Goal: Task Accomplishment & Management: Manage account settings

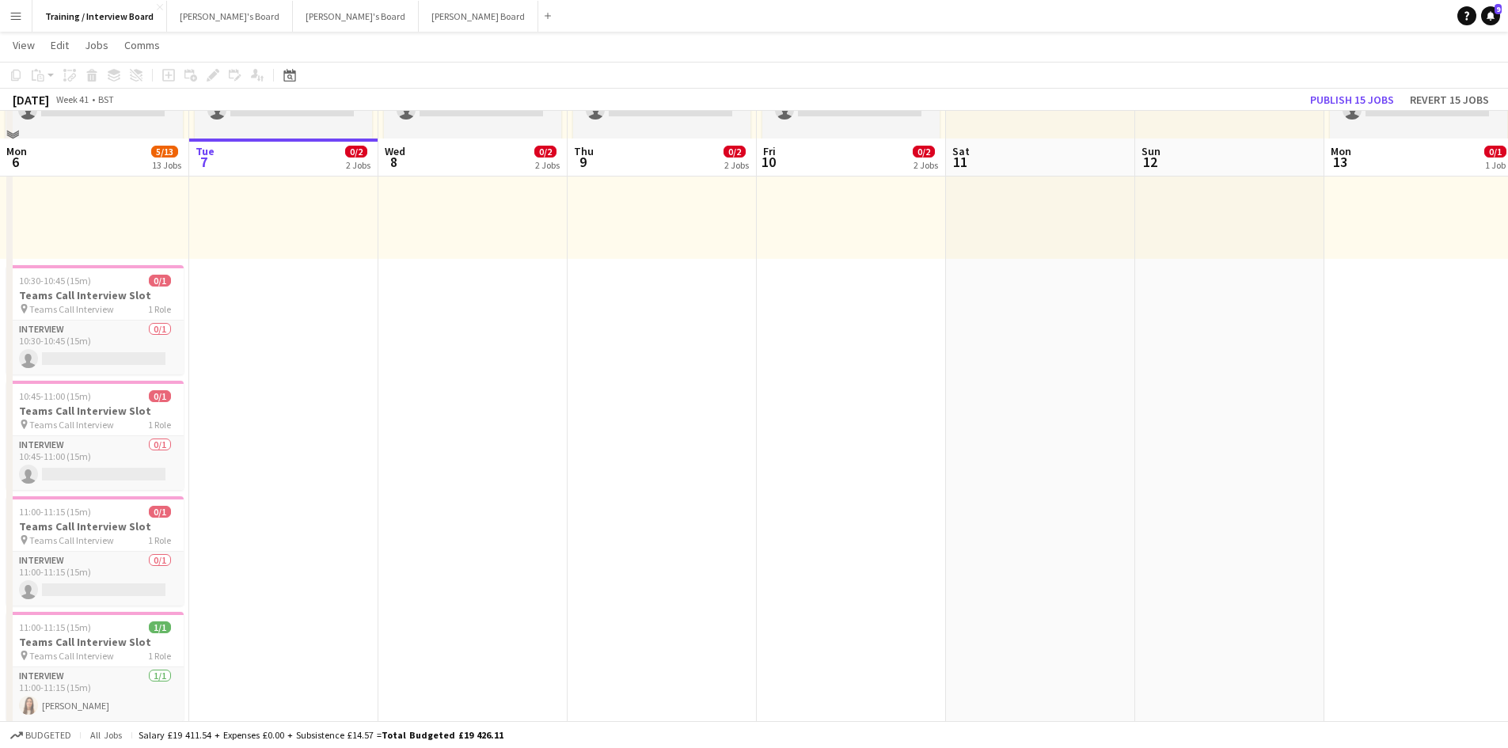
scroll to position [158, 0]
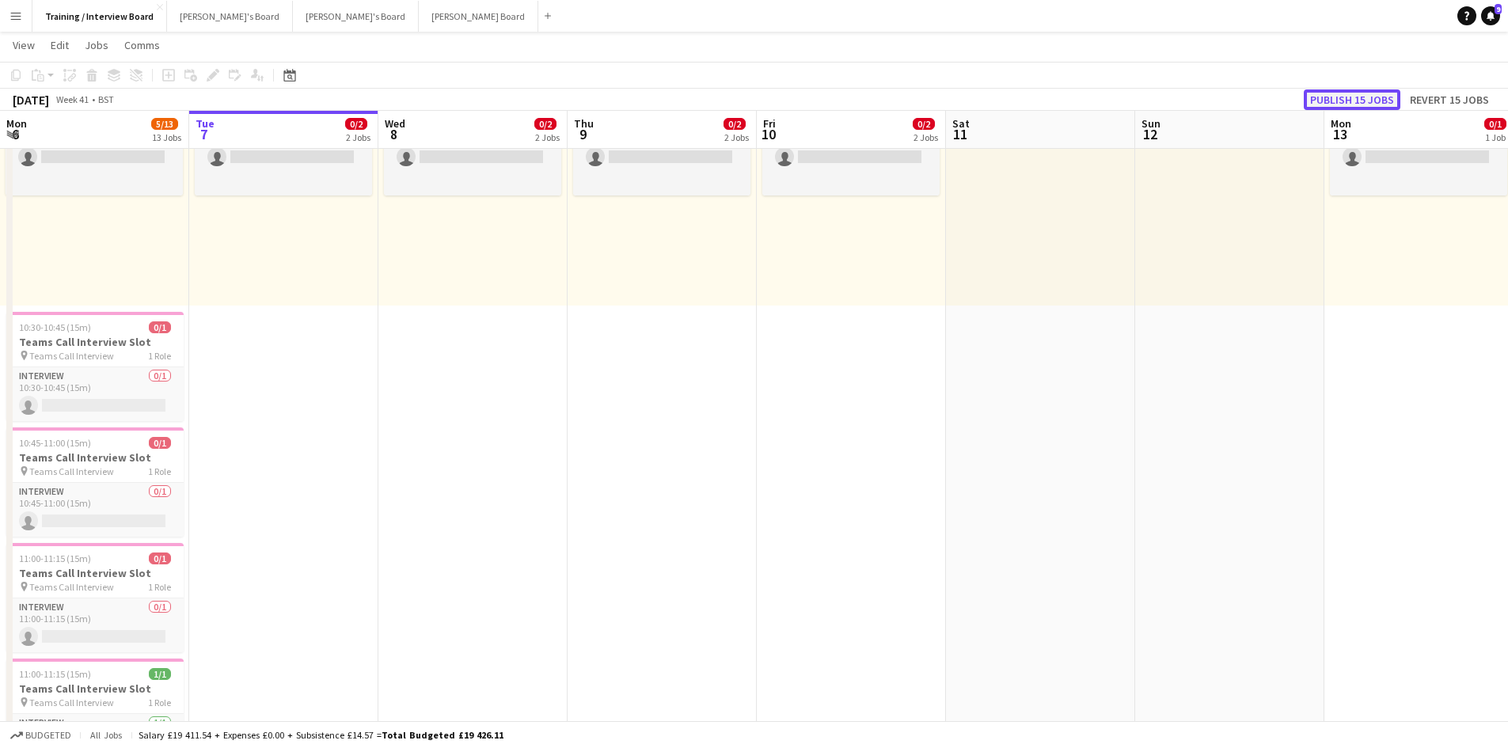
click at [1347, 101] on button "Publish 15 jobs" at bounding box center [1352, 99] width 97 height 21
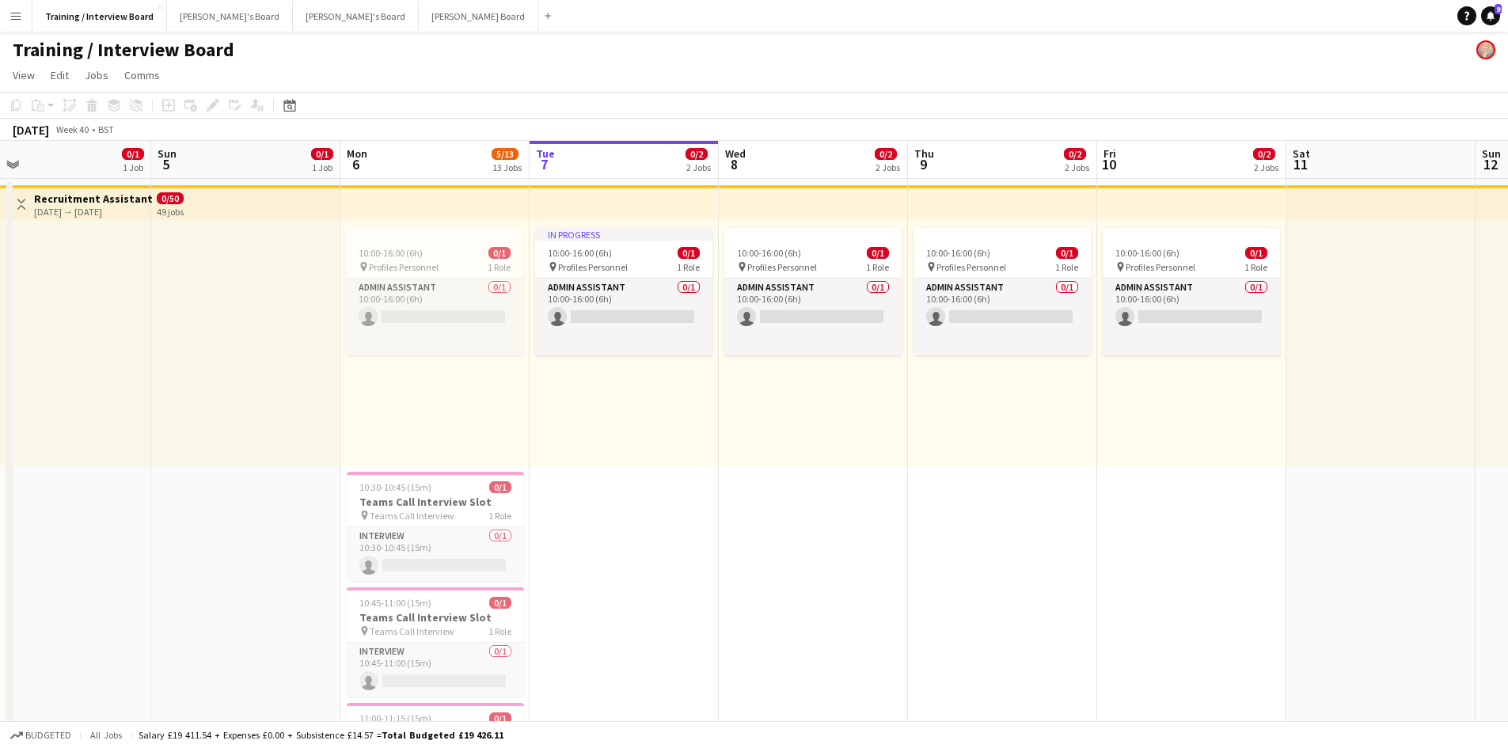
scroll to position [0, 412]
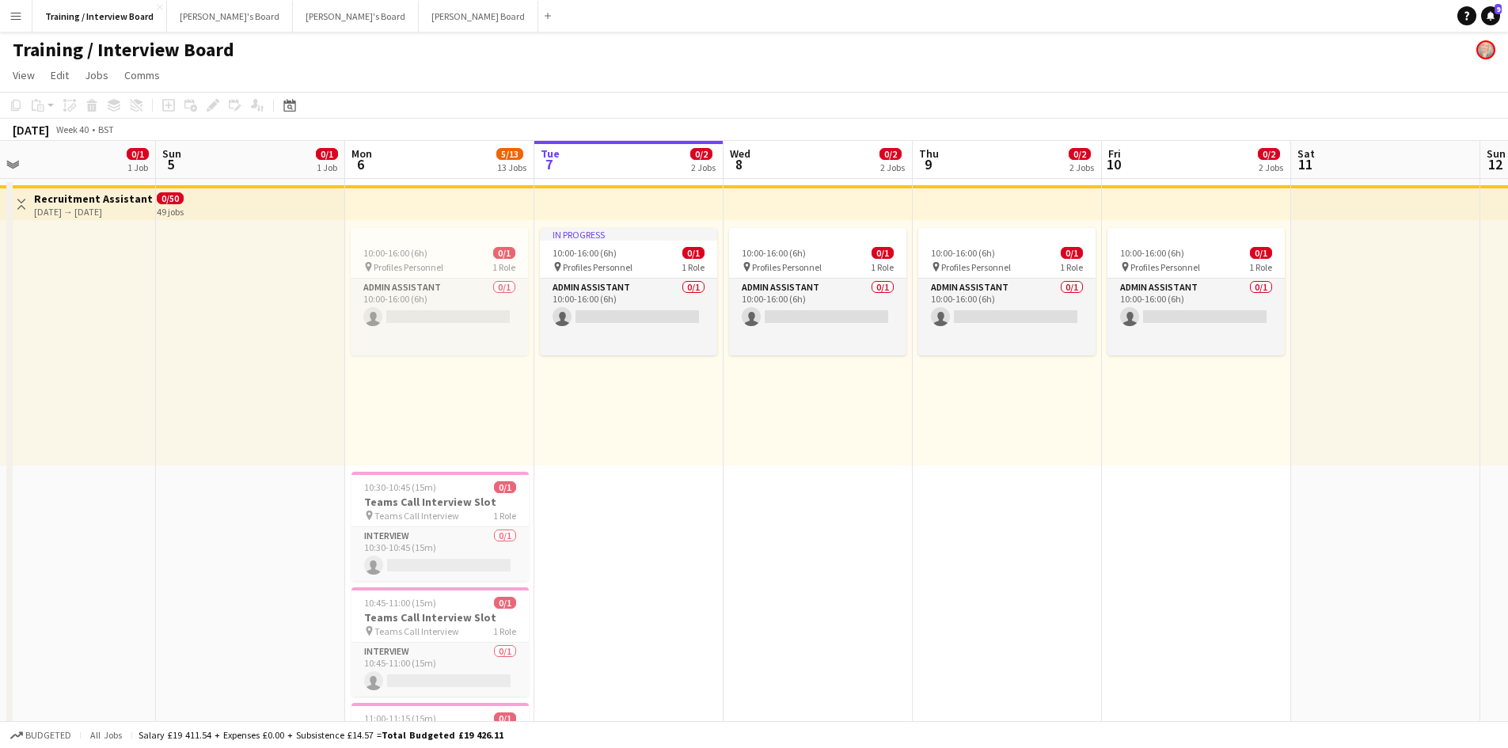
drag, startPoint x: 454, startPoint y: 201, endPoint x: 799, endPoint y: 184, distance: 345.5
click at [394, 322] on app-card-role "Admin Assistant 0/1 10:00-16:00 (6h) single-neutral-actions" at bounding box center [439, 317] width 177 height 77
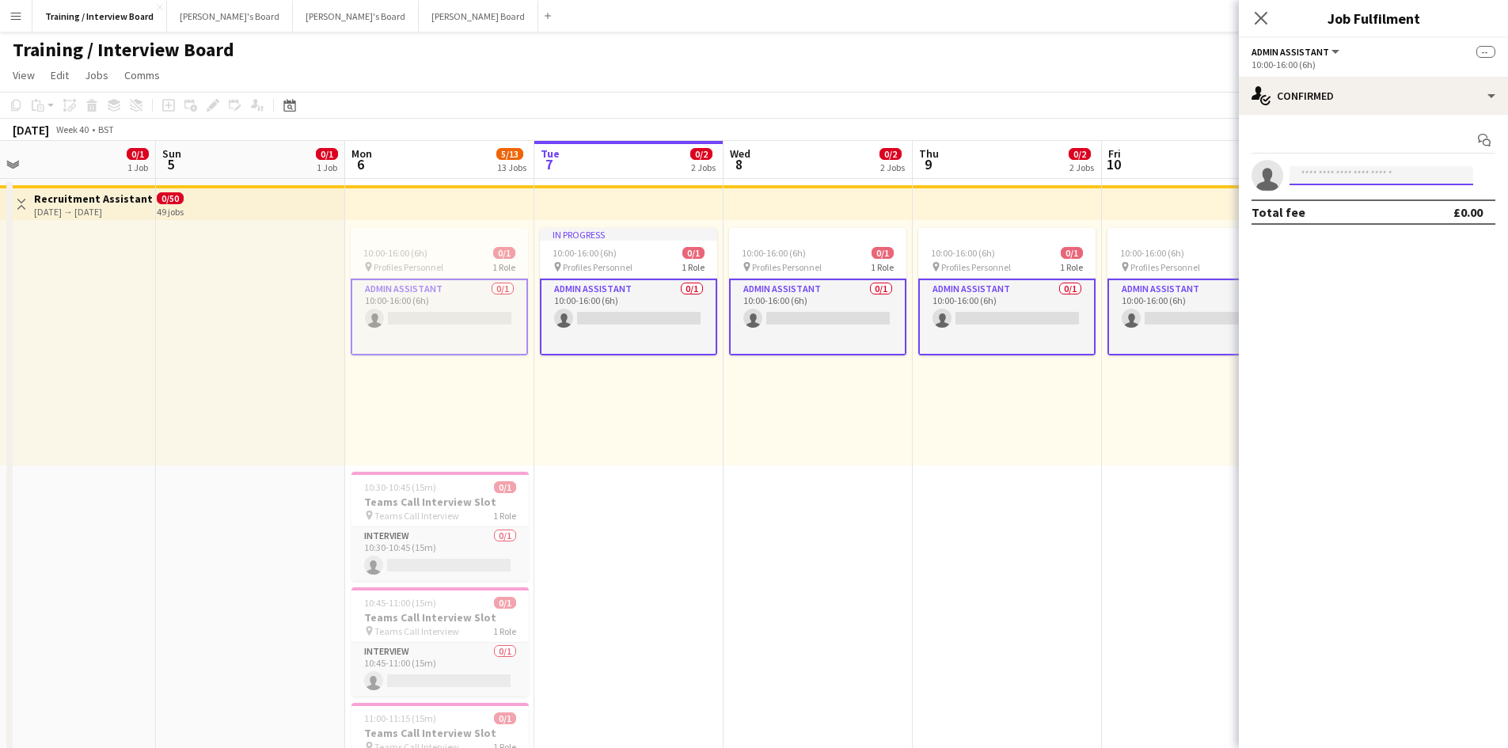
click at [1334, 173] on input at bounding box center [1381, 175] width 184 height 19
type input "**********"
click at [1329, 206] on span "gabriellehpike@aol.com" at bounding box center [1381, 211] width 158 height 13
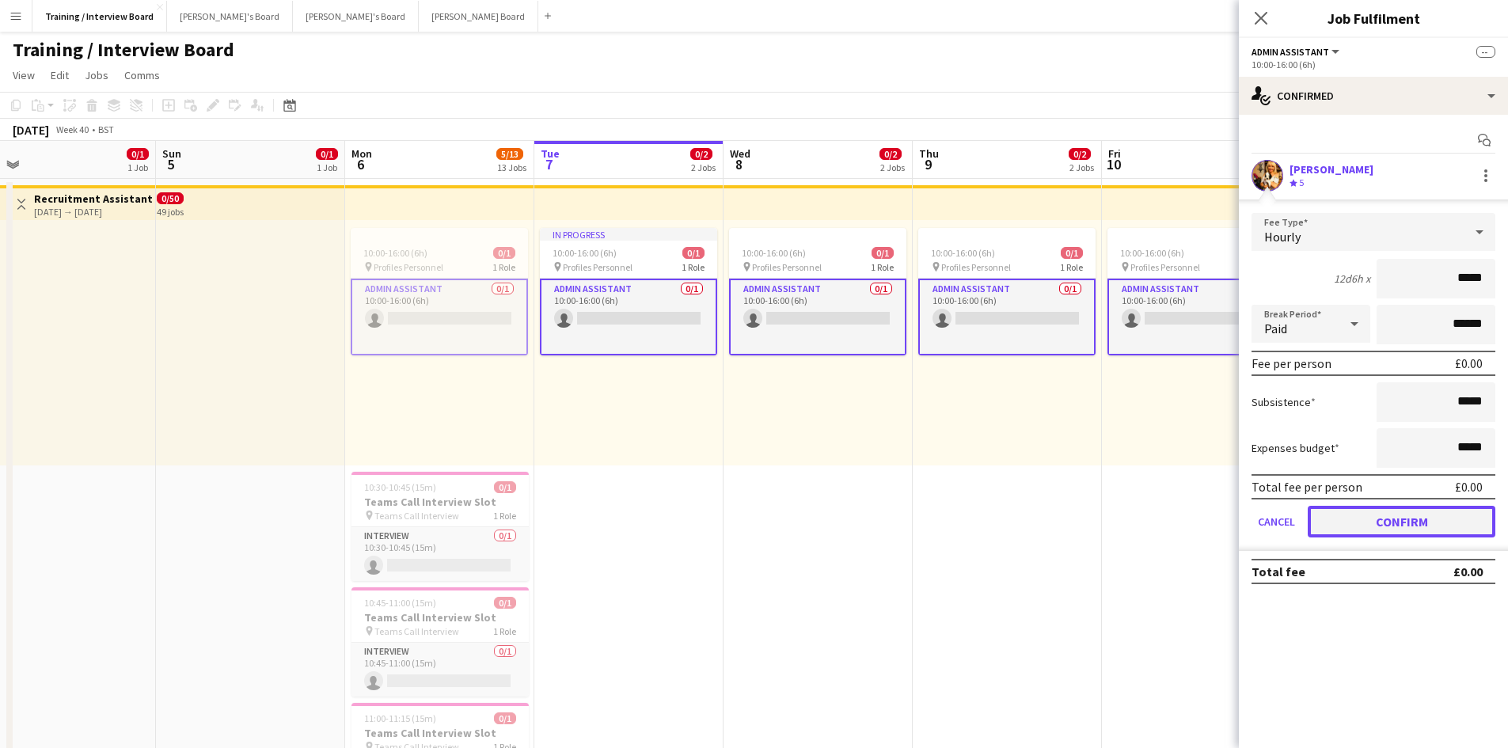
click at [1392, 518] on button "Confirm" at bounding box center [1402, 522] width 188 height 32
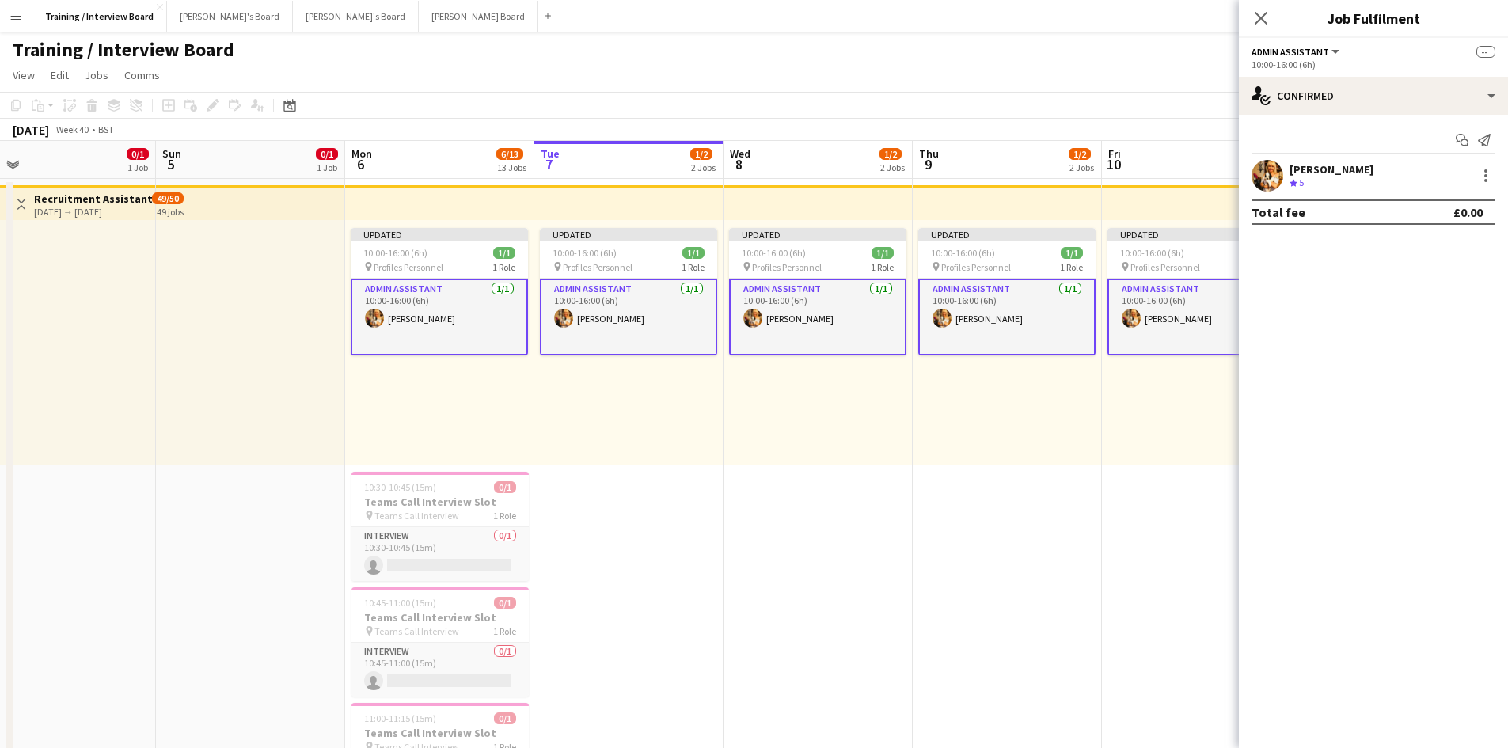
click at [1054, 81] on app-page-menu "View Day view expanded Day view collapsed Month view Date picker Jump to today …" at bounding box center [754, 77] width 1508 height 30
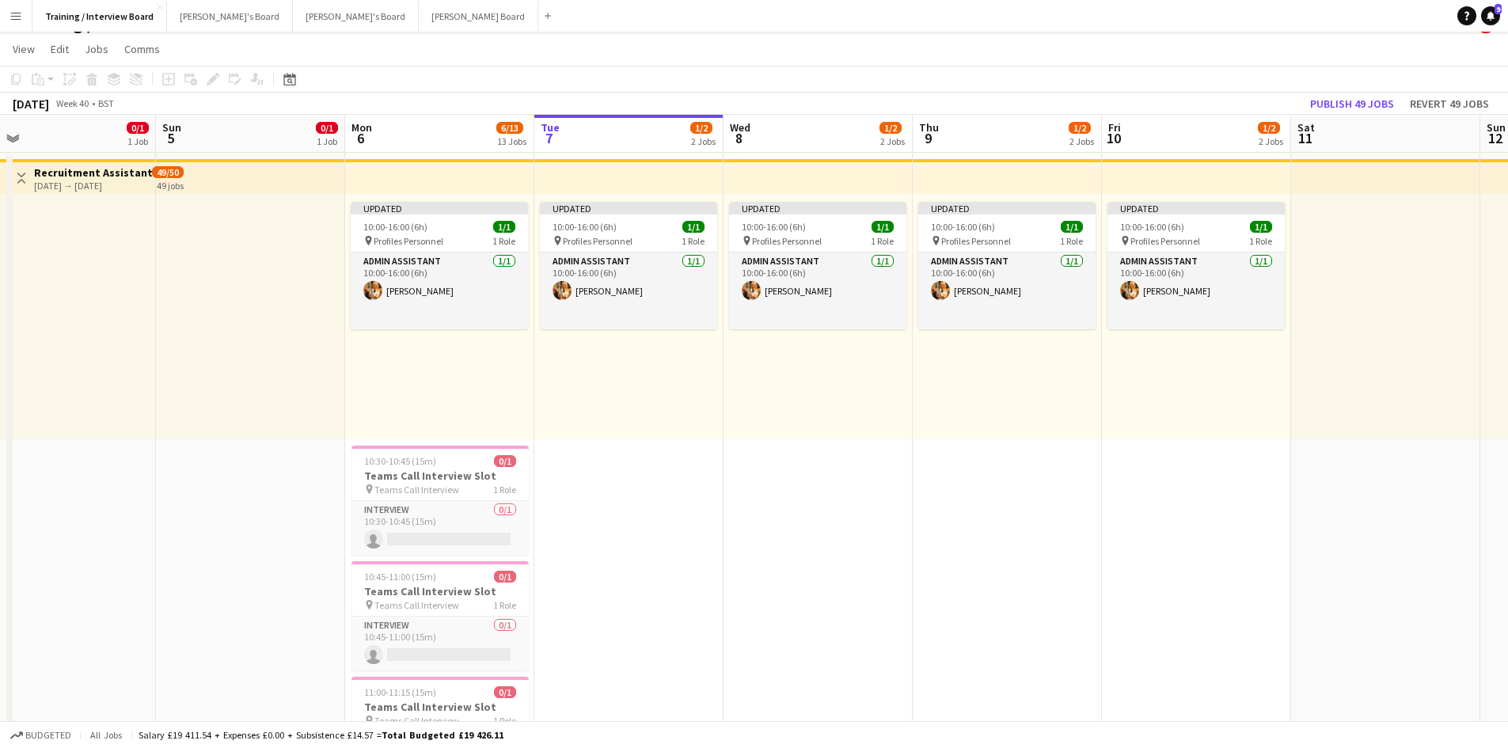
scroll to position [79, 0]
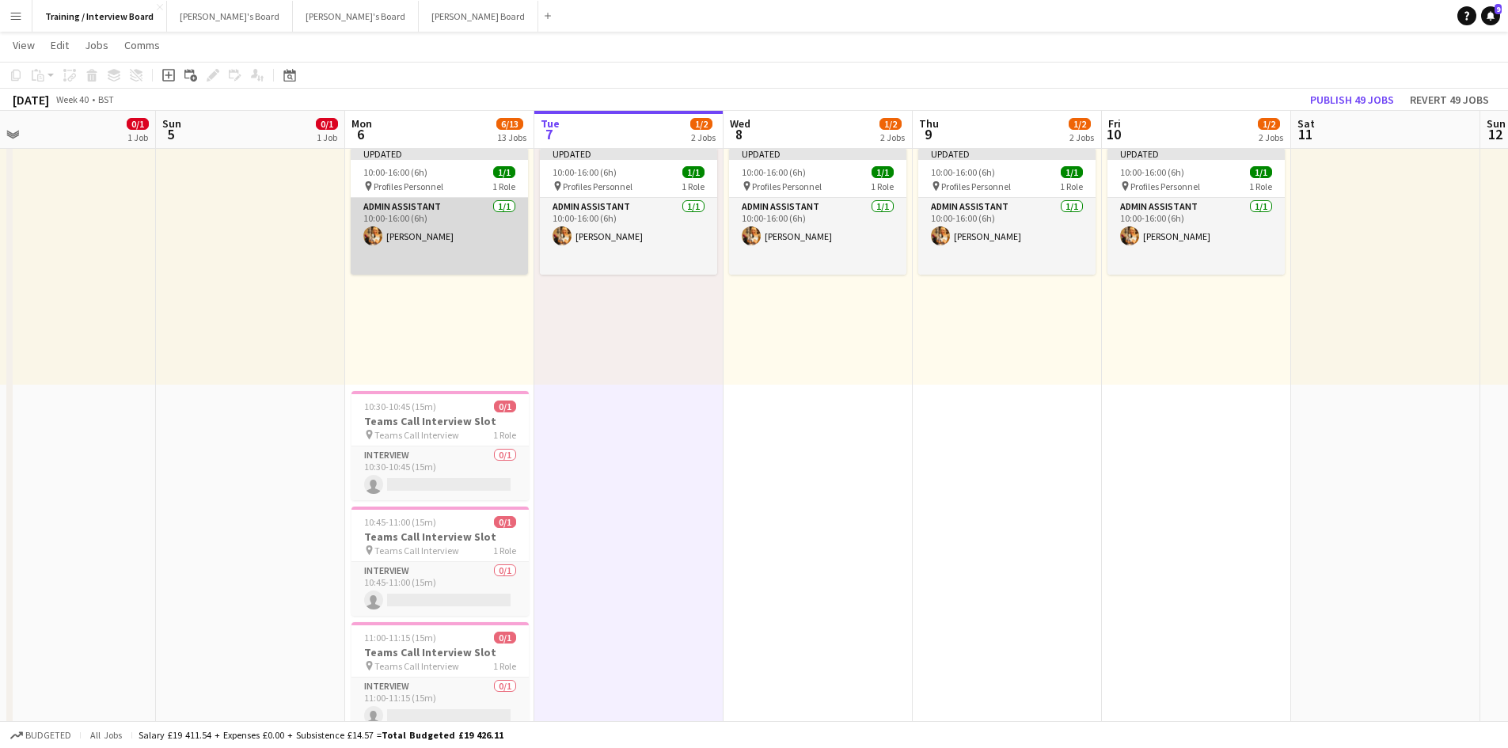
click at [389, 242] on app-card-role "Admin Assistant 1/1 10:00-16:00 (6h) Gabrielle Sneddon-Pike" at bounding box center [439, 236] width 177 height 77
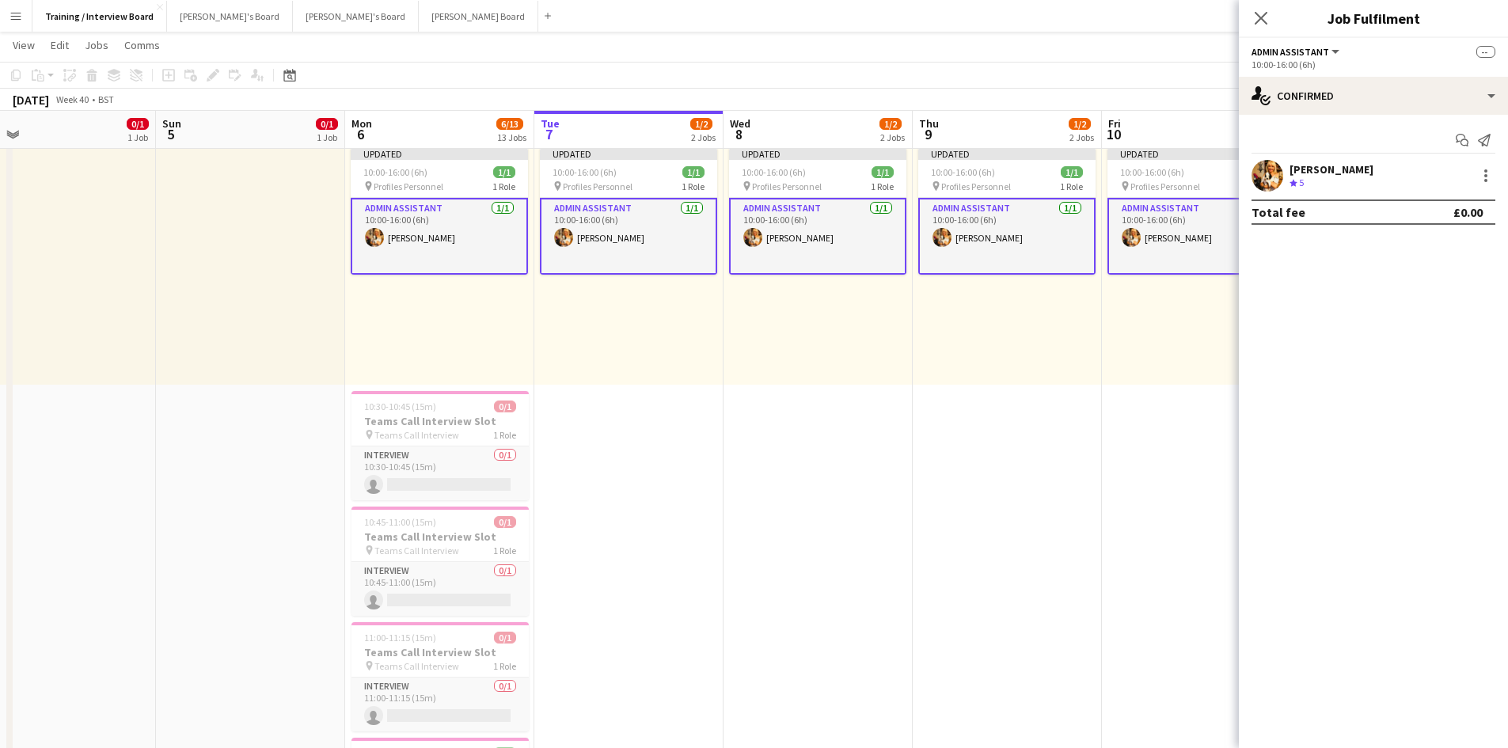
click at [1186, 241] on app-card-role "Admin Assistant 1/1 10:00-16:00 (6h) Gabrielle Sneddon-Pike" at bounding box center [1195, 236] width 177 height 77
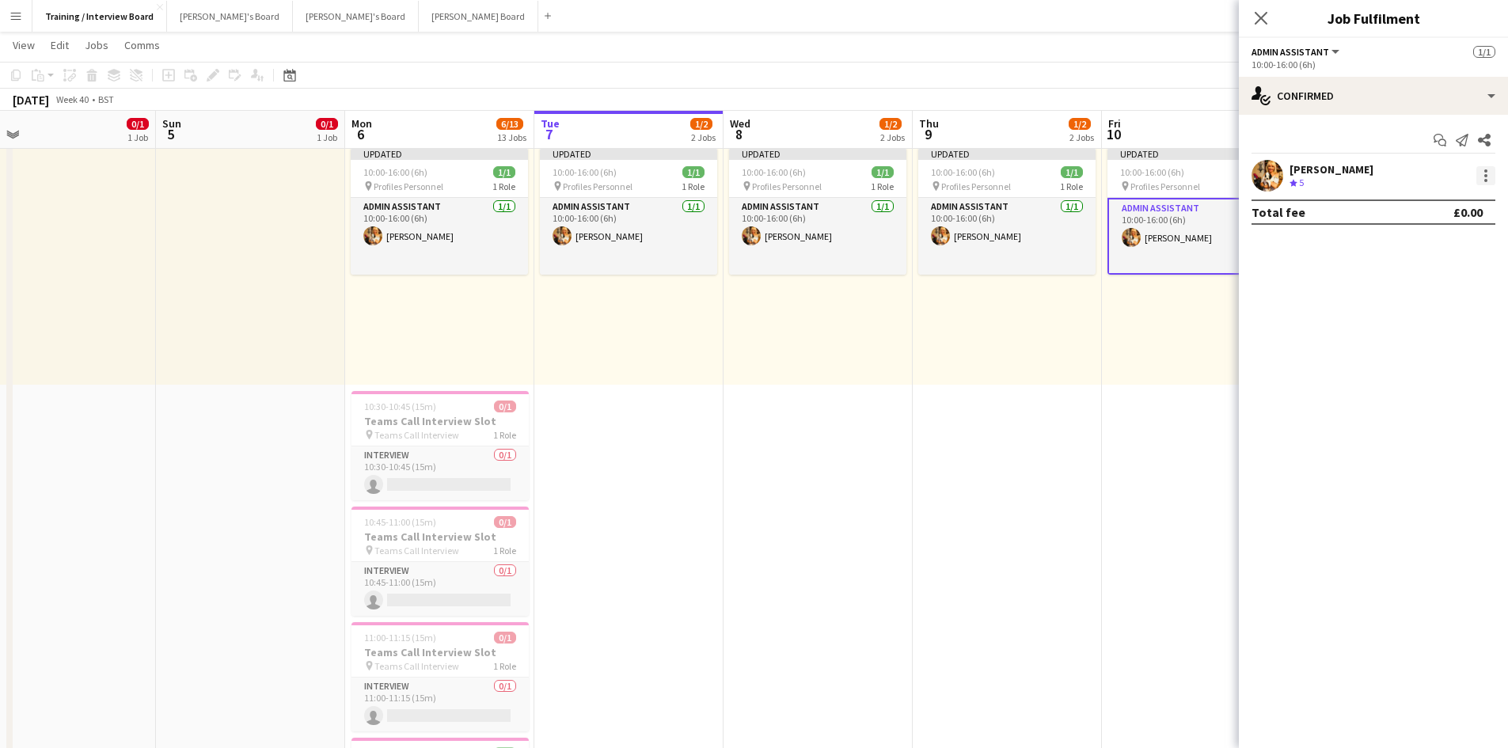
click at [1488, 174] on div at bounding box center [1485, 175] width 19 height 19
click at [1417, 322] on span "Remove" at bounding box center [1407, 318] width 47 height 13
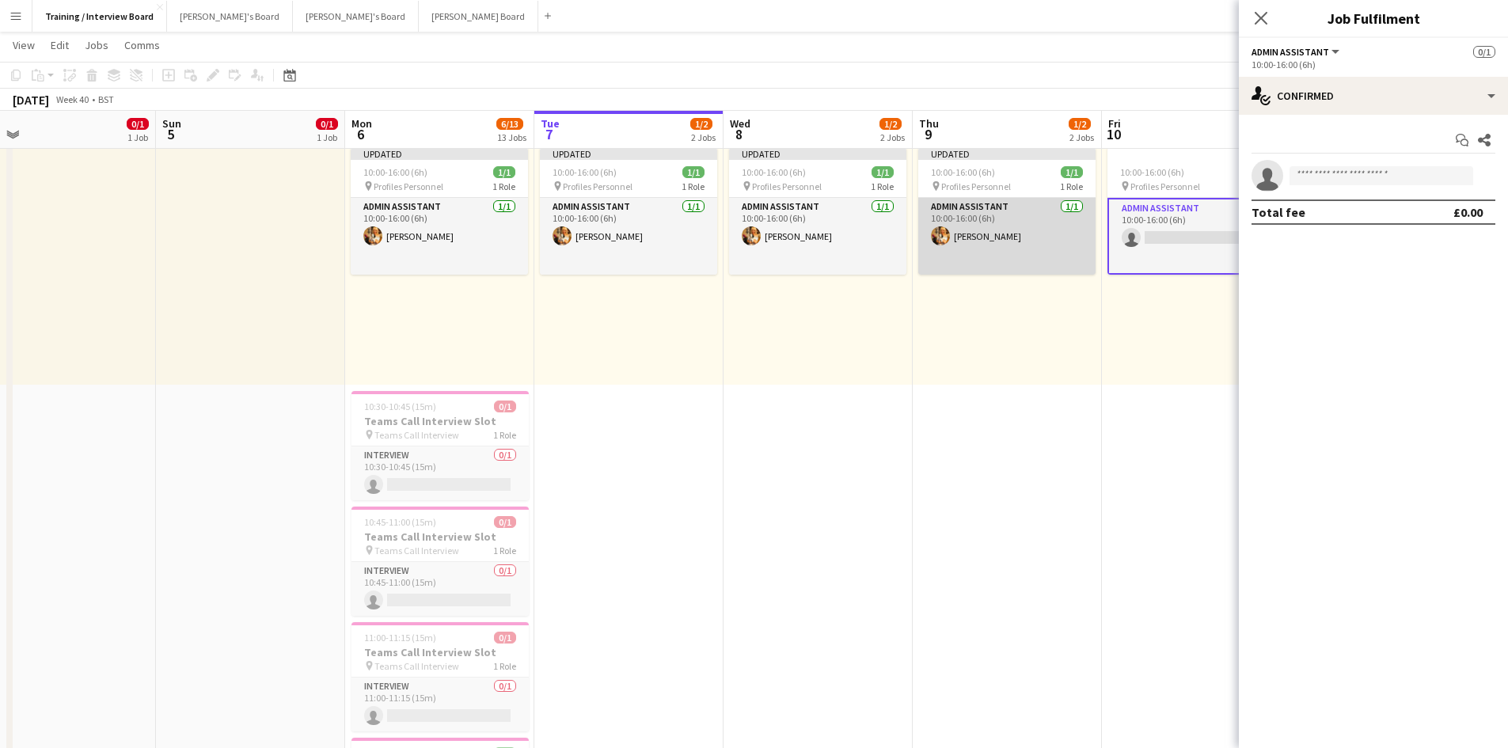
click at [999, 239] on app-card-role "Admin Assistant 1/1 10:00-16:00 (6h) Gabrielle Sneddon-Pike" at bounding box center [1006, 236] width 177 height 77
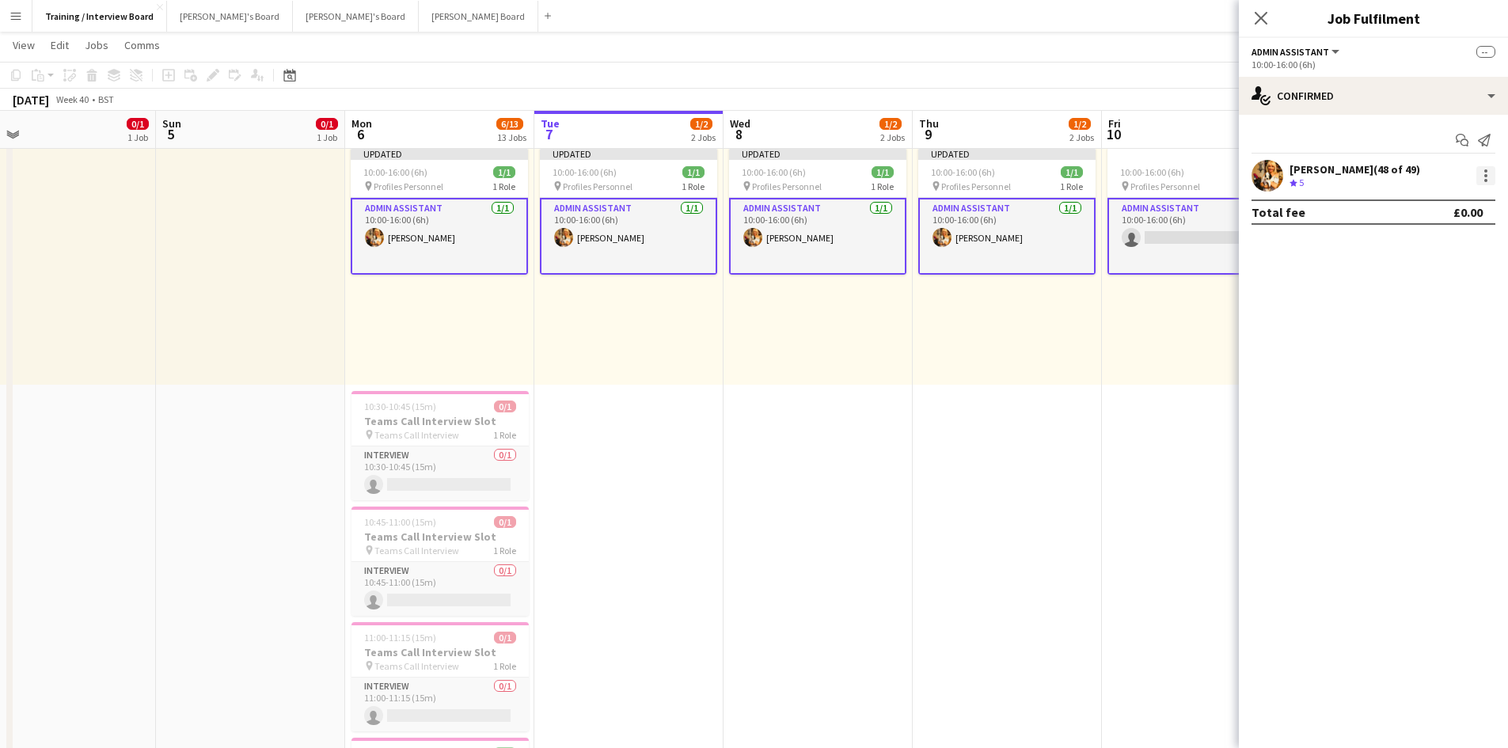
click at [1489, 179] on div at bounding box center [1485, 175] width 19 height 19
click at [1403, 321] on span "Remove" at bounding box center [1407, 318] width 47 height 13
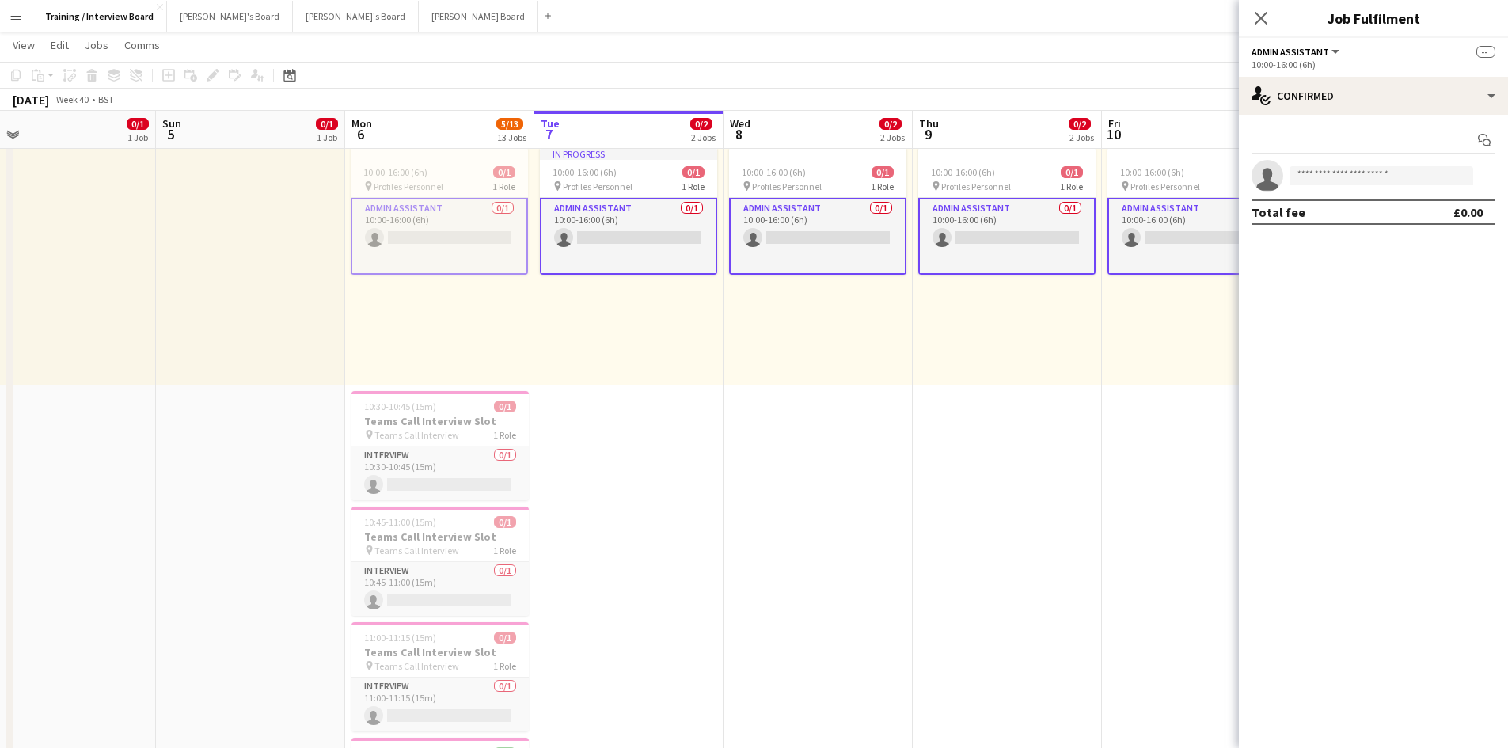
click at [1032, 350] on div "10:00-16:00 (6h) 0/1 pin Profiles Personnel 1 Role Admin Assistant 0/1 10:00-16…" at bounding box center [1007, 261] width 189 height 245
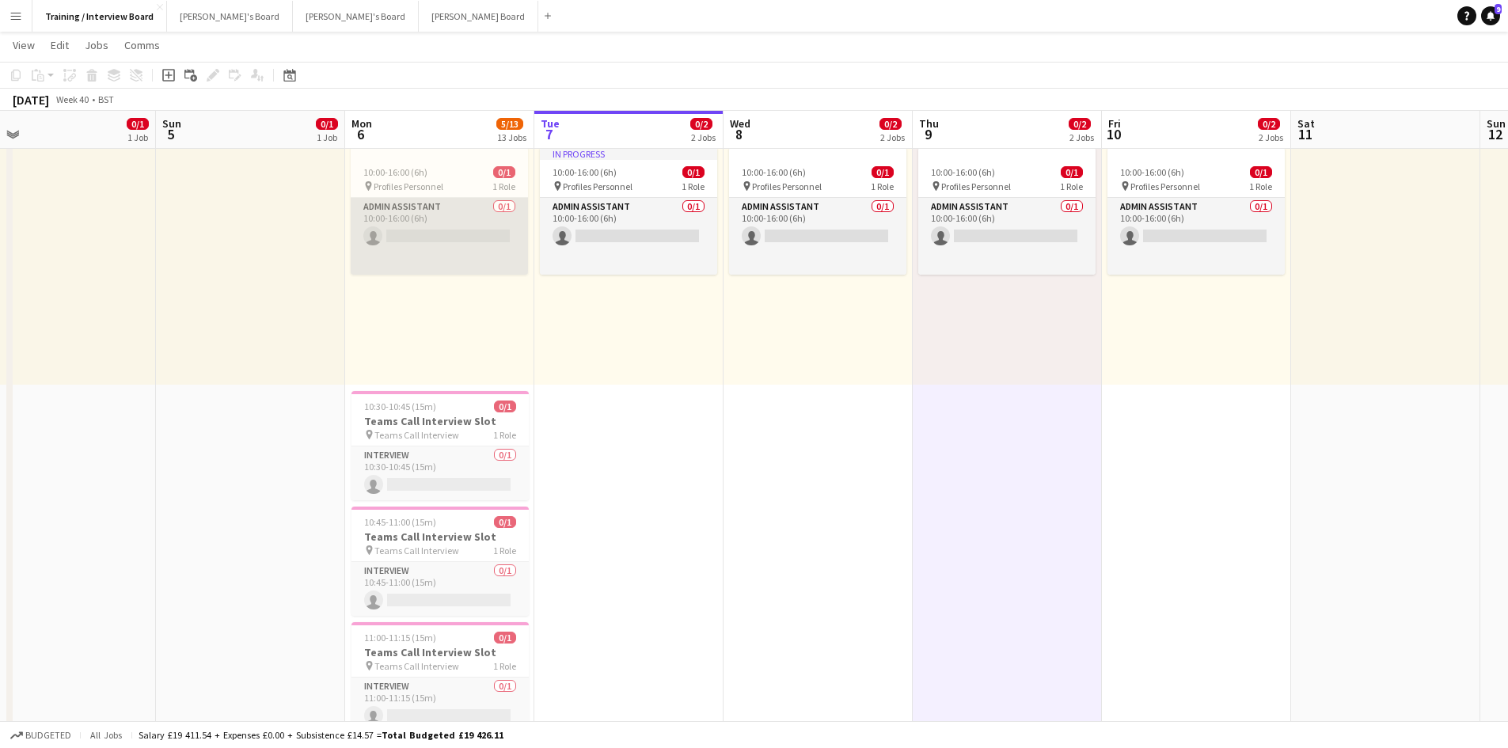
click at [405, 238] on app-card-role "Admin Assistant 0/1 10:00-16:00 (6h) single-neutral-actions" at bounding box center [439, 236] width 177 height 77
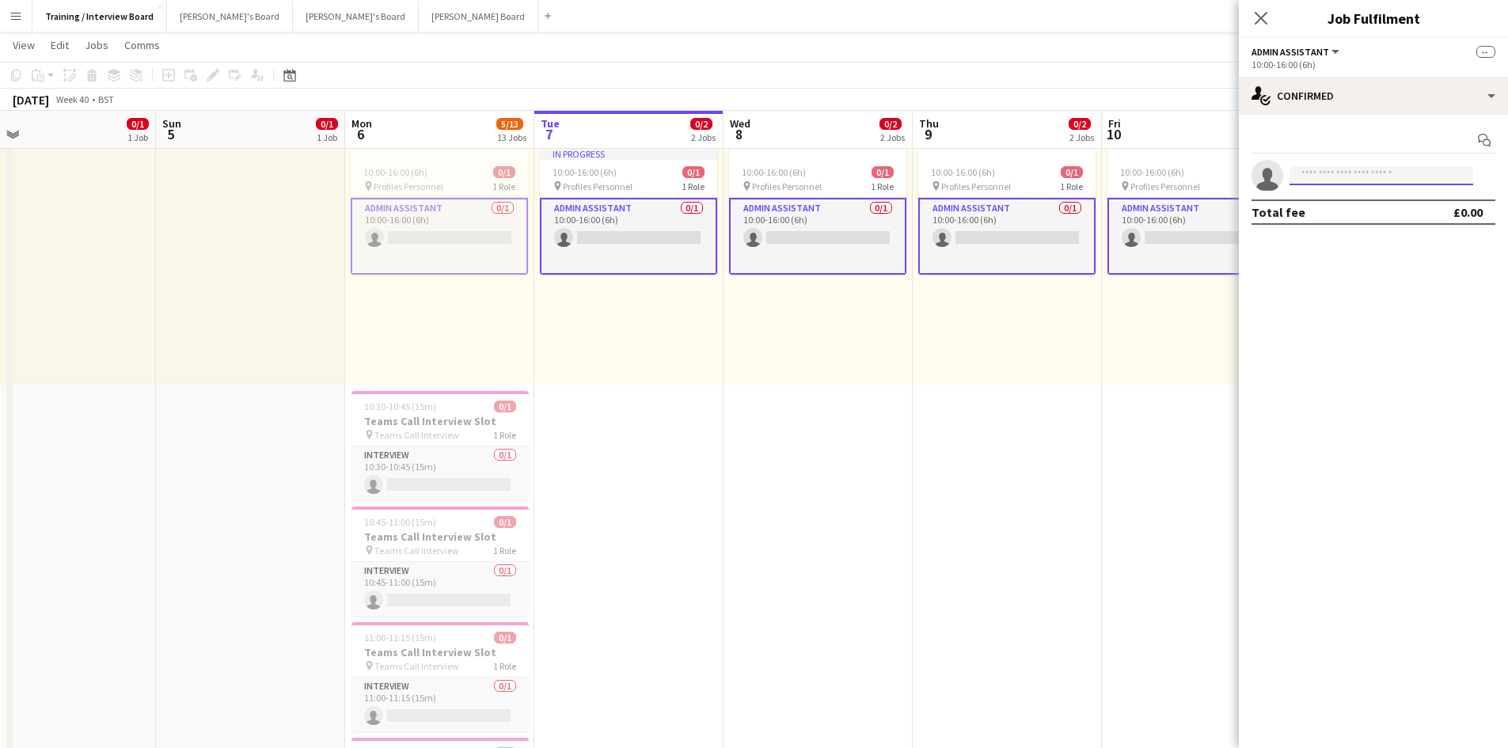
click at [1326, 177] on input at bounding box center [1381, 175] width 184 height 19
type input "**********"
click at [1338, 198] on span "Gabrielle Sneddon-Pike" at bounding box center [1347, 198] width 91 height 13
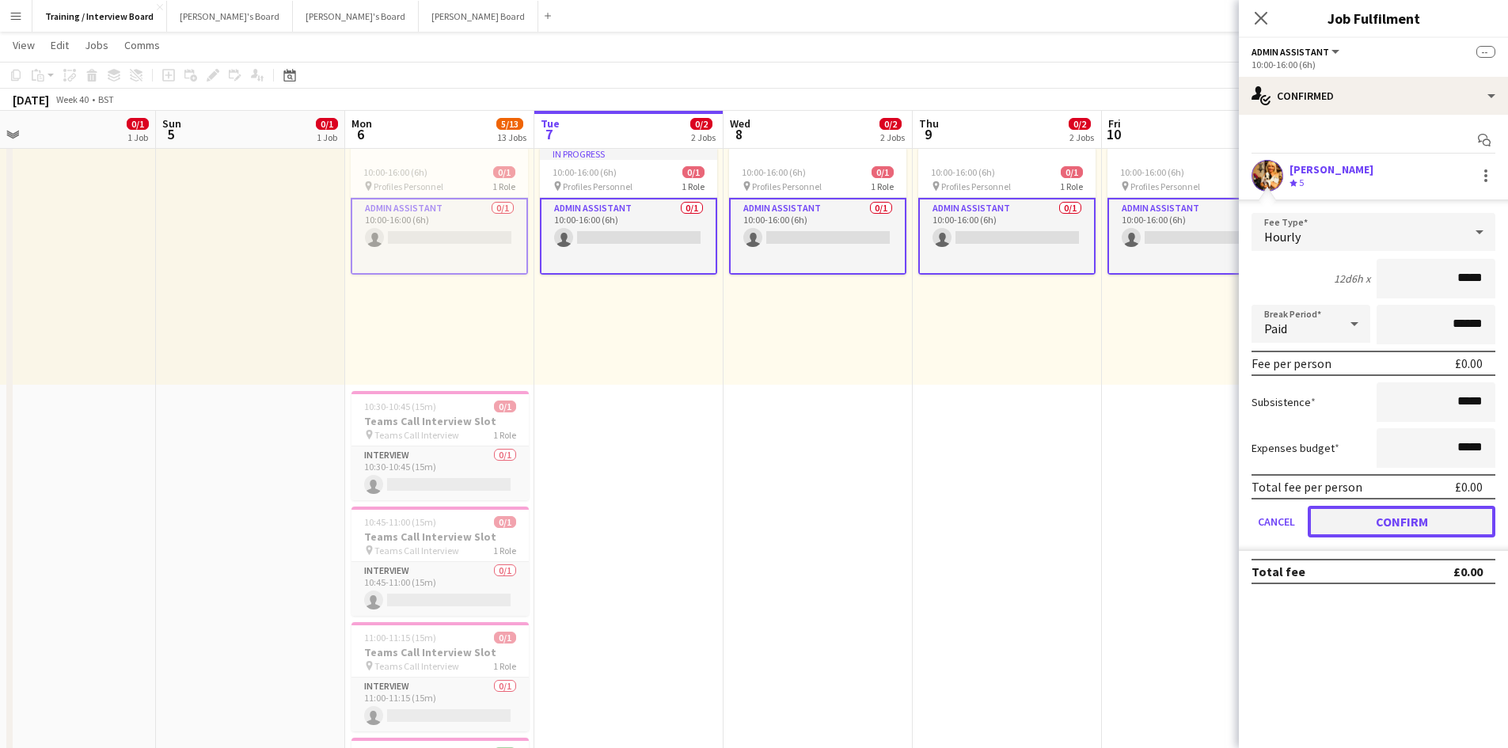
click at [1397, 522] on button "Confirm" at bounding box center [1402, 522] width 188 height 32
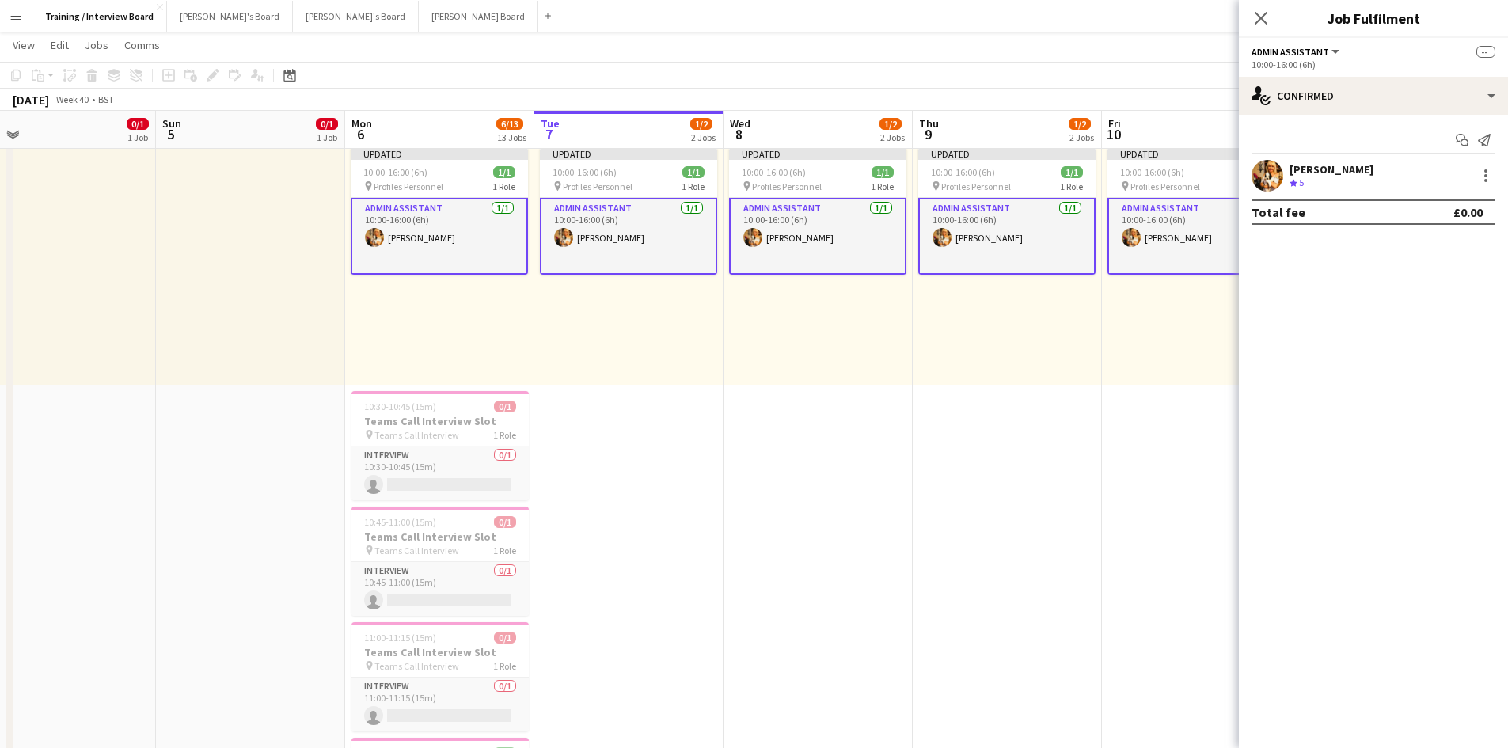
click at [985, 338] on div "Updated 10:00-16:00 (6h) 1/1 pin Profiles Personnel 1 Role Admin Assistant 1/1 …" at bounding box center [1007, 261] width 189 height 245
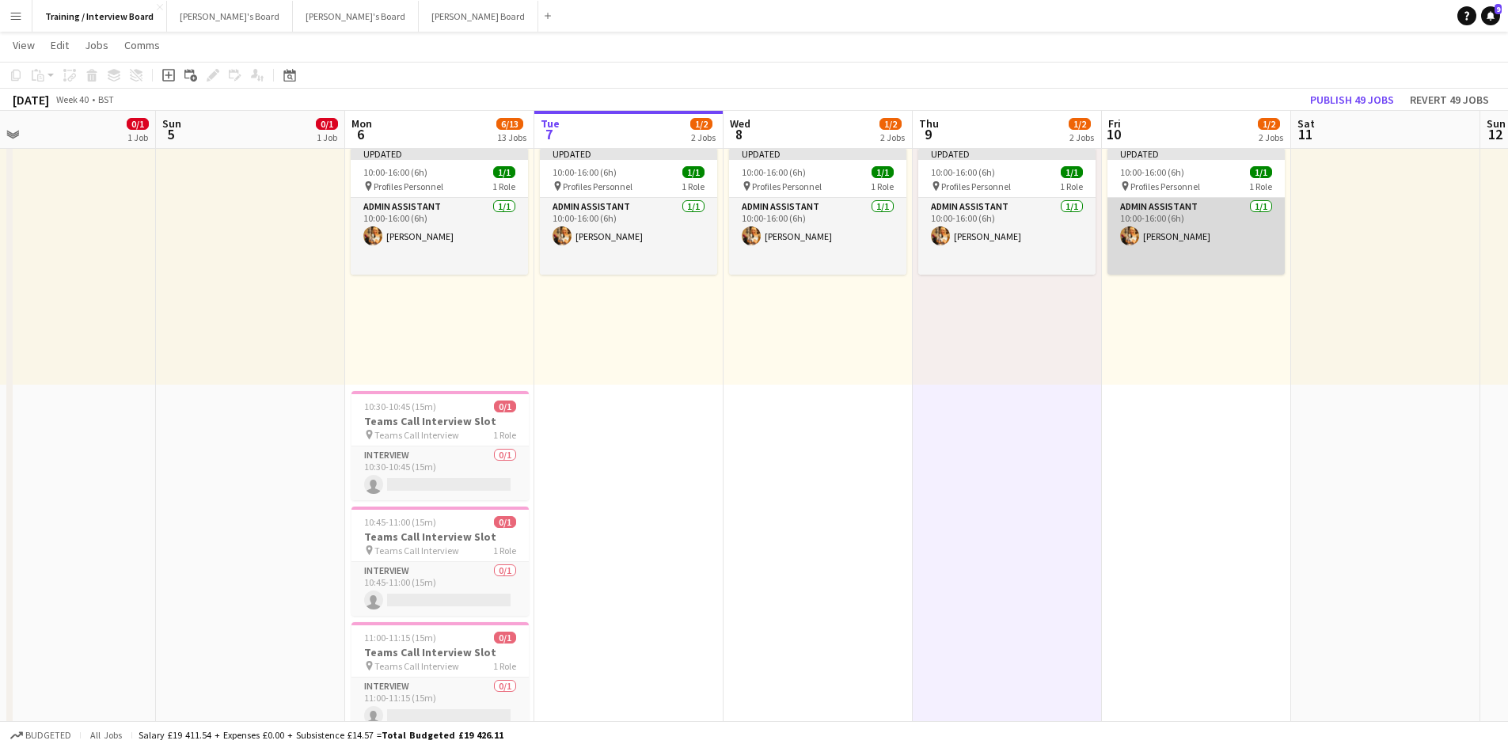
click at [1185, 239] on app-card-role "Admin Assistant 1/1 10:00-16:00 (6h) Gabrielle Sneddon-Pike" at bounding box center [1195, 236] width 177 height 77
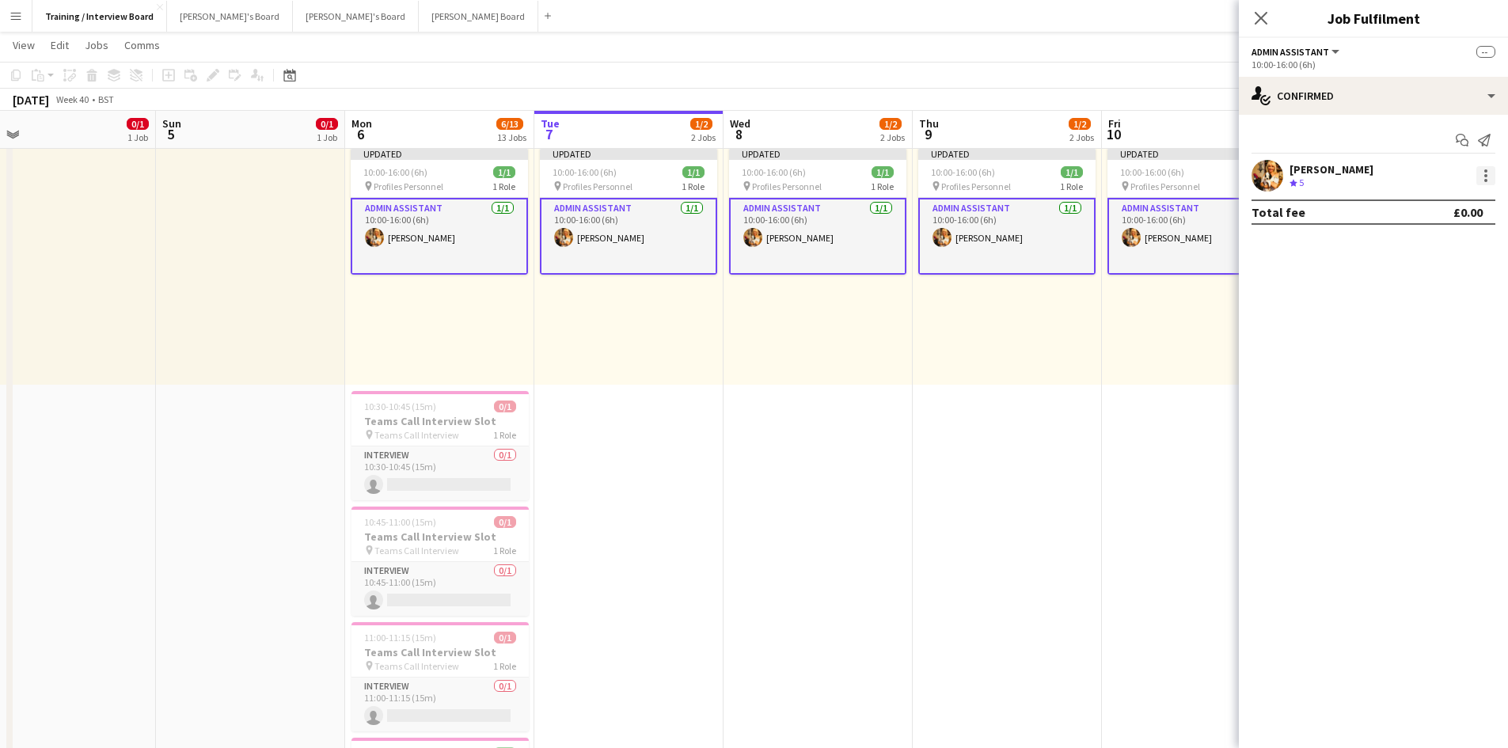
click at [1480, 169] on div at bounding box center [1485, 175] width 19 height 19
click at [1416, 321] on span "Remove" at bounding box center [1407, 318] width 47 height 13
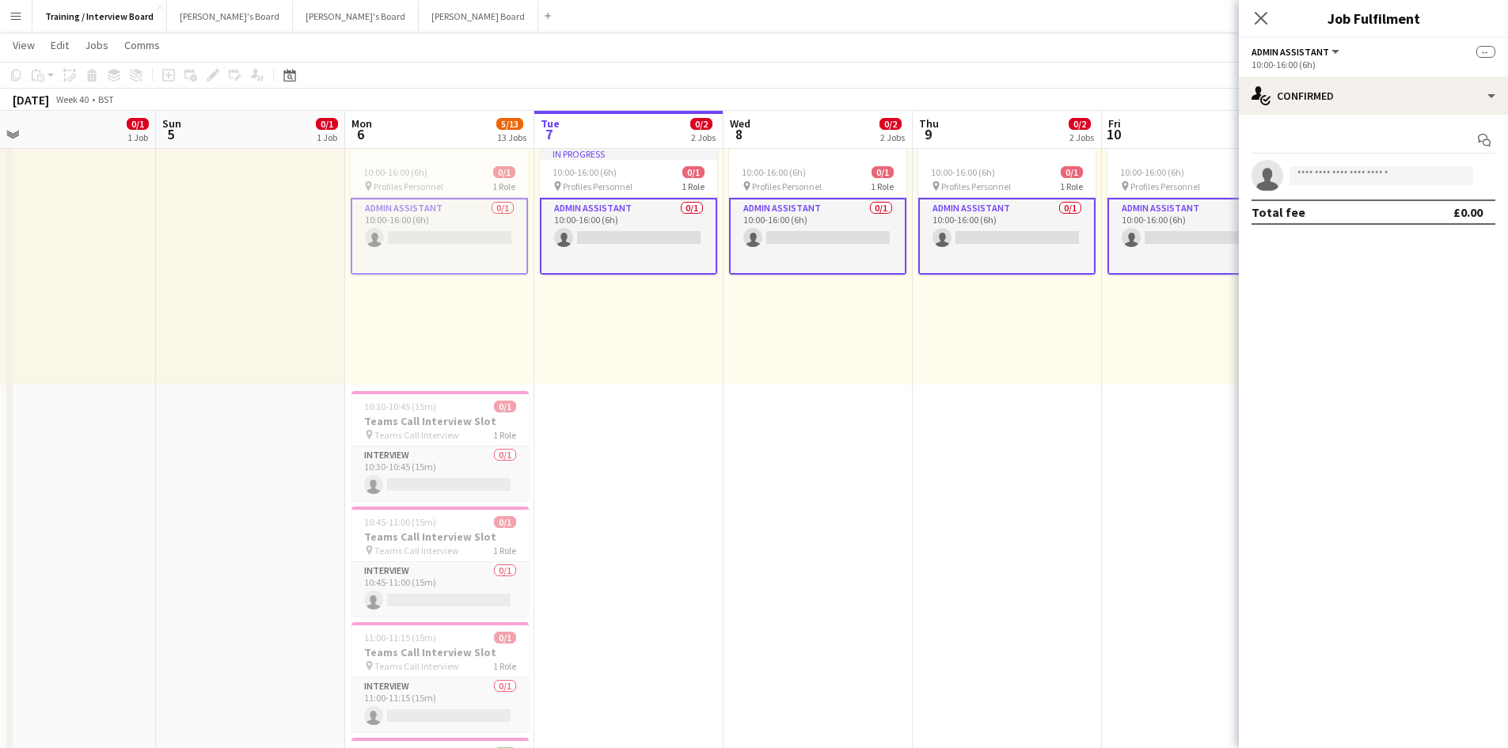
click at [456, 298] on div "10:00-16:00 (6h) 0/1 pin Profiles Personnel 1 Role Admin Assistant 0/1 10:00-16…" at bounding box center [439, 261] width 189 height 245
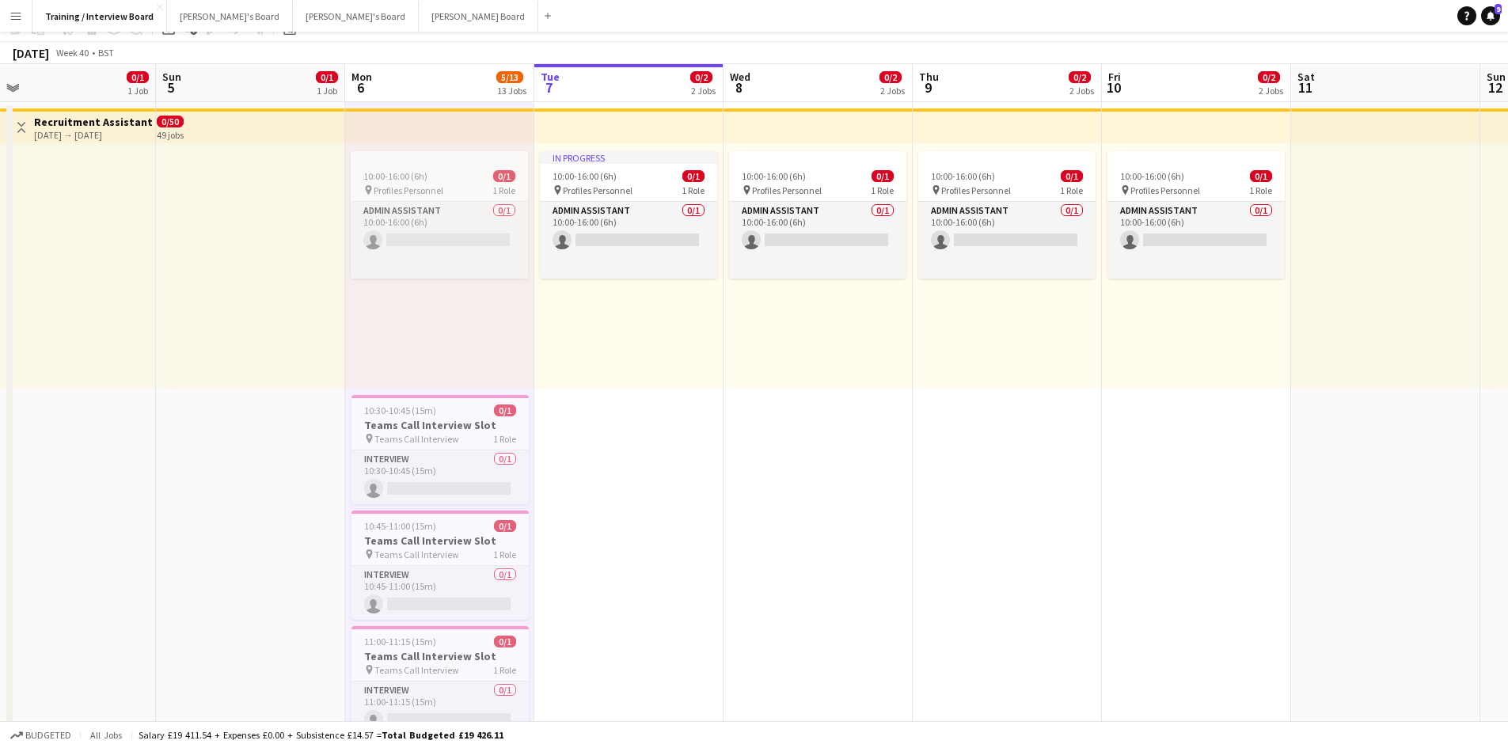
scroll to position [0, 0]
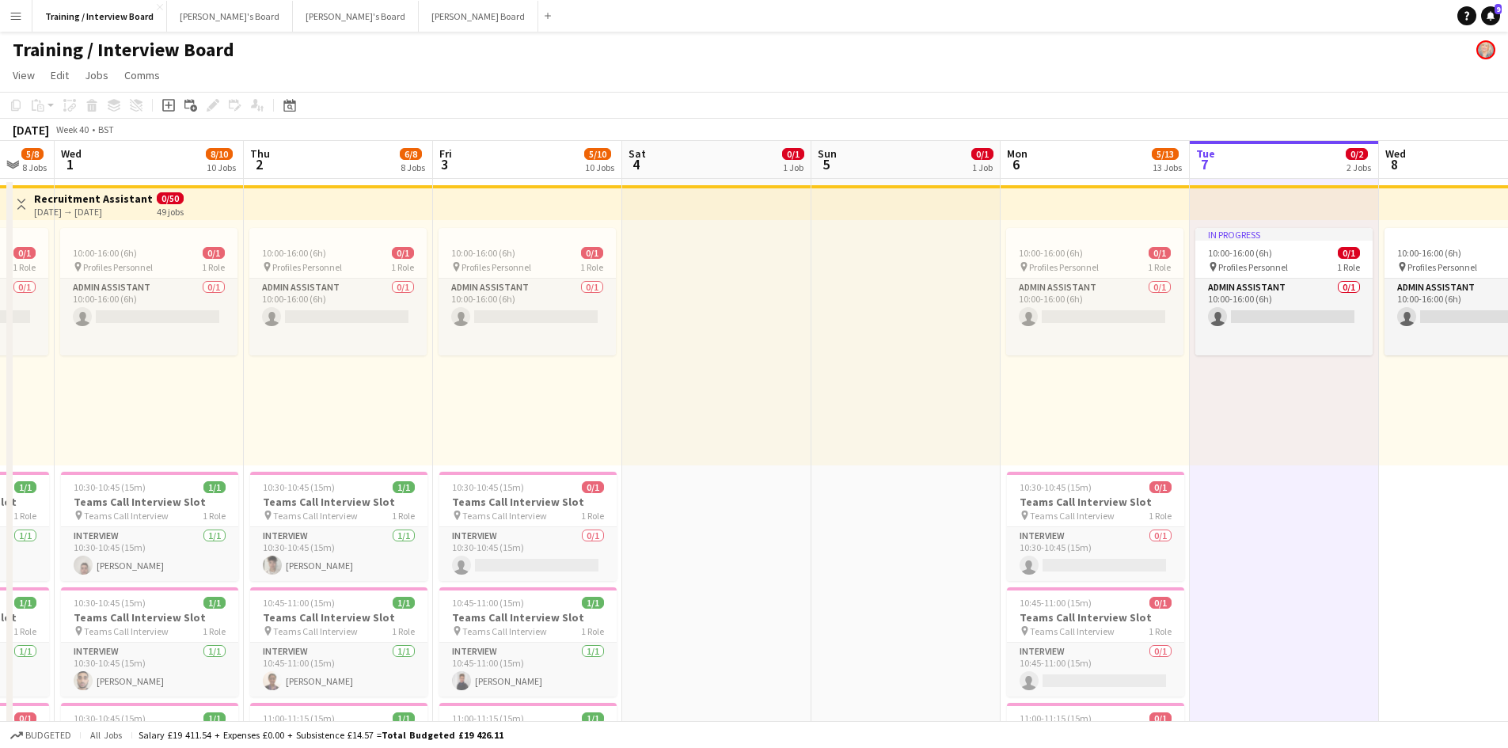
scroll to position [0, 321]
drag, startPoint x: 419, startPoint y: 160, endPoint x: 1076, endPoint y: 169, distance: 657.8
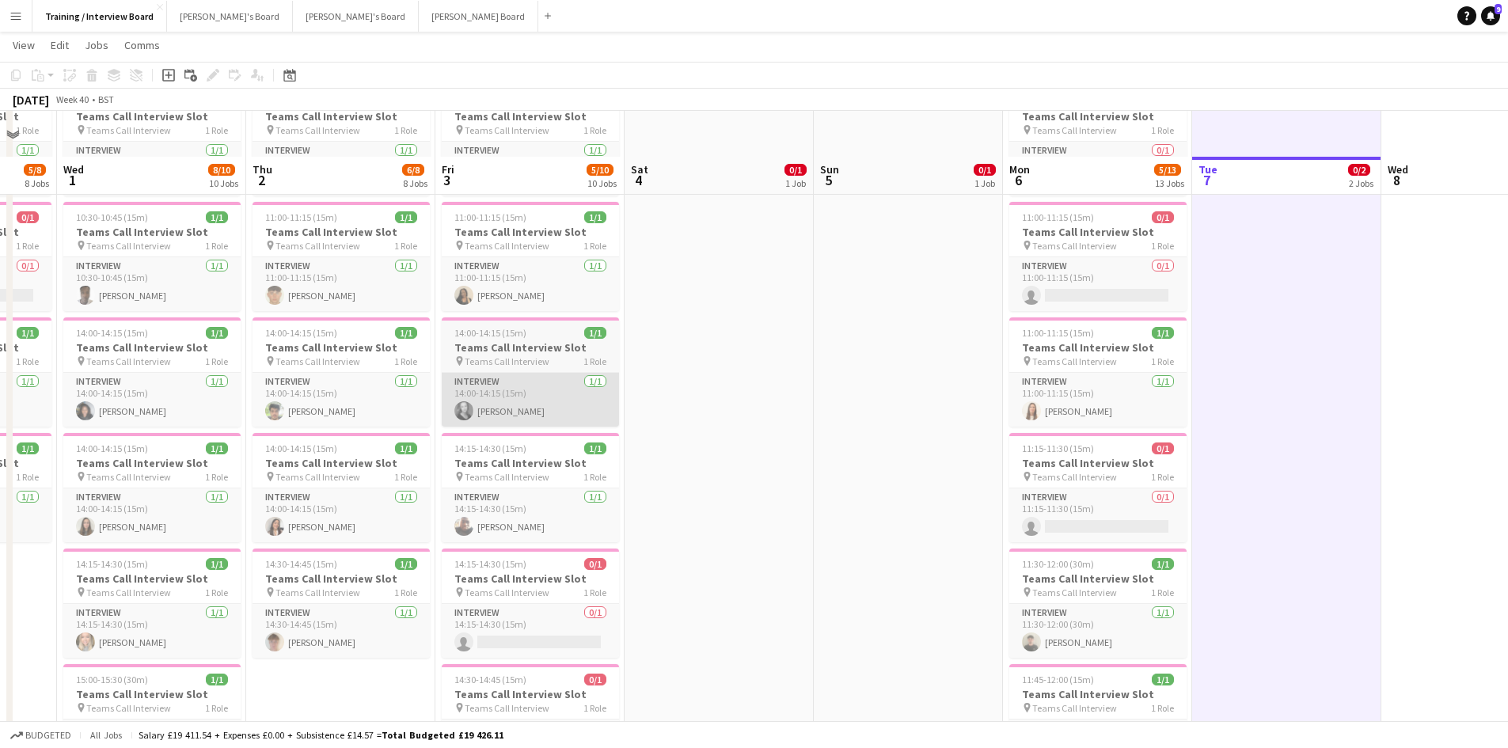
scroll to position [554, 0]
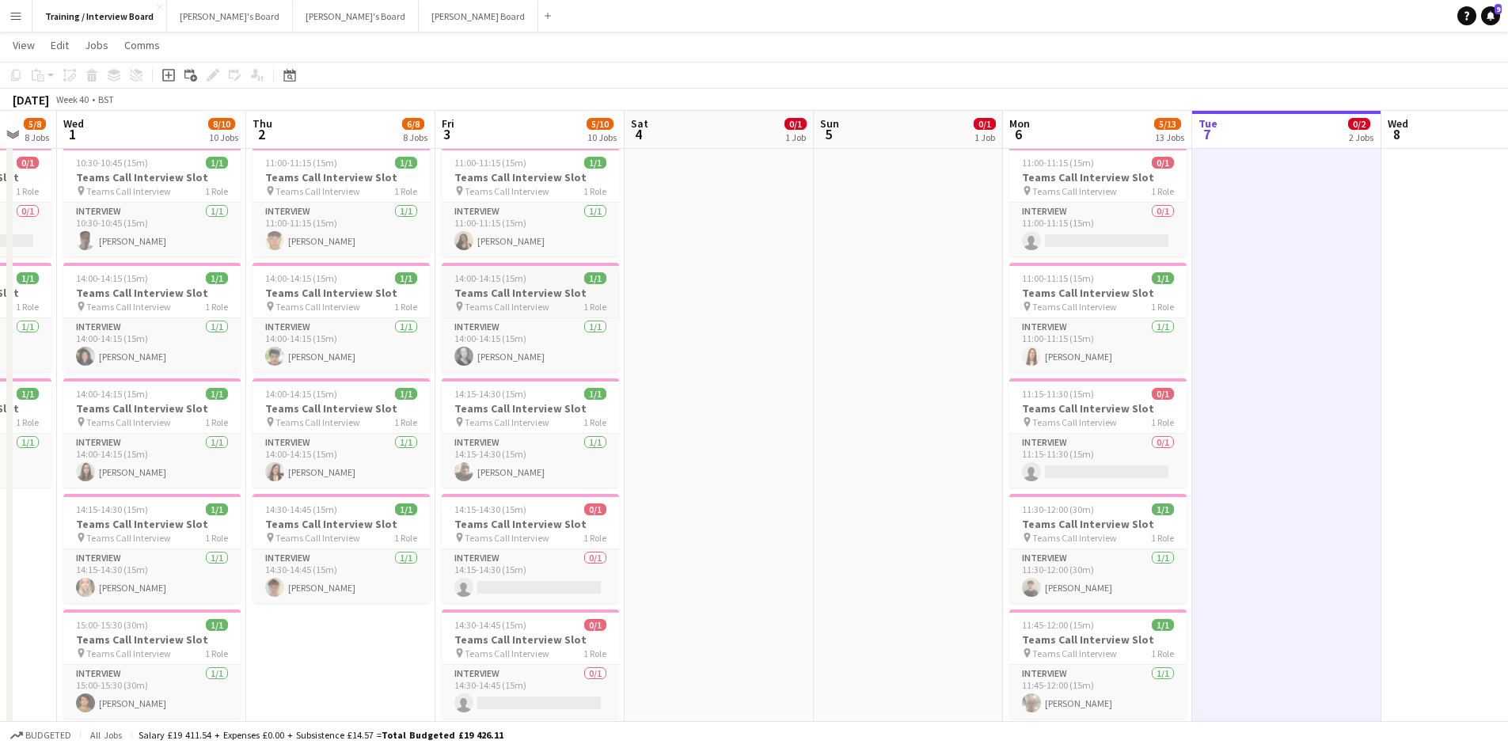
click at [531, 301] on span "Teams Call Interview" at bounding box center [507, 307] width 85 height 12
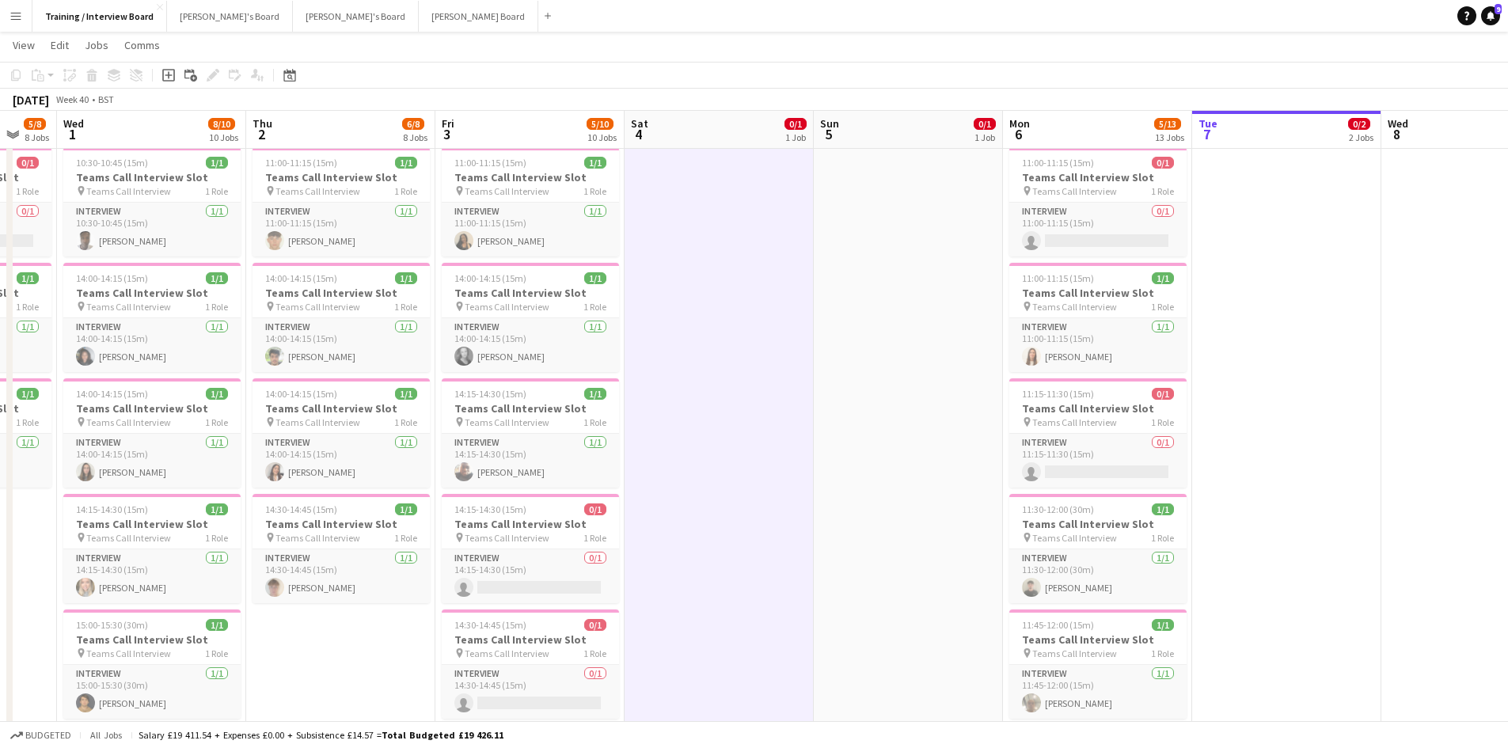
drag, startPoint x: 957, startPoint y: 447, endPoint x: 925, endPoint y: 420, distance: 41.6
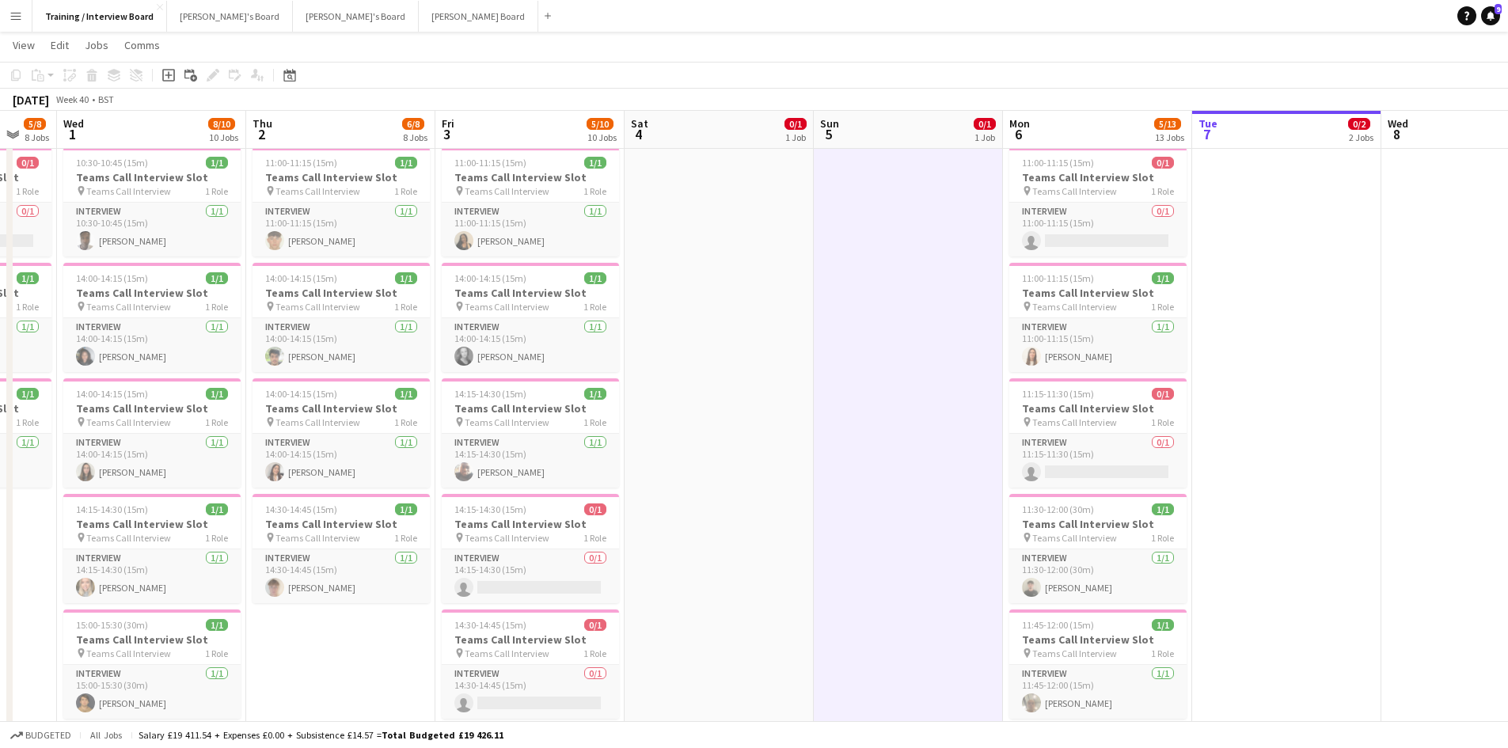
scroll to position [0, 322]
click at [510, 288] on h3 "Teams Call Interview Slot" at bounding box center [529, 293] width 177 height 14
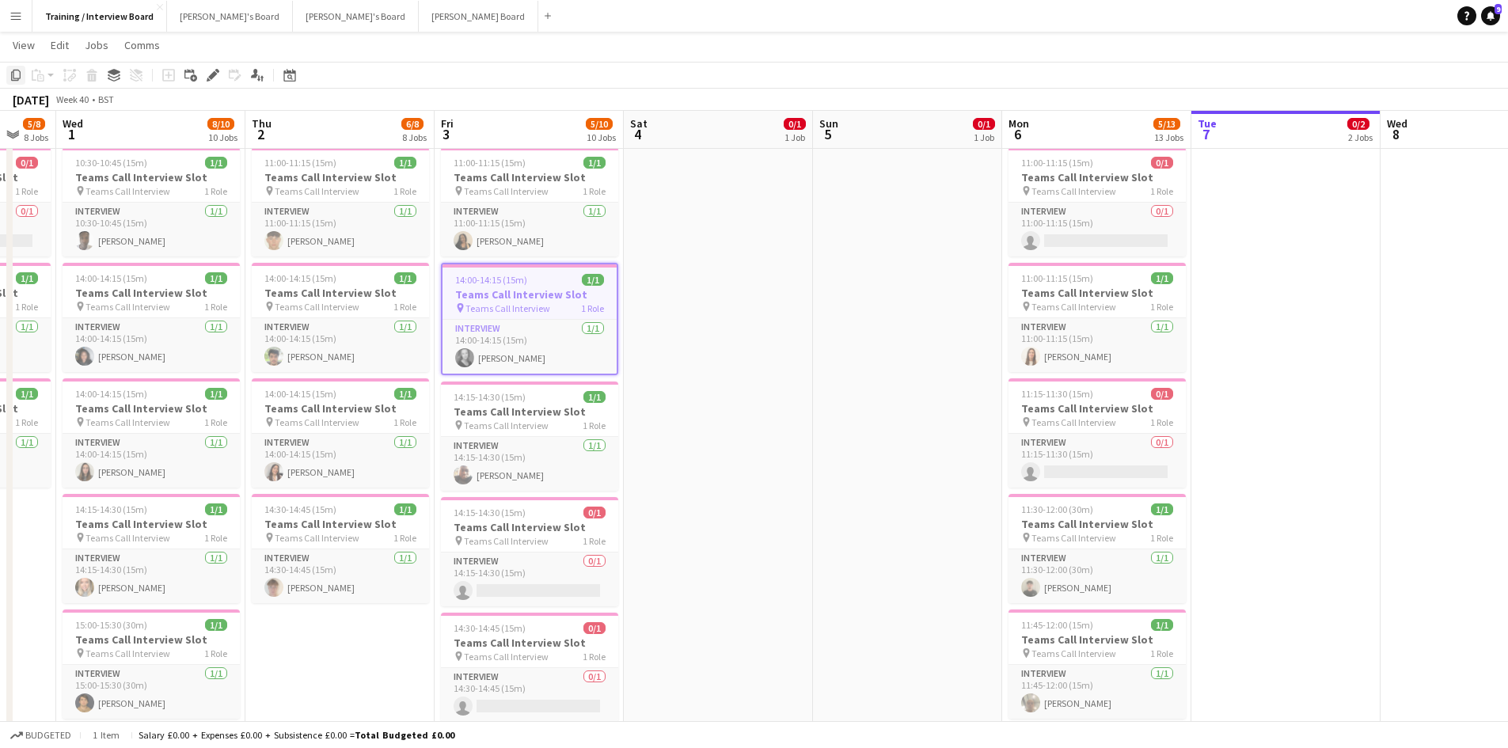
click at [14, 72] on icon "Copy" at bounding box center [15, 75] width 13 height 13
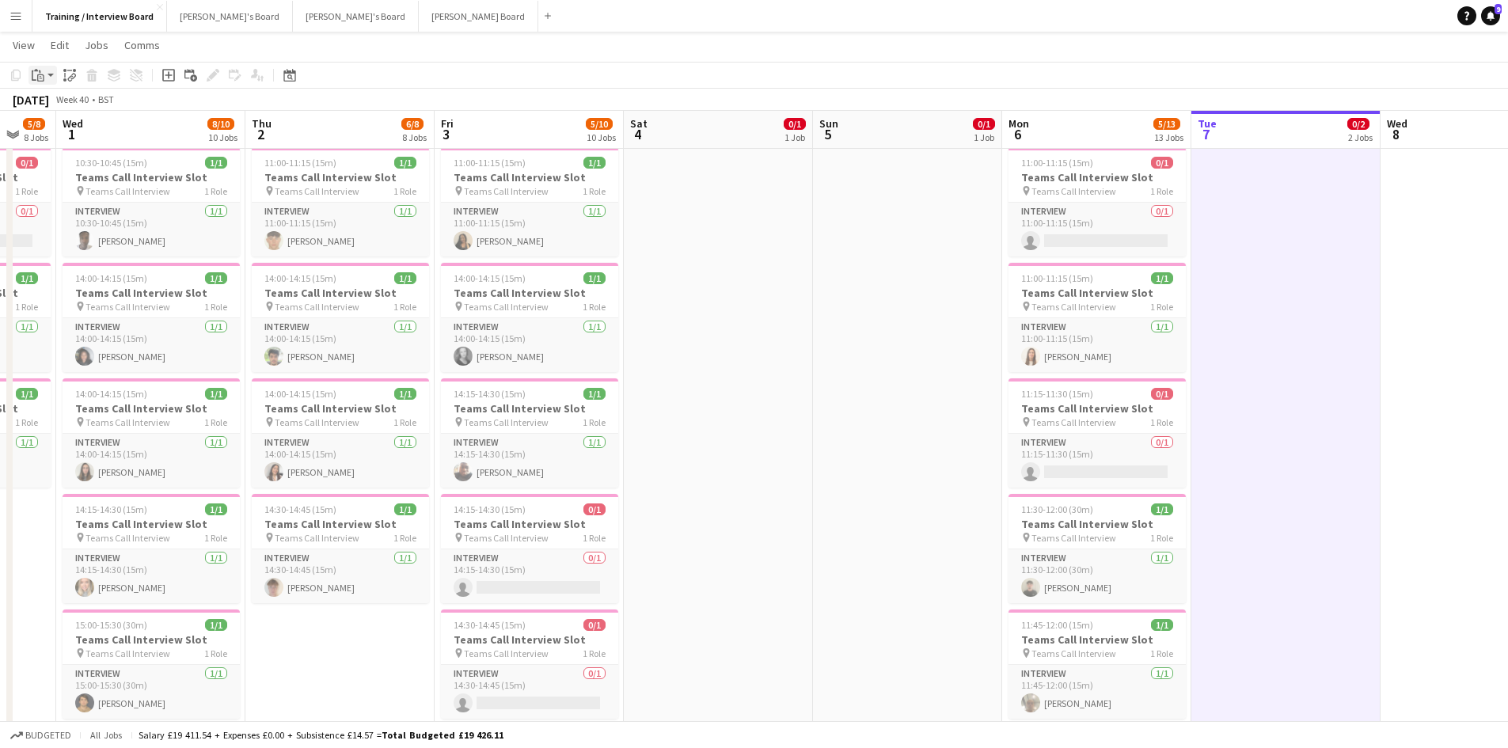
click at [30, 79] on div "Paste" at bounding box center [37, 75] width 19 height 19
click at [67, 101] on link "Paste Ctrl+V" at bounding box center [116, 105] width 149 height 14
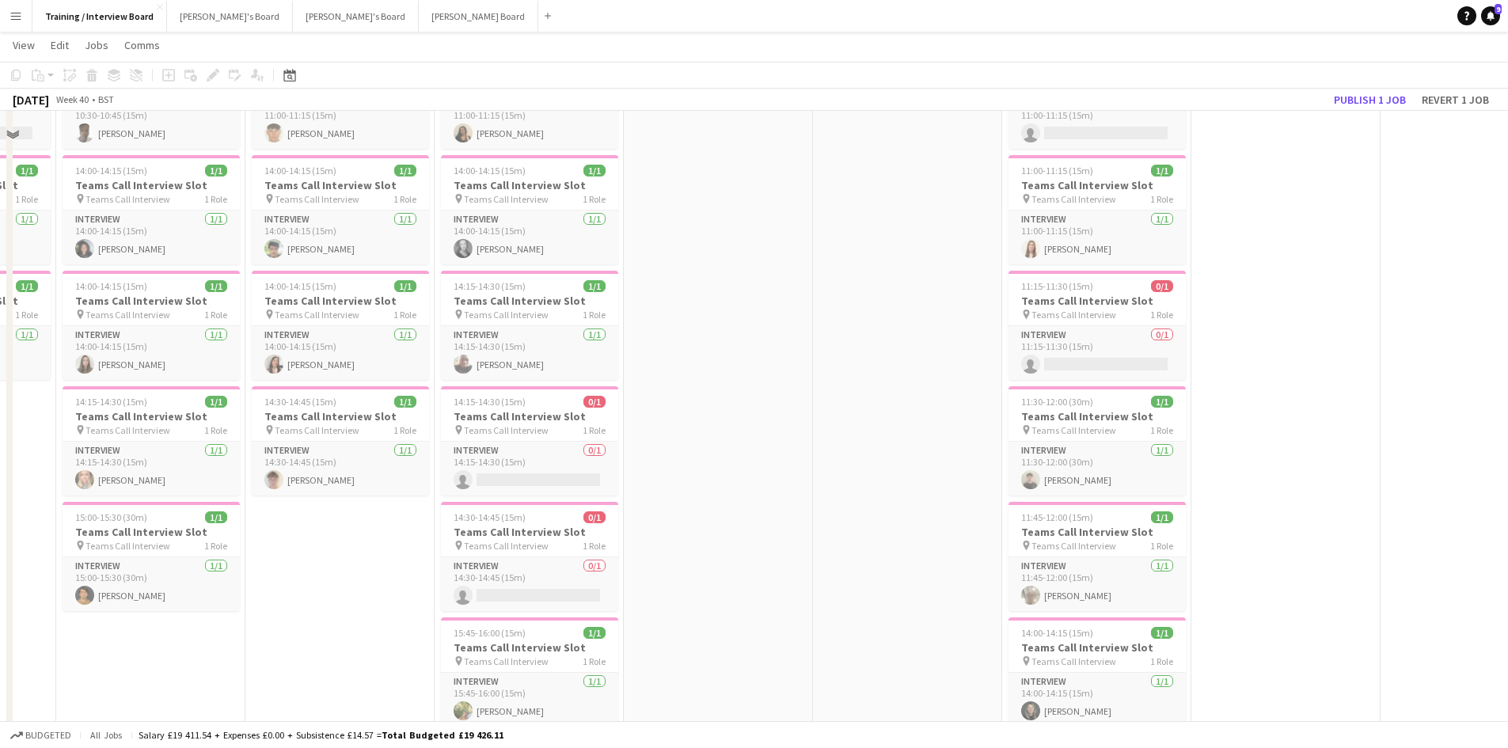
scroll to position [792, 0]
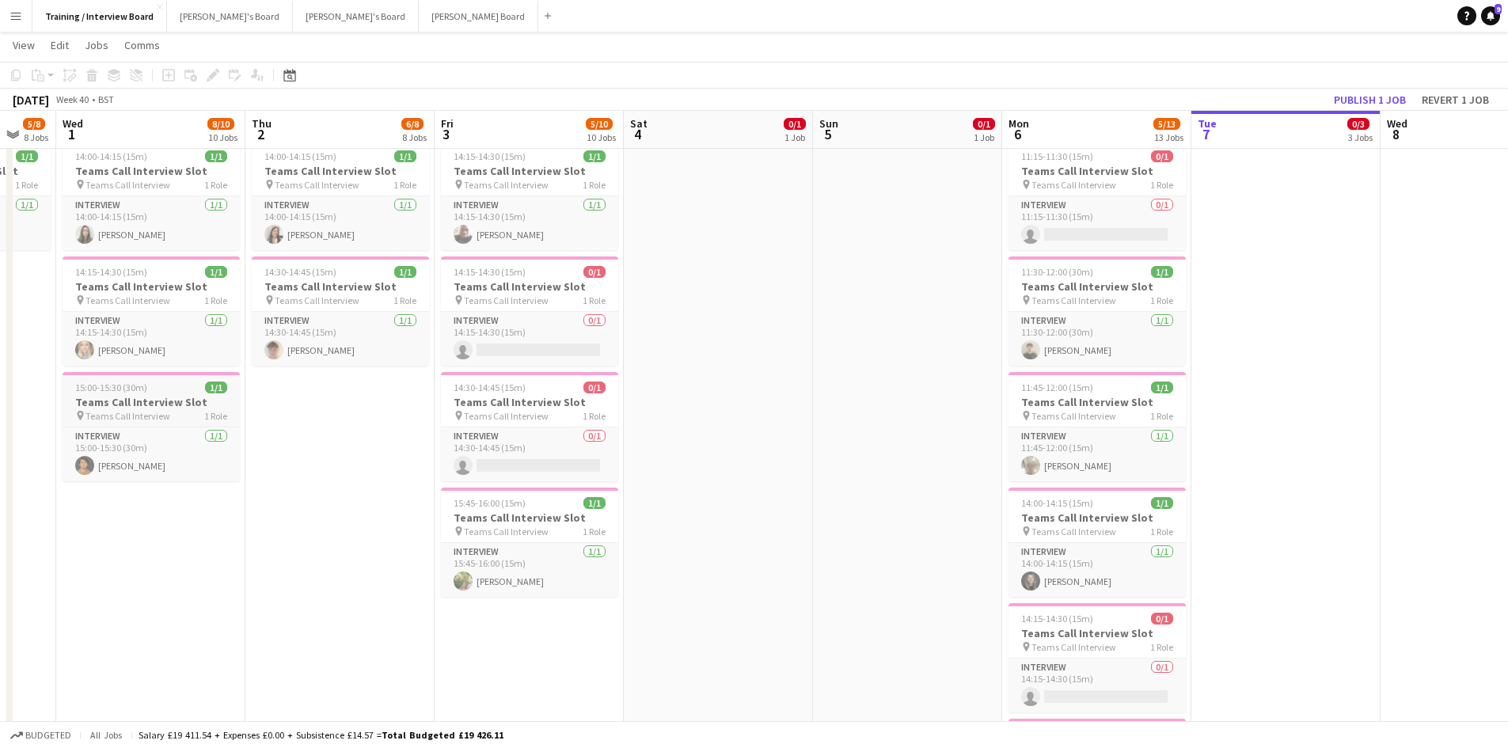
click at [139, 399] on h3 "Teams Call Interview Slot" at bounding box center [151, 402] width 177 height 14
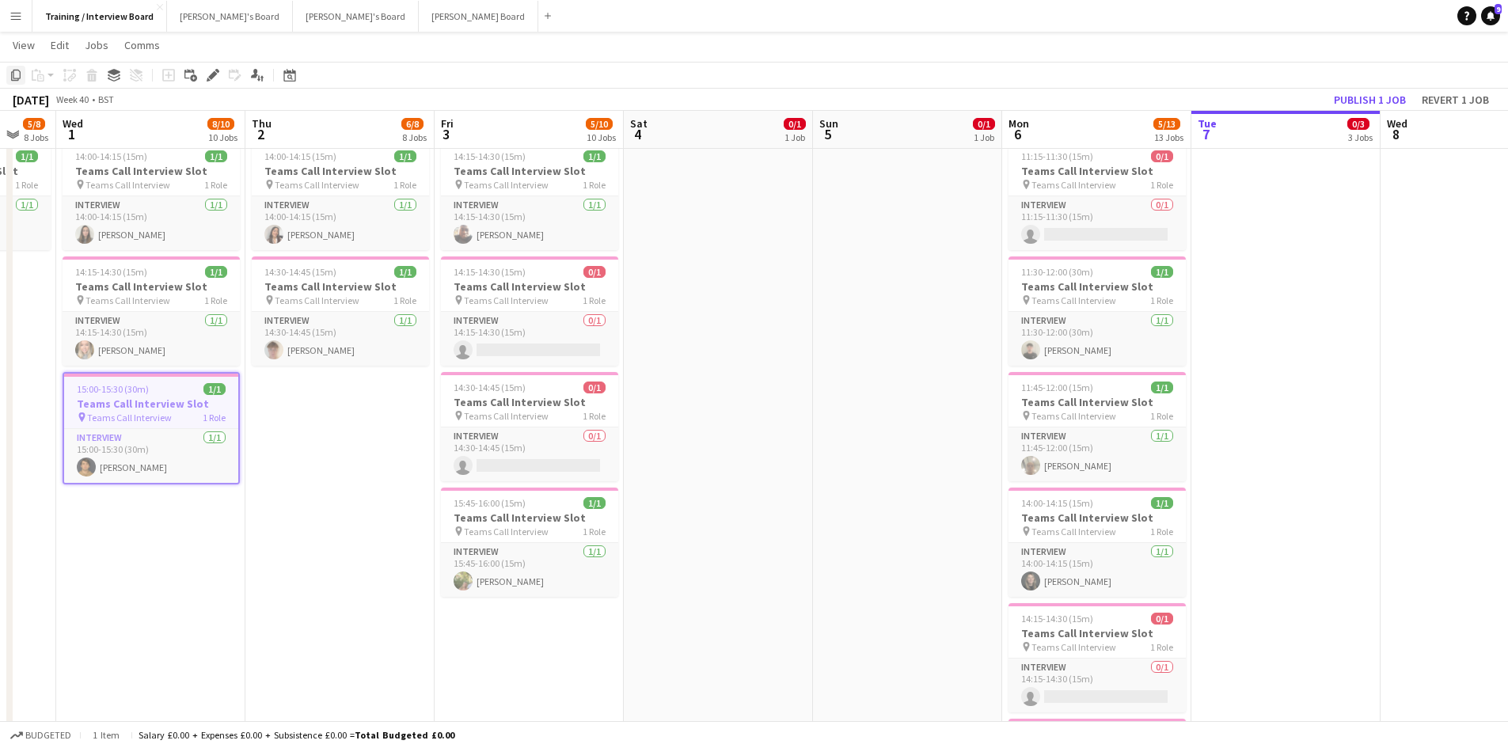
click at [21, 75] on icon "Copy" at bounding box center [15, 75] width 13 height 13
click at [1308, 237] on app-date-cell "In progress 10:00-16:00 (6h) 0/1 pin Profiles Personnel 1 Role Admin Assistant …" at bounding box center [1285, 528] width 189 height 2284
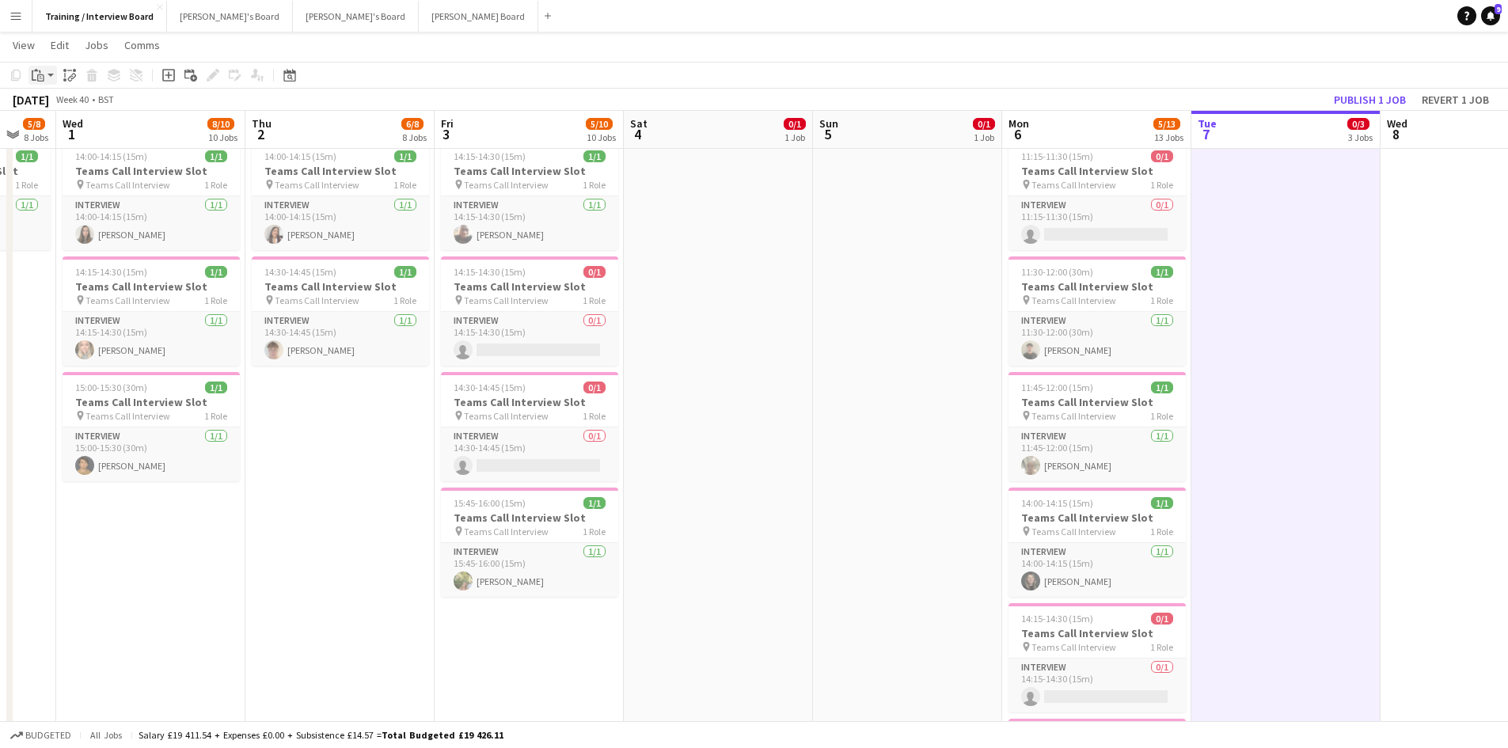
click at [46, 74] on div "Paste" at bounding box center [37, 75] width 19 height 19
click at [70, 104] on link "Paste Ctrl+V" at bounding box center [116, 105] width 149 height 14
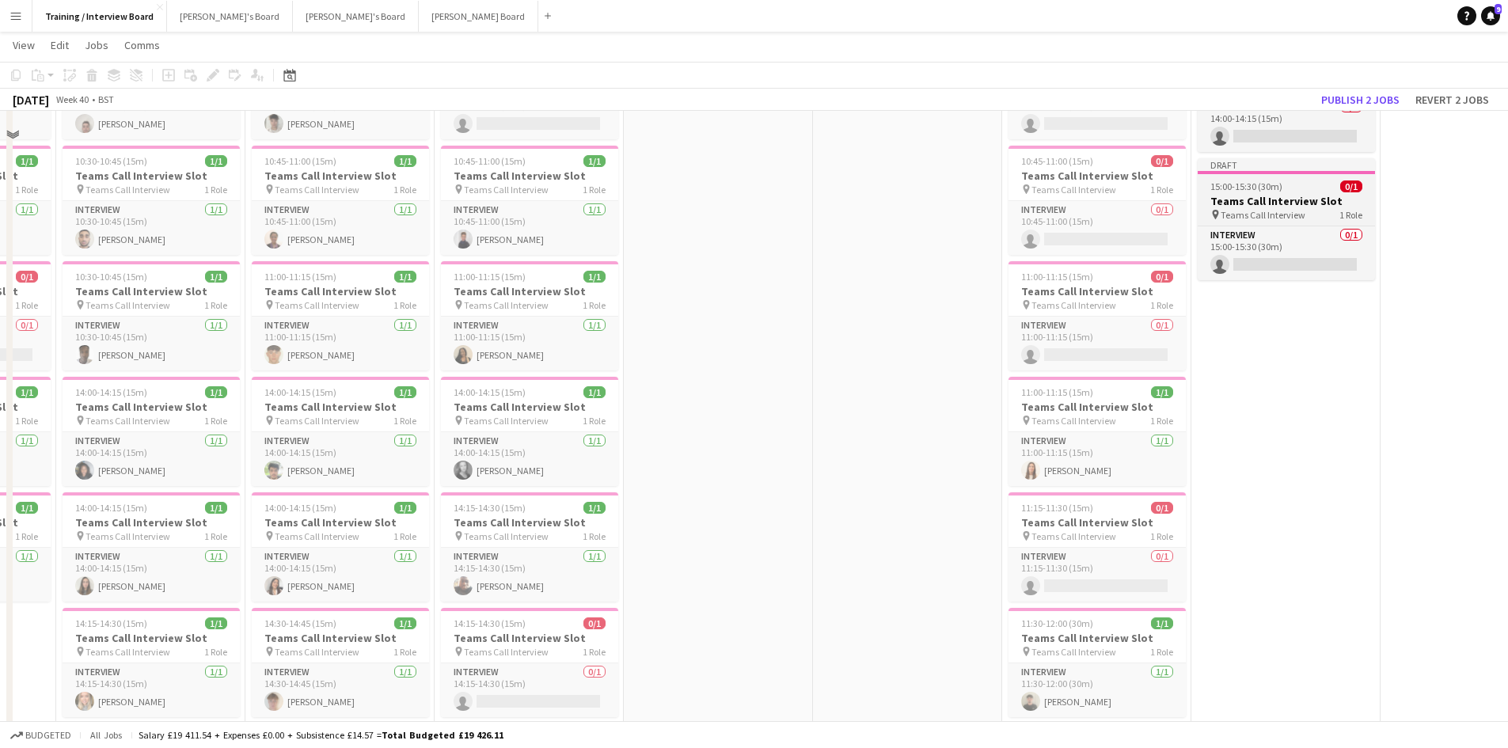
scroll to position [317, 0]
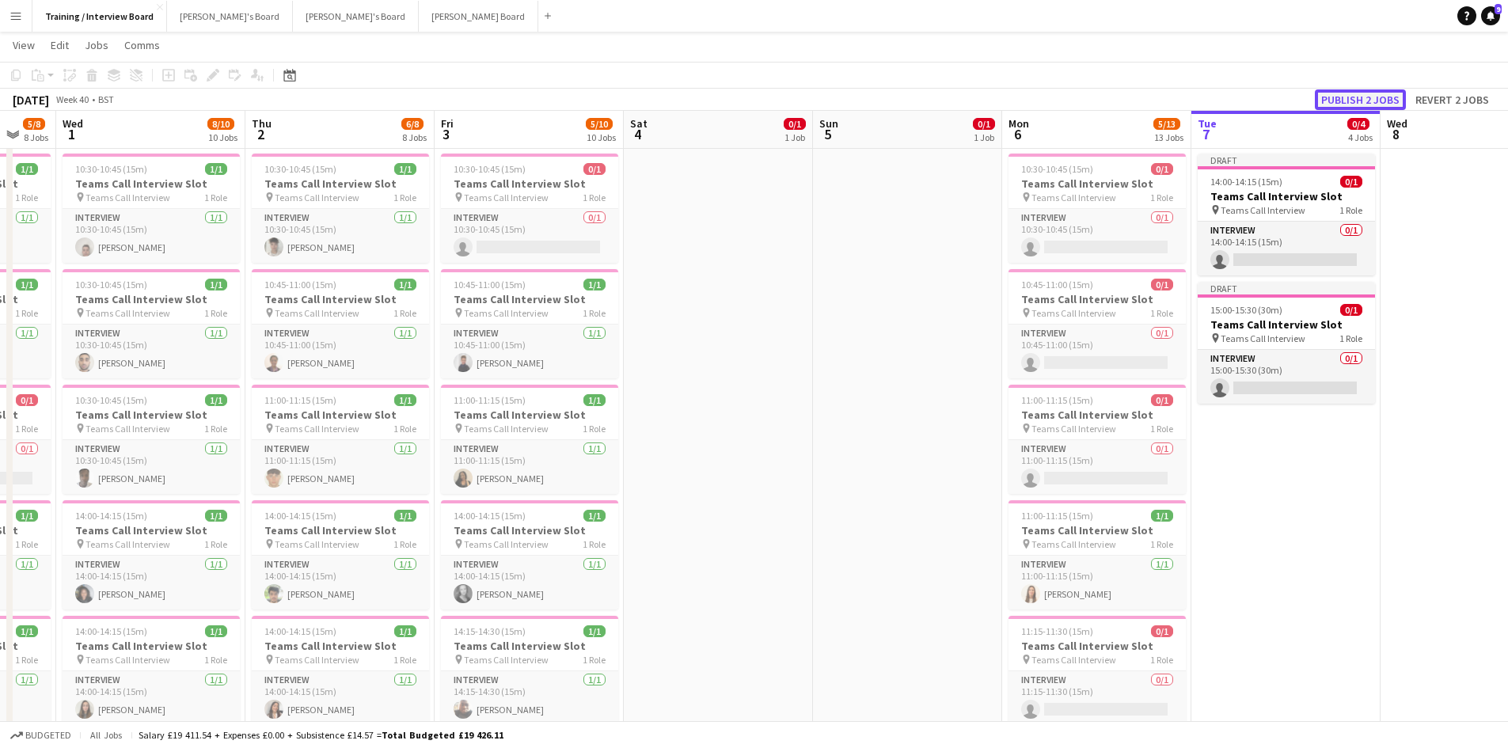
click at [1348, 100] on button "Publish 2 jobs" at bounding box center [1360, 99] width 91 height 21
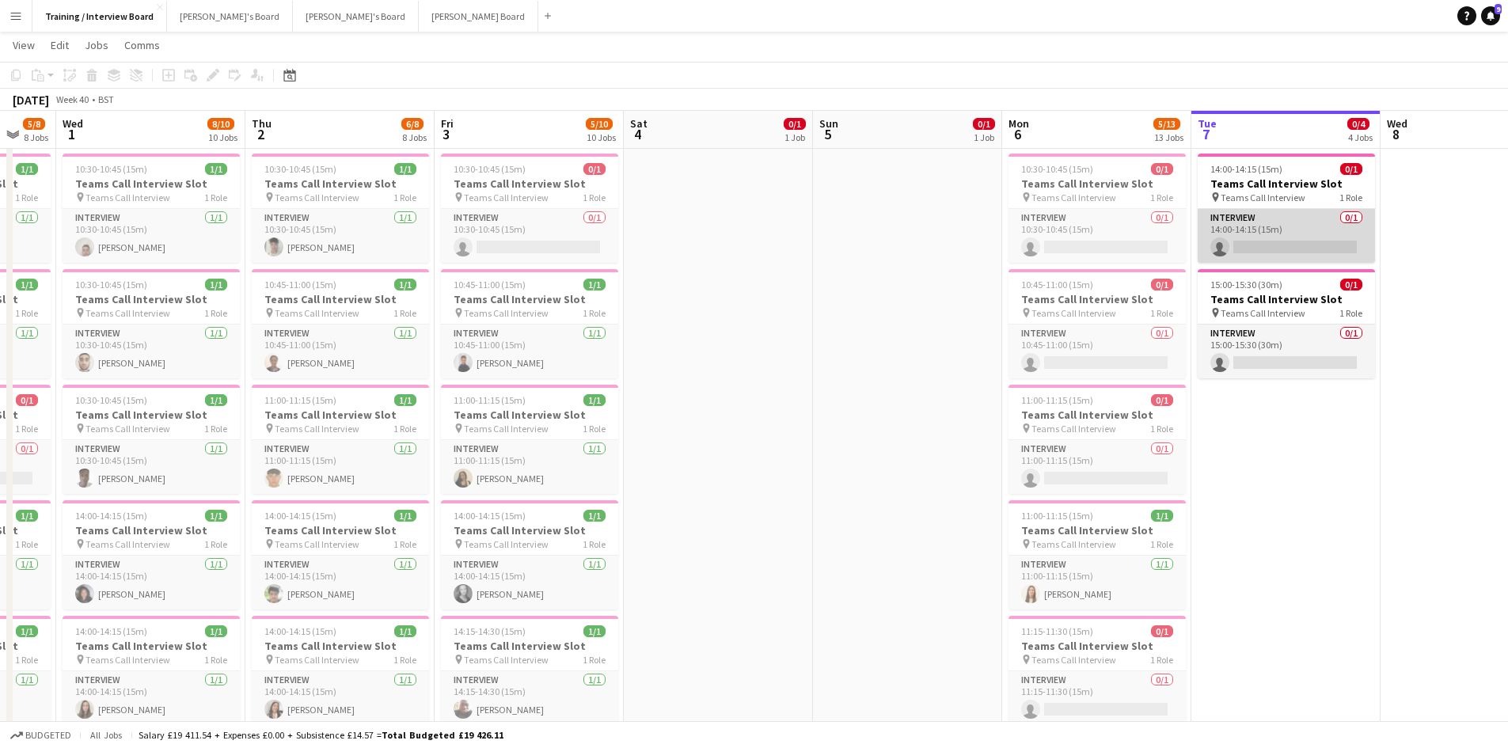
click at [1282, 245] on app-card-role "Interview 0/1 14:00-14:15 (15m) single-neutral-actions" at bounding box center [1286, 236] width 177 height 54
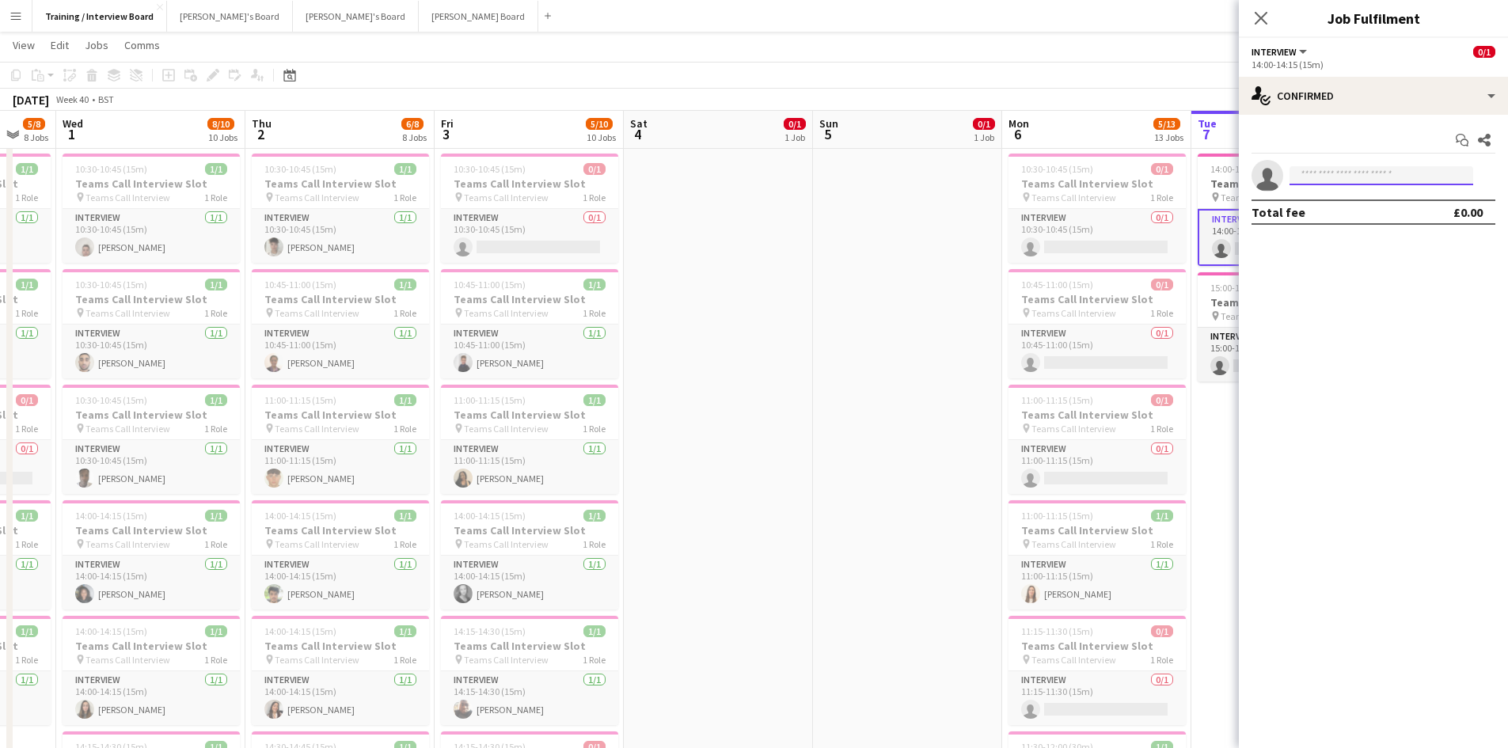
click at [1307, 166] on input at bounding box center [1381, 175] width 184 height 19
paste input "**********"
type input "**********"
click at [1348, 207] on span "[EMAIL_ADDRESS][DOMAIN_NAME]" at bounding box center [1381, 211] width 158 height 13
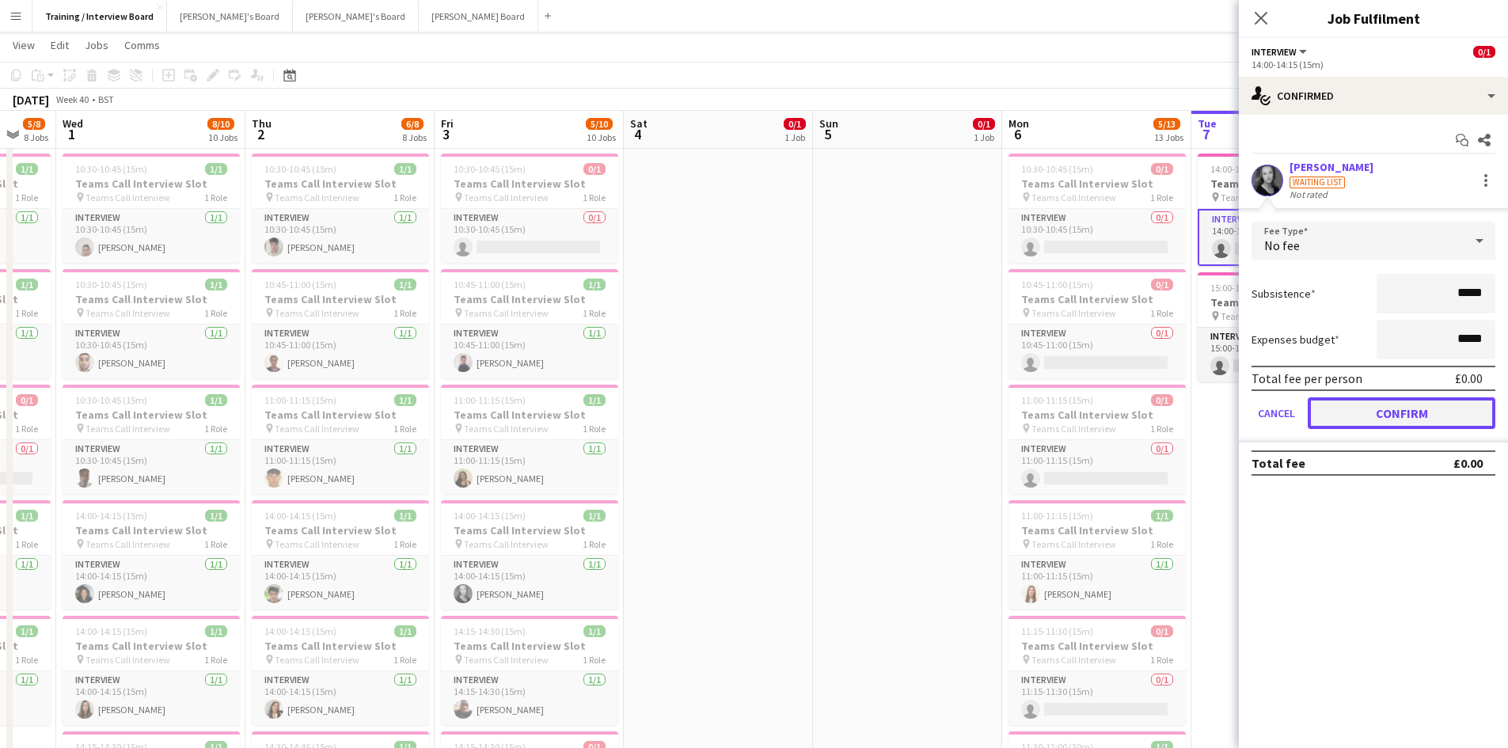
click at [1463, 417] on button "Confirm" at bounding box center [1402, 413] width 188 height 32
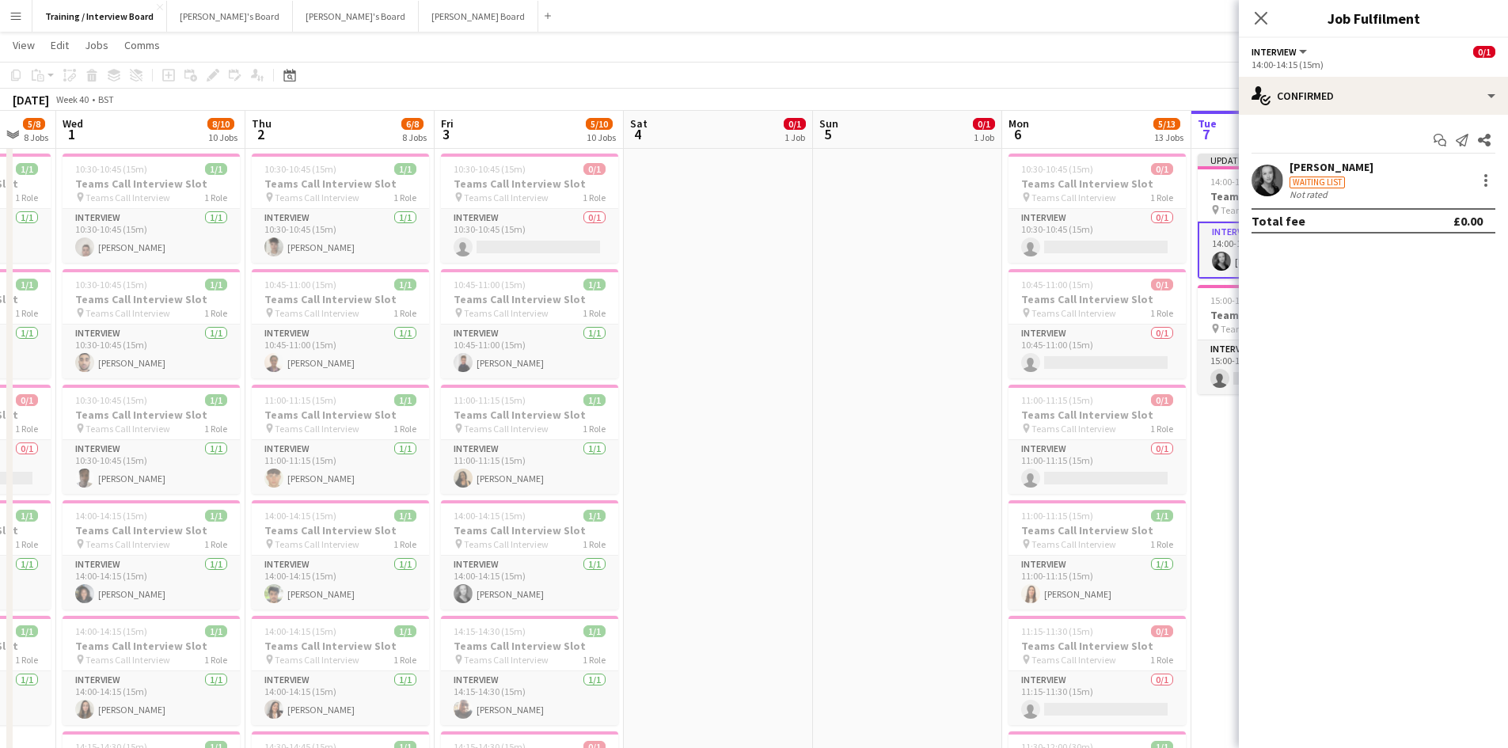
click at [1121, 89] on div "October 2025 Week 40 • BST Publish 1 job Revert 1 job" at bounding box center [754, 100] width 1508 height 22
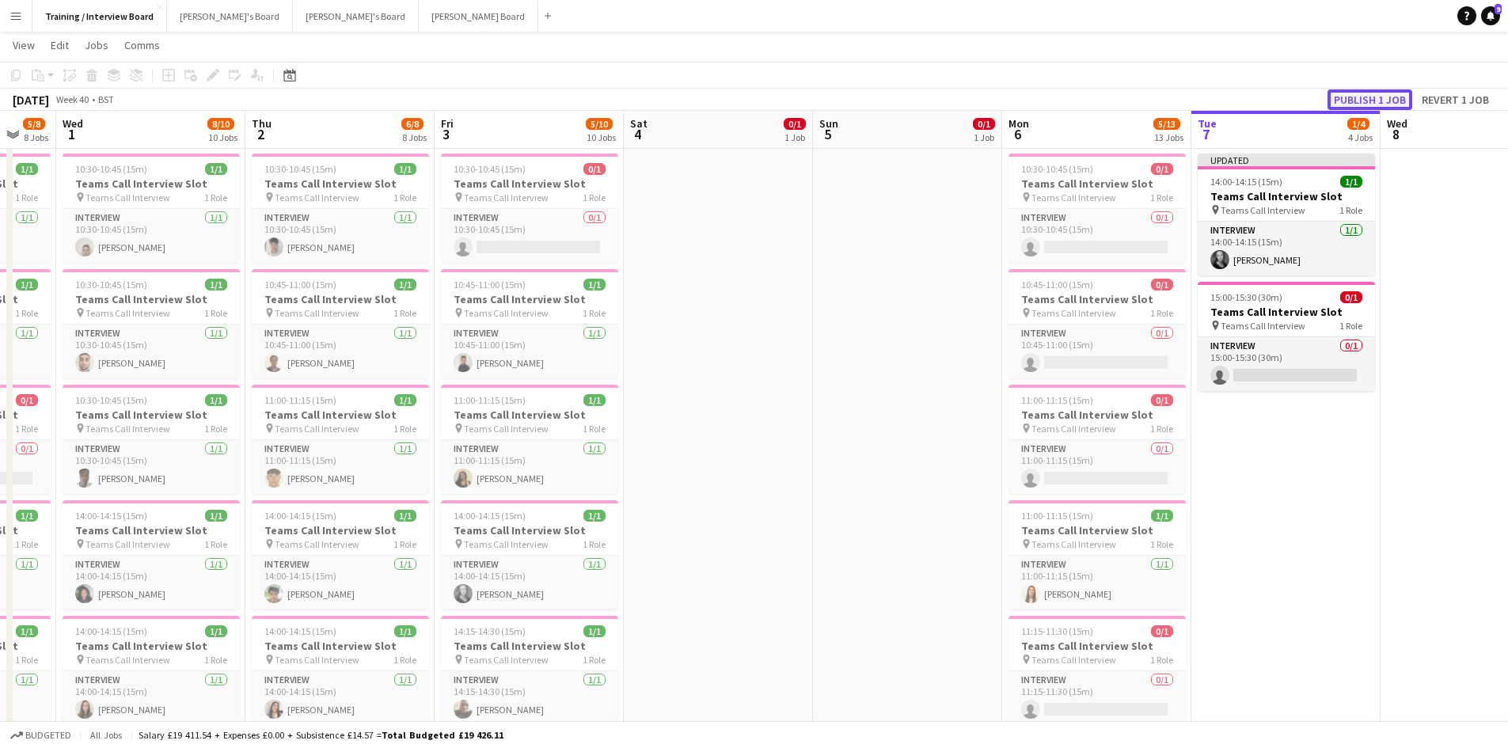
click at [1349, 96] on button "Publish 1 job" at bounding box center [1369, 99] width 85 height 21
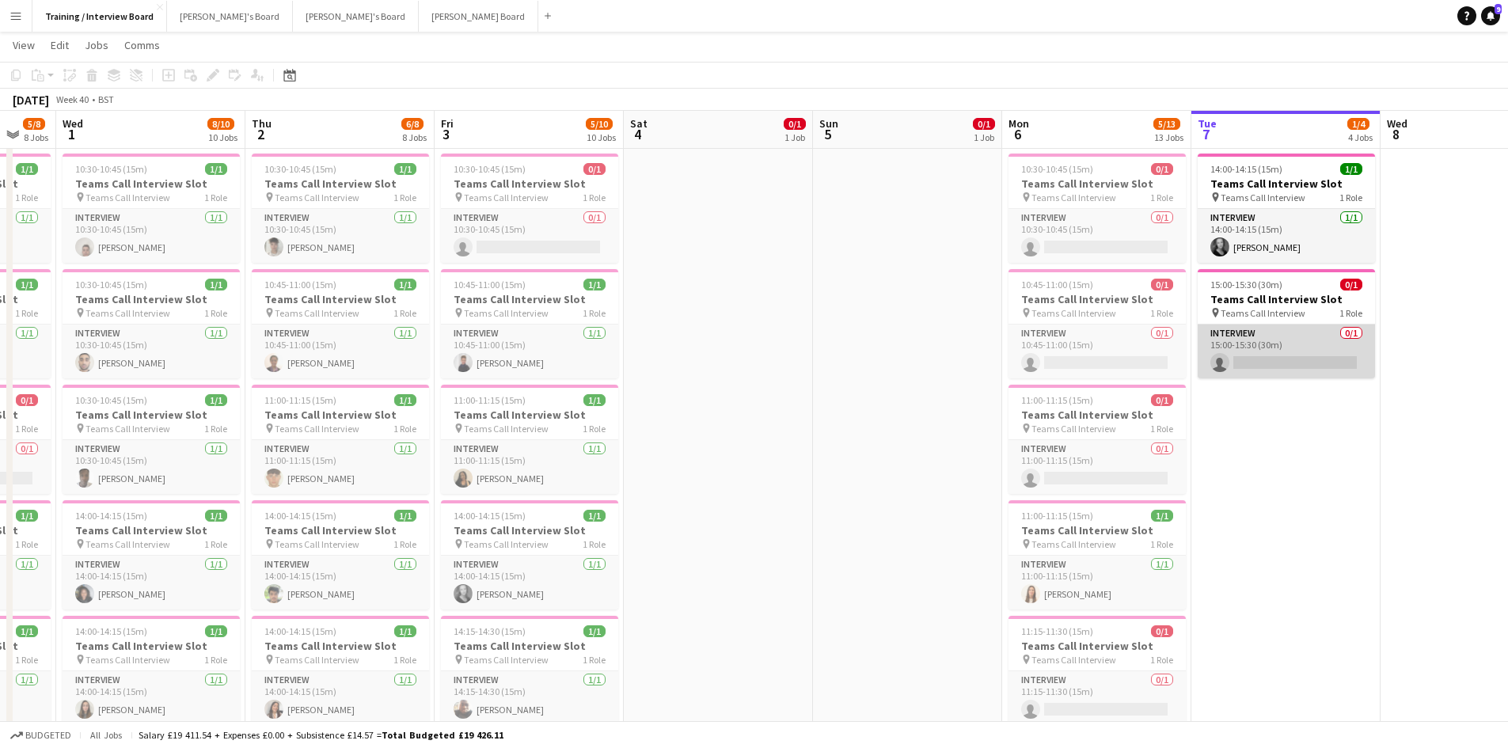
click at [1286, 367] on app-card-role "Interview 0/1 15:00-15:30 (30m) single-neutral-actions" at bounding box center [1286, 352] width 177 height 54
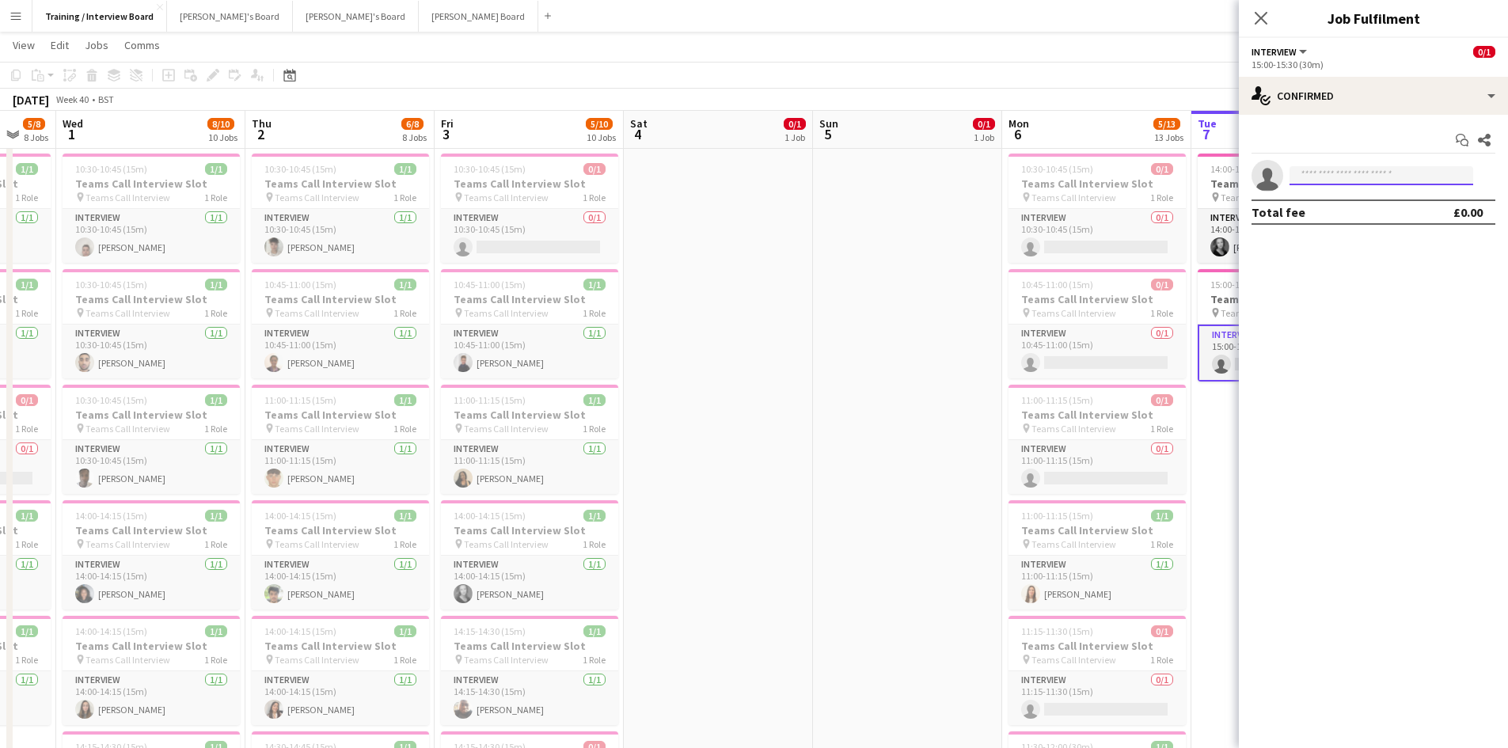
click at [1324, 184] on input at bounding box center [1381, 175] width 184 height 19
paste input "**********"
type input "**********"
click at [1311, 216] on span "[EMAIL_ADDRESS][DOMAIN_NAME]" at bounding box center [1381, 211] width 158 height 13
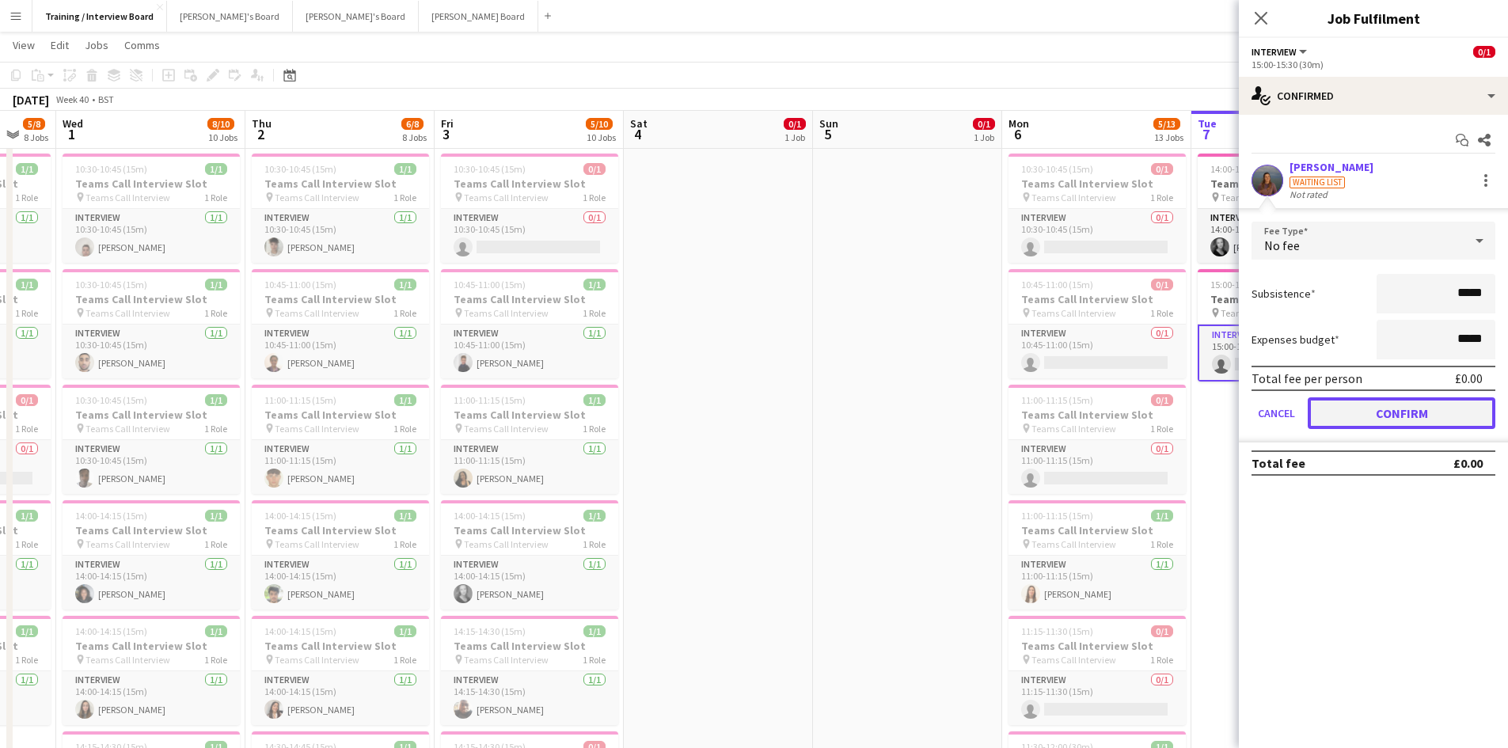
click at [1460, 404] on button "Confirm" at bounding box center [1402, 413] width 188 height 32
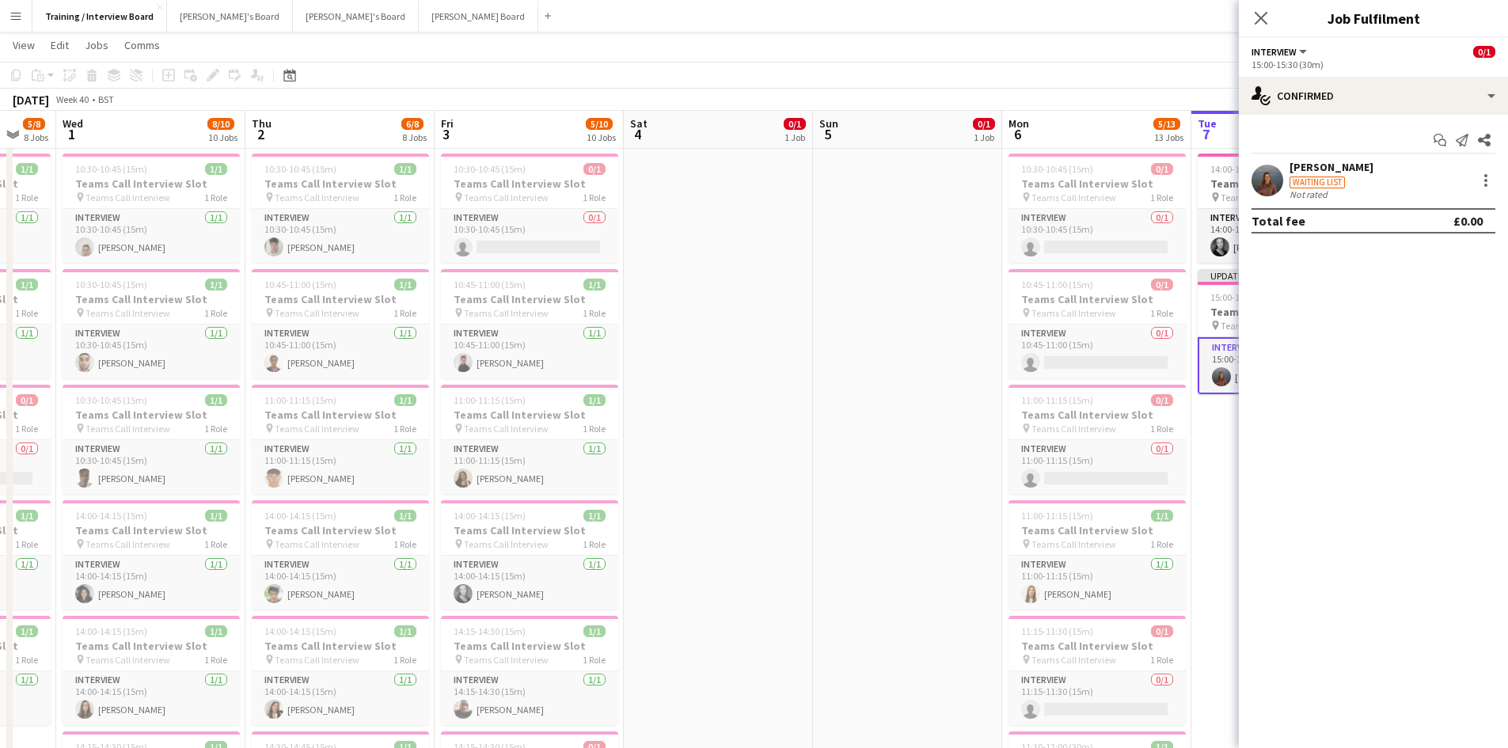
click at [1081, 68] on app-toolbar "Copy Paste Paste Ctrl+V Paste with crew Ctrl+Shift+V Paste linked Job Delete Gr…" at bounding box center [754, 75] width 1508 height 27
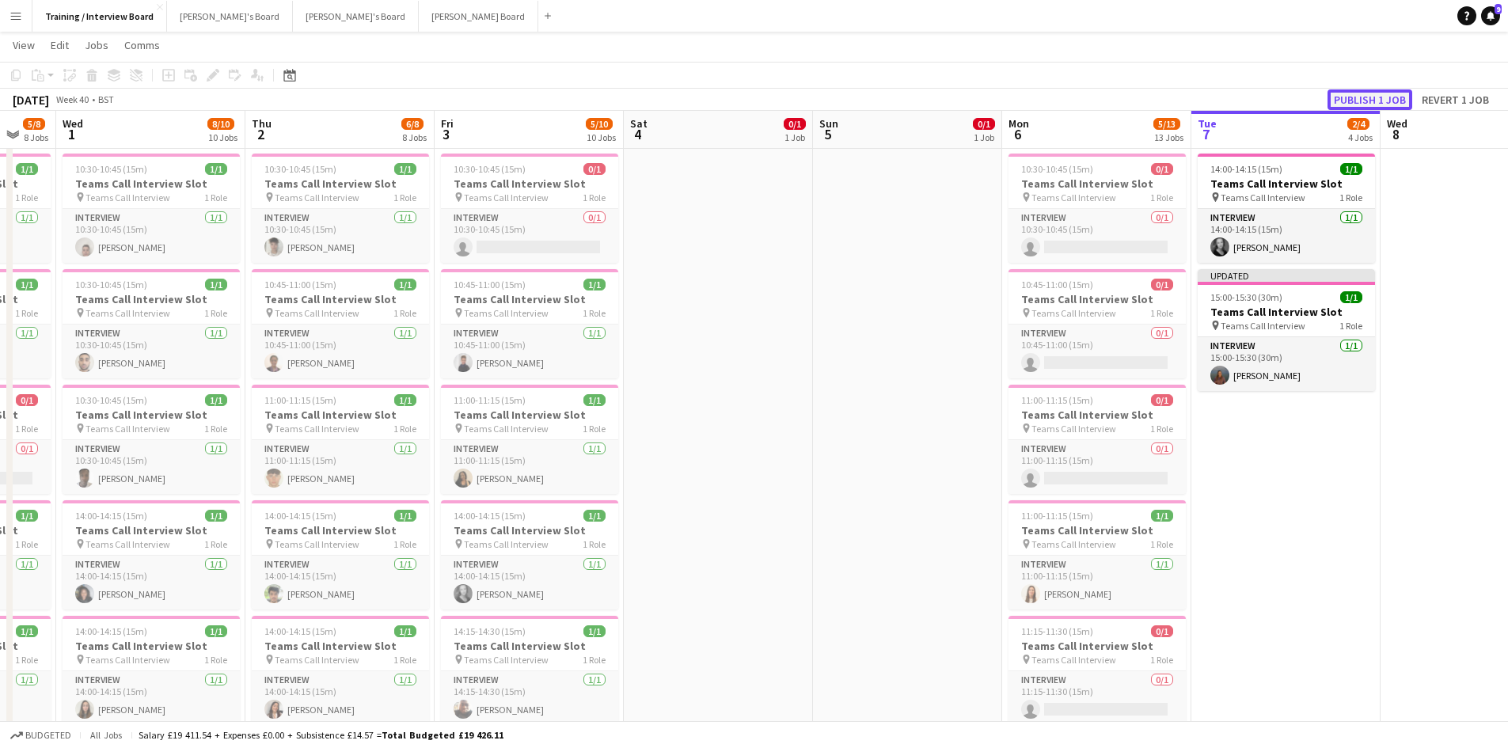
click at [1370, 100] on button "Publish 1 job" at bounding box center [1369, 99] width 85 height 21
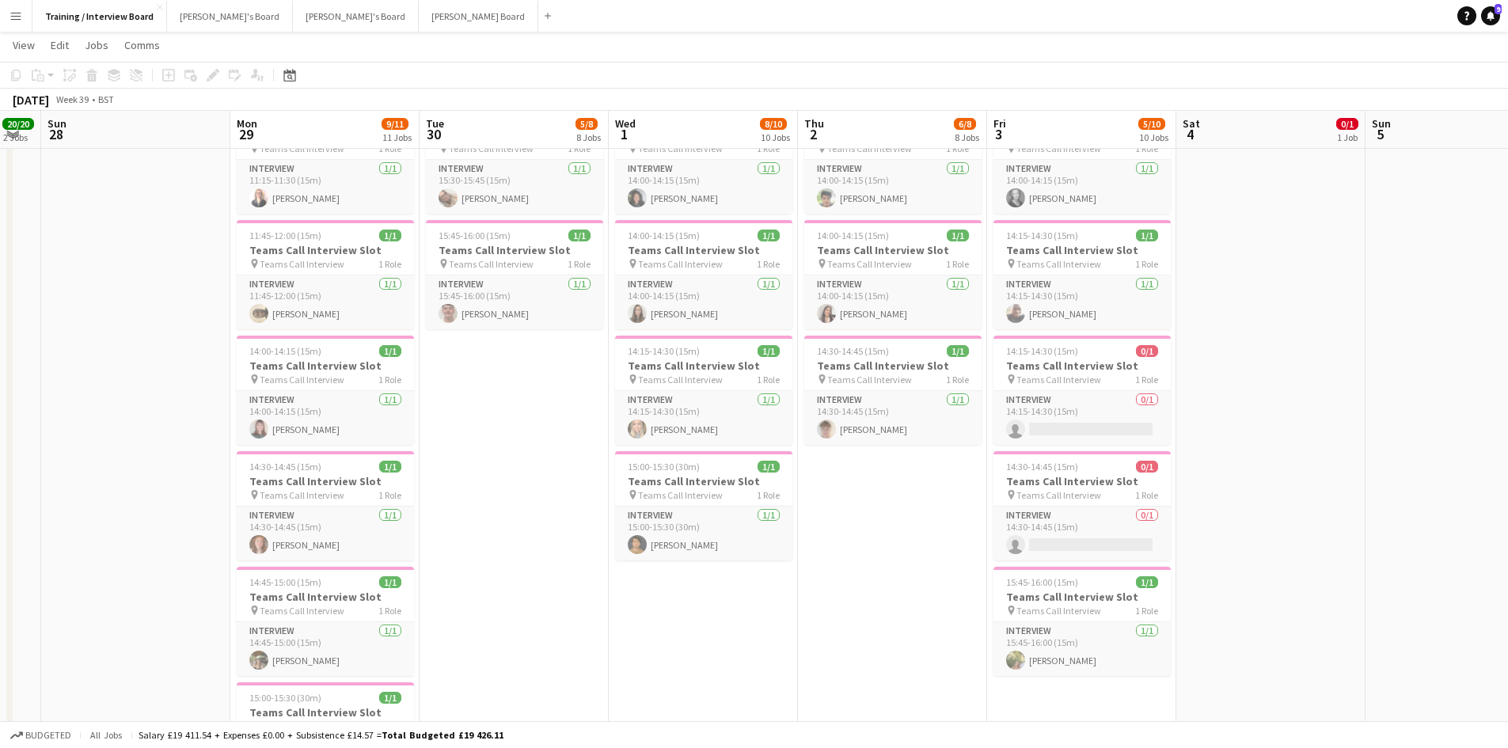
scroll to position [0, 412]
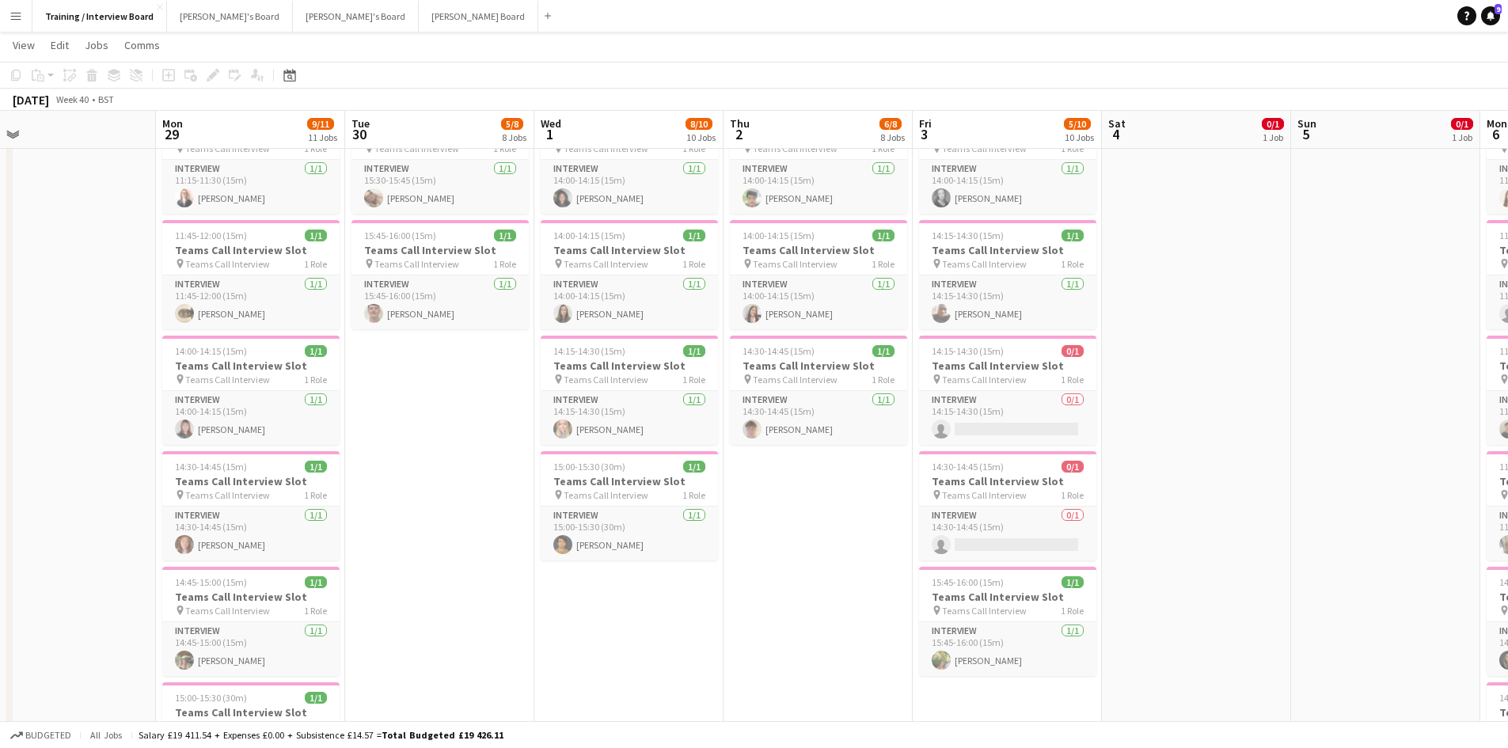
drag, startPoint x: 723, startPoint y: 146, endPoint x: 1202, endPoint y: 122, distance: 478.7
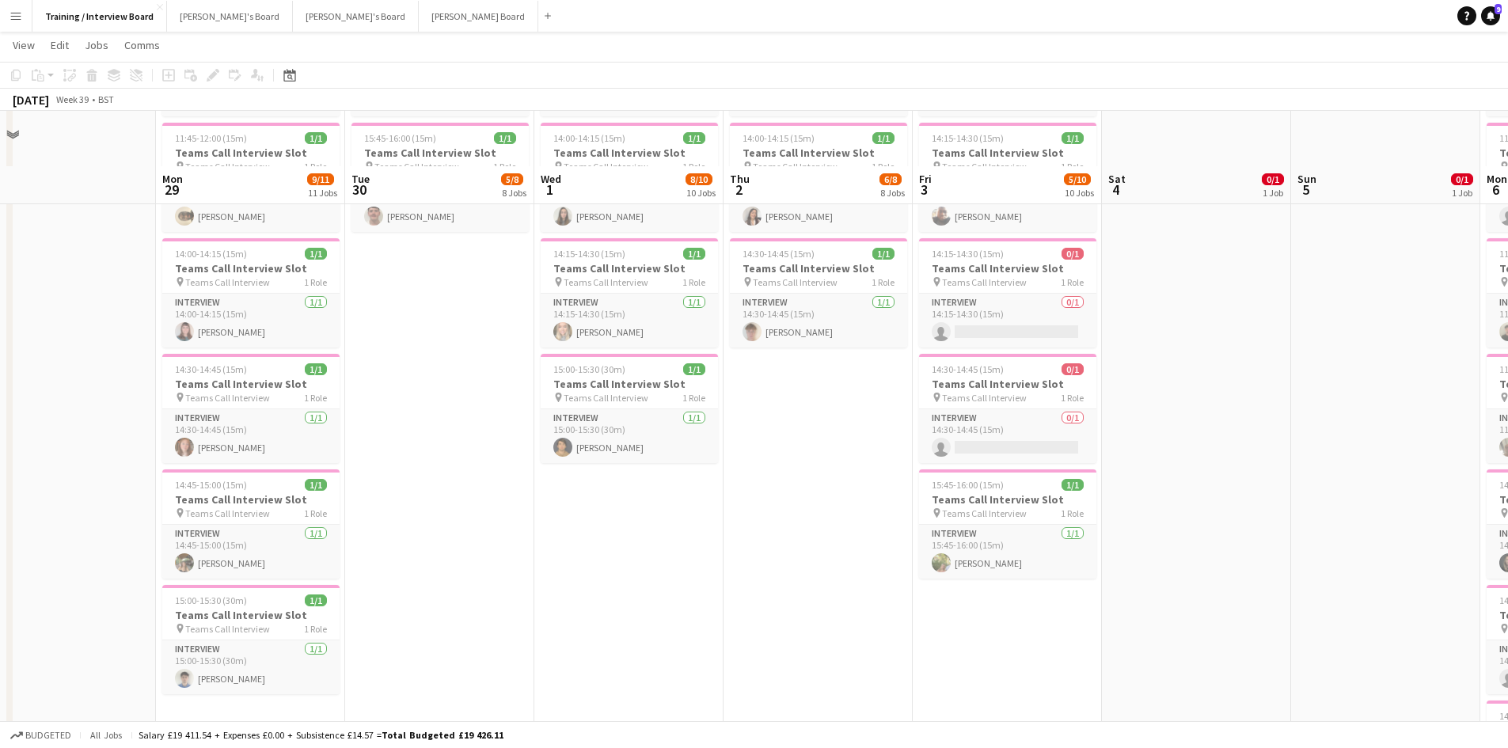
scroll to position [633, 0]
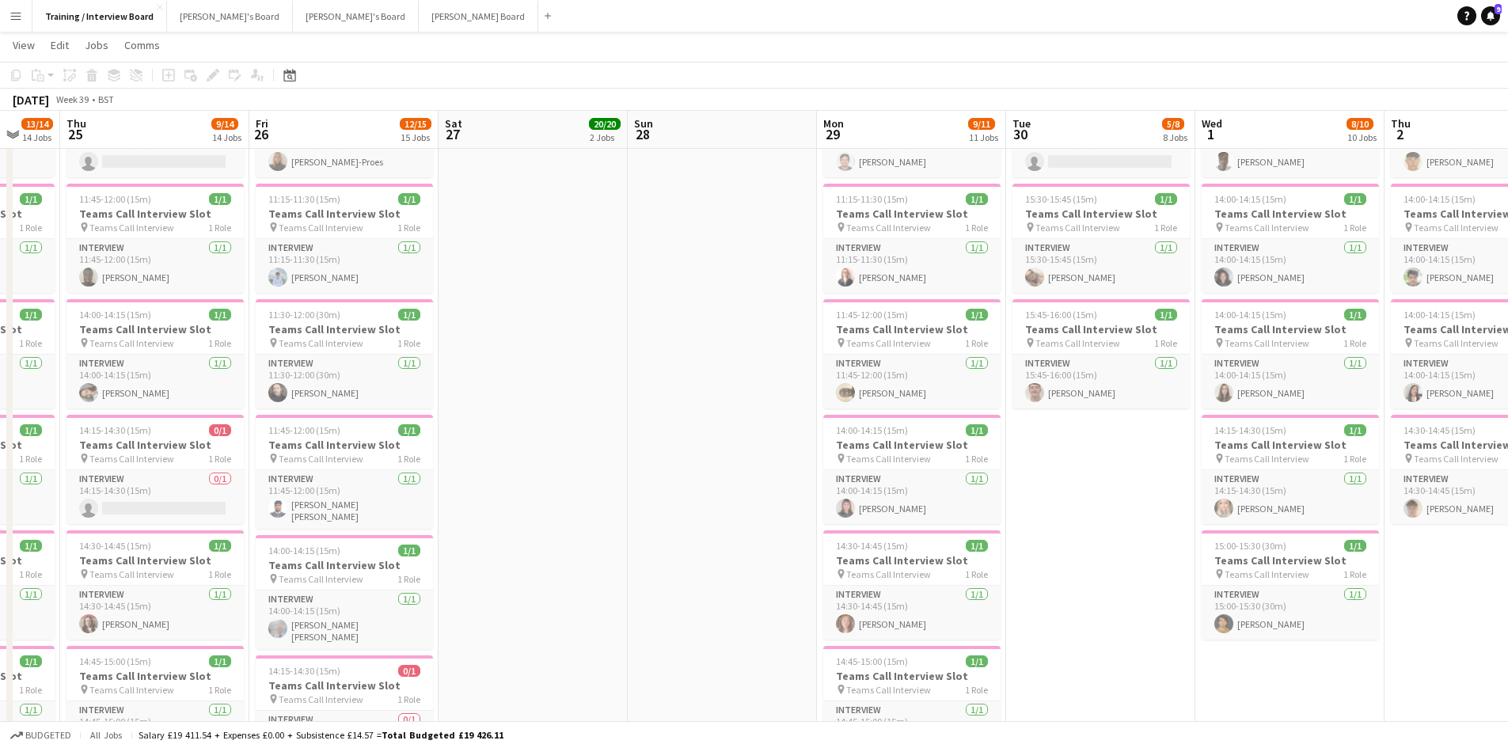
drag, startPoint x: 646, startPoint y: 141, endPoint x: 1489, endPoint y: 183, distance: 844.0
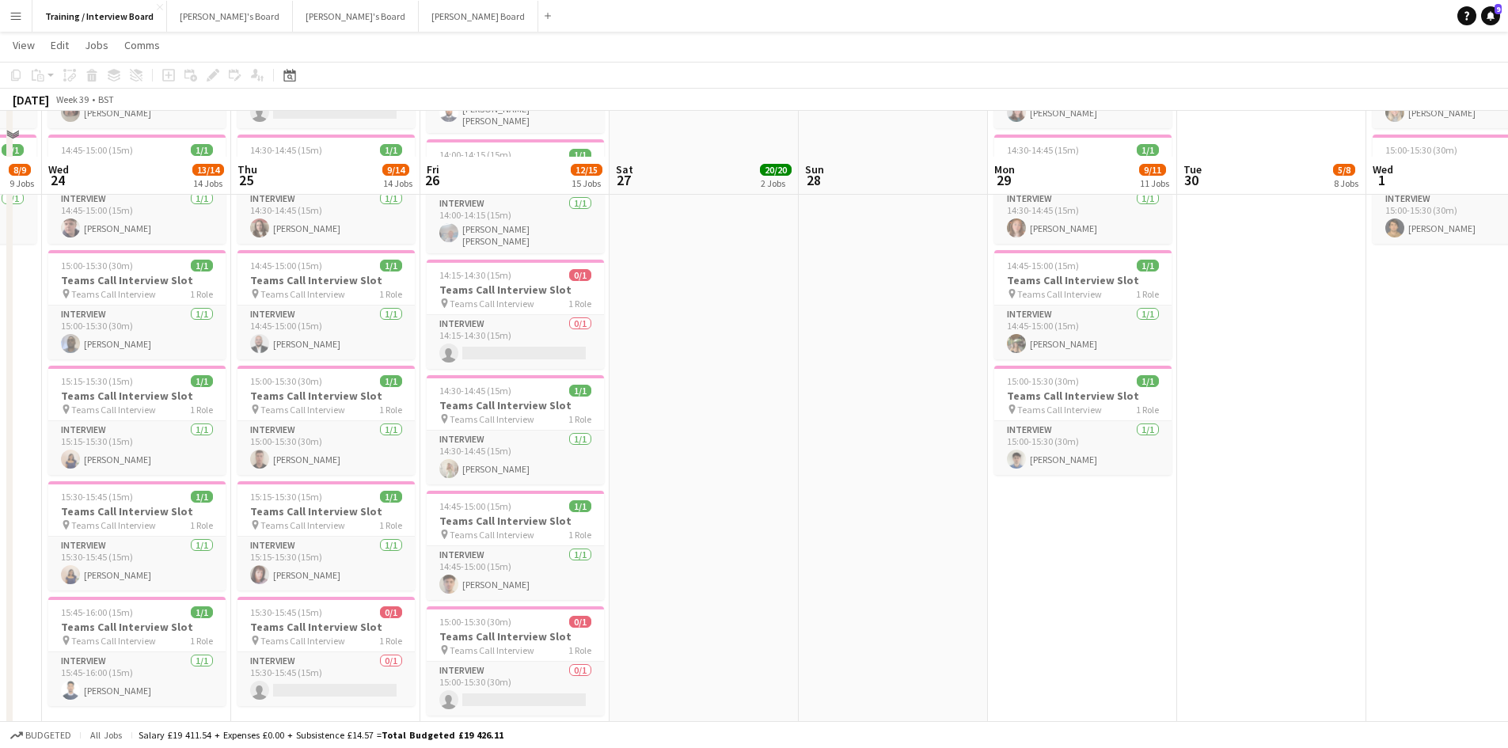
scroll to position [1108, 0]
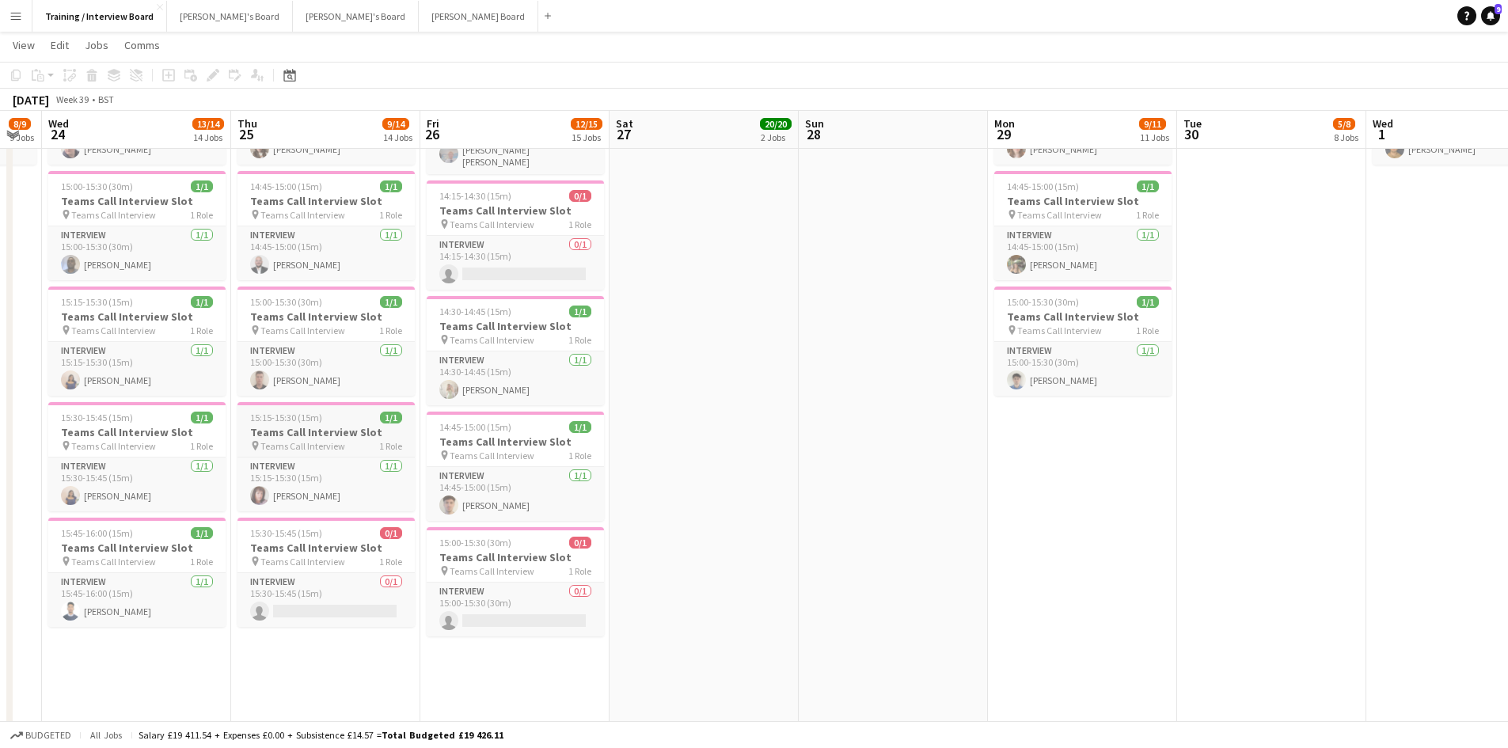
click at [297, 427] on h3 "Teams Call Interview Slot" at bounding box center [325, 432] width 177 height 14
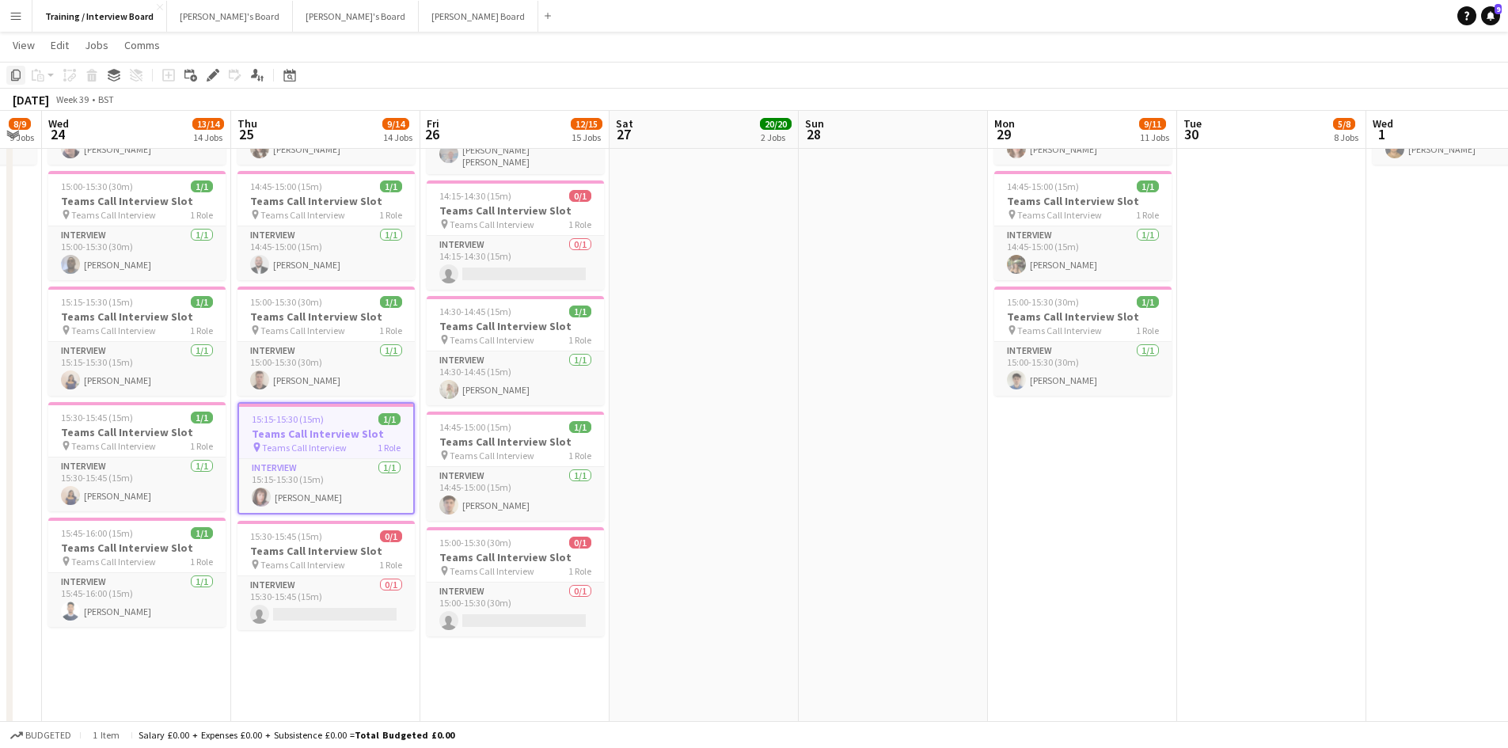
click at [16, 78] on icon at bounding box center [15, 75] width 9 height 11
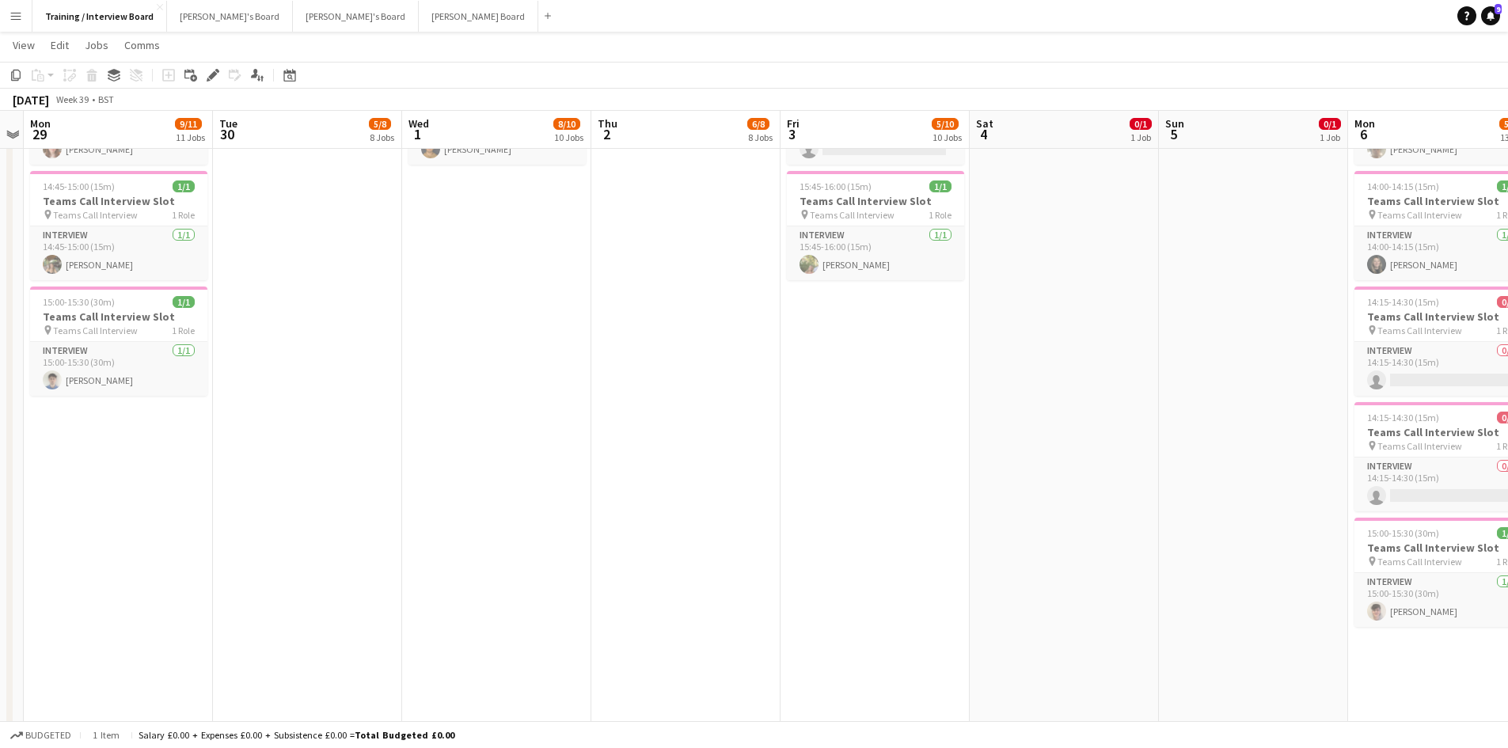
scroll to position [0, 550]
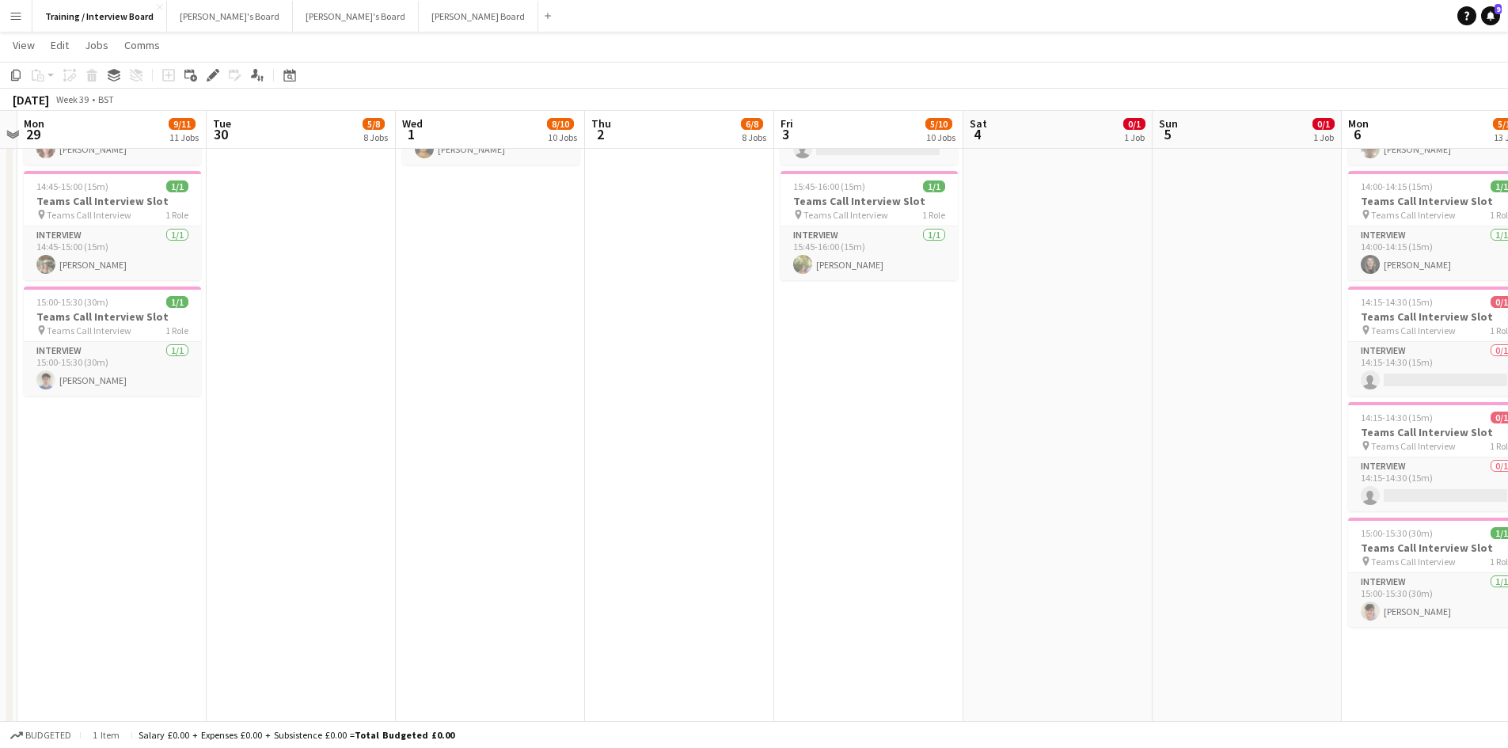
drag, startPoint x: 1423, startPoint y: 121, endPoint x: 453, endPoint y: 276, distance: 982.7
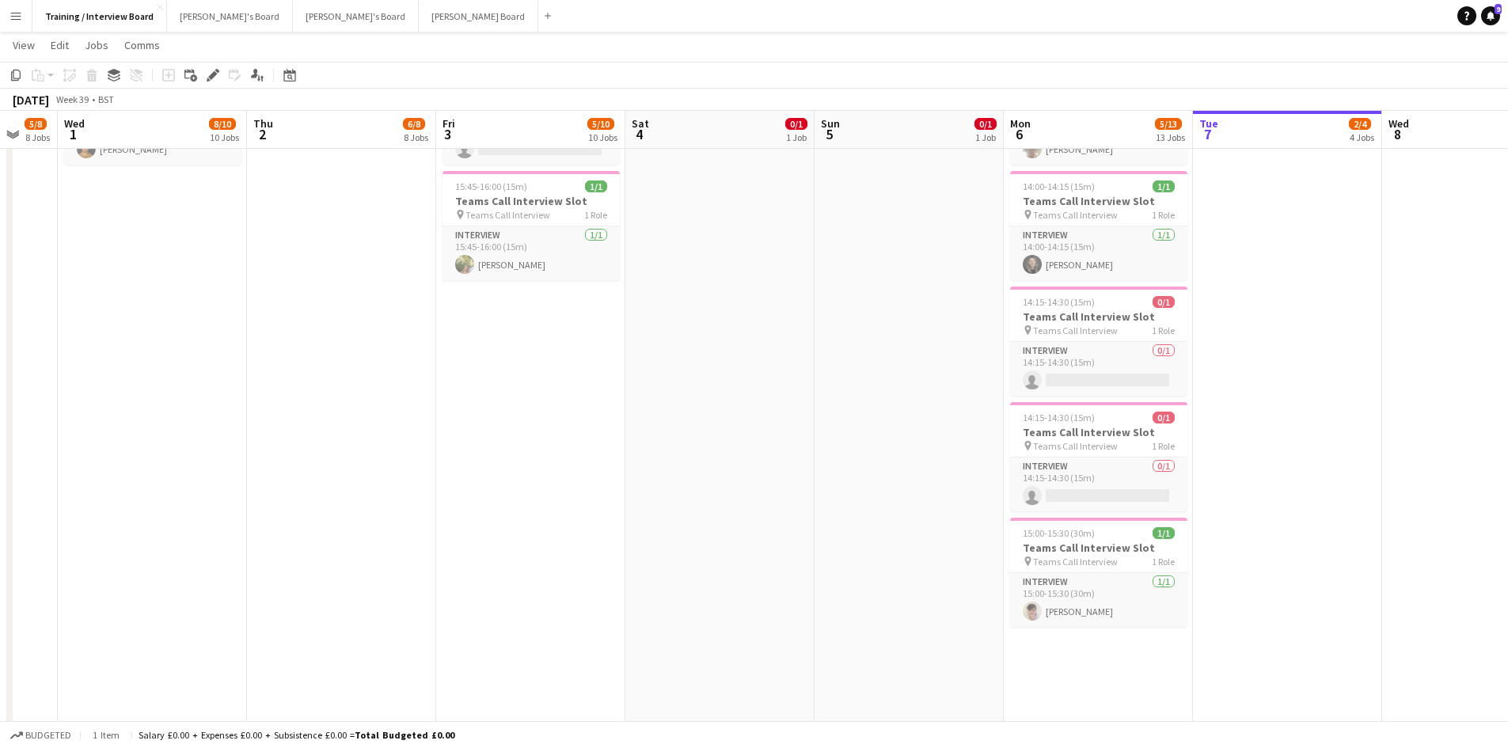
drag, startPoint x: 1288, startPoint y: 139, endPoint x: 947, endPoint y: 181, distance: 343.7
click at [1321, 374] on app-date-cell "In progress 10:00-16:00 (6h) 0/1 pin Profiles Personnel 1 Role Admin Assistant …" at bounding box center [1284, 211] width 189 height 2284
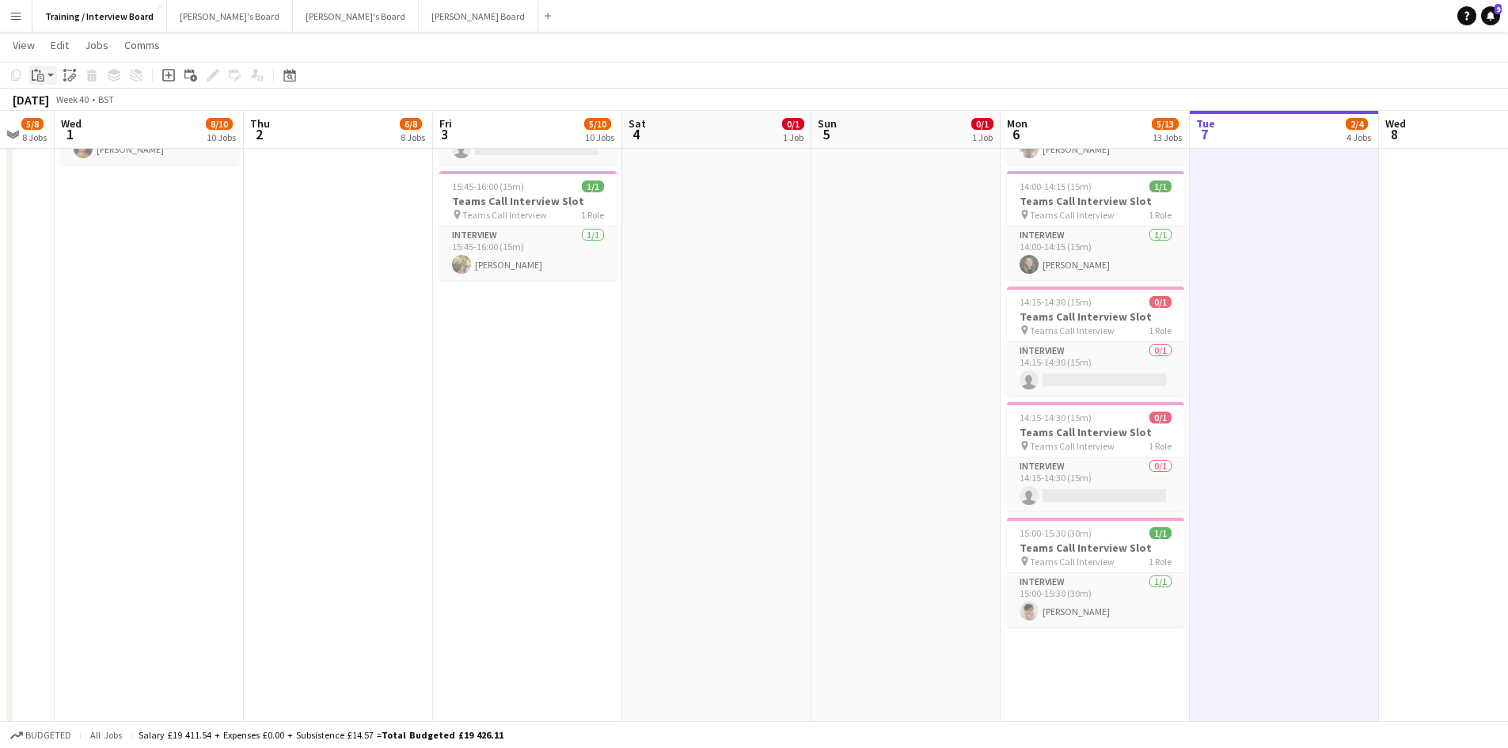
click at [40, 72] on icon at bounding box center [40, 71] width 2 height 3
click at [66, 101] on link "Paste Ctrl+V" at bounding box center [116, 105] width 149 height 14
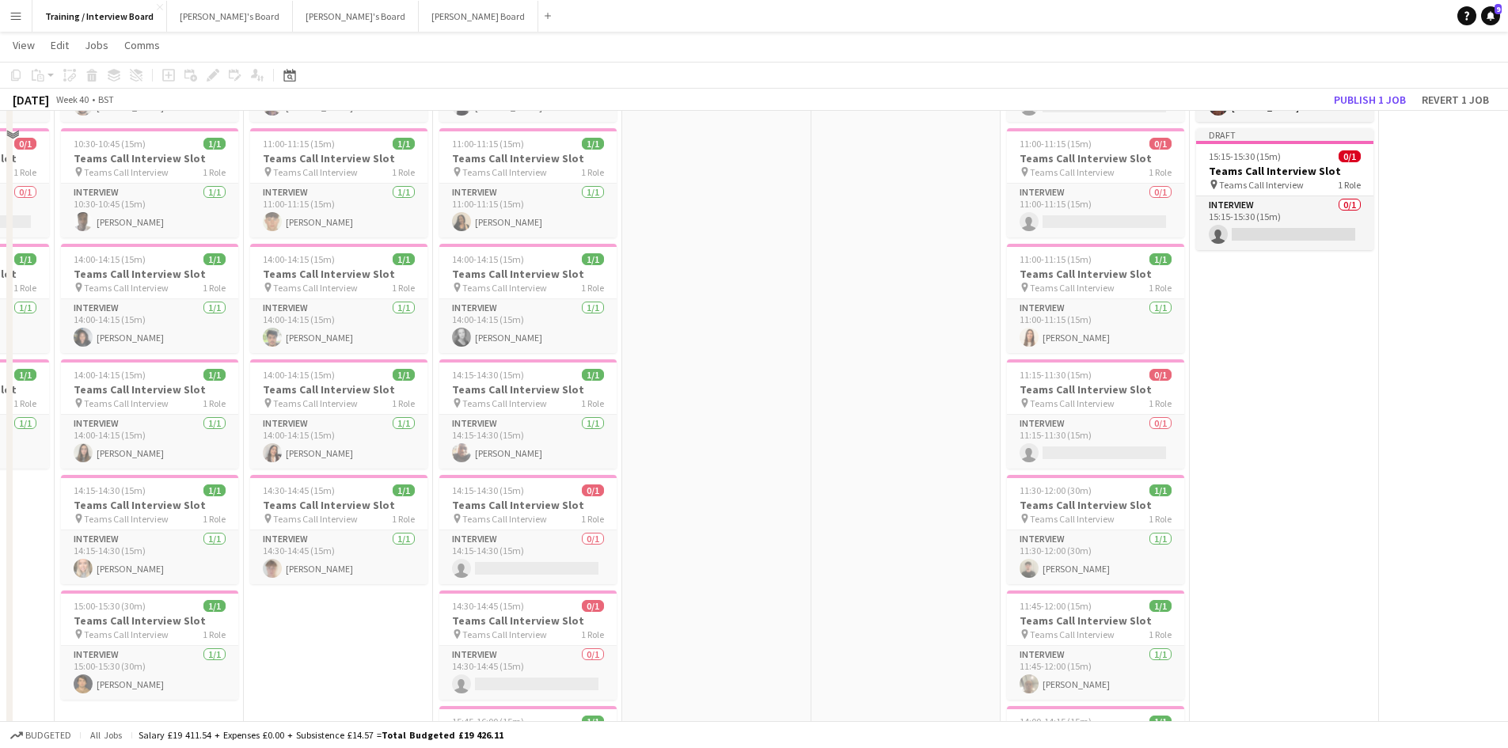
scroll to position [475, 0]
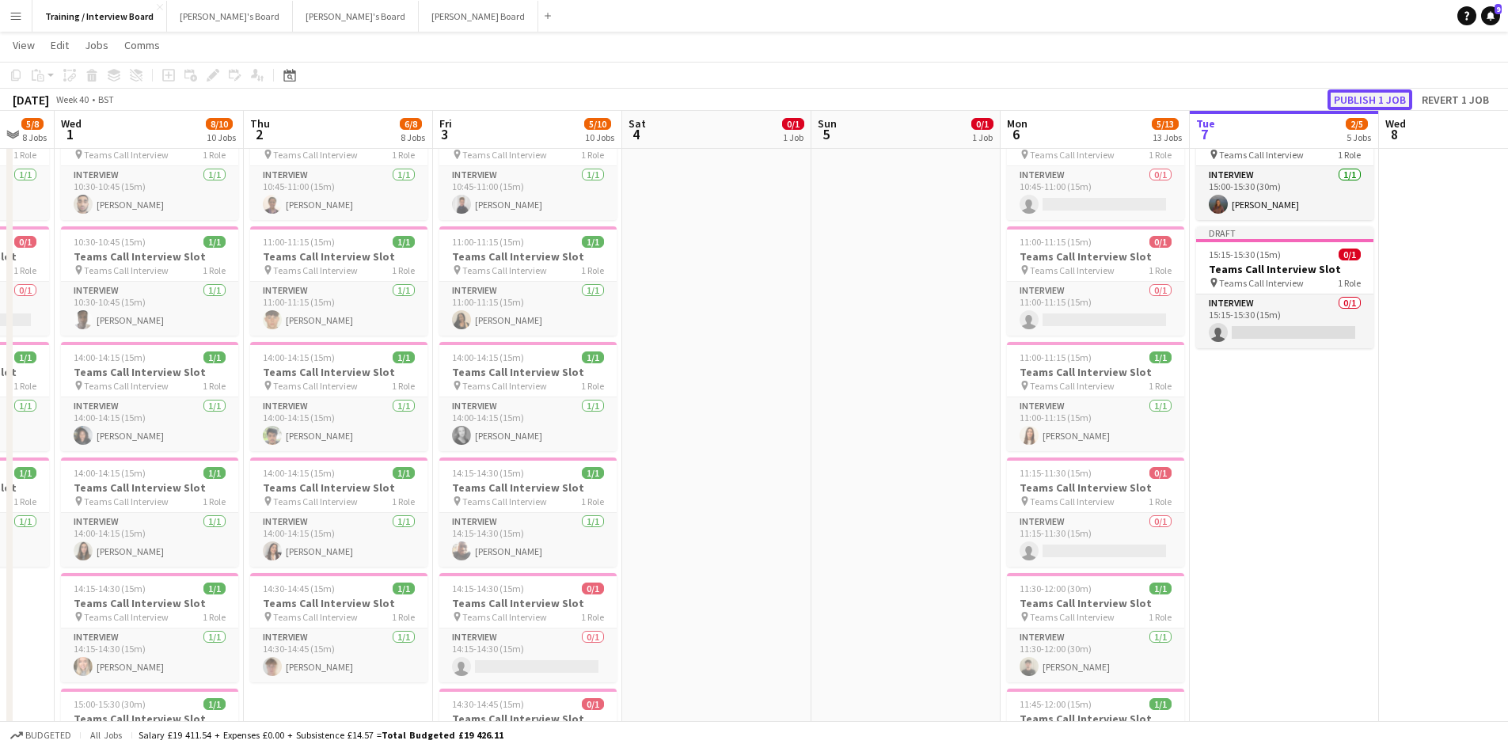
click at [1369, 94] on button "Publish 1 job" at bounding box center [1369, 99] width 85 height 21
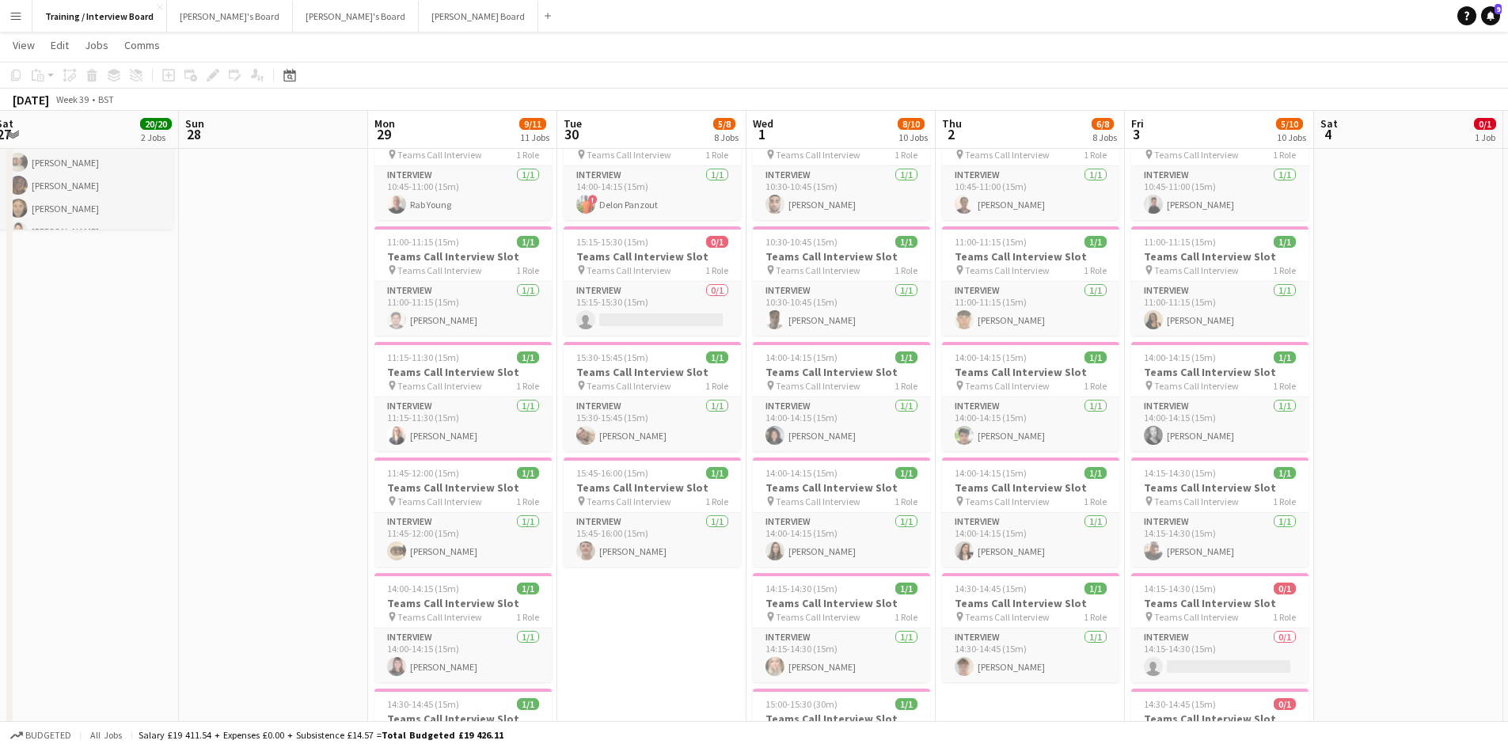
scroll to position [0, 504]
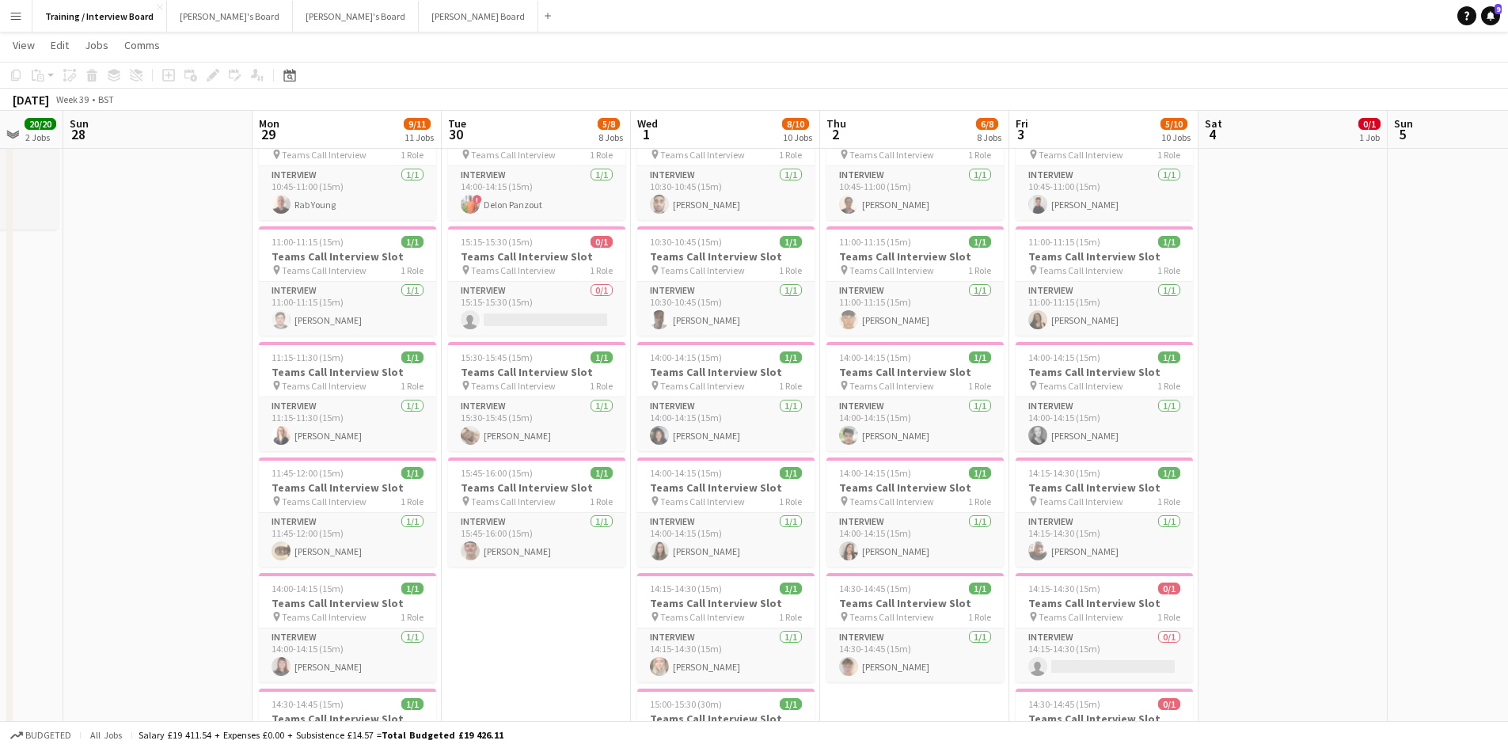
drag, startPoint x: 518, startPoint y: 121, endPoint x: 1519, endPoint y: 165, distance: 1002.2
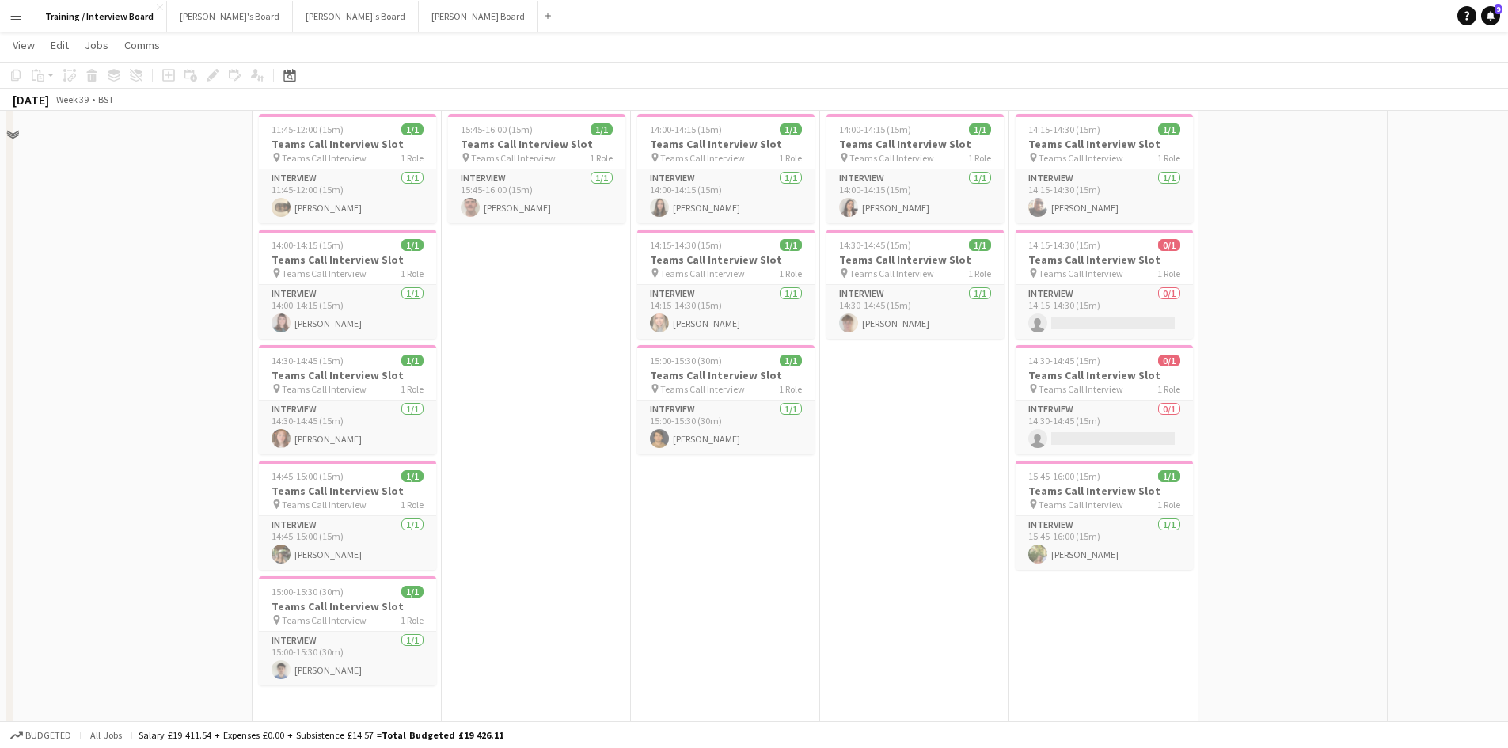
scroll to position [871, 0]
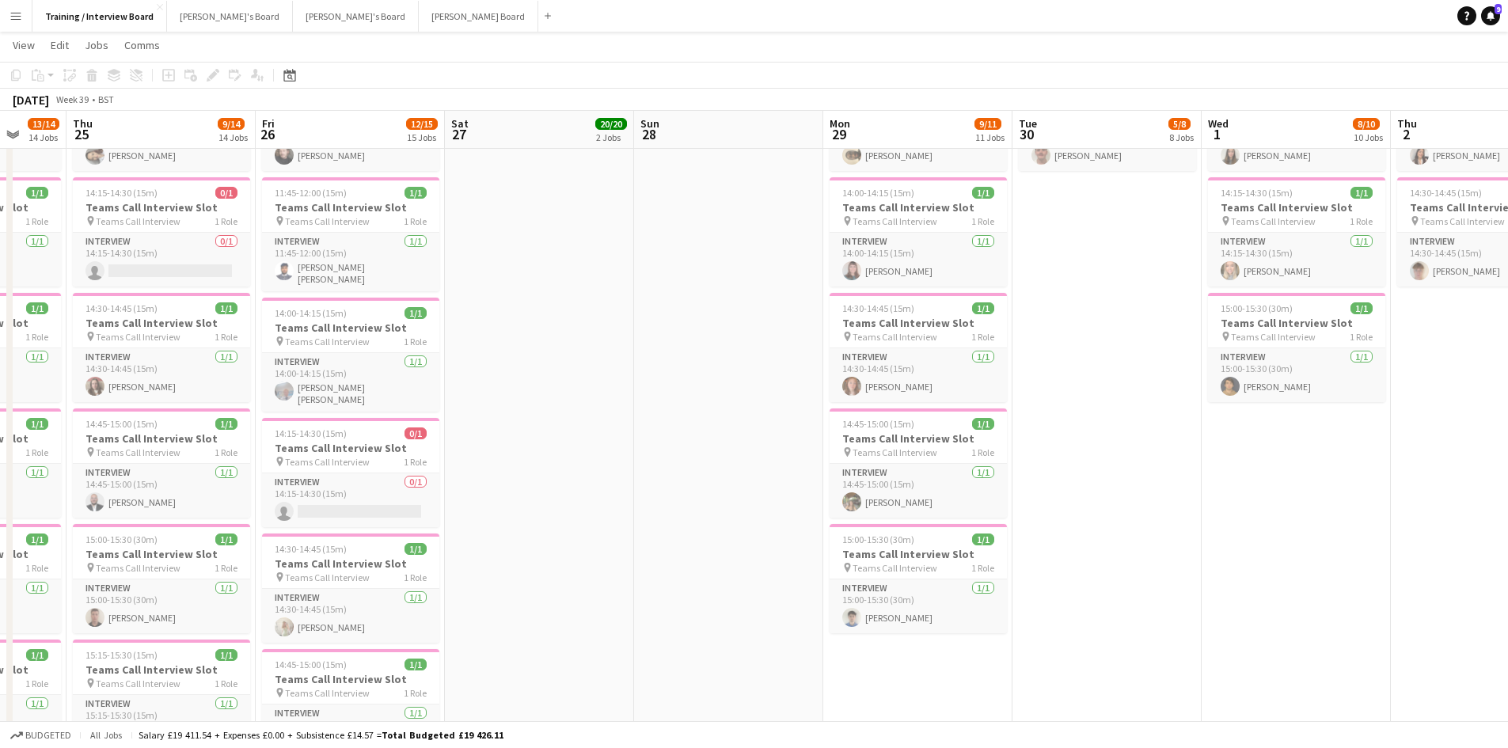
drag, startPoint x: 507, startPoint y: 118, endPoint x: 1277, endPoint y: 159, distance: 771.2
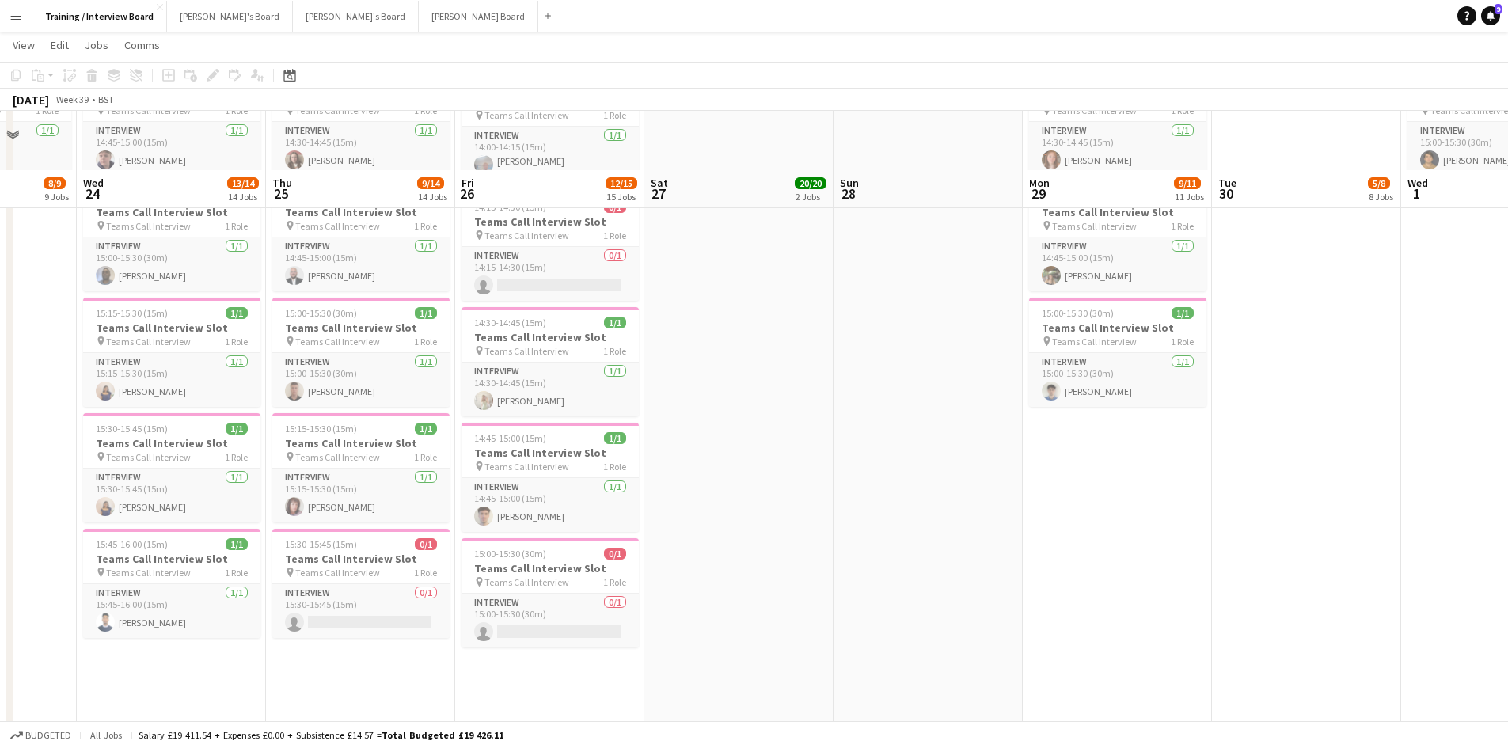
scroll to position [1187, 0]
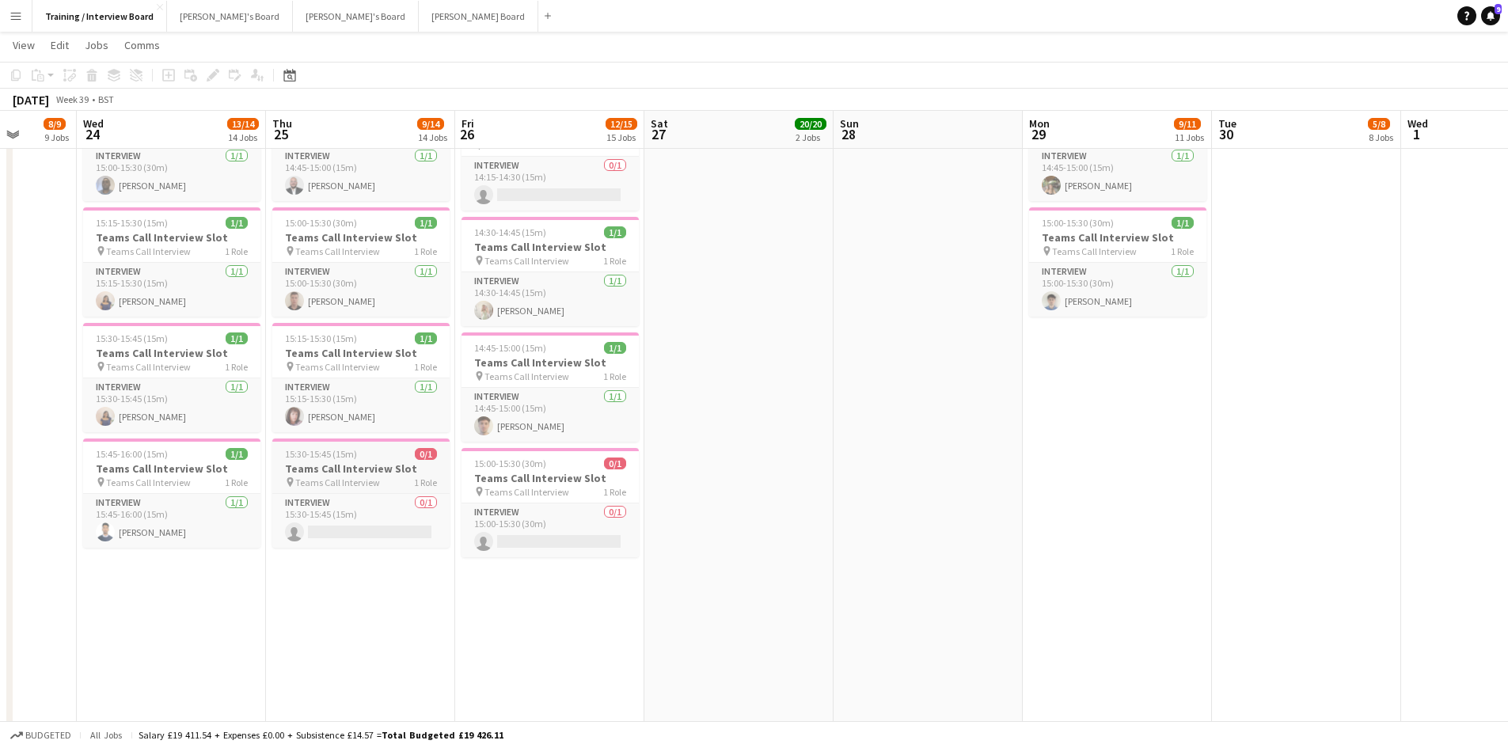
click at [344, 462] on h3 "Teams Call Interview Slot" at bounding box center [360, 468] width 177 height 14
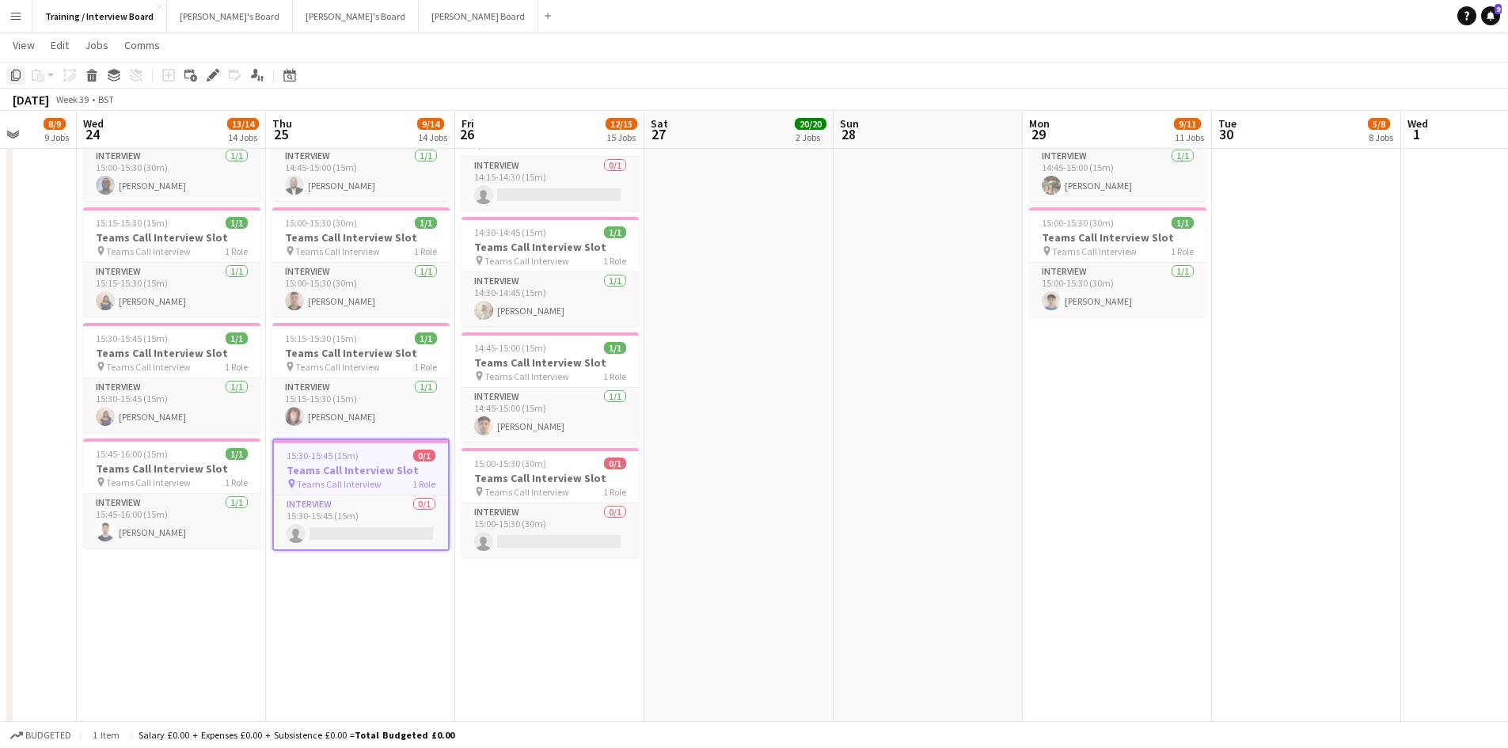
click at [17, 78] on icon at bounding box center [15, 75] width 9 height 11
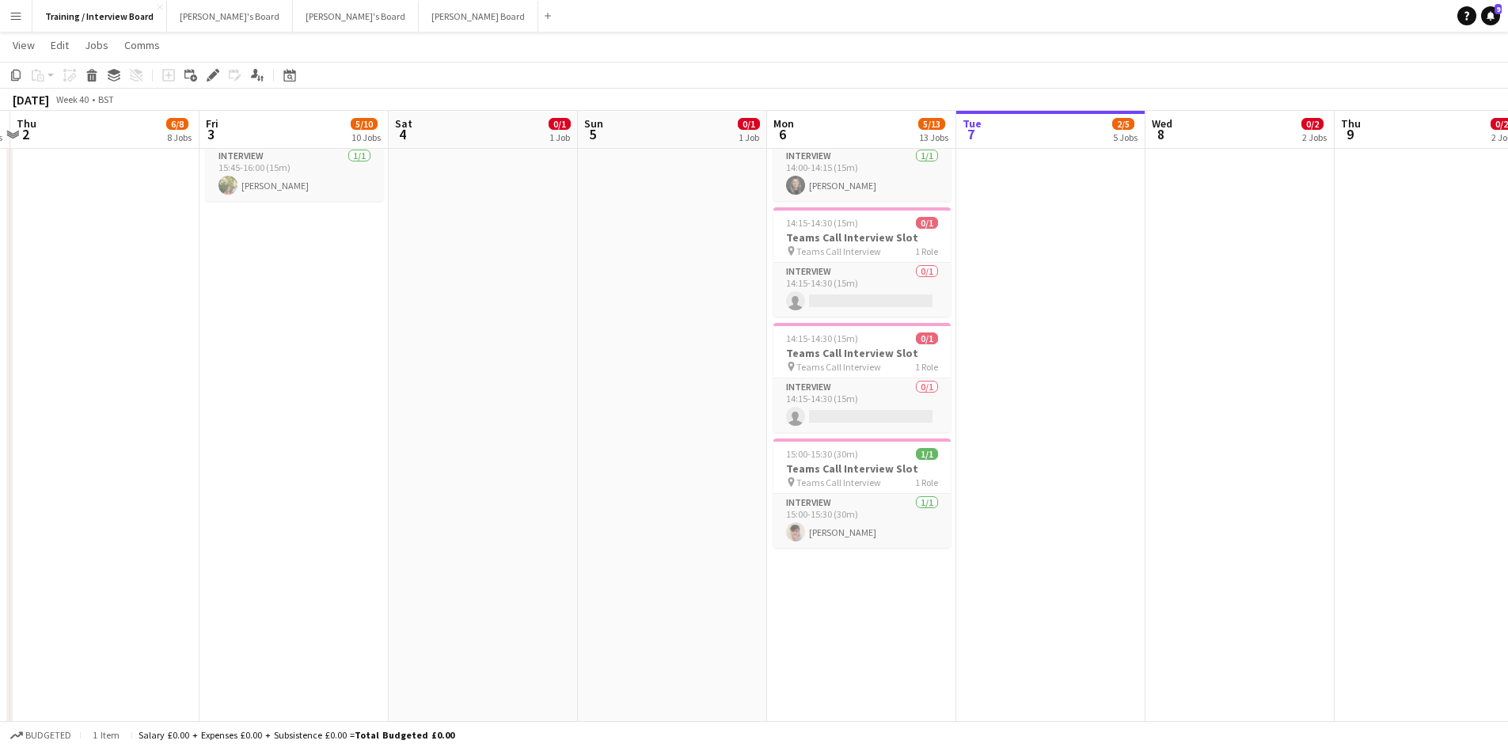
scroll to position [0, 480]
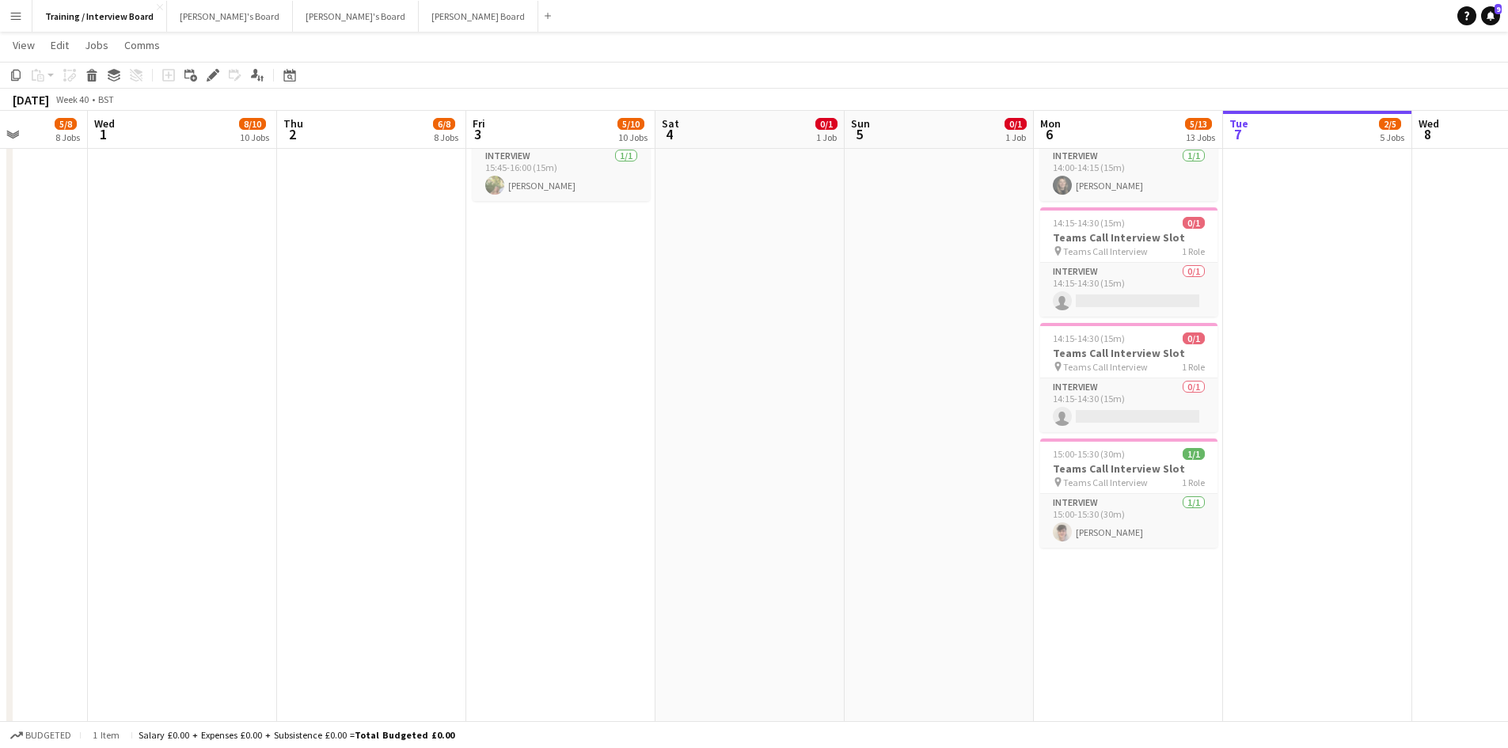
drag, startPoint x: 1334, startPoint y: 142, endPoint x: -427, endPoint y: 134, distance: 1761.1
click at [0, 134] on html "Menu Boards Boards Boards All jobs Status Workforce Workforce My Workforce Recr…" at bounding box center [754, 676] width 1508 height 3727
click at [1278, 255] on app-date-cell "In progress 10:00-16:00 (6h) 0/1 pin Profiles Personnel 1 Role Admin Assistant …" at bounding box center [1317, 132] width 189 height 2284
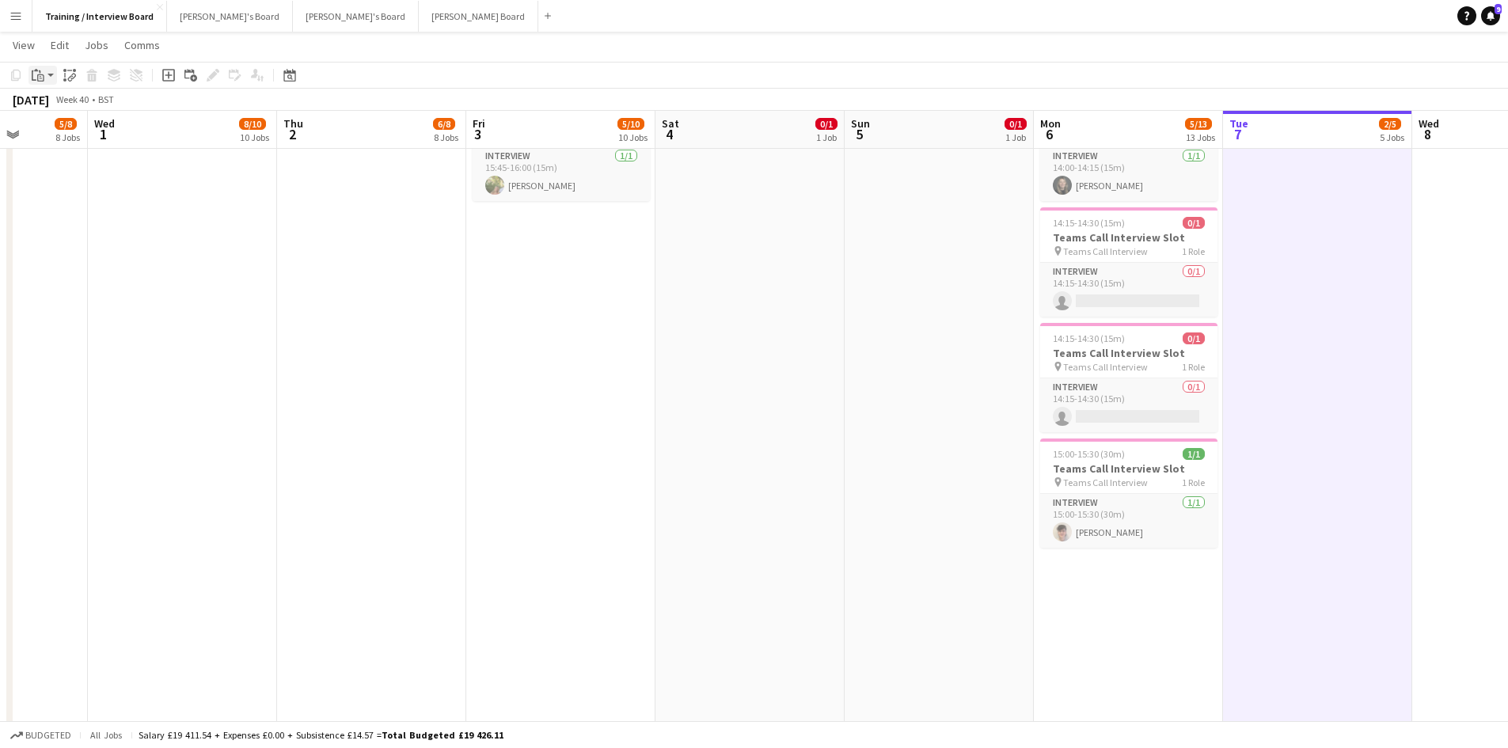
click at [38, 70] on icon "Paste" at bounding box center [38, 75] width 13 height 13
click at [64, 110] on link "Paste Ctrl+V" at bounding box center [116, 105] width 149 height 14
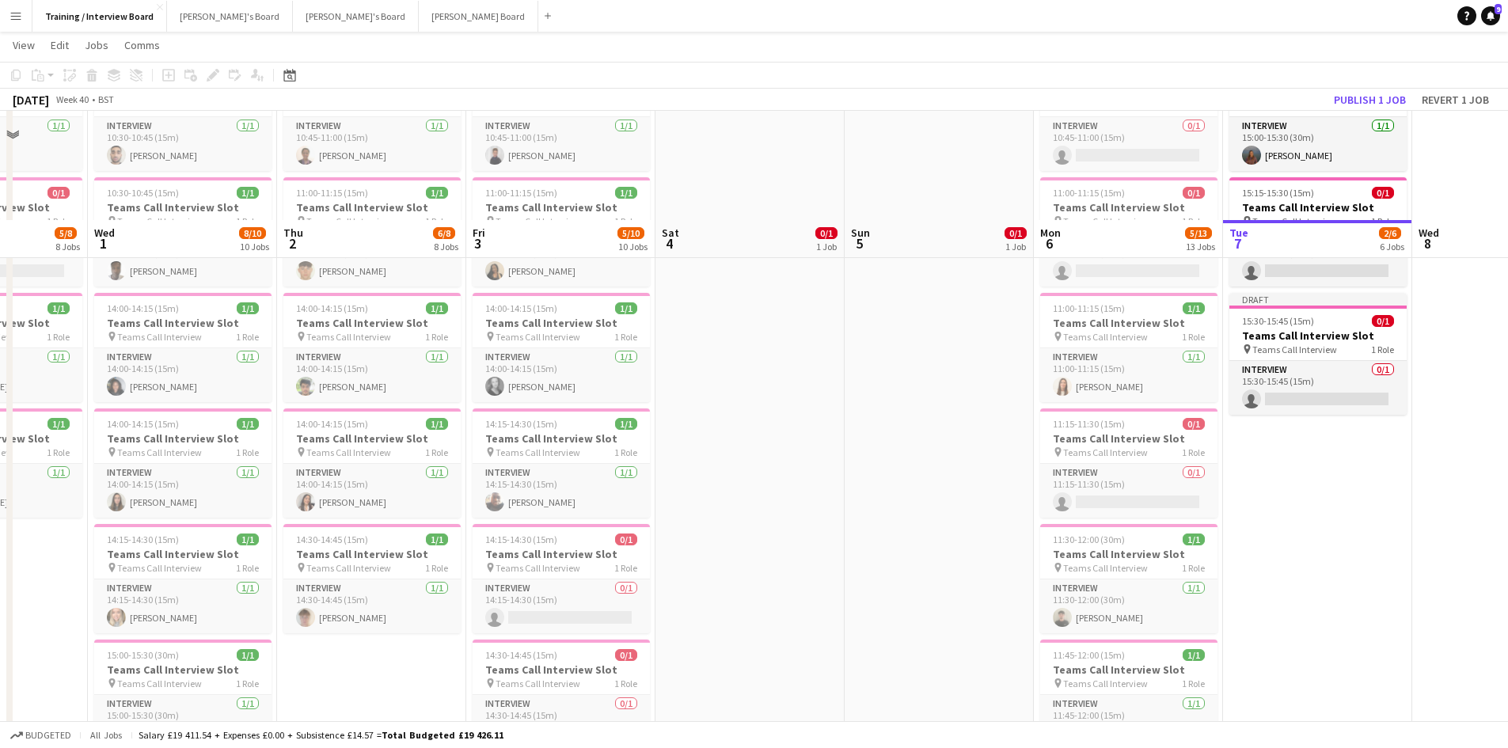
scroll to position [475, 0]
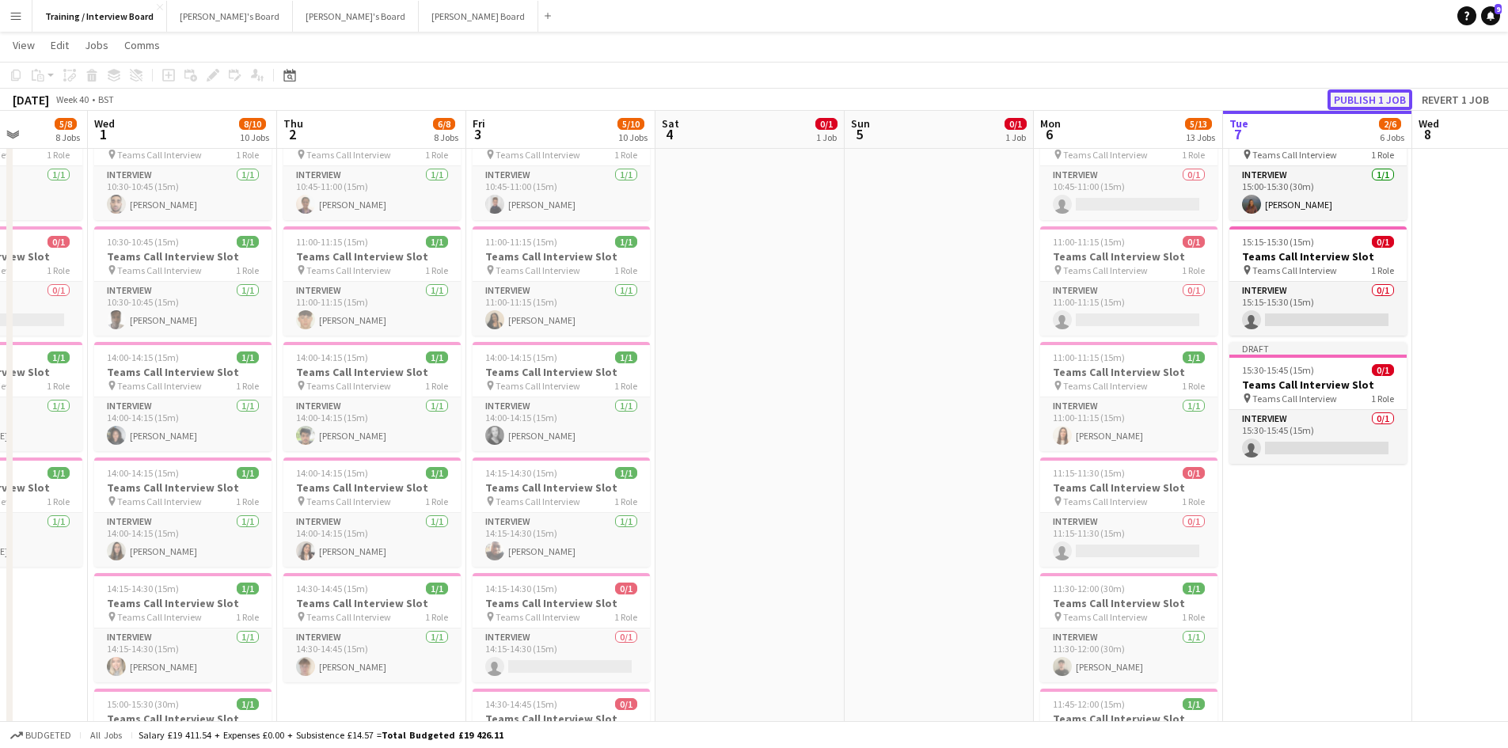
click at [1383, 96] on button "Publish 1 job" at bounding box center [1369, 99] width 85 height 21
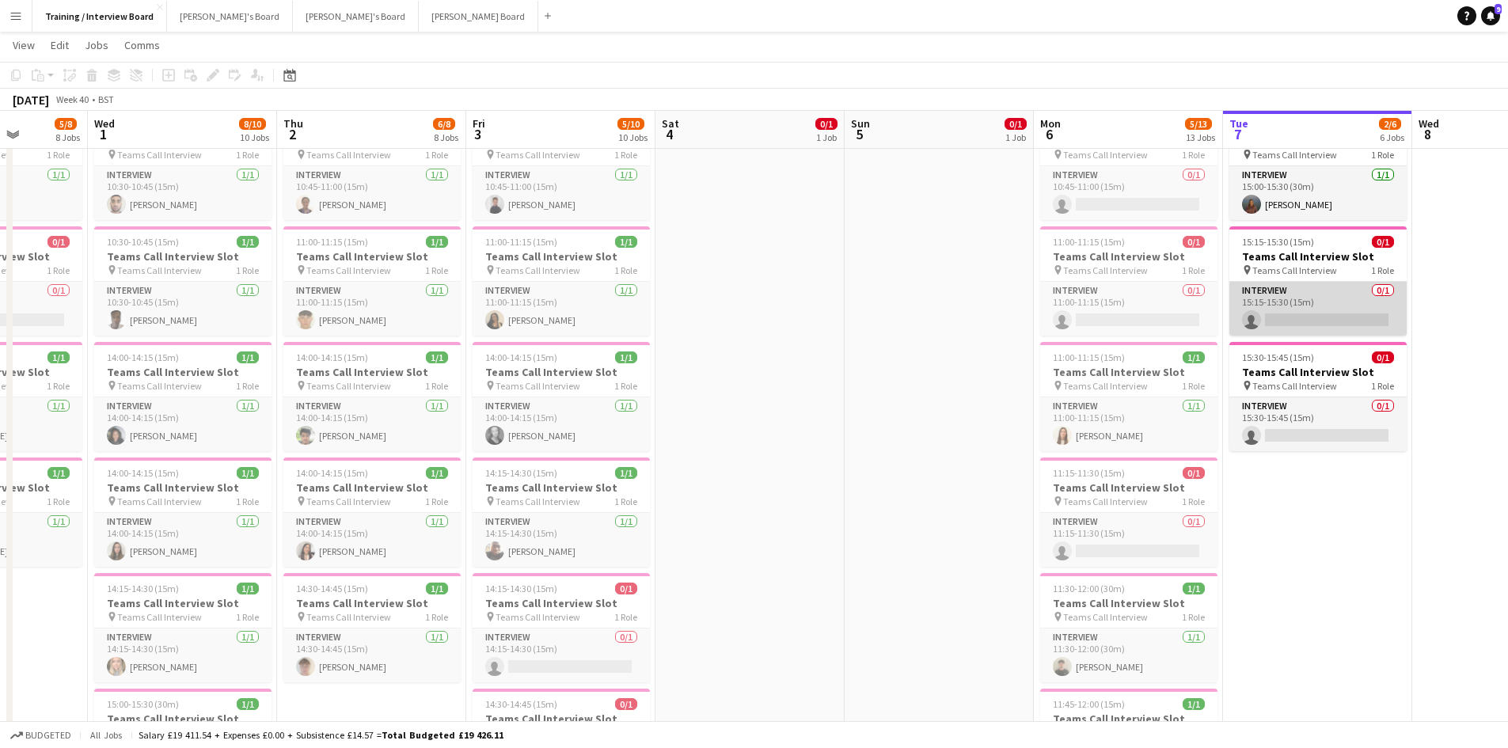
click at [1274, 314] on app-card-role "Interview 0/1 15:15-15:30 (15m) single-neutral-actions" at bounding box center [1317, 309] width 177 height 54
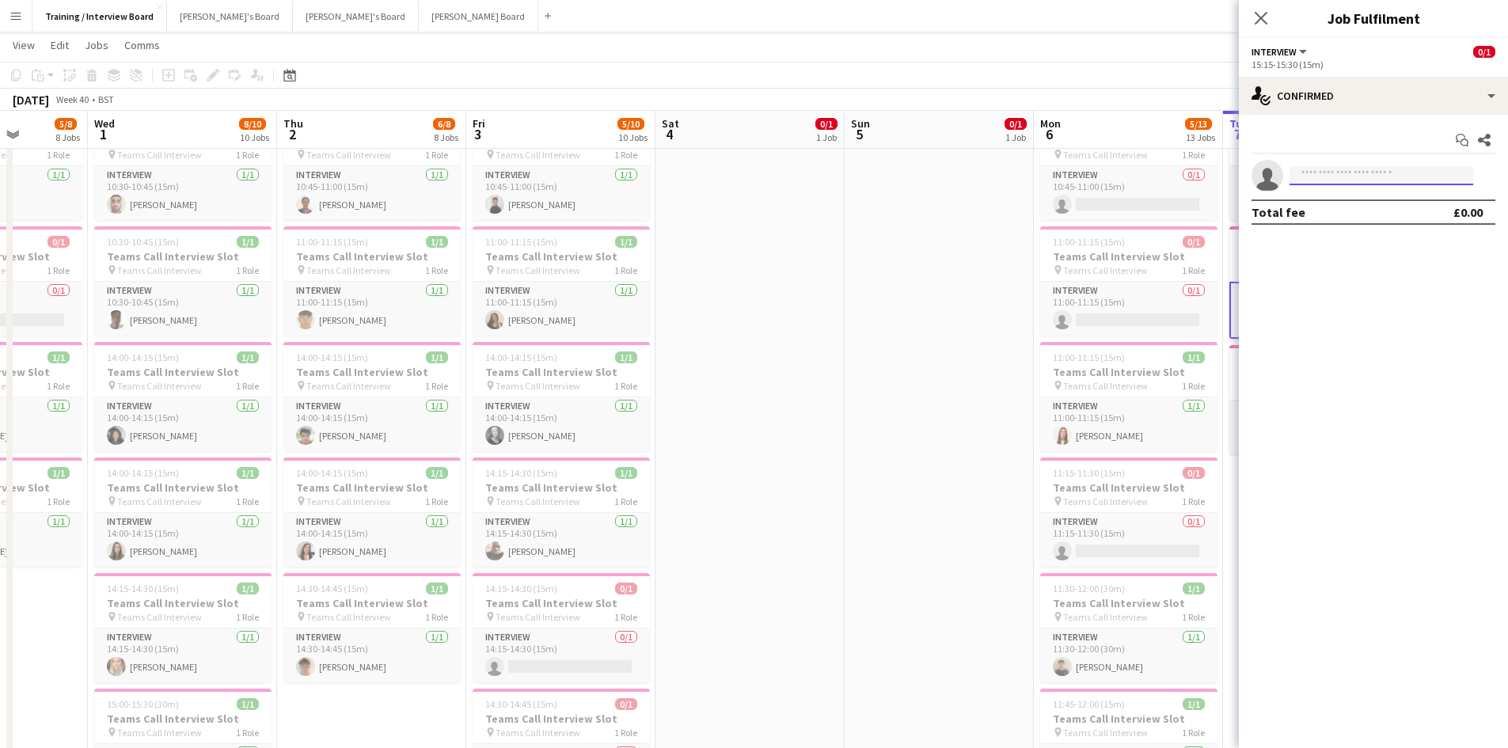
click at [1343, 180] on input at bounding box center [1381, 175] width 184 height 19
paste input "**********"
type input "**********"
click at [1326, 234] on div "Muhammad Shaheer Amir Waiting list shaheer.amir159@gmail.com +447459389681" at bounding box center [1381, 210] width 184 height 51
click at [1338, 219] on span "+447459389681" at bounding box center [1381, 224] width 158 height 13
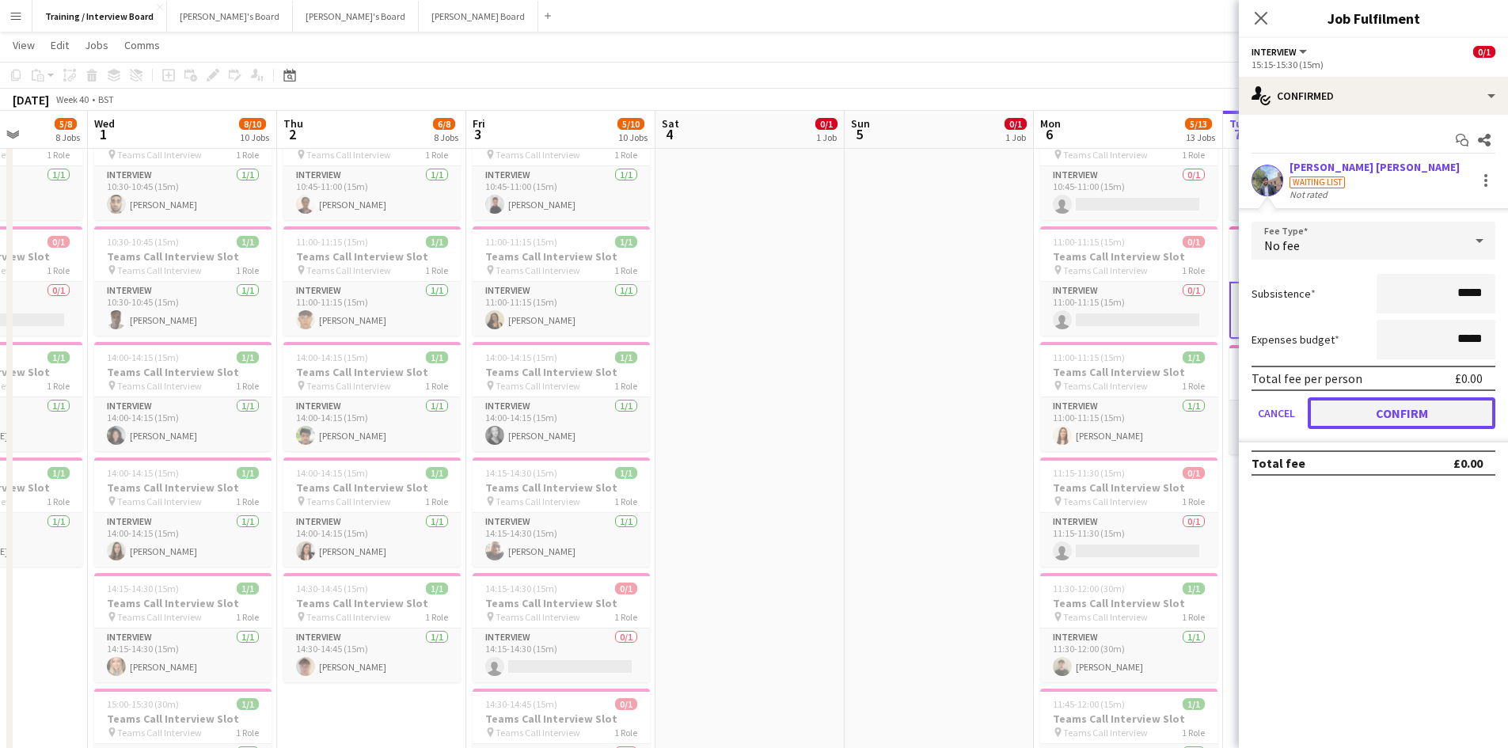
click at [1469, 405] on button "Confirm" at bounding box center [1402, 413] width 188 height 32
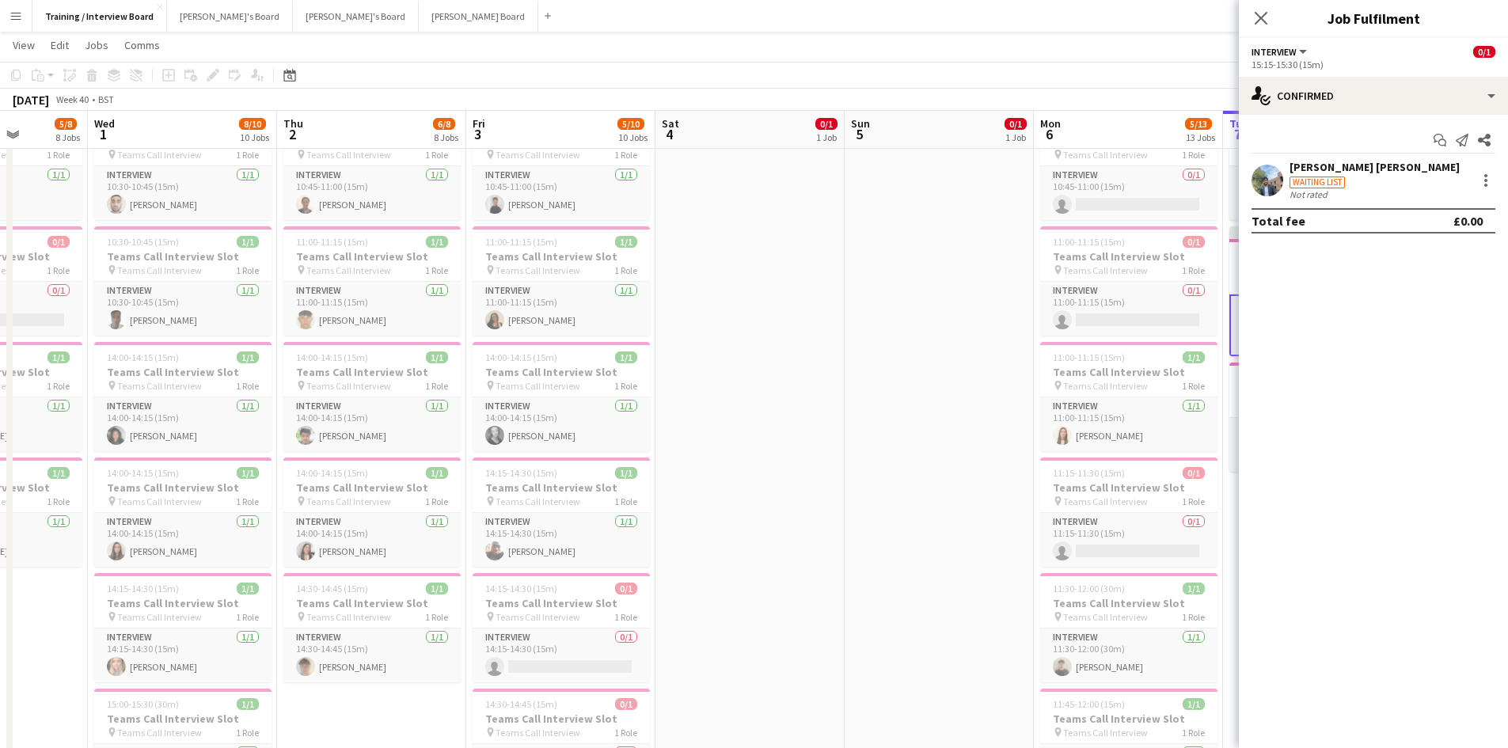
click at [1081, 66] on app-toolbar "Copy Paste Paste Ctrl+V Paste with crew Ctrl+Shift+V Paste linked Job Delete Gr…" at bounding box center [754, 75] width 1508 height 27
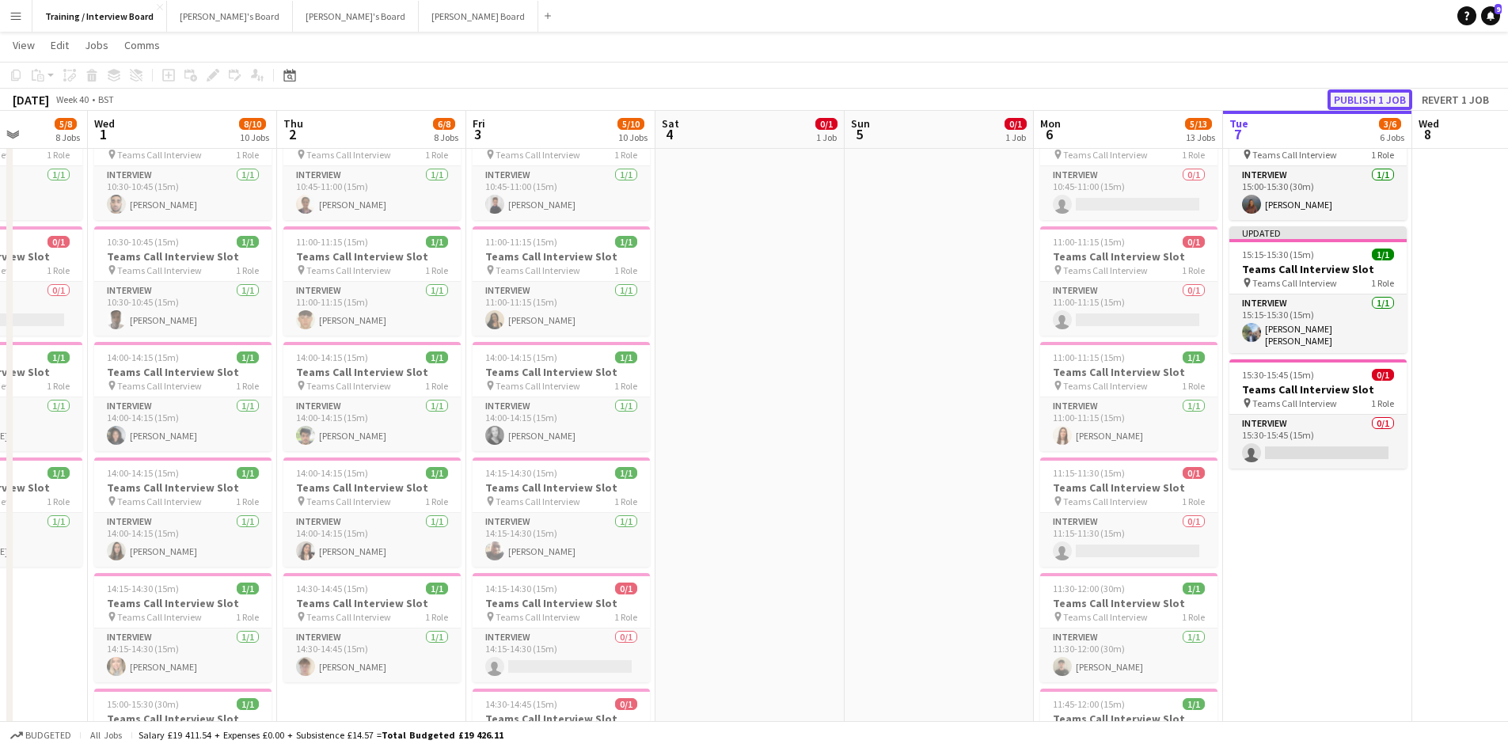
click at [1380, 104] on button "Publish 1 job" at bounding box center [1369, 99] width 85 height 21
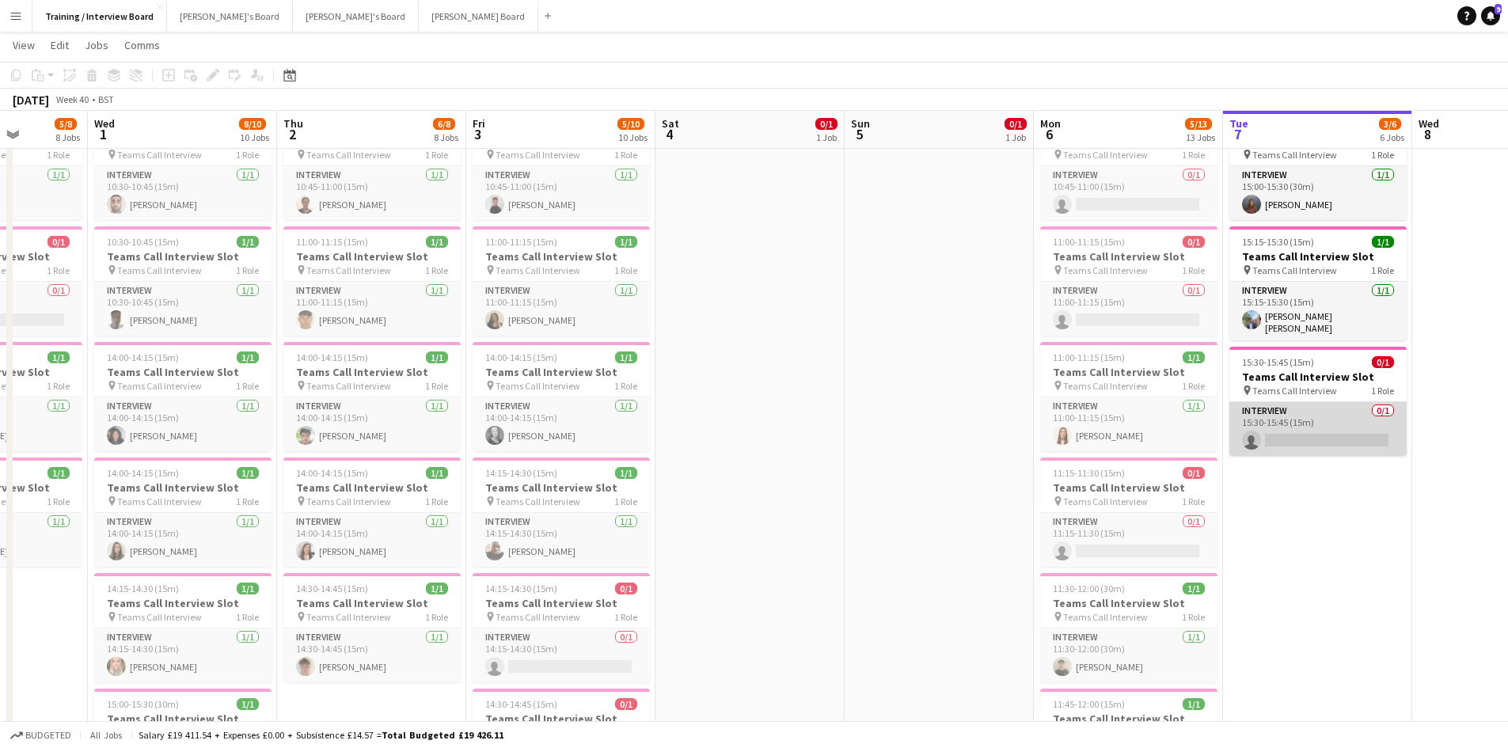
click at [1272, 438] on app-card-role "Interview 0/1 15:30-15:45 (15m) single-neutral-actions" at bounding box center [1317, 429] width 177 height 54
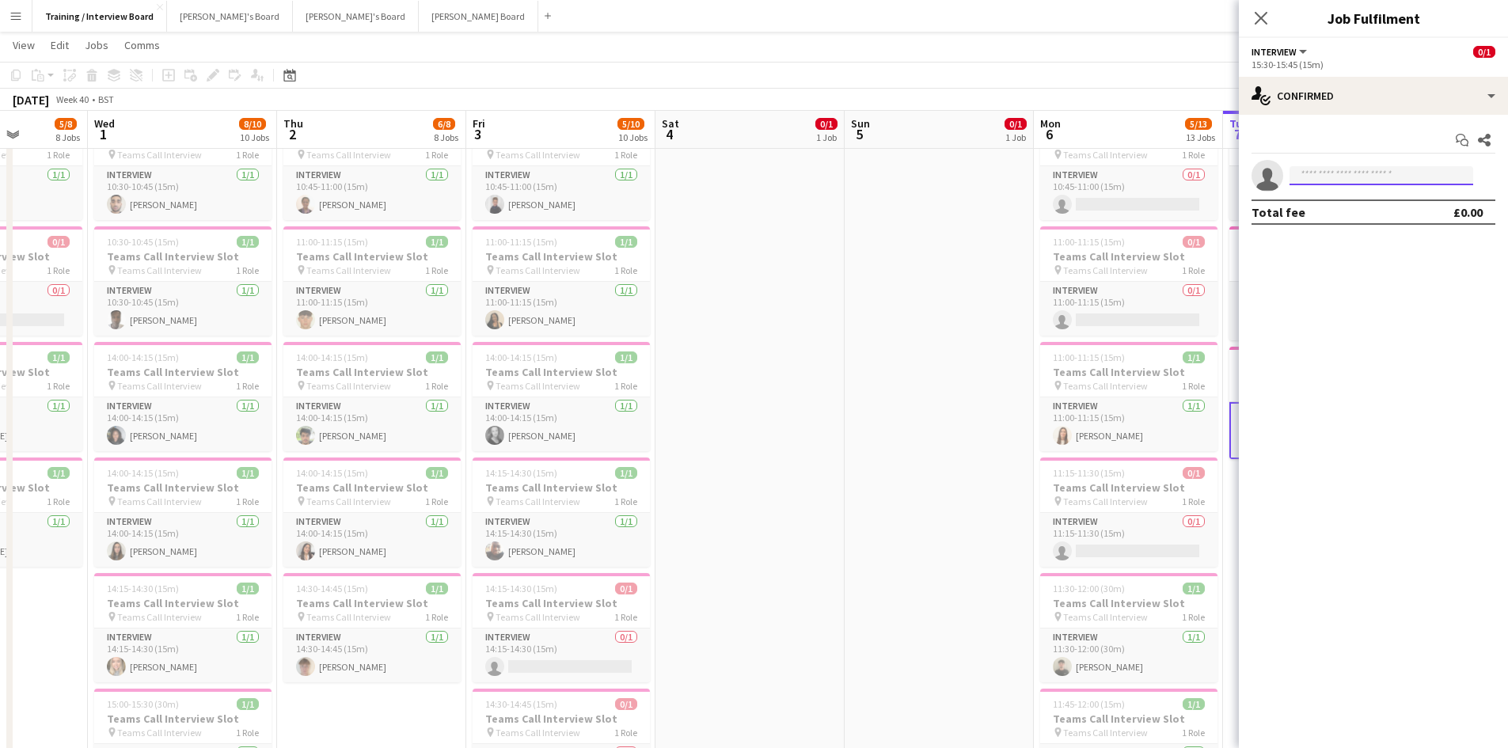
click at [1323, 176] on input at bounding box center [1381, 175] width 184 height 19
paste input "**********"
type input "**********"
click at [1348, 208] on span "livvy9753@outlook.com" at bounding box center [1381, 211] width 158 height 13
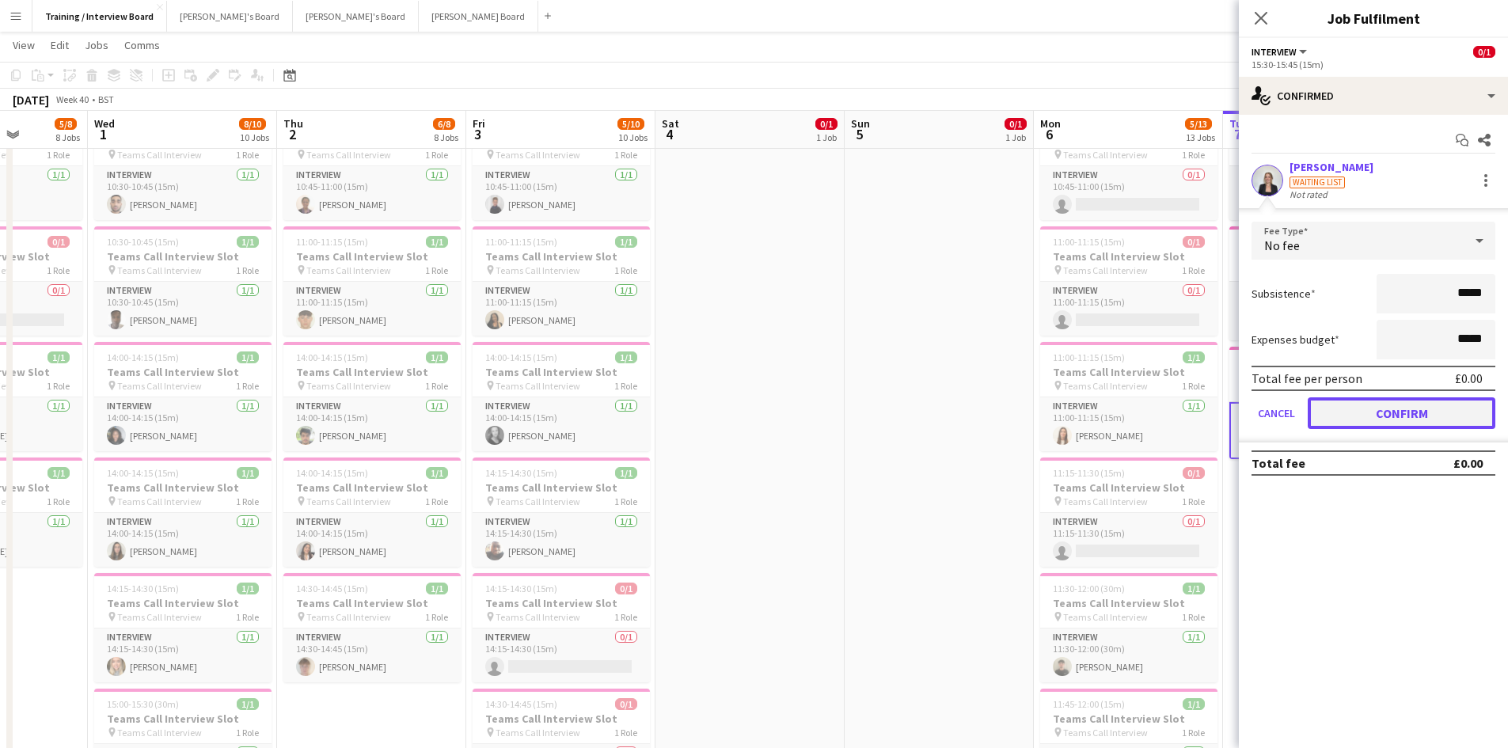
click at [1453, 408] on button "Confirm" at bounding box center [1402, 413] width 188 height 32
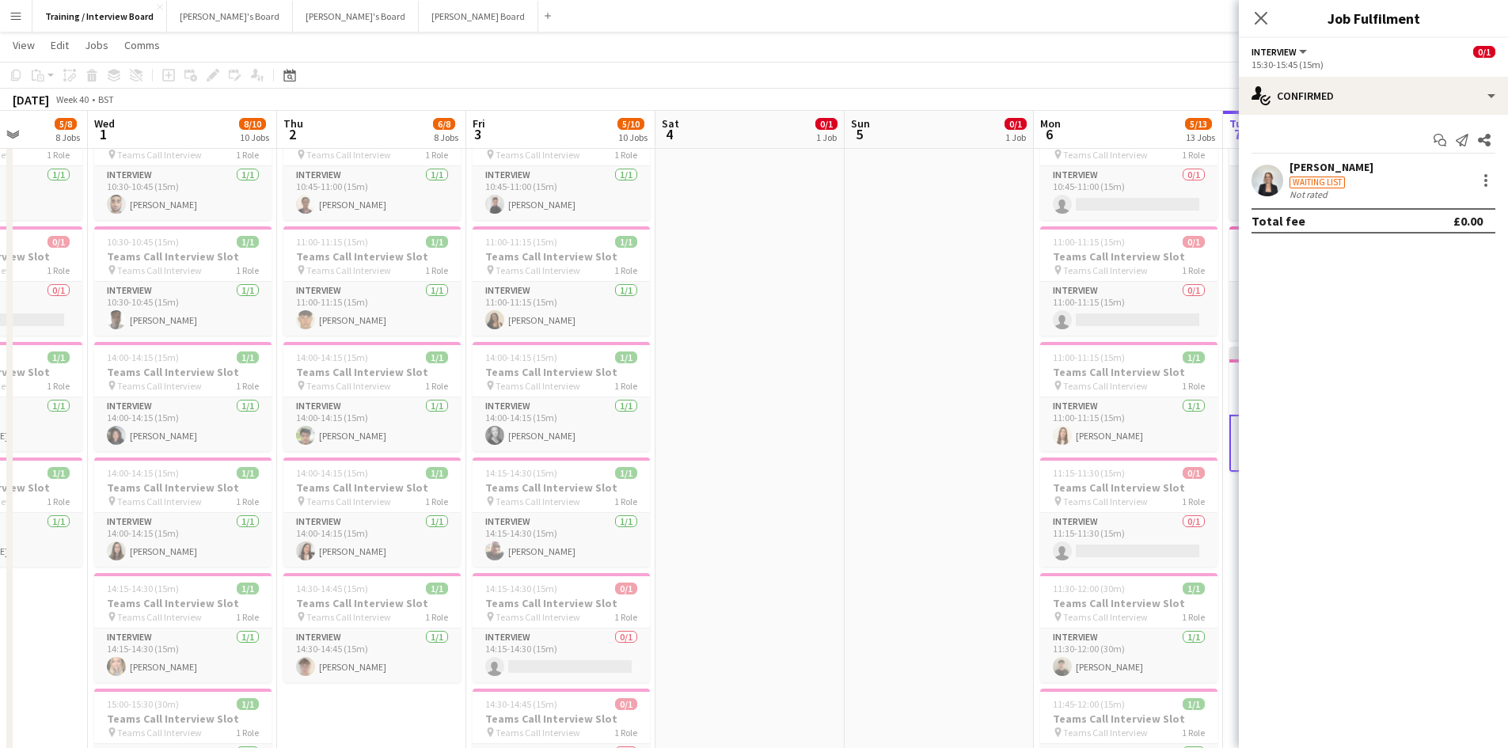
click at [1068, 81] on app-toolbar "Copy Paste Paste Ctrl+V Paste with crew Ctrl+Shift+V Paste linked Job Delete Gr…" at bounding box center [754, 75] width 1508 height 27
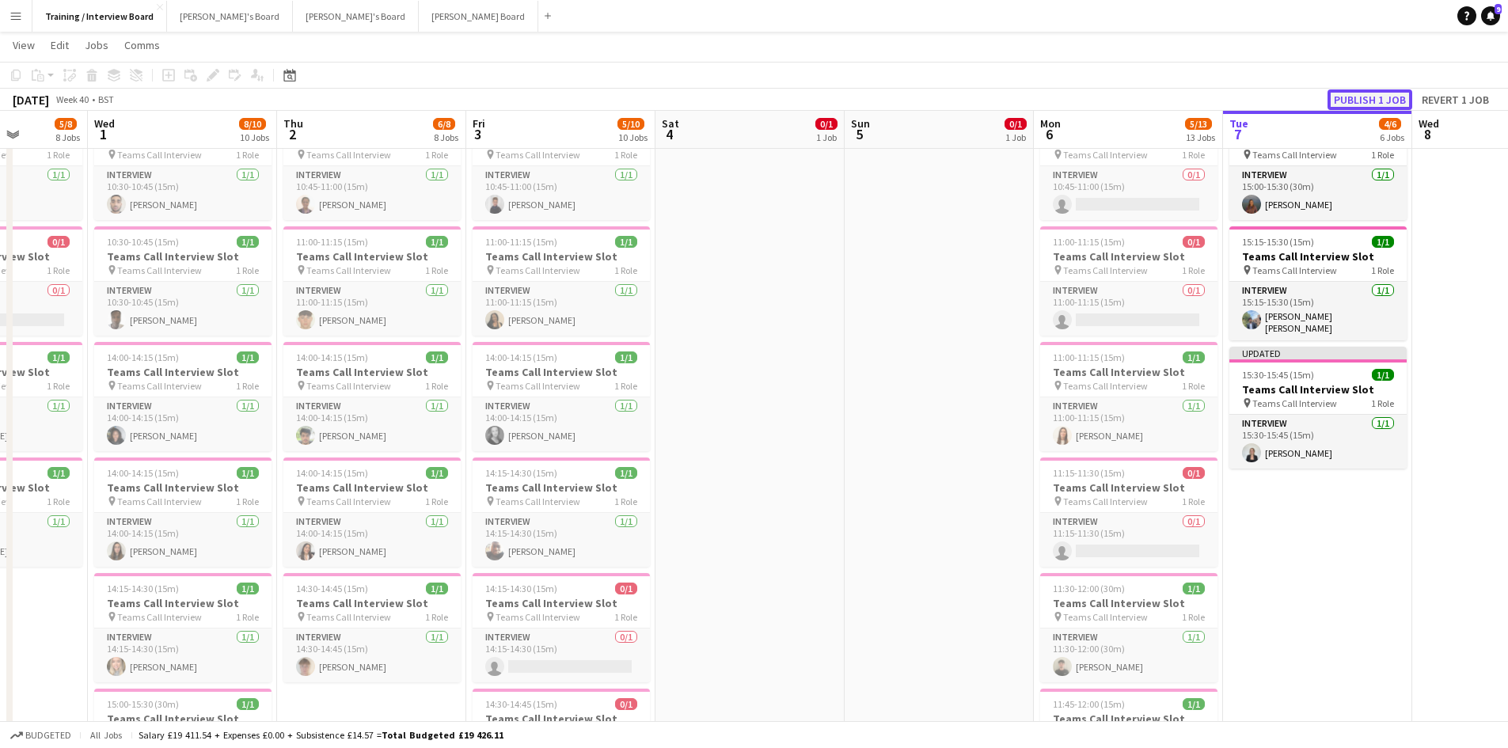
click at [1349, 100] on button "Publish 1 job" at bounding box center [1369, 99] width 85 height 21
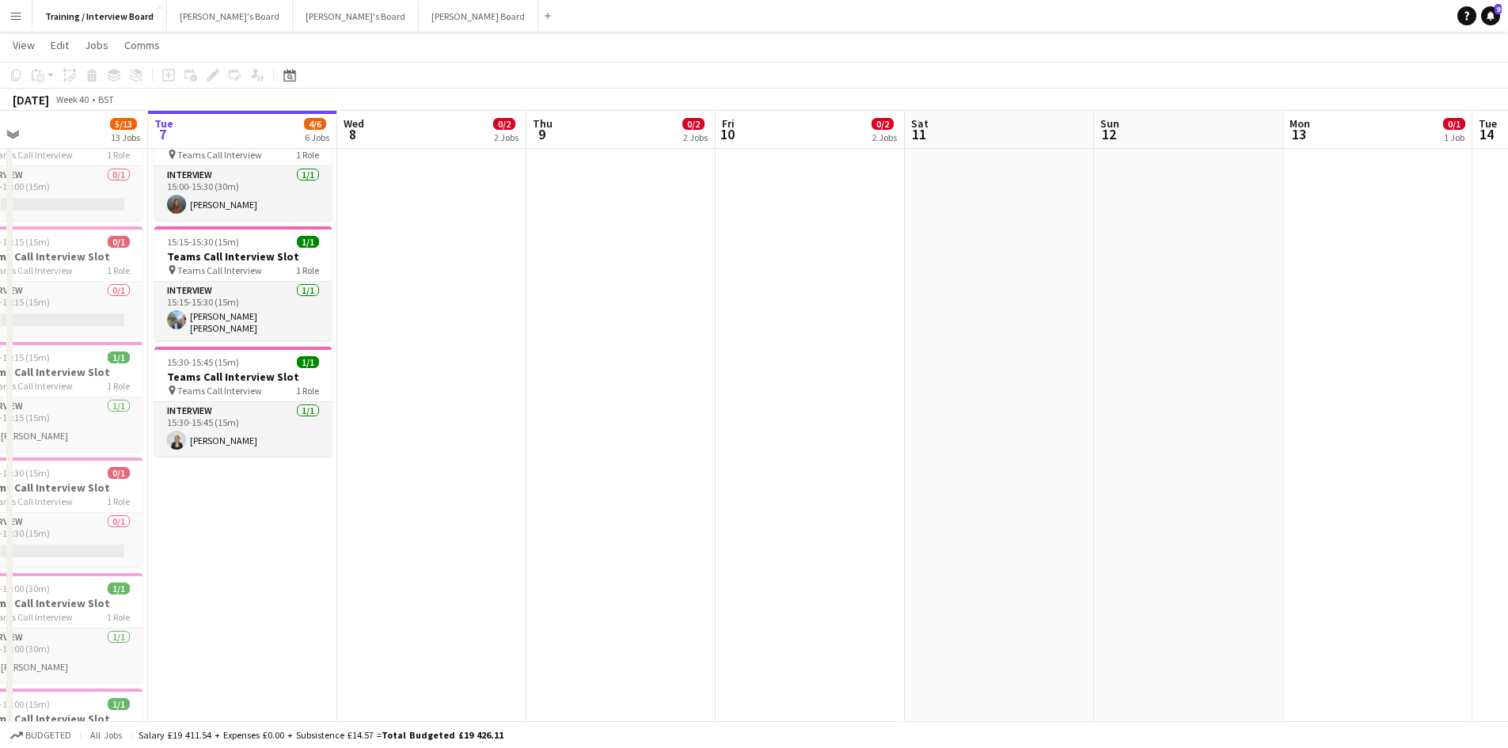
scroll to position [0, 461]
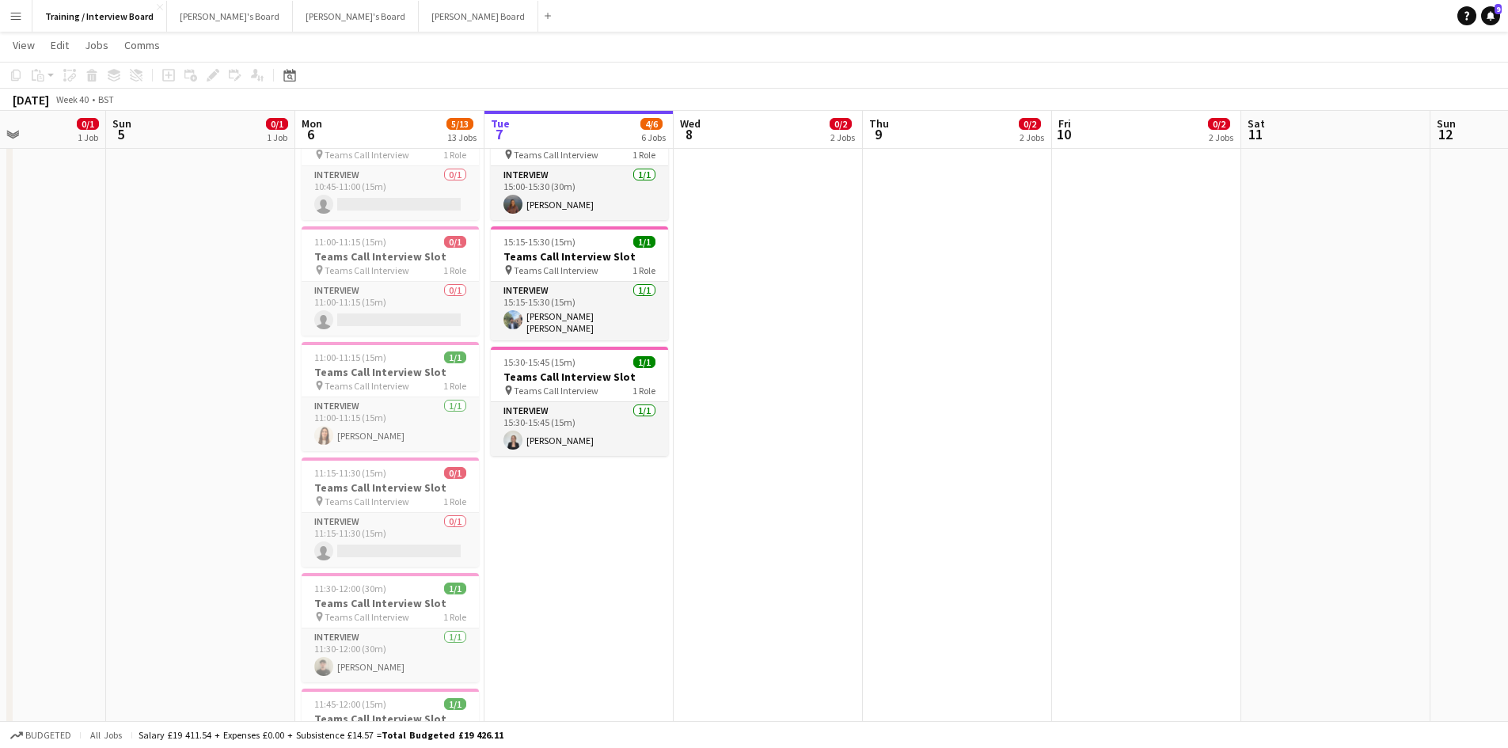
drag, startPoint x: 938, startPoint y: 146, endPoint x: 199, endPoint y: 239, distance: 744.3
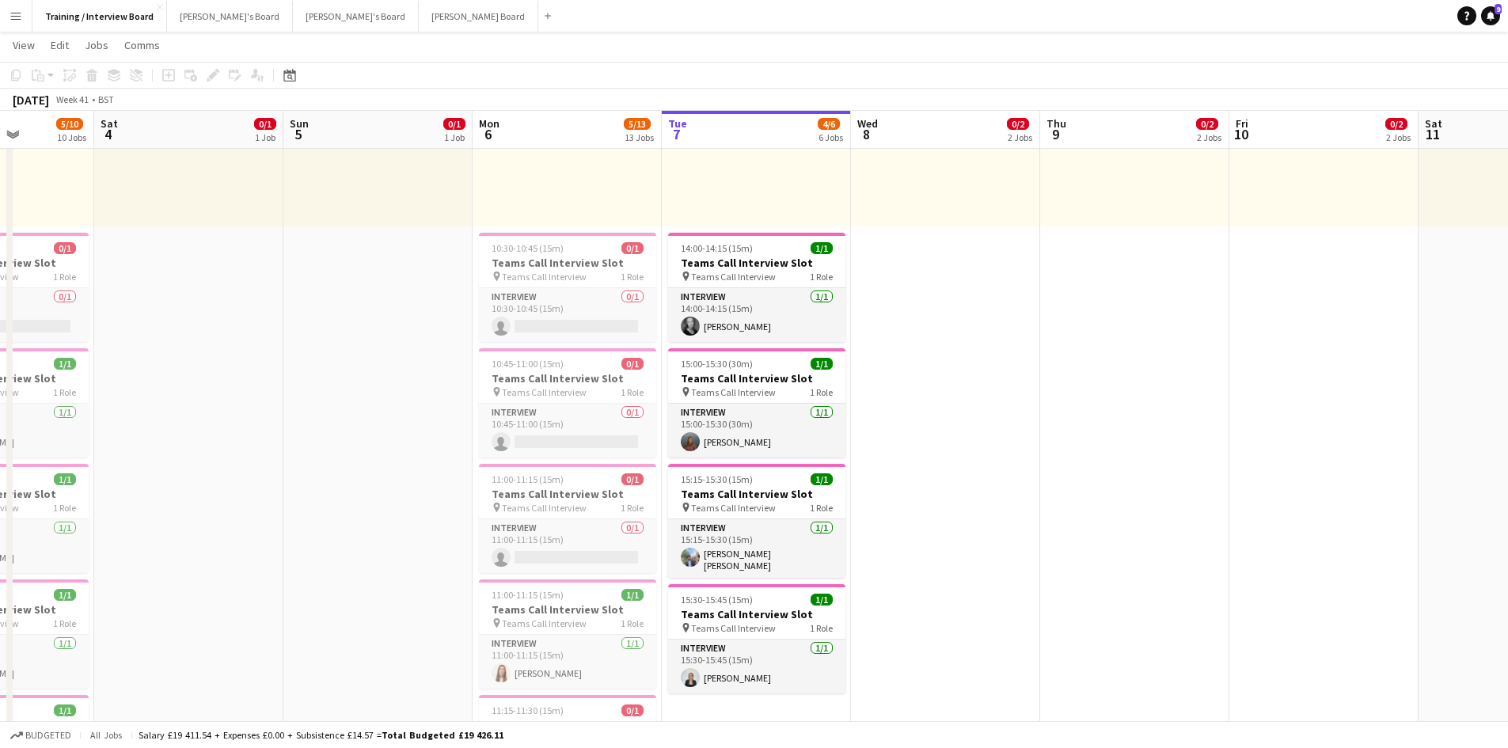
scroll to position [0, 372]
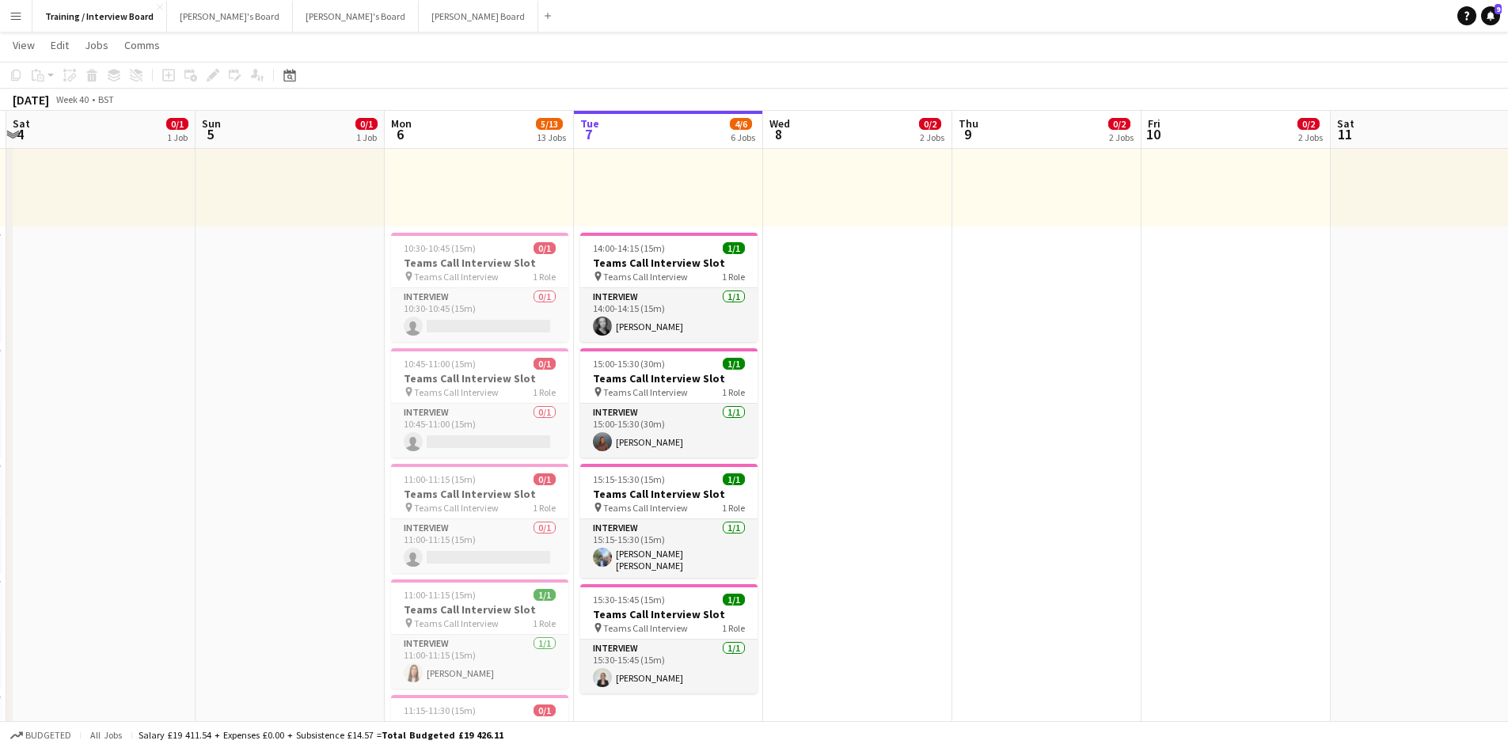
drag, startPoint x: 1408, startPoint y: 139, endPoint x: 1519, endPoint y: 267, distance: 168.9
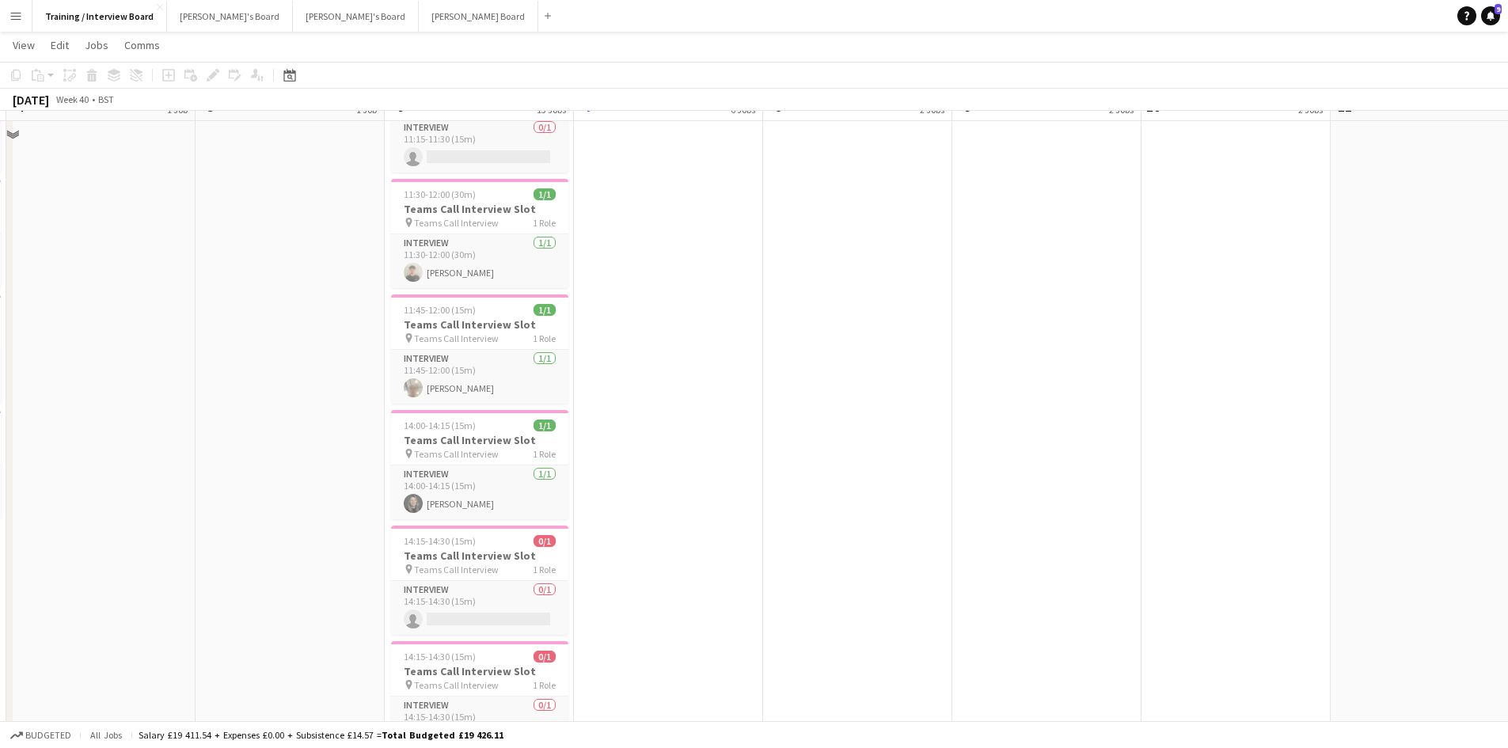
scroll to position [871, 0]
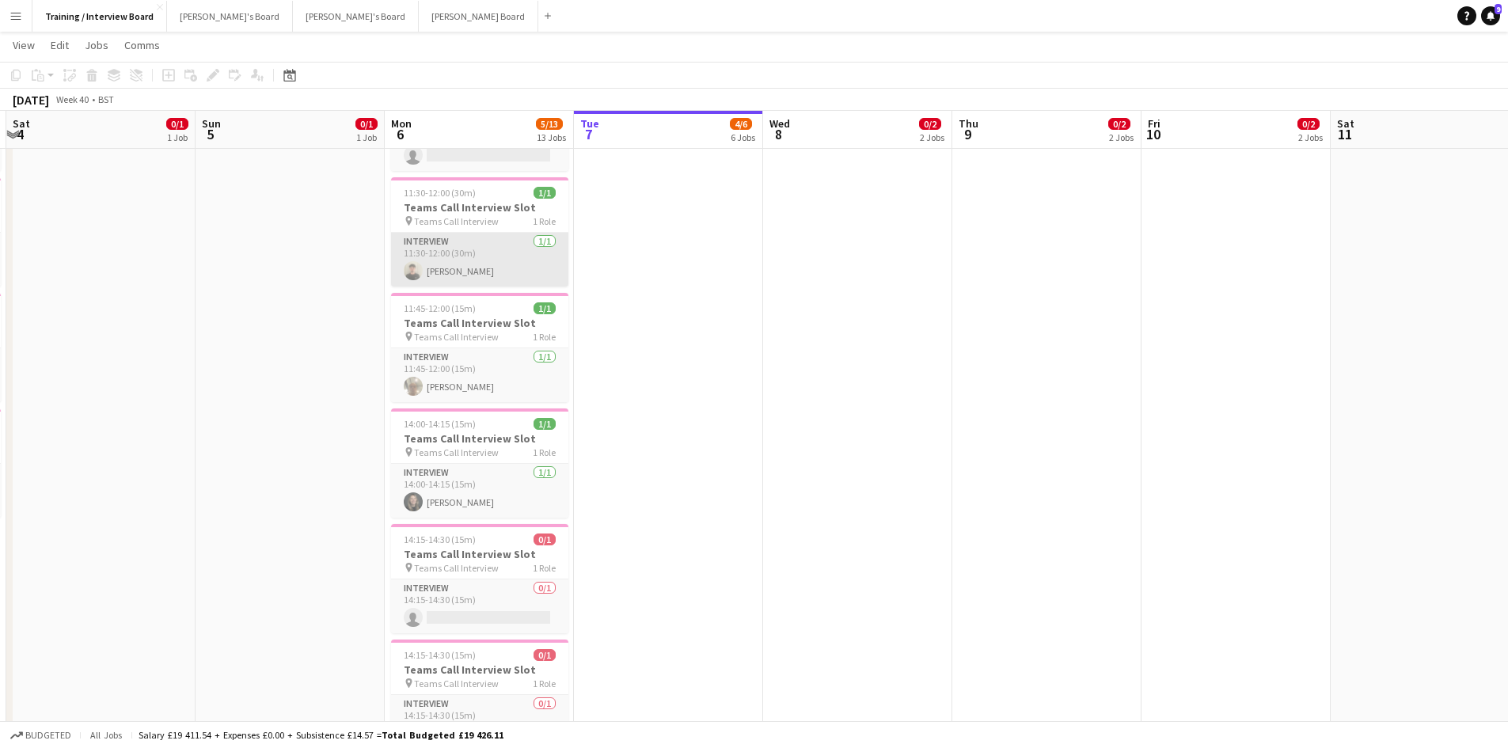
click at [450, 272] on app-card-role "Interview [DATE] 11:30-12:00 (30m) [PERSON_NAME]" at bounding box center [479, 260] width 177 height 54
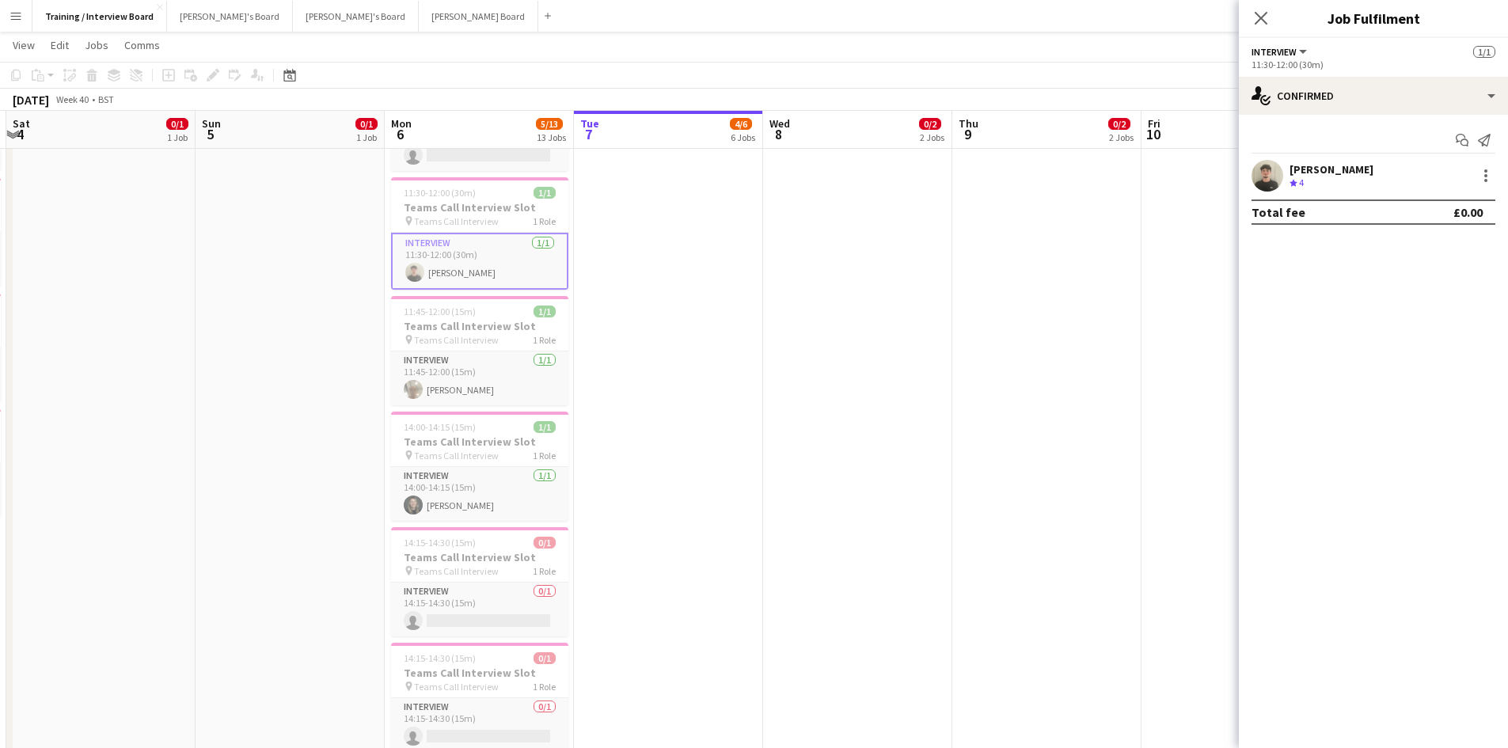
click at [1314, 164] on div "[PERSON_NAME]" at bounding box center [1331, 169] width 84 height 14
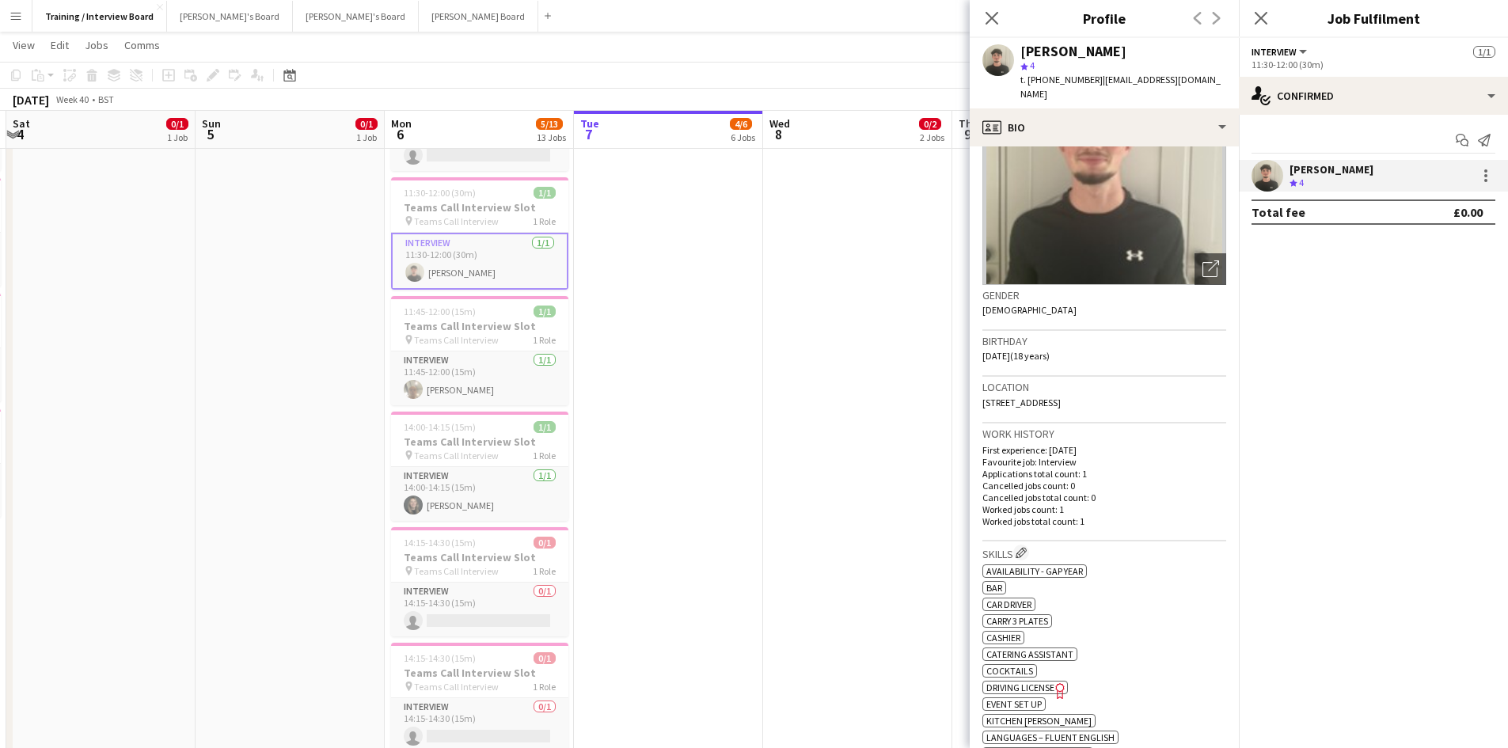
scroll to position [0, 0]
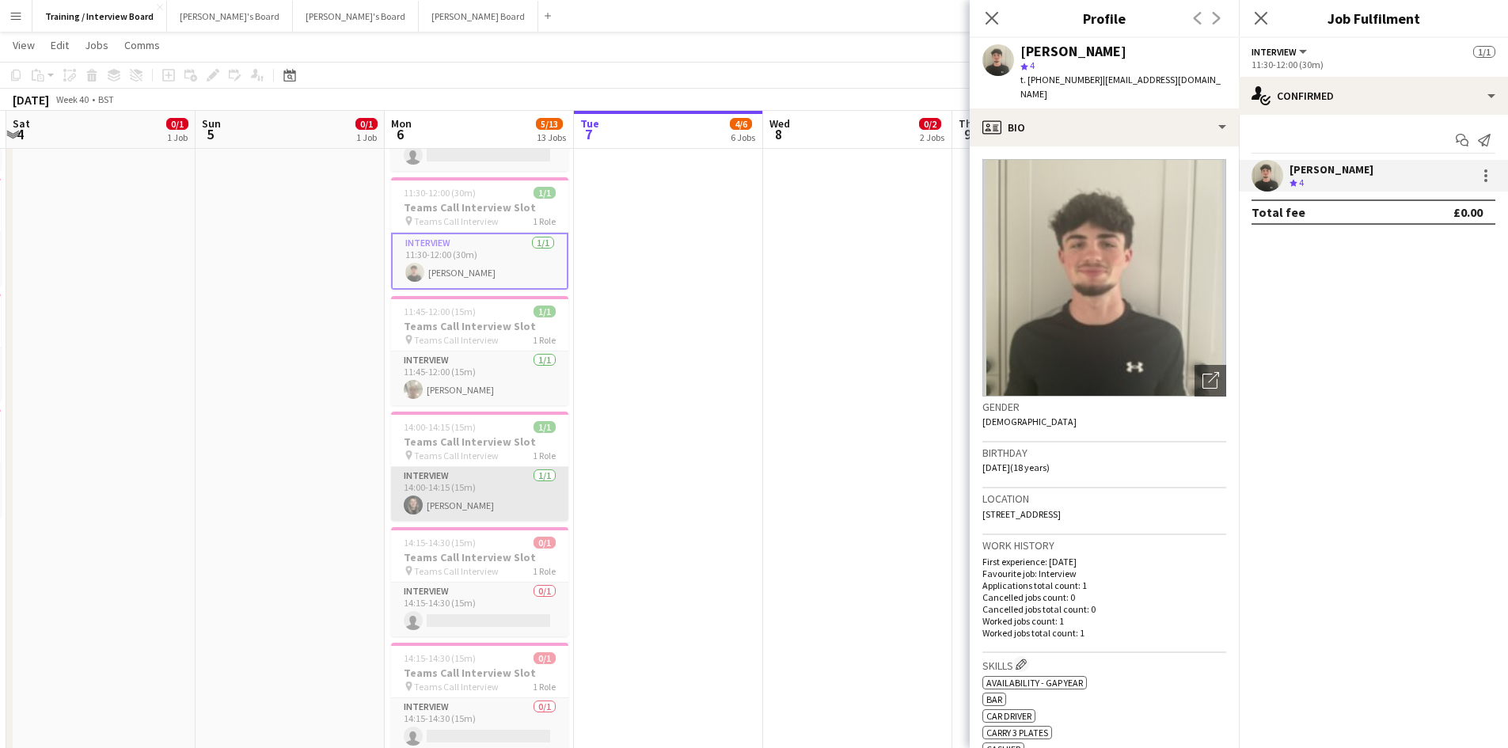
click at [461, 500] on app-card-role "Interview [DATE] 14:00-14:15 (15m) [PERSON_NAME]" at bounding box center [479, 494] width 177 height 54
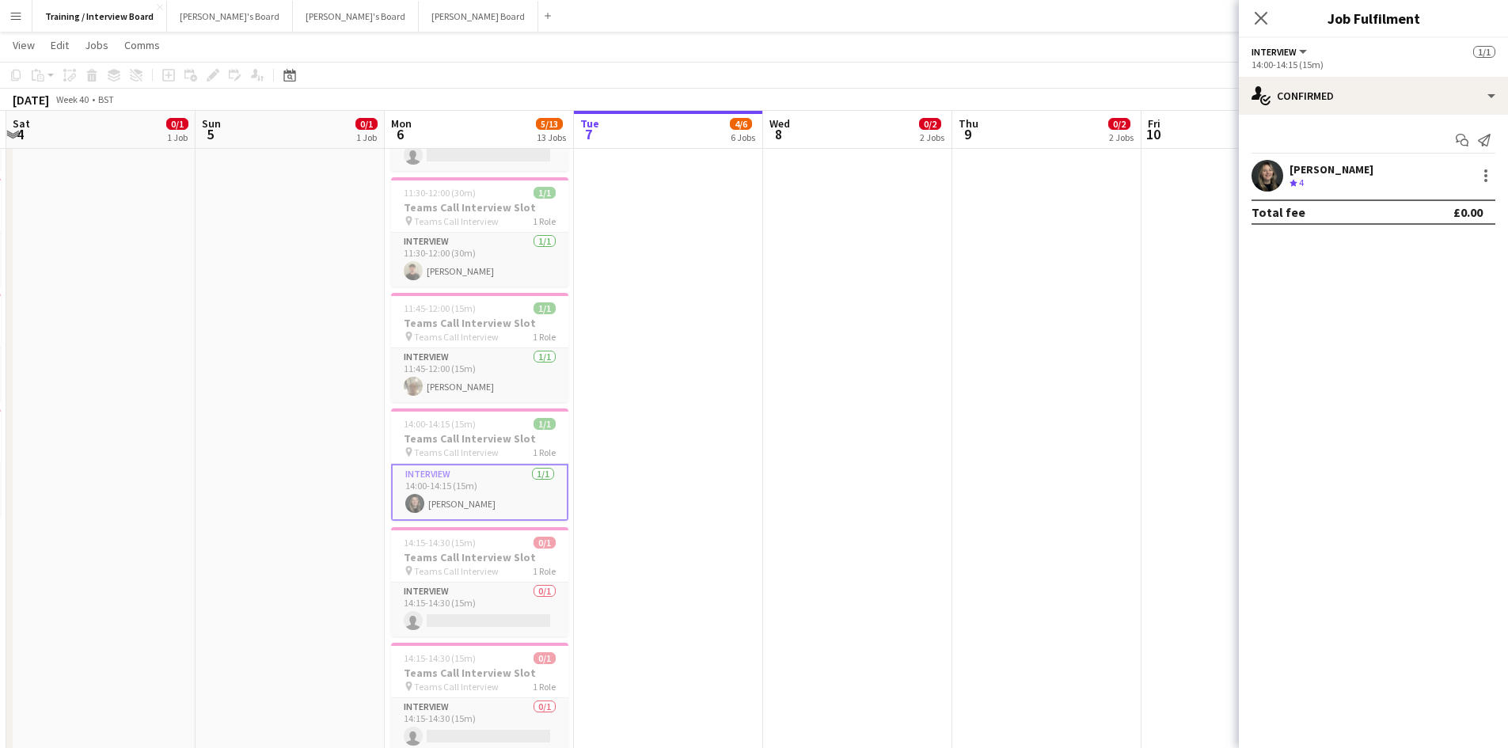
click at [1300, 174] on div "[PERSON_NAME]" at bounding box center [1331, 169] width 84 height 14
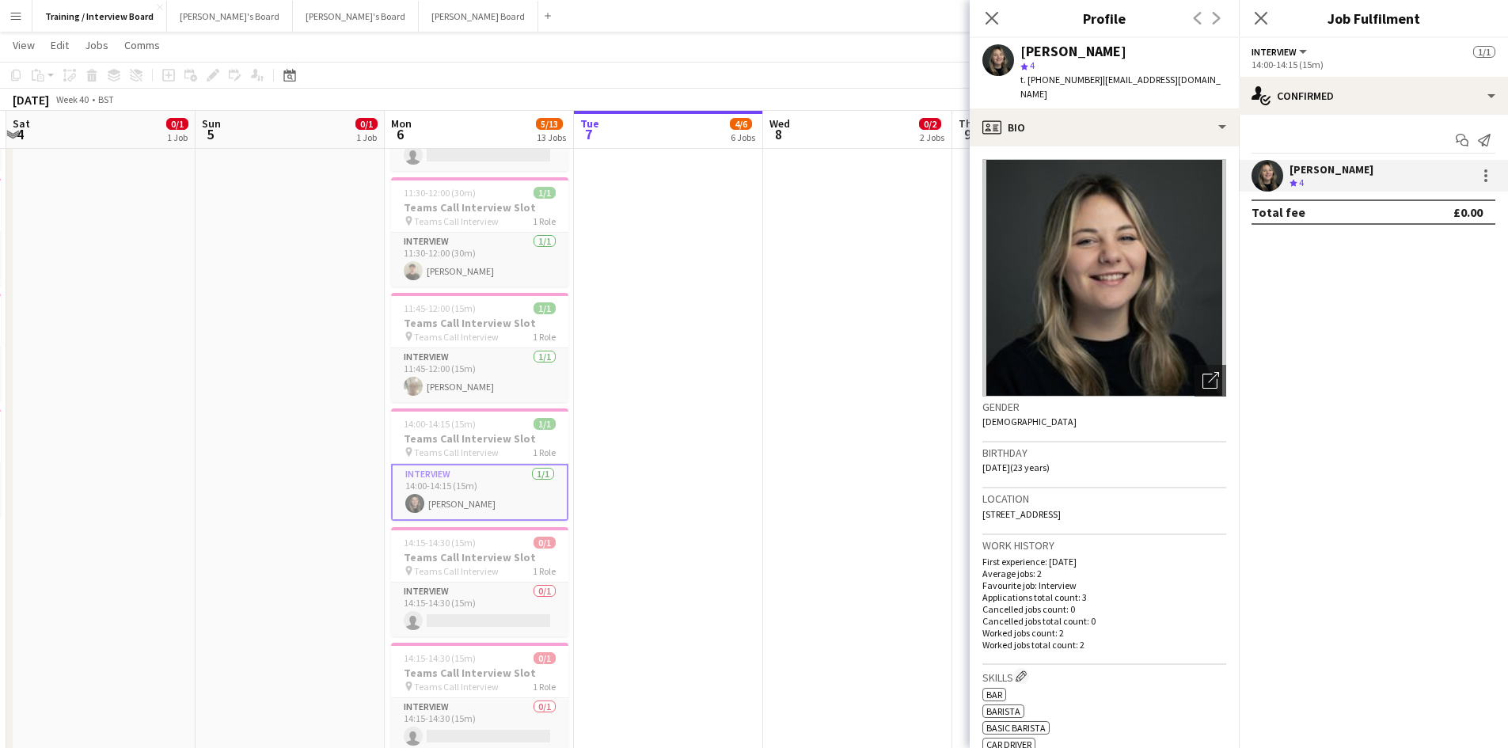
scroll to position [79, 0]
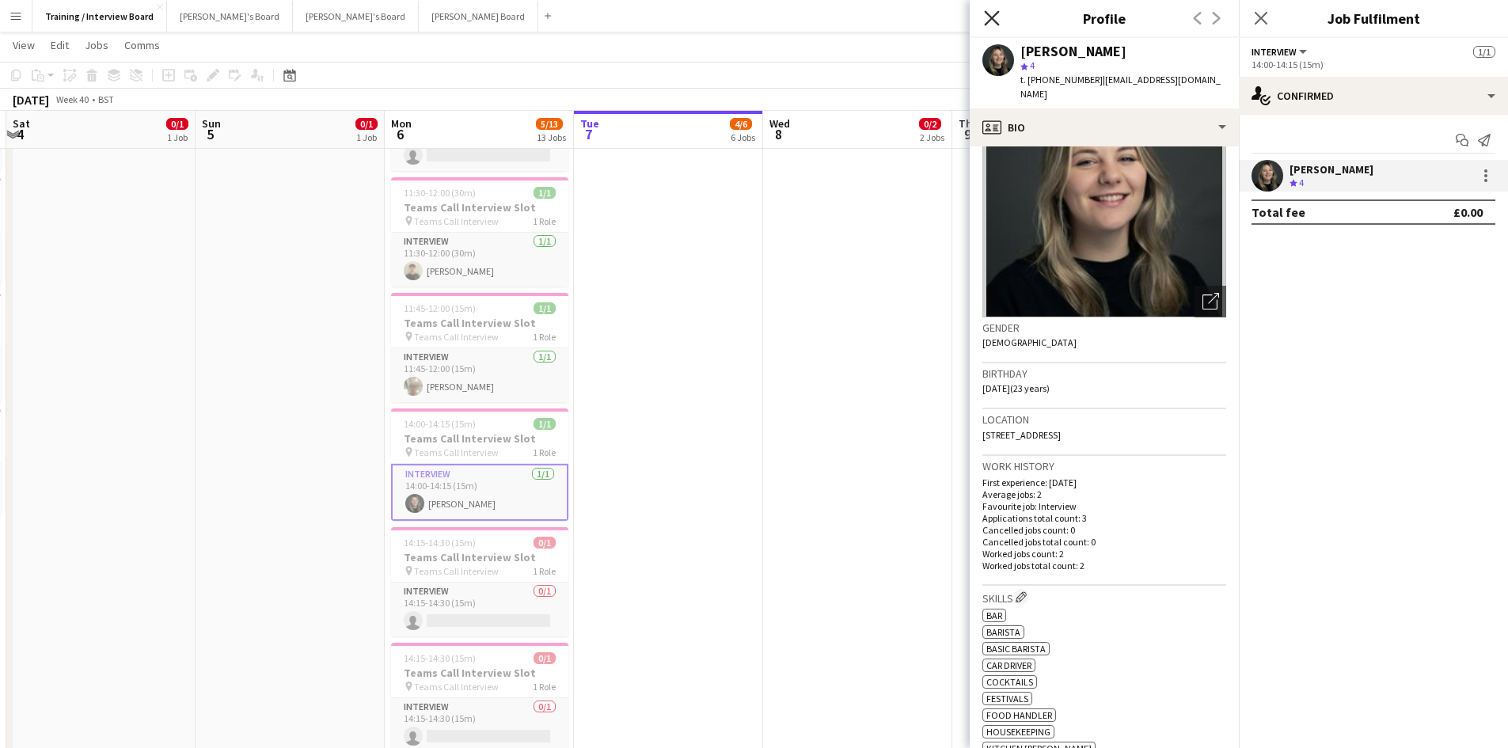
click at [993, 11] on icon "Close pop-in" at bounding box center [991, 17] width 15 height 15
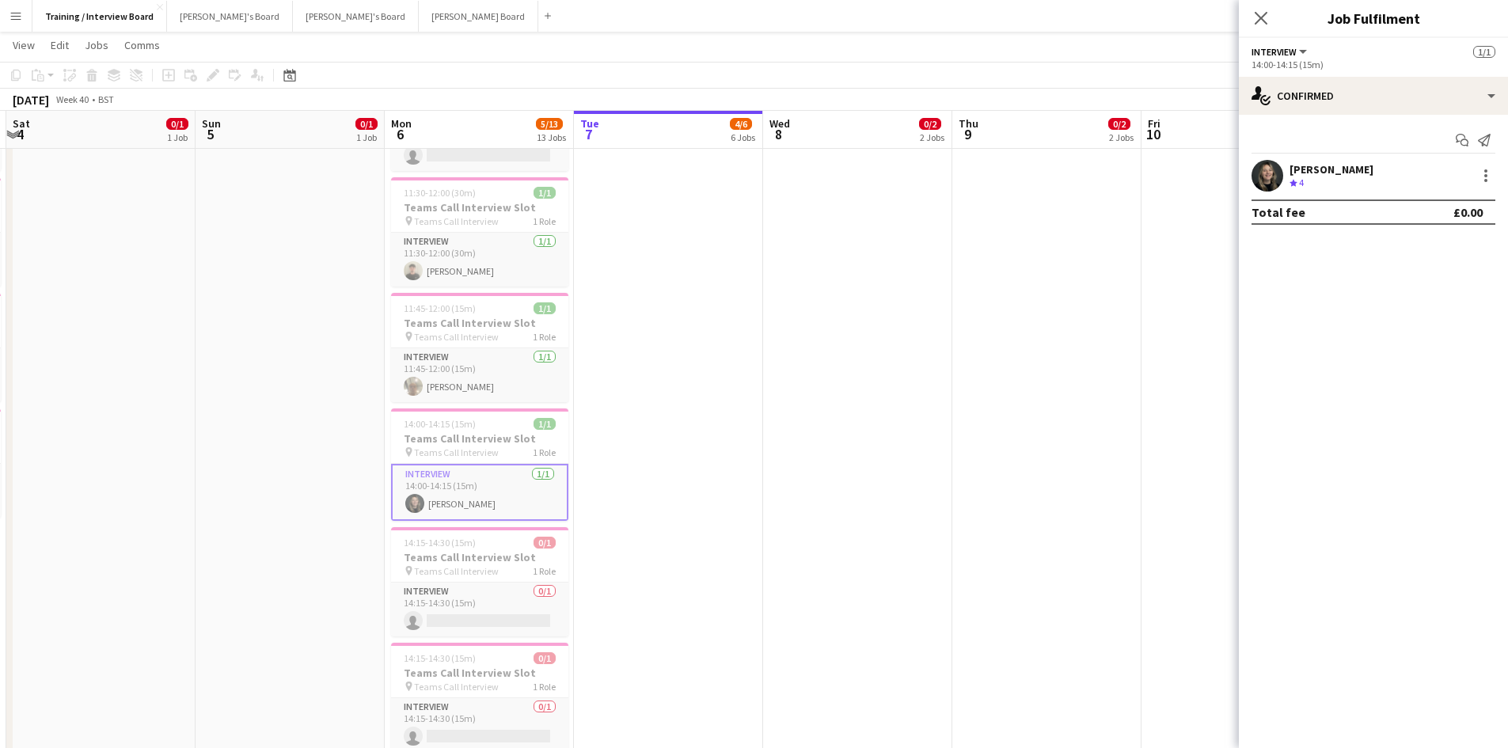
click at [1315, 177] on div "Crew rating 4" at bounding box center [1331, 183] width 84 height 13
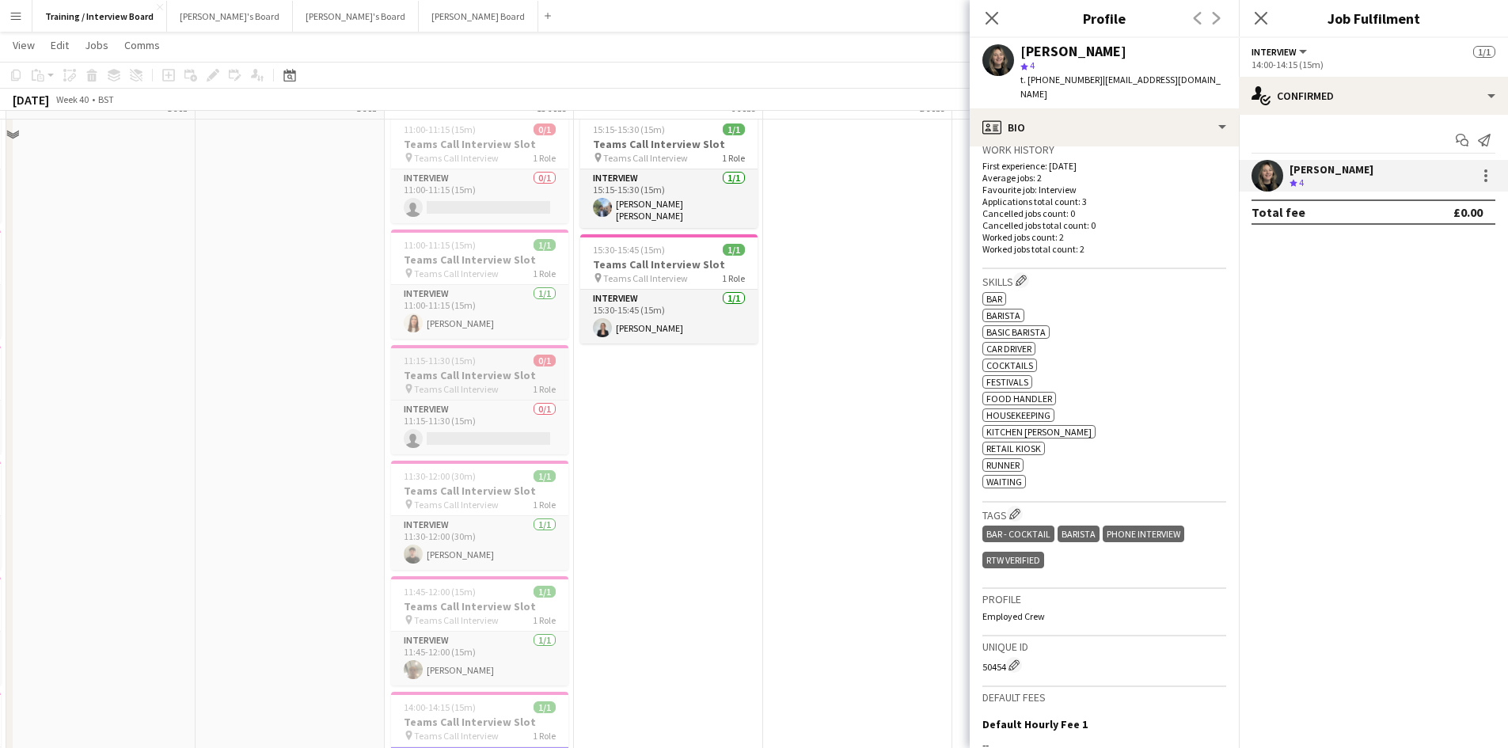
scroll to position [475, 0]
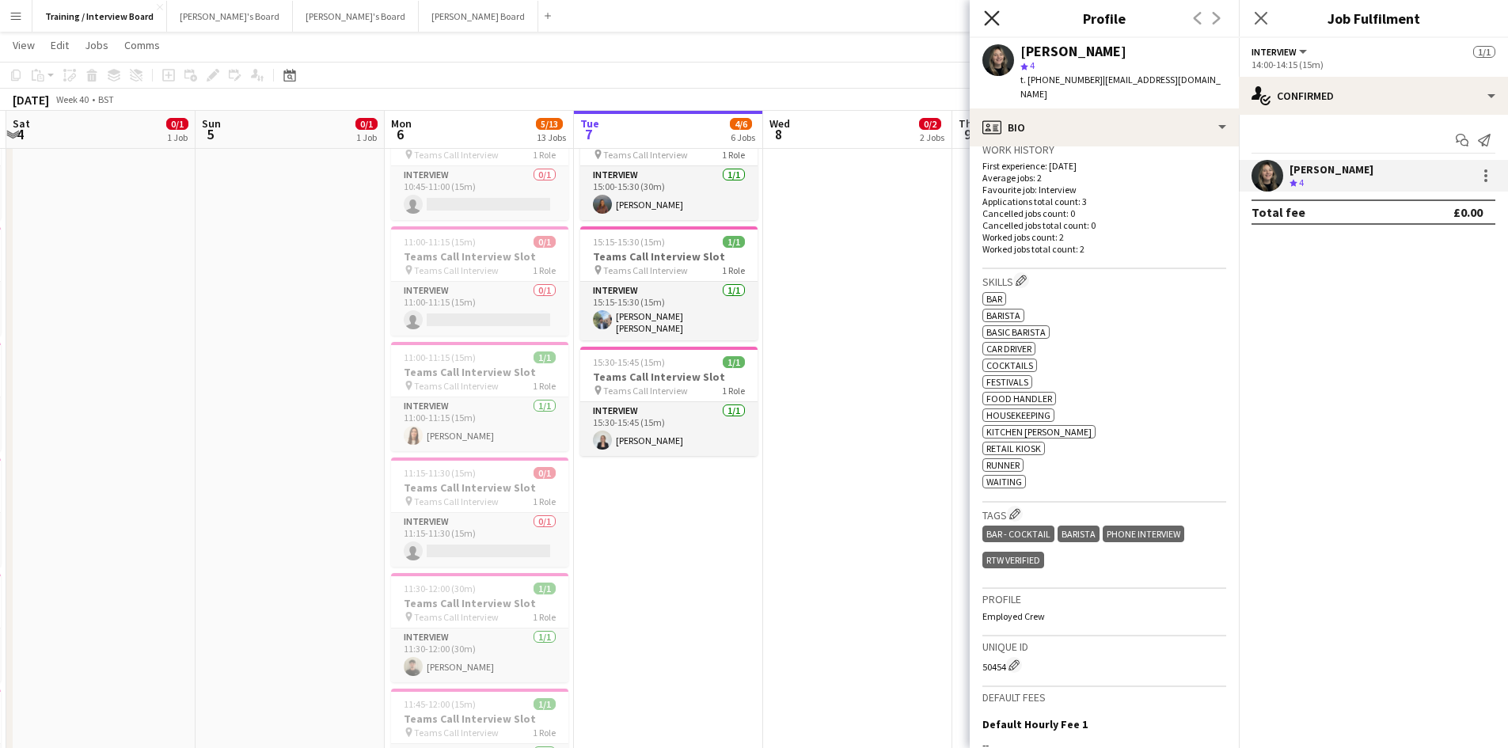
click at [988, 16] on icon "Close pop-in" at bounding box center [991, 17] width 15 height 15
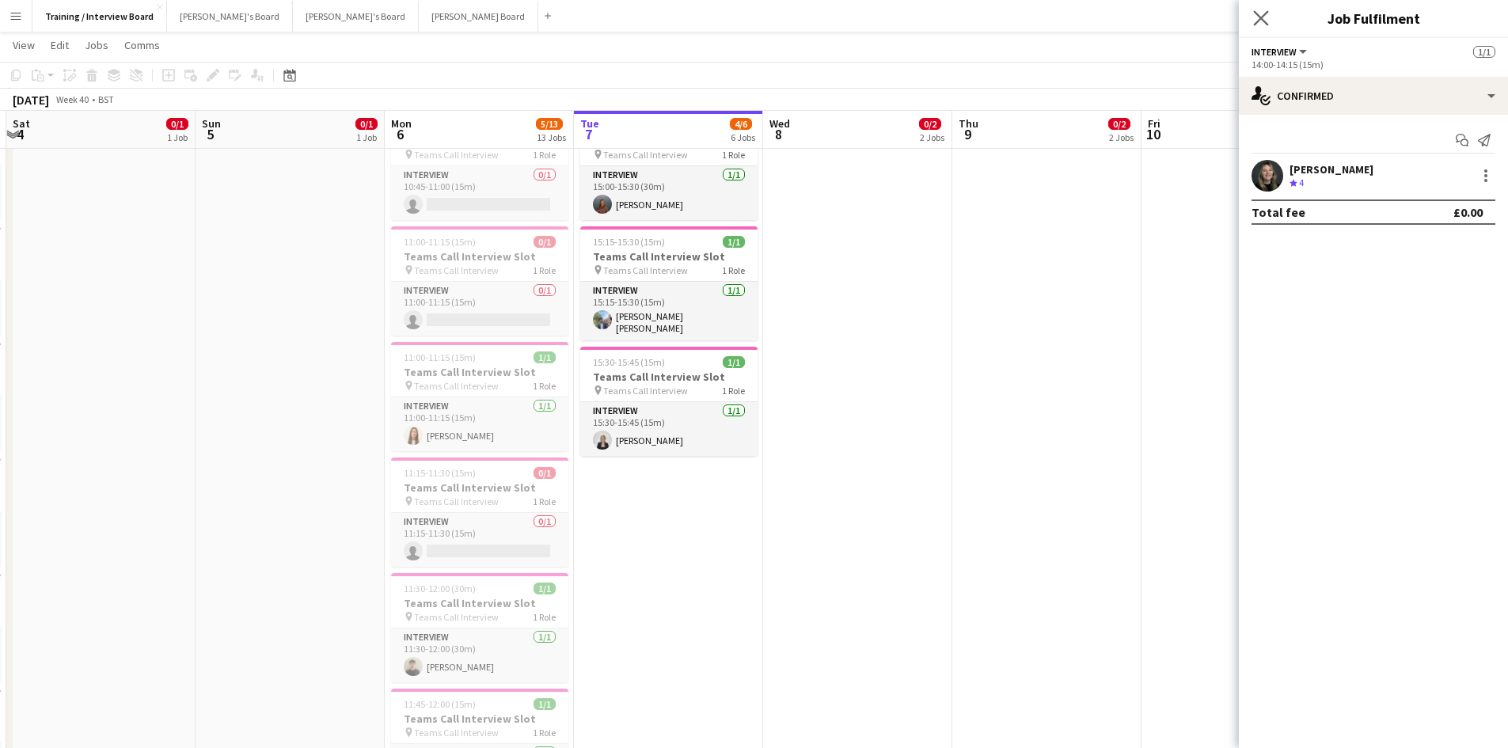
click at [1272, 17] on app-icon "Close pop-in" at bounding box center [1261, 18] width 23 height 23
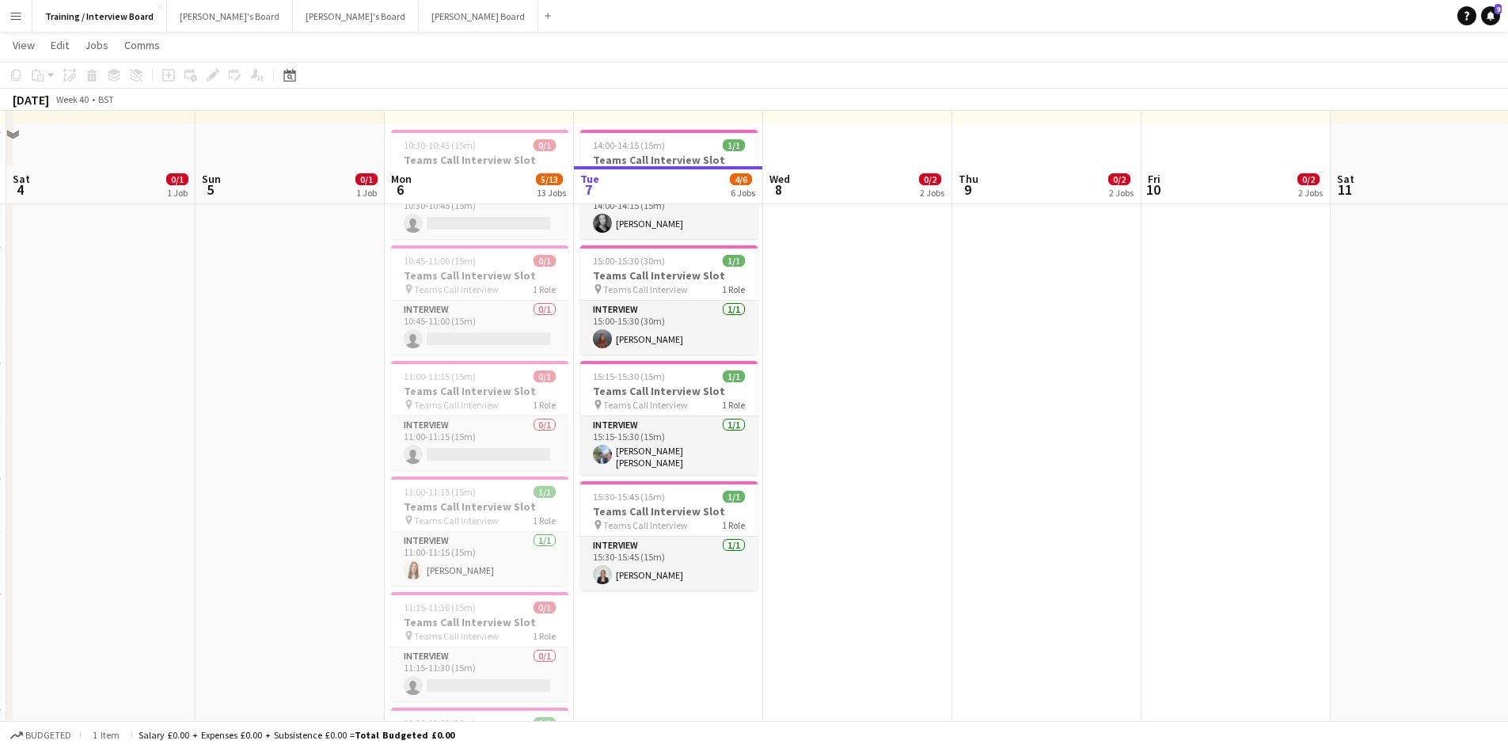
scroll to position [237, 0]
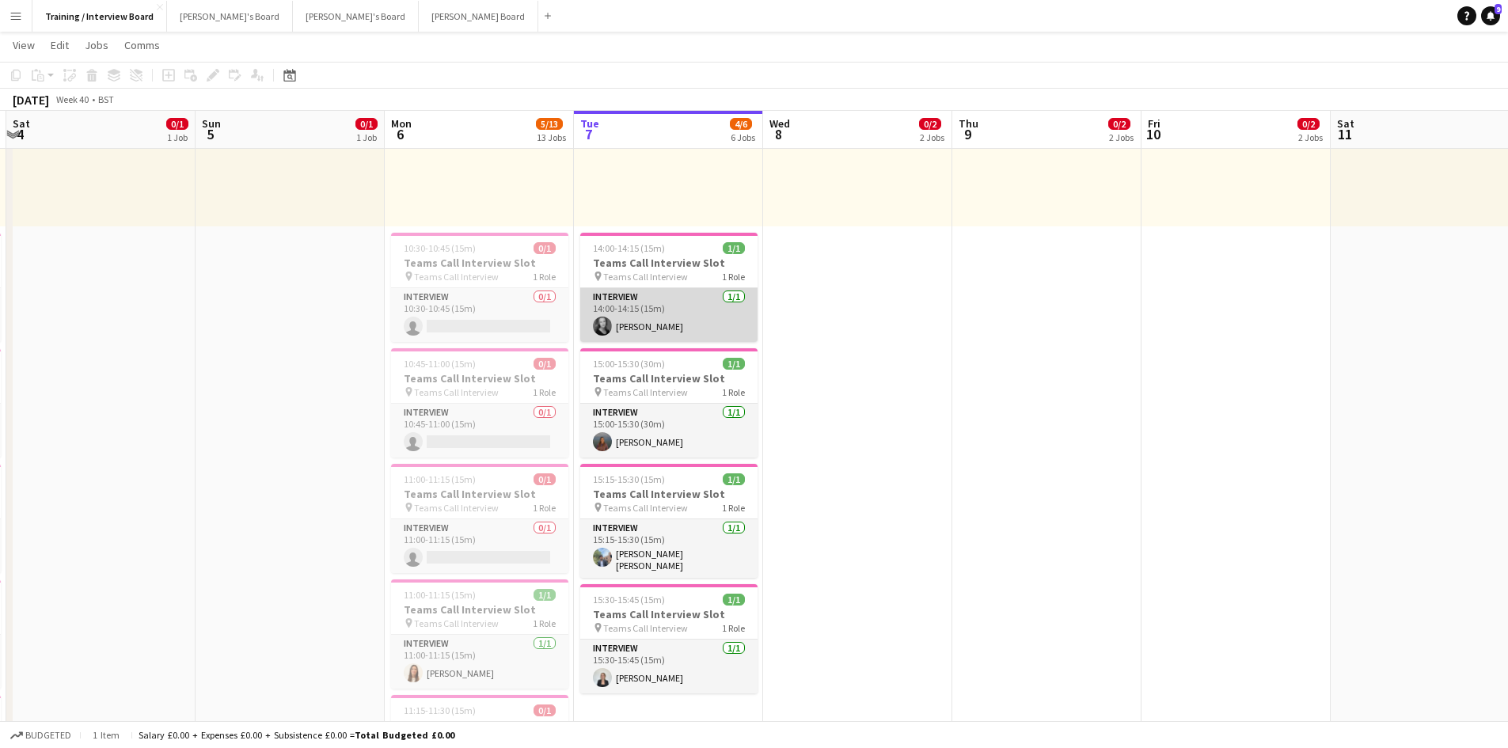
click at [665, 328] on app-card-role "Interview [DATE] 14:00-14:15 (15m) [PERSON_NAME]" at bounding box center [668, 315] width 177 height 54
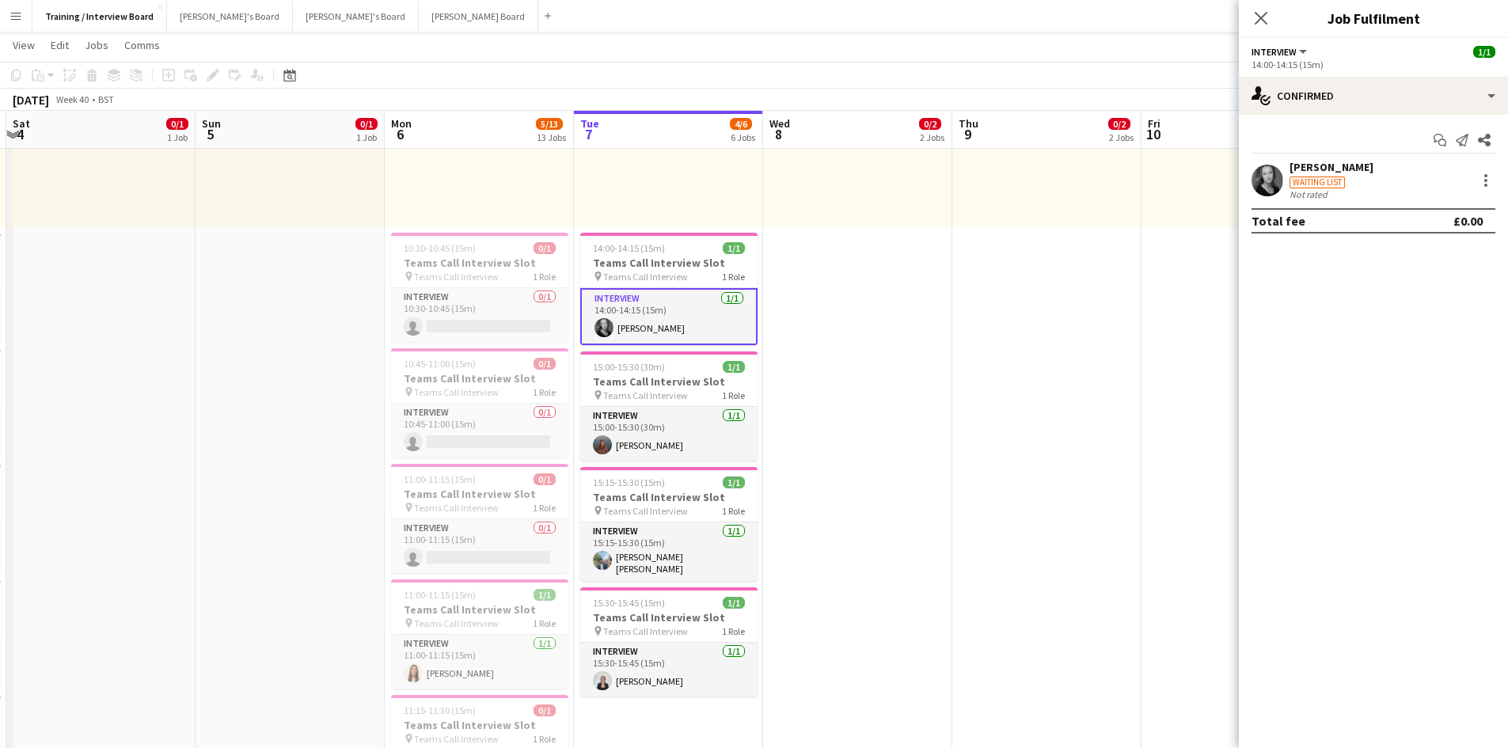
click at [1325, 173] on div "[PERSON_NAME]" at bounding box center [1331, 167] width 84 height 14
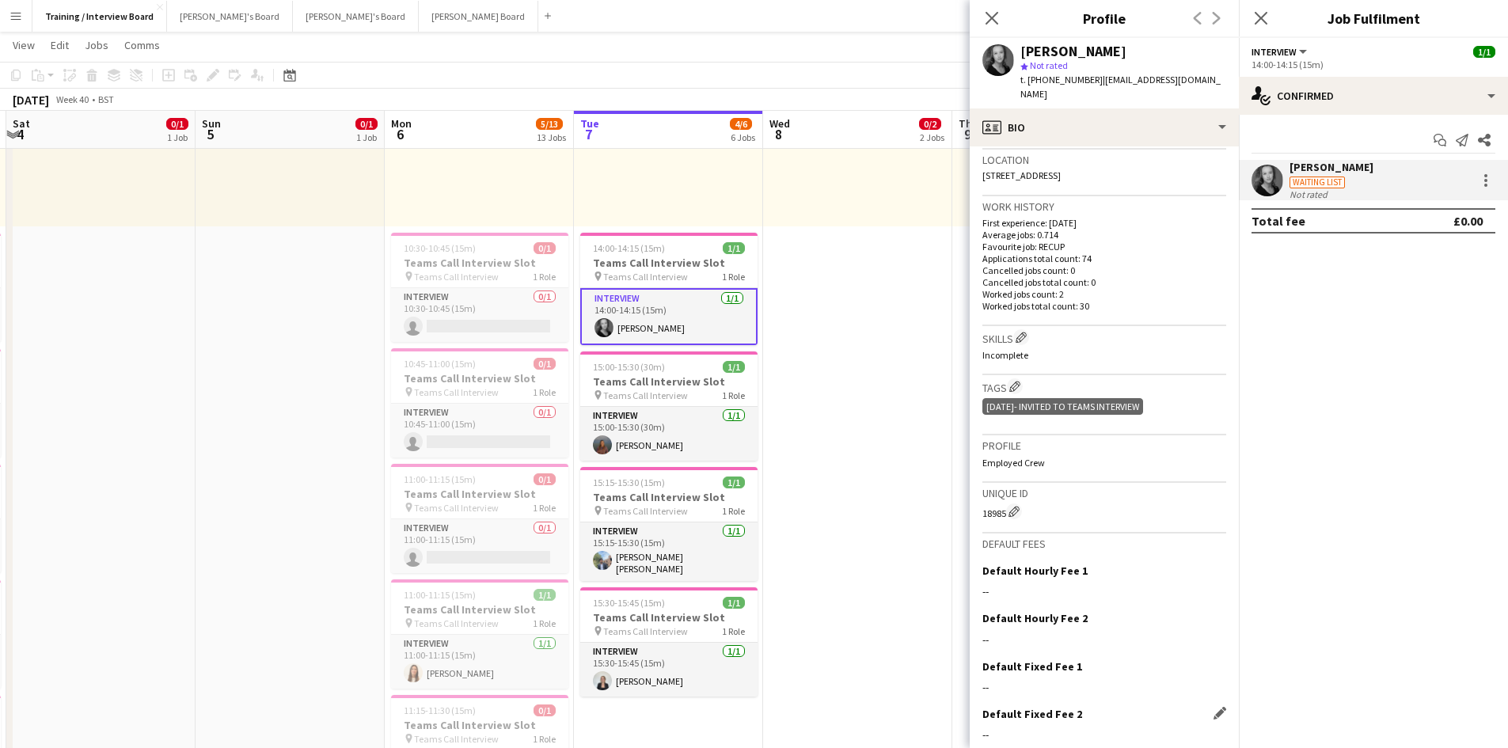
scroll to position [418, 0]
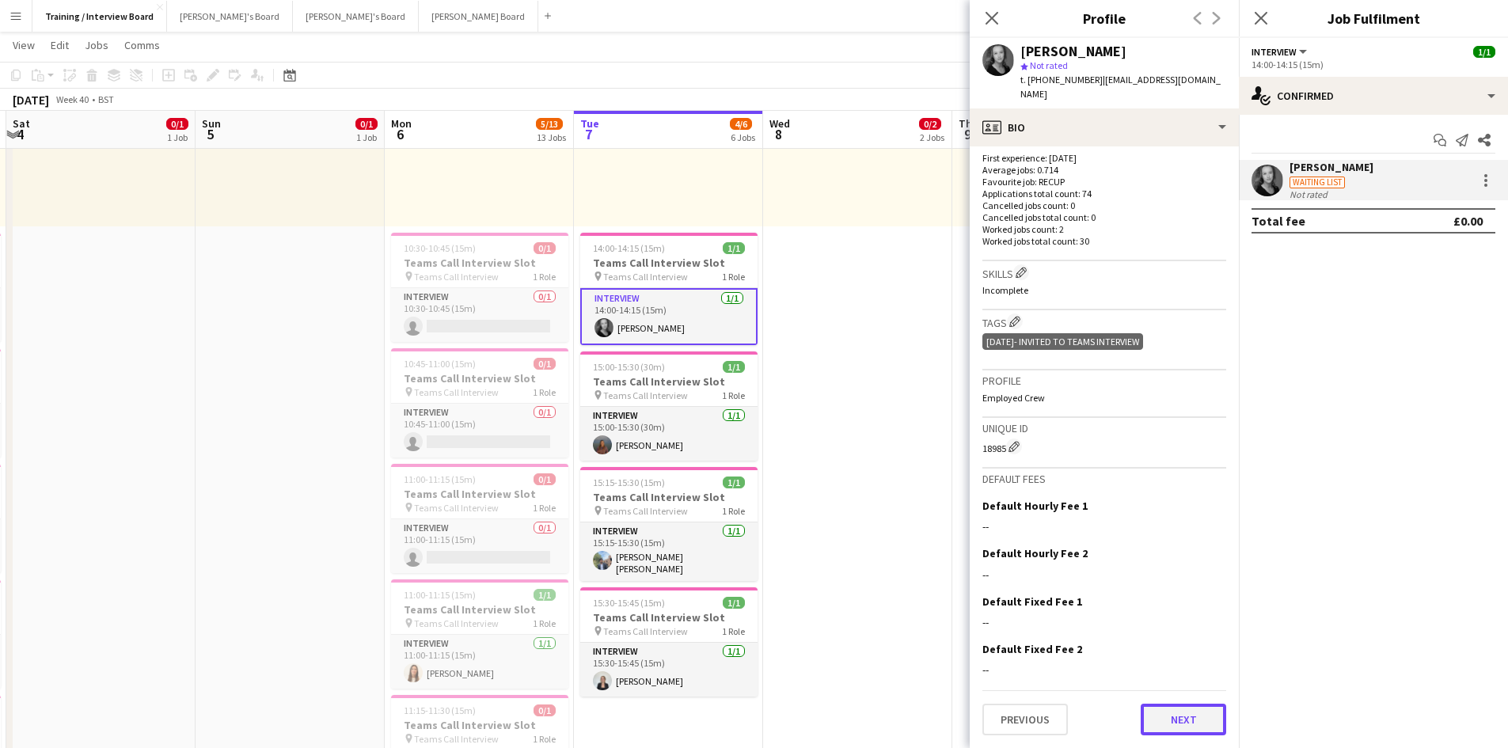
click at [1177, 722] on button "Next" at bounding box center [1183, 720] width 85 height 32
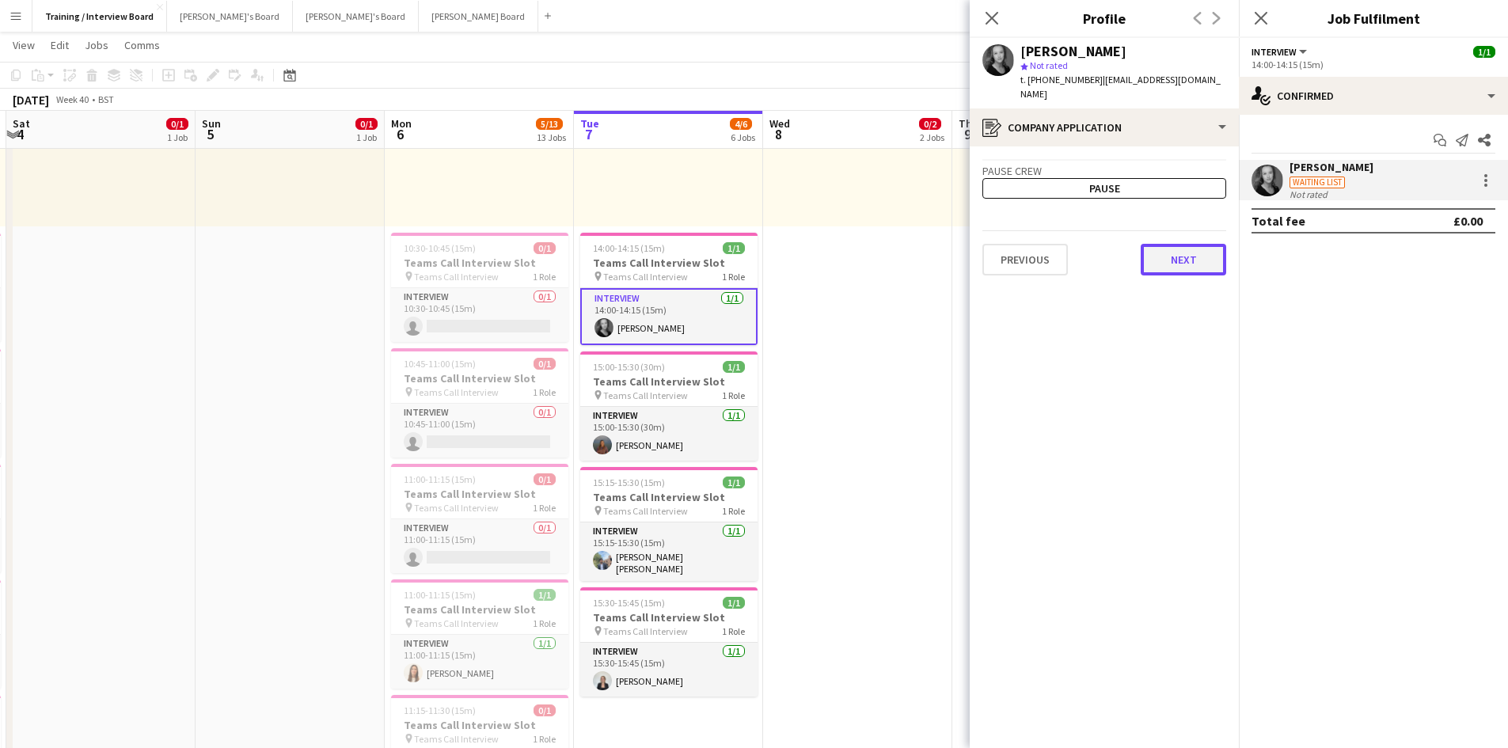
click at [1171, 260] on button "Next" at bounding box center [1183, 260] width 85 height 32
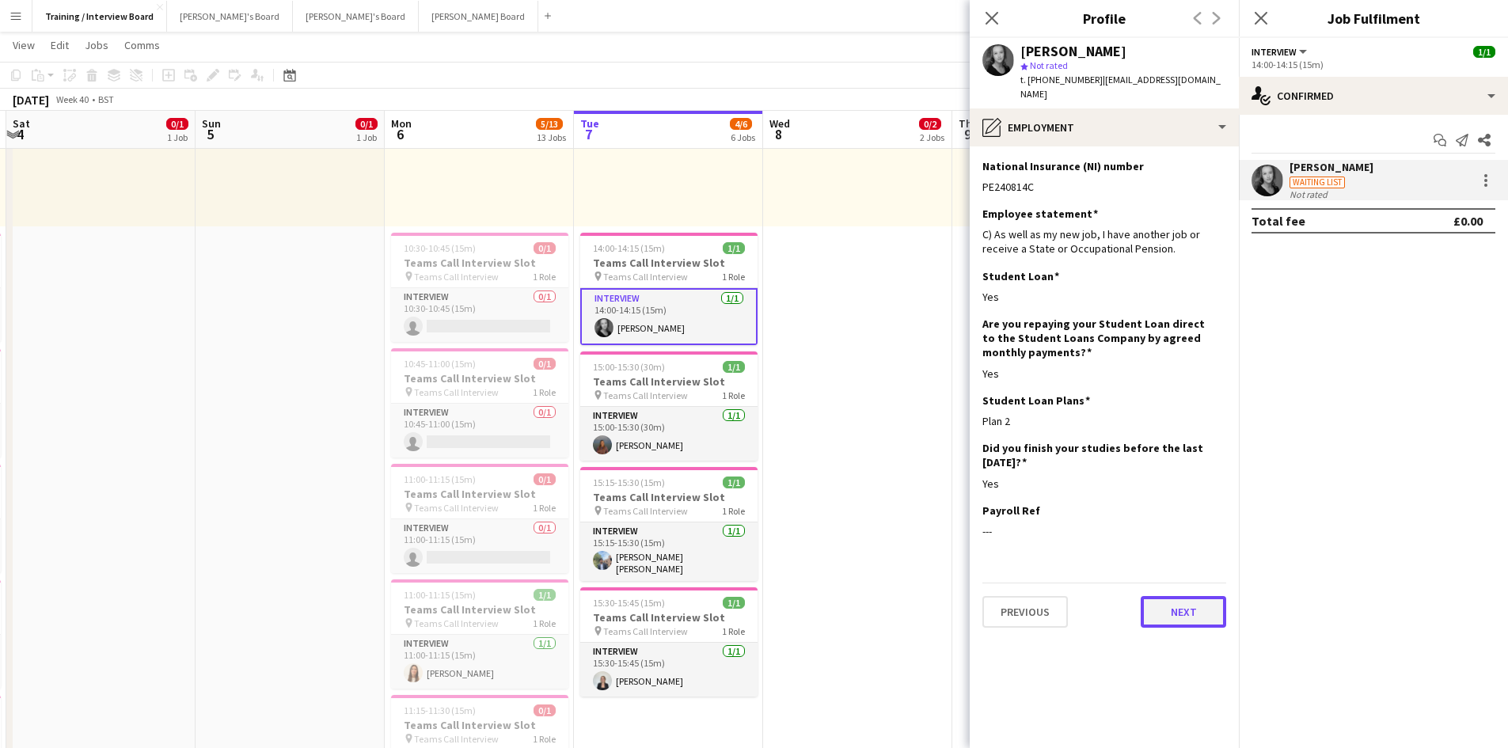
click at [1171, 602] on button "Next" at bounding box center [1183, 612] width 85 height 32
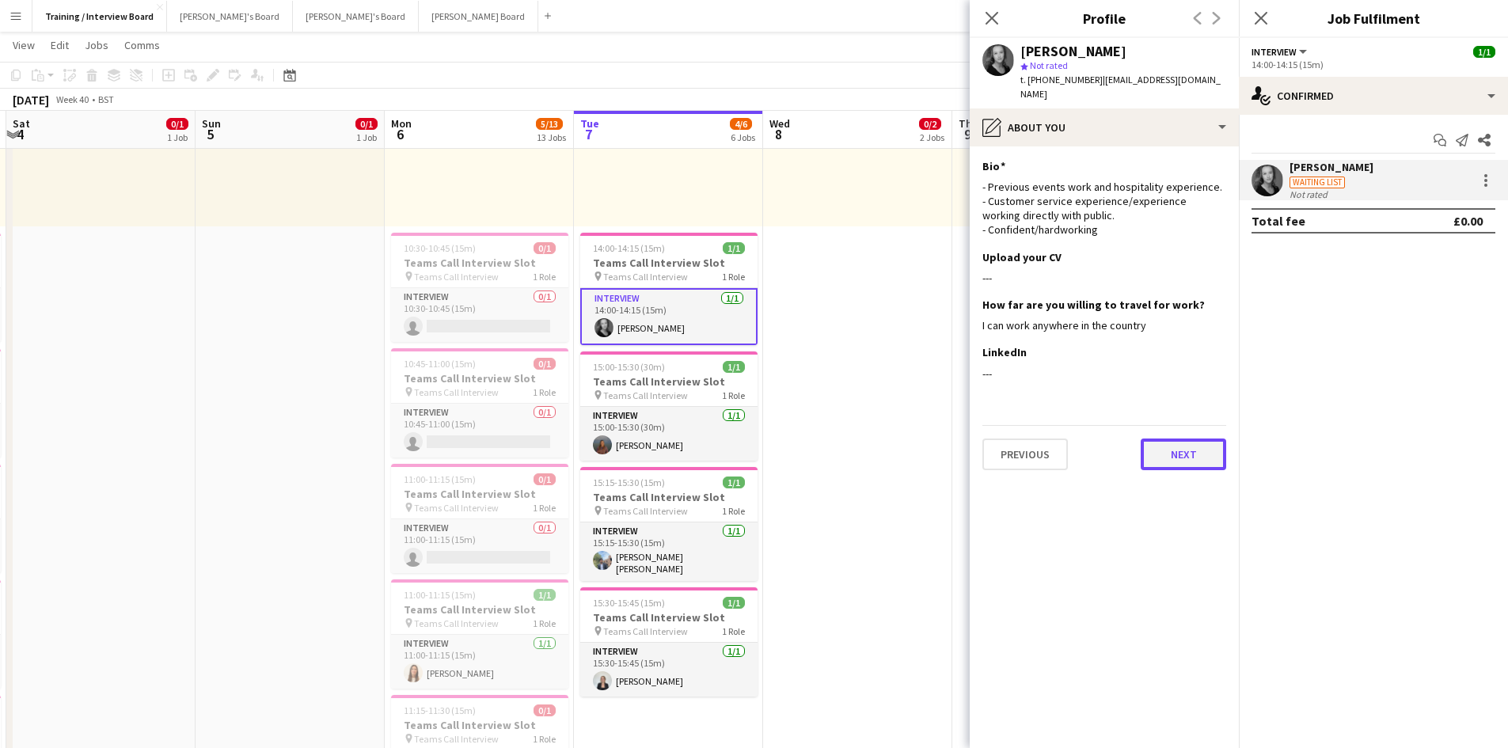
click at [1171, 447] on button "Next" at bounding box center [1183, 454] width 85 height 32
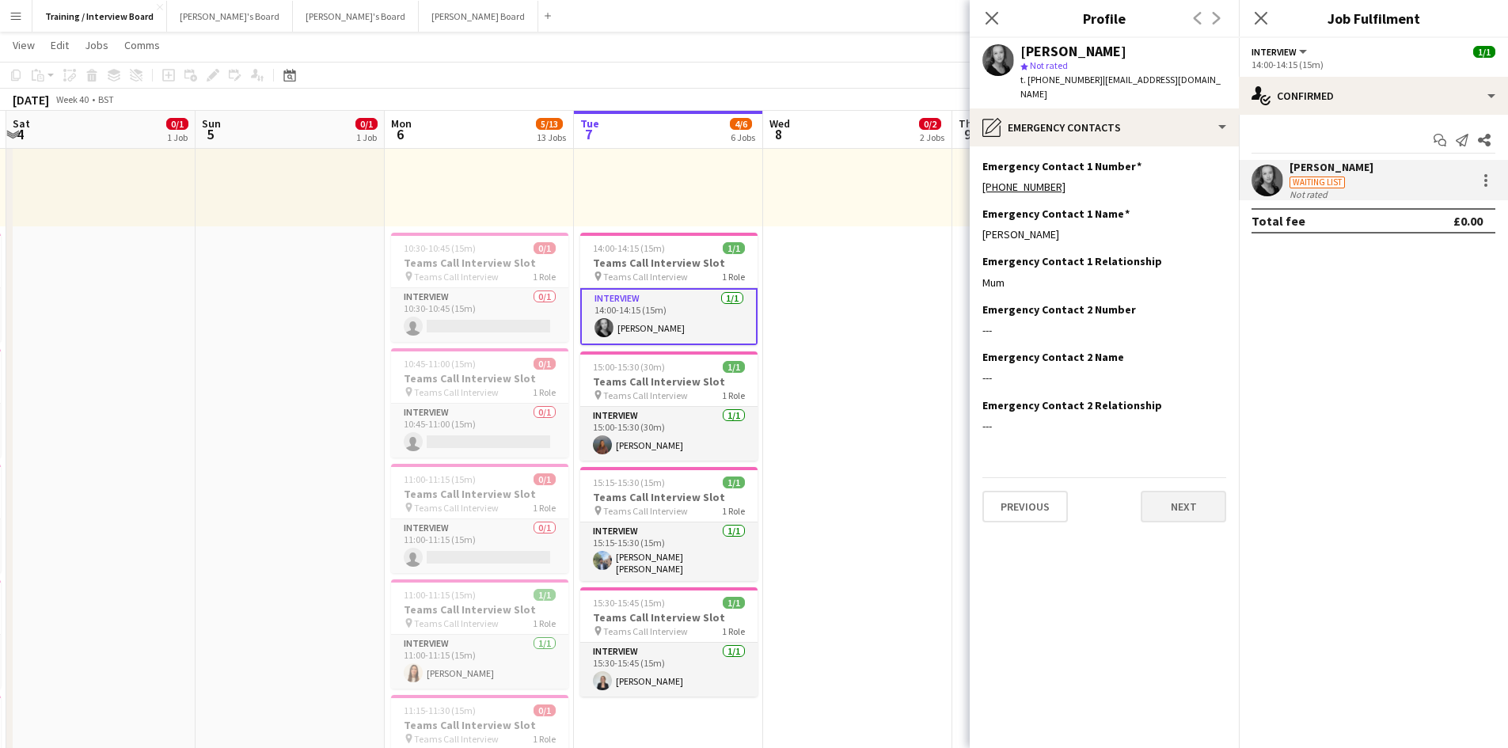
click at [1171, 447] on app-section-data-types "Emergency Contact 1 Number Edit this field +4407944382975 Emergency Contact 1 N…" at bounding box center [1104, 447] width 269 height 602
click at [1206, 497] on button "Next" at bounding box center [1183, 507] width 85 height 32
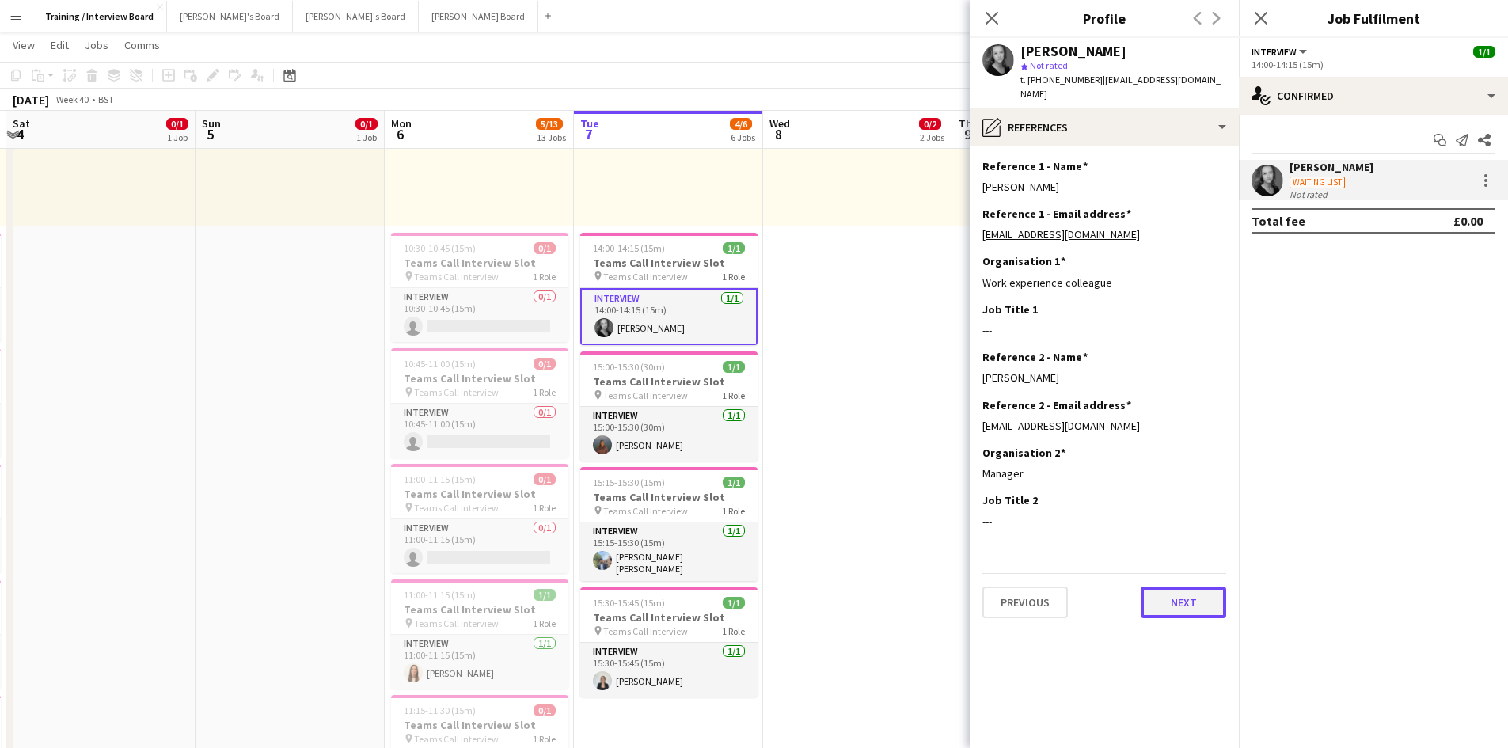
click at [1218, 608] on button "Next" at bounding box center [1183, 603] width 85 height 32
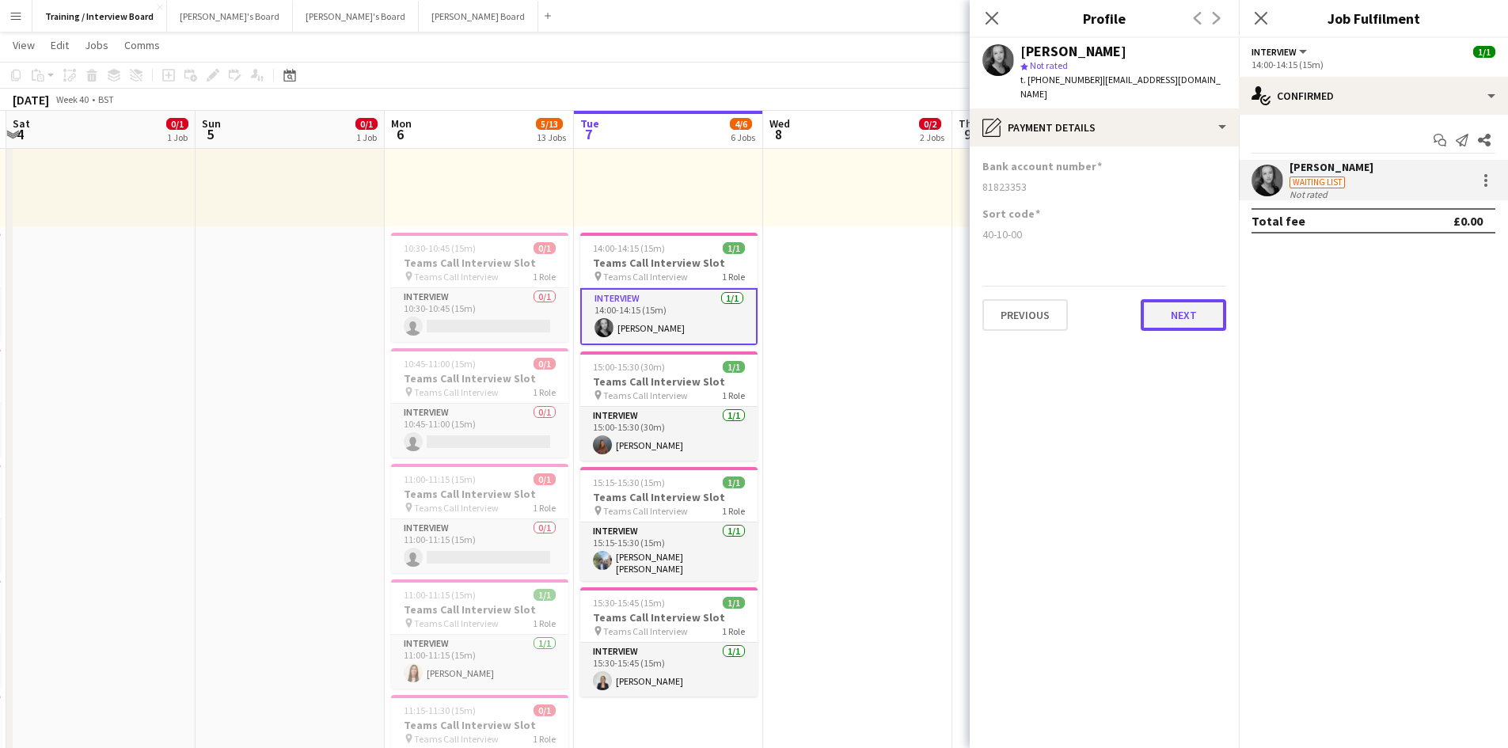
click at [1217, 312] on button "Next" at bounding box center [1183, 315] width 85 height 32
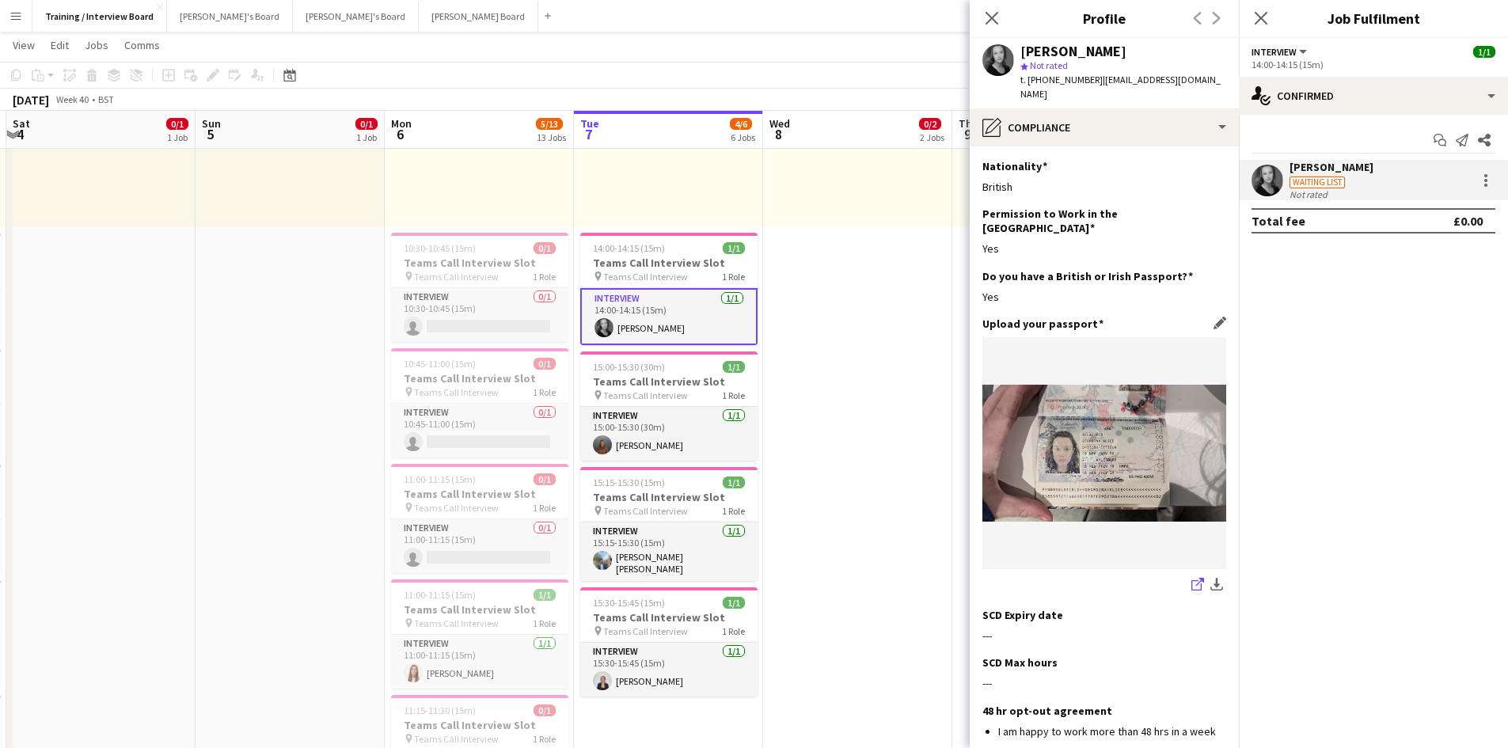
click at [1196, 578] on icon at bounding box center [1200, 582] width 8 height 8
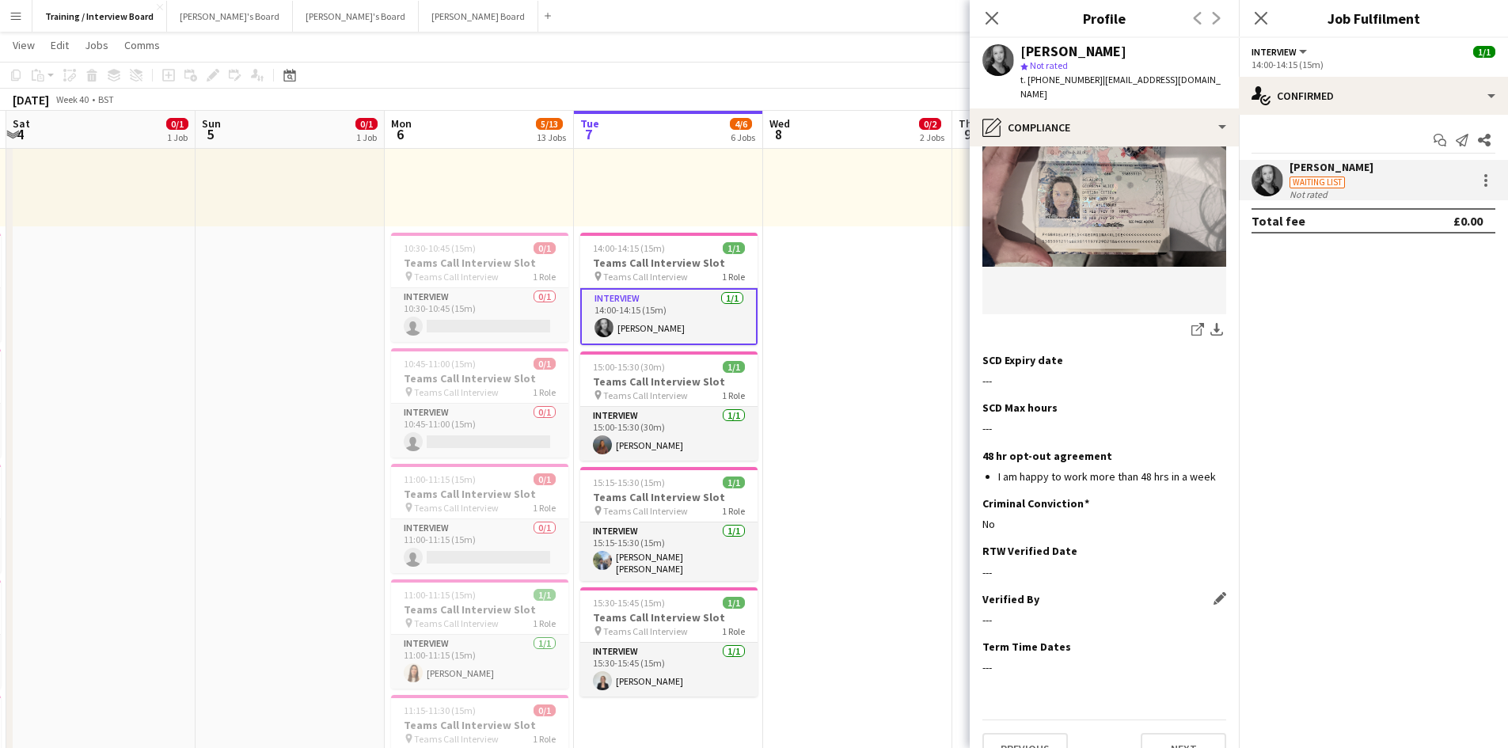
scroll to position [269, 0]
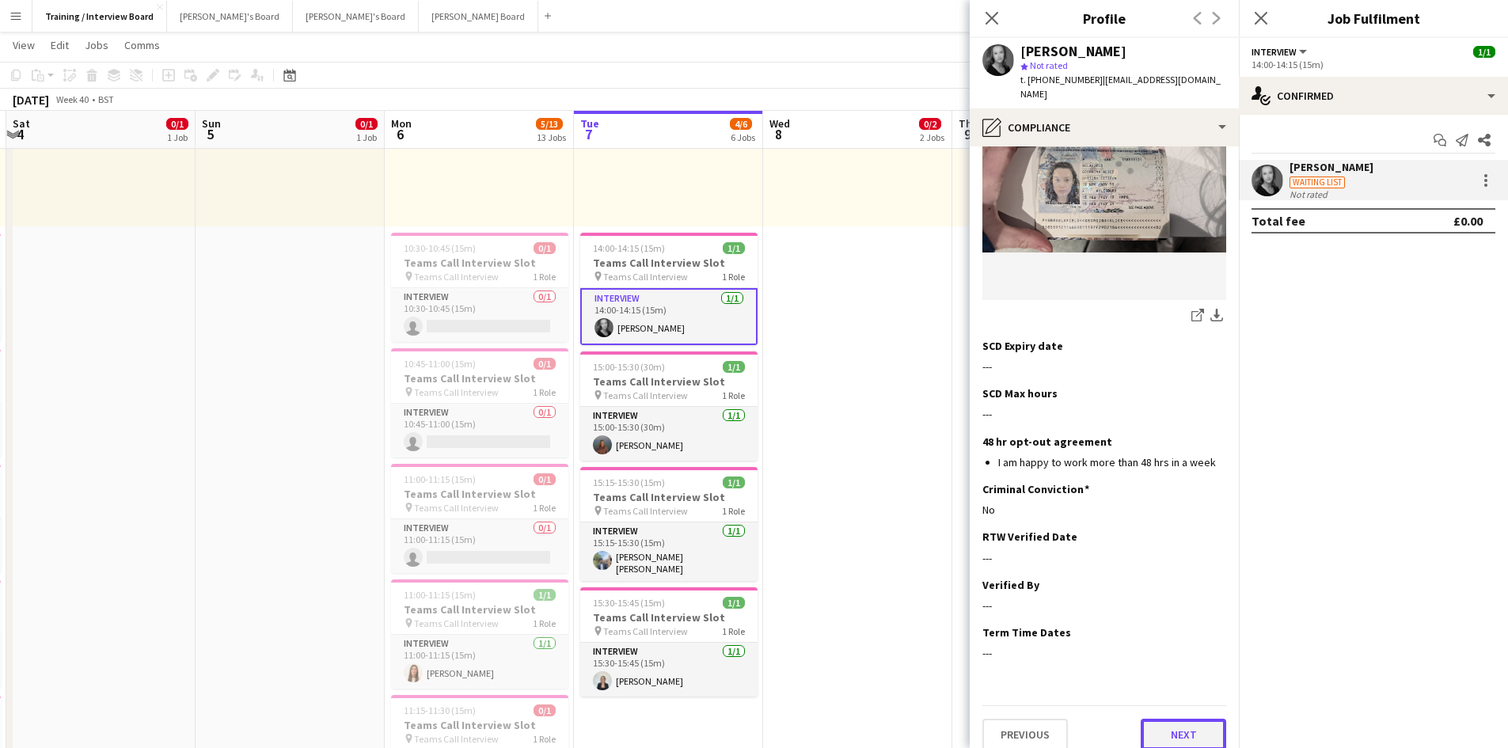
click at [1209, 719] on button "Next" at bounding box center [1183, 735] width 85 height 32
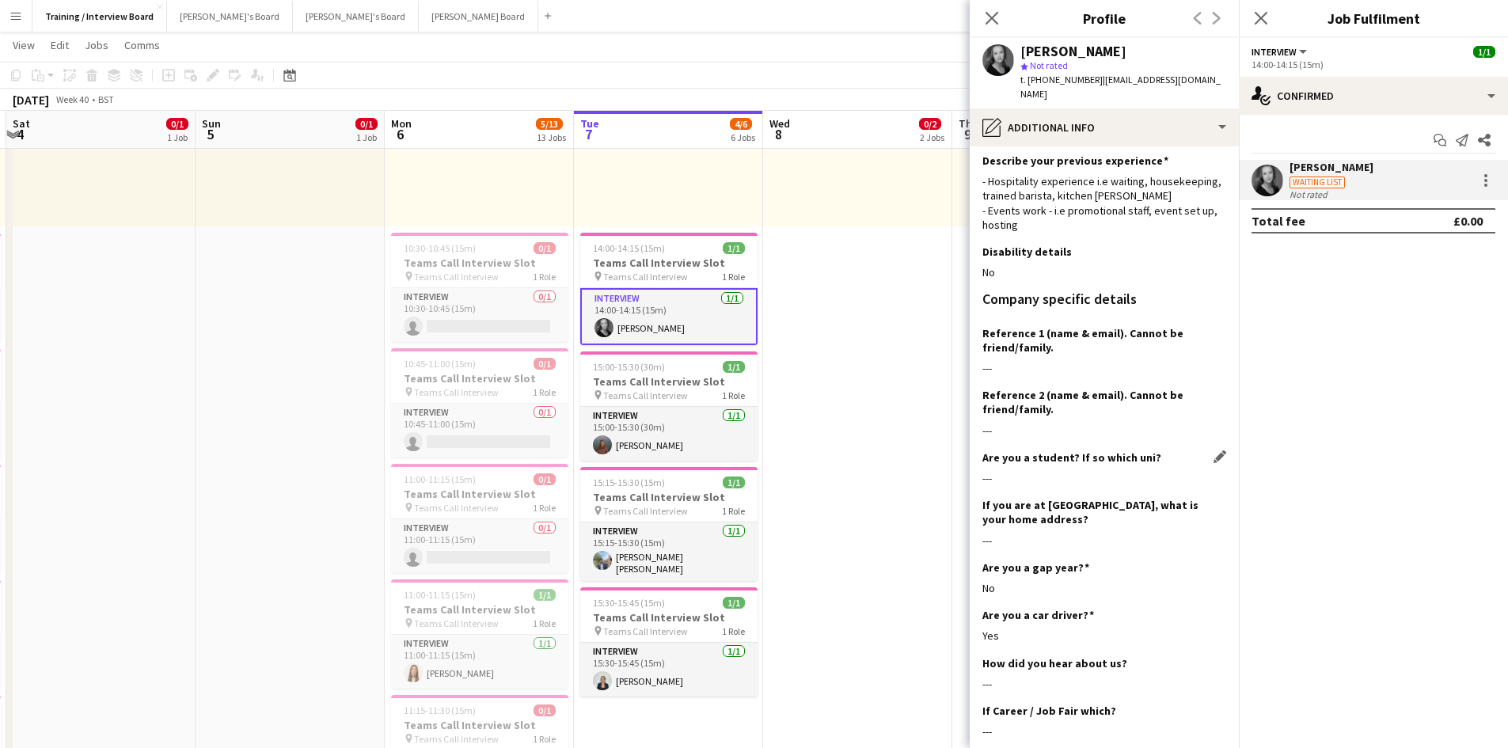
scroll to position [79, 0]
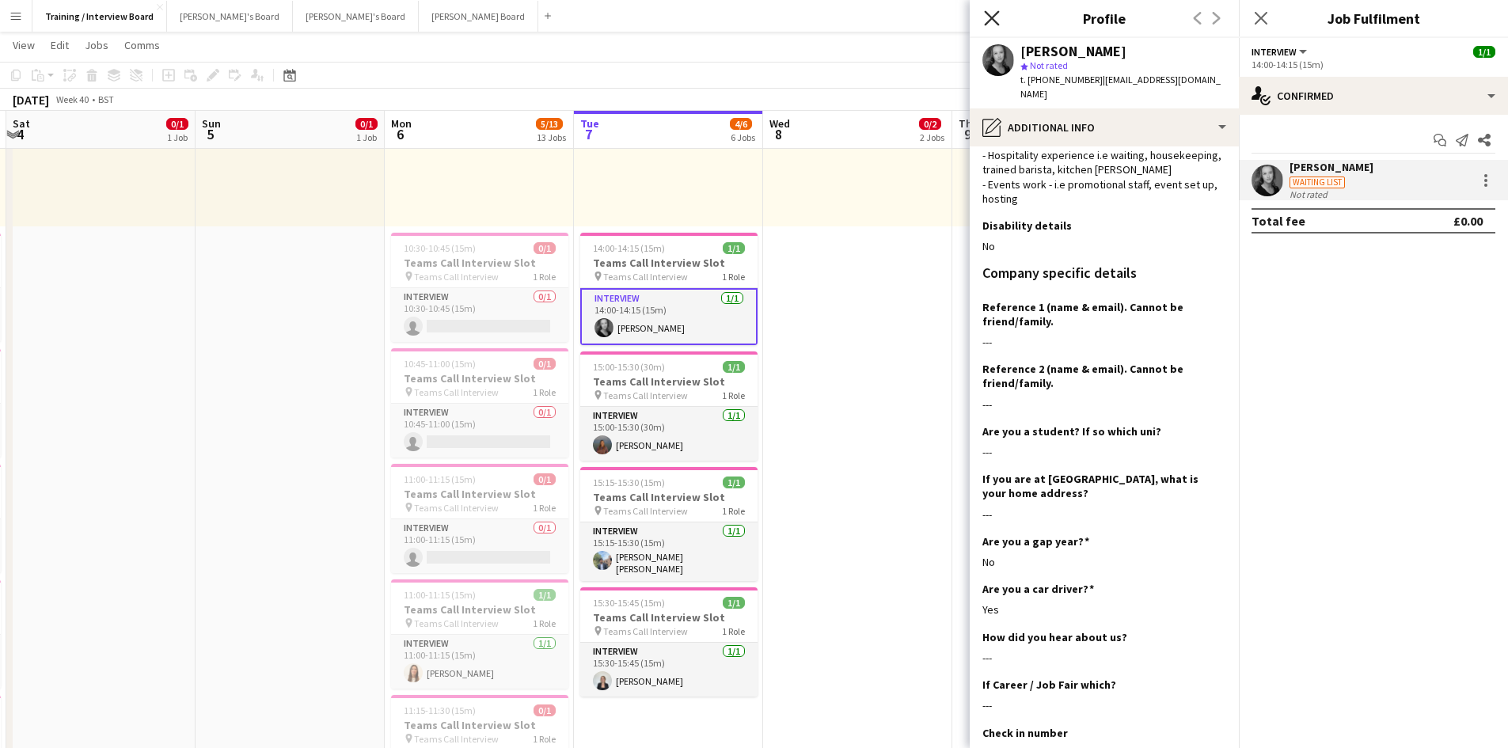
click at [996, 19] on icon "Close pop-in" at bounding box center [991, 17] width 15 height 15
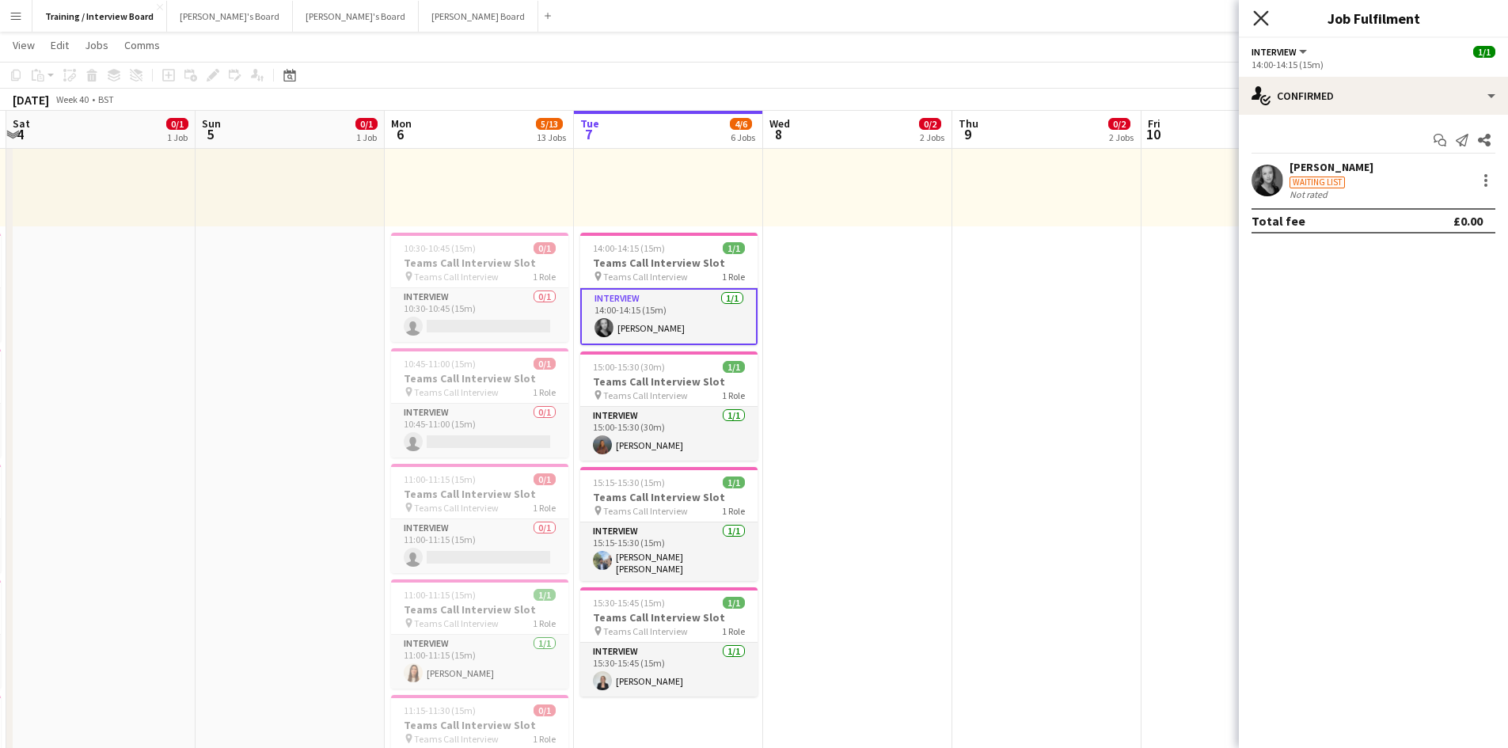
click at [1267, 18] on icon "Close pop-in" at bounding box center [1260, 17] width 15 height 15
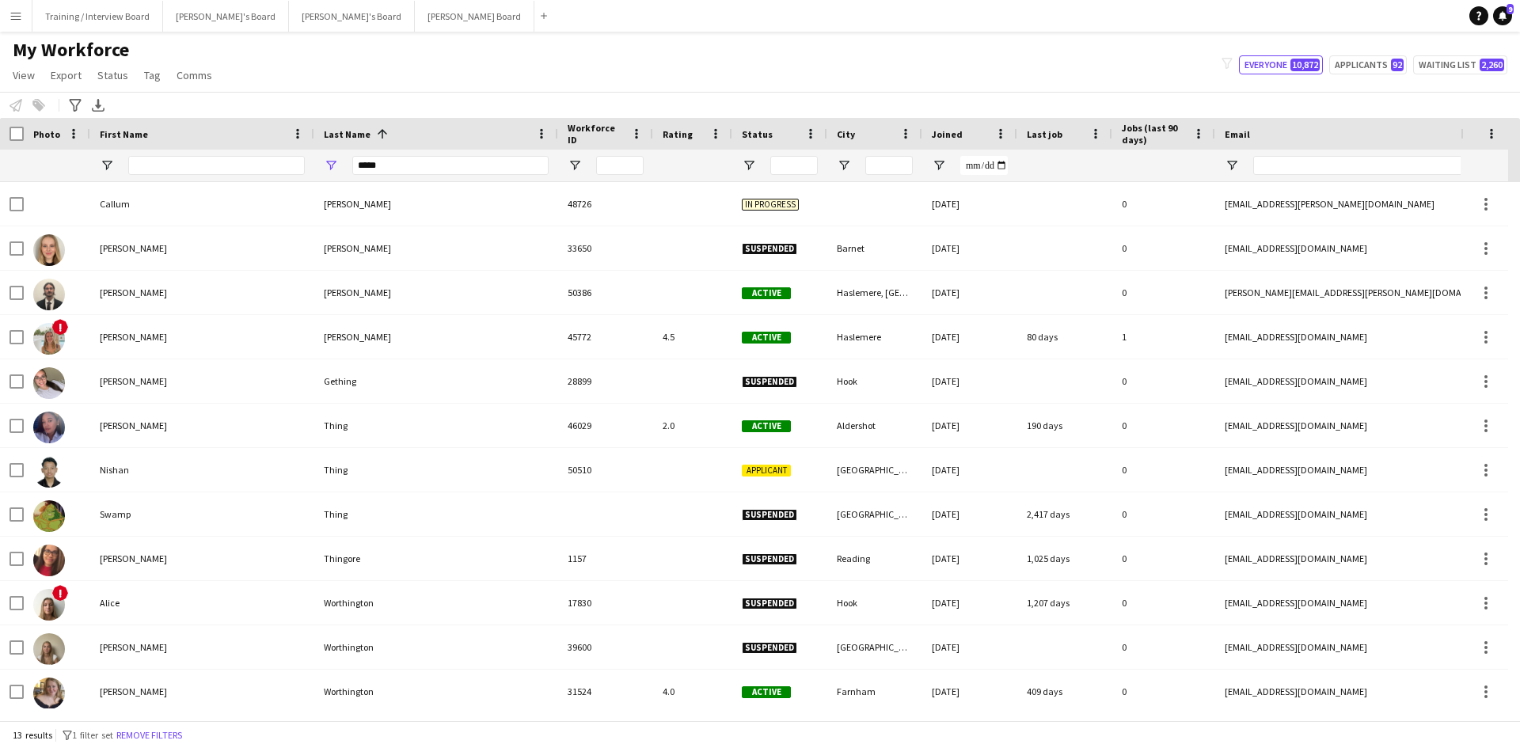
click at [444, 178] on div "*****" at bounding box center [450, 166] width 196 height 32
click at [435, 170] on input "*****" at bounding box center [450, 165] width 196 height 19
type input "*"
click at [150, 165] on input "First Name Filter Input" at bounding box center [216, 165] width 177 height 19
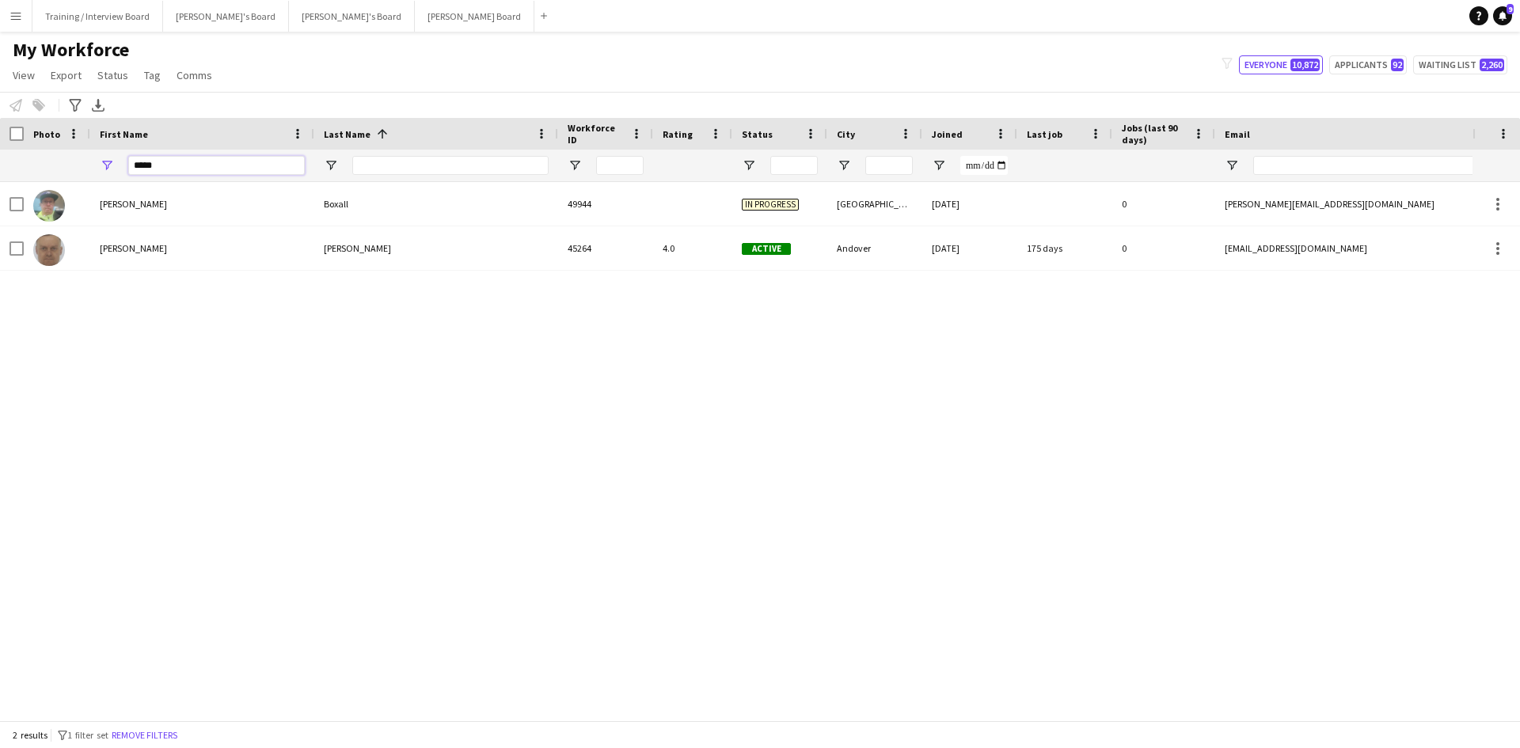
type input "*****"
click at [431, 173] on input "Last Name Filter Input" at bounding box center [450, 165] width 196 height 19
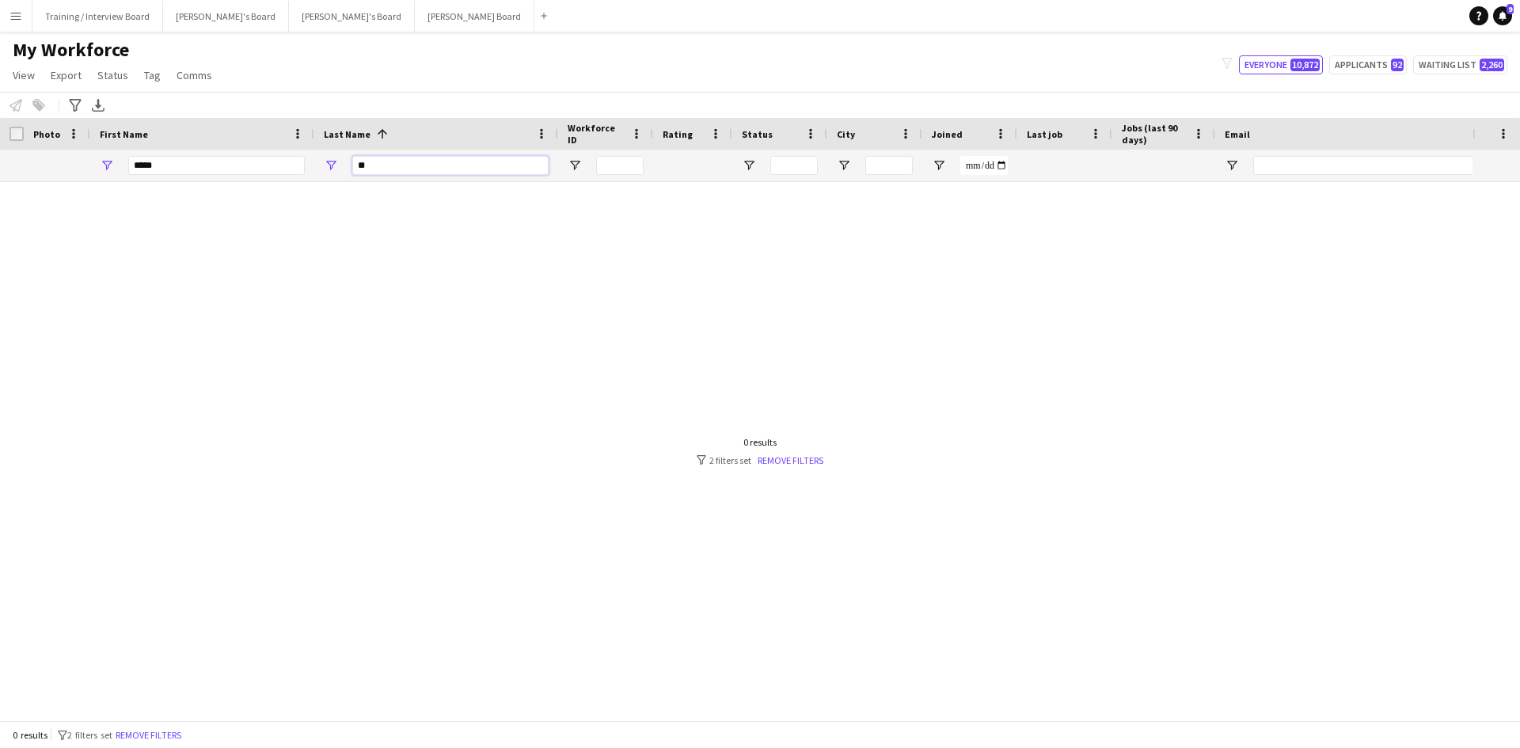
type input "*"
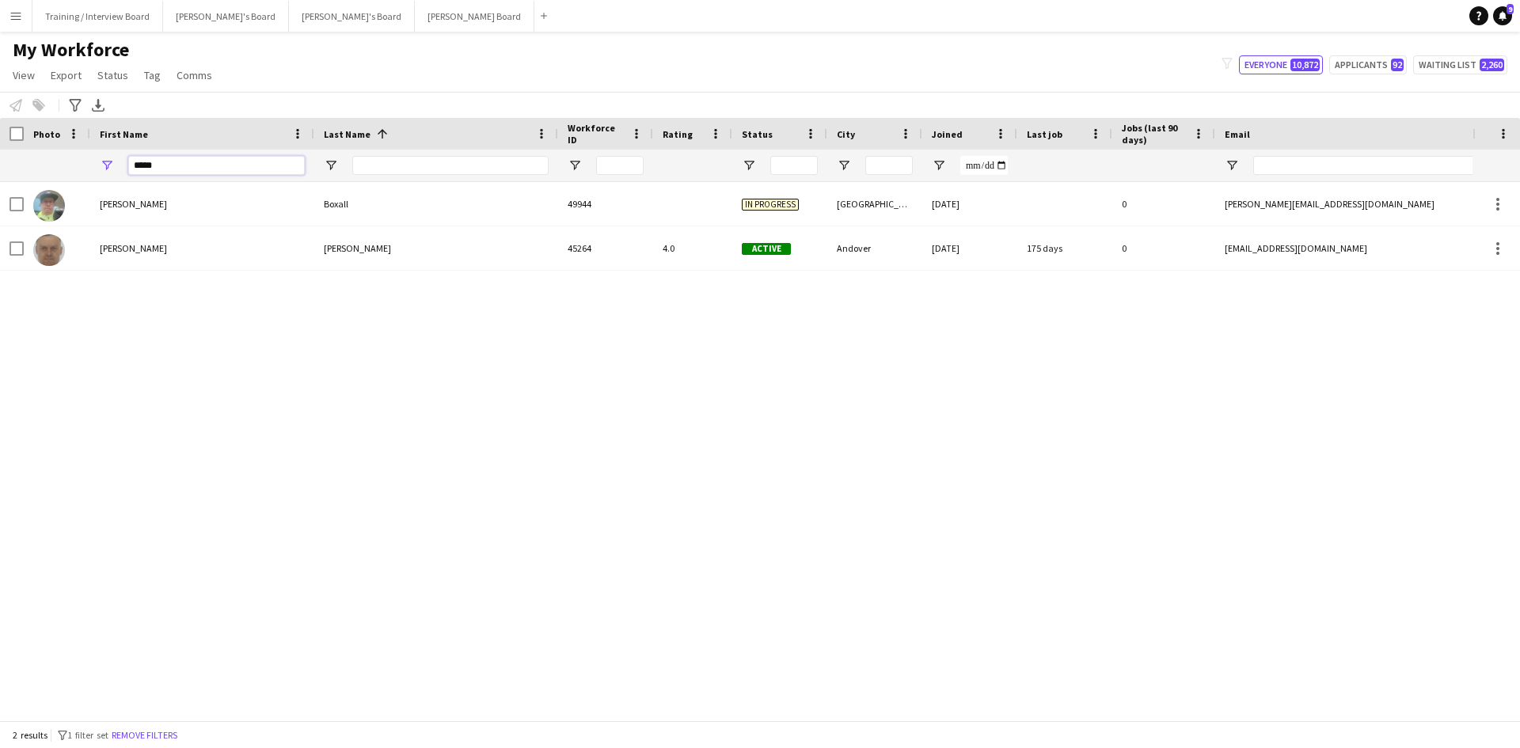
click at [203, 156] on input "*****" at bounding box center [216, 165] width 177 height 19
type input "*"
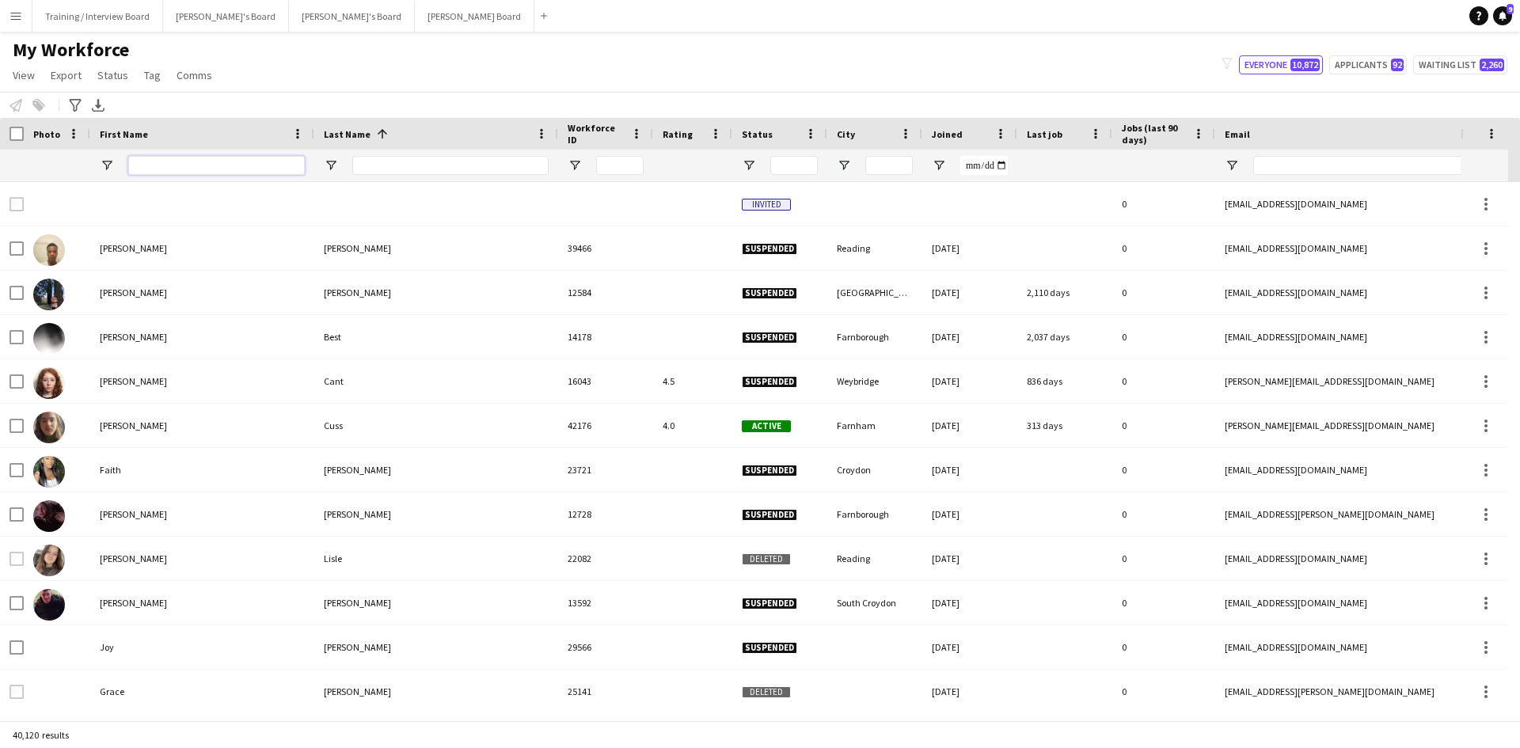
click at [143, 161] on input "First Name Filter Input" at bounding box center [216, 165] width 177 height 19
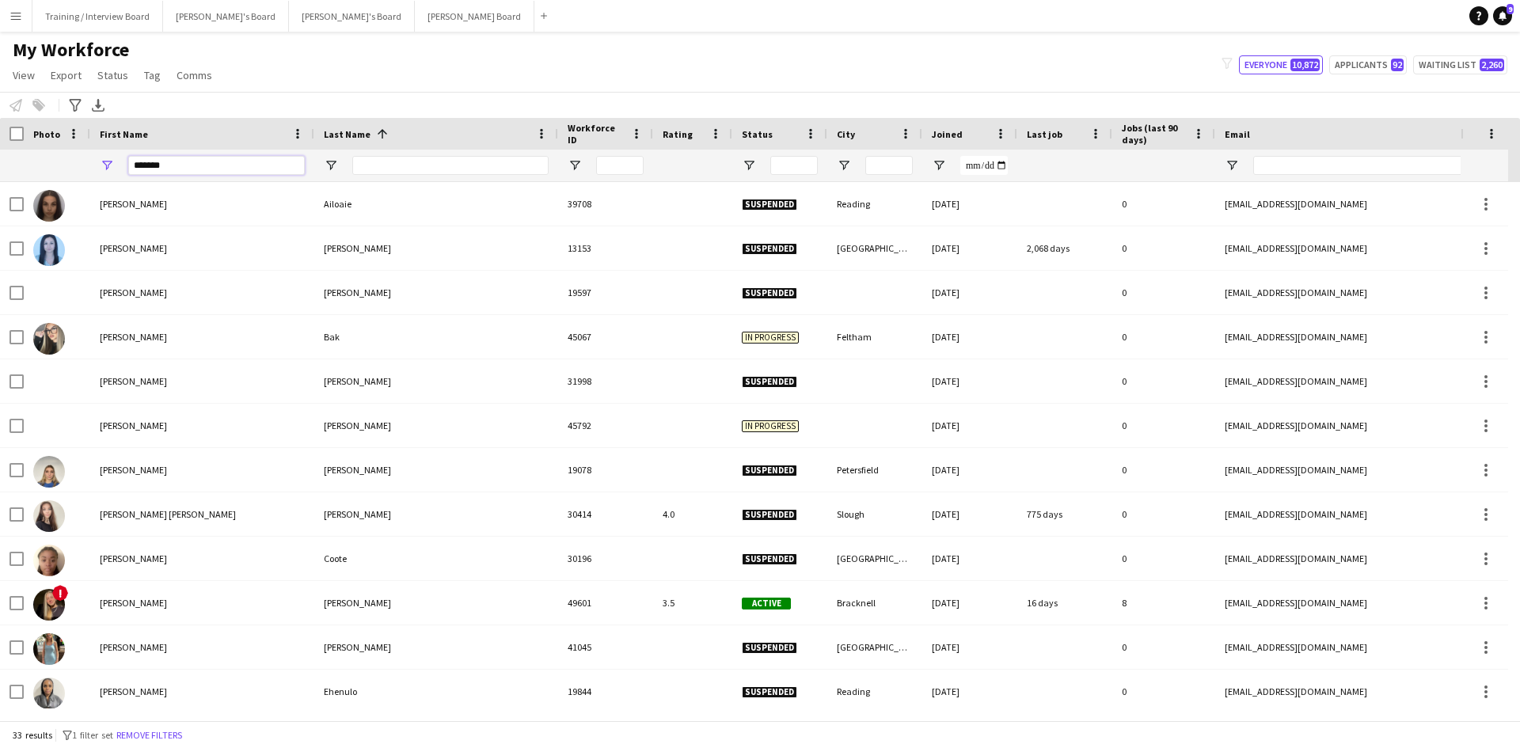
type input "*******"
click at [369, 158] on input "Last Name Filter Input" at bounding box center [450, 165] width 196 height 19
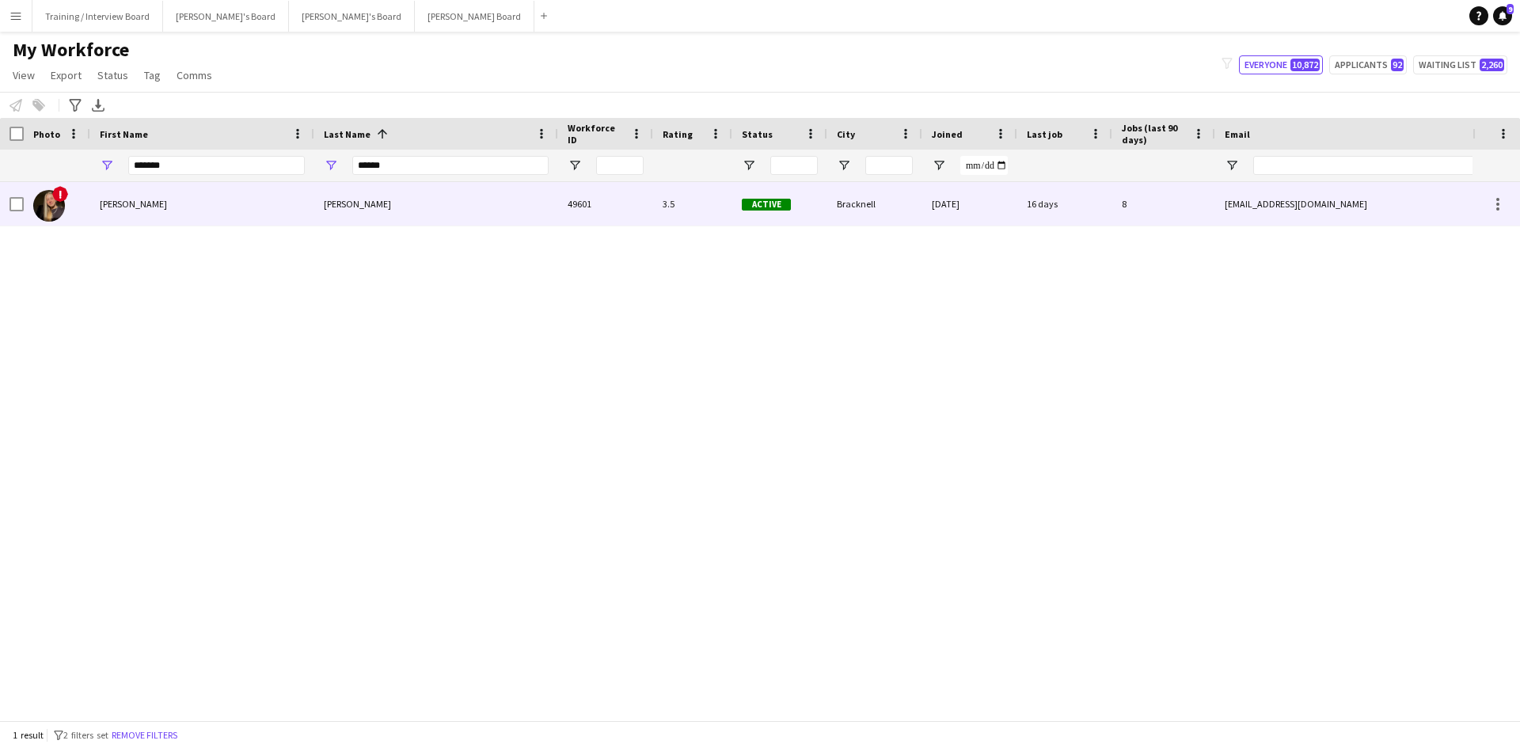
click at [245, 205] on div "[PERSON_NAME]" at bounding box center [202, 204] width 224 height 44
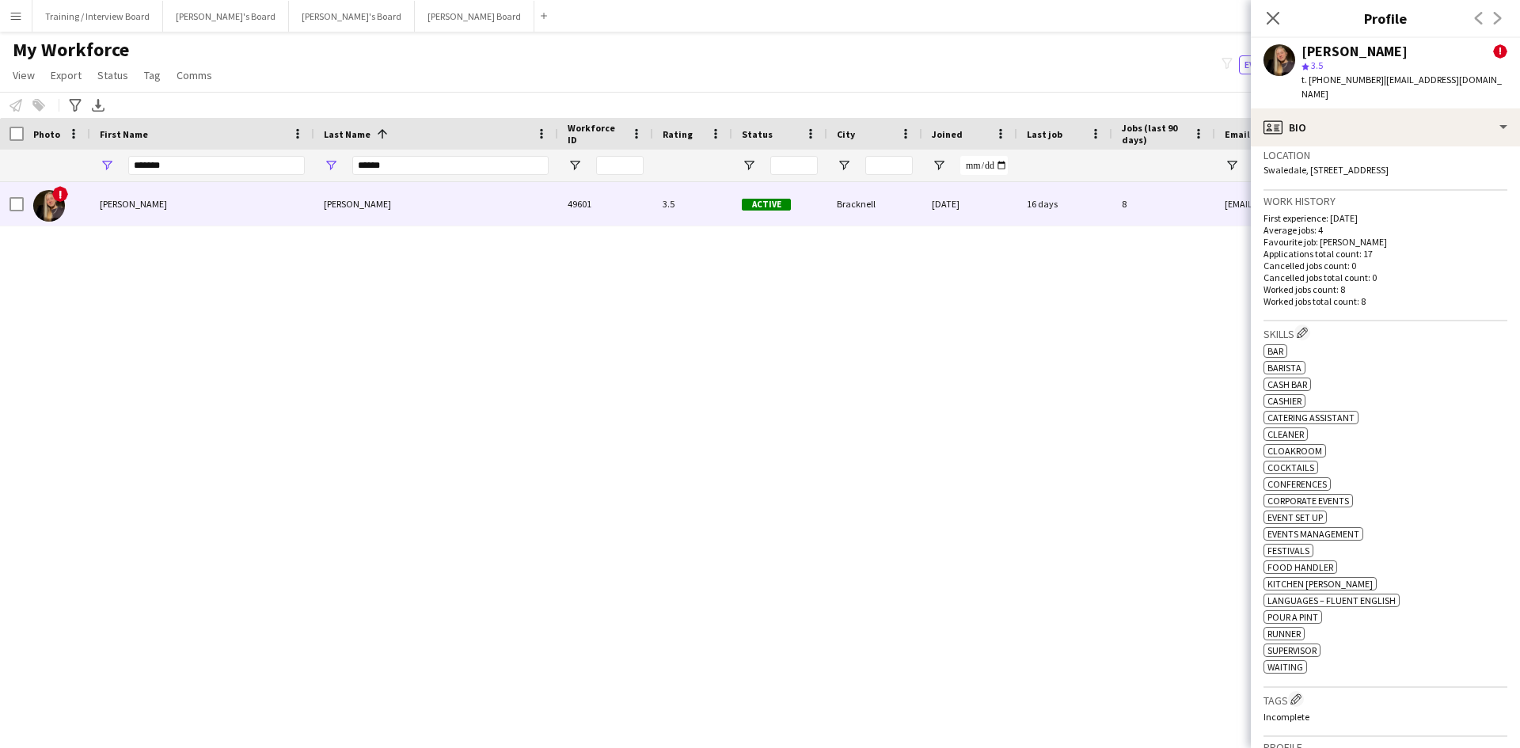
scroll to position [633, 0]
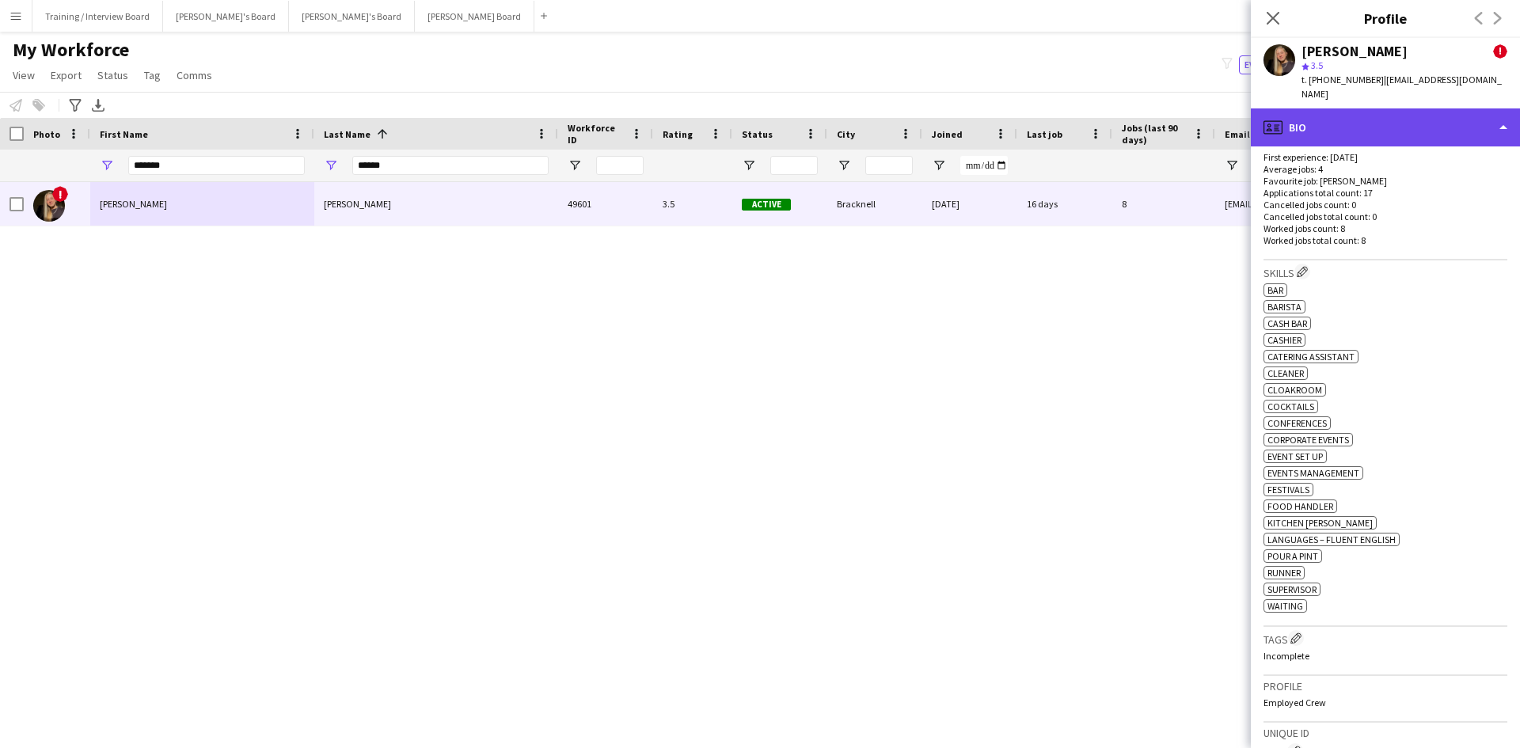
click at [1508, 116] on div "profile Bio" at bounding box center [1385, 127] width 269 height 38
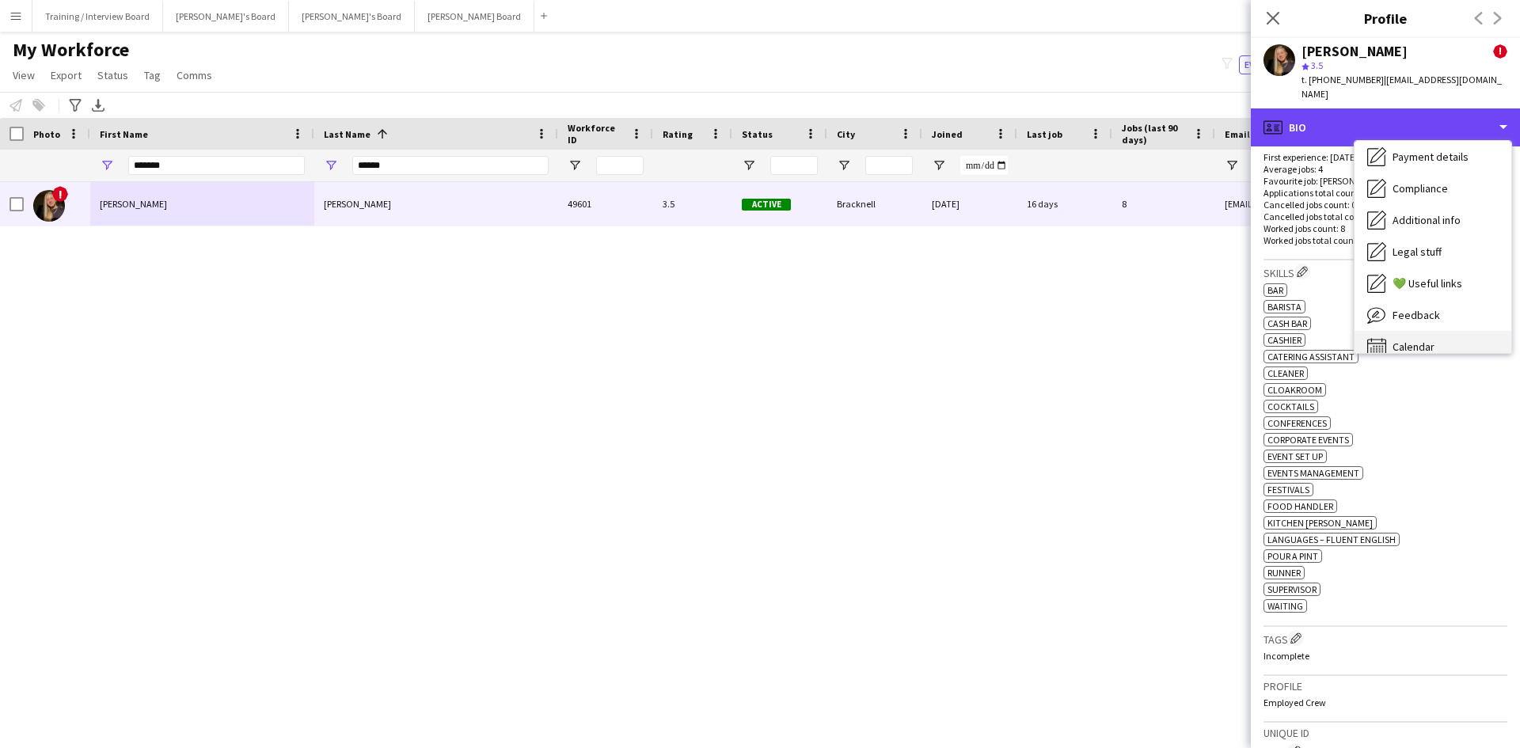
scroll to position [212, 0]
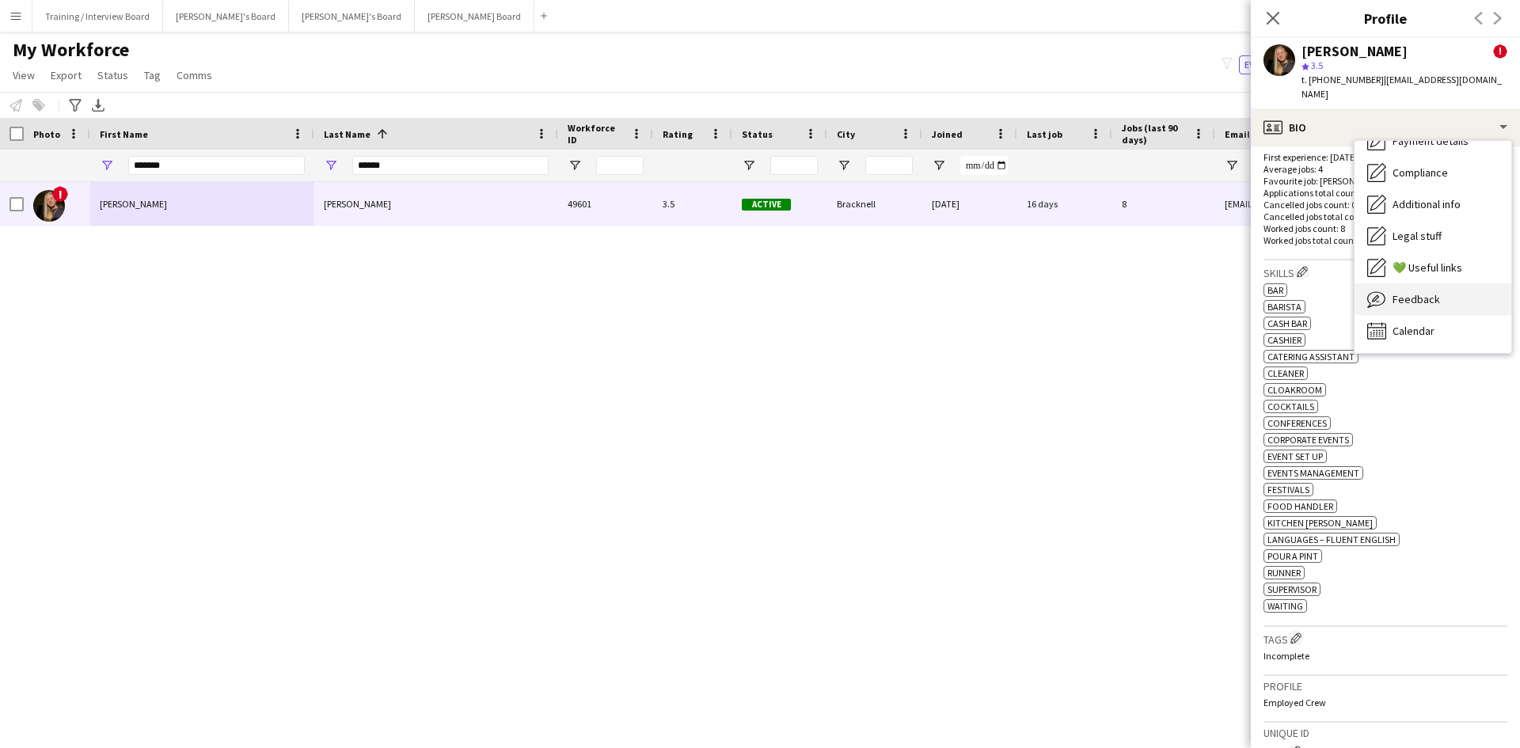
click at [1431, 292] on span "Feedback" at bounding box center [1415, 299] width 47 height 14
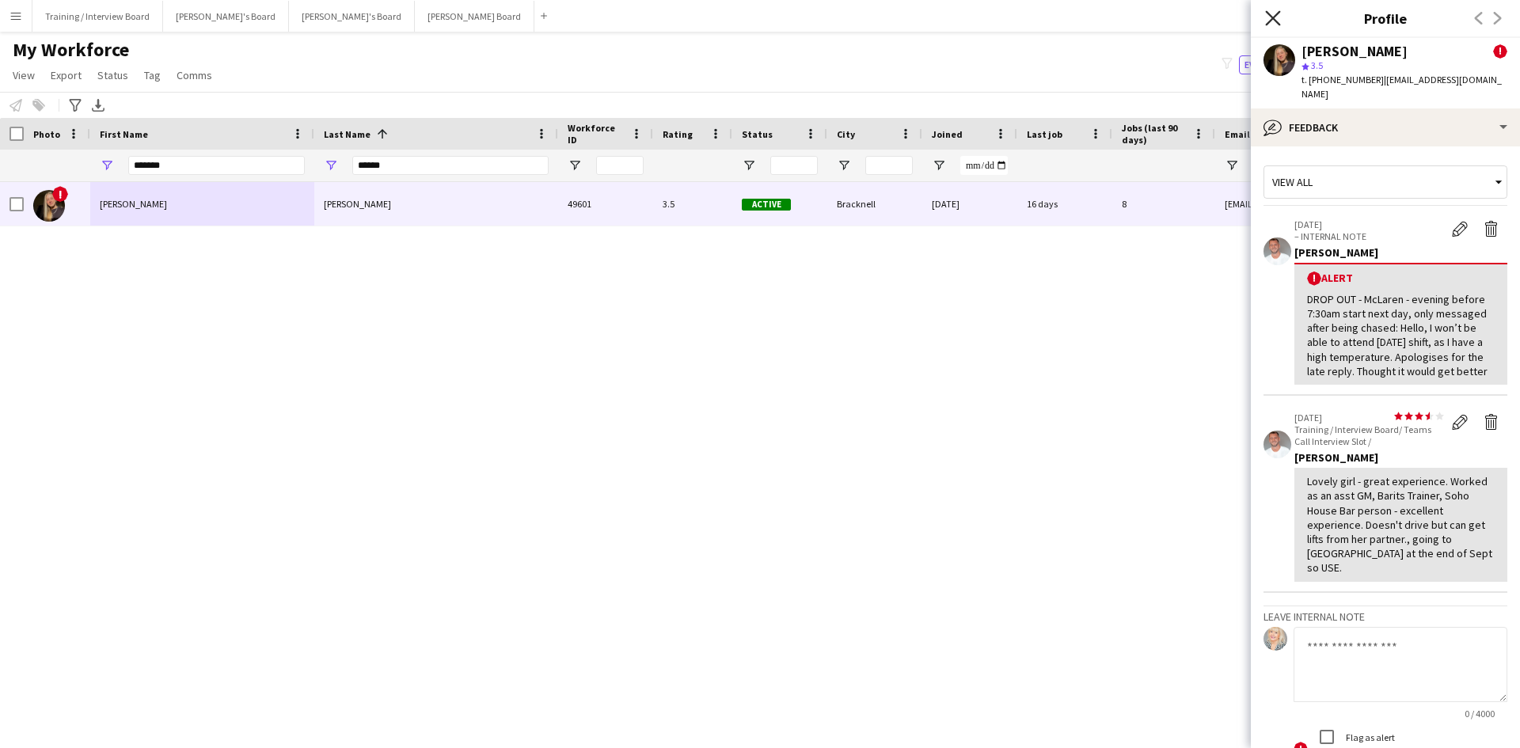
click at [1268, 13] on icon at bounding box center [1272, 17] width 15 height 15
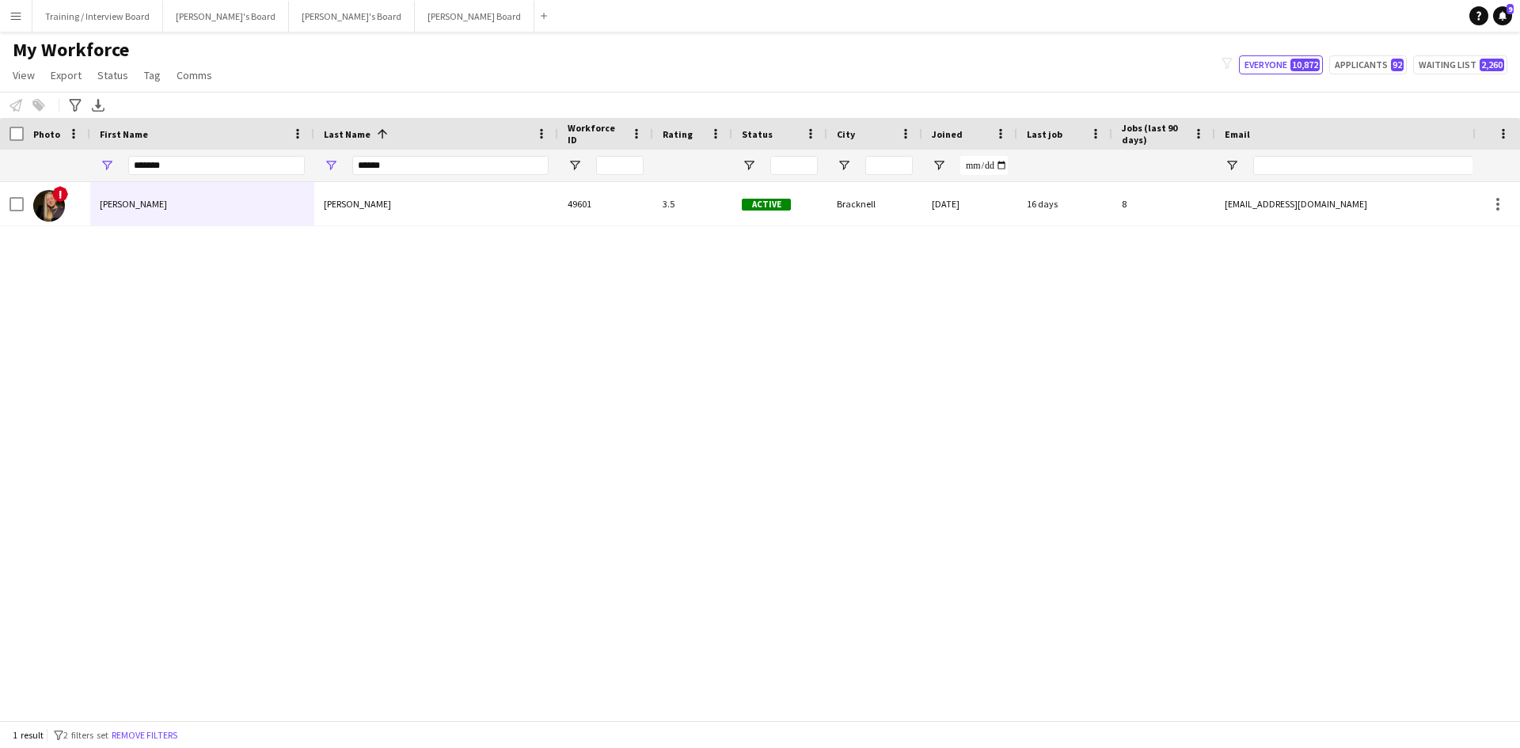
click at [431, 177] on div "******" at bounding box center [450, 166] width 196 height 32
click at [427, 173] on input "******" at bounding box center [450, 165] width 196 height 19
type input "*"
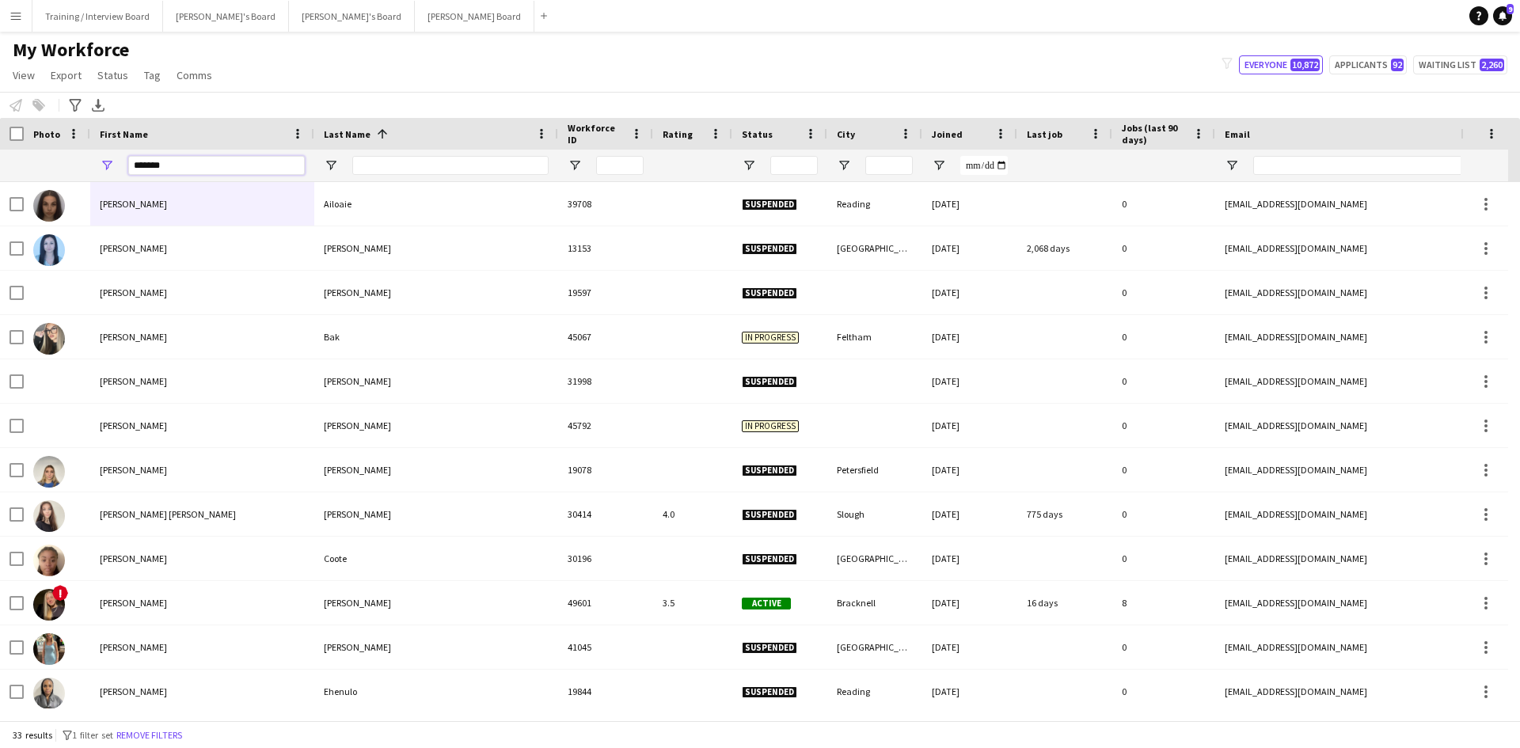
click at [166, 168] on input "*******" at bounding box center [216, 165] width 177 height 19
type input "*"
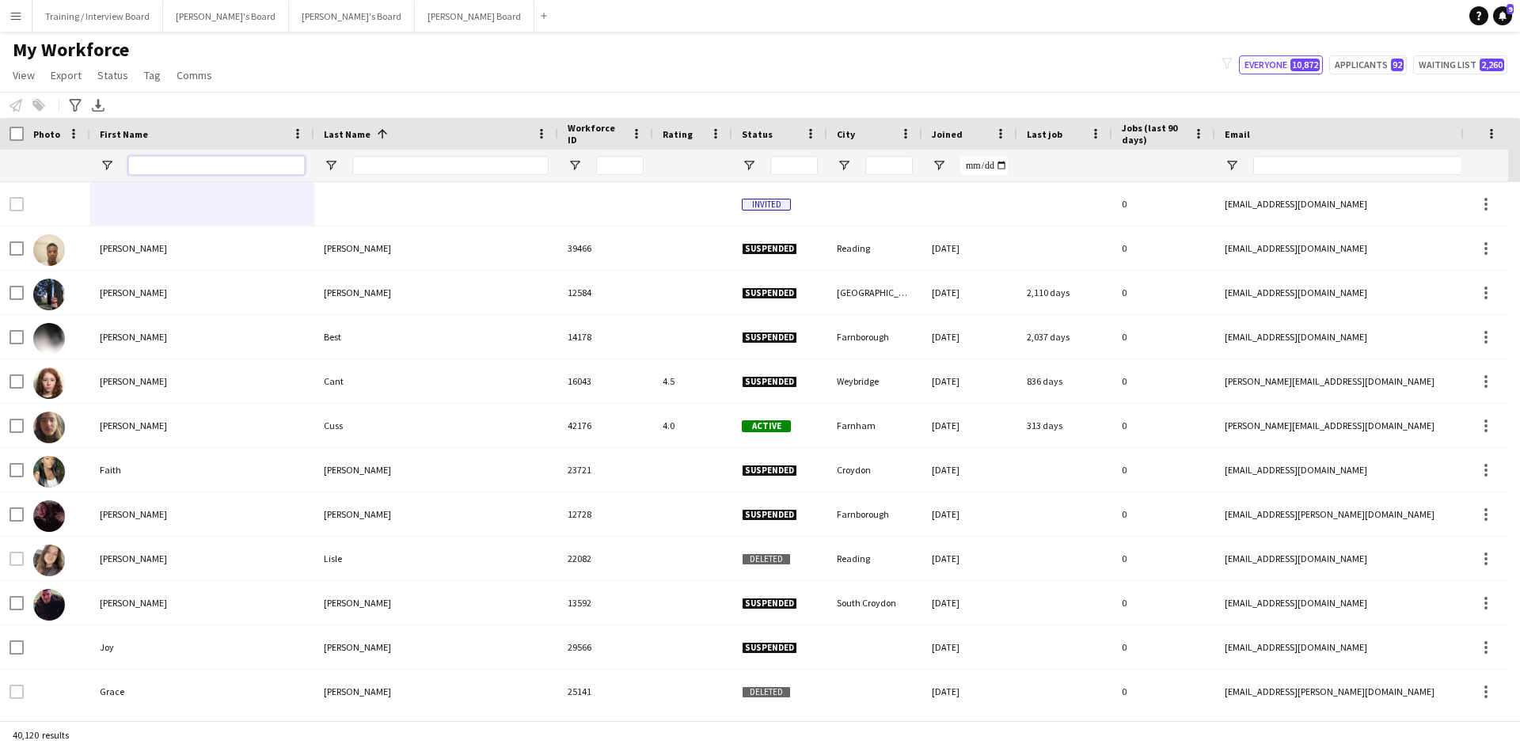
click at [185, 169] on input "First Name Filter Input" at bounding box center [216, 165] width 177 height 19
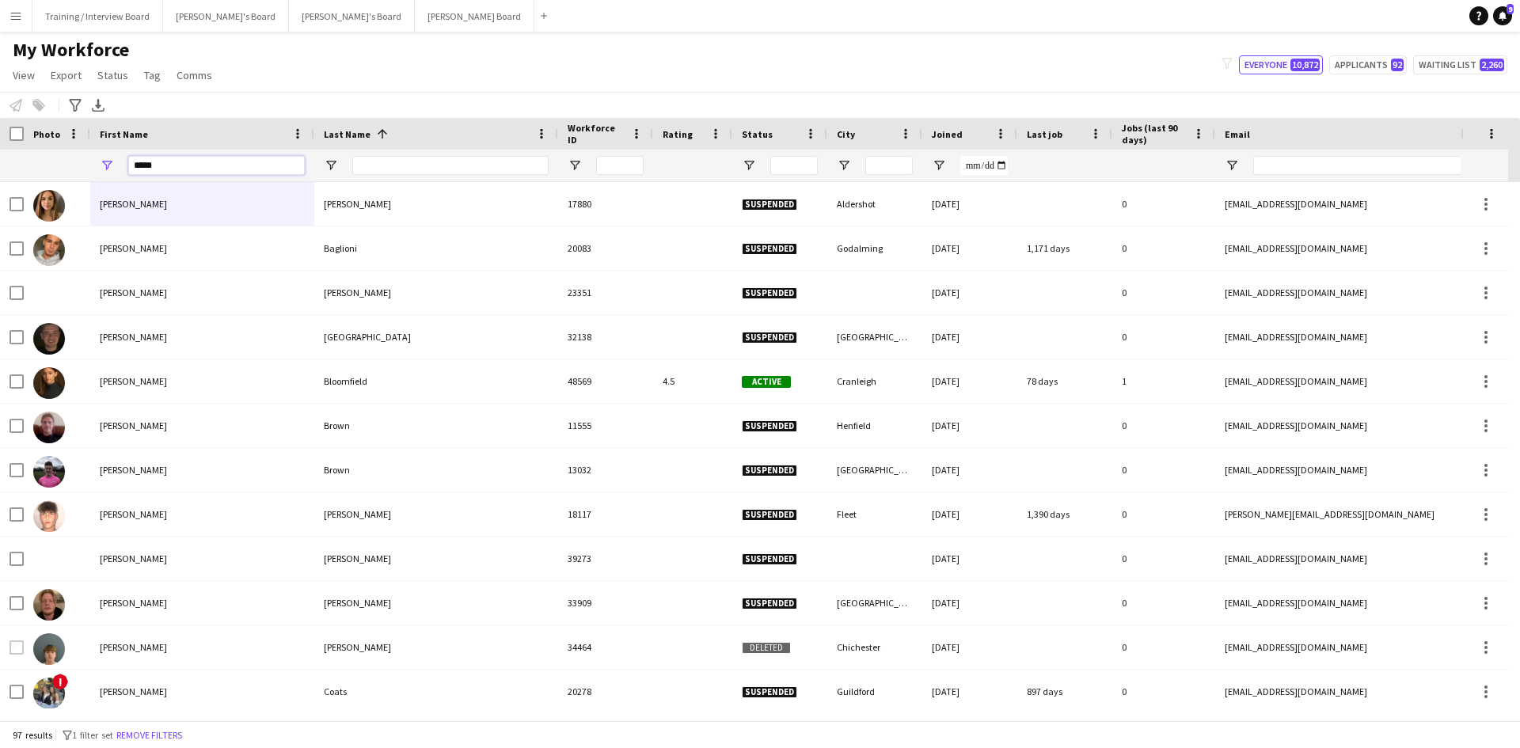
type input "*****"
click at [411, 164] on input "Last Name Filter Input" at bounding box center [450, 165] width 196 height 19
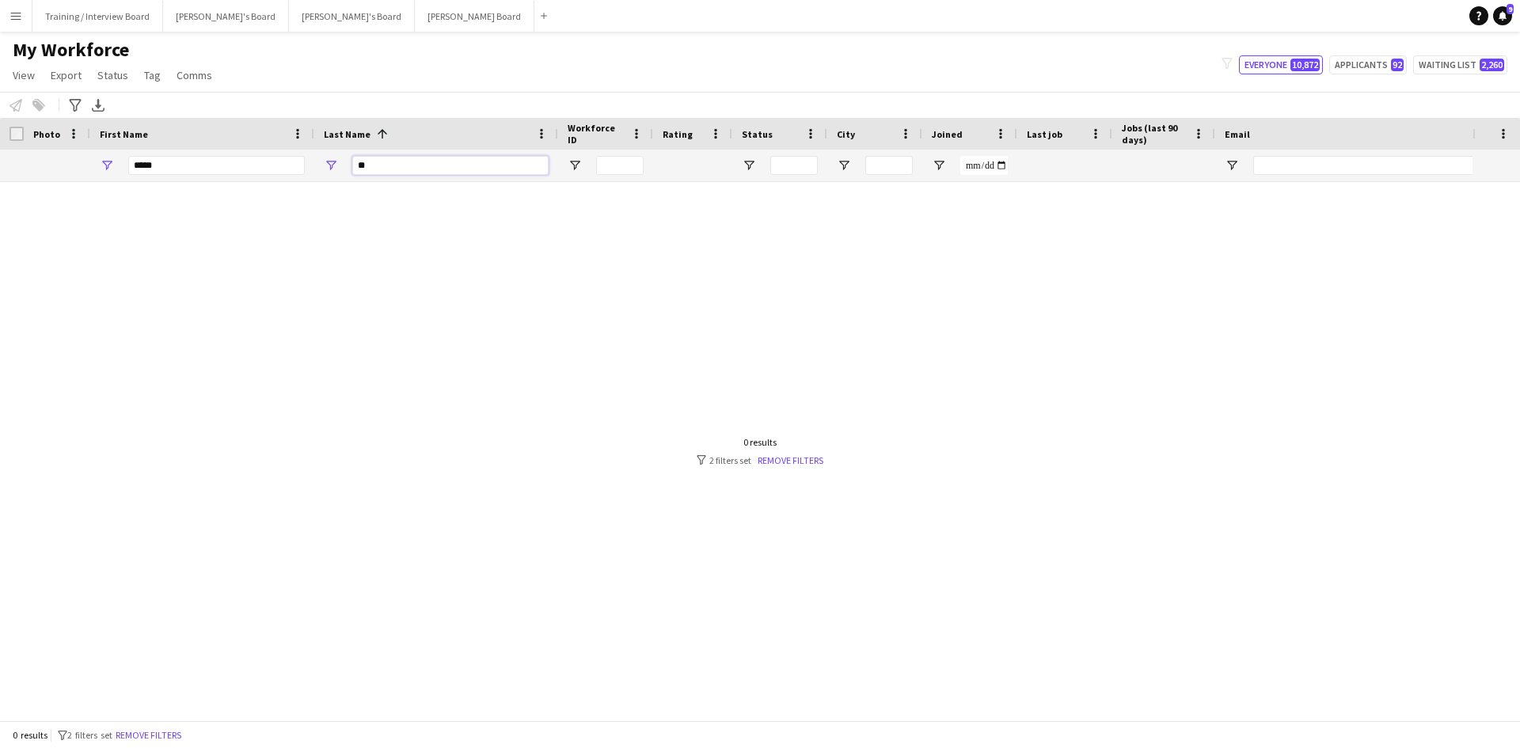
type input "*"
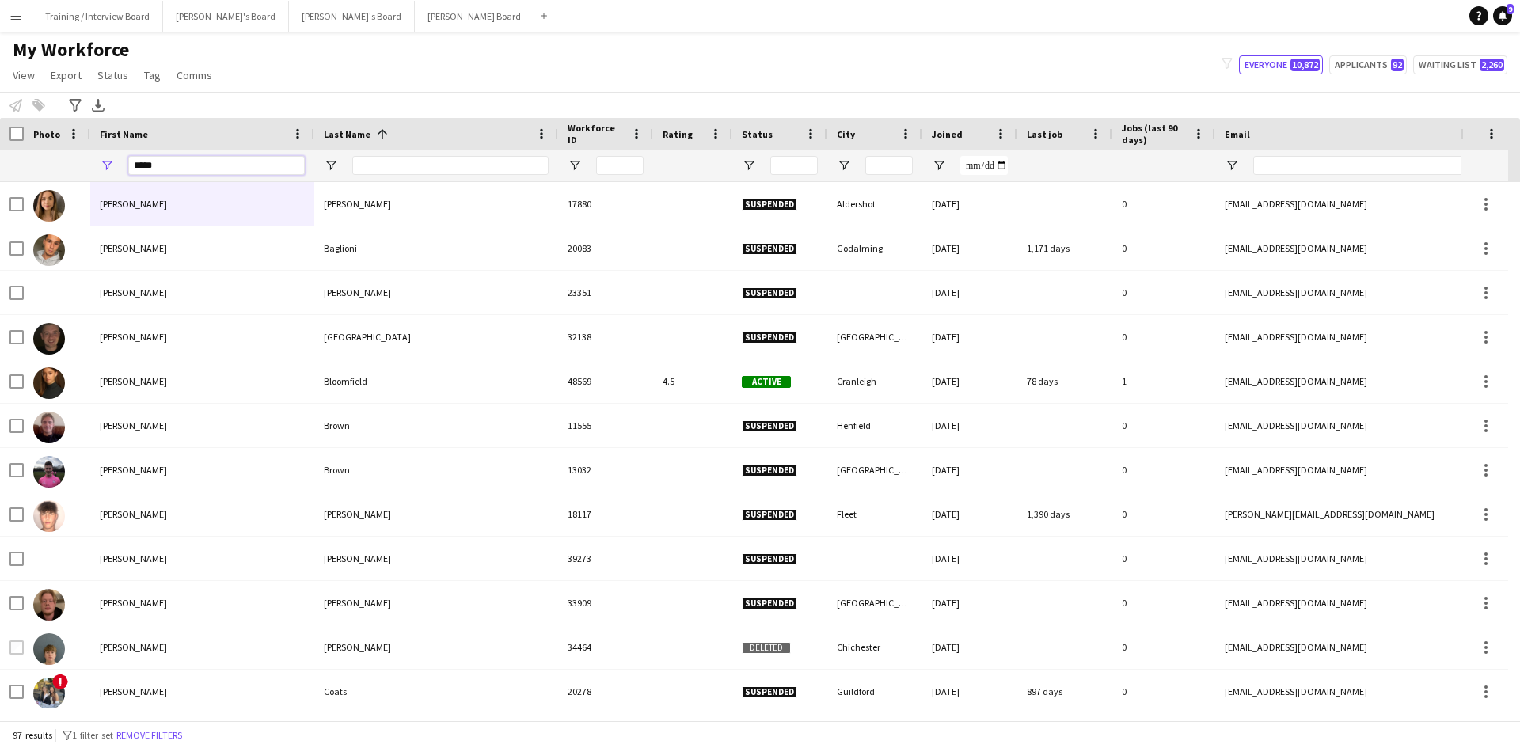
click at [157, 165] on input "*****" at bounding box center [216, 165] width 177 height 19
type input "*"
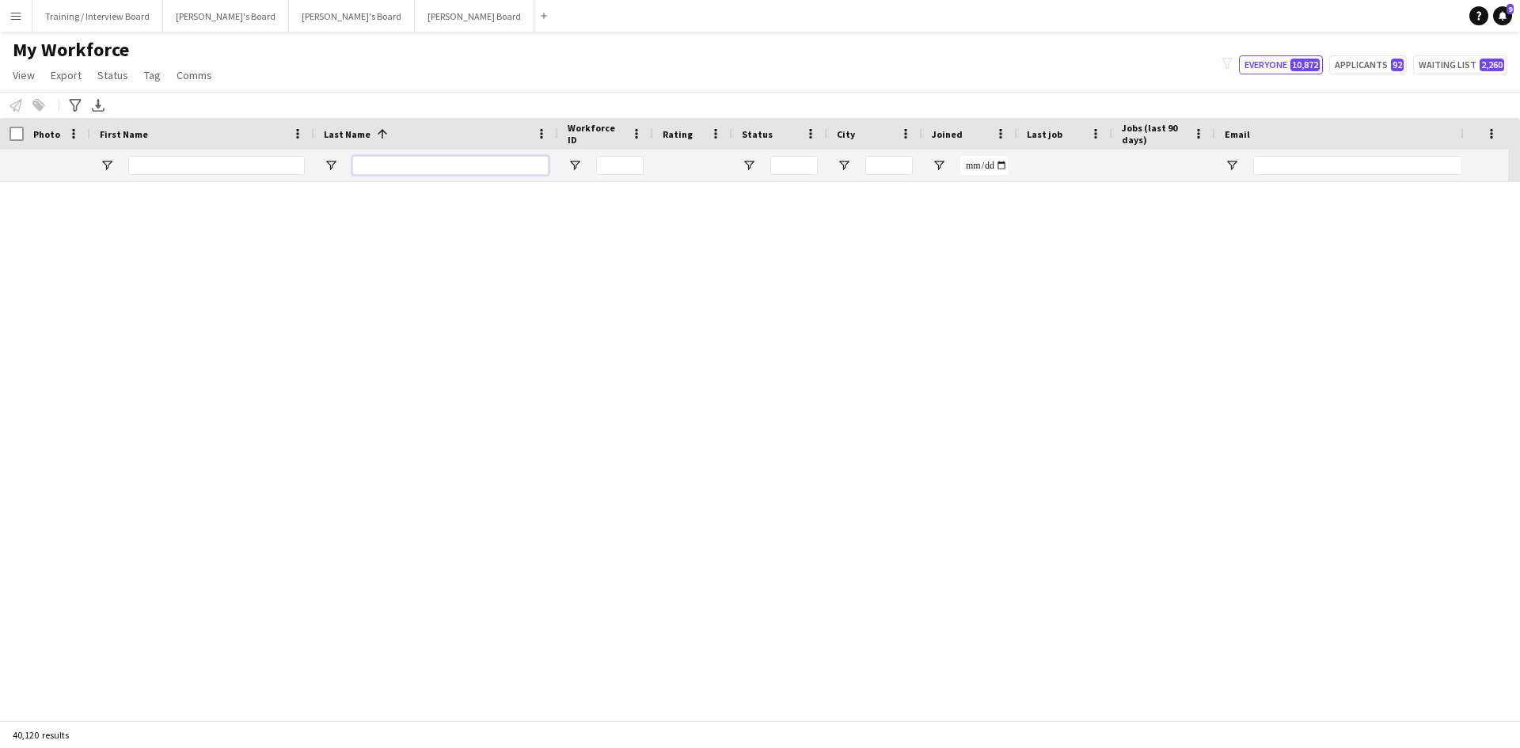
click at [375, 165] on input "Last Name Filter Input" at bounding box center [450, 165] width 196 height 19
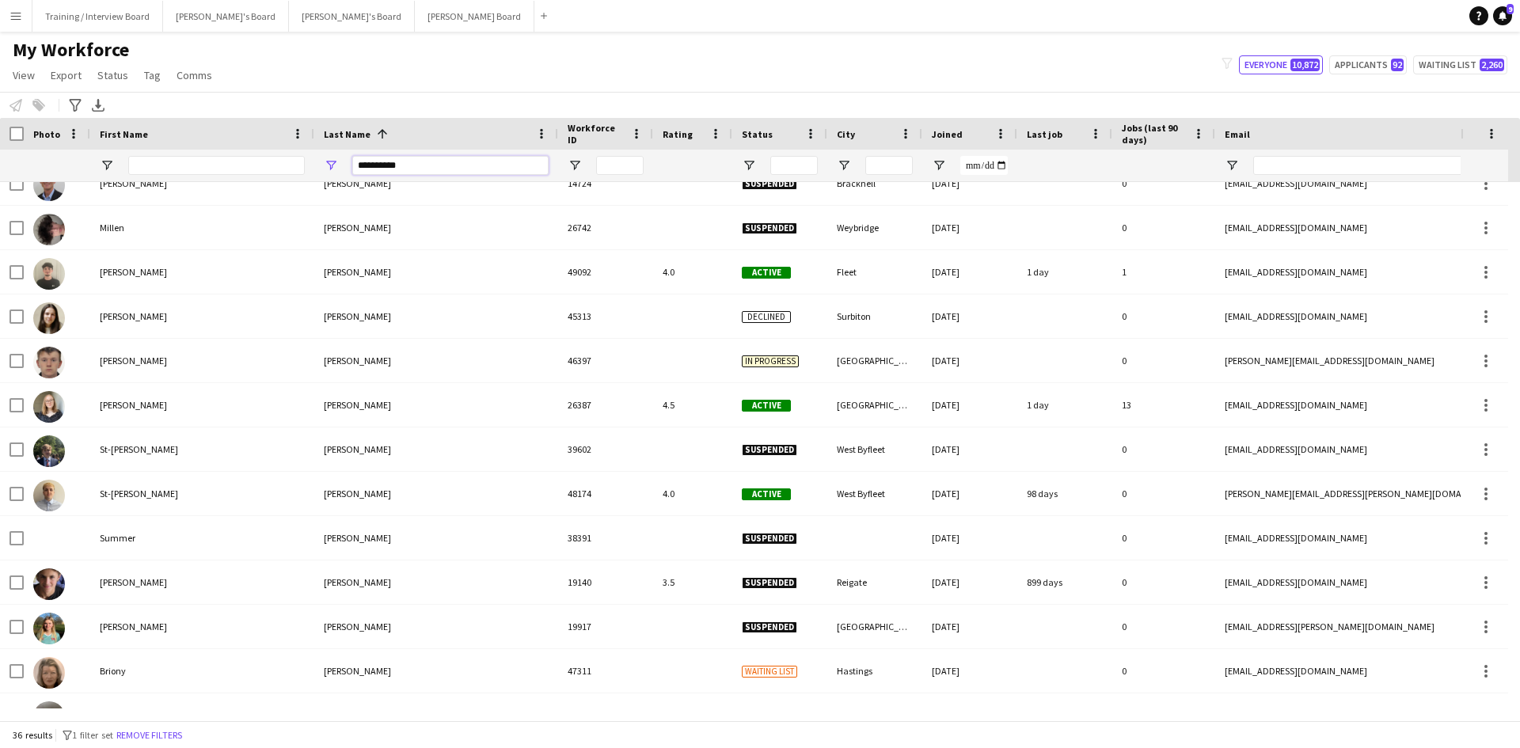
scroll to position [848, 0]
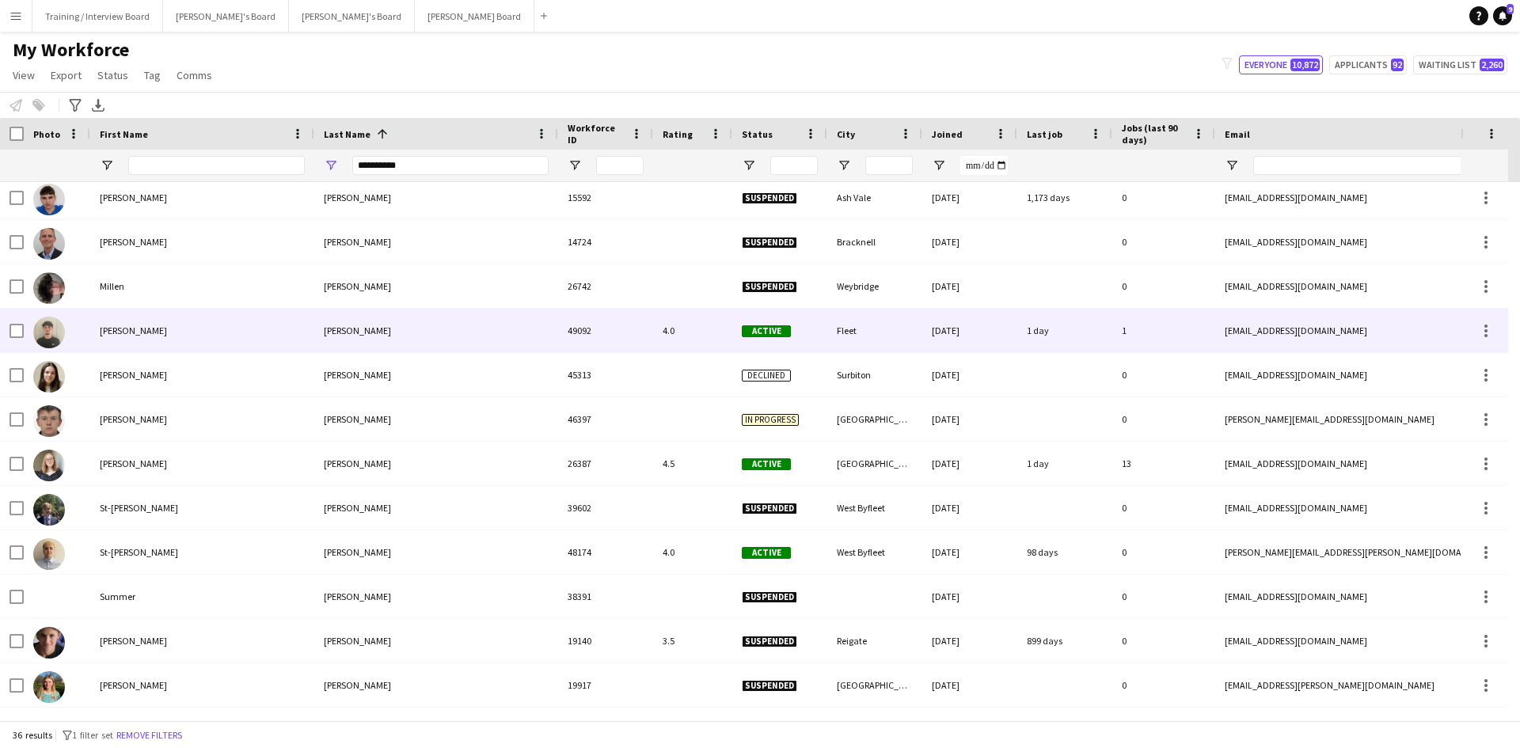
click at [195, 330] on div "[PERSON_NAME]" at bounding box center [202, 331] width 224 height 44
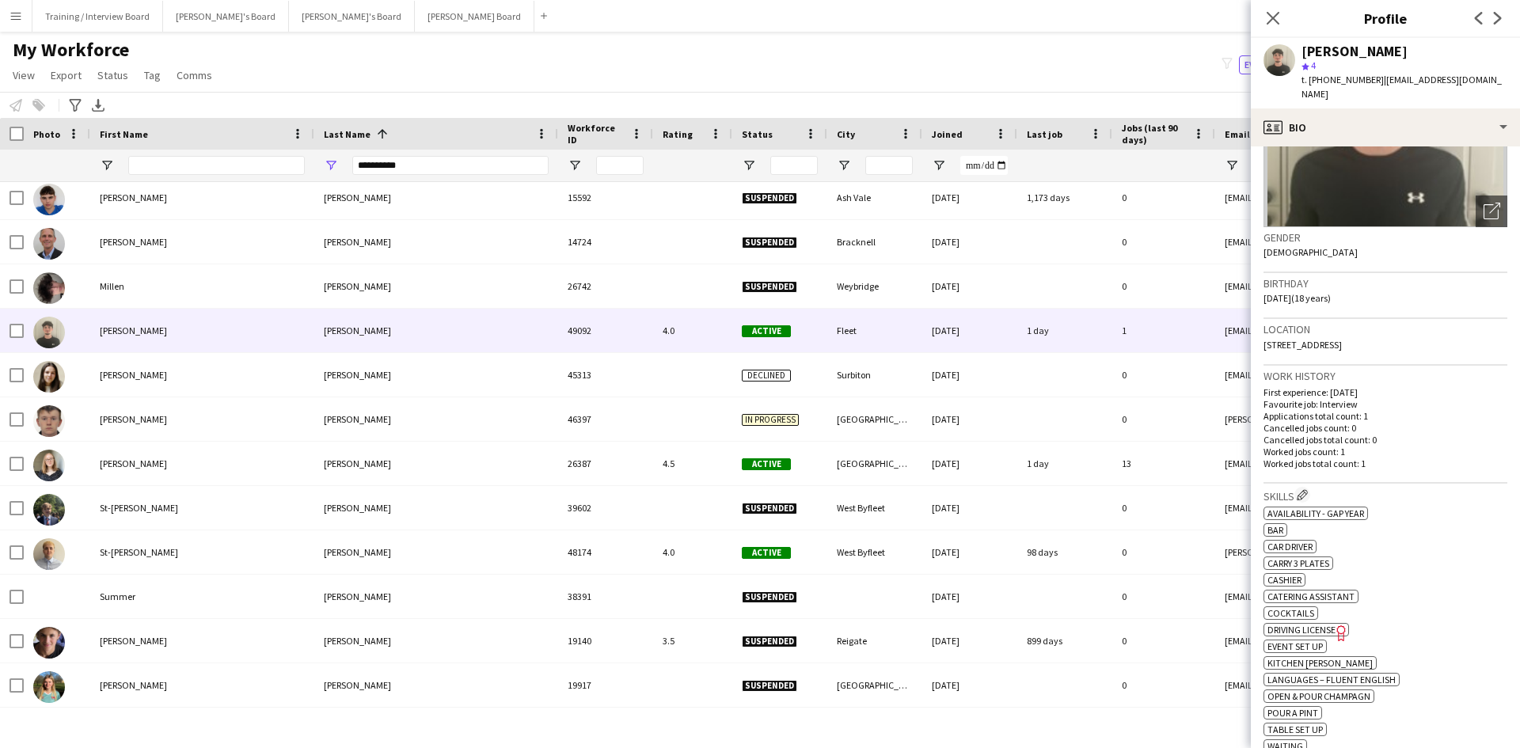
scroll to position [158, 0]
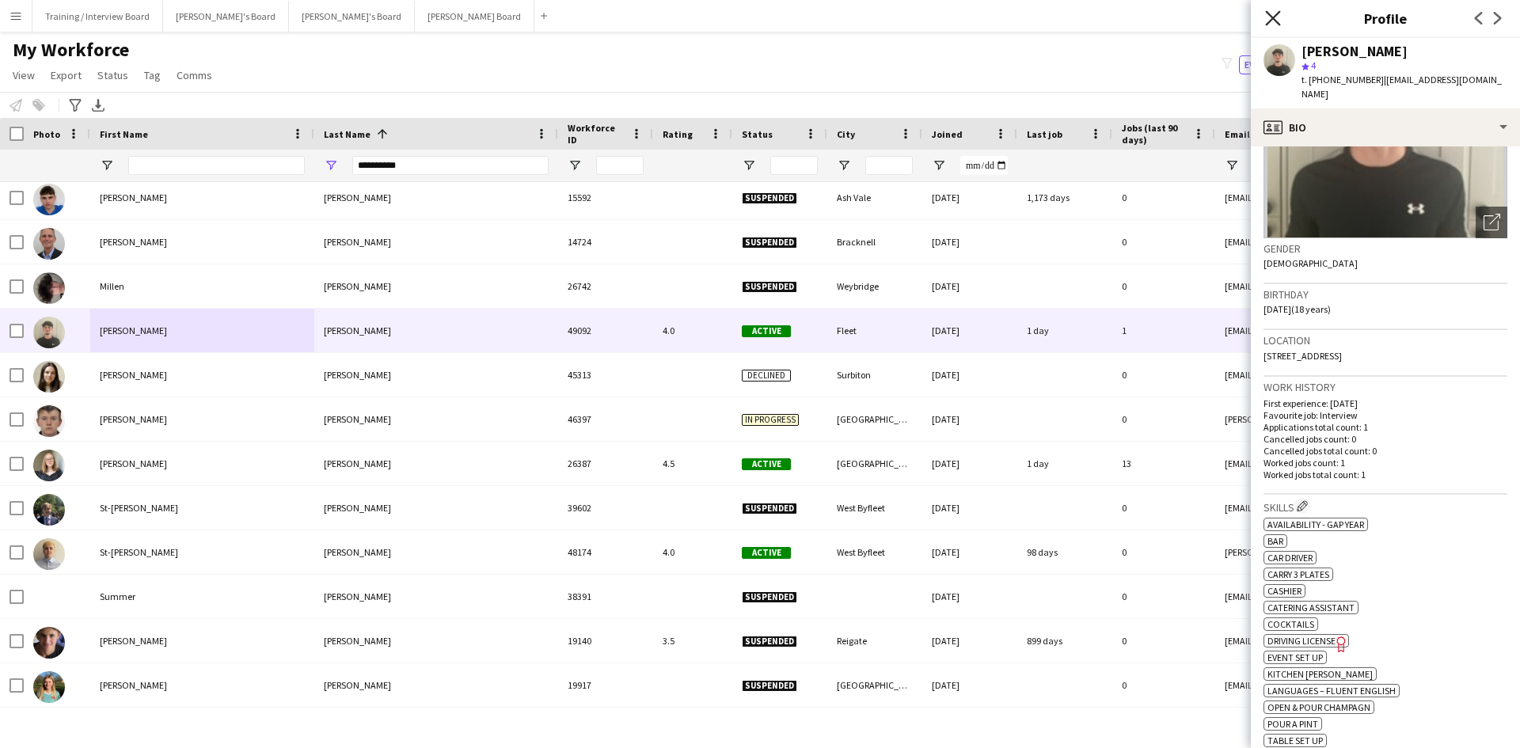
click at [1275, 14] on icon "Close pop-in" at bounding box center [1272, 17] width 15 height 15
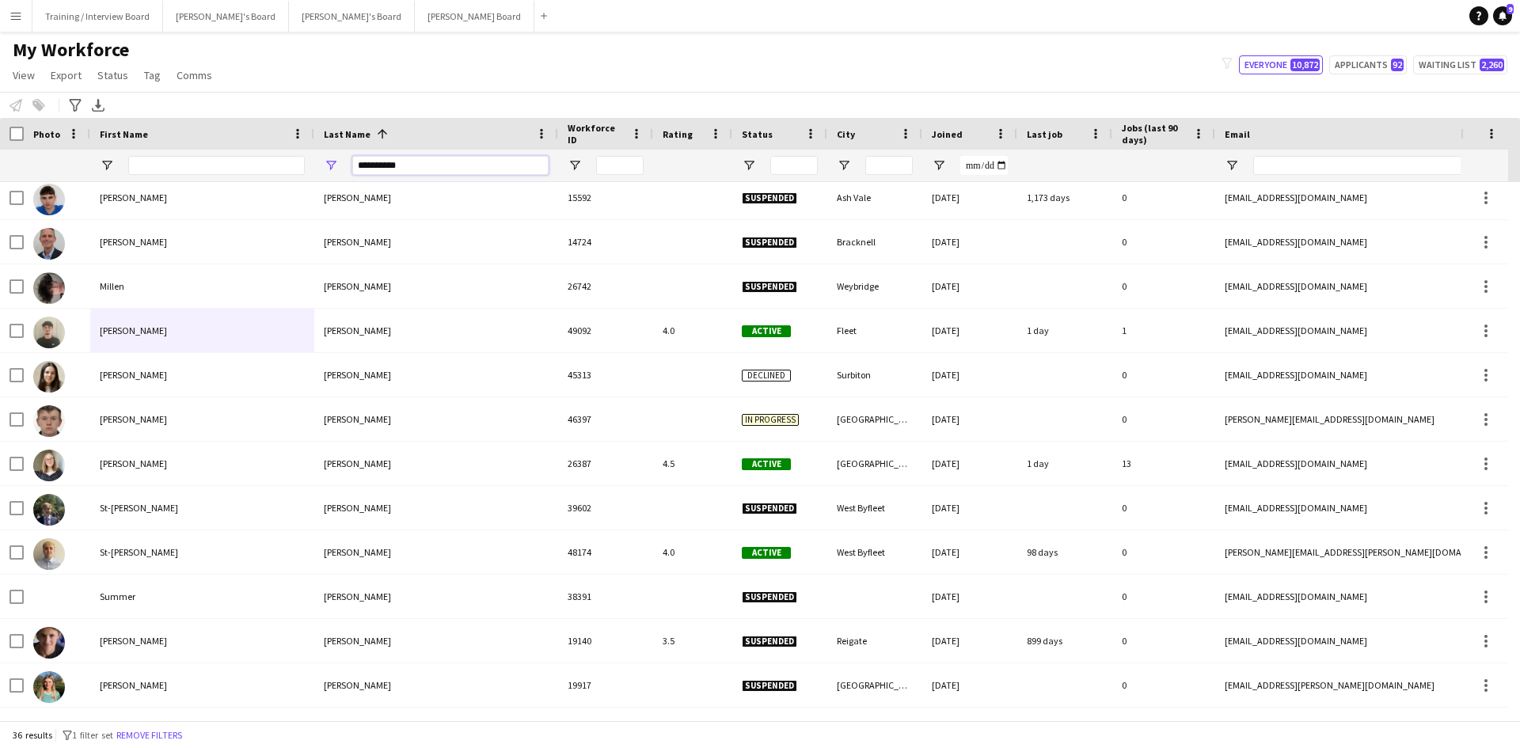
click at [438, 156] on input "**********" at bounding box center [450, 165] width 196 height 19
type input "*"
click at [154, 163] on input "First Name Filter Input" at bounding box center [216, 165] width 177 height 19
click at [154, 165] on input "First Name Filter Input" at bounding box center [216, 165] width 177 height 19
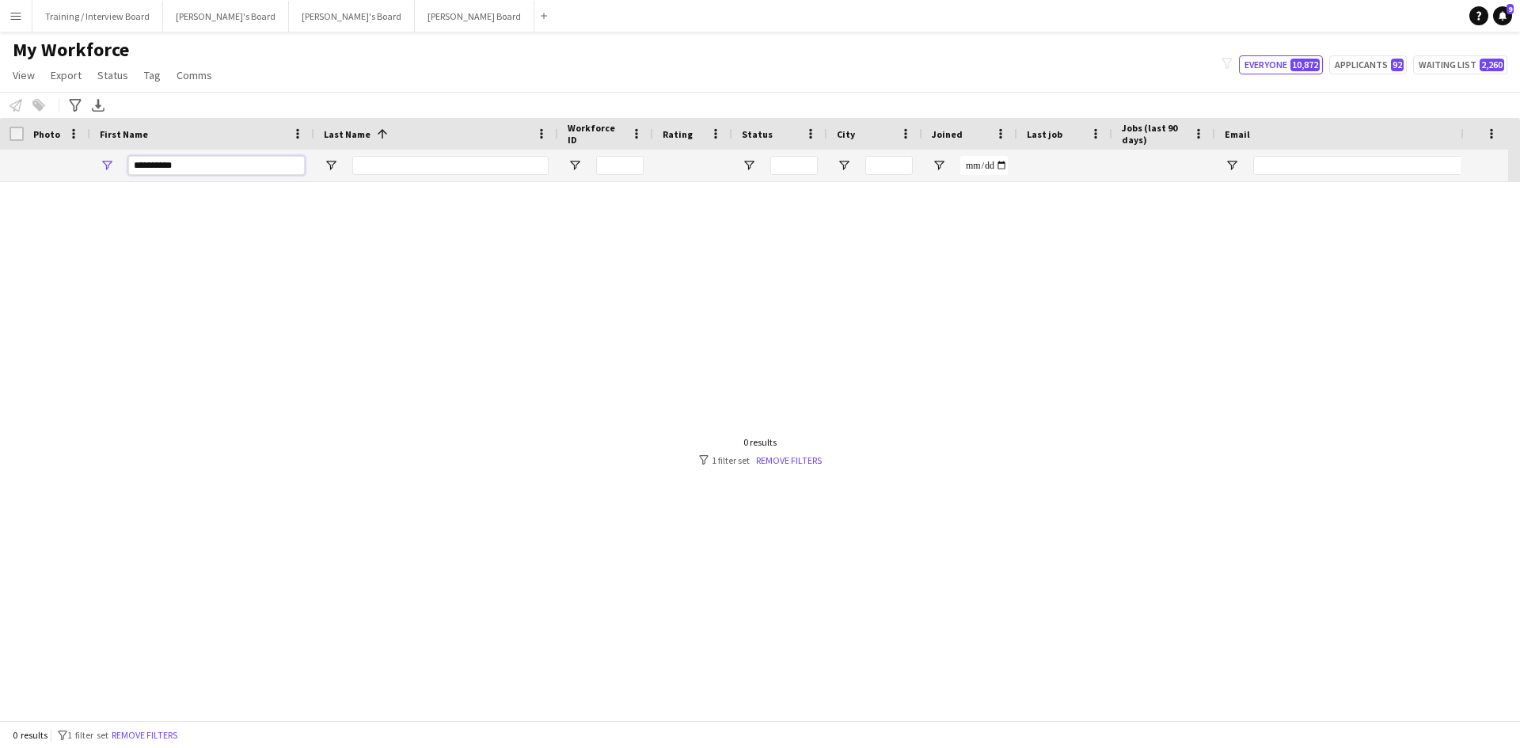
scroll to position [0, 0]
type input "**********"
click at [386, 168] on input "Last Name Filter Input" at bounding box center [450, 165] width 196 height 19
type input "*"
click at [221, 155] on div "**********" at bounding box center [216, 166] width 177 height 32
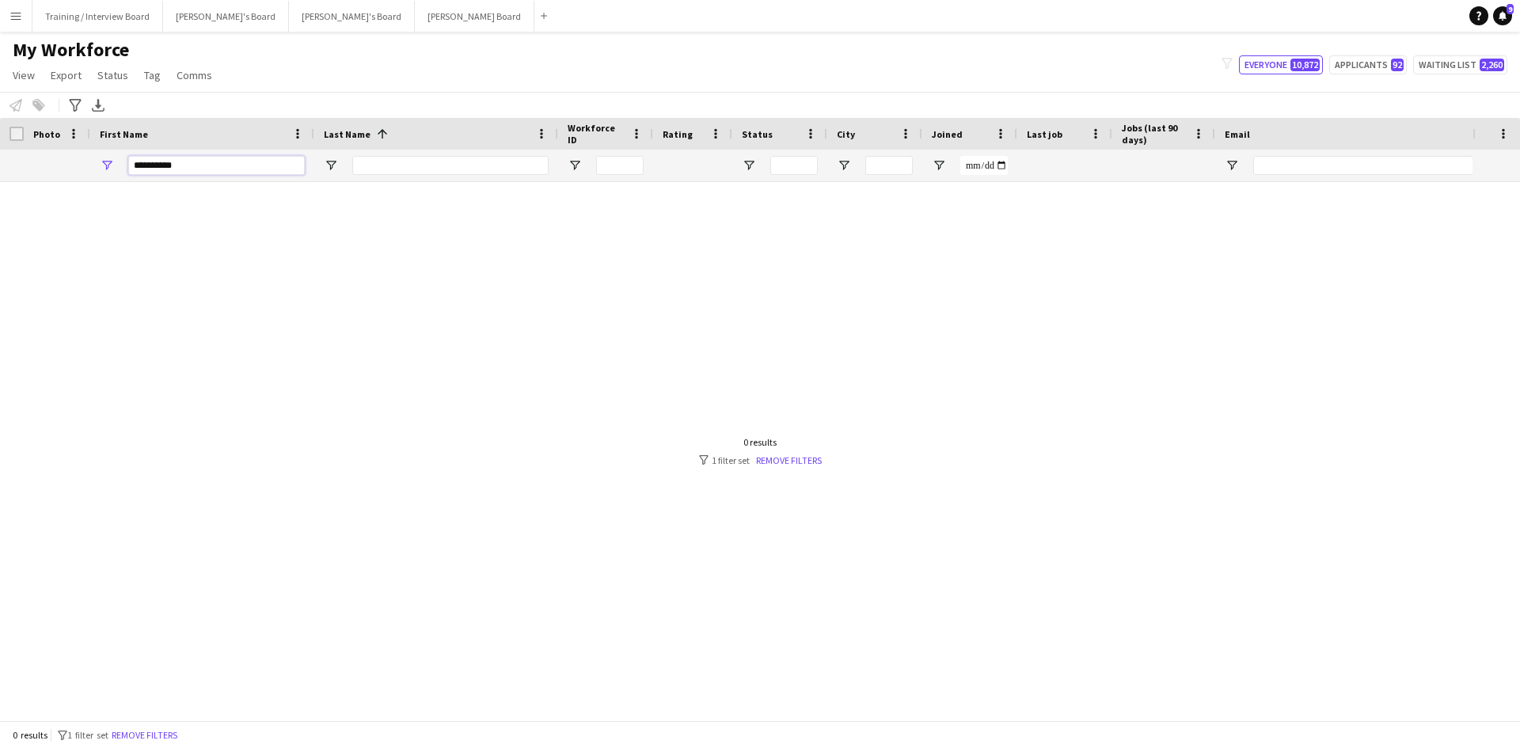
click at [213, 157] on input "**********" at bounding box center [216, 165] width 177 height 19
type input "*"
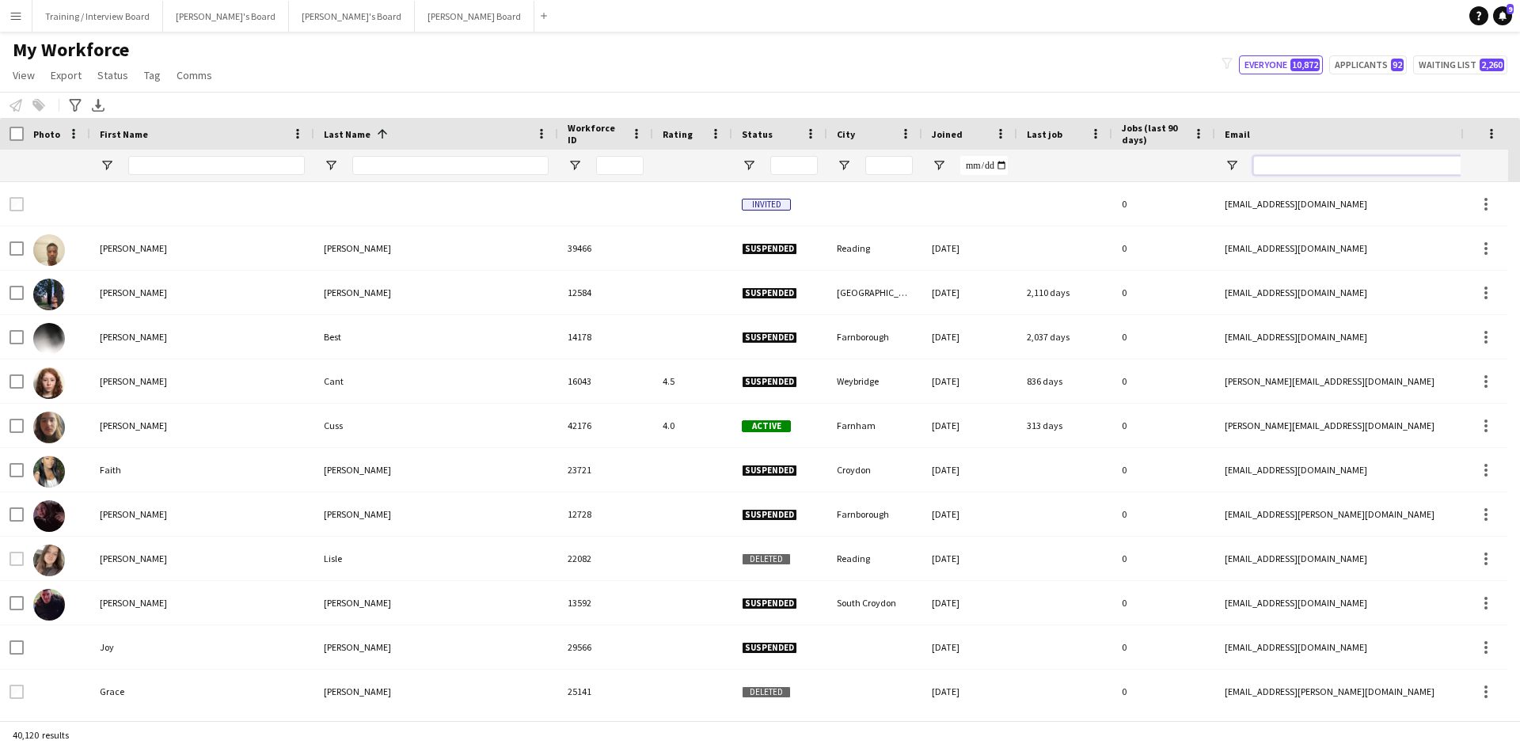
click at [1295, 159] on input "Email Filter Input" at bounding box center [1387, 165] width 269 height 19
paste input "**********"
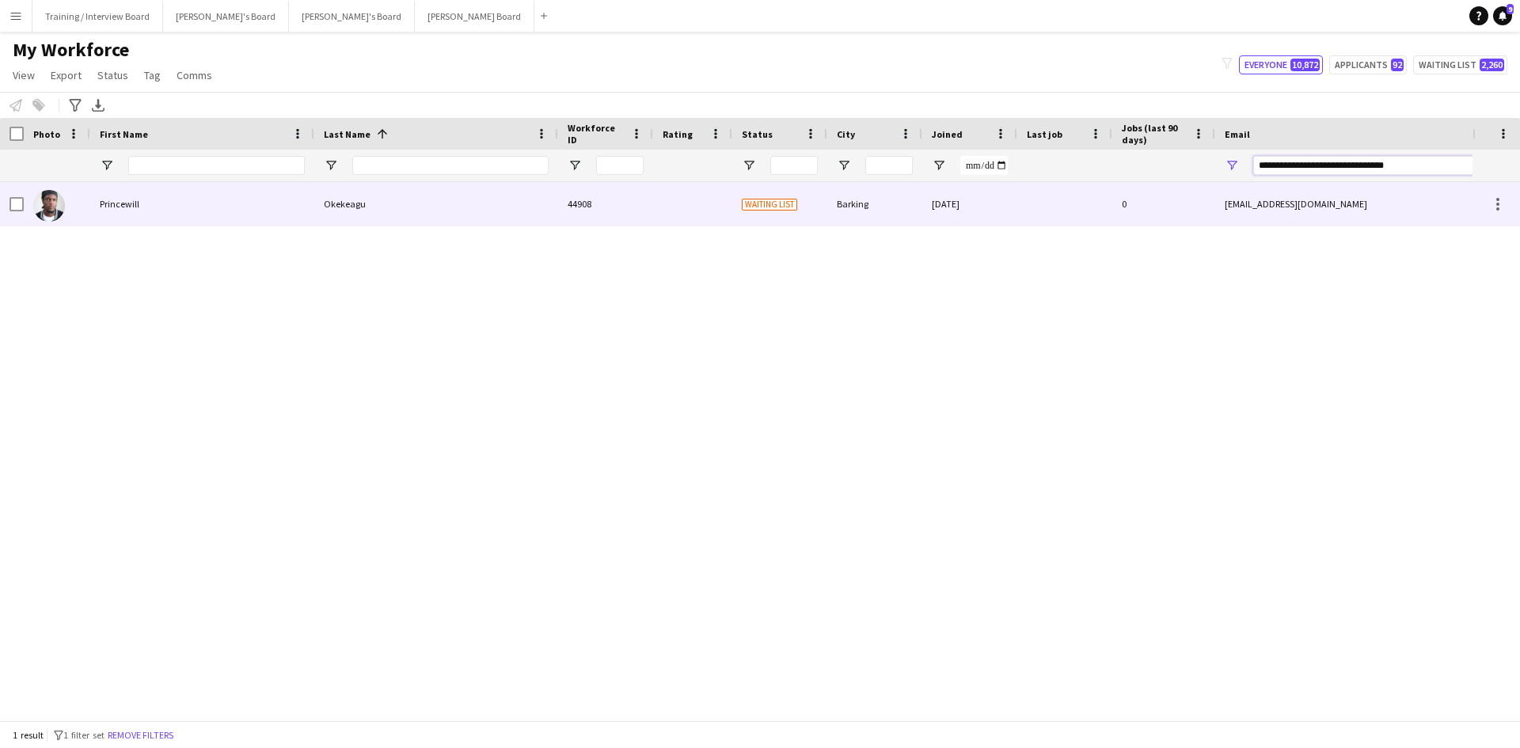
type input "**********"
click at [202, 207] on div "Princewill" at bounding box center [202, 204] width 224 height 44
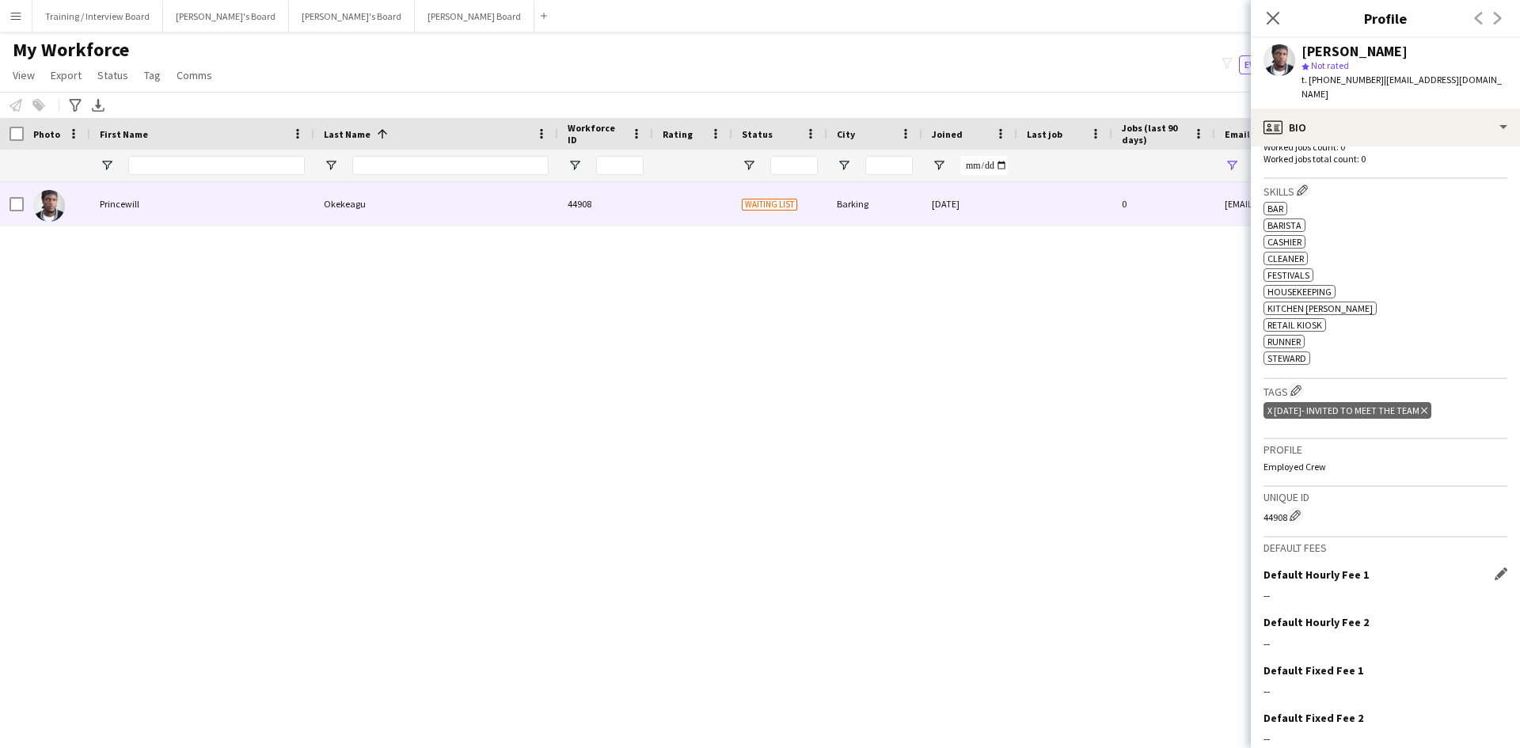
scroll to position [533, 0]
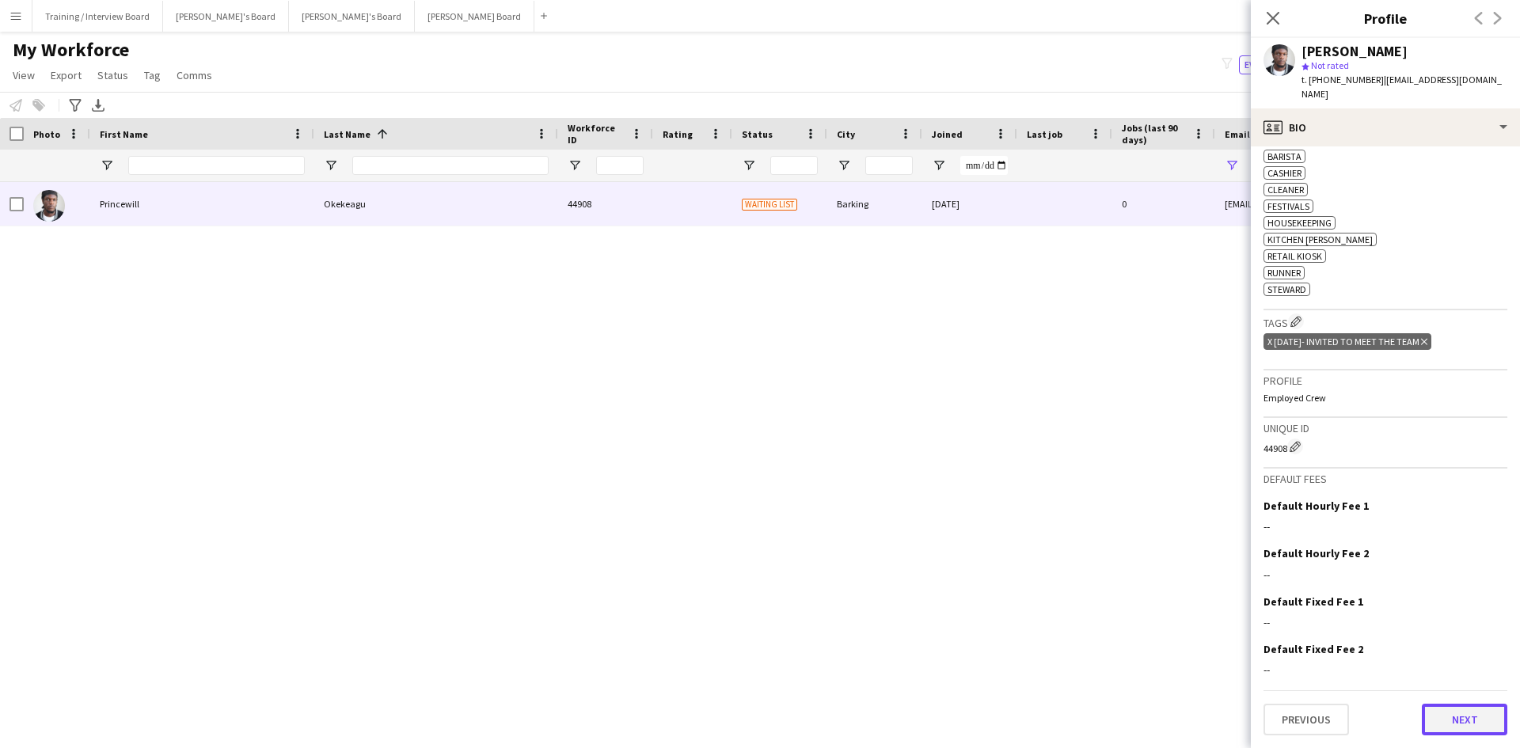
click at [1458, 712] on button "Next" at bounding box center [1464, 720] width 85 height 32
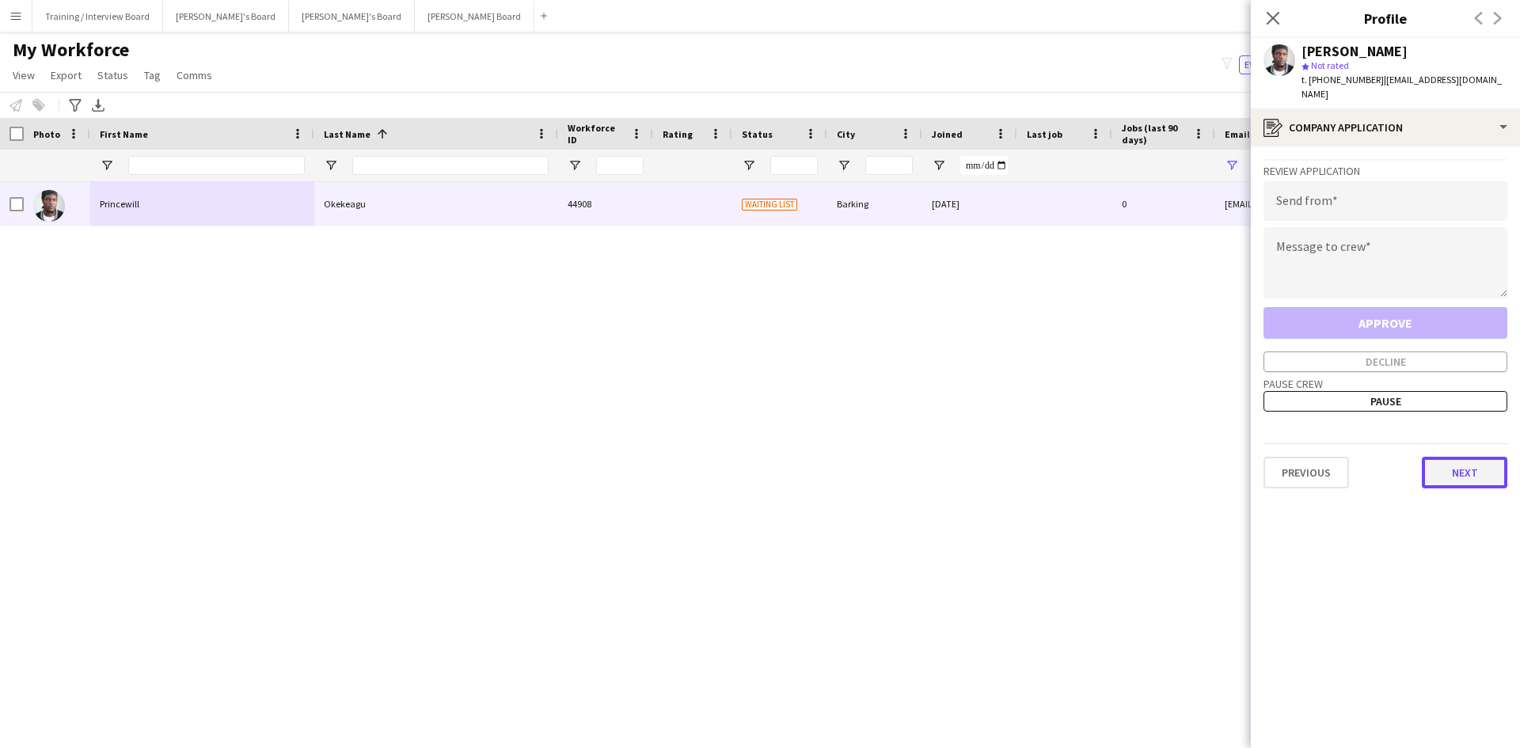
click at [1493, 471] on button "Next" at bounding box center [1464, 473] width 85 height 32
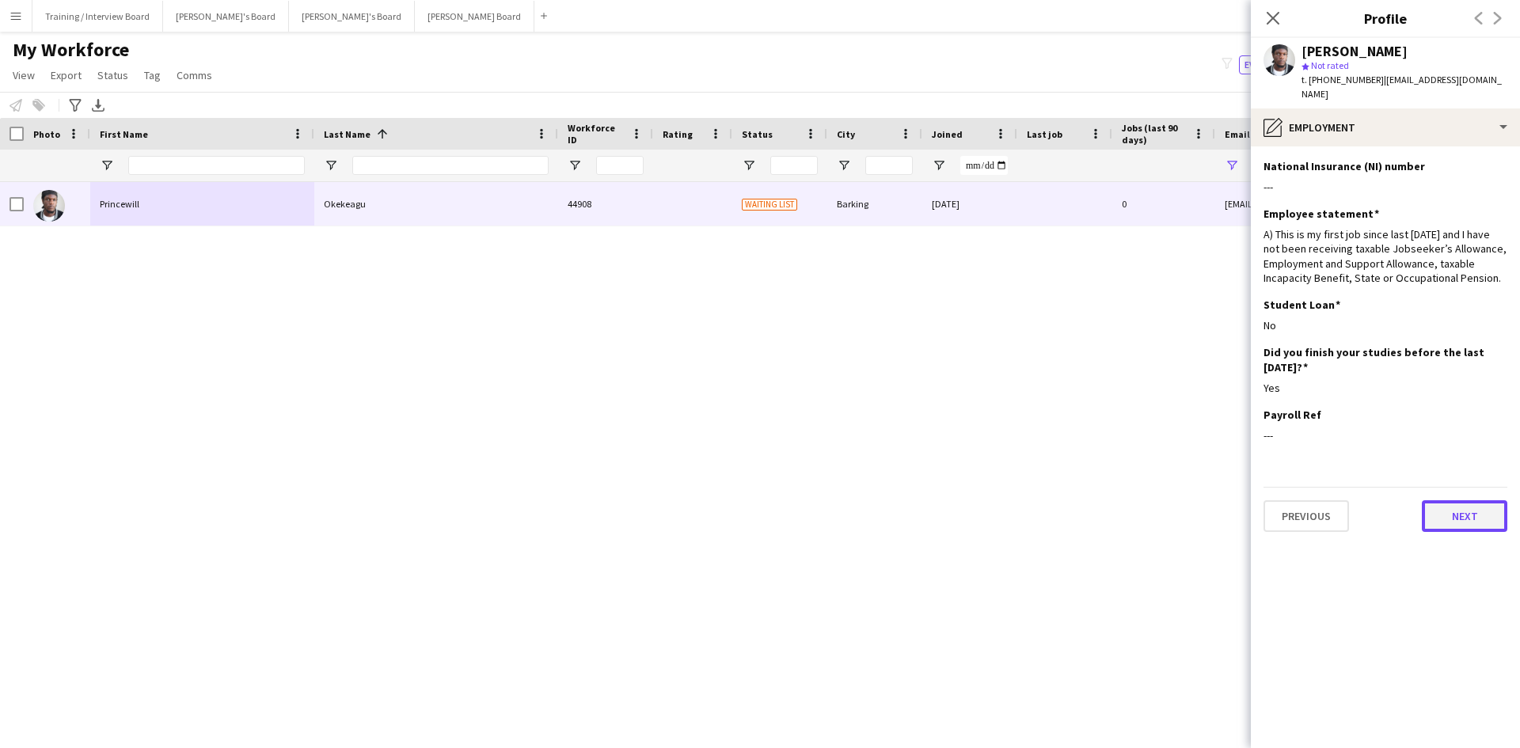
click at [1482, 518] on button "Next" at bounding box center [1464, 516] width 85 height 32
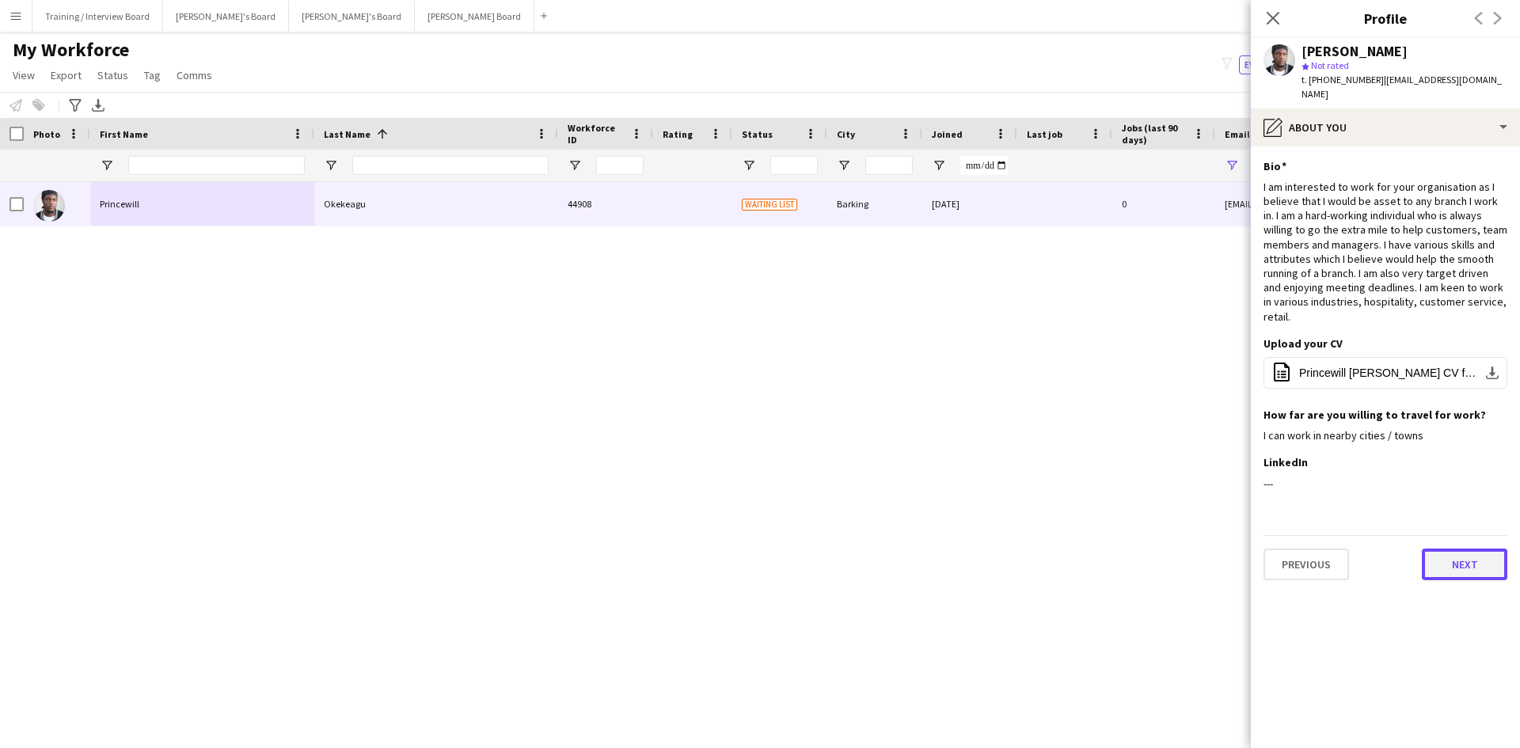
click at [1469, 564] on button "Next" at bounding box center [1464, 565] width 85 height 32
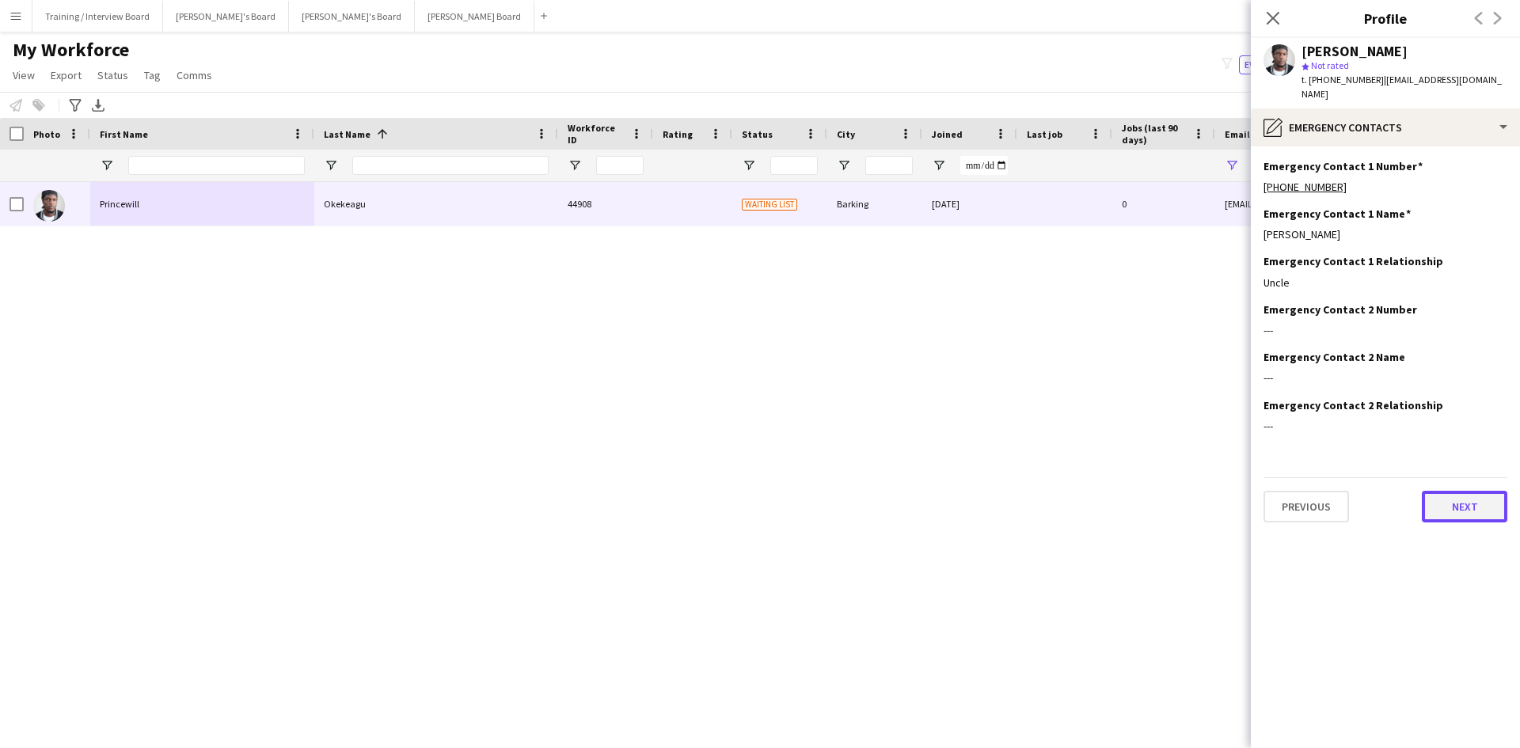
click at [1483, 506] on button "Next" at bounding box center [1464, 507] width 85 height 32
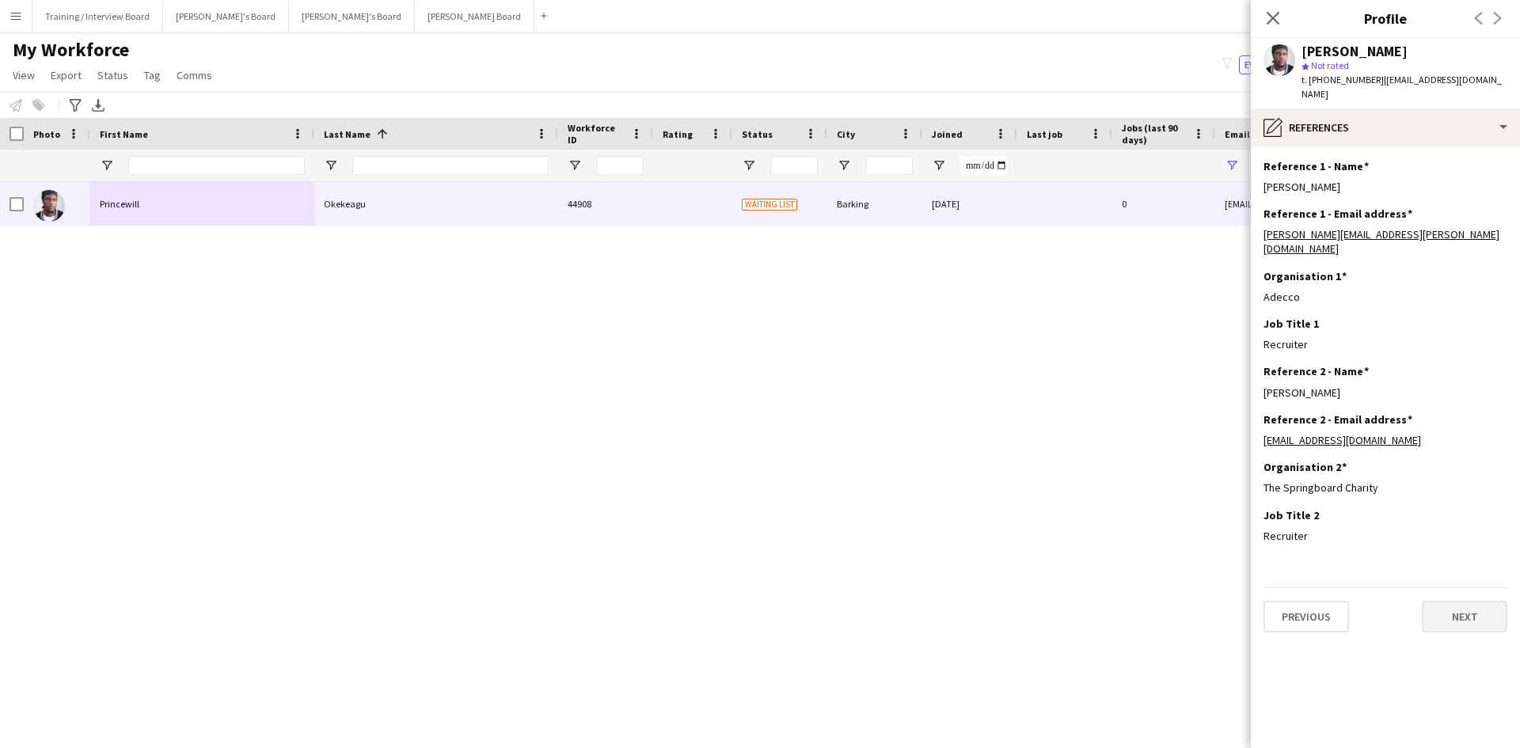
click at [1483, 508] on div "Job Title 2 Edit this field" at bounding box center [1385, 515] width 244 height 14
click at [1471, 601] on button "Next" at bounding box center [1464, 617] width 85 height 32
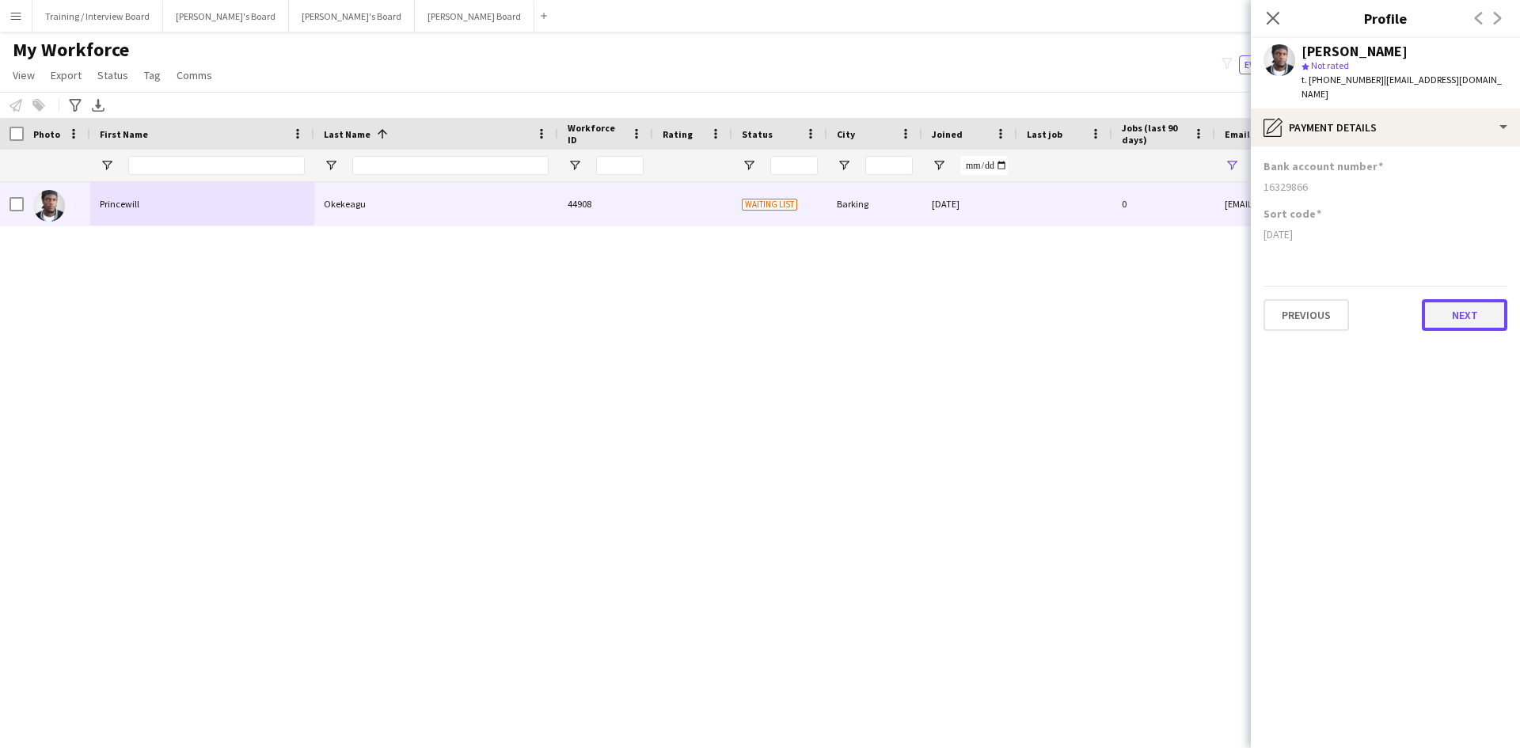
click at [1443, 316] on button "Next" at bounding box center [1464, 315] width 85 height 32
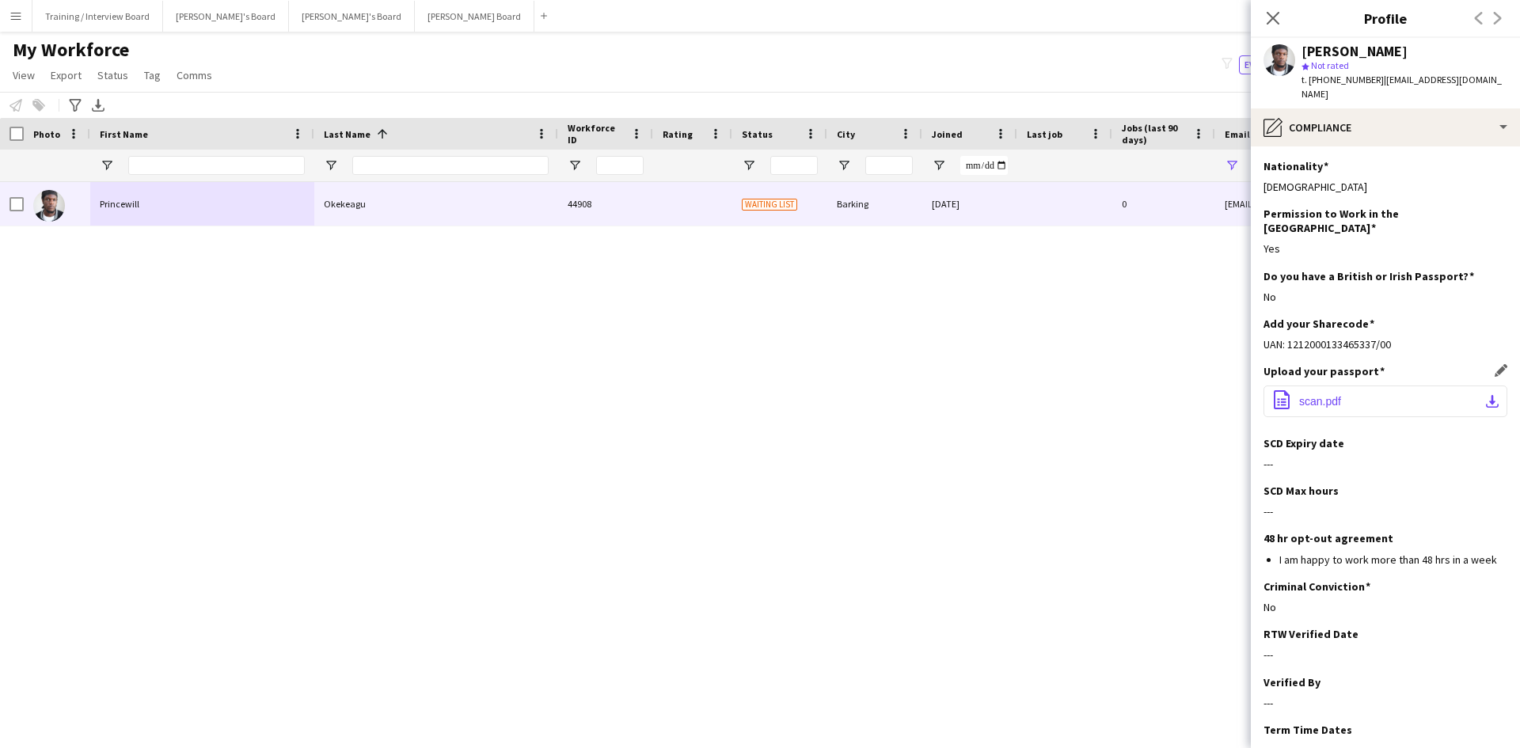
click at [1486, 395] on app-icon "download-bottom" at bounding box center [1492, 401] width 13 height 13
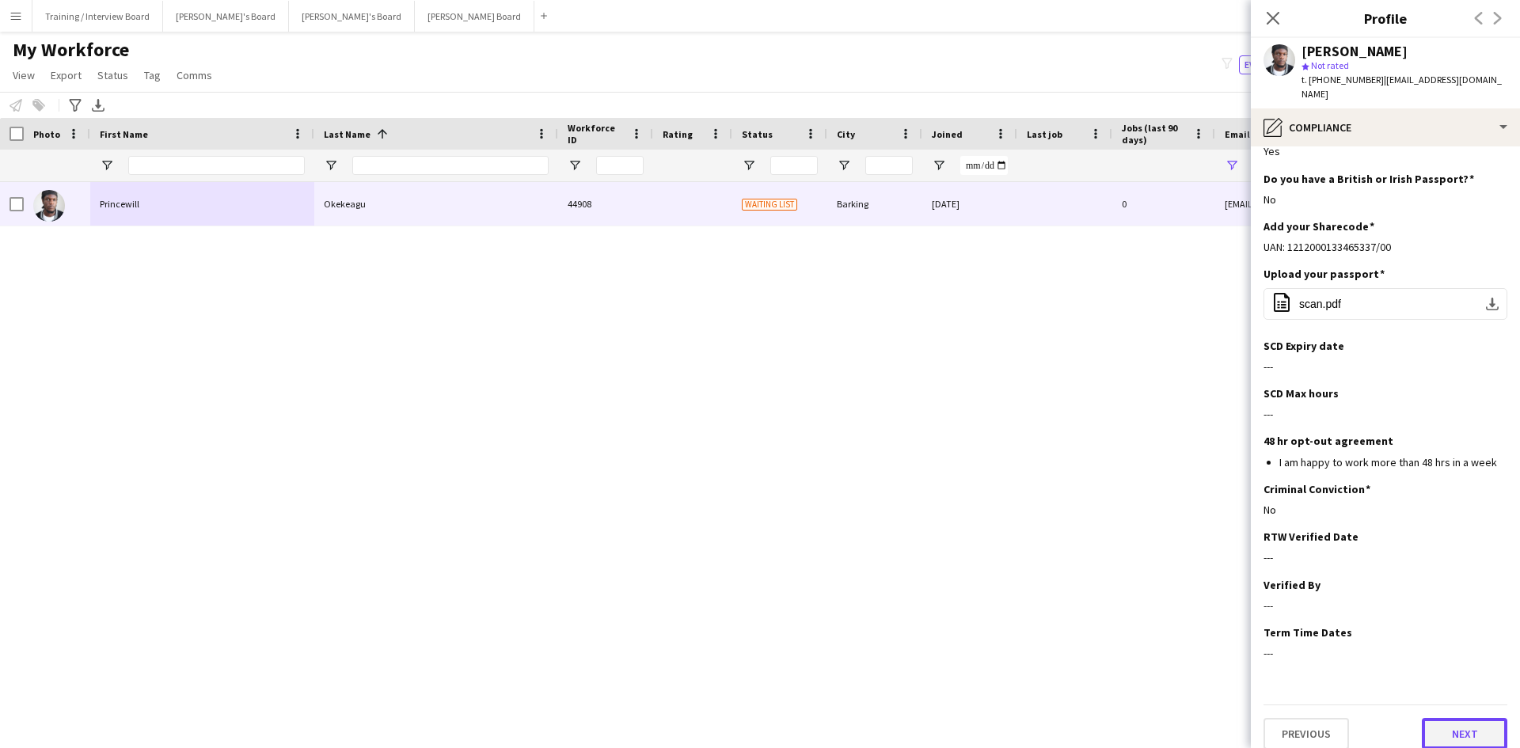
click at [1456, 723] on button "Next" at bounding box center [1464, 734] width 85 height 32
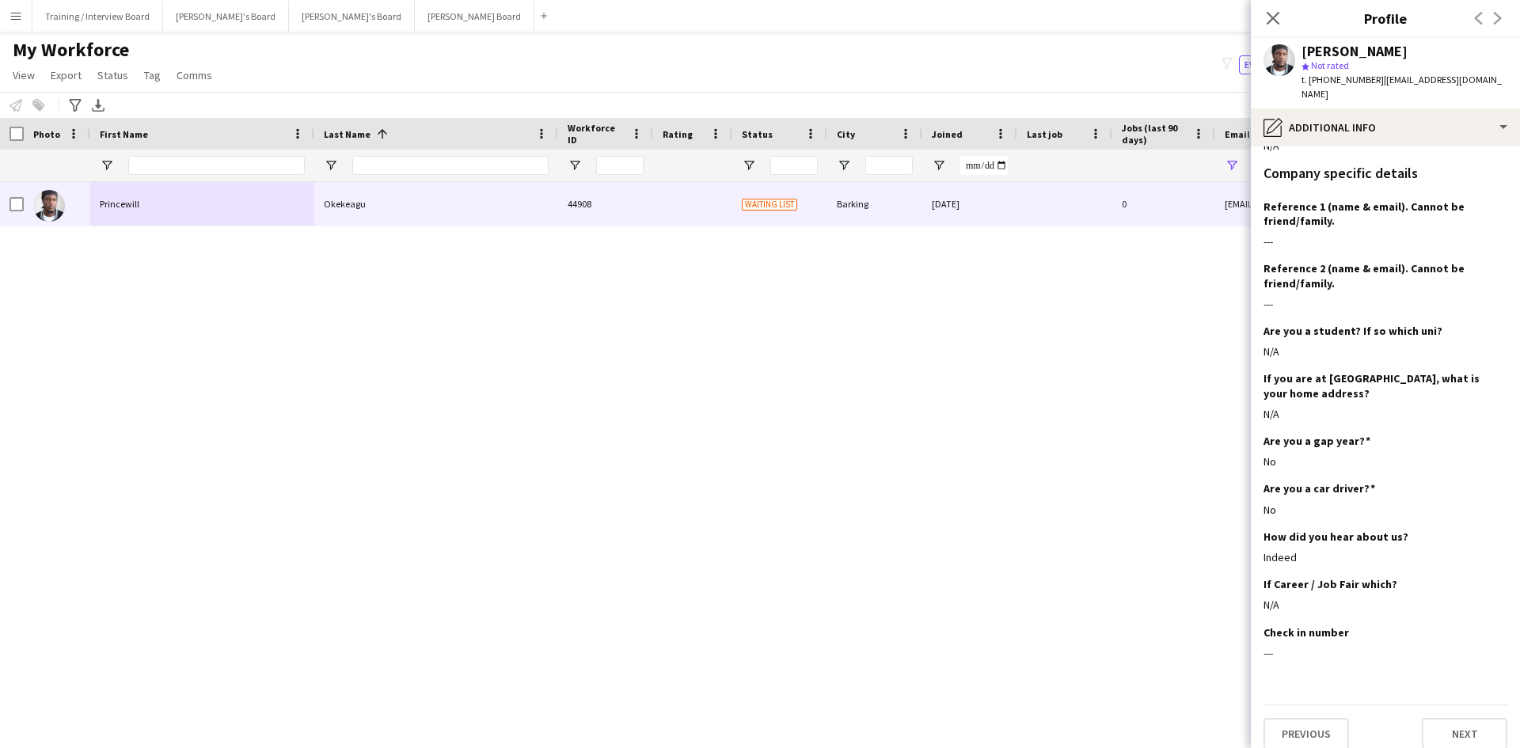
scroll to position [554, 0]
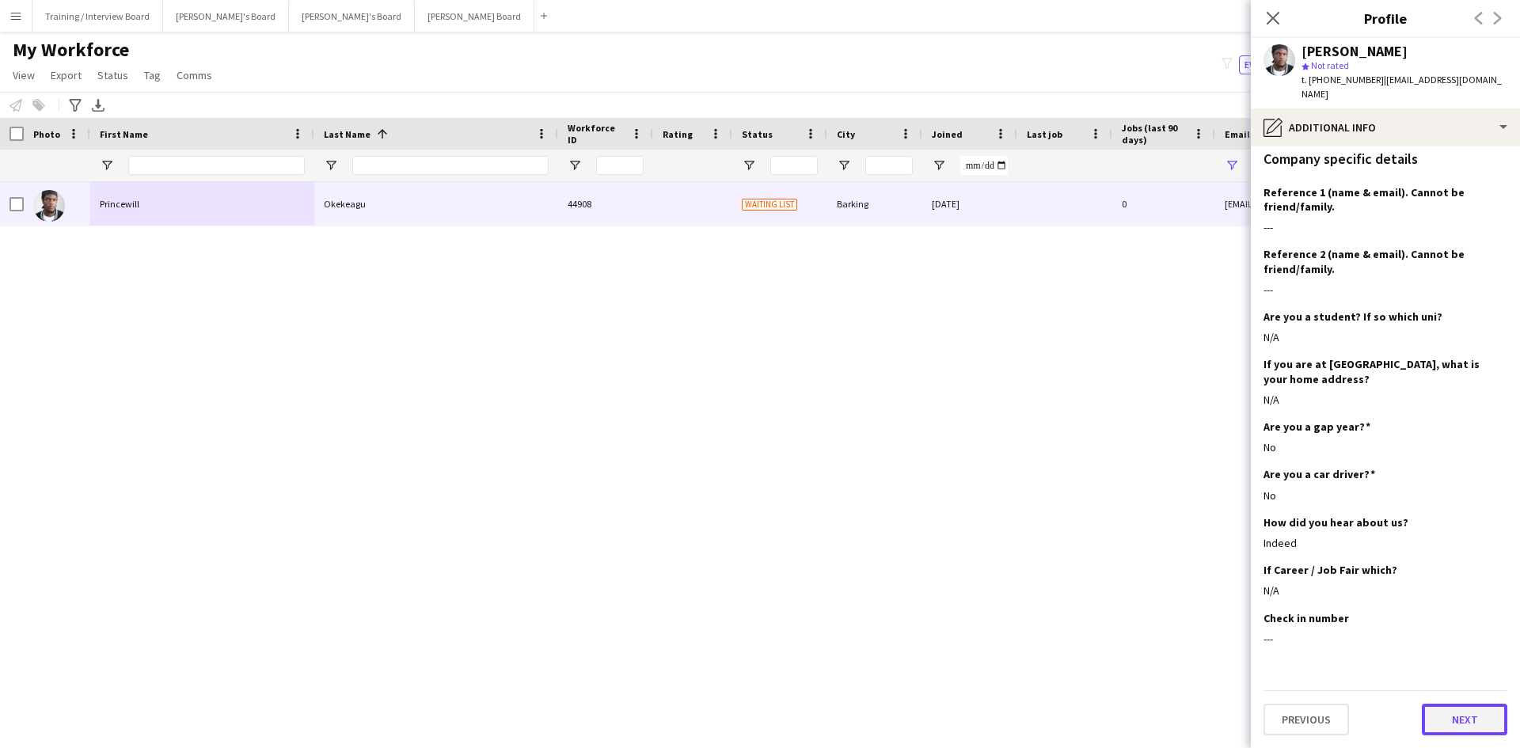
click at [1449, 715] on button "Next" at bounding box center [1464, 720] width 85 height 32
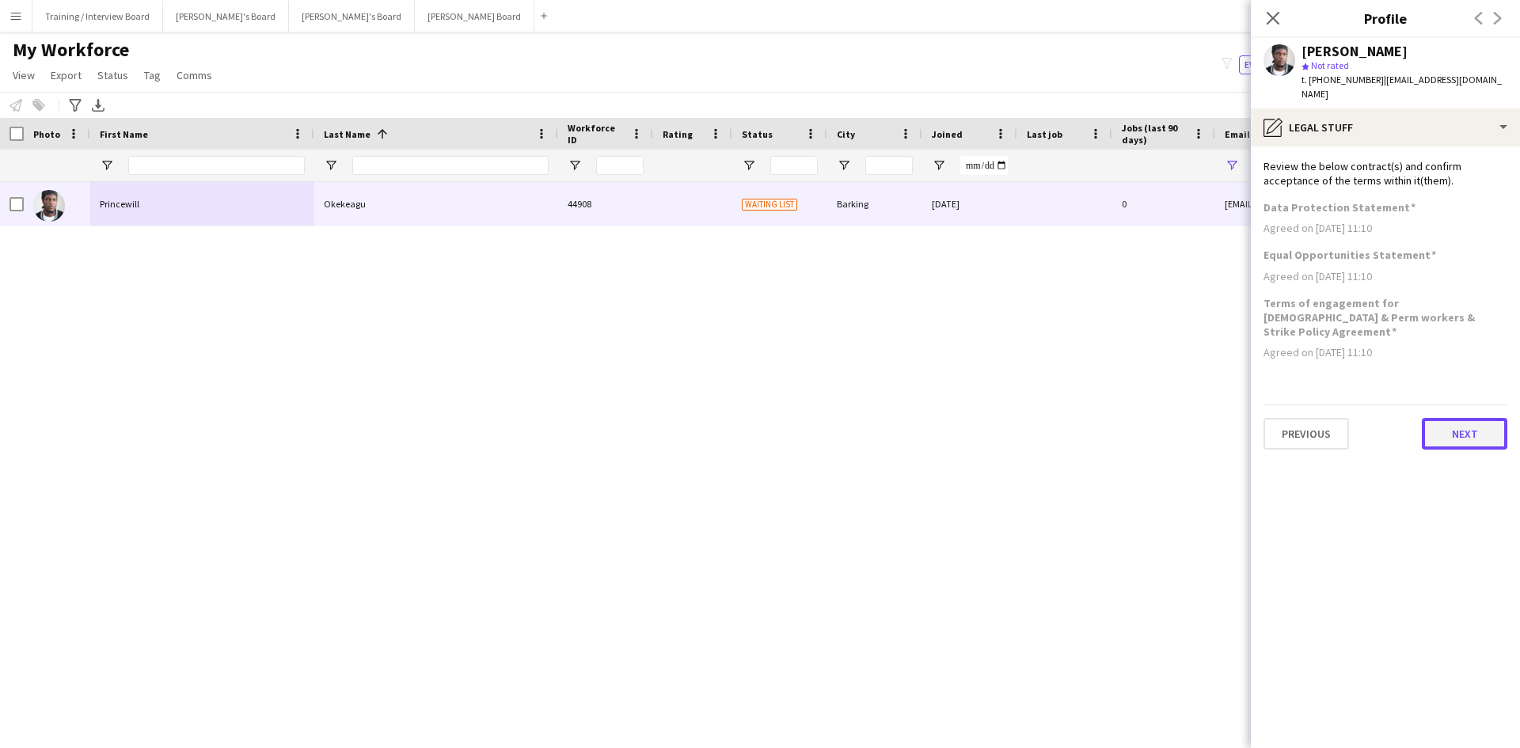
click at [1498, 423] on button "Next" at bounding box center [1464, 434] width 85 height 32
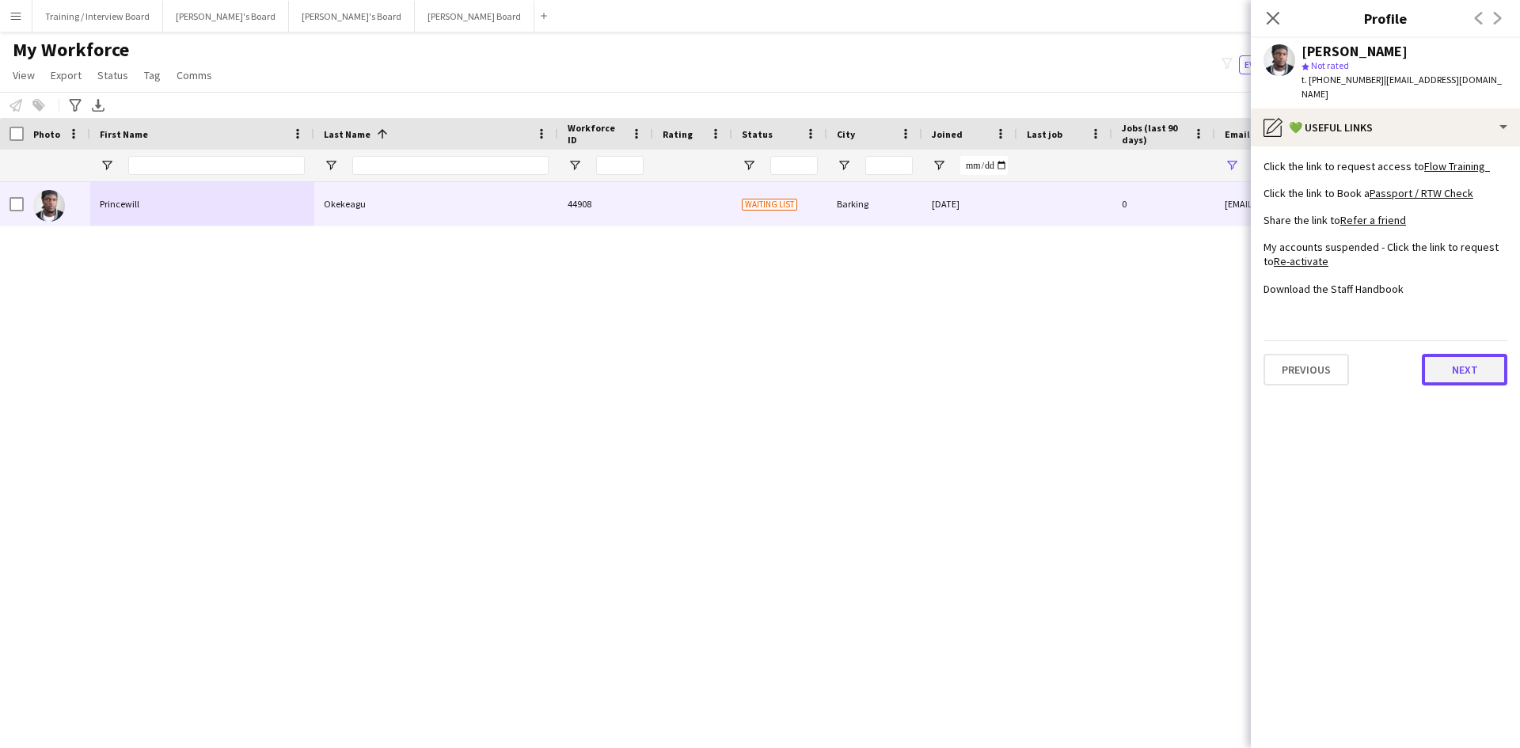
click at [1443, 361] on button "Next" at bounding box center [1464, 370] width 85 height 32
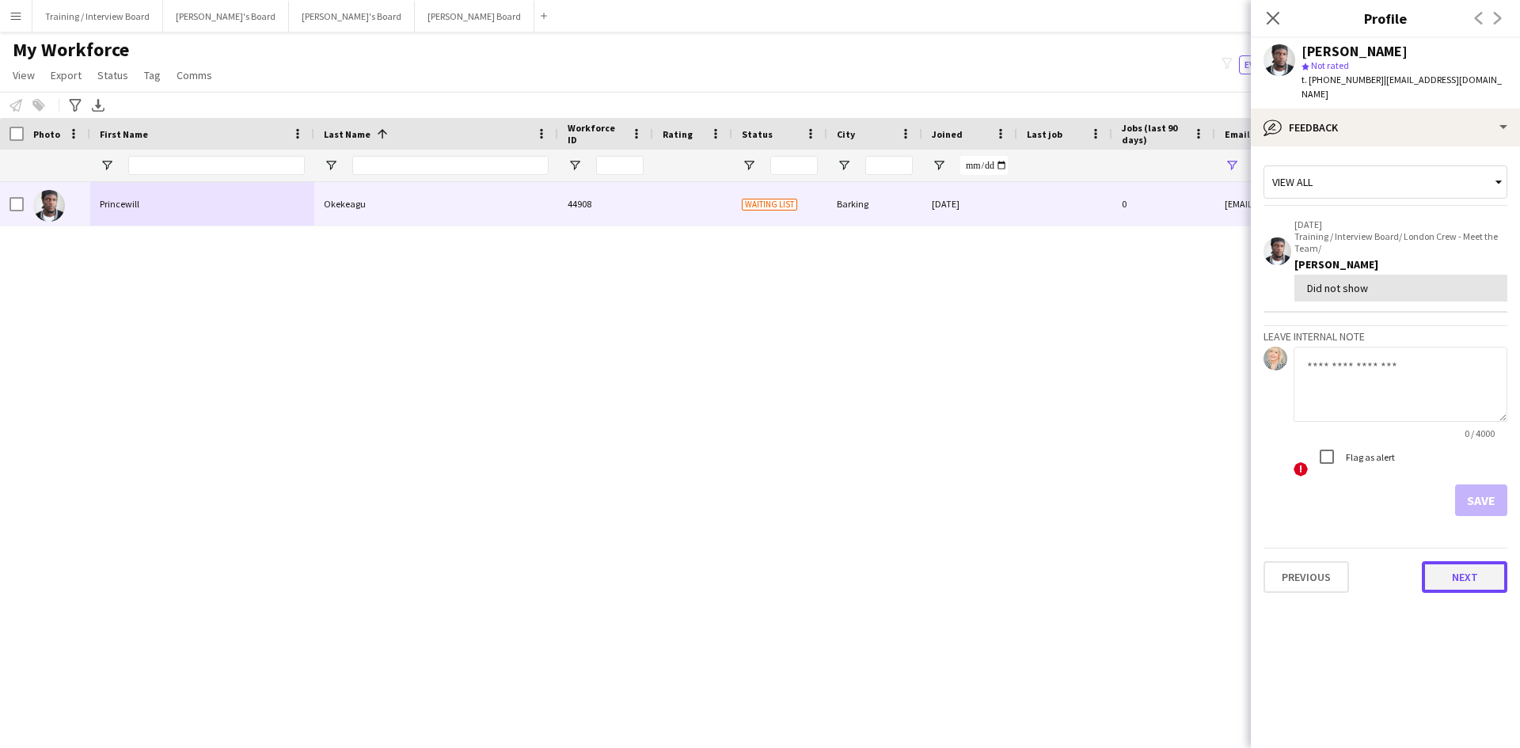
click at [1460, 568] on button "Next" at bounding box center [1464, 577] width 85 height 32
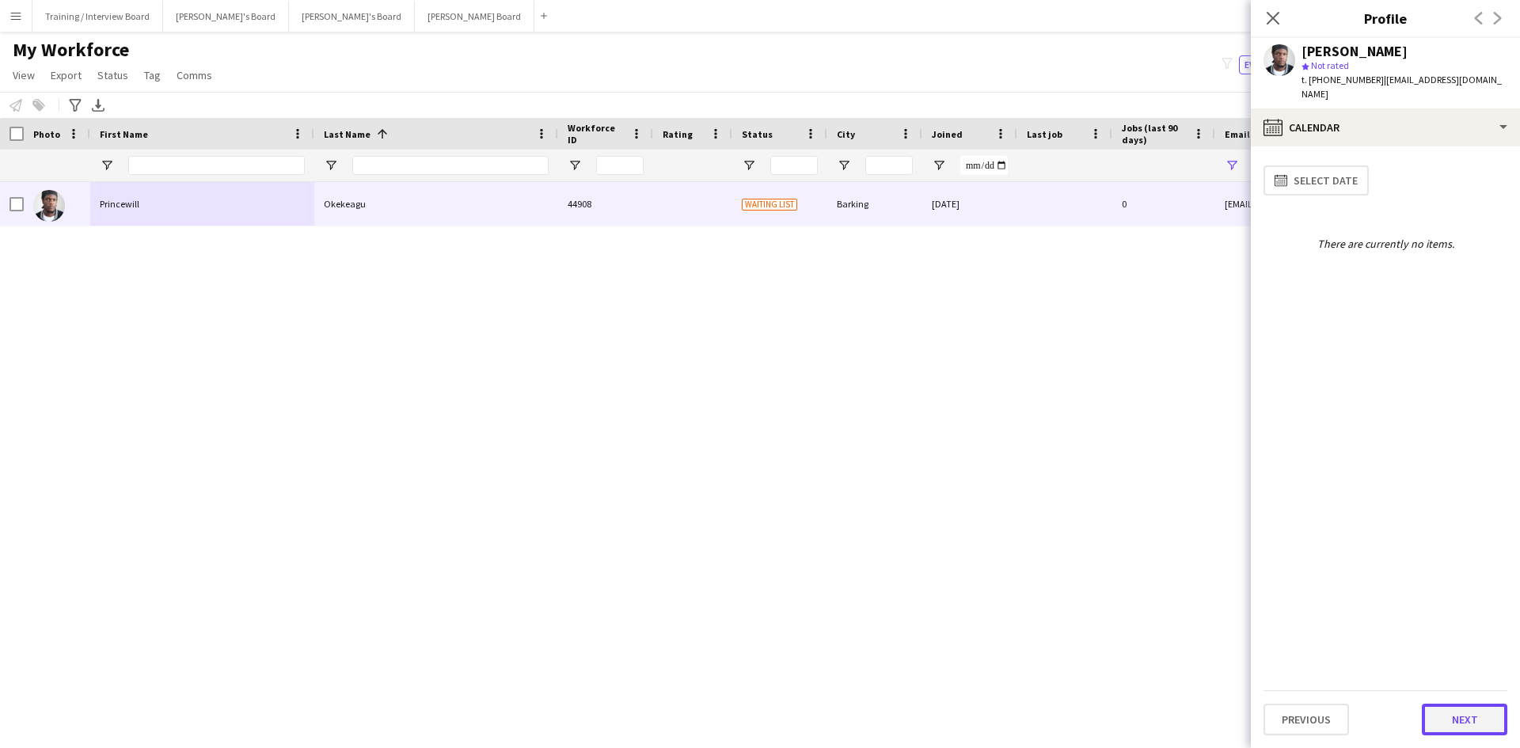
click at [1472, 710] on button "Next" at bounding box center [1464, 720] width 85 height 32
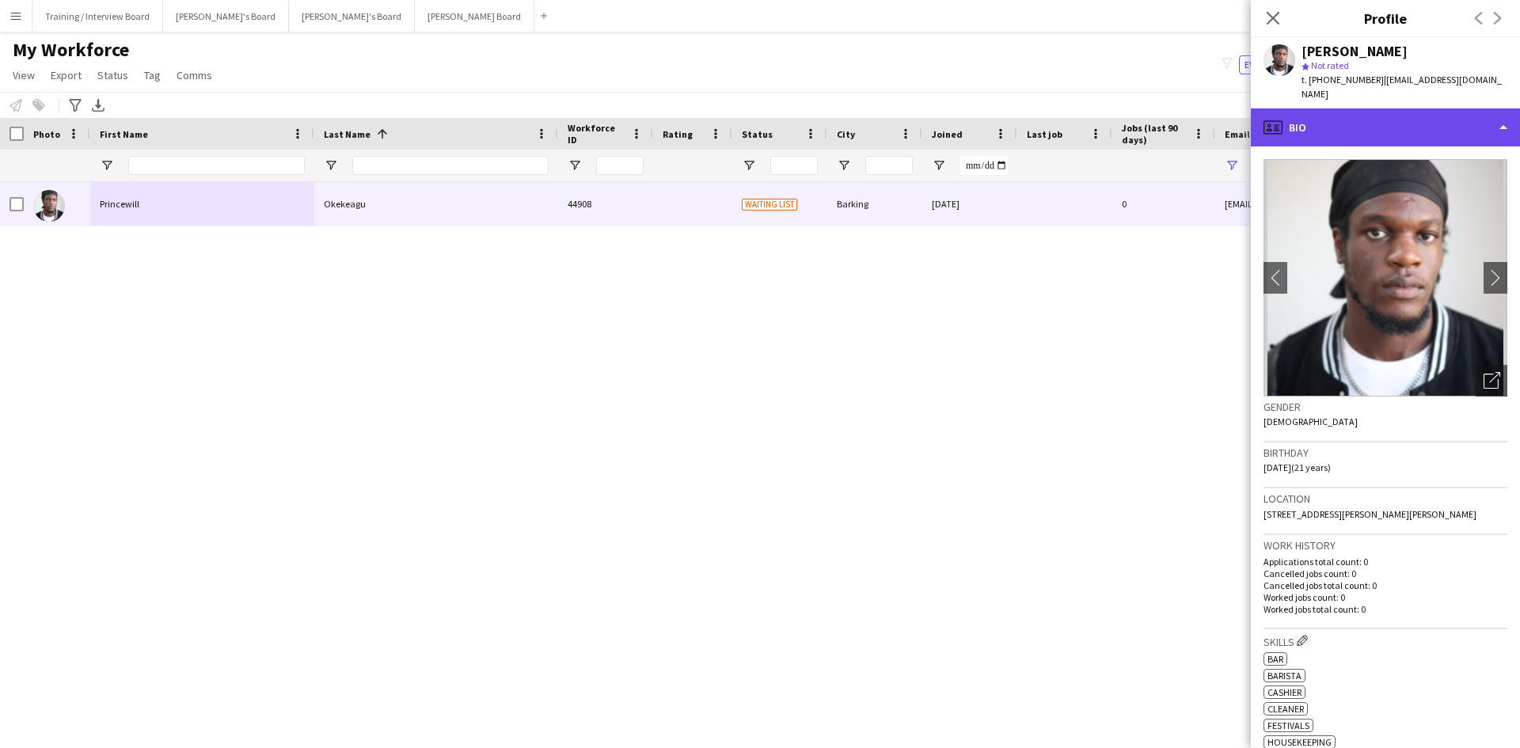
click at [1503, 120] on div "profile Bio" at bounding box center [1385, 127] width 269 height 38
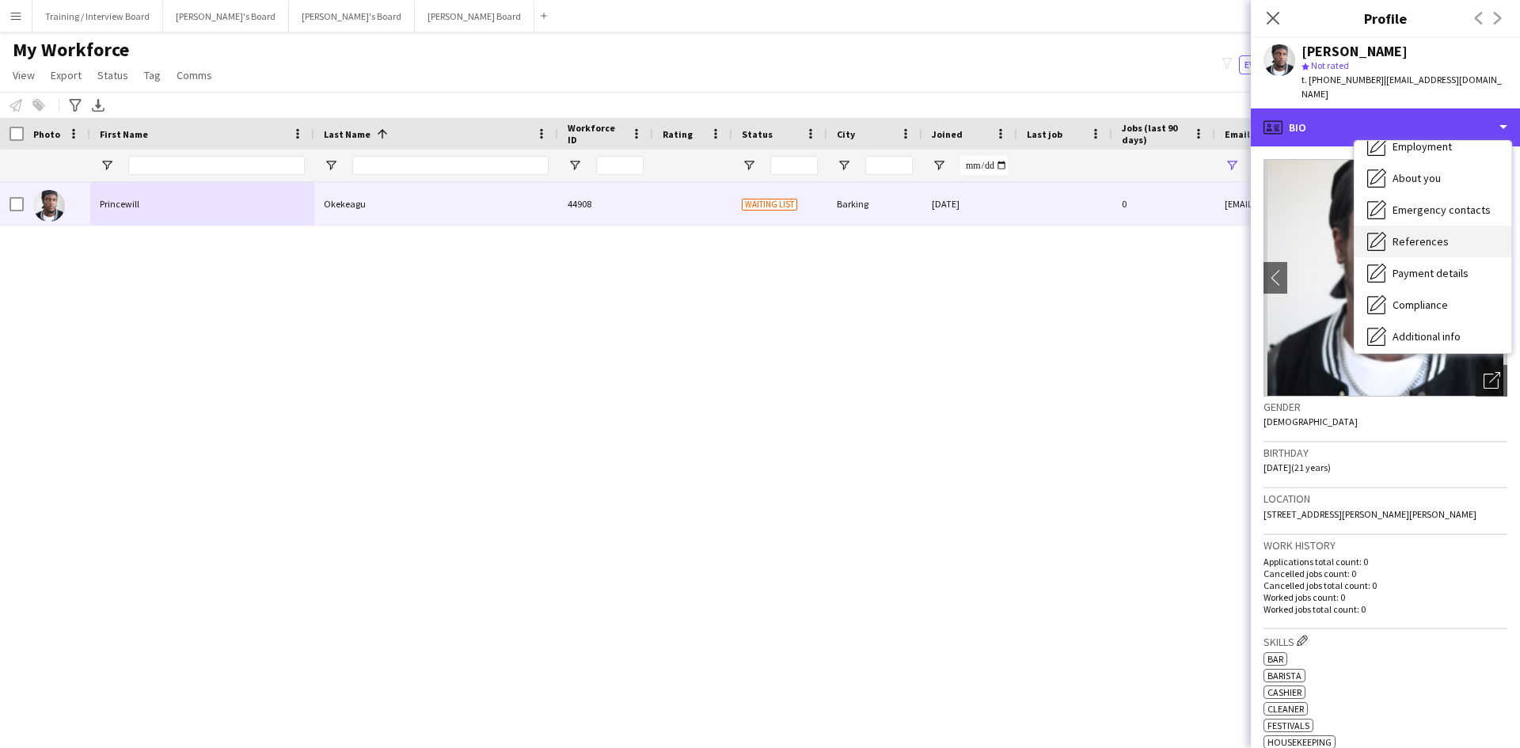
scroll to position [158, 0]
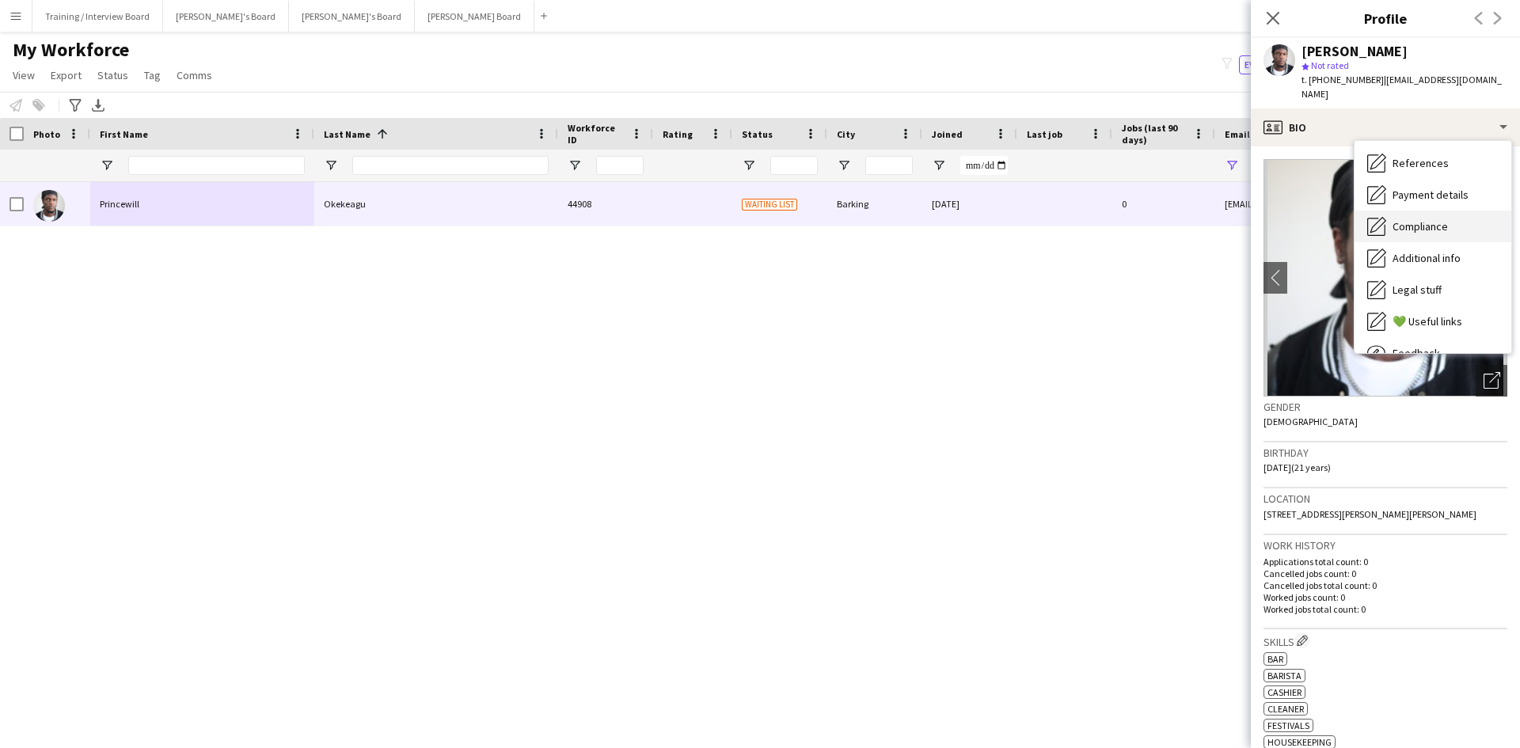
click at [1439, 236] on div "Compliance Compliance" at bounding box center [1432, 227] width 157 height 32
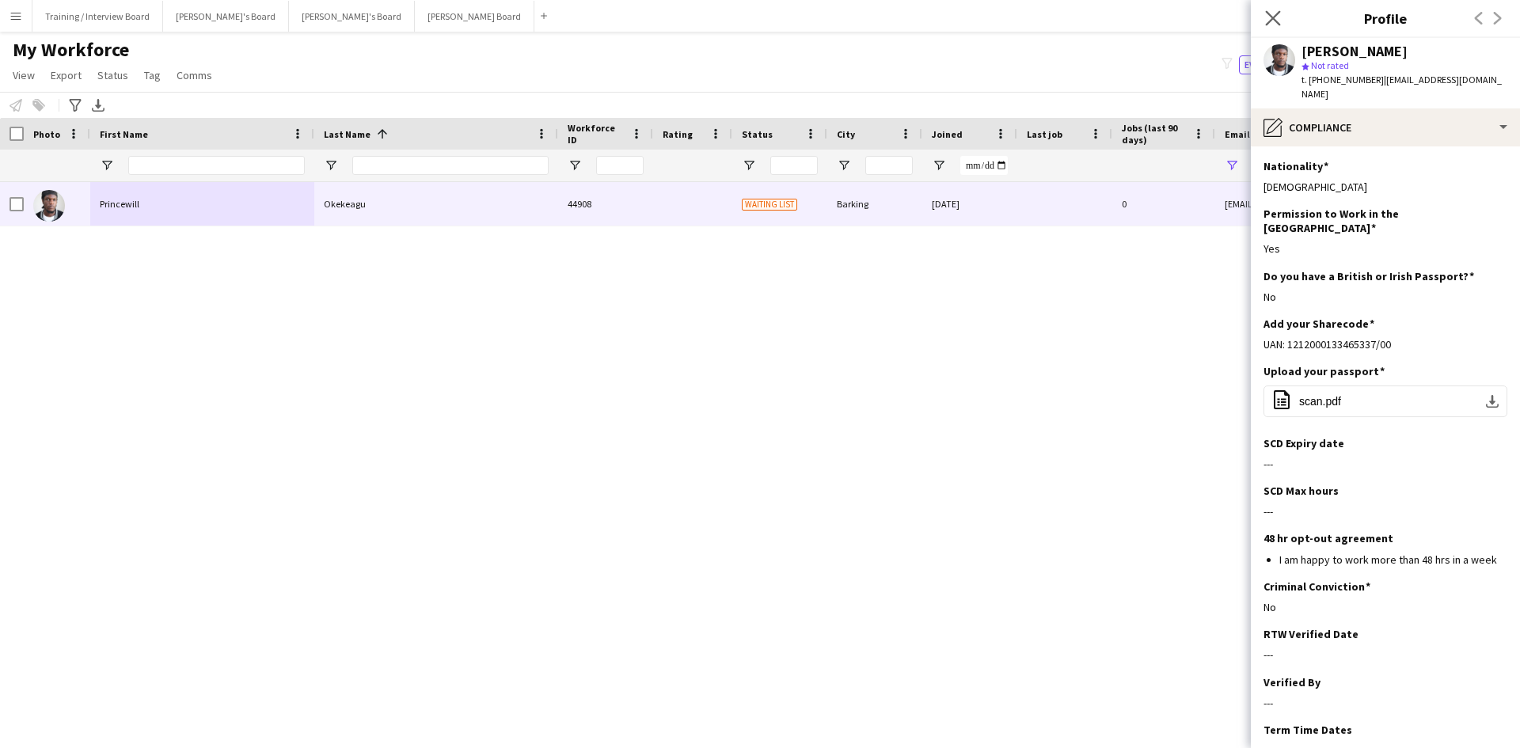
click at [1270, 9] on app-icon "Close pop-in" at bounding box center [1273, 18] width 23 height 23
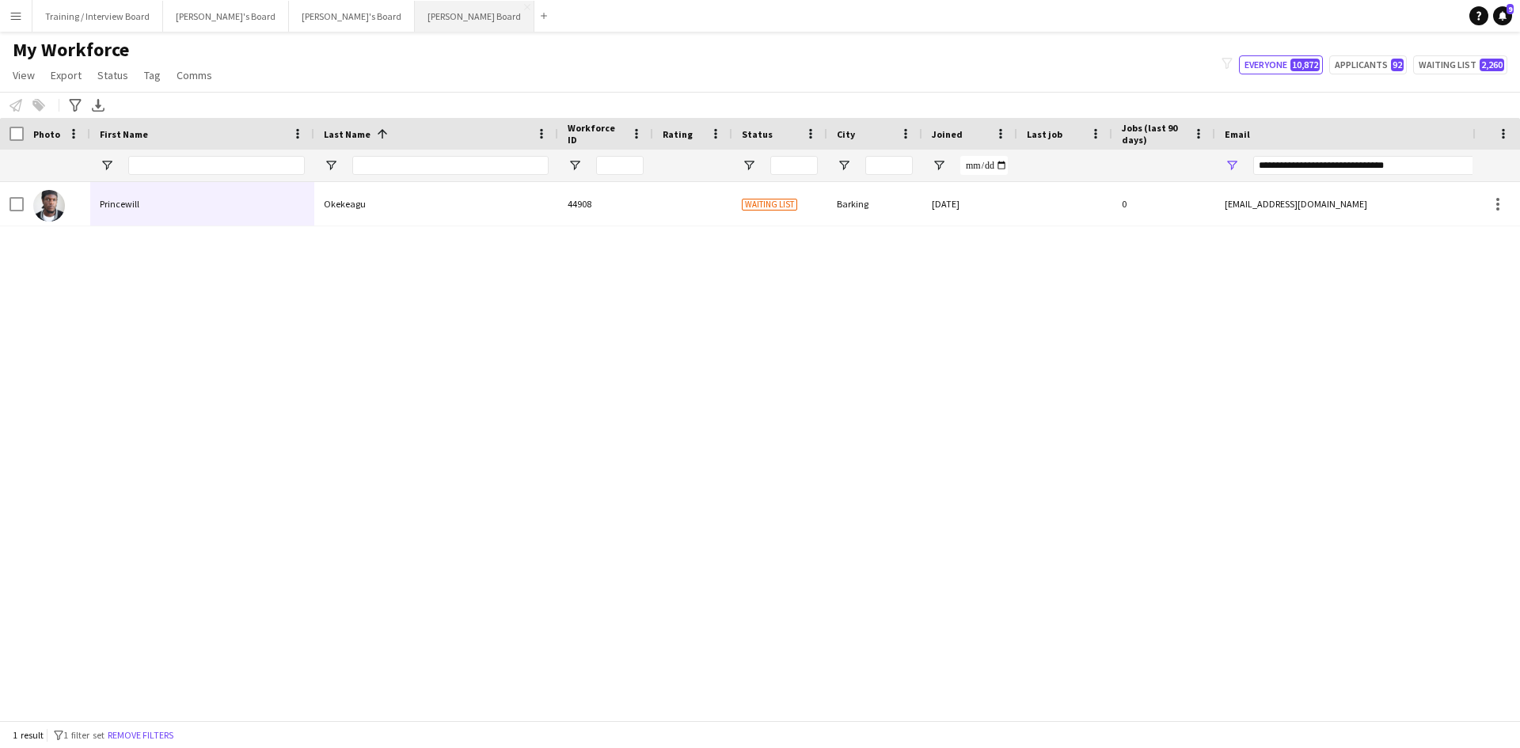
click at [415, 16] on button "[PERSON_NAME] Board Close" at bounding box center [475, 16] width 120 height 31
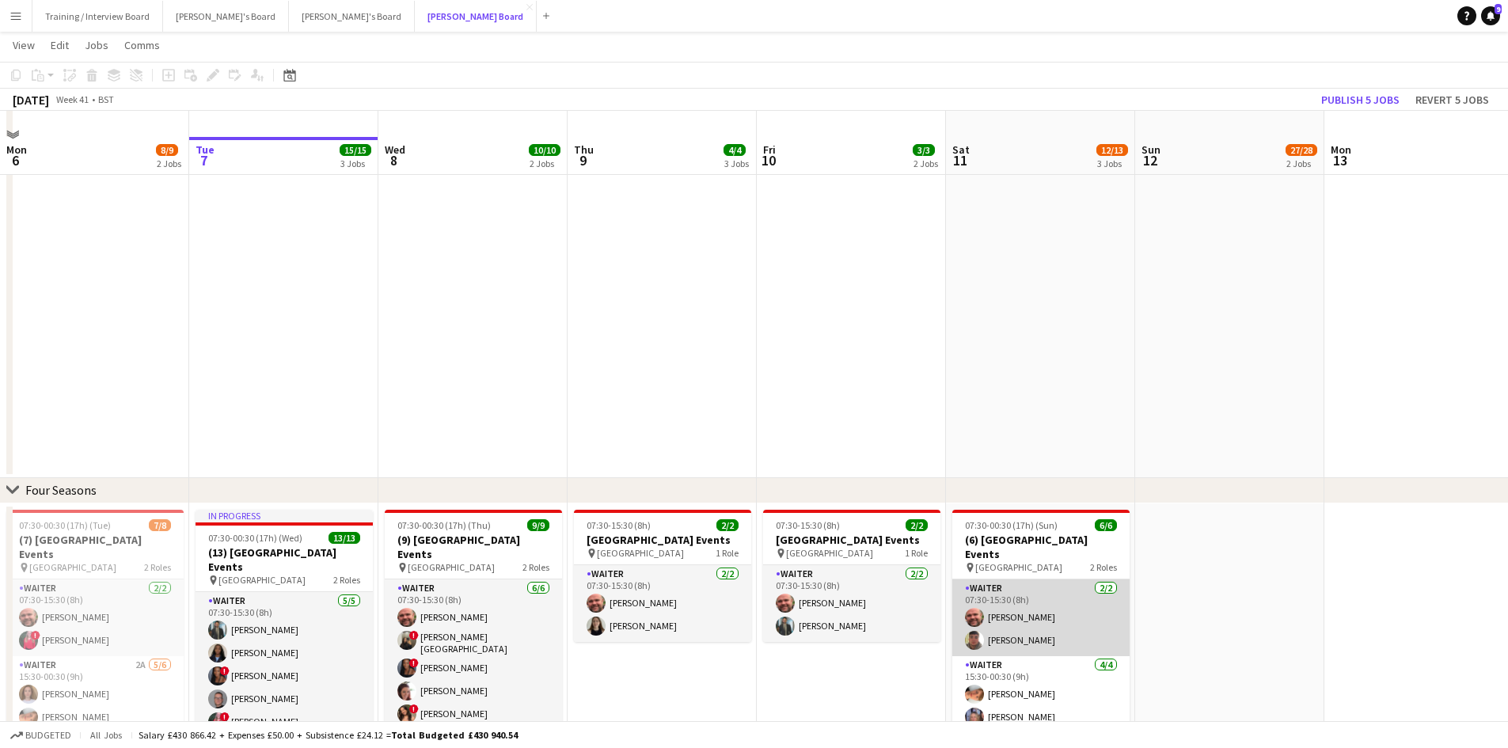
scroll to position [871, 0]
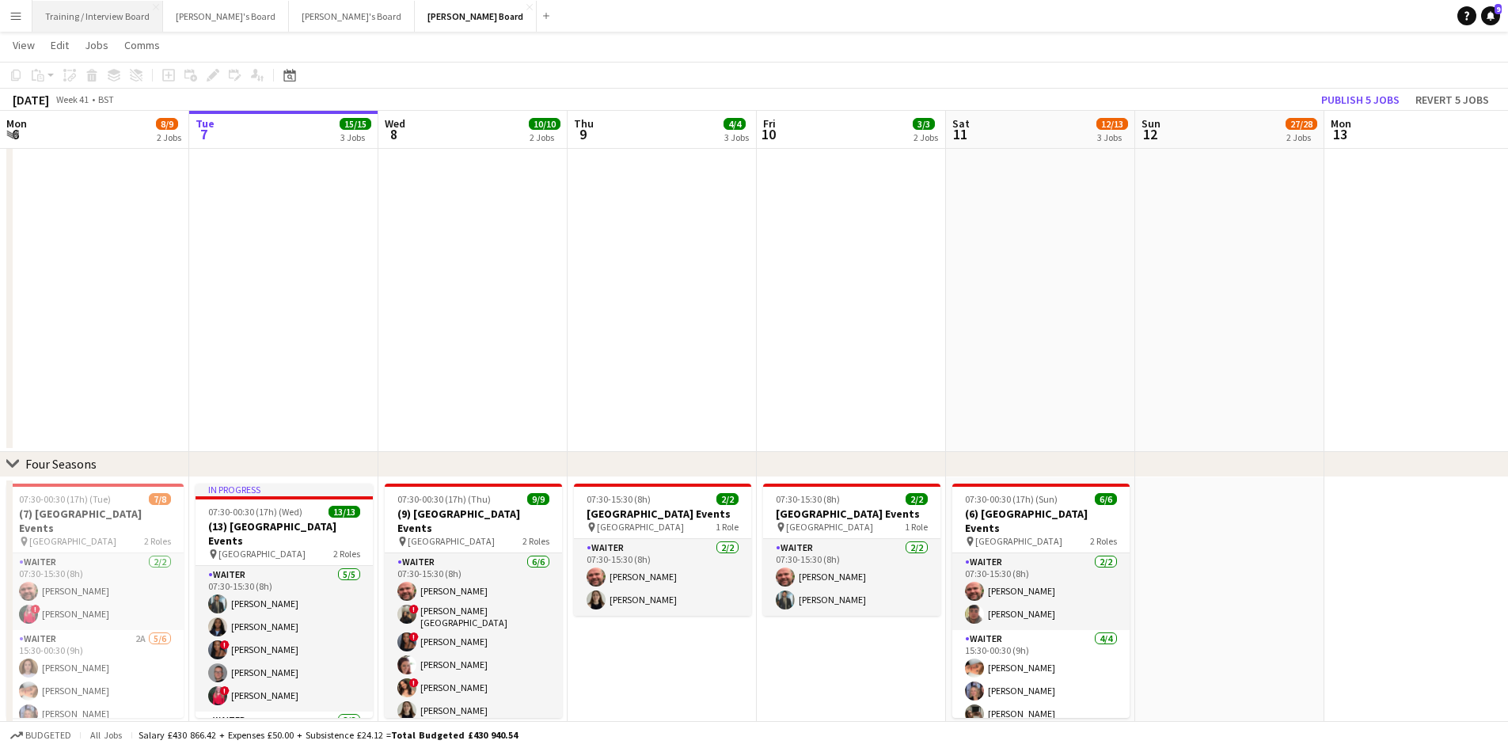
click at [69, 13] on button "Training / Interview Board Close" at bounding box center [97, 16] width 131 height 31
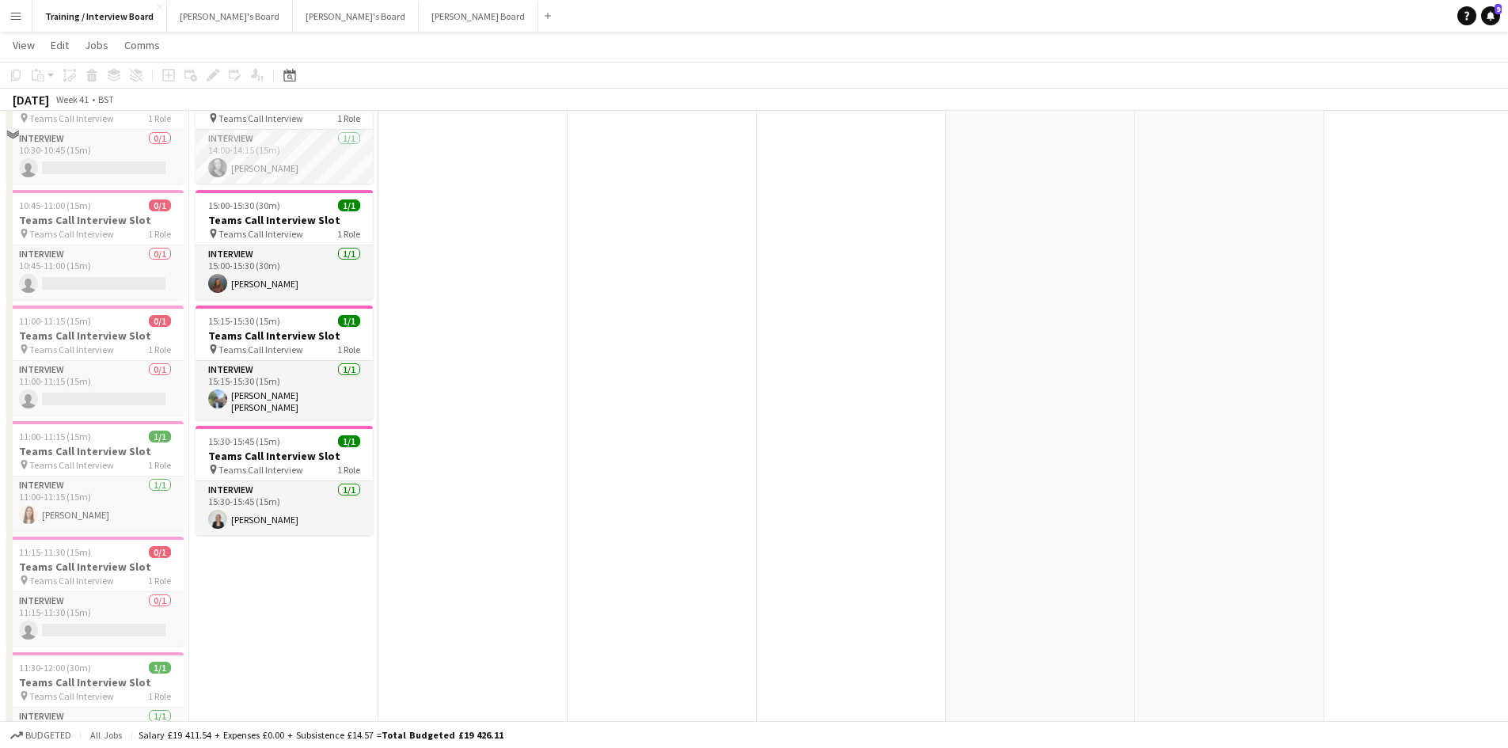
scroll to position [237, 0]
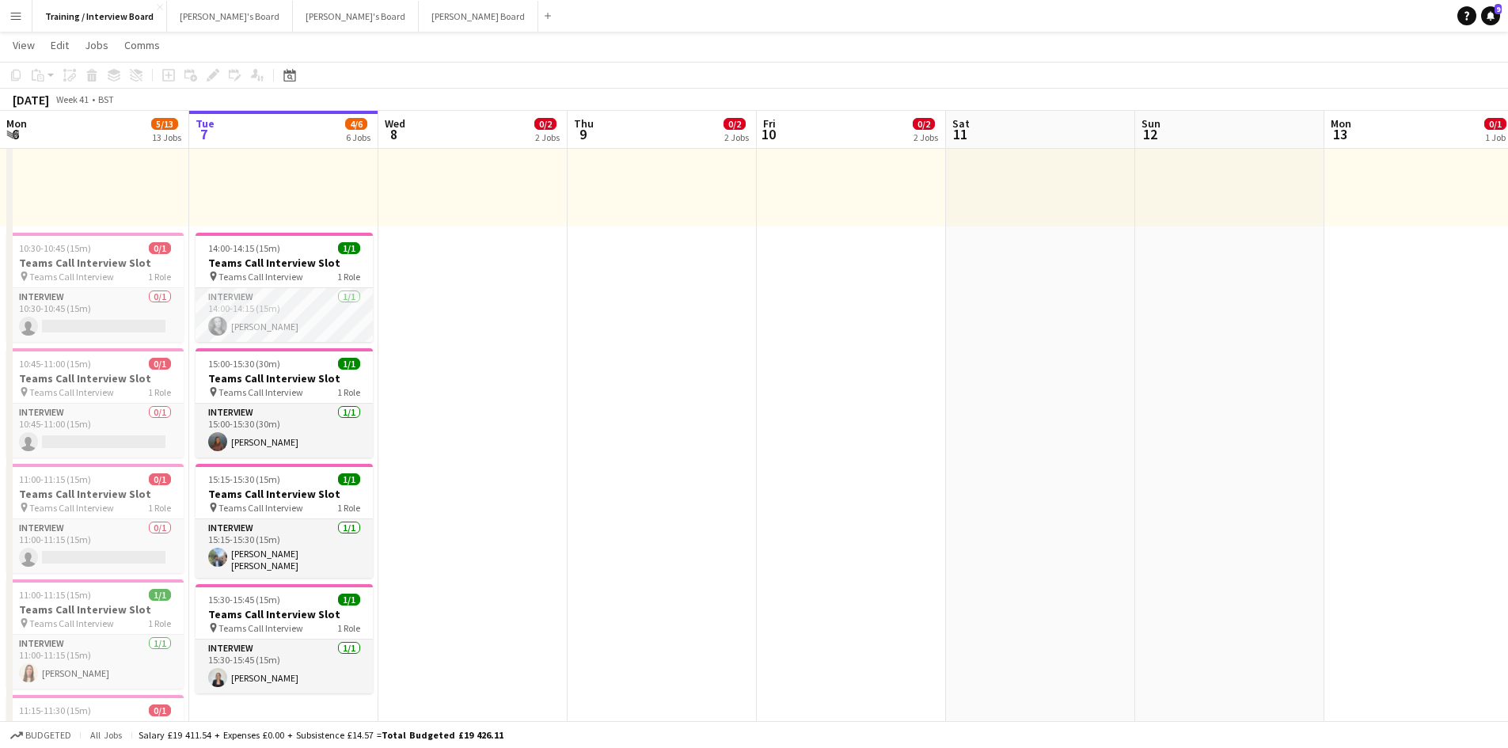
drag, startPoint x: 265, startPoint y: 325, endPoint x: 760, endPoint y: 327, distance: 494.7
click at [265, 325] on app-card-role "Interview [DATE] 14:00-14:15 (15m) [PERSON_NAME]" at bounding box center [284, 315] width 177 height 54
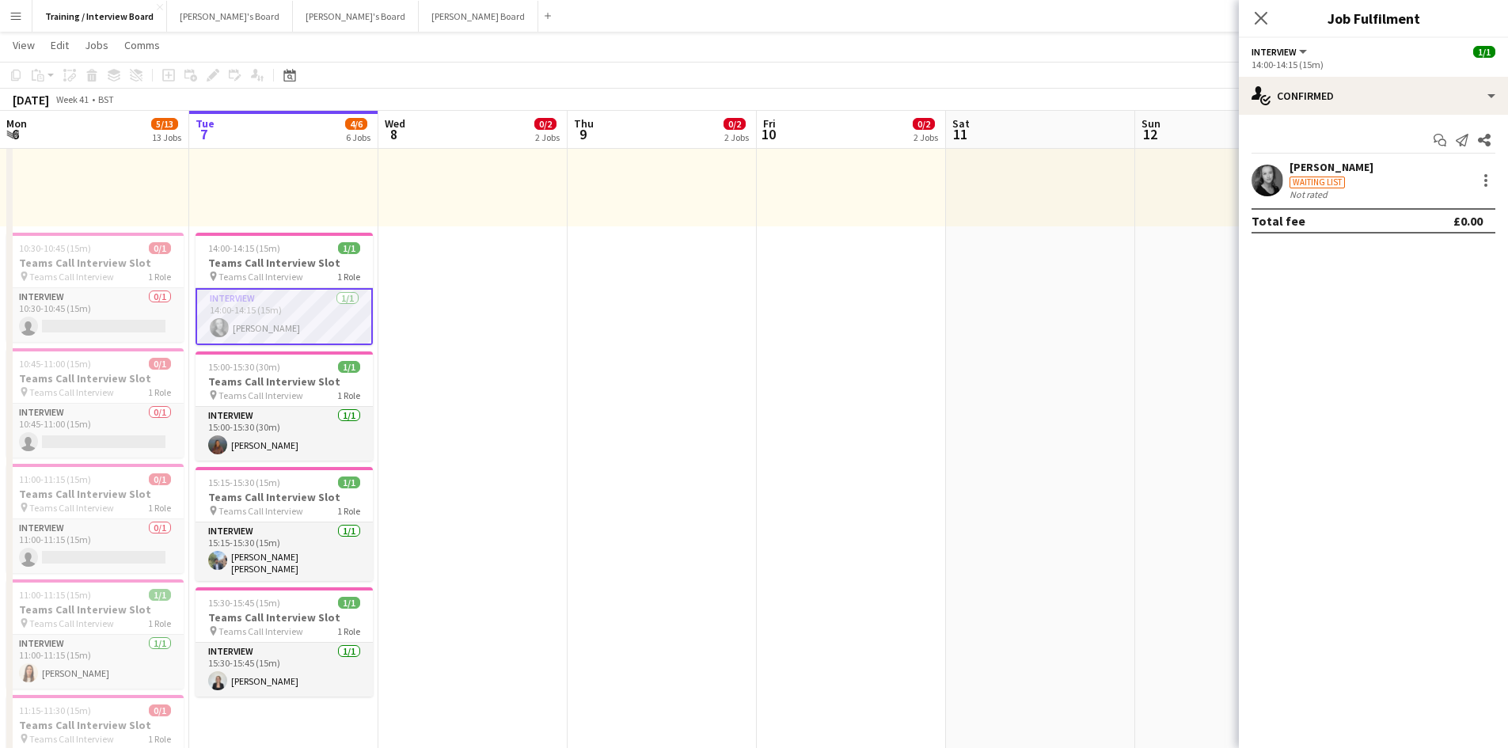
click at [1312, 174] on div "Waiting list" at bounding box center [1331, 181] width 84 height 14
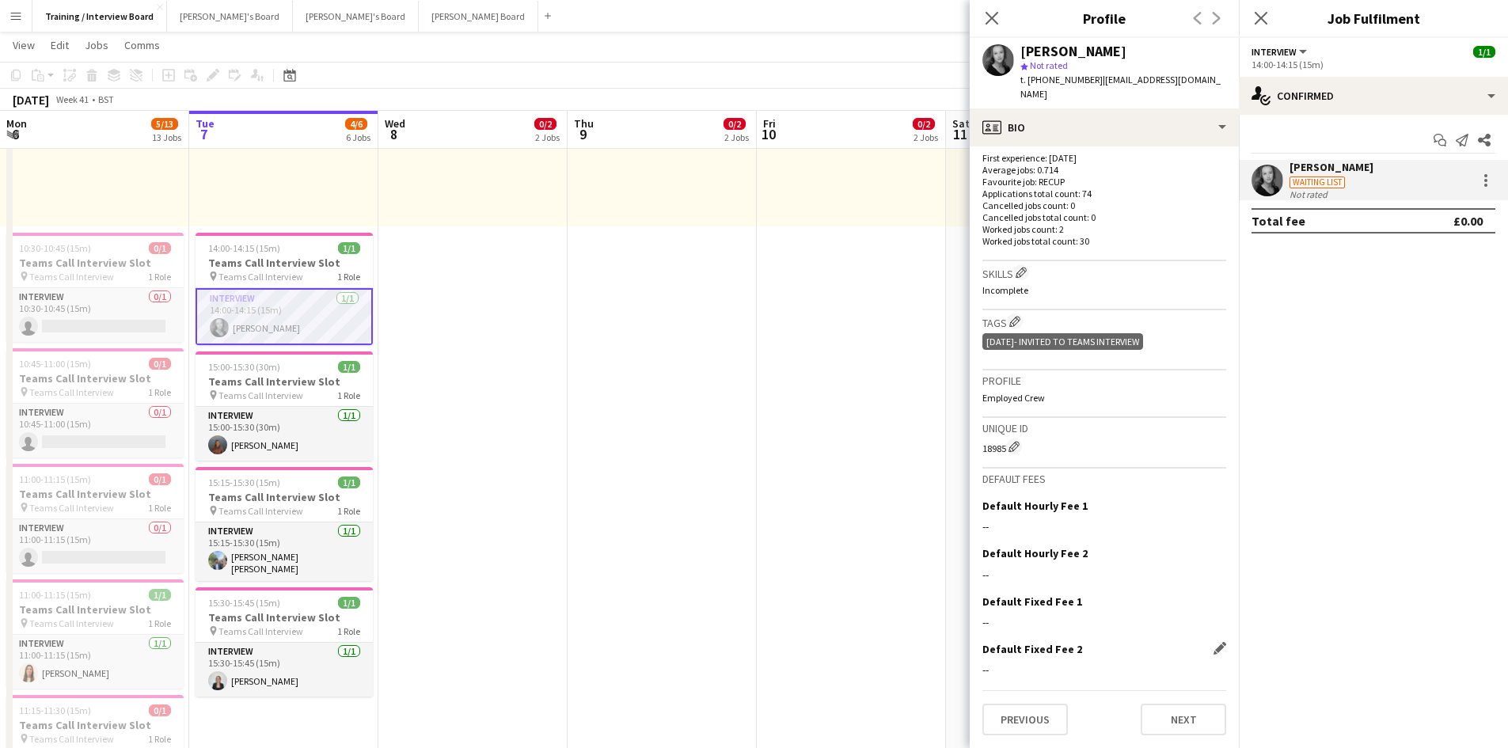
scroll to position [418, 0]
click at [1186, 727] on button "Next" at bounding box center [1183, 720] width 85 height 32
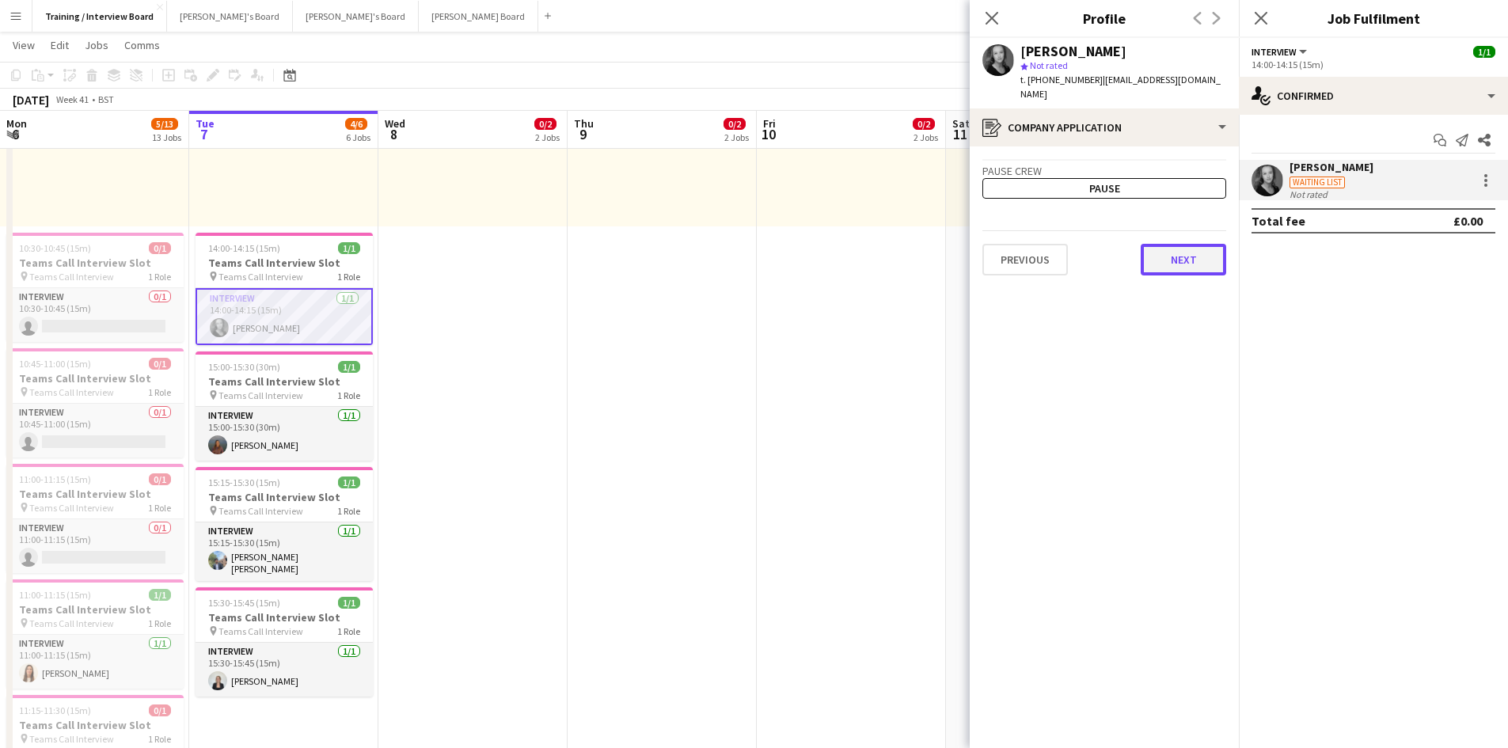
click at [1174, 265] on button "Next" at bounding box center [1183, 260] width 85 height 32
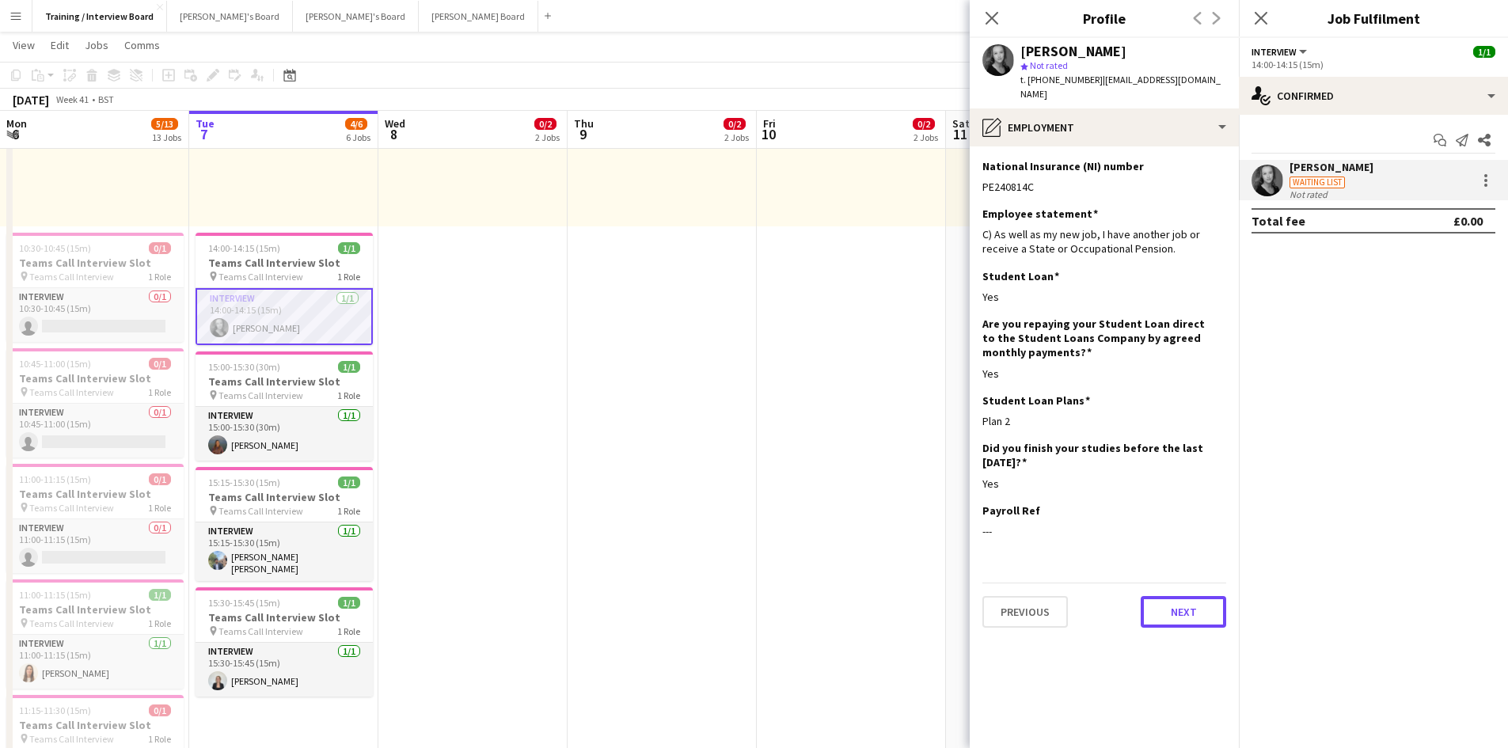
click at [1201, 622] on button "Next" at bounding box center [1183, 612] width 85 height 32
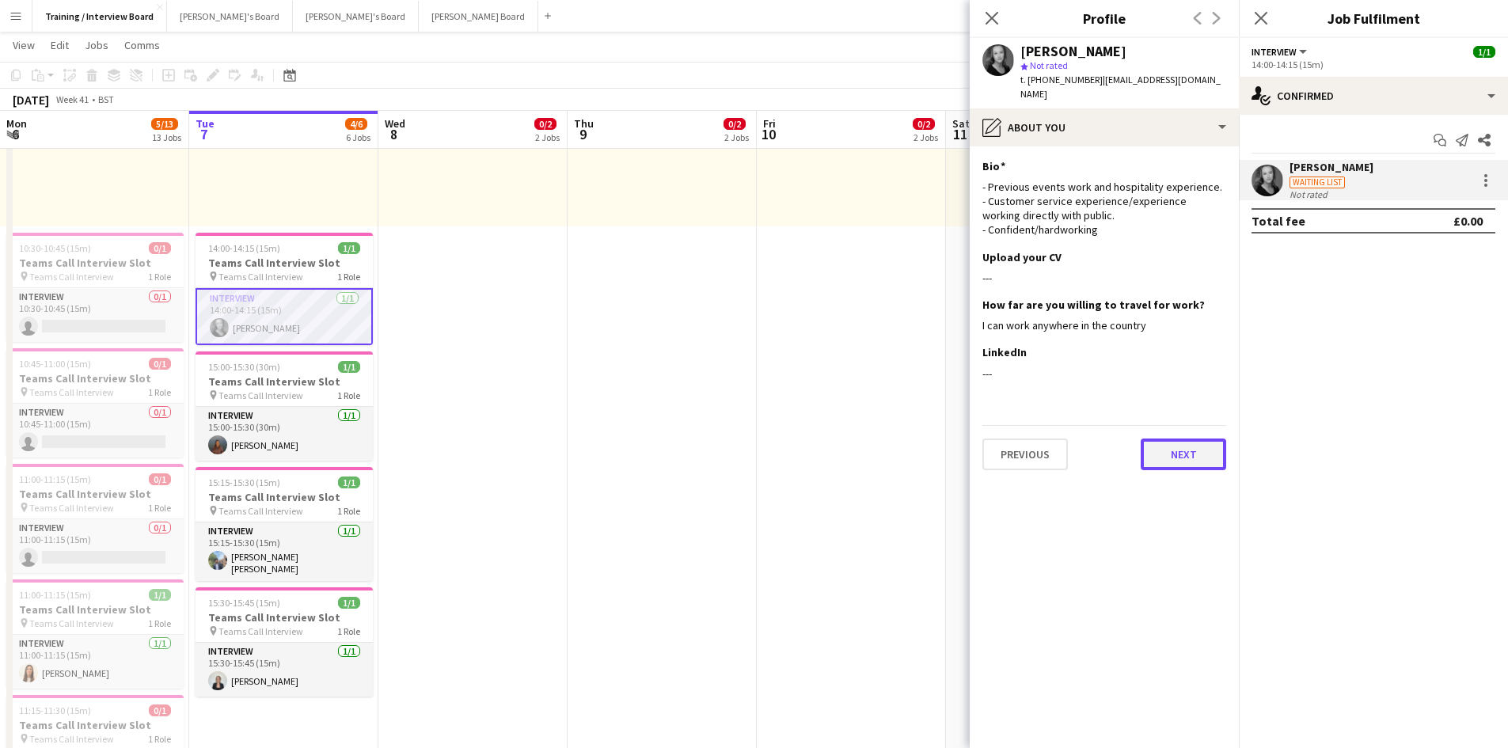
click at [1190, 462] on button "Next" at bounding box center [1183, 454] width 85 height 32
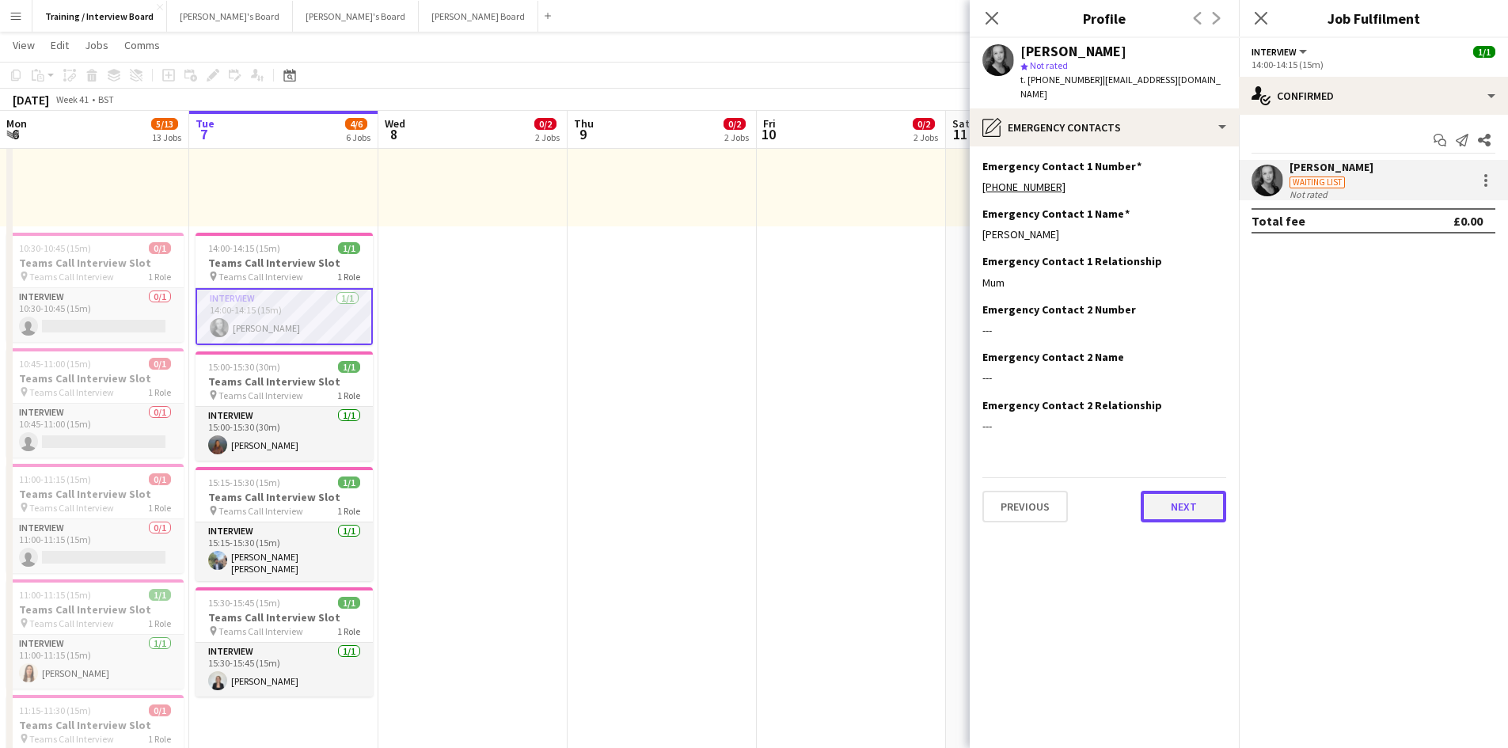
click at [1189, 503] on button "Next" at bounding box center [1183, 507] width 85 height 32
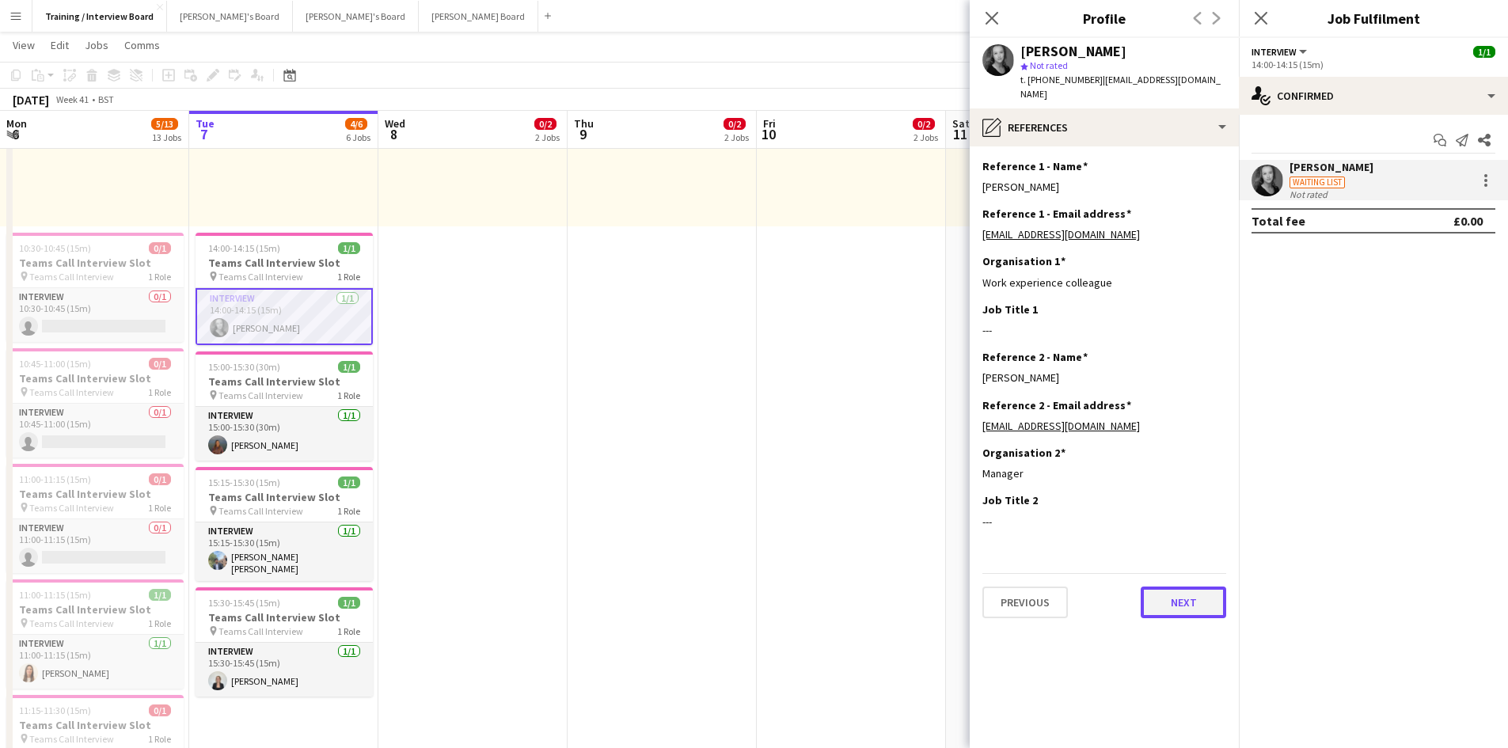
click at [1179, 598] on button "Next" at bounding box center [1183, 603] width 85 height 32
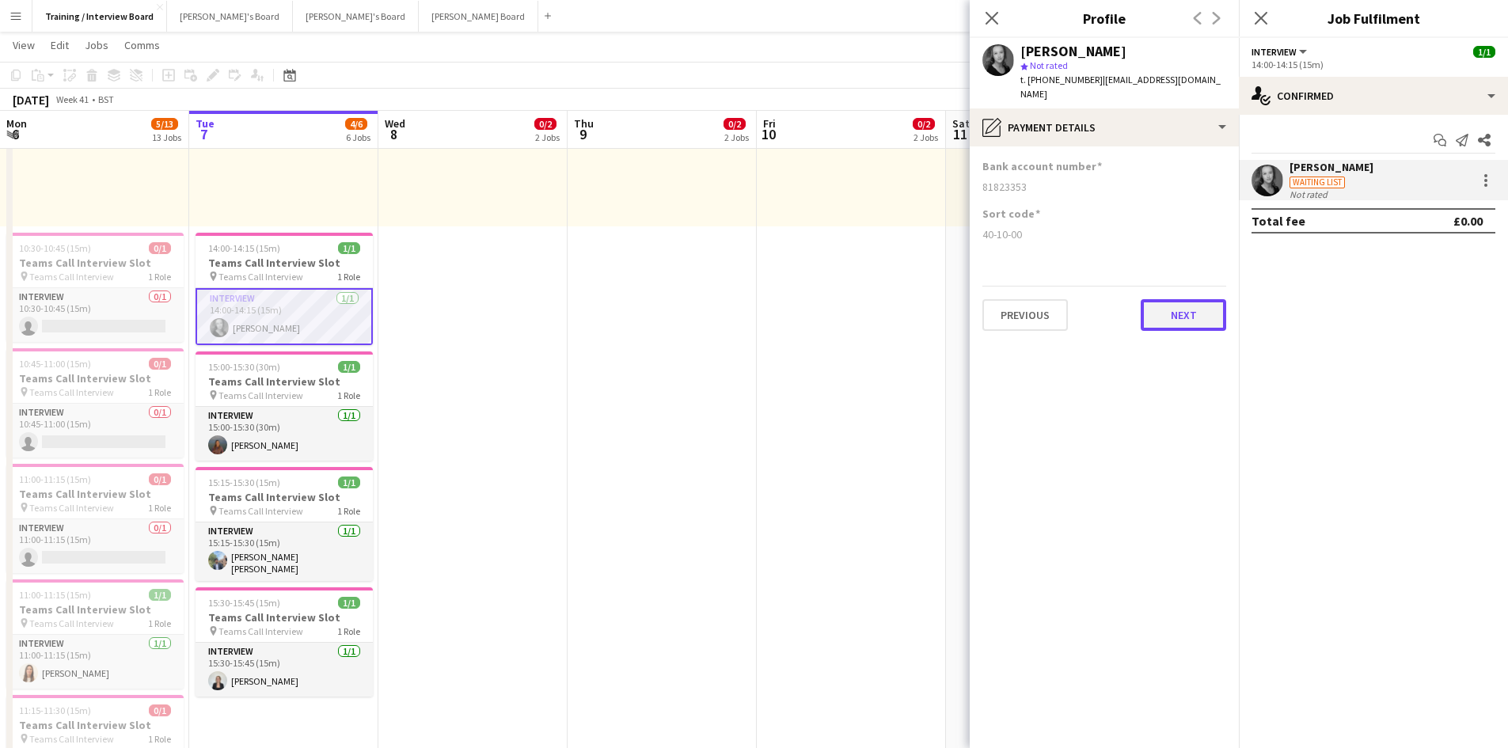
click at [1197, 317] on button "Next" at bounding box center [1183, 315] width 85 height 32
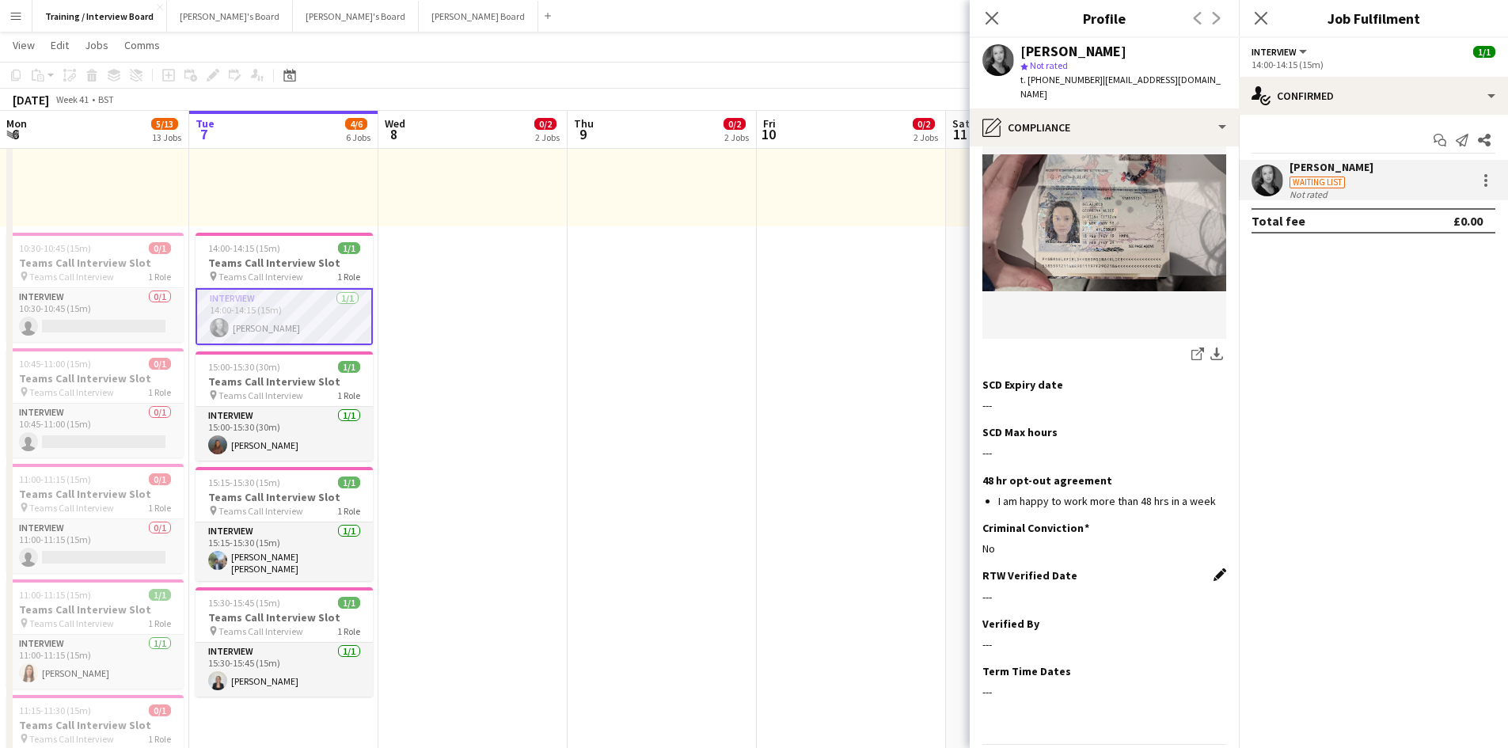
scroll to position [237, 0]
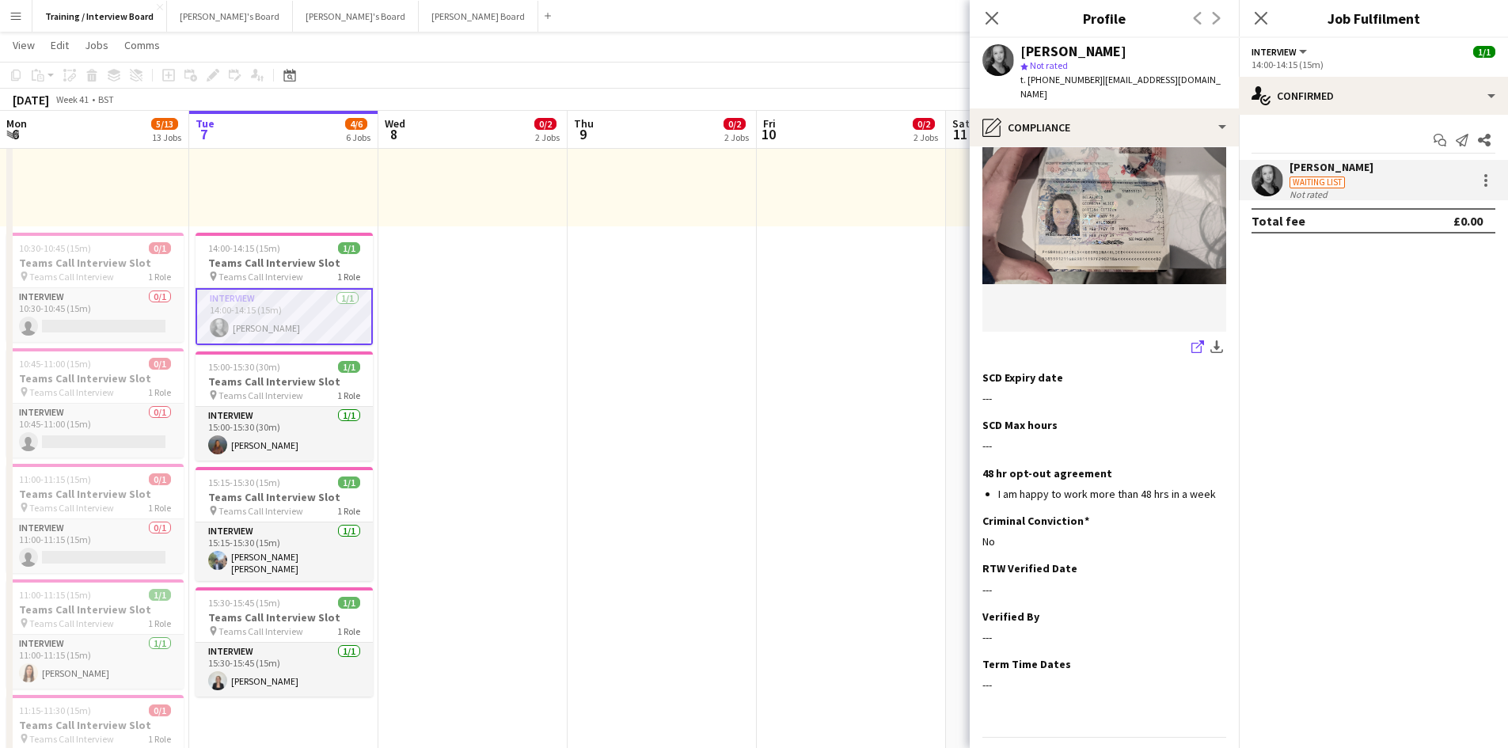
click at [1191, 340] on icon "share-external-link-1" at bounding box center [1197, 346] width 13 height 13
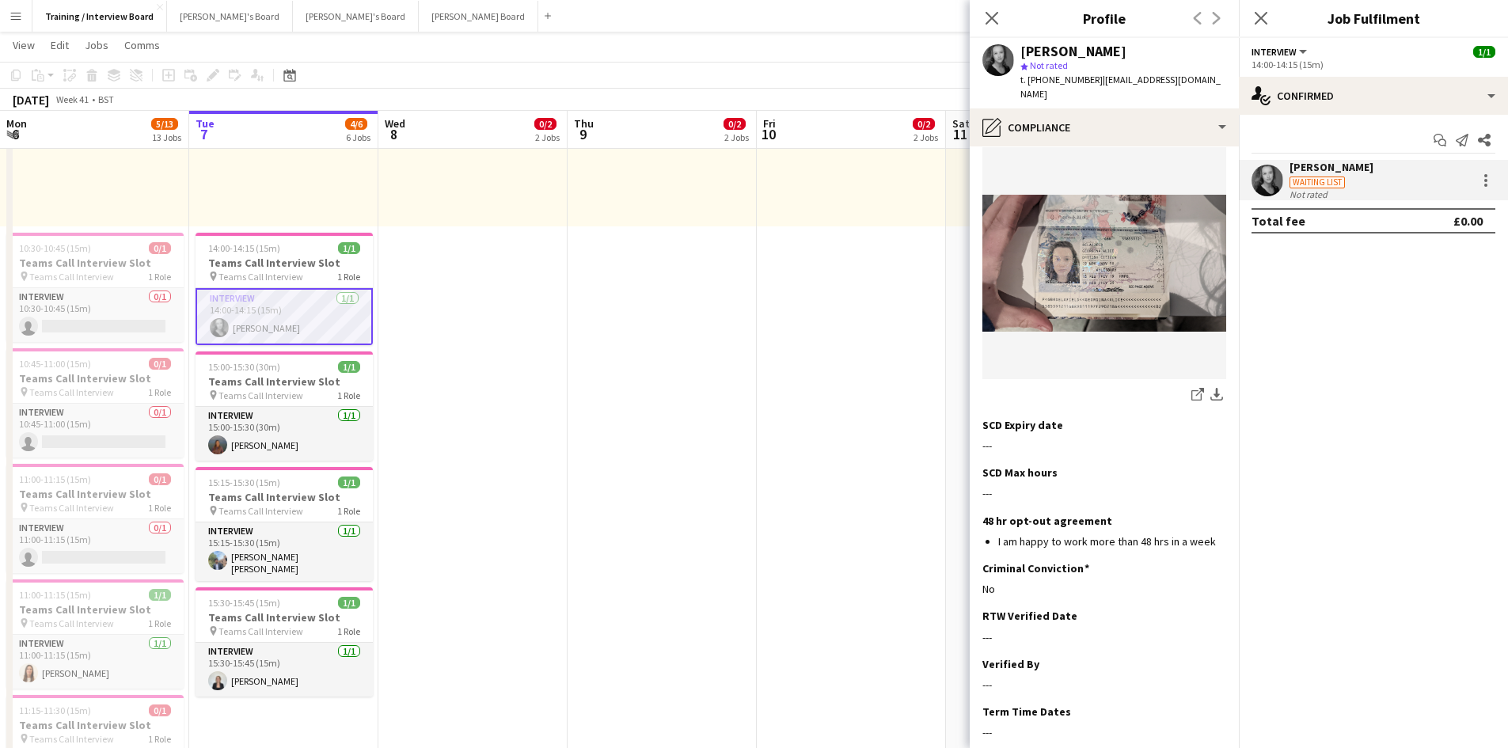
scroll to position [269, 0]
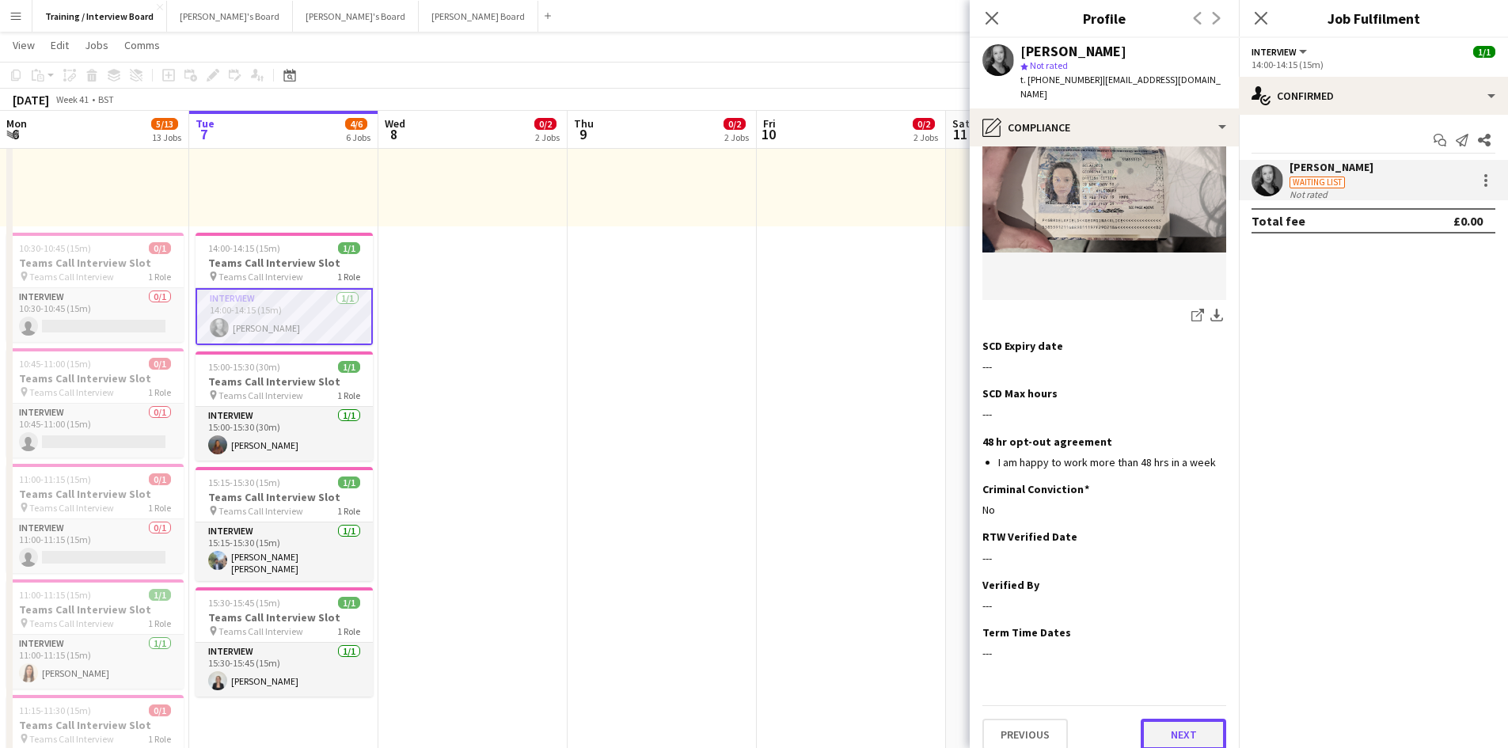
click at [1159, 720] on button "Next" at bounding box center [1183, 735] width 85 height 32
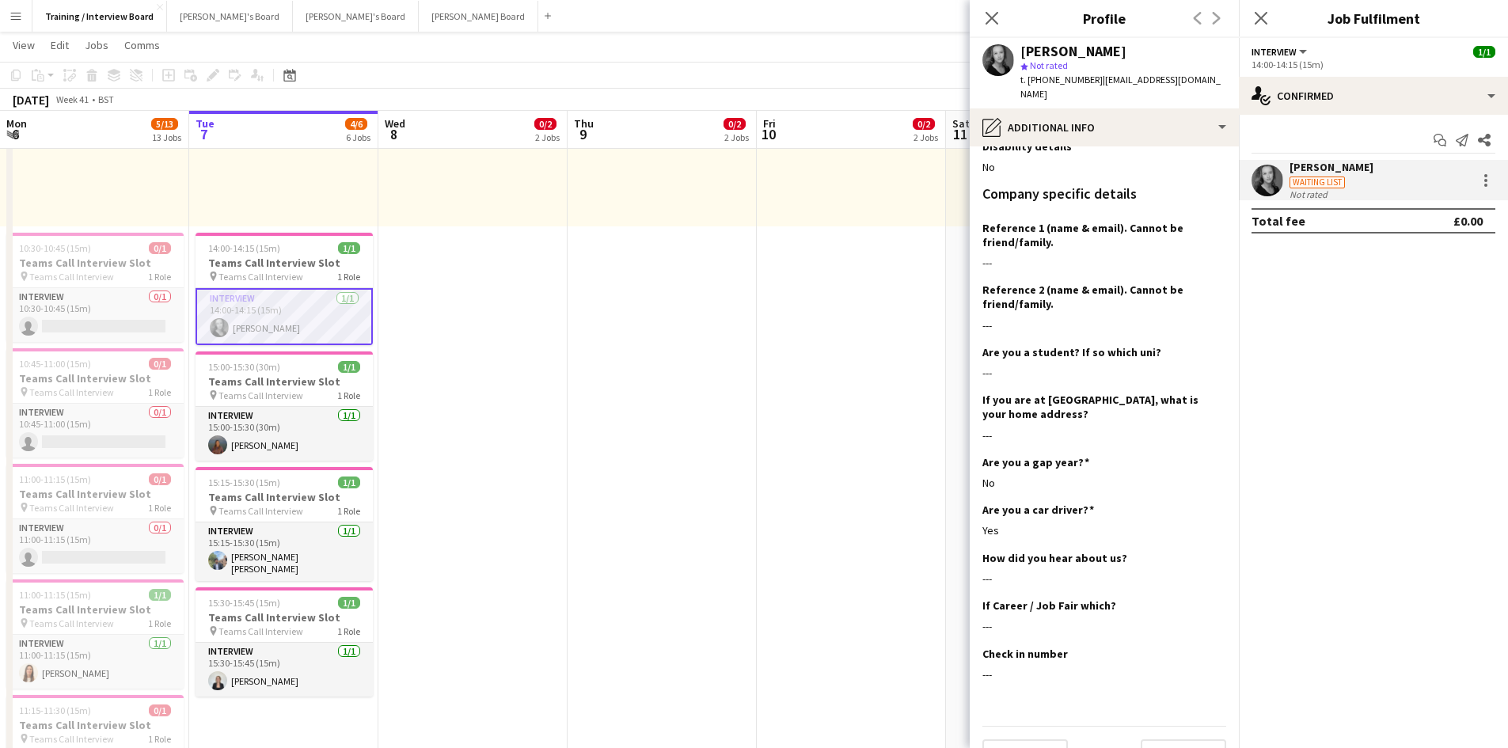
scroll to position [194, 0]
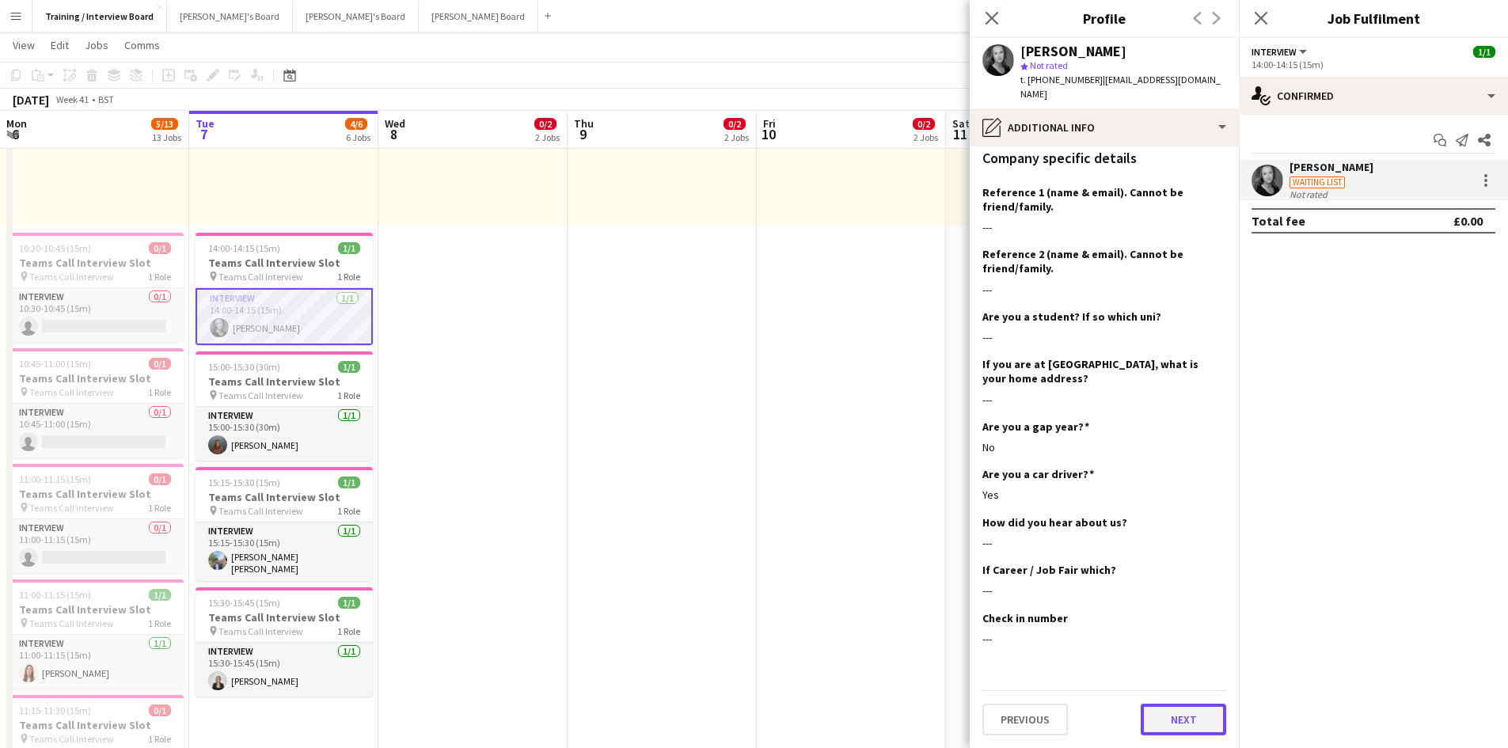
click at [1190, 714] on button "Next" at bounding box center [1183, 720] width 85 height 32
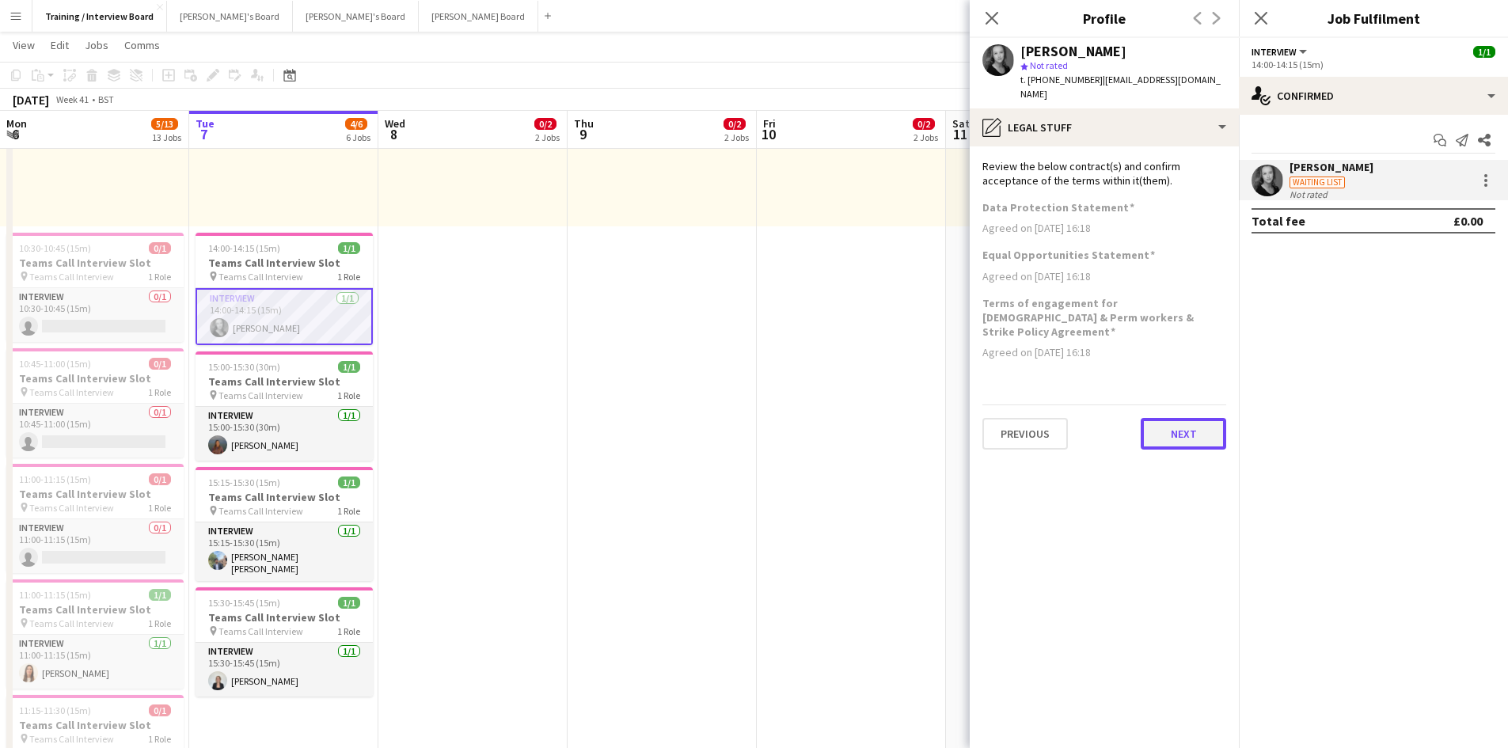
click at [1211, 425] on button "Next" at bounding box center [1183, 434] width 85 height 32
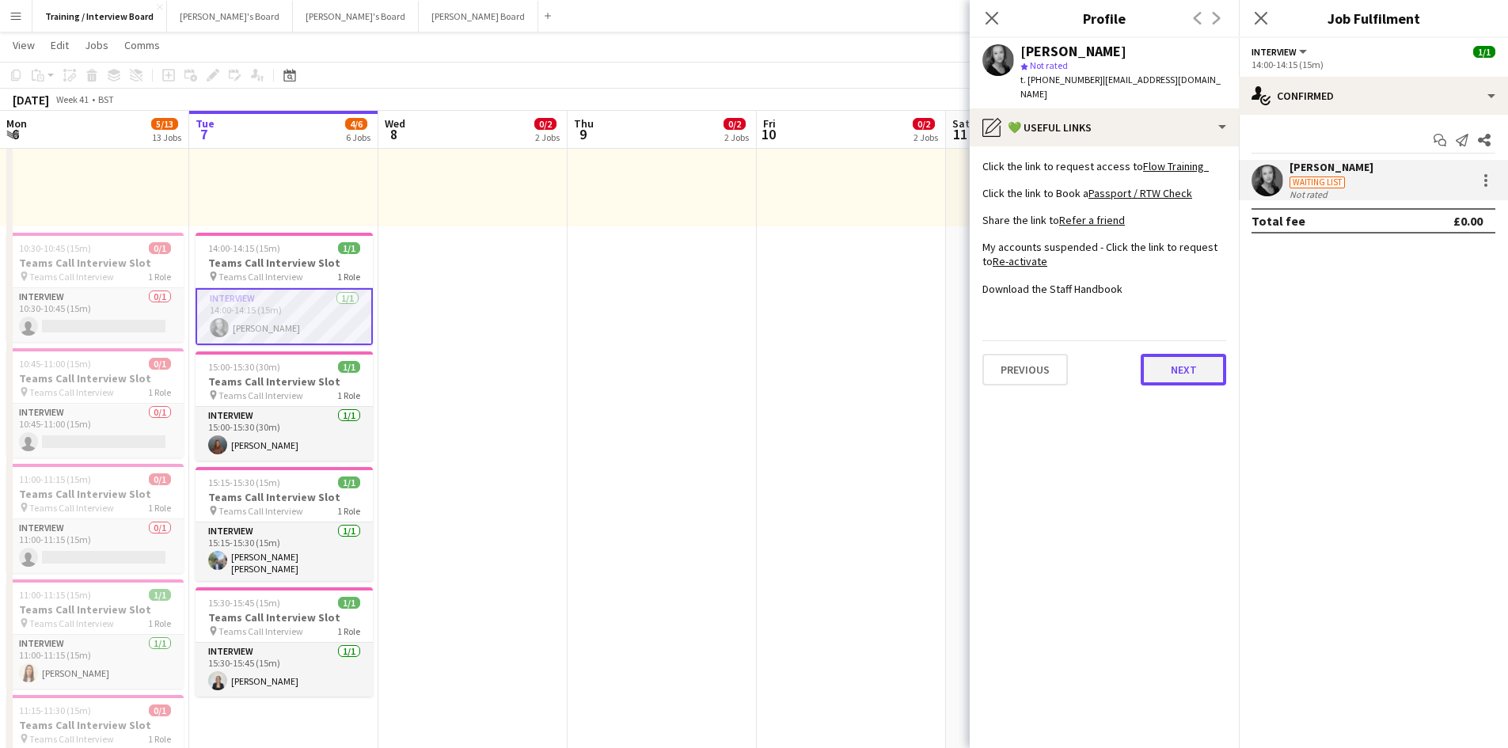
click at [1217, 373] on button "Next" at bounding box center [1183, 370] width 85 height 32
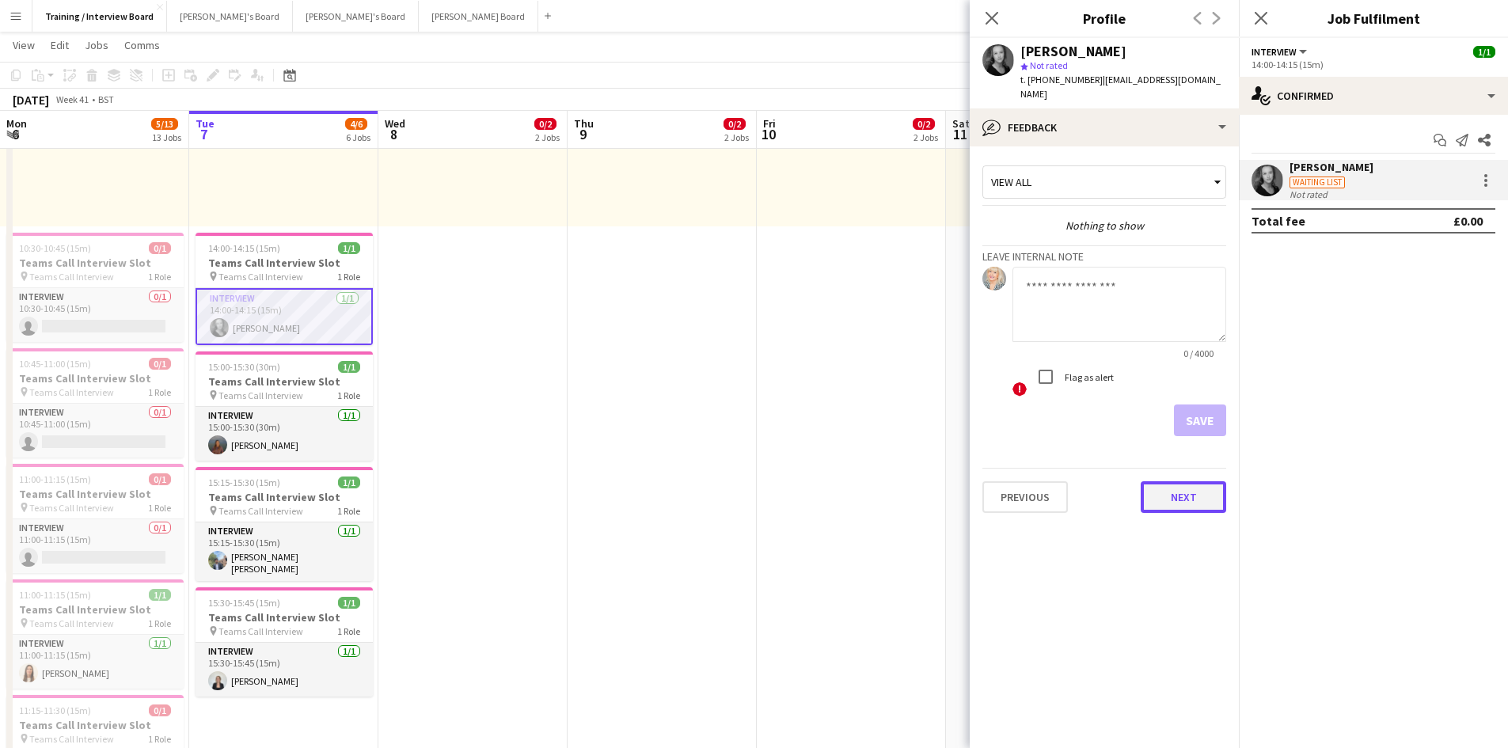
click at [1209, 492] on button "Next" at bounding box center [1183, 497] width 85 height 32
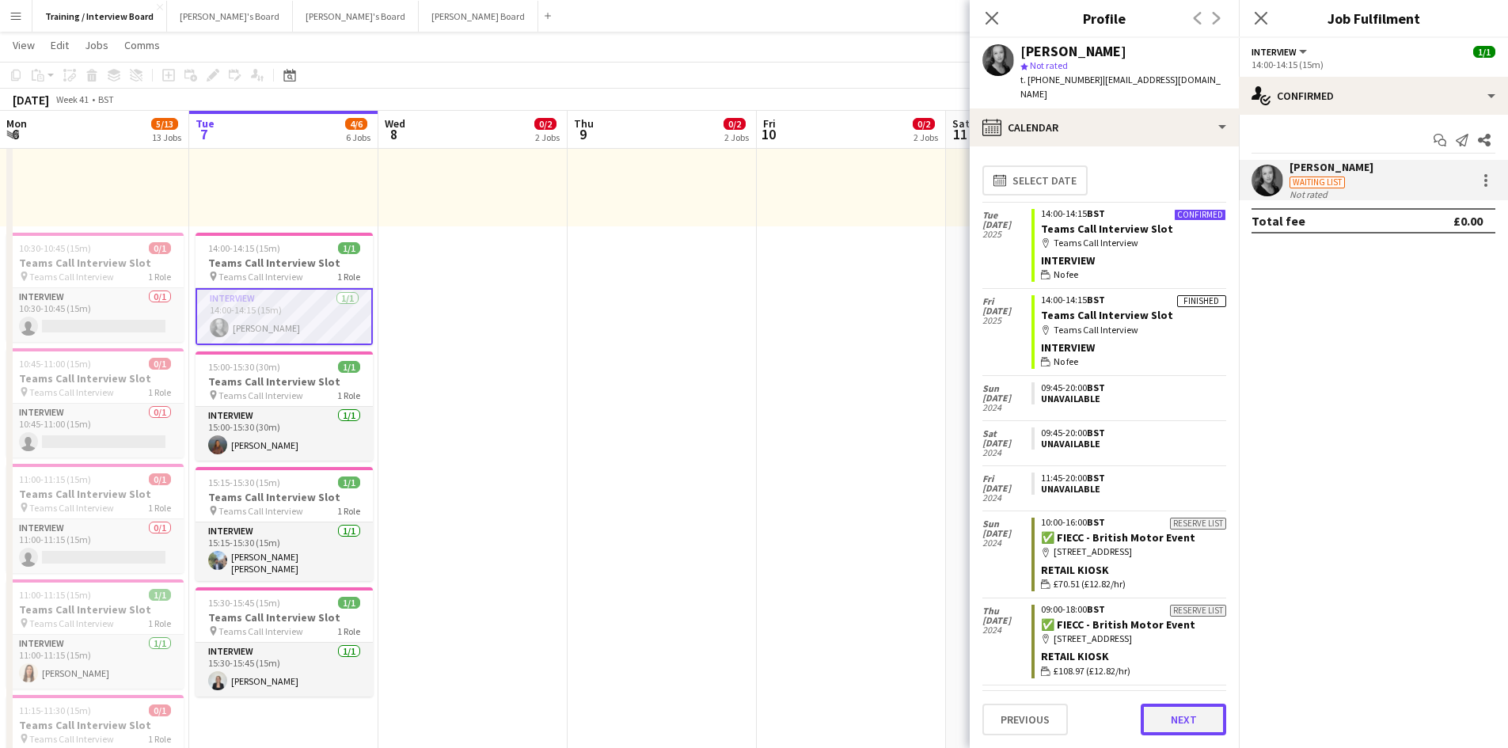
click at [1189, 708] on button "Next" at bounding box center [1183, 720] width 85 height 32
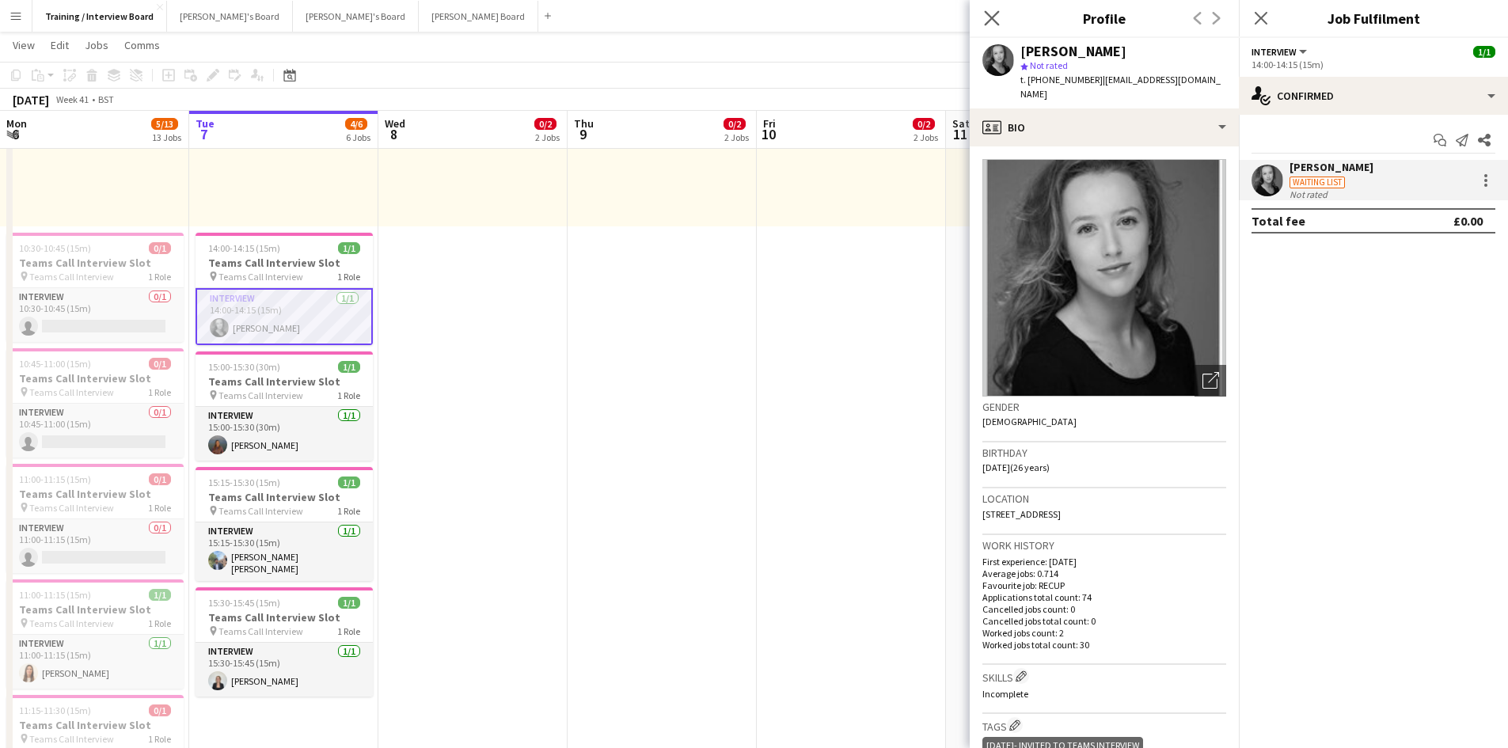
click at [982, 19] on app-icon "Close pop-in" at bounding box center [992, 18] width 23 height 23
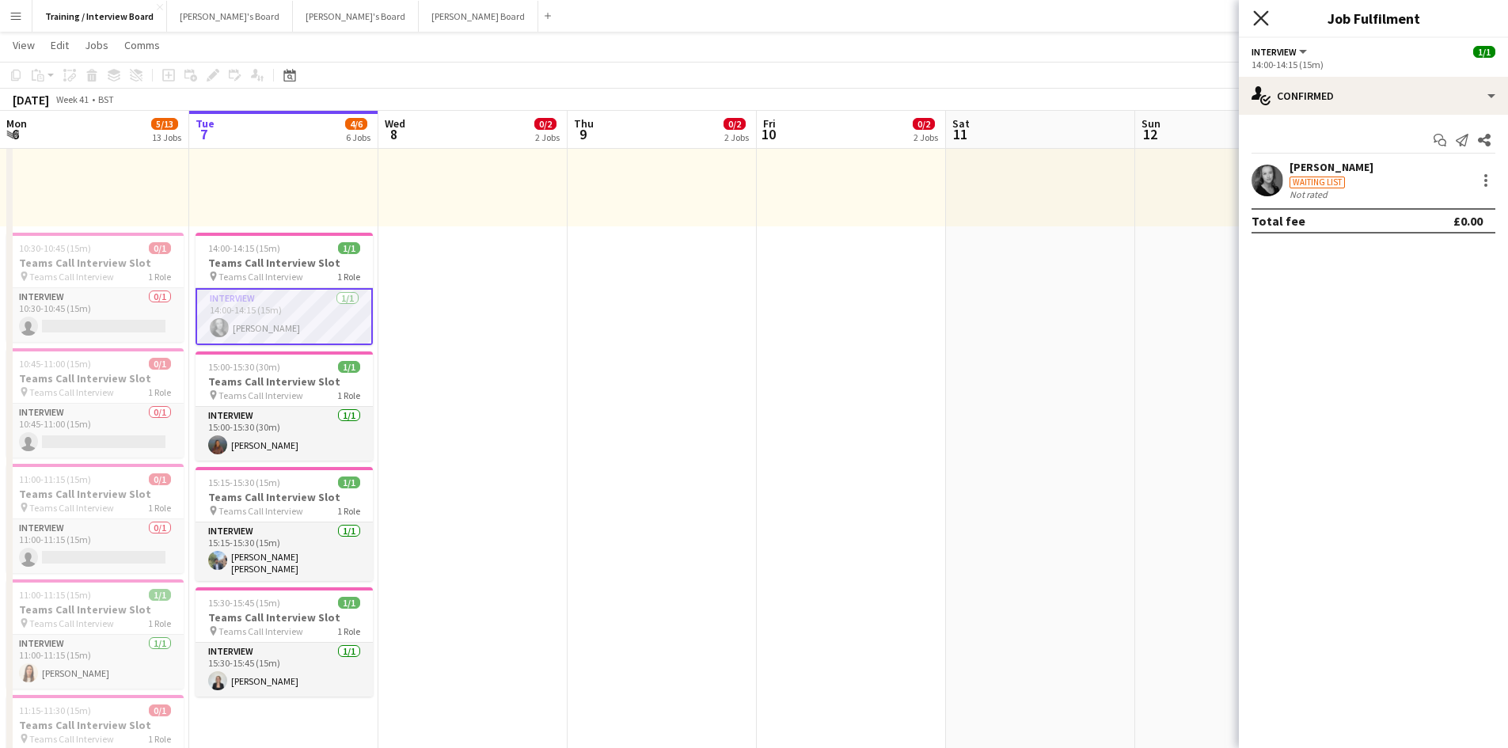
click at [1255, 17] on icon "Close pop-in" at bounding box center [1260, 17] width 15 height 15
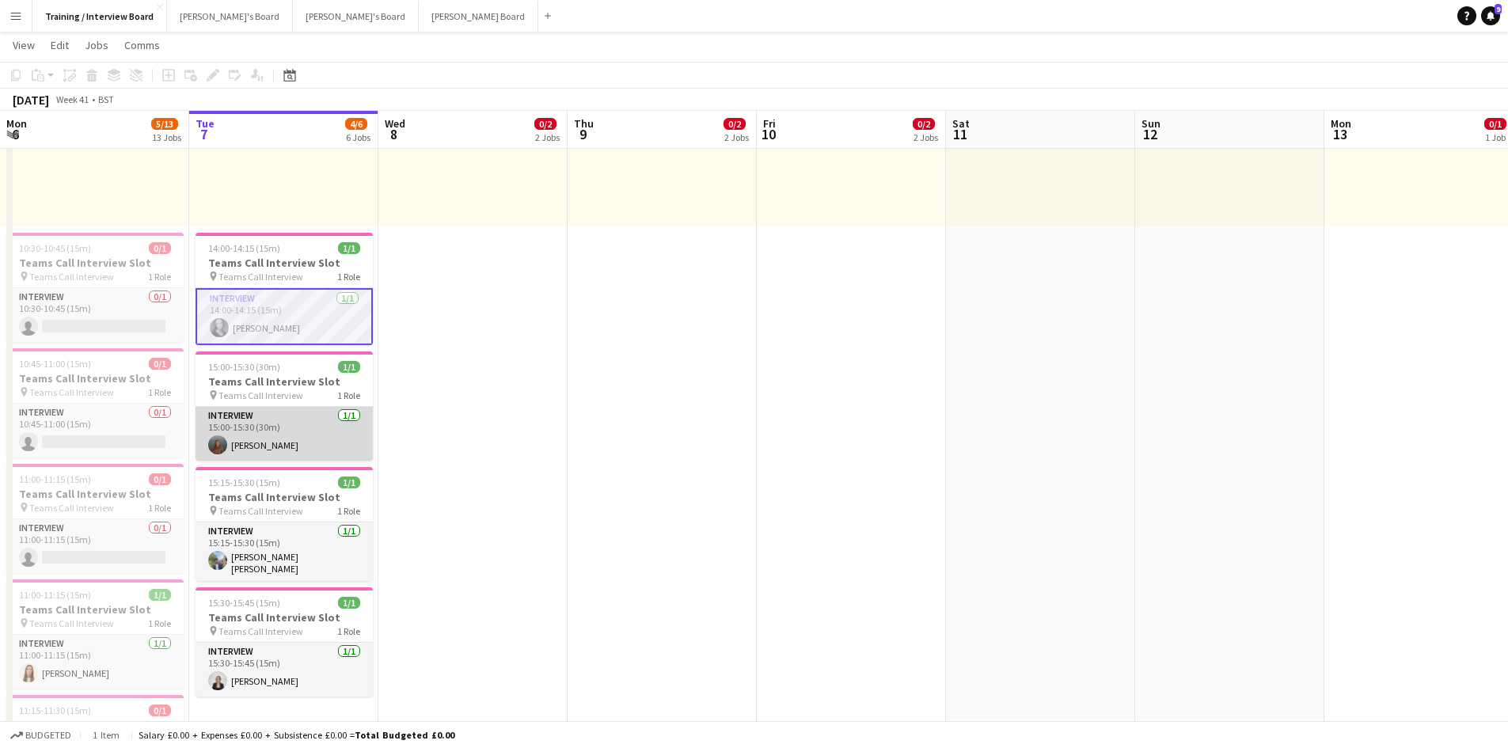
click at [242, 444] on app-card-role "Interview [DATE] 15:00-15:30 (30m) [PERSON_NAME]" at bounding box center [284, 434] width 177 height 54
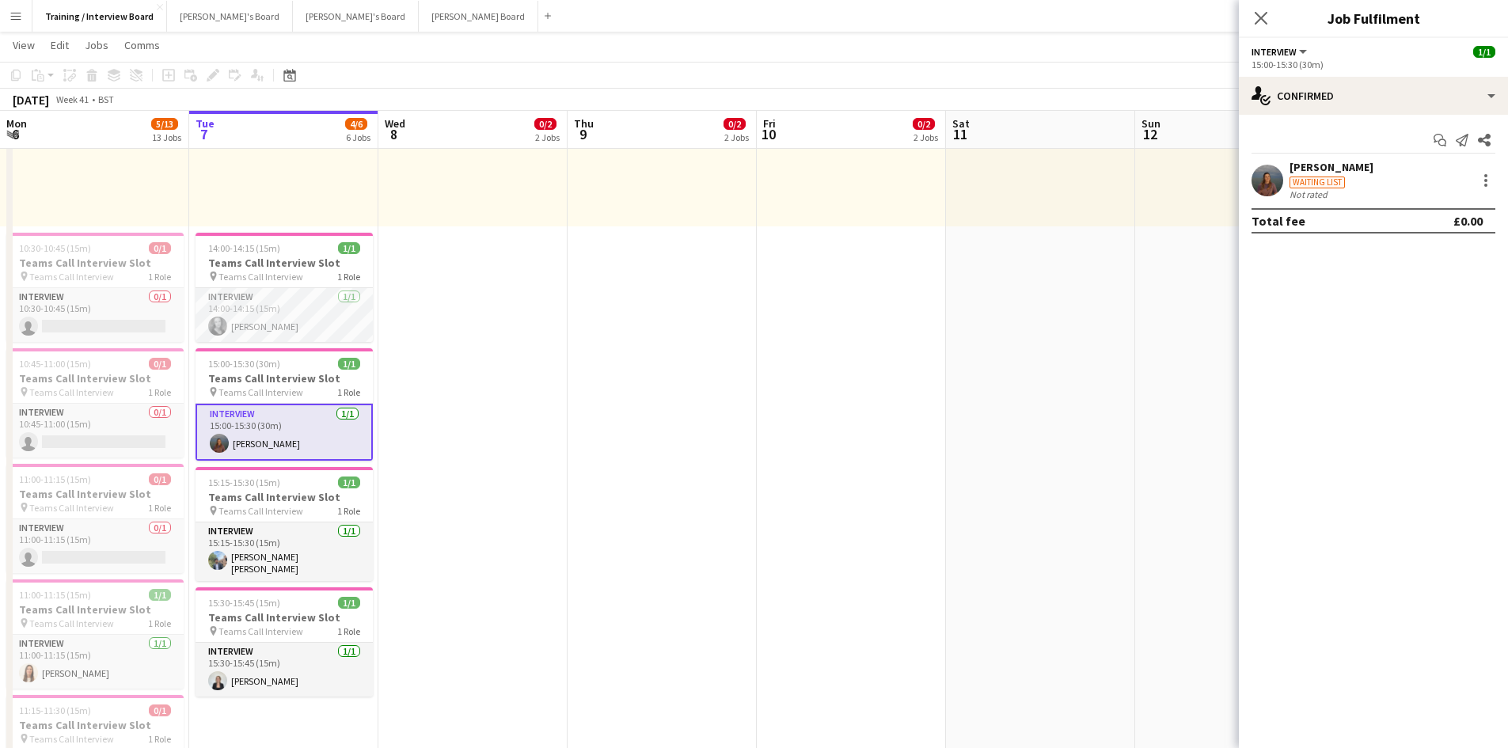
click at [1319, 169] on div "[PERSON_NAME]" at bounding box center [1331, 167] width 84 height 14
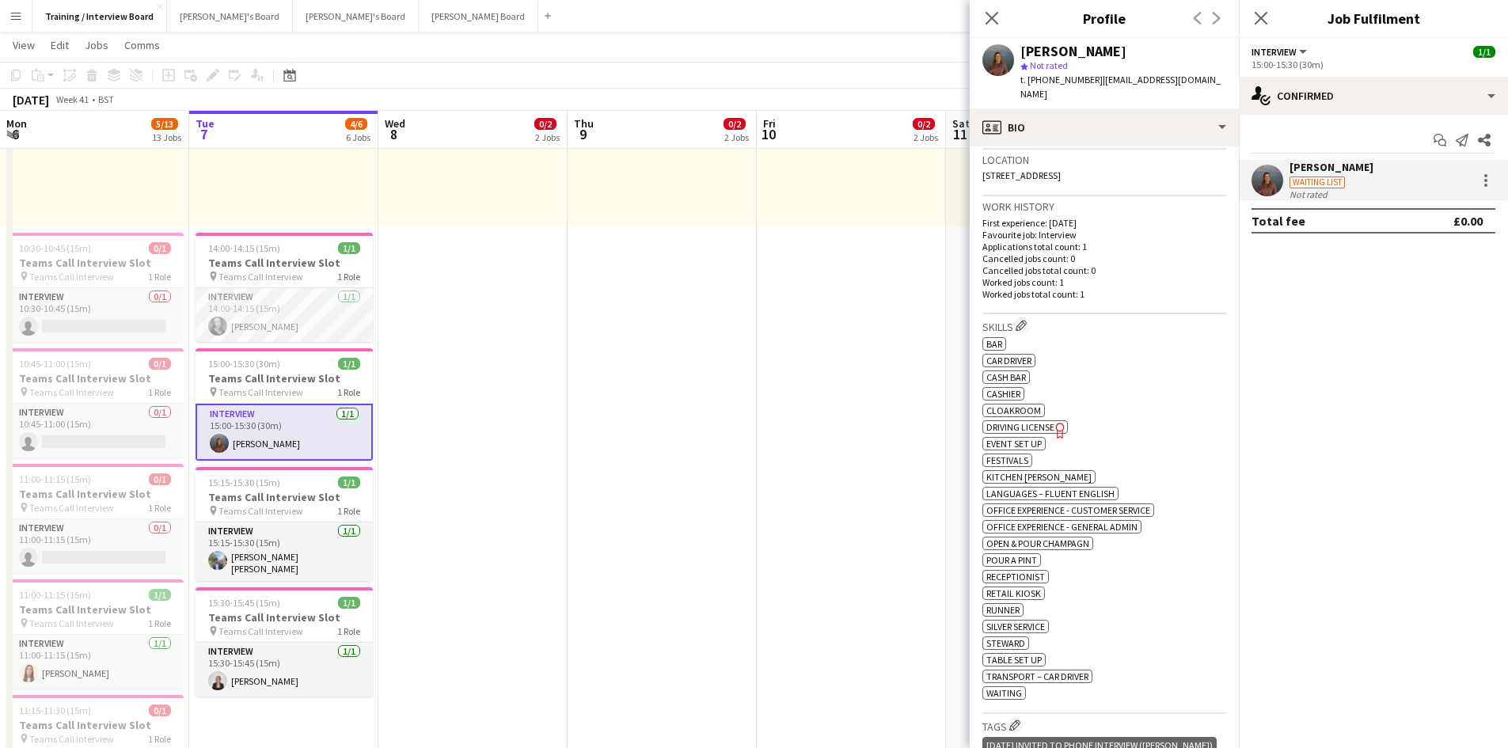
scroll to position [396, 0]
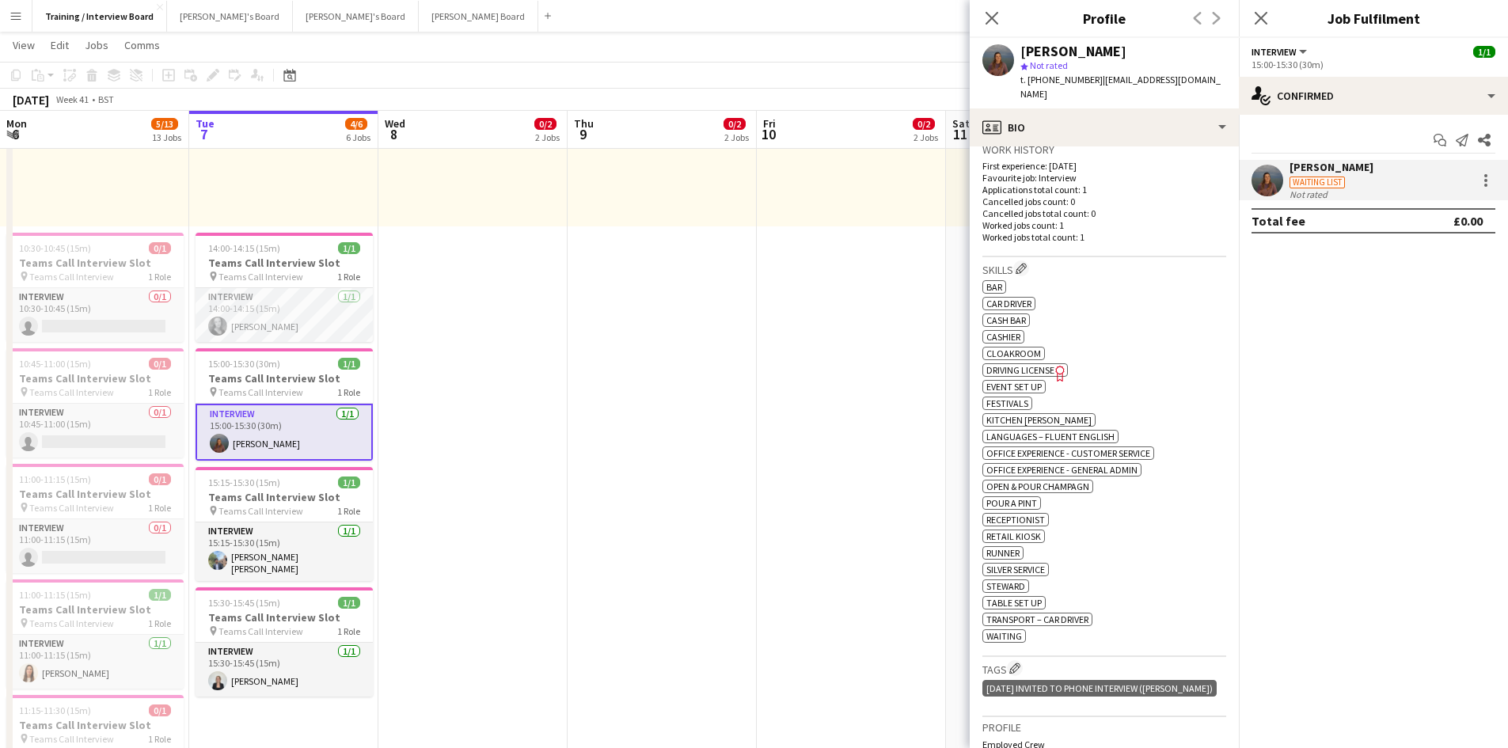
click at [1008, 630] on span "Waiting" at bounding box center [1004, 636] width 36 height 12
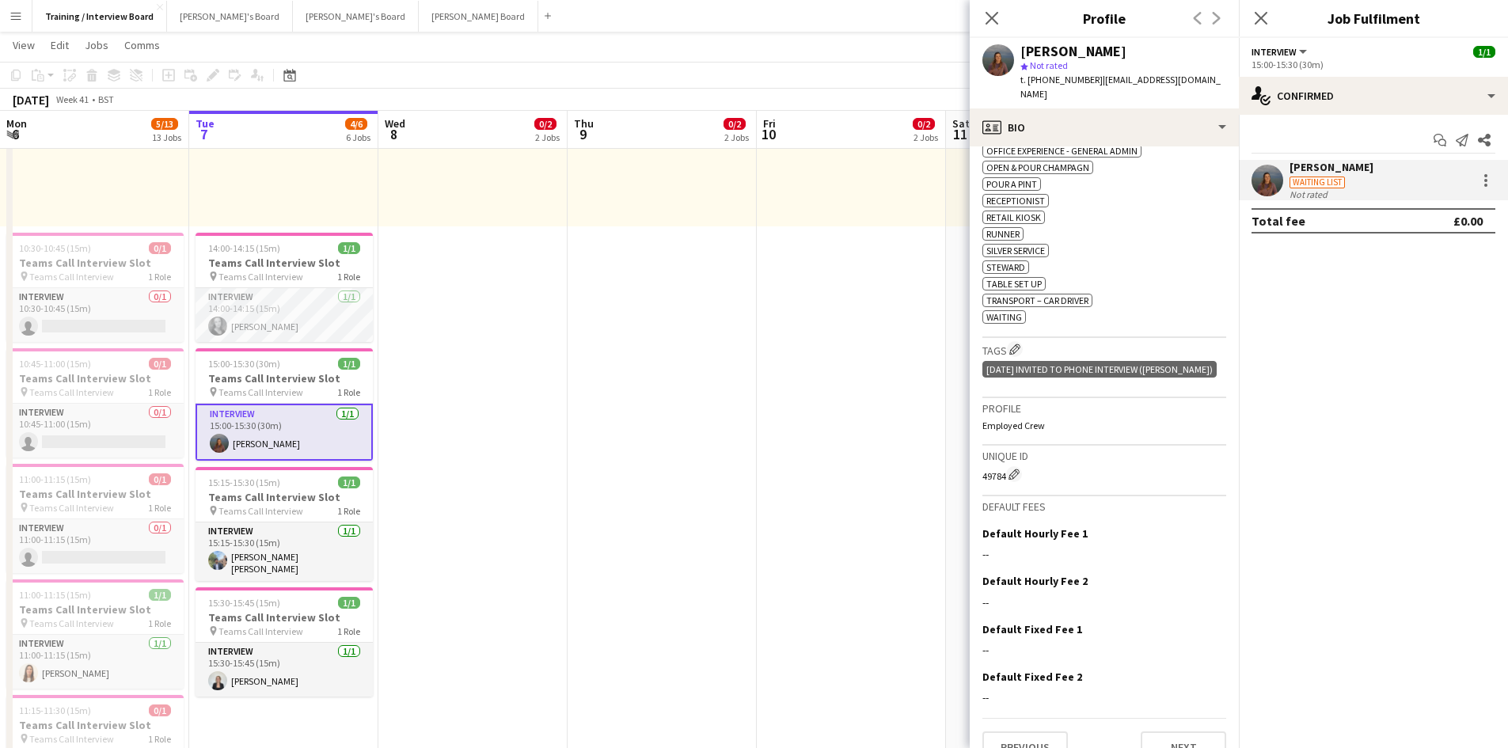
scroll to position [727, 0]
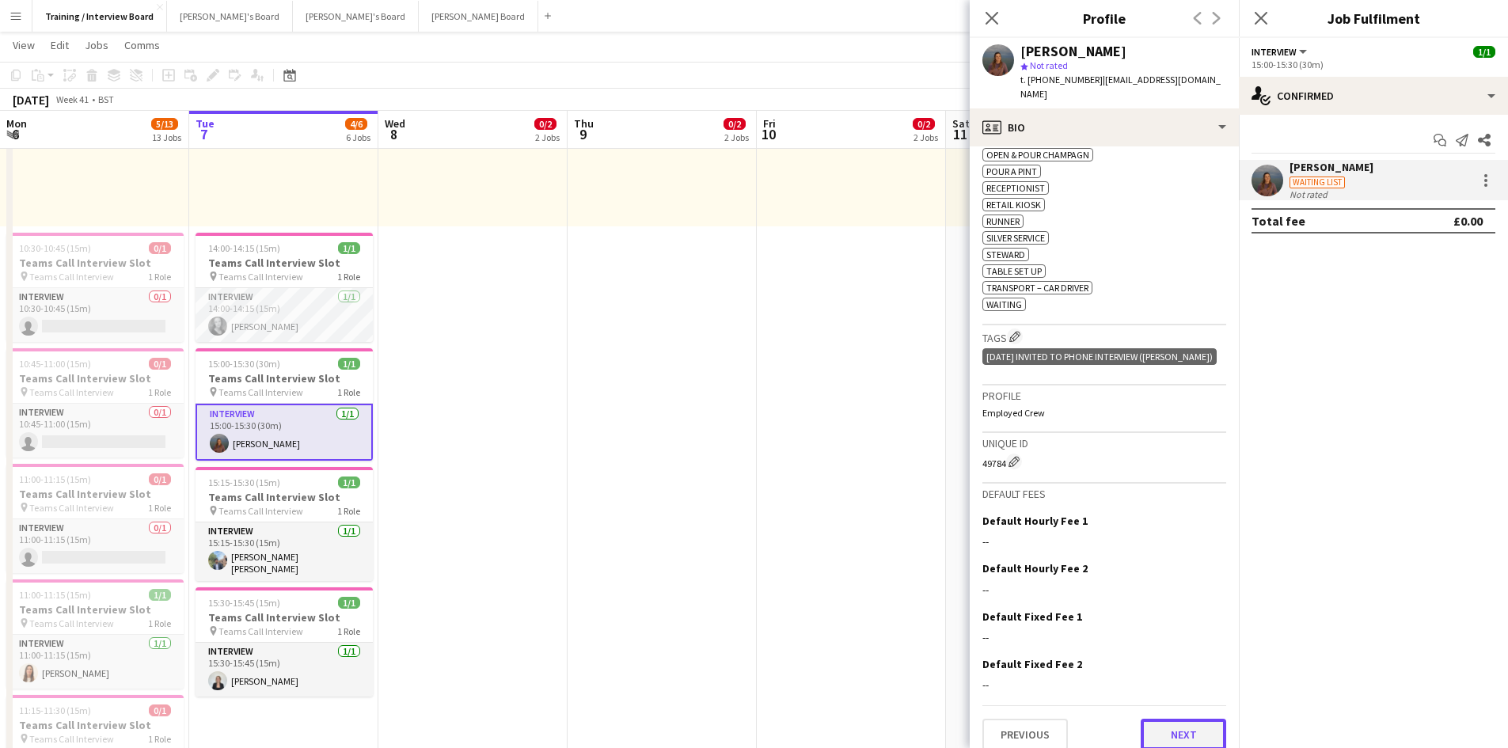
click at [1183, 719] on button "Next" at bounding box center [1183, 735] width 85 height 32
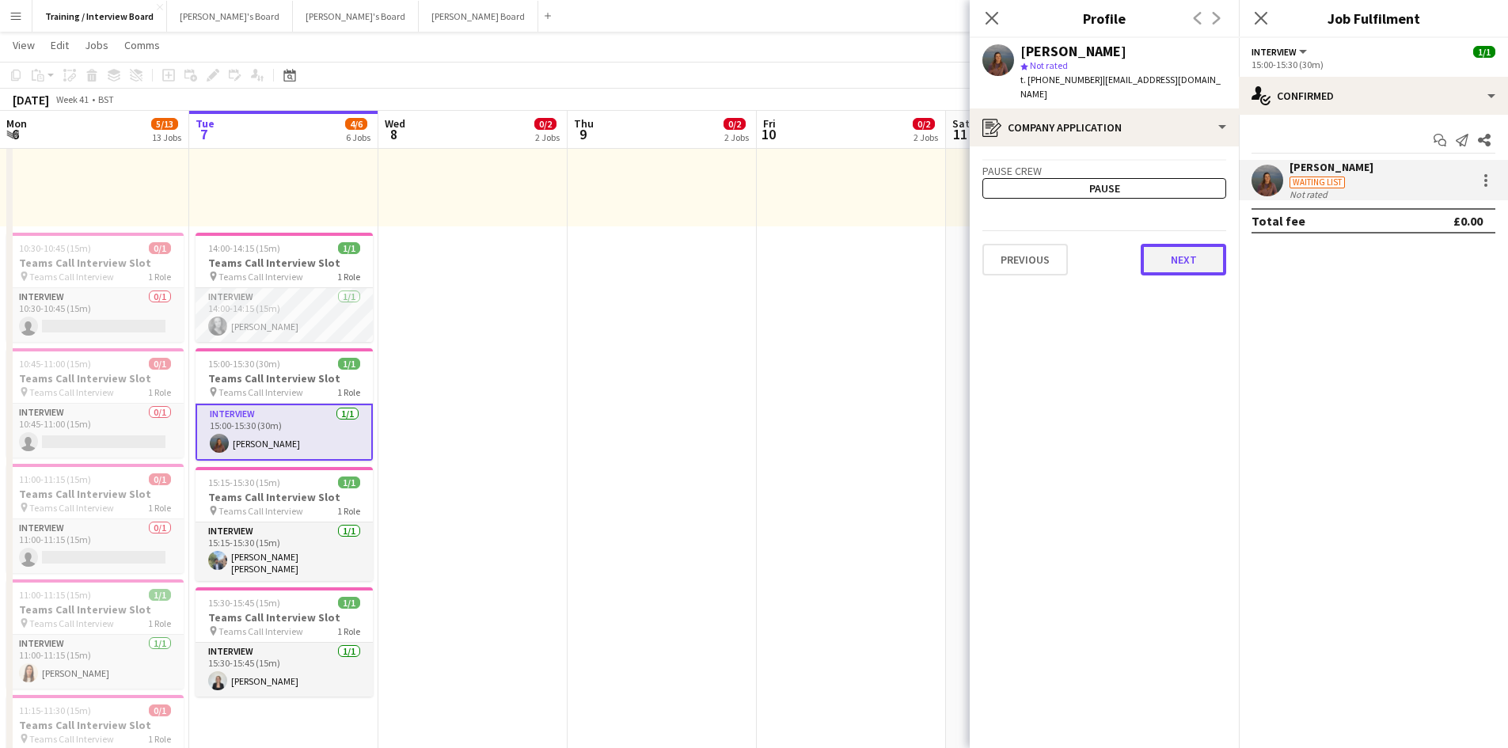
click at [1163, 247] on button "Next" at bounding box center [1183, 260] width 85 height 32
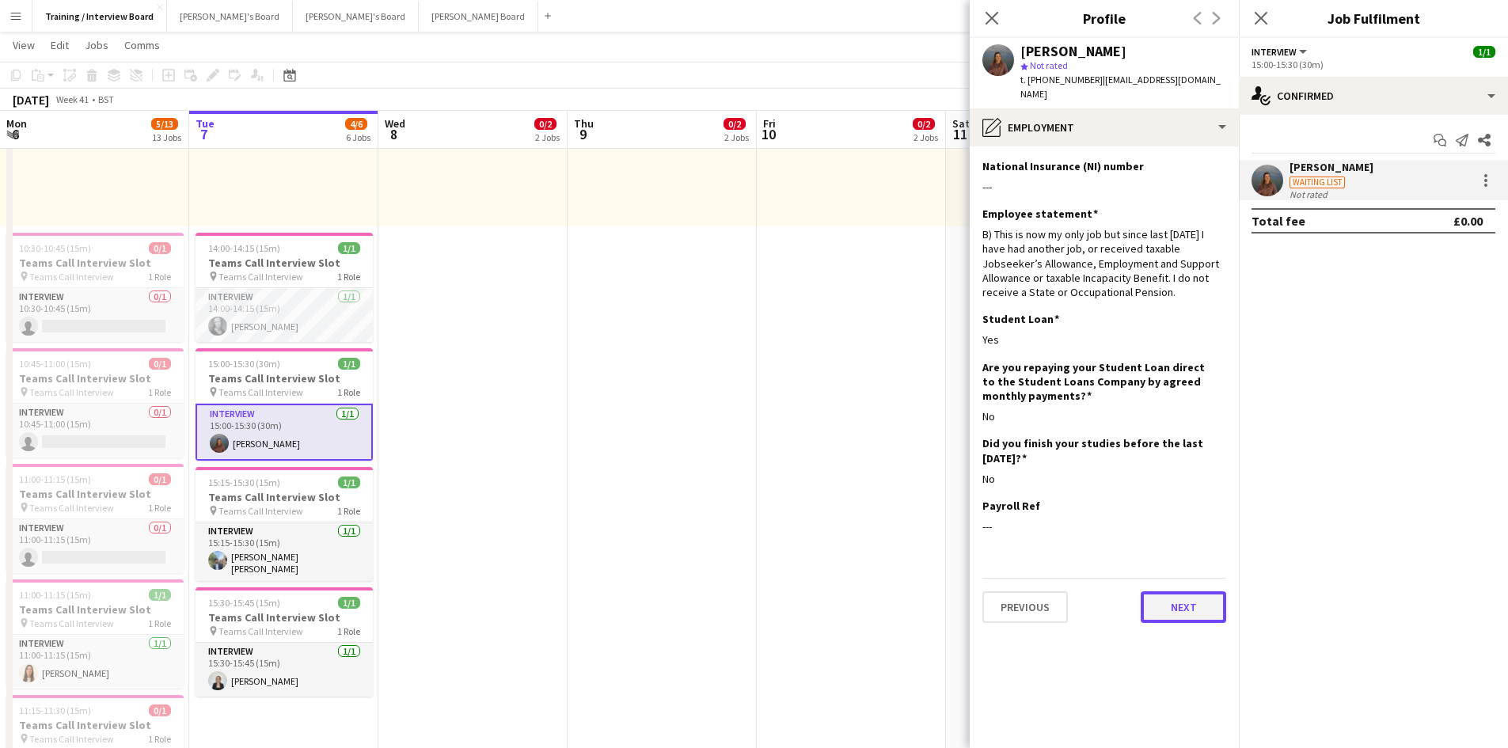
click at [1183, 602] on button "Next" at bounding box center [1183, 607] width 85 height 32
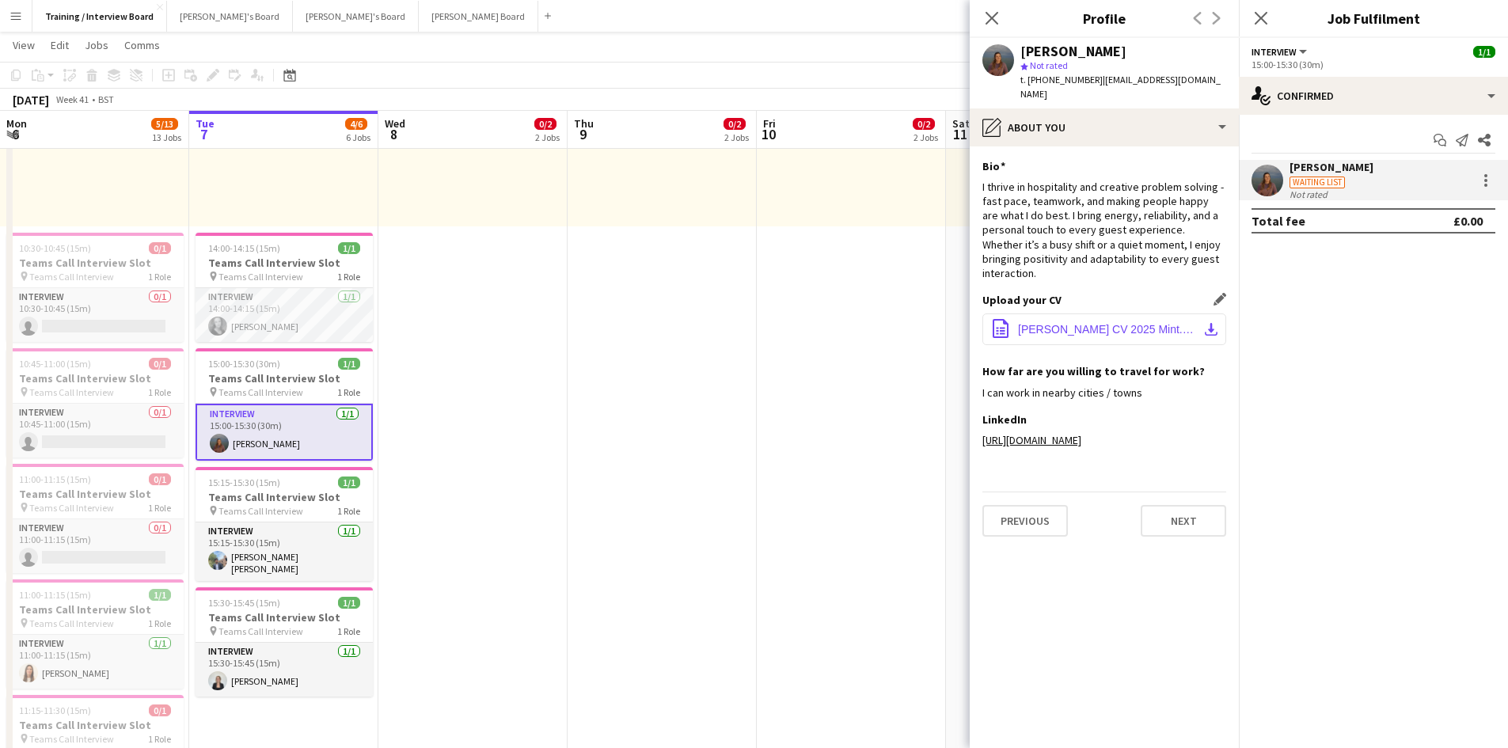
click at [1205, 323] on app-icon "download-bottom" at bounding box center [1211, 329] width 13 height 13
click at [1186, 505] on button "Next" at bounding box center [1183, 521] width 85 height 32
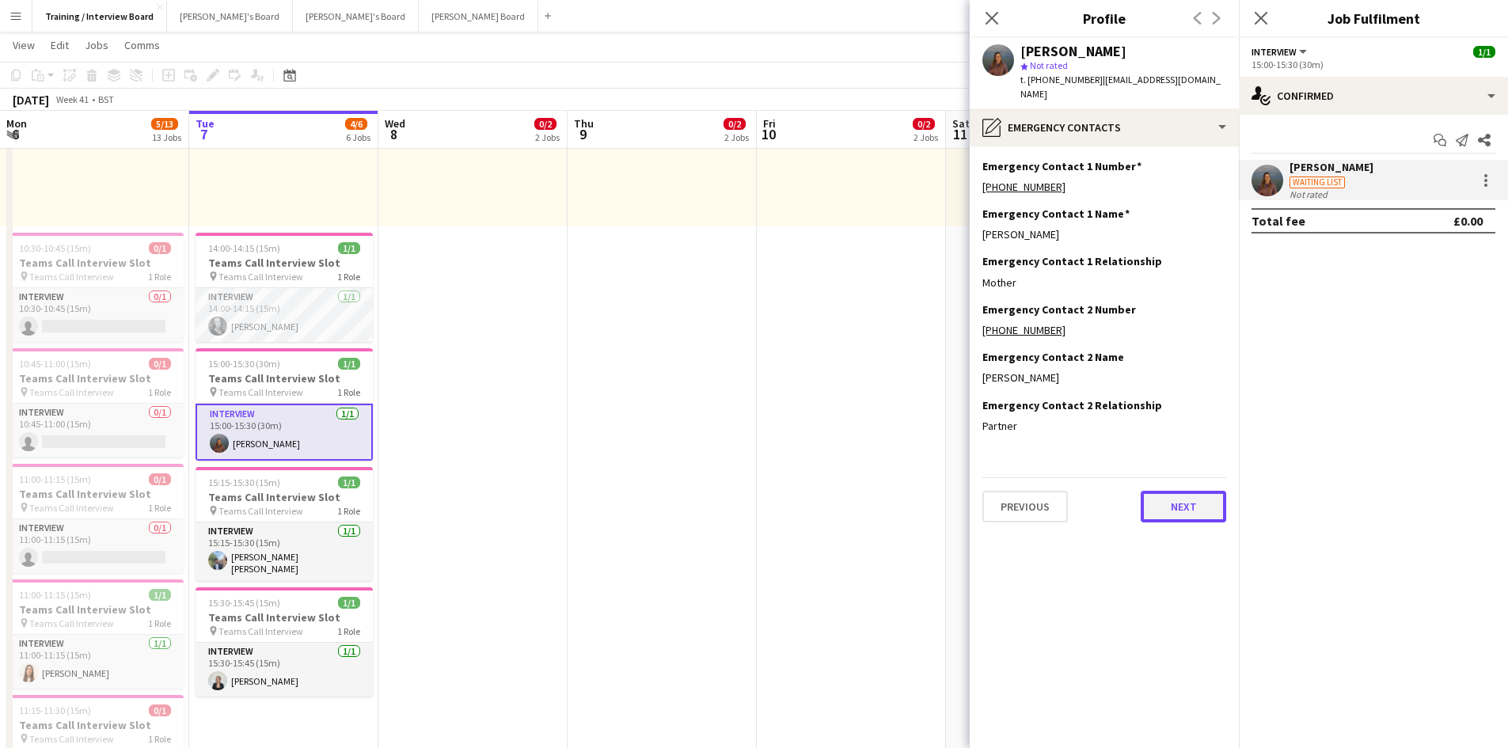
click at [1152, 497] on button "Next" at bounding box center [1183, 507] width 85 height 32
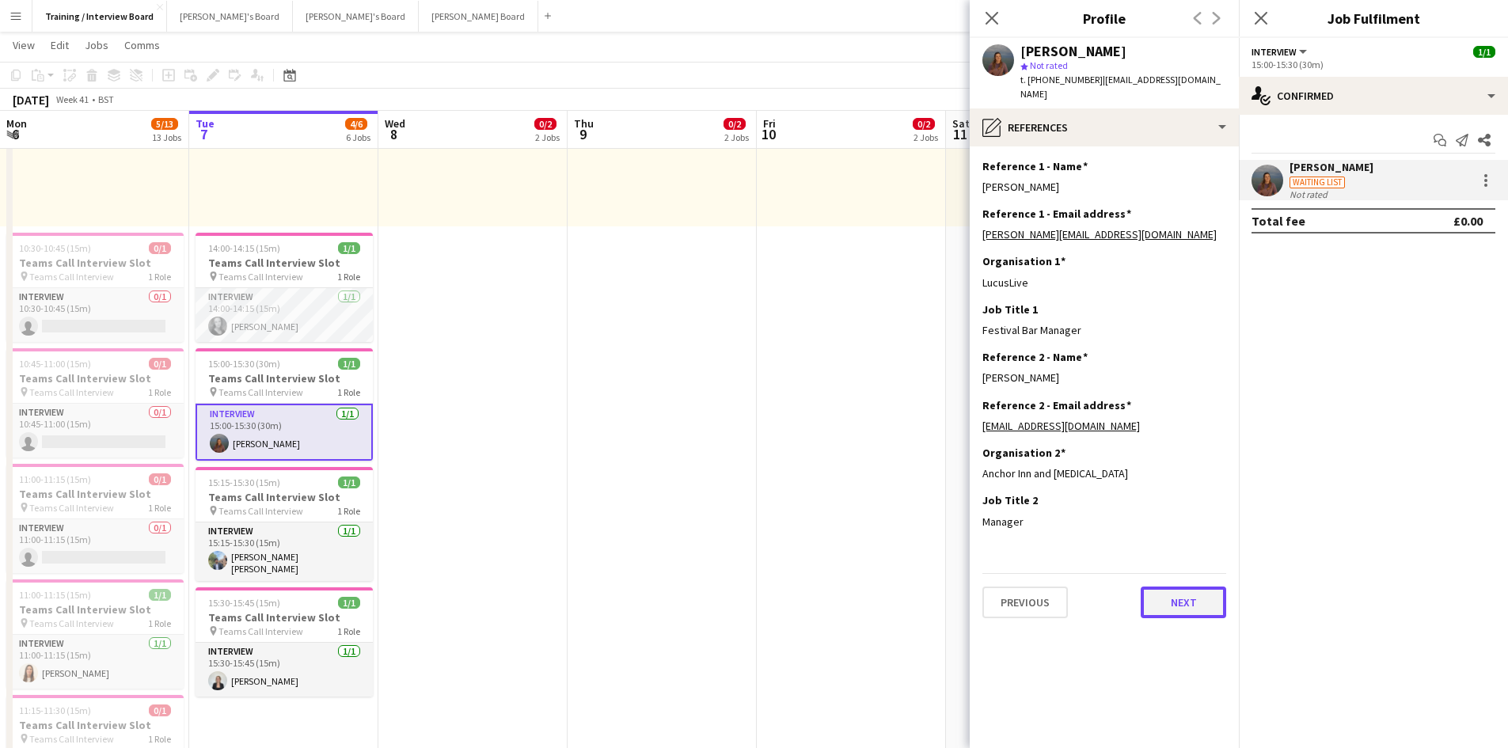
click at [1181, 587] on button "Next" at bounding box center [1183, 603] width 85 height 32
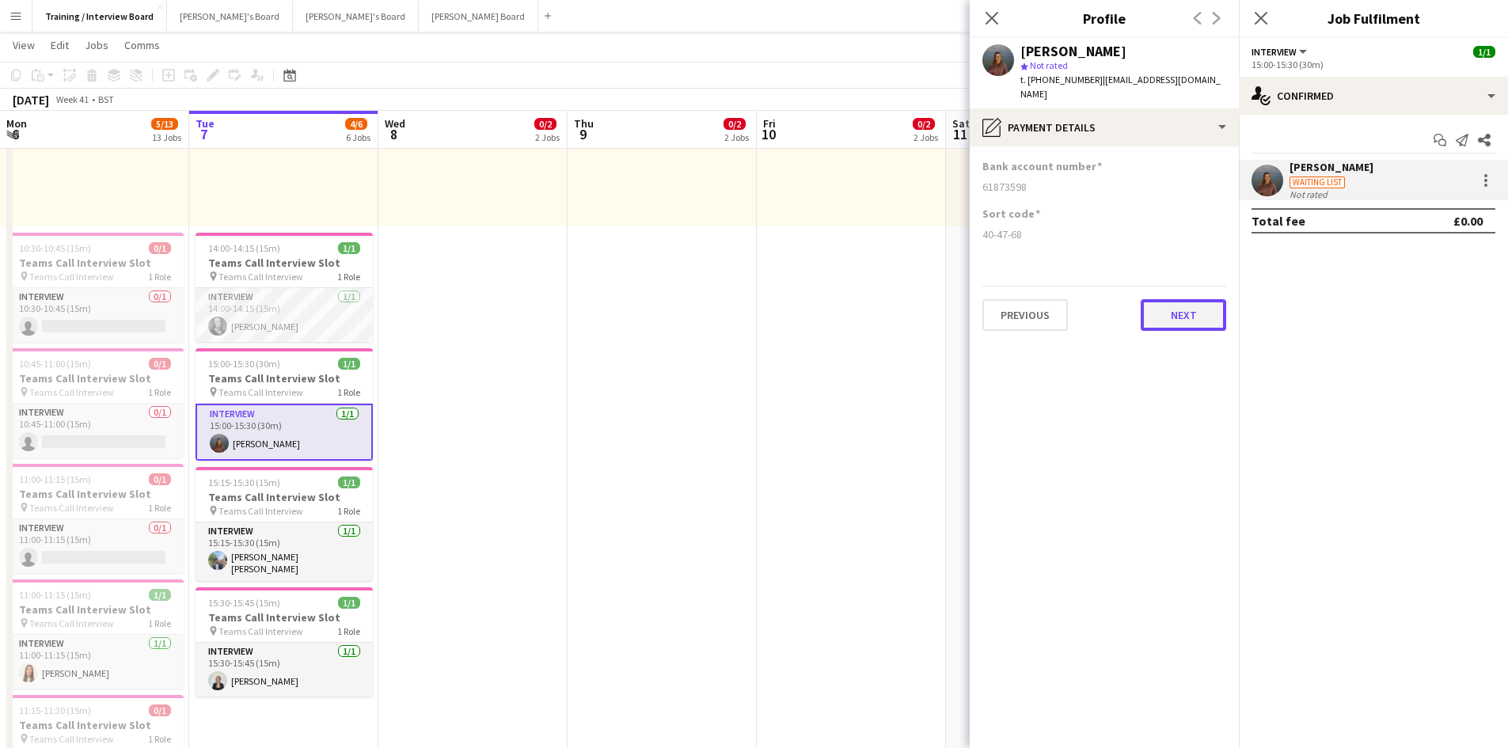
click at [1180, 299] on button "Next" at bounding box center [1183, 315] width 85 height 32
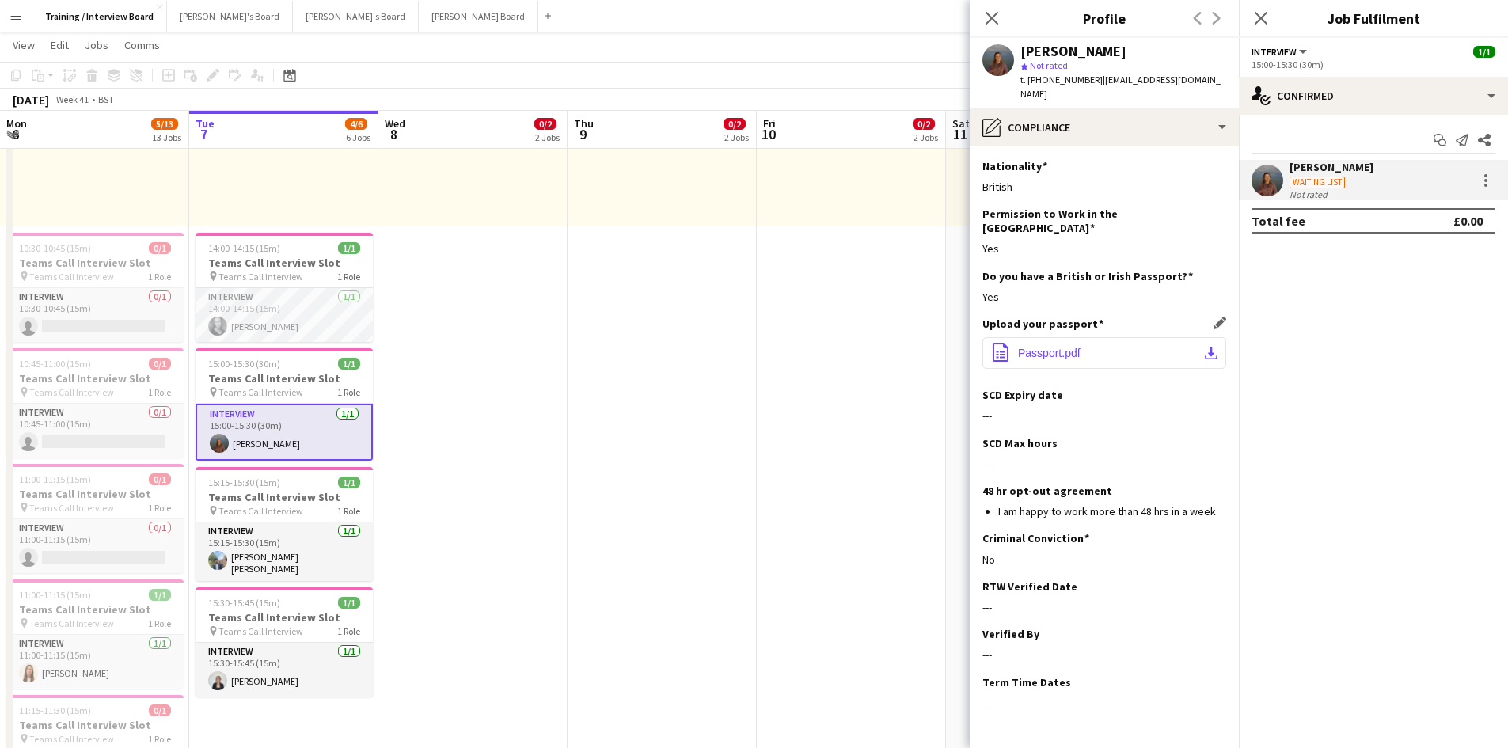
click at [1205, 347] on app-icon "download-bottom" at bounding box center [1211, 353] width 13 height 13
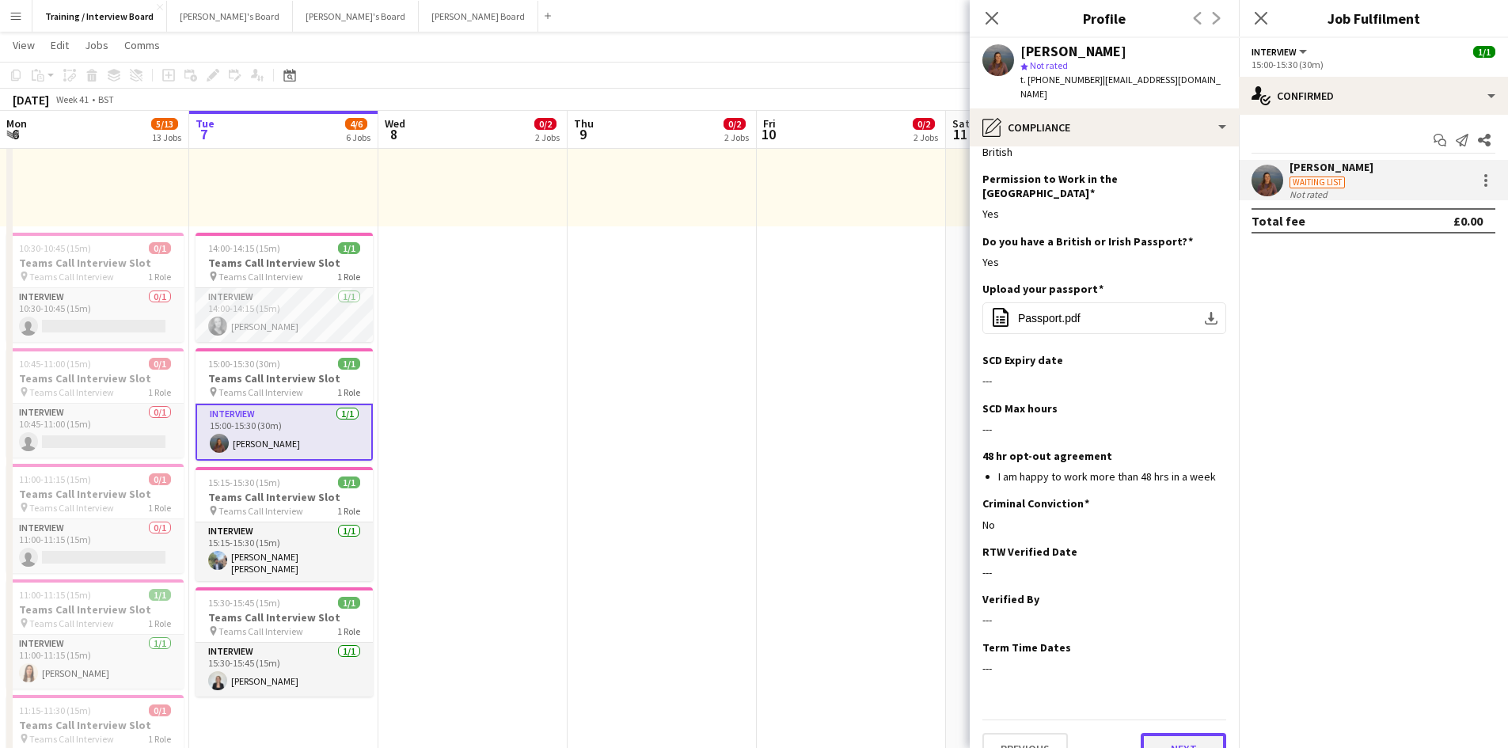
click at [1192, 733] on button "Next" at bounding box center [1183, 749] width 85 height 32
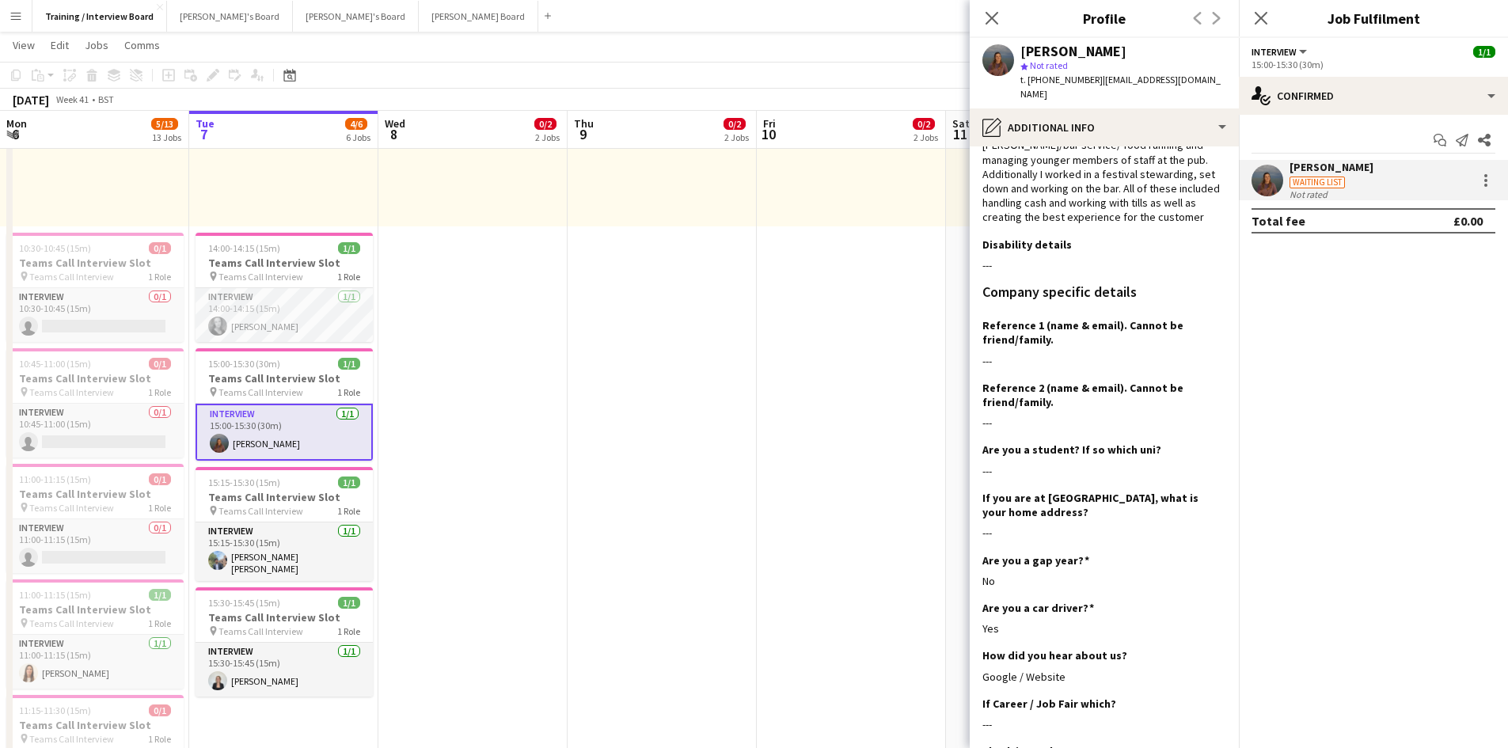
scroll to position [294, 0]
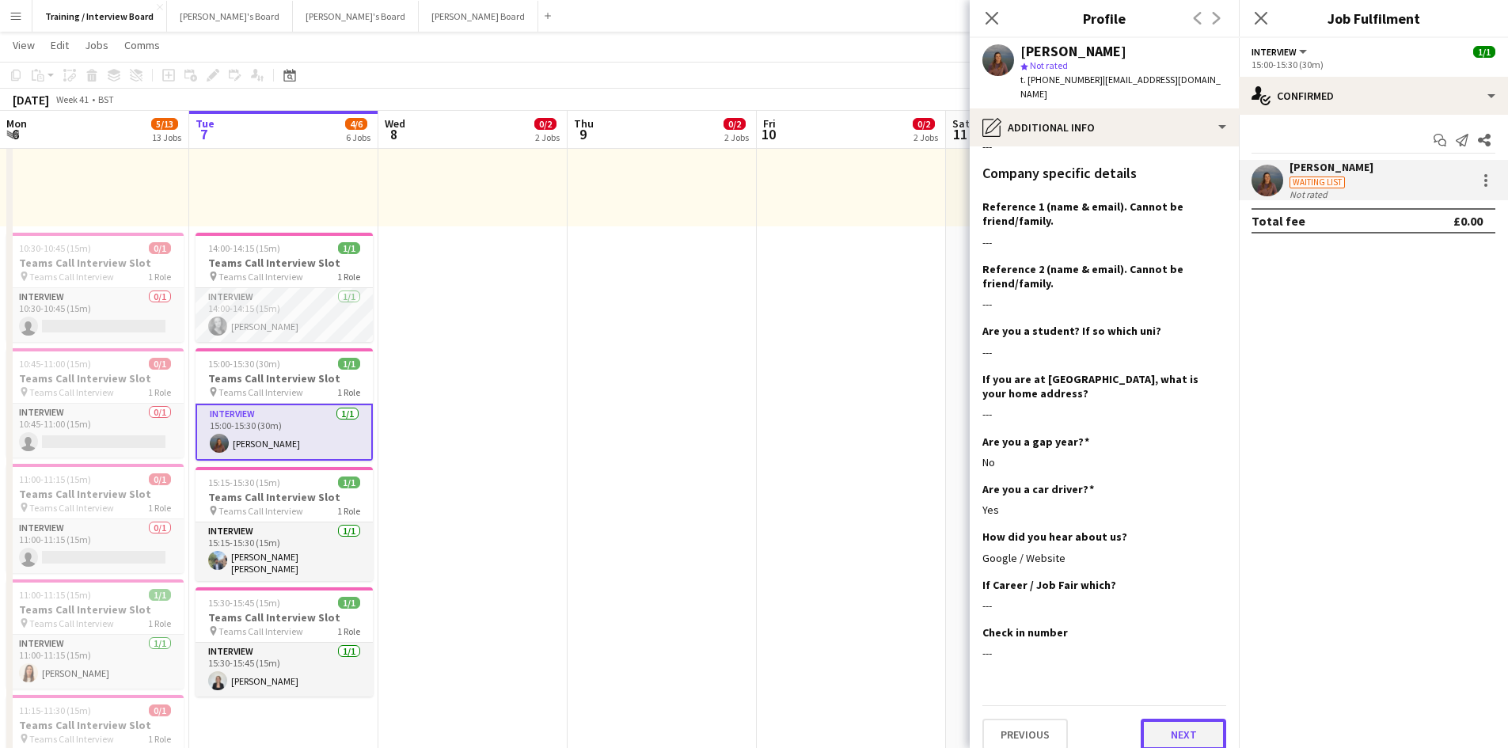
click at [1188, 734] on button "Next" at bounding box center [1183, 735] width 85 height 32
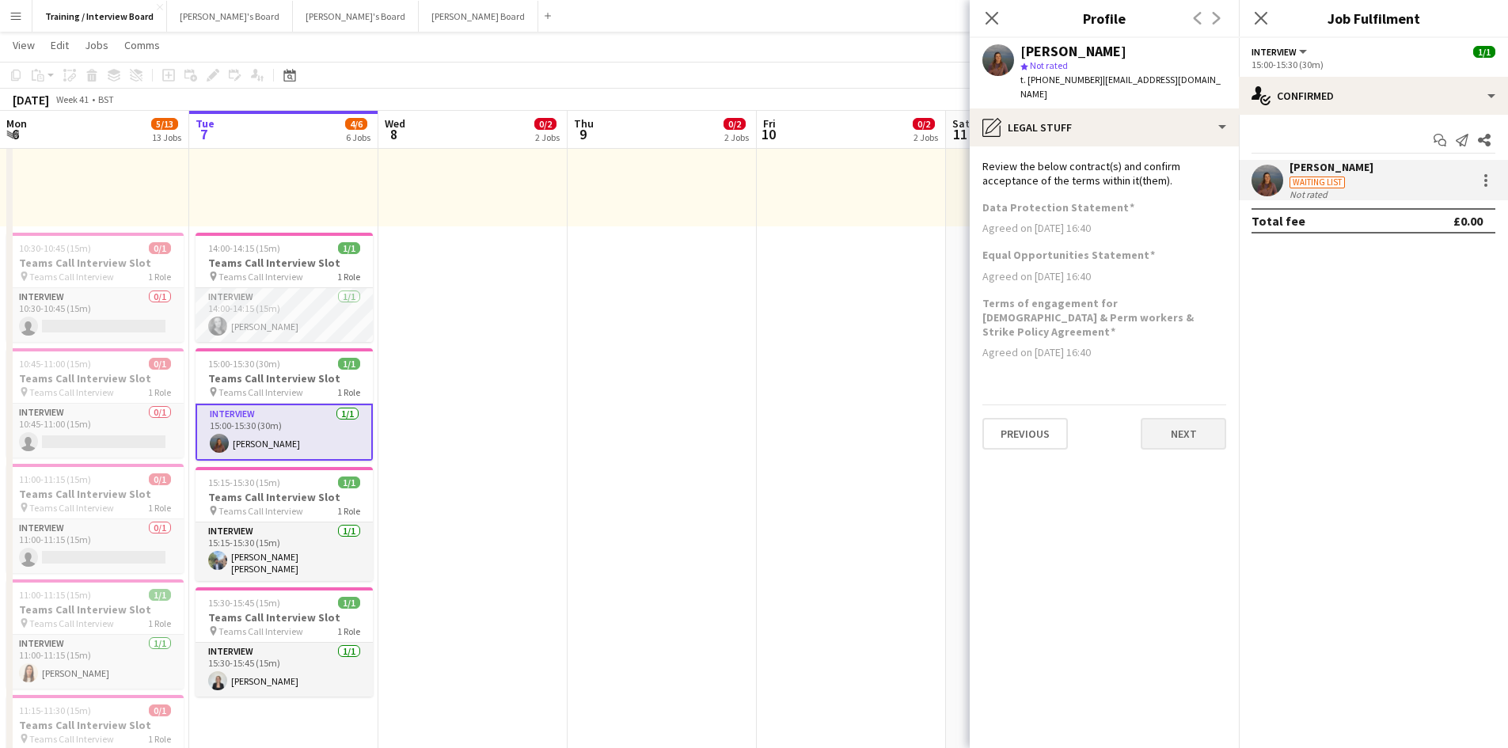
scroll to position [0, 0]
click at [1176, 418] on button "Next" at bounding box center [1183, 434] width 85 height 32
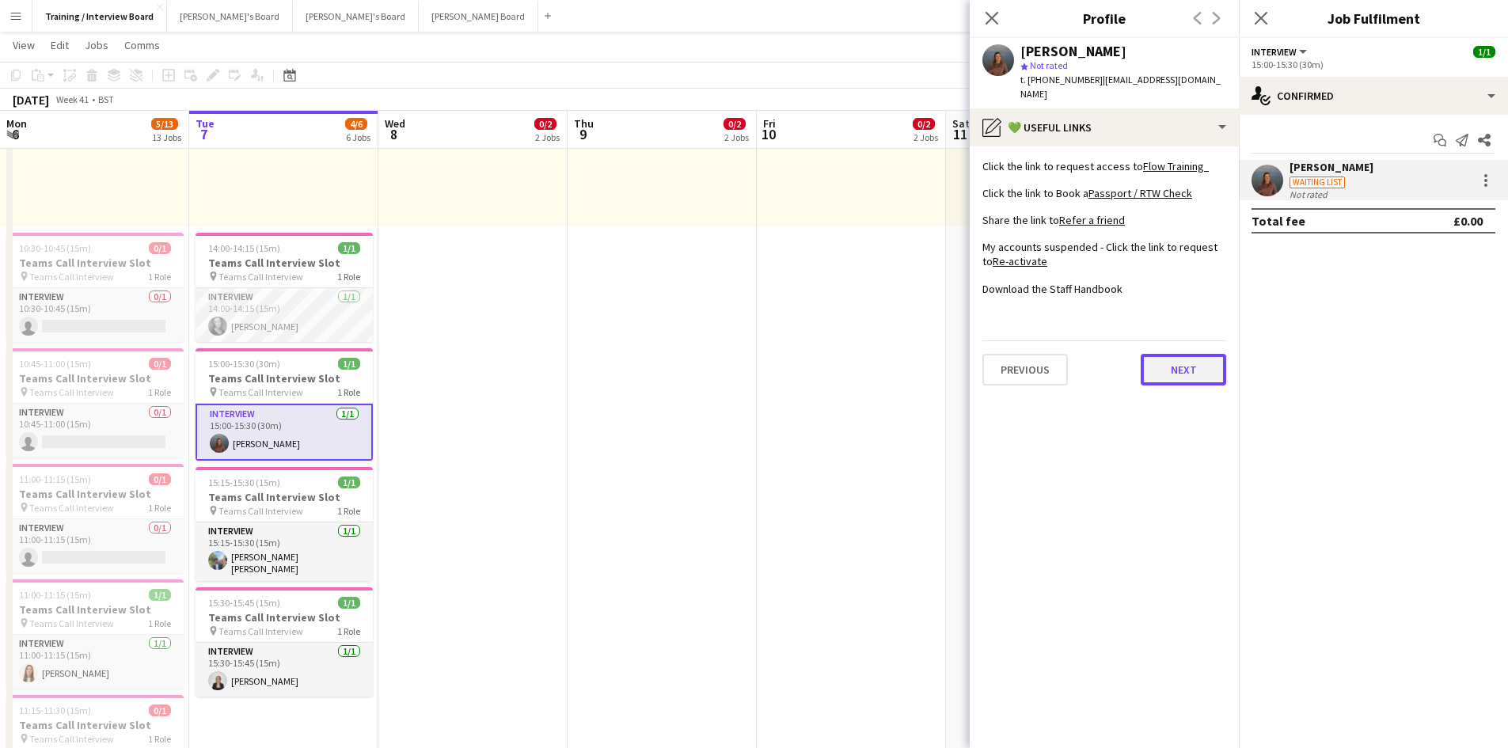
click at [1186, 355] on button "Next" at bounding box center [1183, 370] width 85 height 32
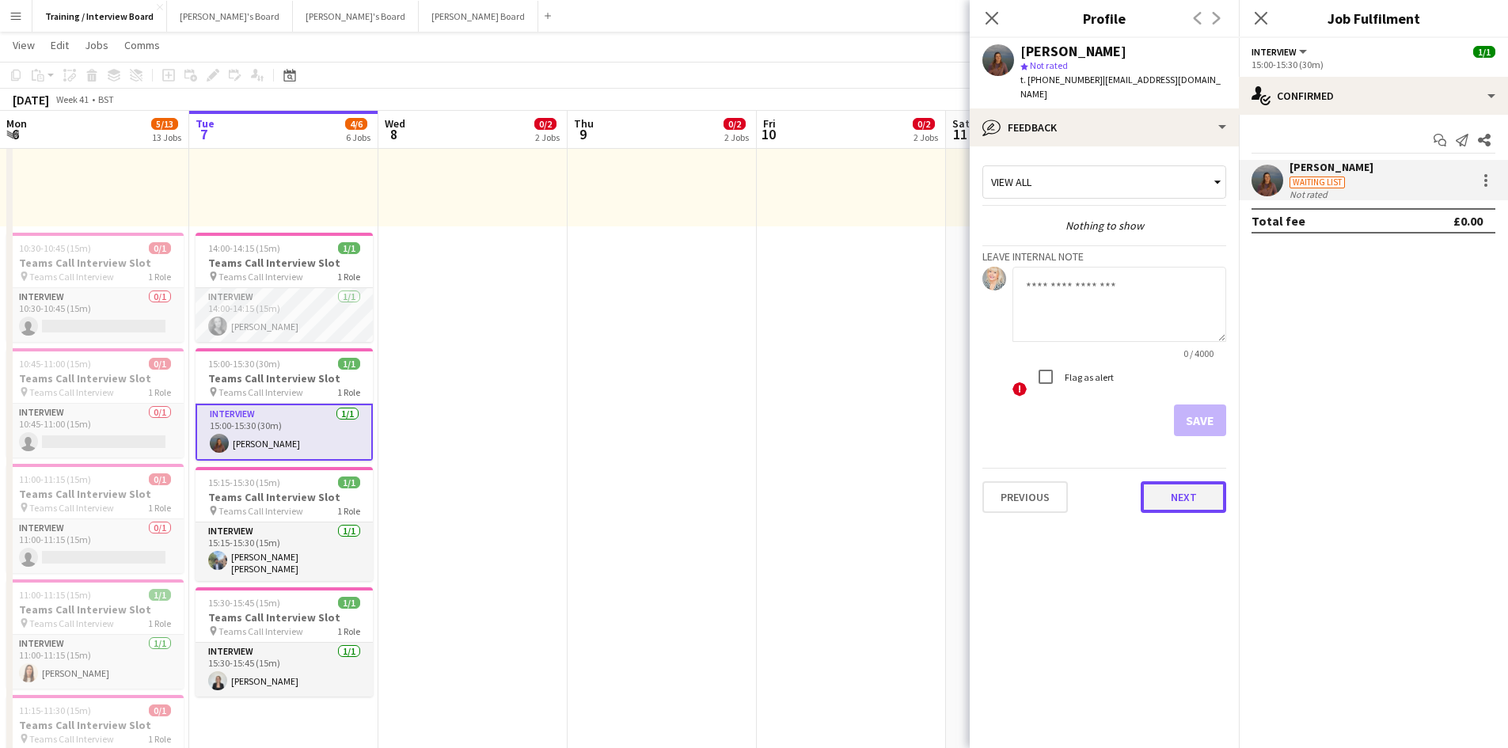
click at [1182, 492] on button "Next" at bounding box center [1183, 497] width 85 height 32
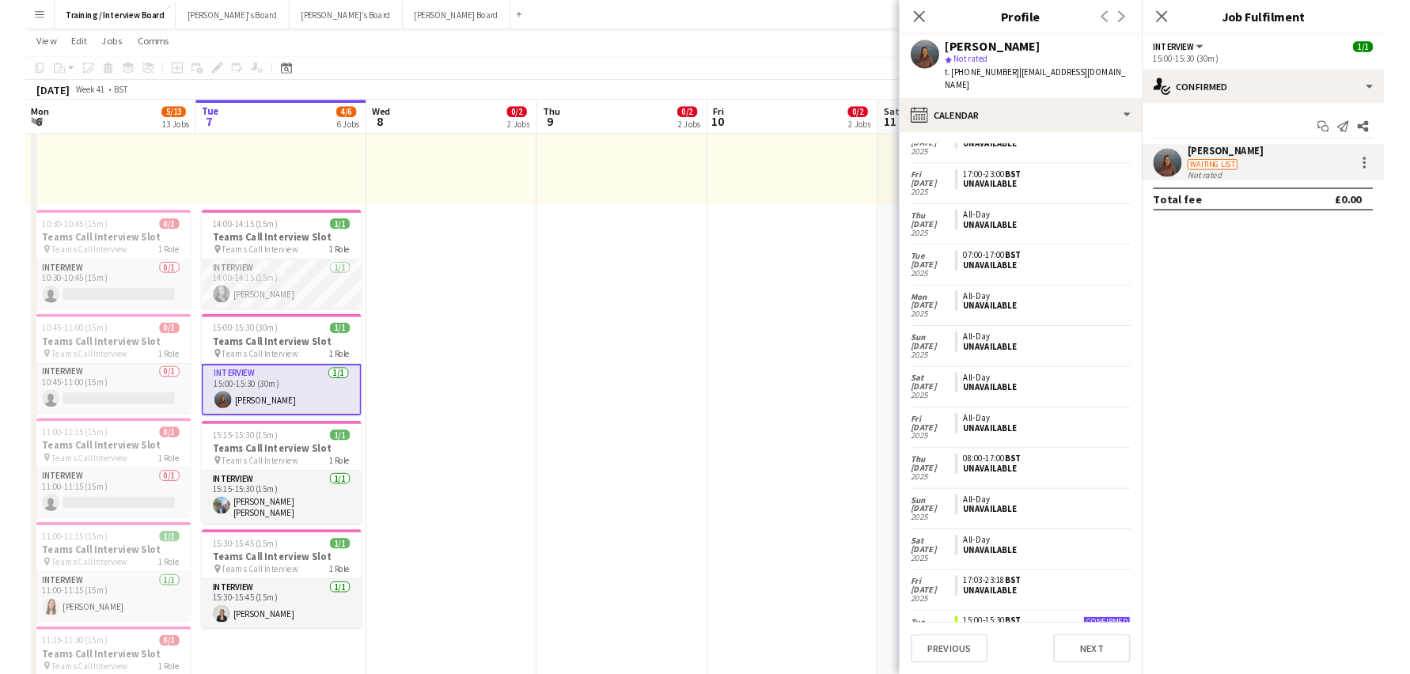
scroll to position [4501, 0]
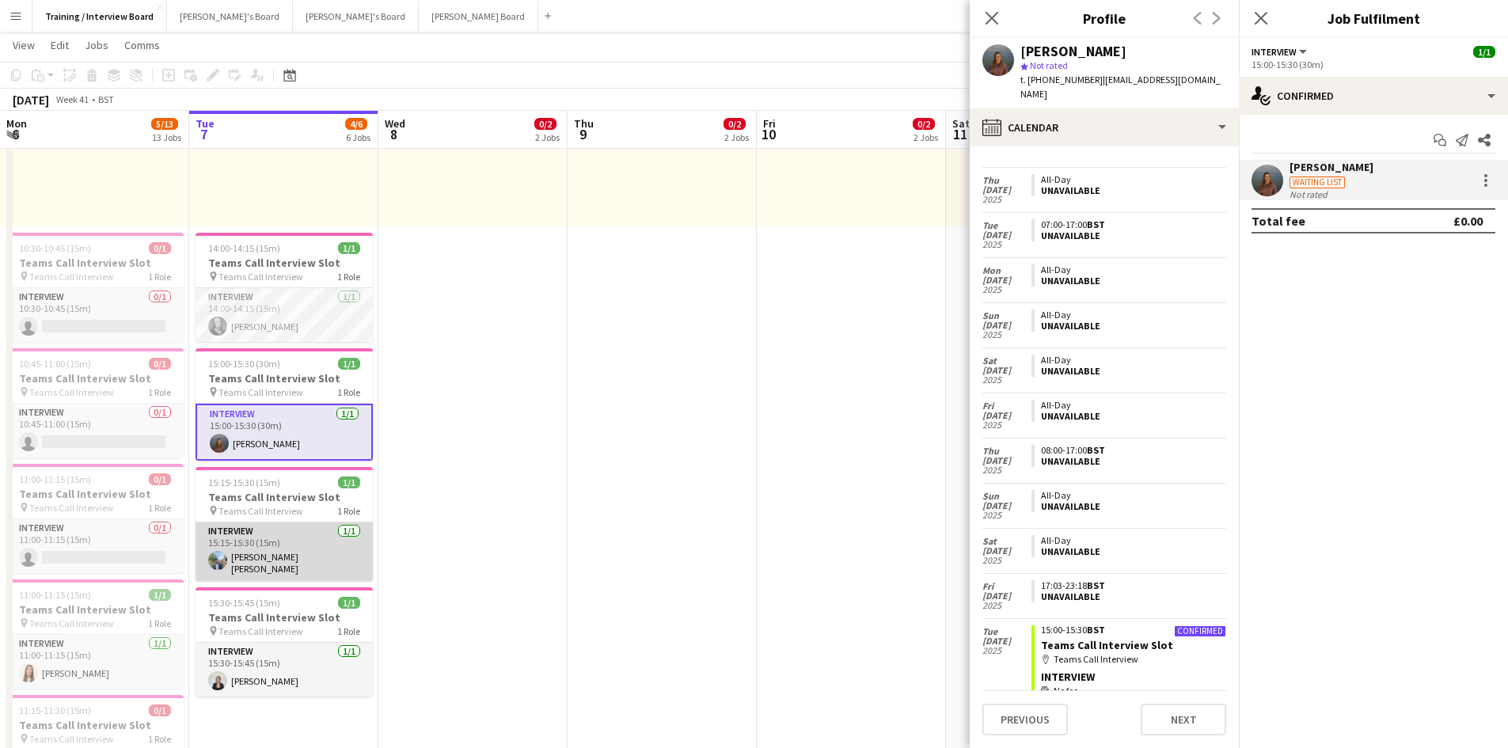
click at [288, 561] on app-card-role "Interview [DATE] 15:15-15:30 (15m) [PERSON_NAME] [PERSON_NAME]" at bounding box center [284, 551] width 177 height 59
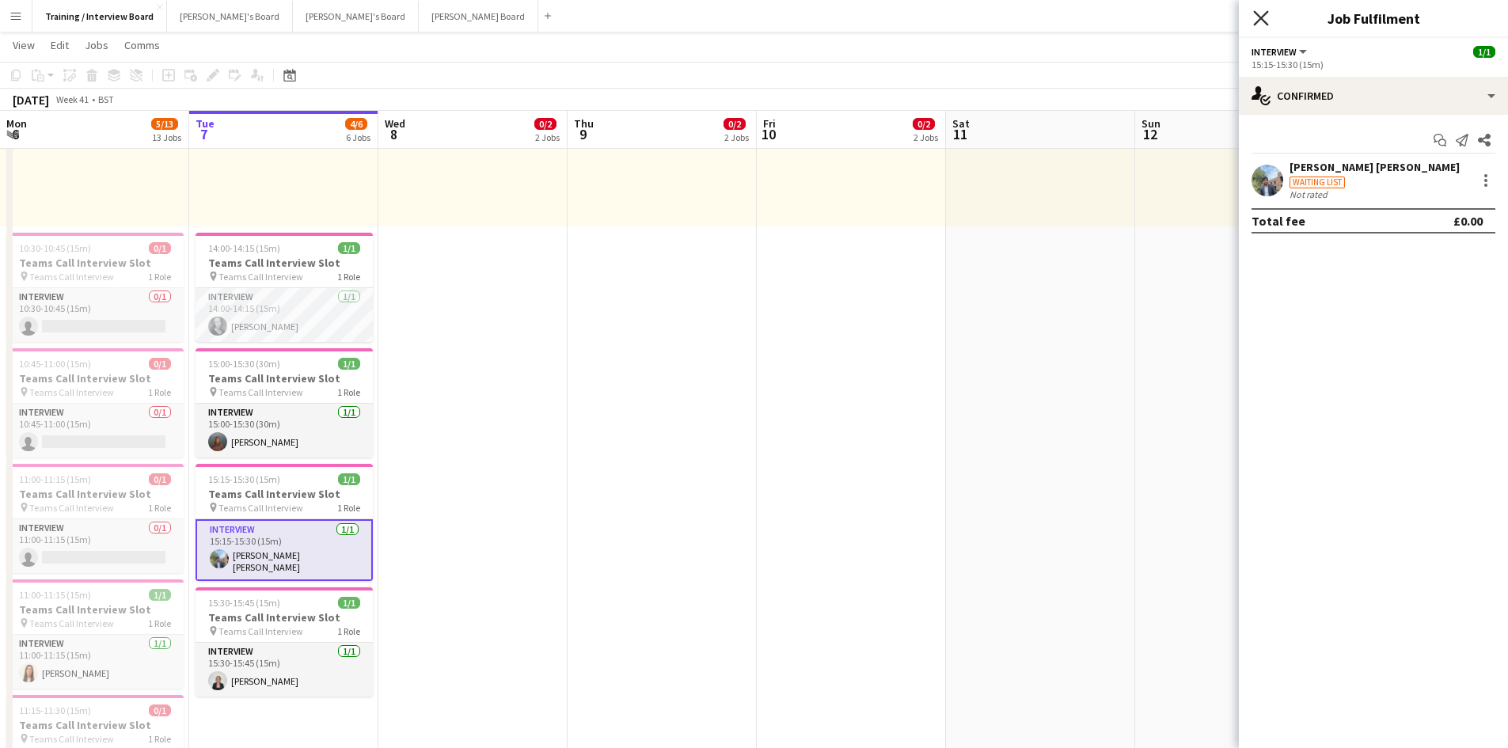
click at [1261, 23] on icon "Close pop-in" at bounding box center [1260, 17] width 15 height 15
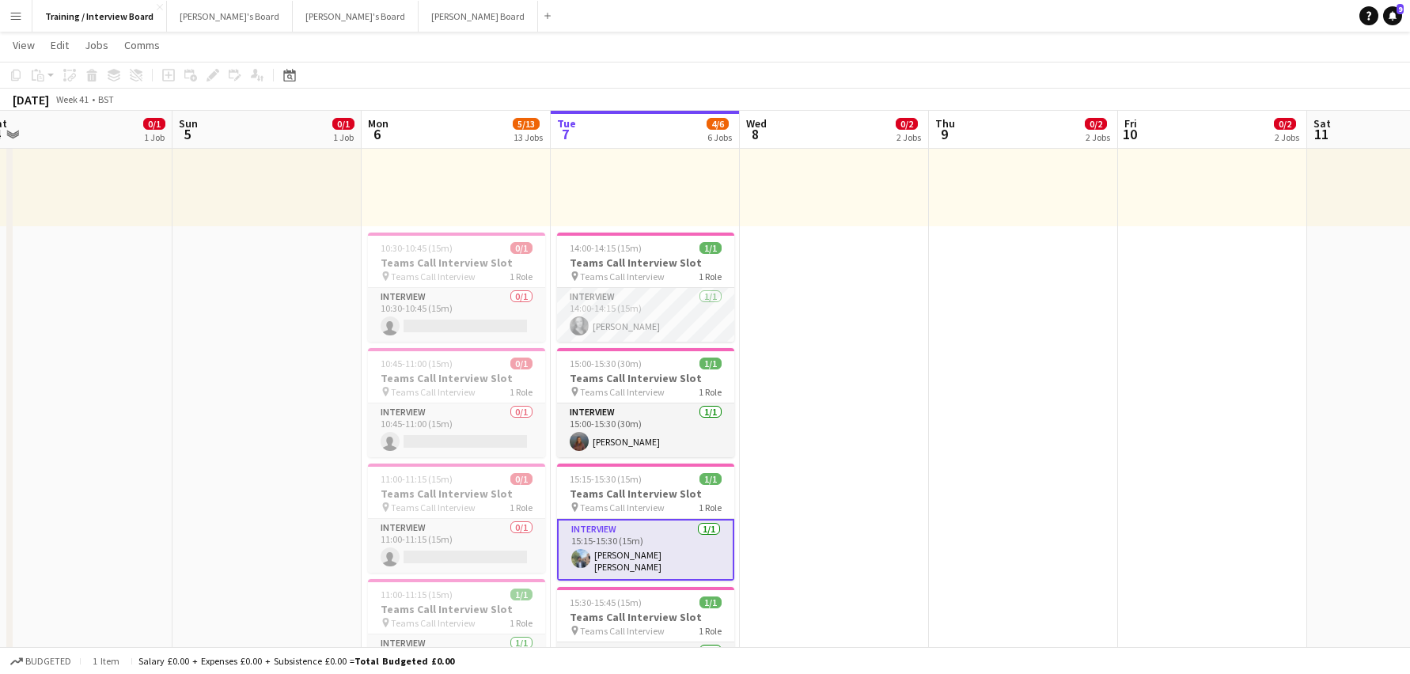
drag, startPoint x: 464, startPoint y: 135, endPoint x: 811, endPoint y: 218, distance: 356.3
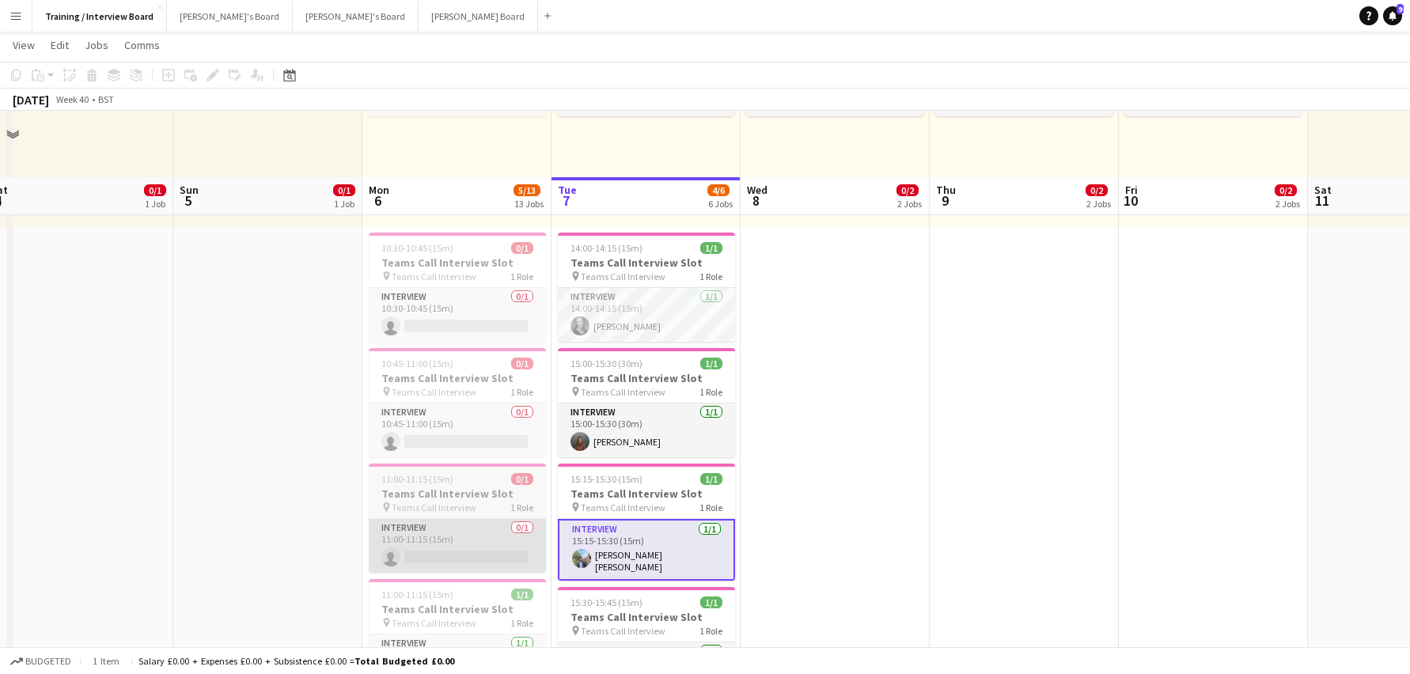
scroll to position [475, 0]
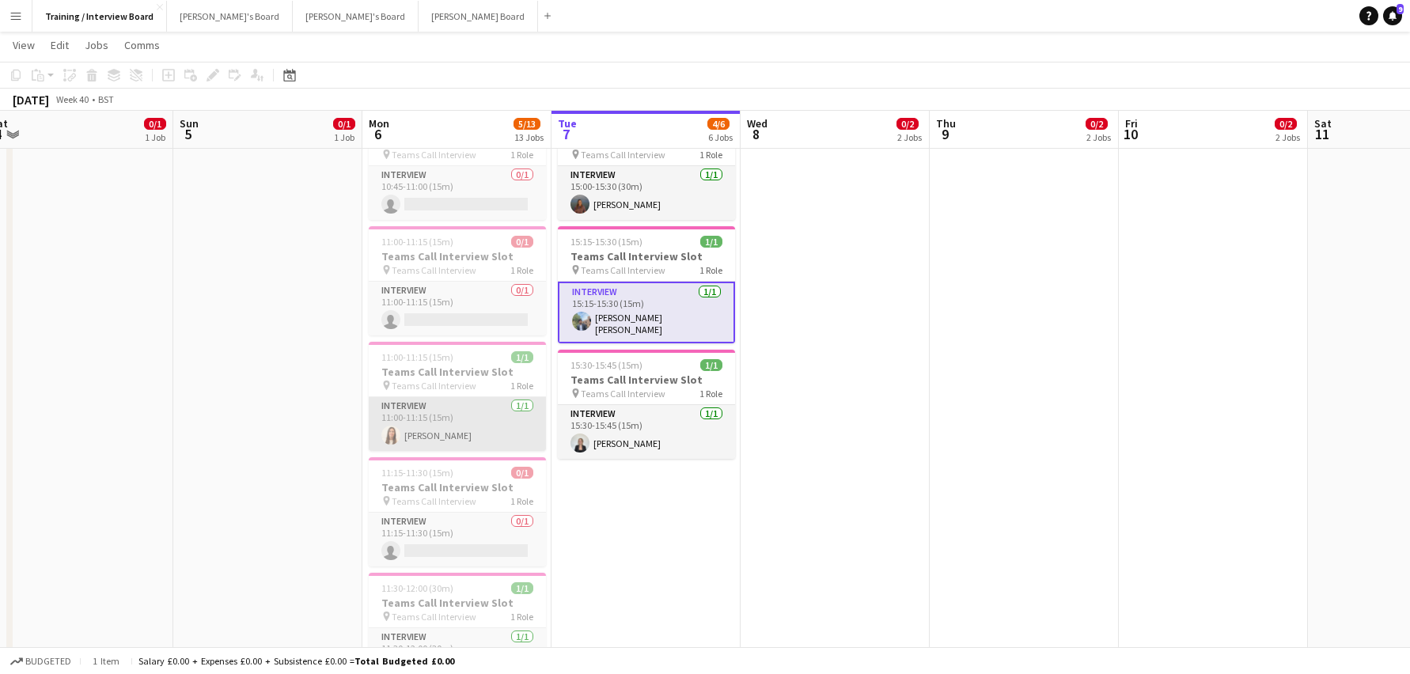
click at [418, 436] on app-card-role "Interview [DATE] 11:00-11:15 (15m) [PERSON_NAME]" at bounding box center [457, 424] width 177 height 54
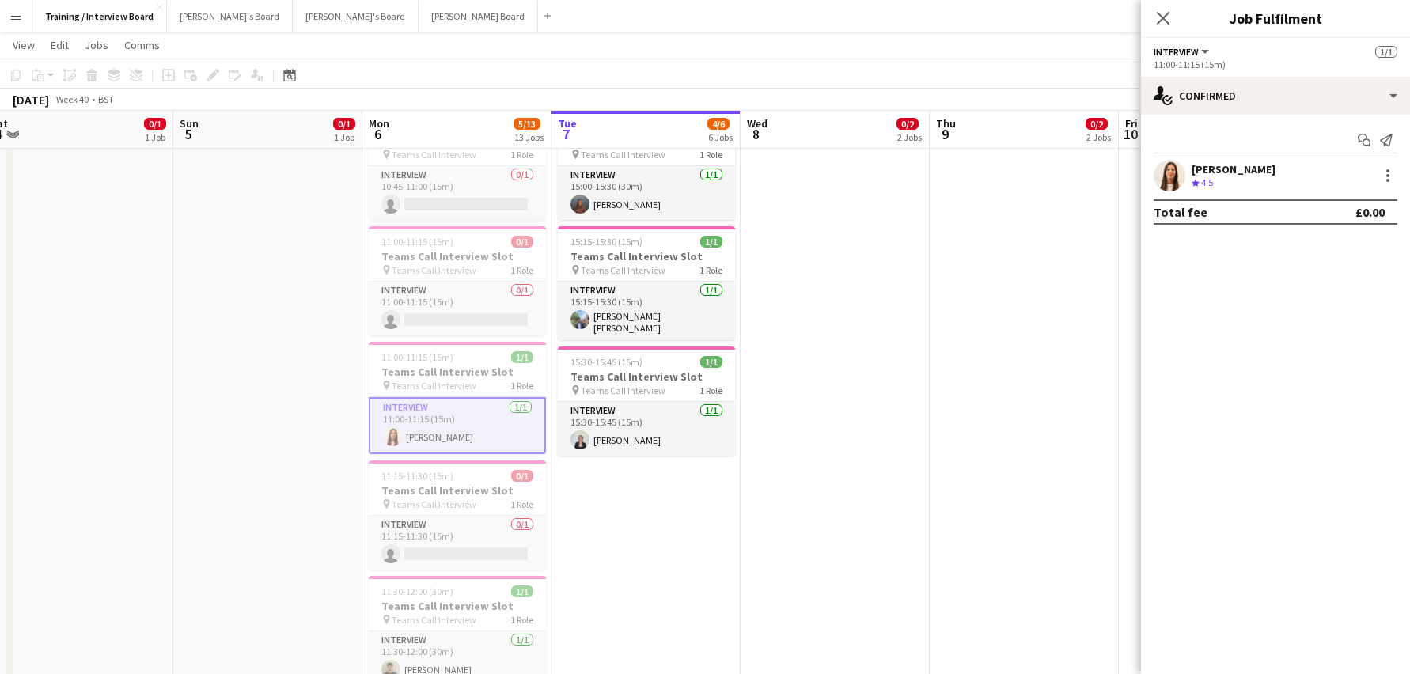
click at [1221, 168] on div "[PERSON_NAME]" at bounding box center [1234, 169] width 84 height 14
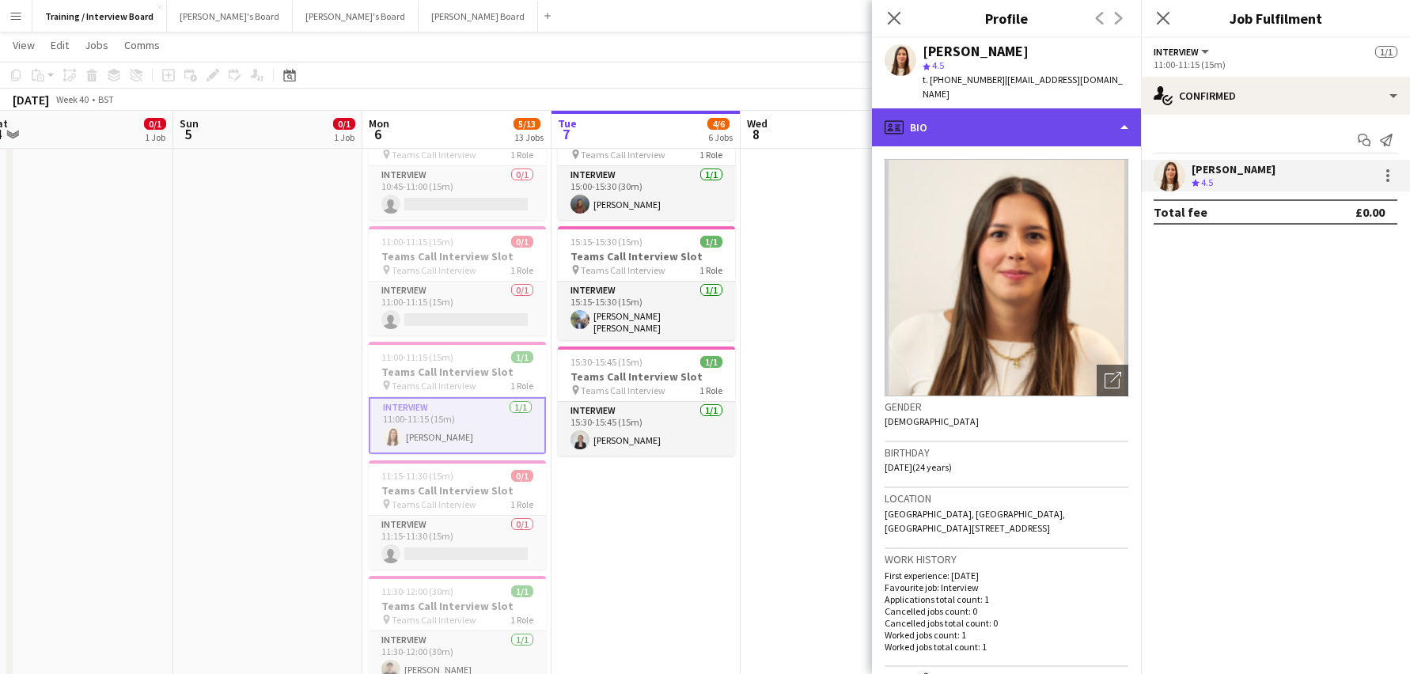
click at [1128, 108] on div "profile Bio" at bounding box center [1006, 127] width 269 height 38
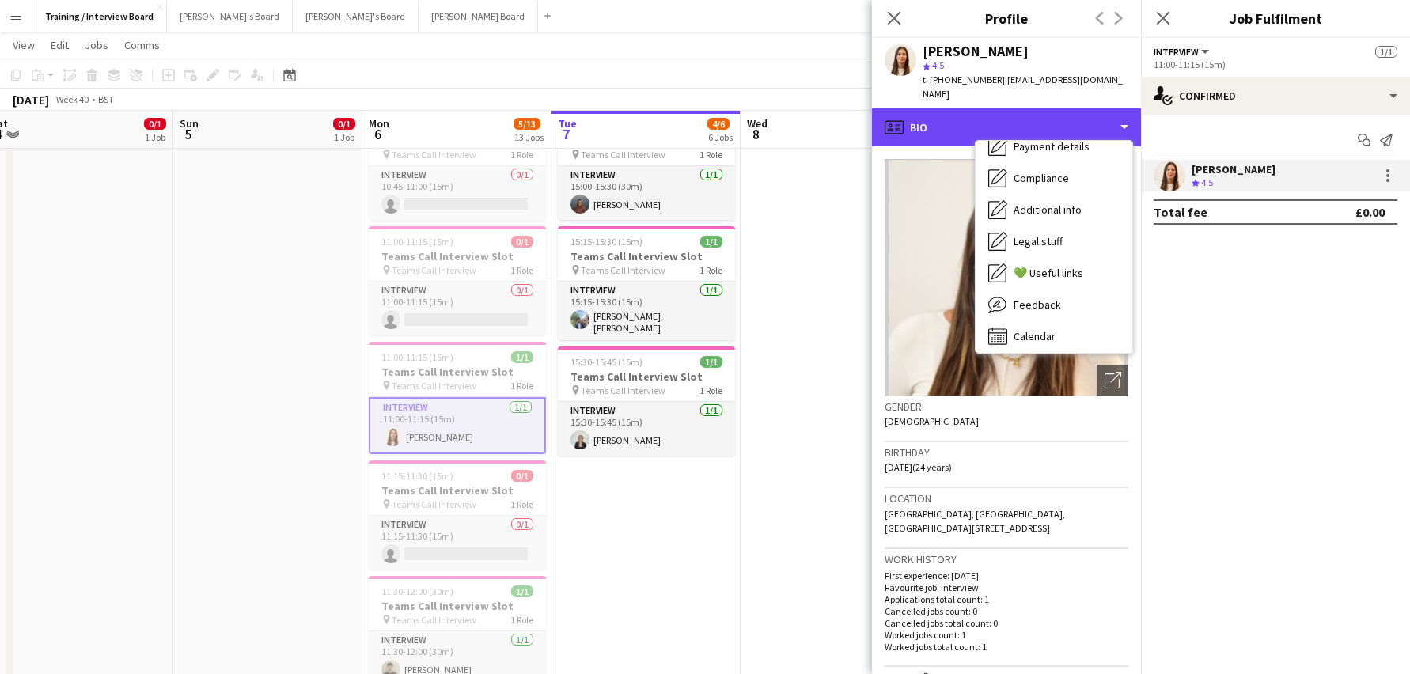
scroll to position [212, 0]
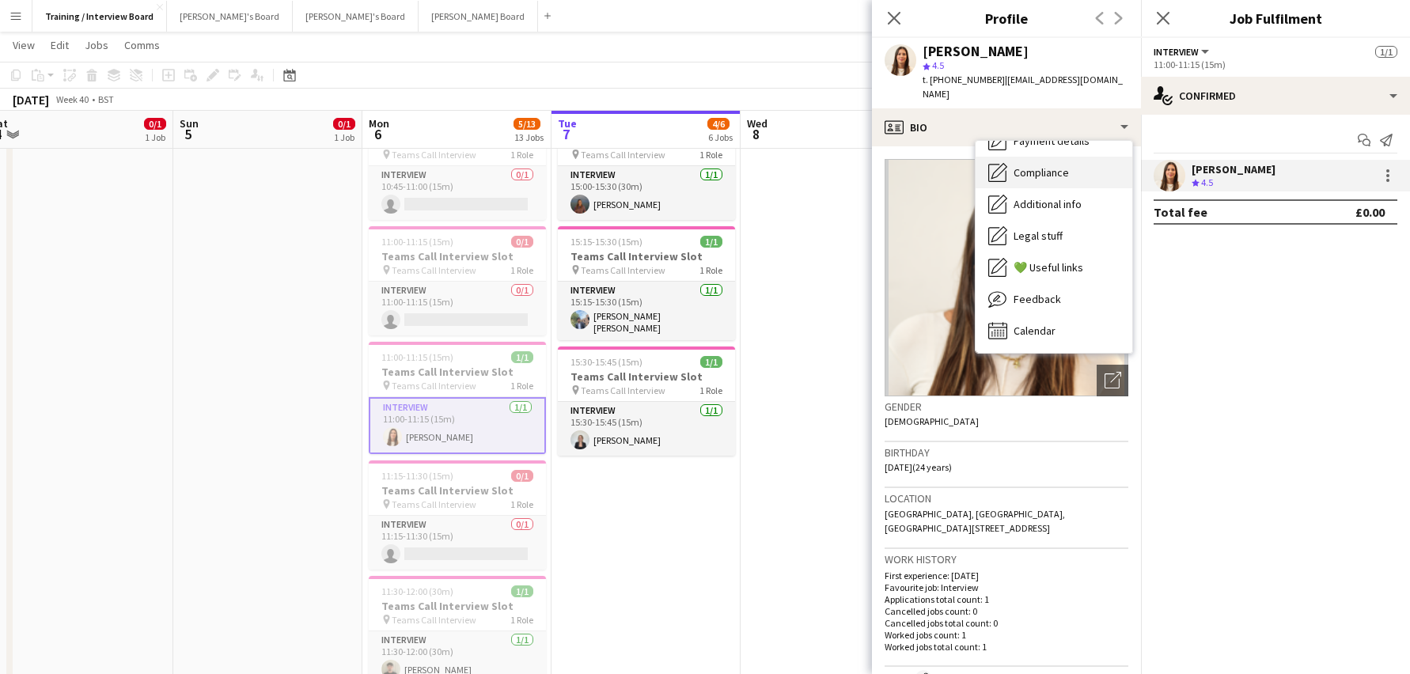
click at [1057, 165] on span "Compliance" at bounding box center [1041, 172] width 55 height 14
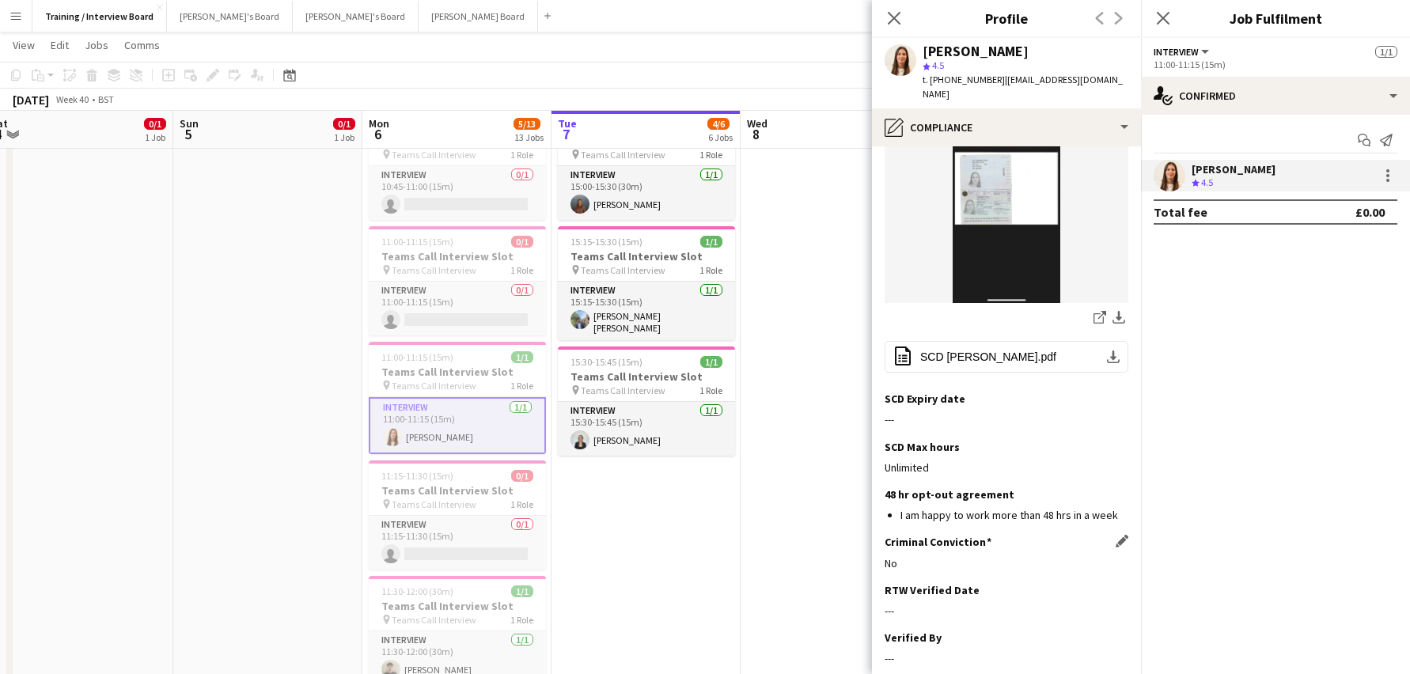
scroll to position [317, 0]
click at [1116, 581] on app-icon "Edit this field" at bounding box center [1122, 587] width 13 height 13
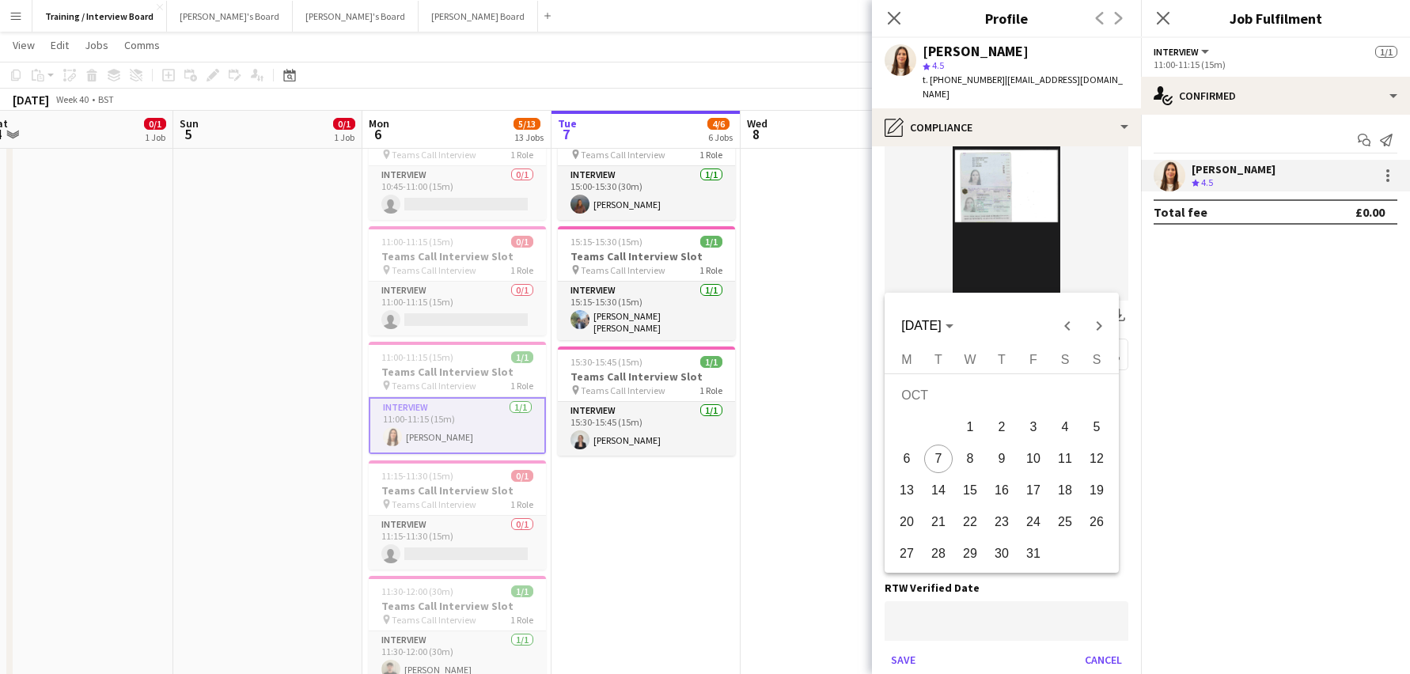
click at [906, 454] on span "6" at bounding box center [907, 459] width 28 height 28
type input "**********"
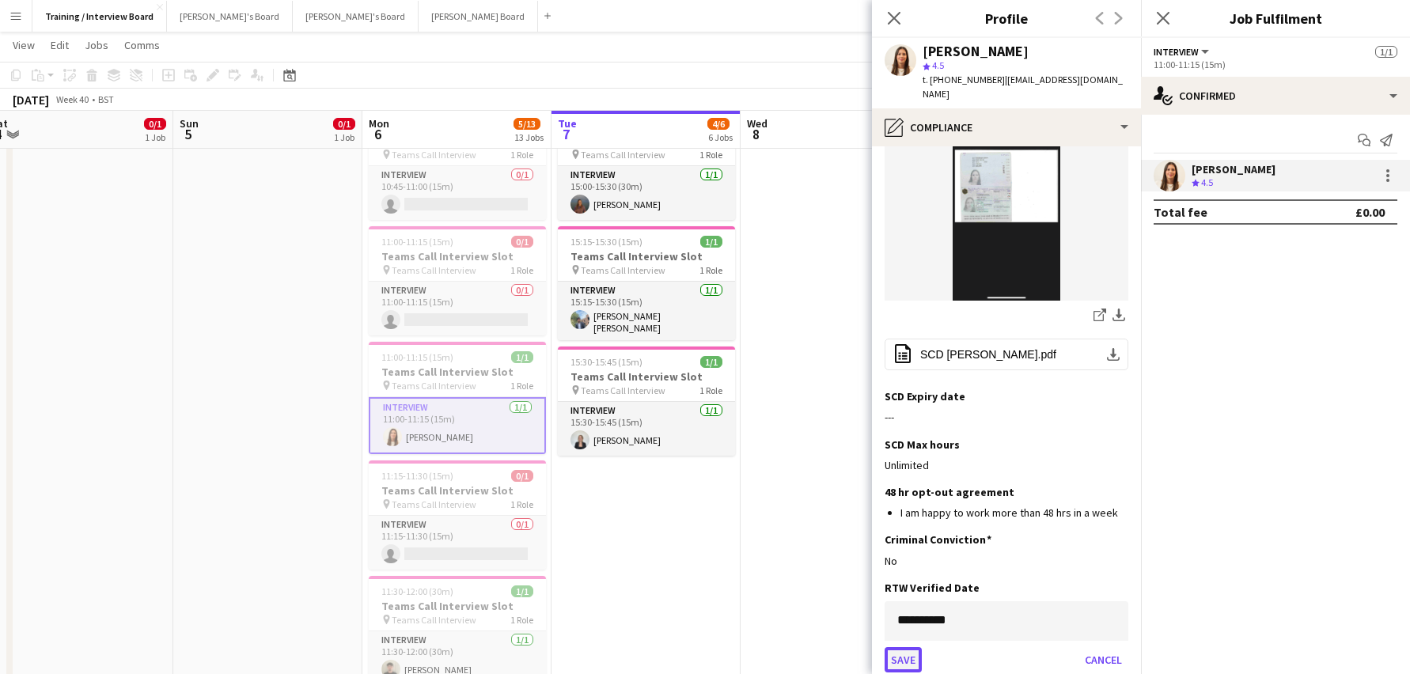
click at [898, 647] on button "Save" at bounding box center [903, 659] width 37 height 25
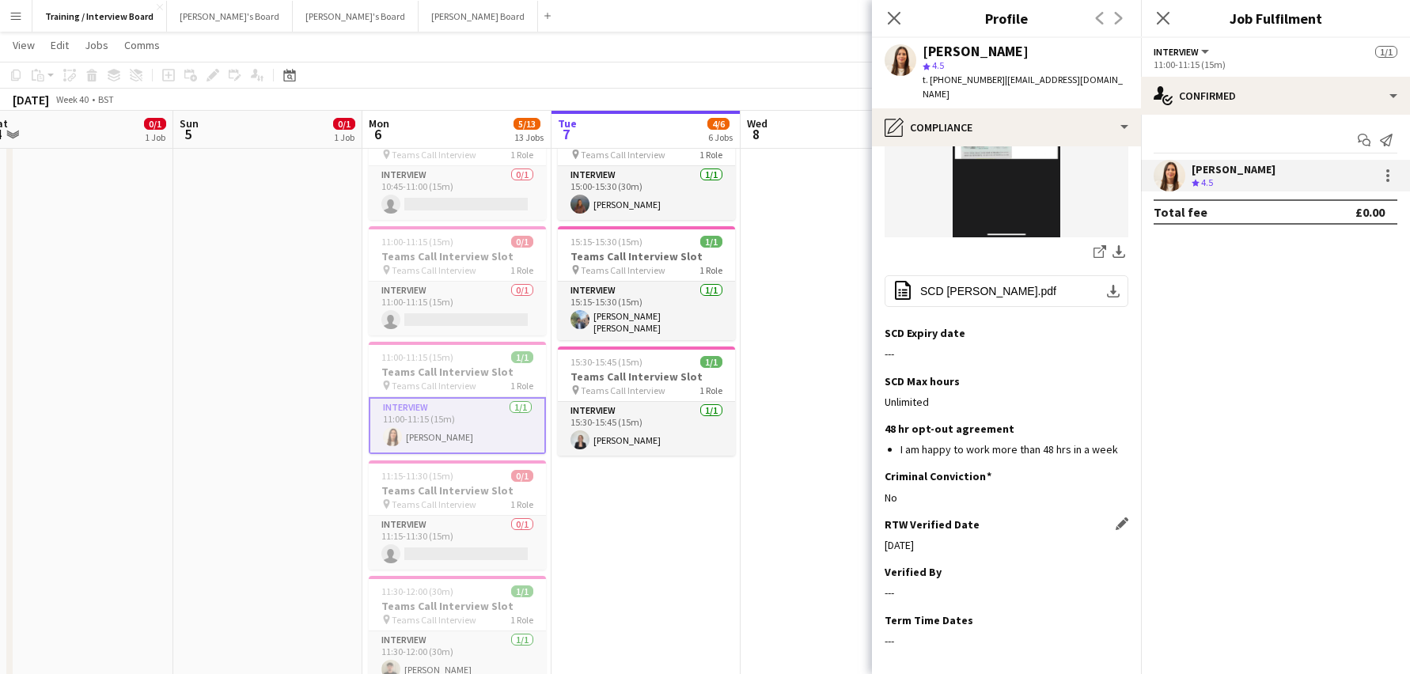
scroll to position [427, 0]
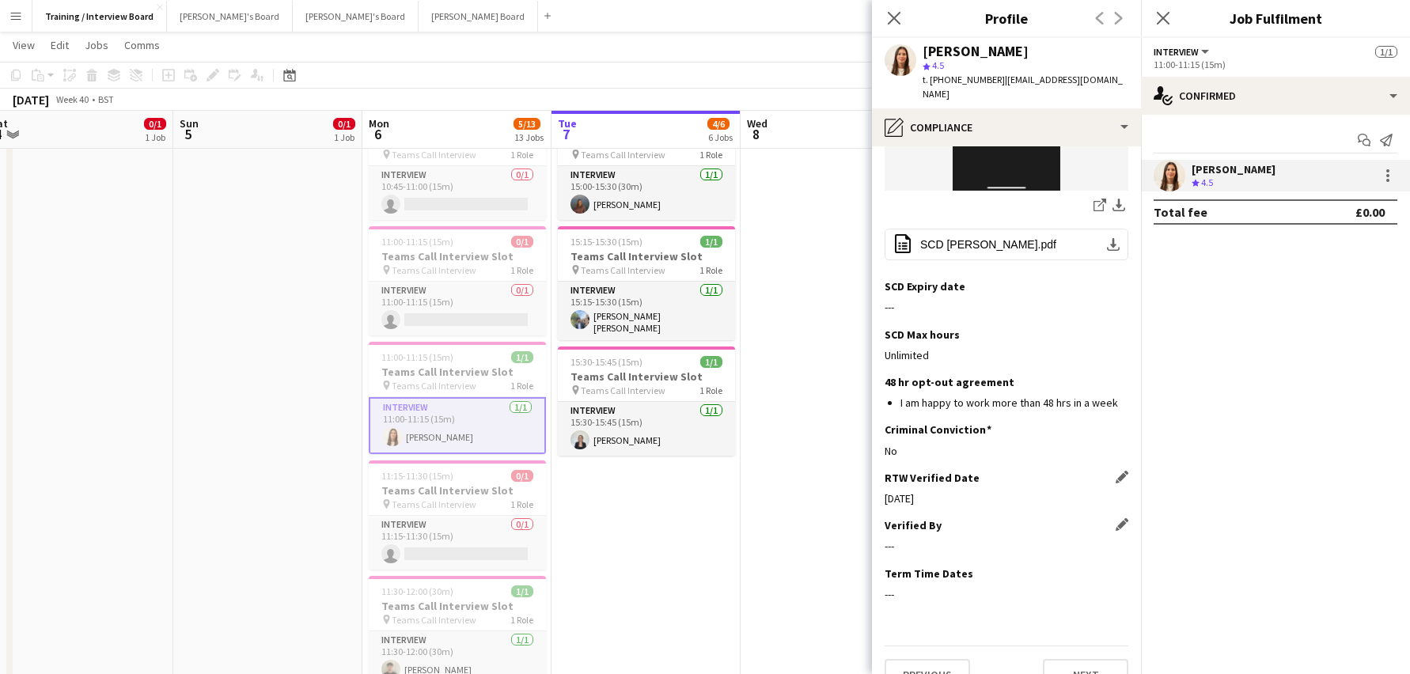
click at [1103, 518] on div "Verified By Edit this field" at bounding box center [1007, 525] width 244 height 14
click at [1111, 518] on div "Verified By Edit this field" at bounding box center [1007, 525] width 244 height 14
click at [1116, 518] on app-icon "Edit this field" at bounding box center [1122, 524] width 13 height 13
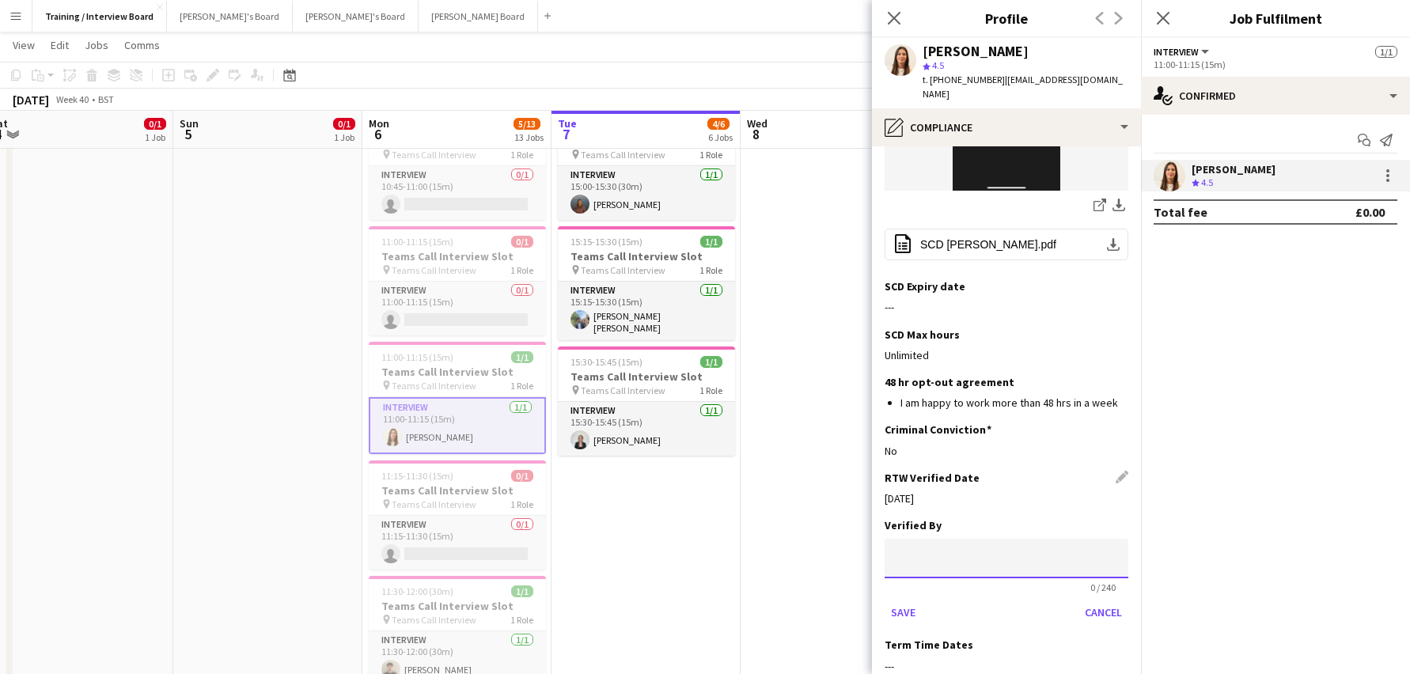
click at [969, 540] on input at bounding box center [1007, 559] width 244 height 40
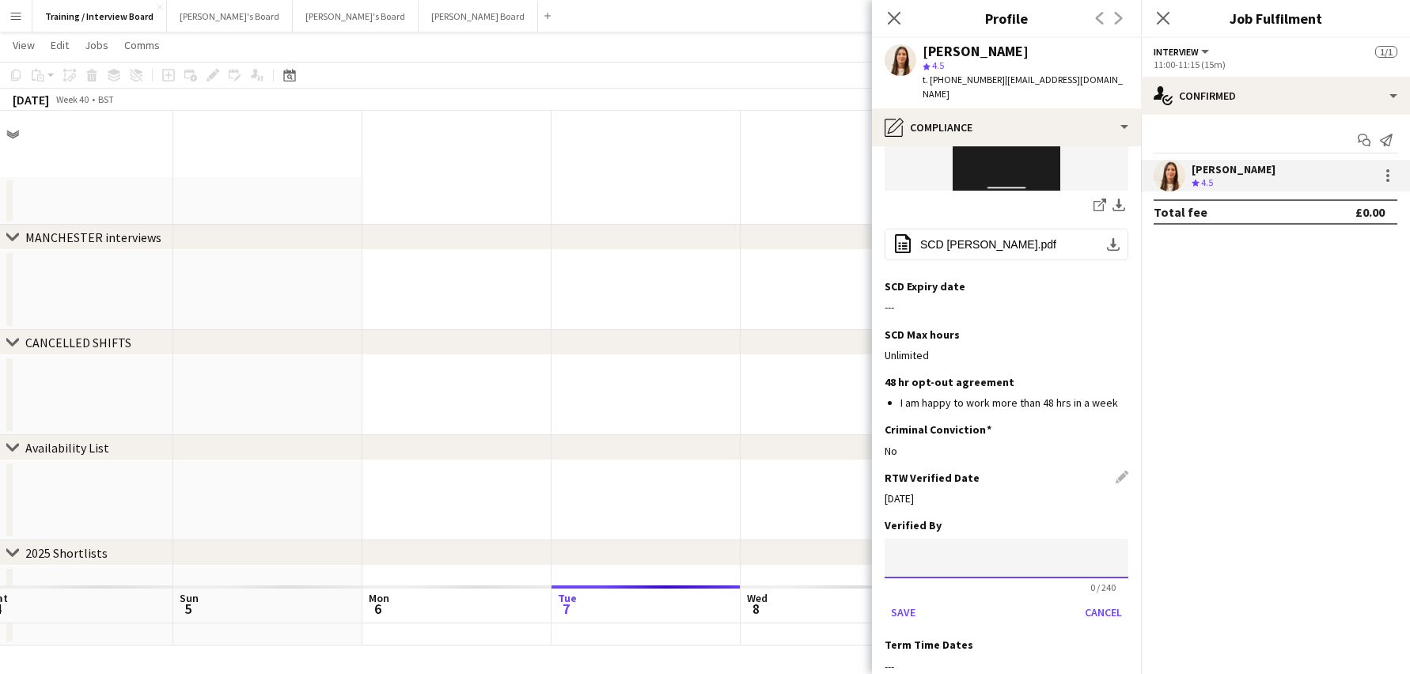
scroll to position [0, 0]
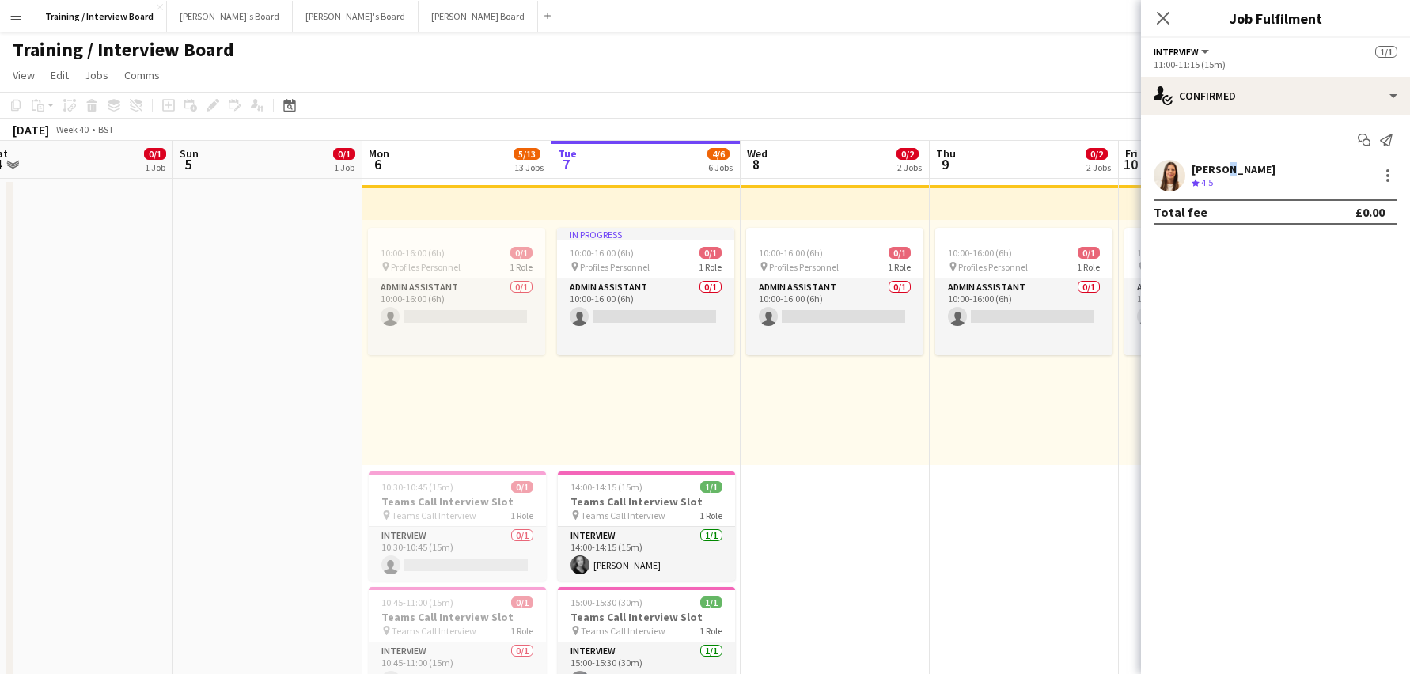
click at [1221, 175] on div "[PERSON_NAME]" at bounding box center [1234, 169] width 84 height 14
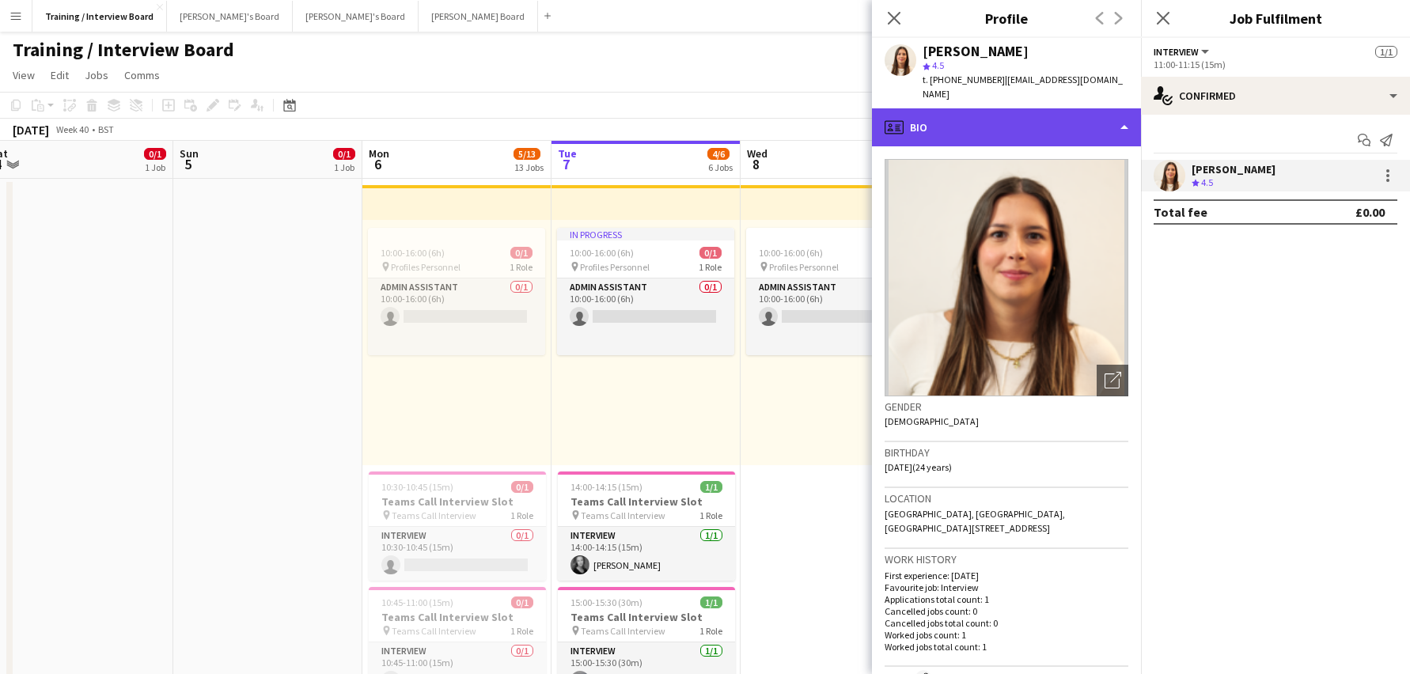
click at [1128, 114] on div "profile Bio" at bounding box center [1006, 127] width 269 height 38
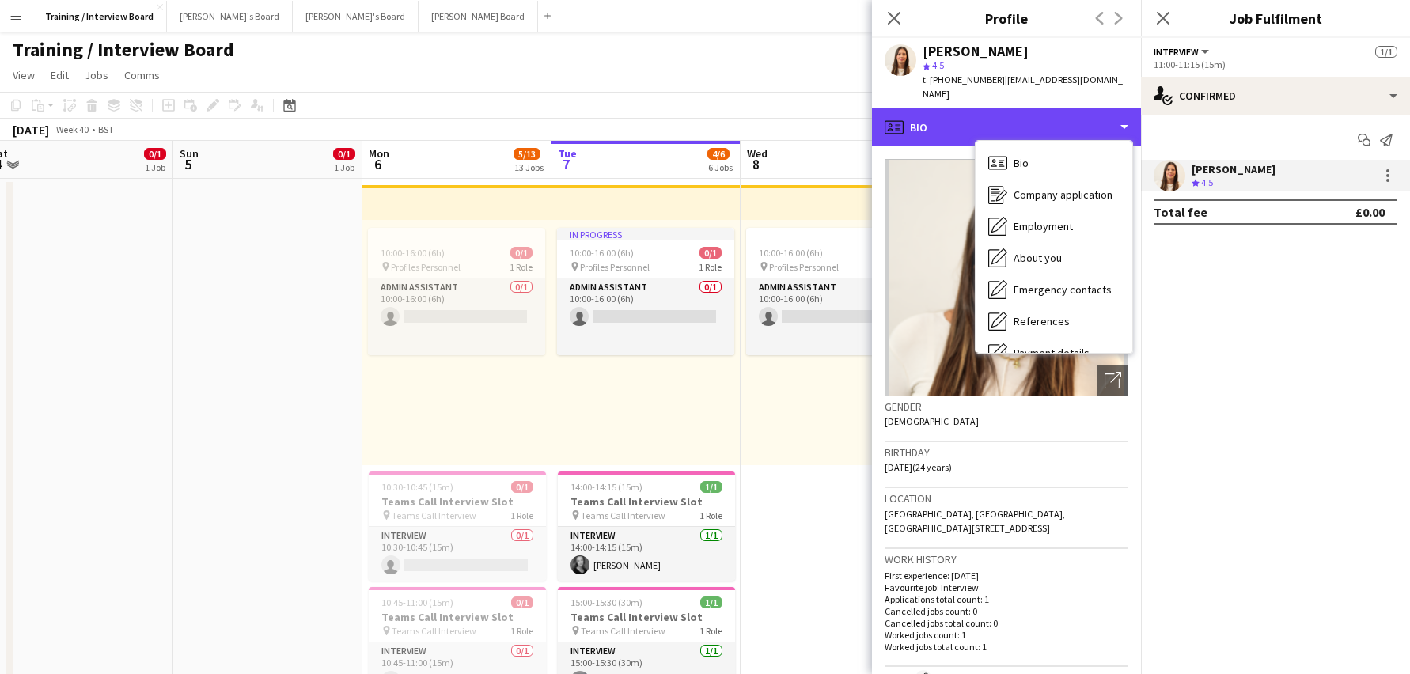
scroll to position [158, 0]
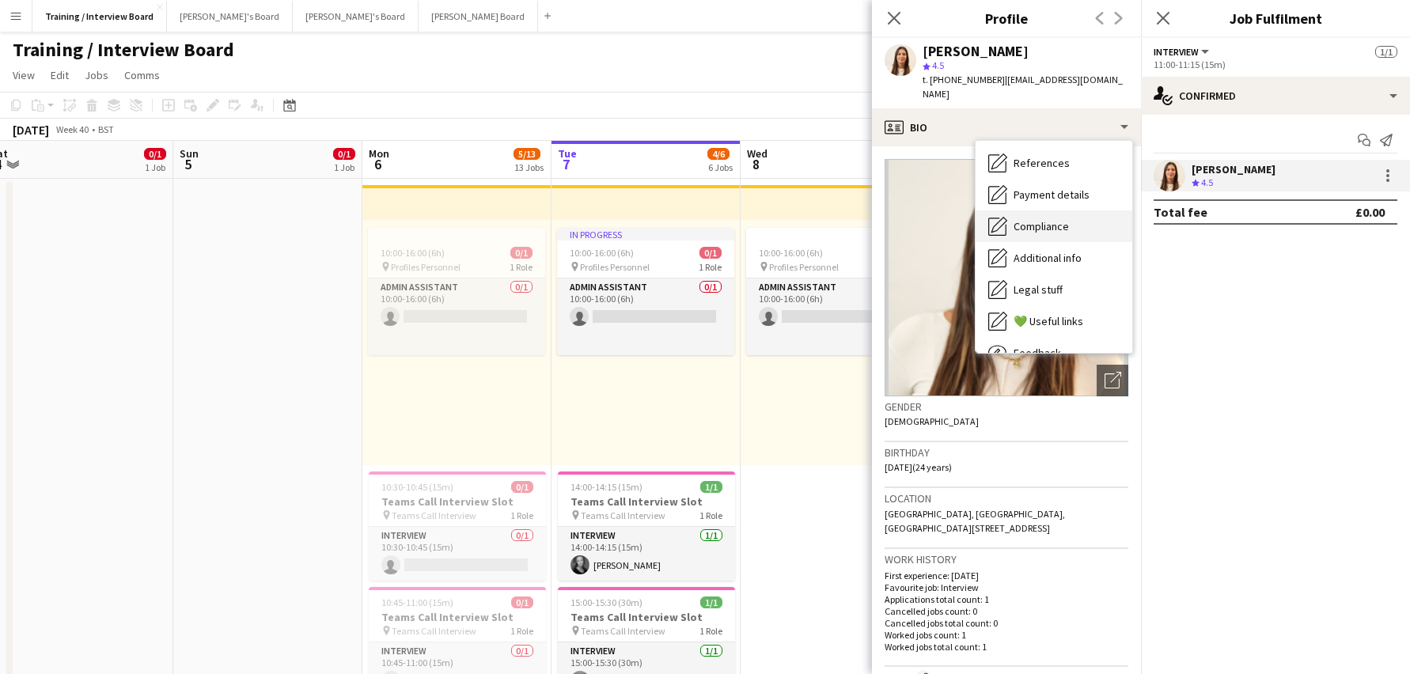
click at [1038, 219] on span "Compliance" at bounding box center [1041, 226] width 55 height 14
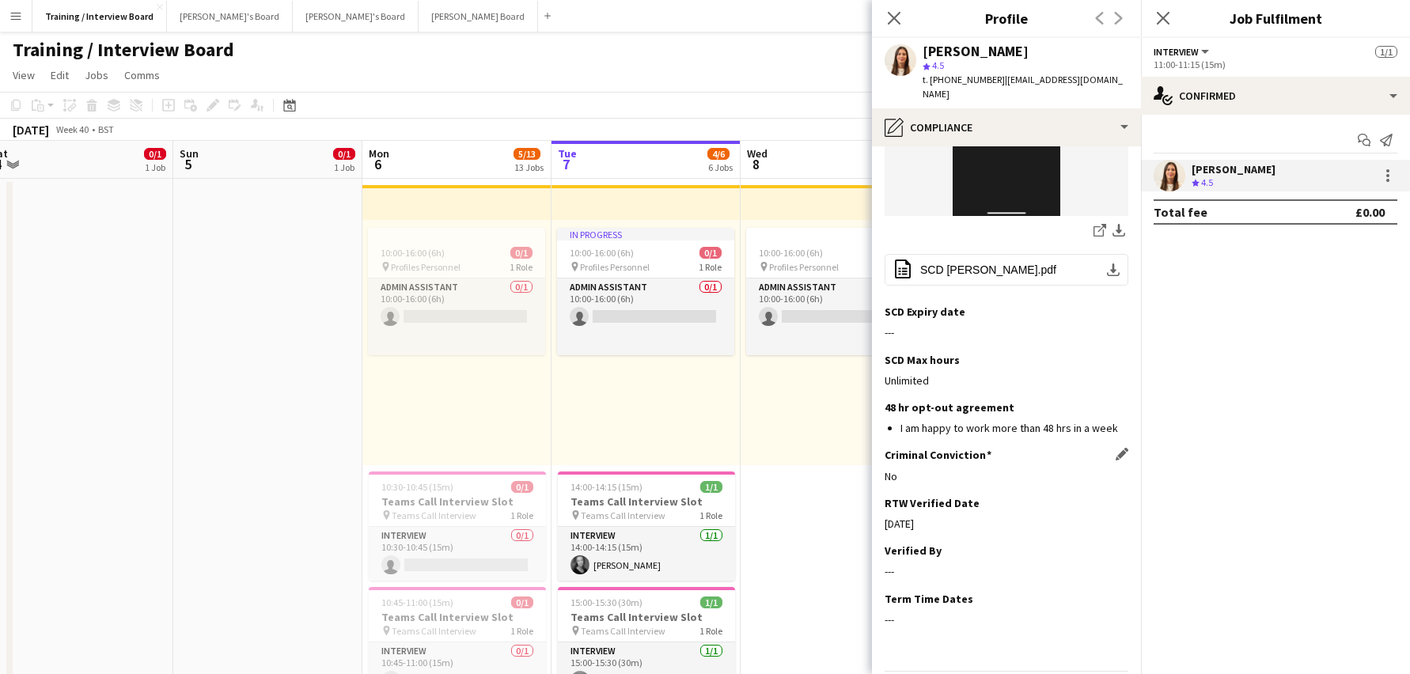
scroll to position [427, 0]
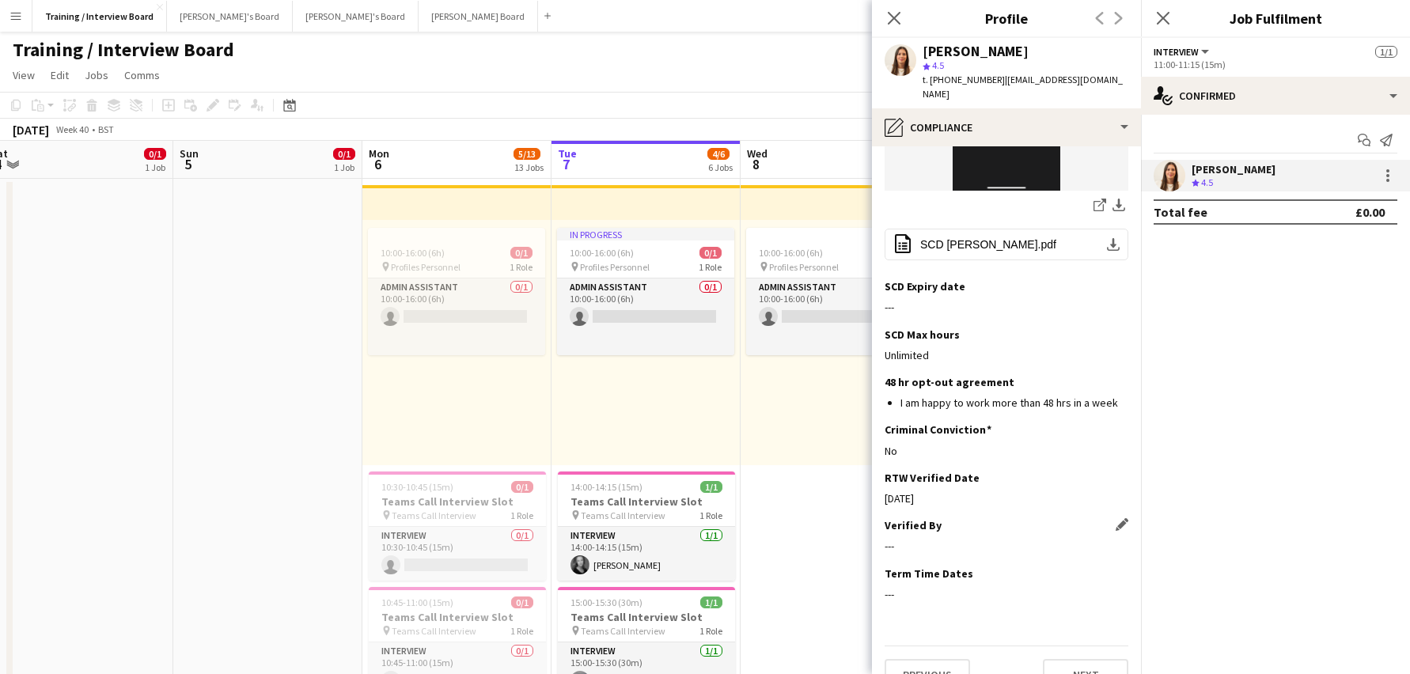
click at [1116, 518] on app-icon "Edit this field" at bounding box center [1122, 524] width 13 height 13
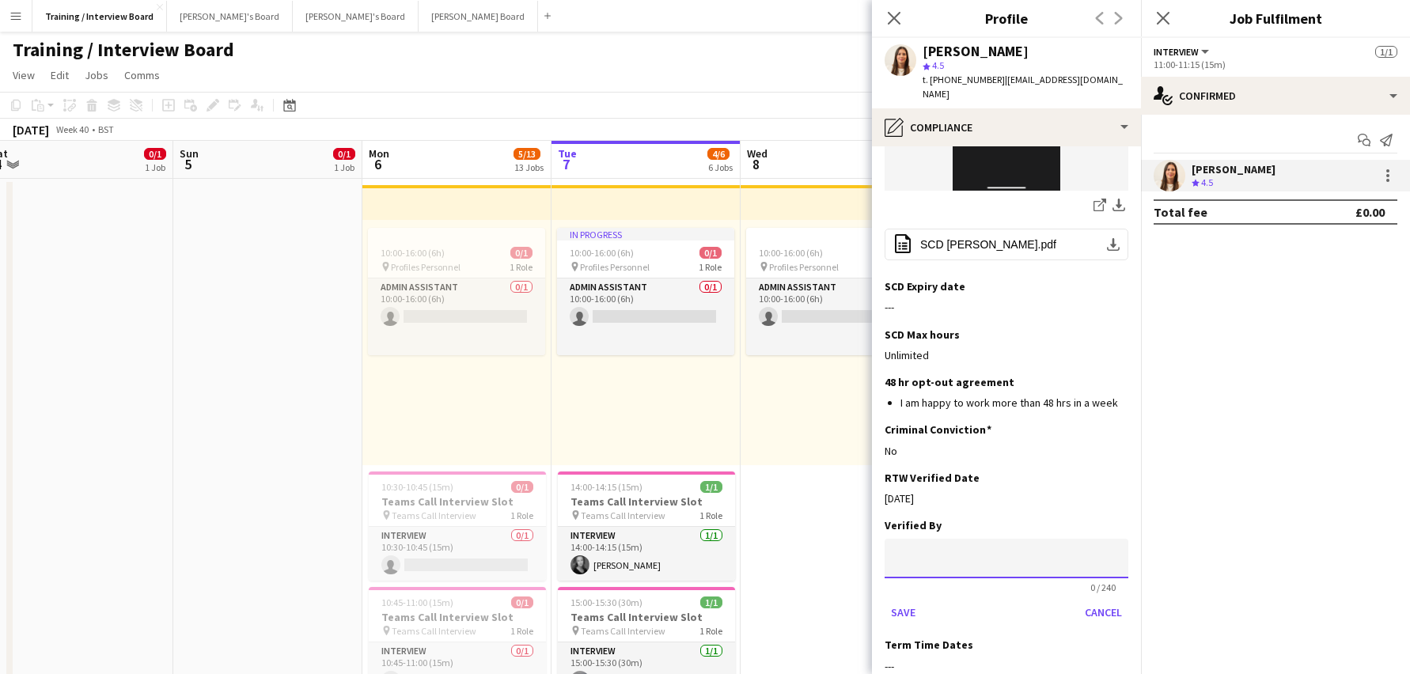
click at [905, 539] on input at bounding box center [1007, 559] width 244 height 40
type input "**"
click at [924, 600] on div "Save Cancel" at bounding box center [1007, 612] width 244 height 25
click at [898, 600] on button "Save" at bounding box center [903, 612] width 37 height 25
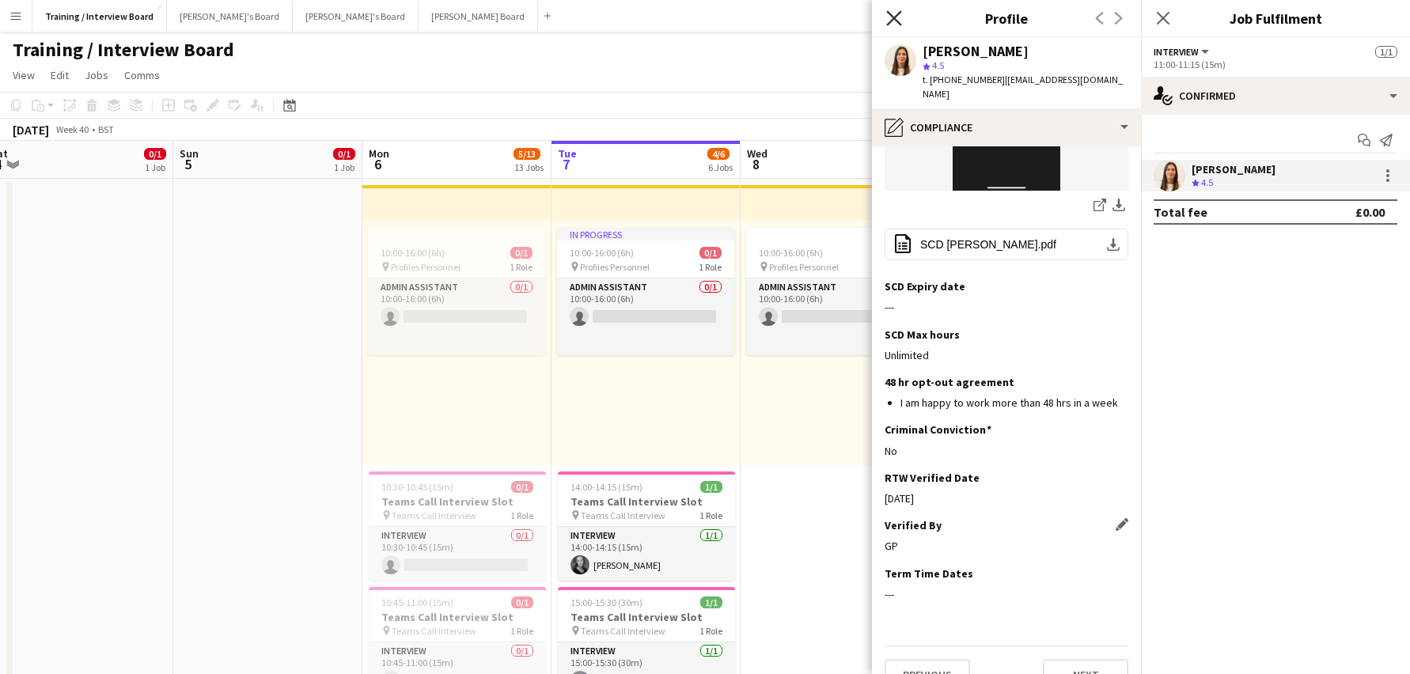
click at [892, 21] on icon at bounding box center [893, 17] width 15 height 15
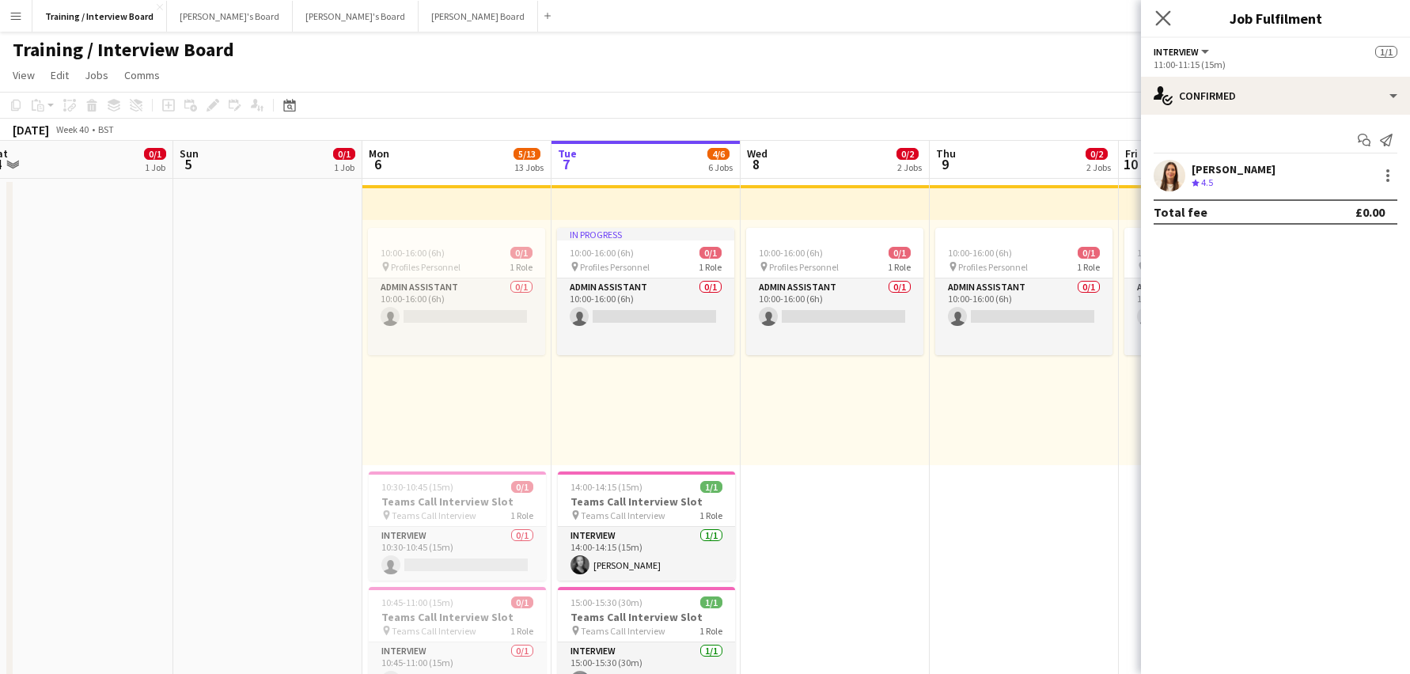
click at [1166, 9] on app-icon "Close pop-in" at bounding box center [1163, 18] width 23 height 23
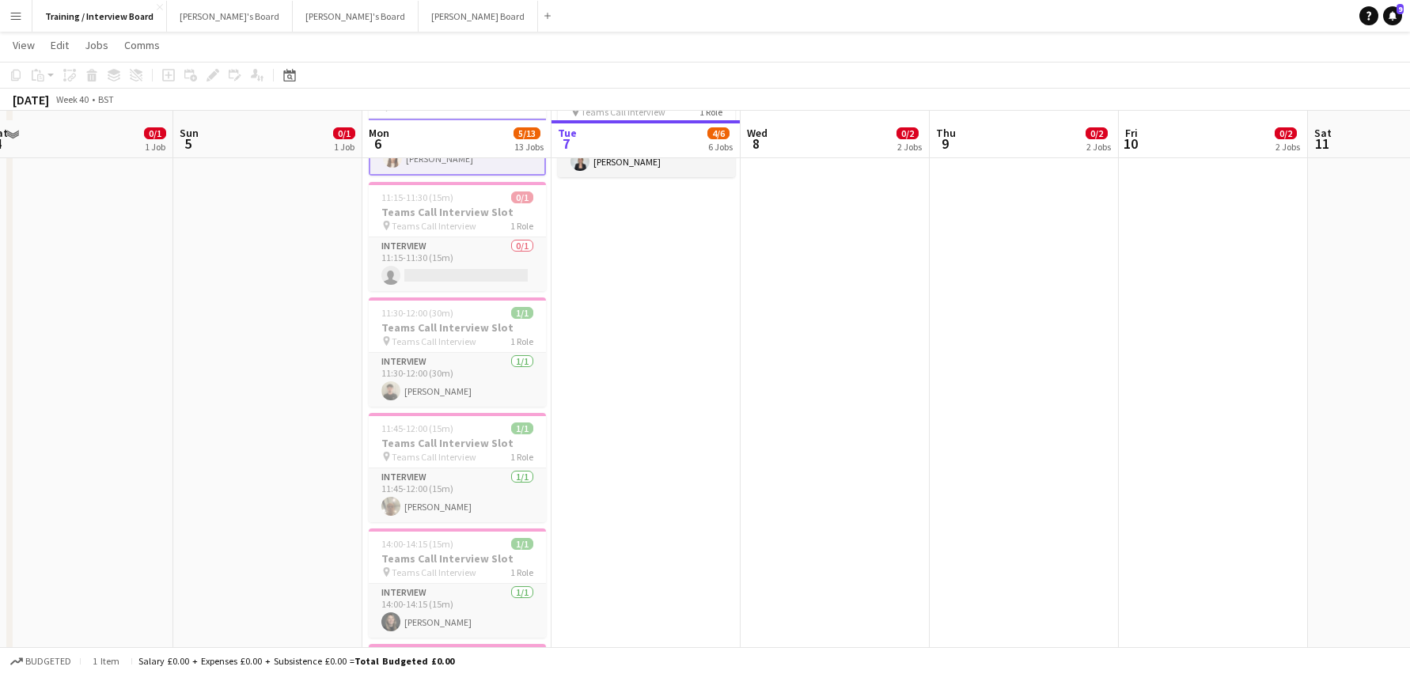
scroll to position [763, 0]
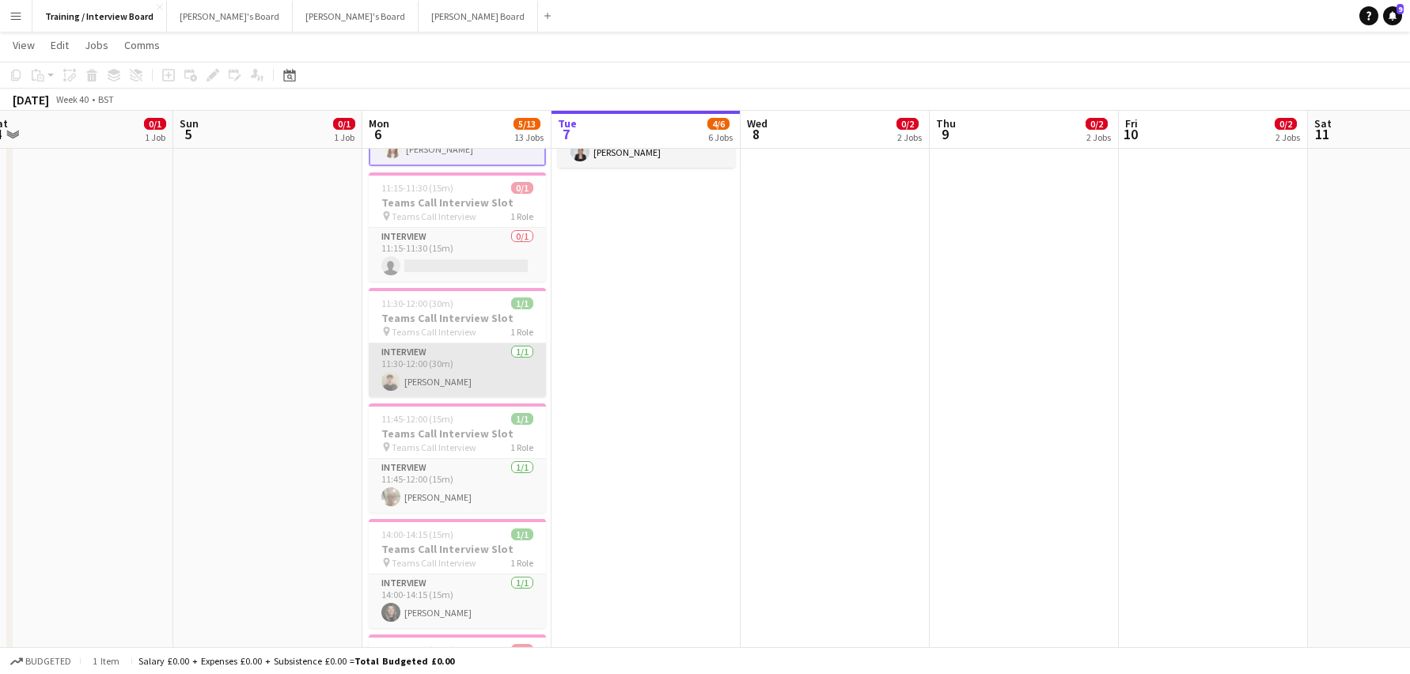
click at [419, 379] on app-card-role "Interview [DATE] 11:30-12:00 (30m) [PERSON_NAME]" at bounding box center [457, 371] width 177 height 54
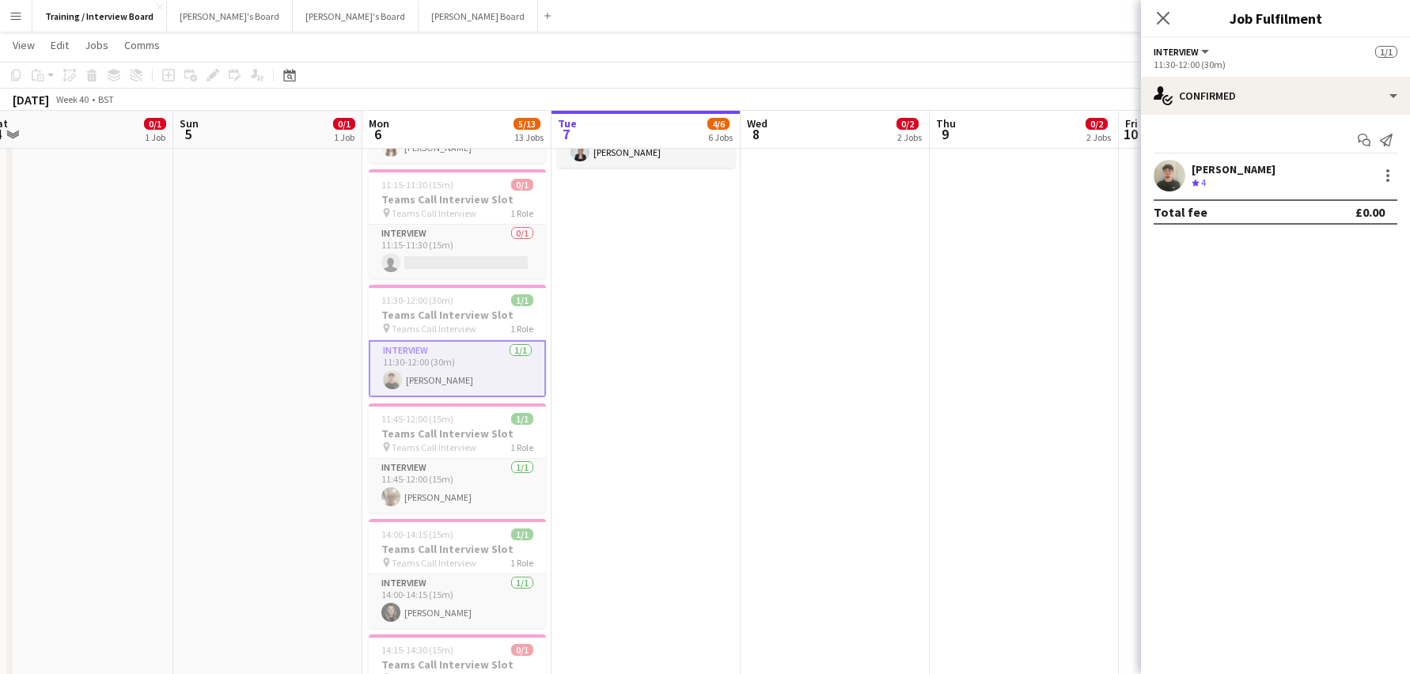
click at [1250, 173] on div "[PERSON_NAME]" at bounding box center [1234, 169] width 84 height 14
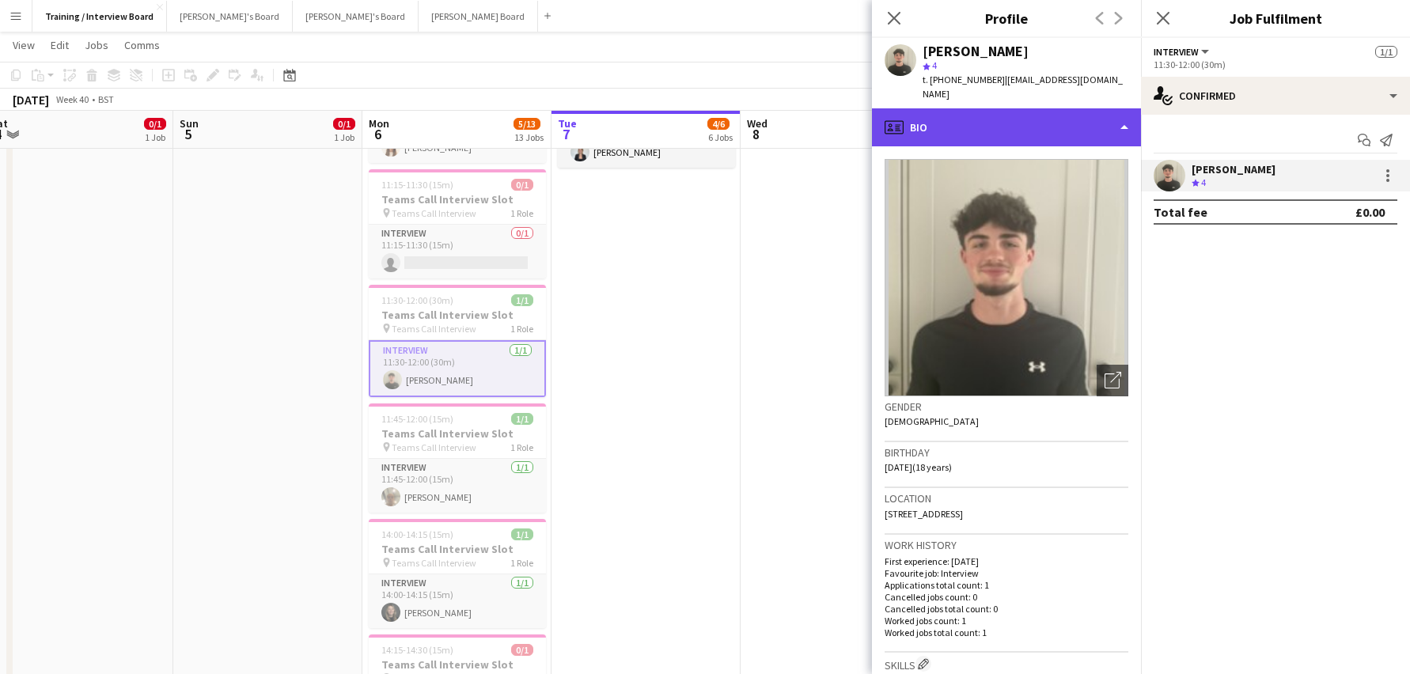
click at [1124, 108] on div "profile Bio" at bounding box center [1006, 127] width 269 height 38
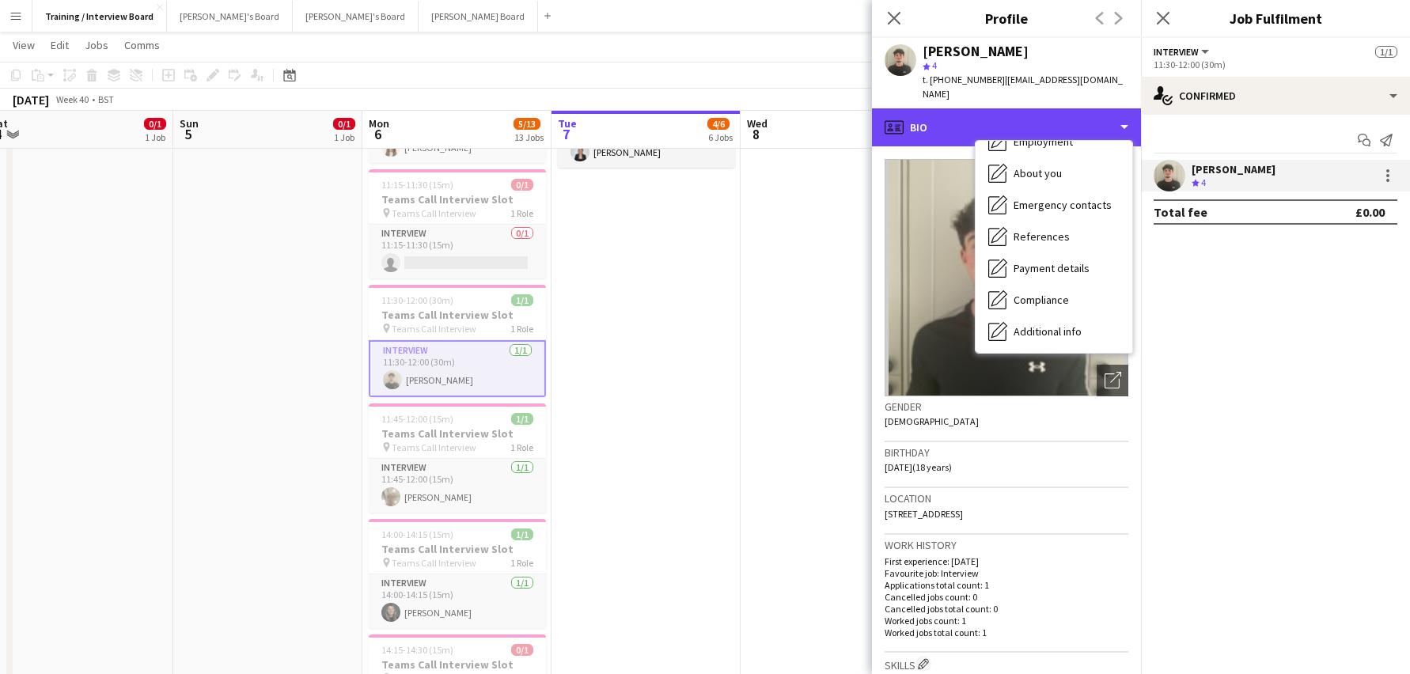
scroll to position [95, 0]
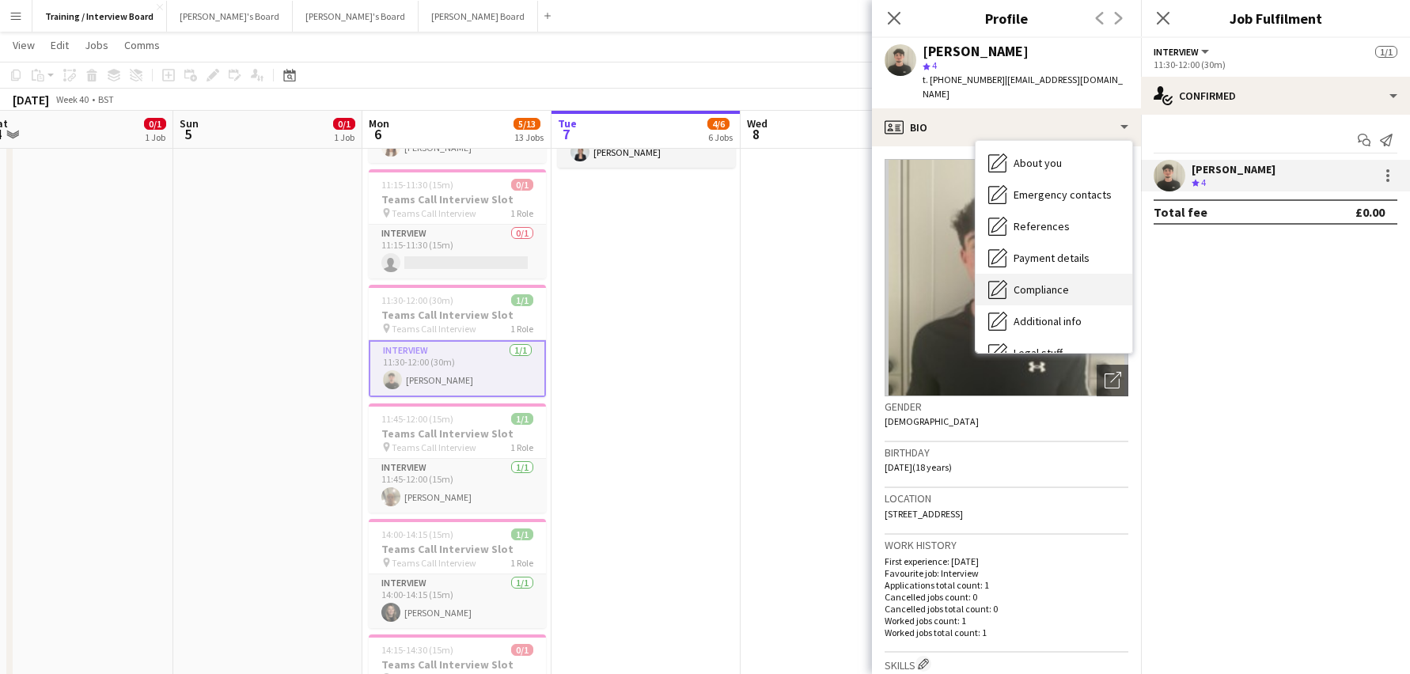
click at [1063, 283] on span "Compliance" at bounding box center [1041, 290] width 55 height 14
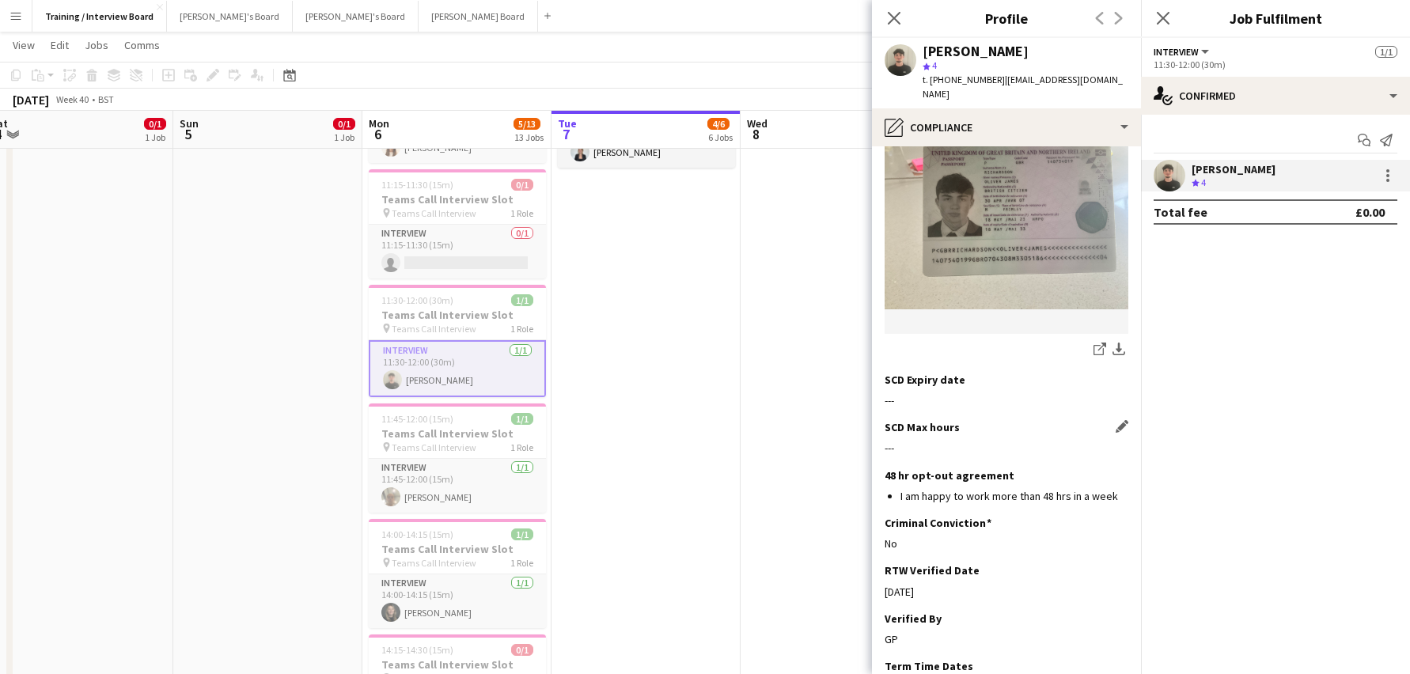
scroll to position [237, 0]
drag, startPoint x: 887, startPoint y: 20, endPoint x: 913, endPoint y: 17, distance: 26.2
click at [888, 20] on icon "Close pop-in" at bounding box center [894, 18] width 13 height 13
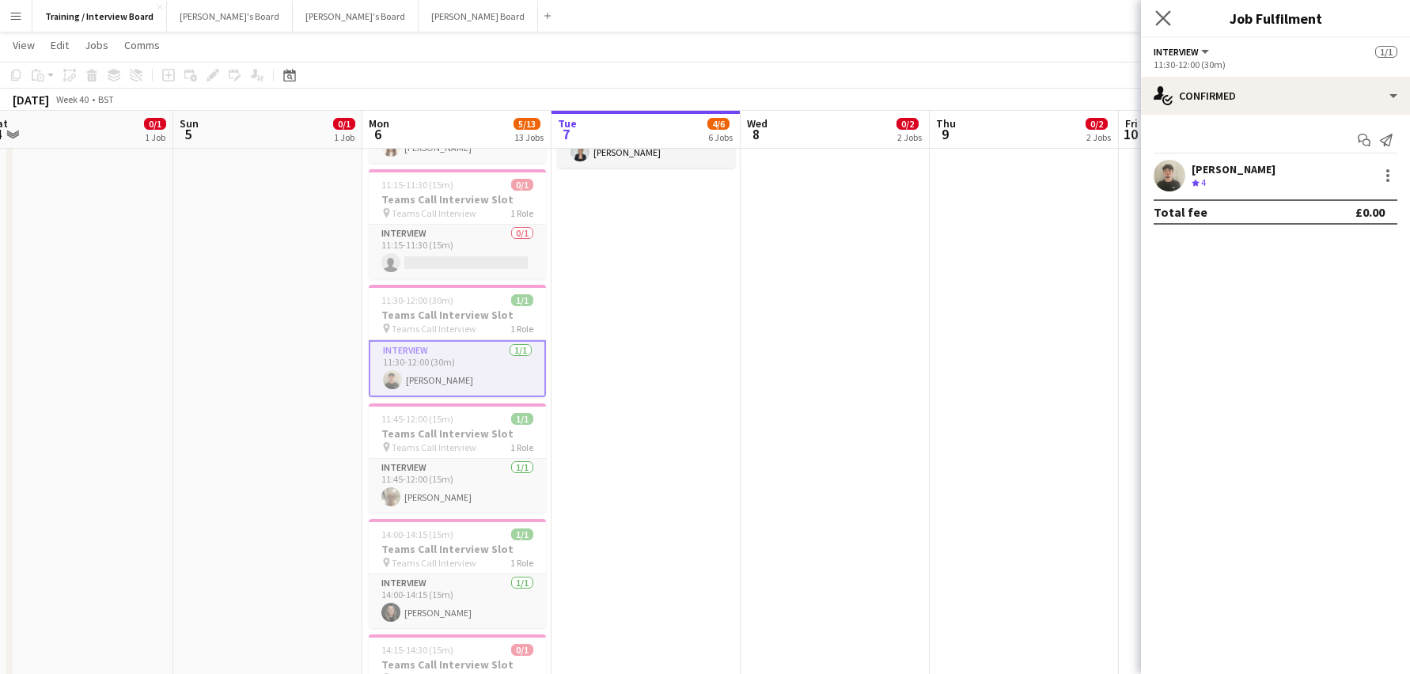
click at [1171, 10] on app-icon "Close pop-in" at bounding box center [1163, 18] width 23 height 23
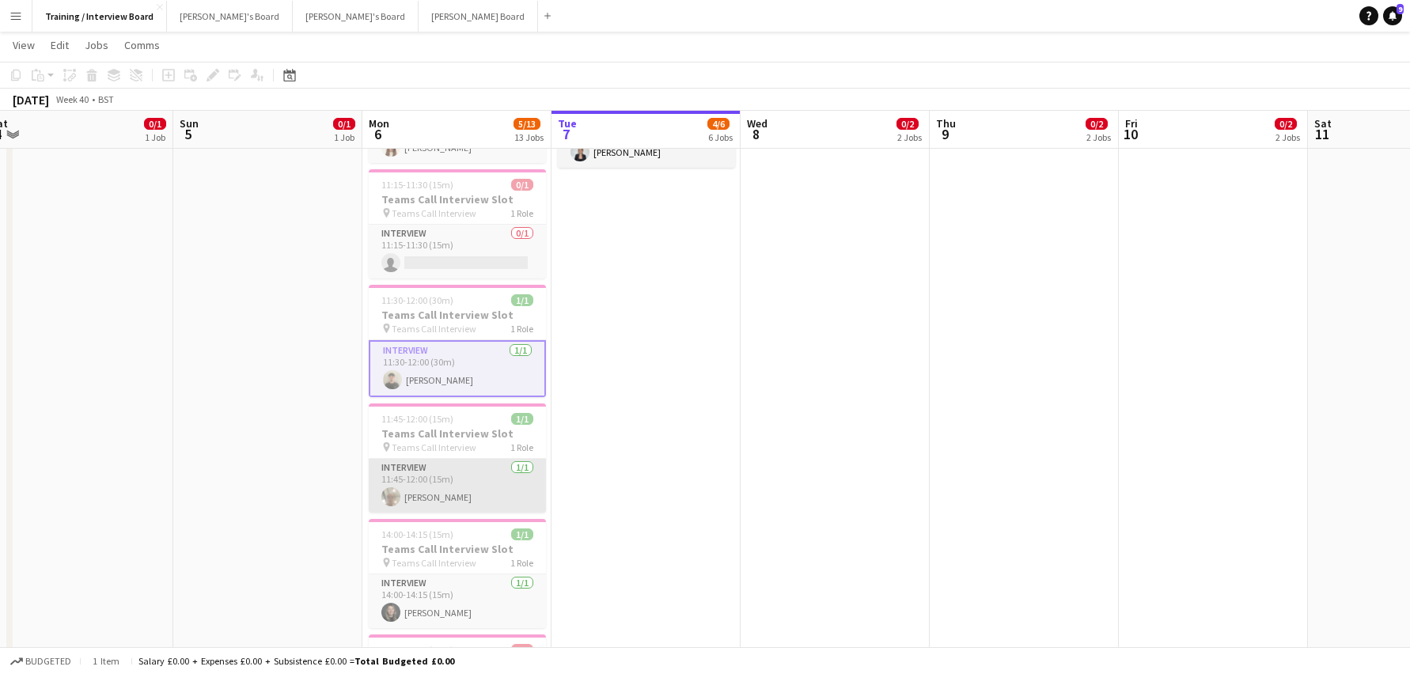
click at [461, 495] on app-card-role "Interview [DATE] 11:45-12:00 (15m) [PERSON_NAME]" at bounding box center [457, 486] width 177 height 54
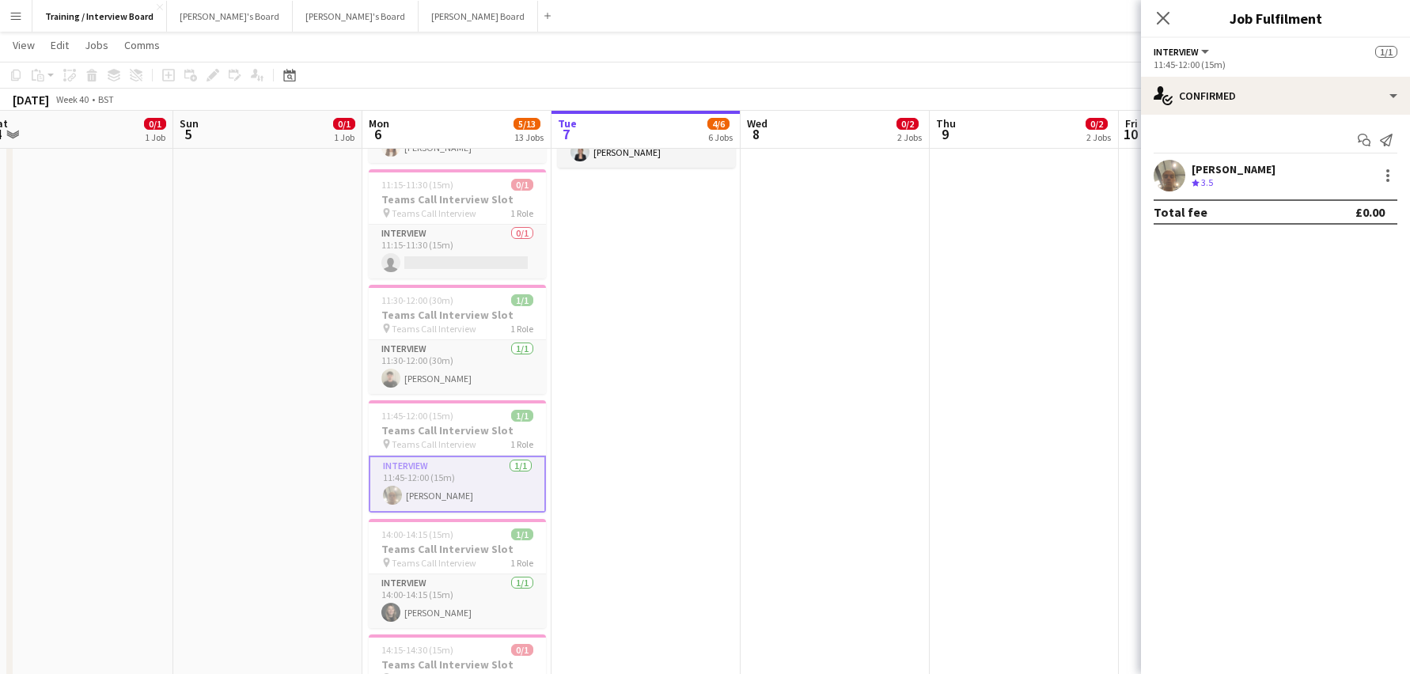
click at [1194, 165] on div "[PERSON_NAME]" at bounding box center [1234, 169] width 84 height 14
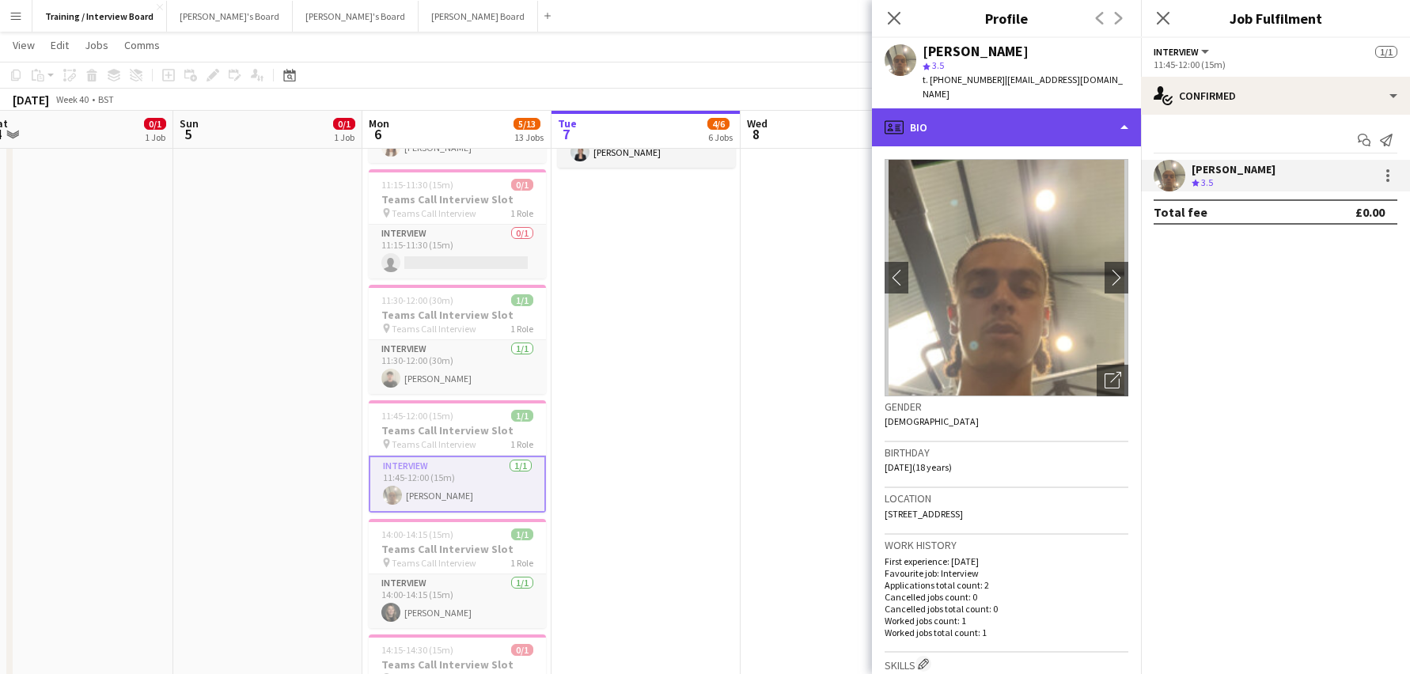
click at [1124, 113] on div "profile Bio" at bounding box center [1006, 127] width 269 height 38
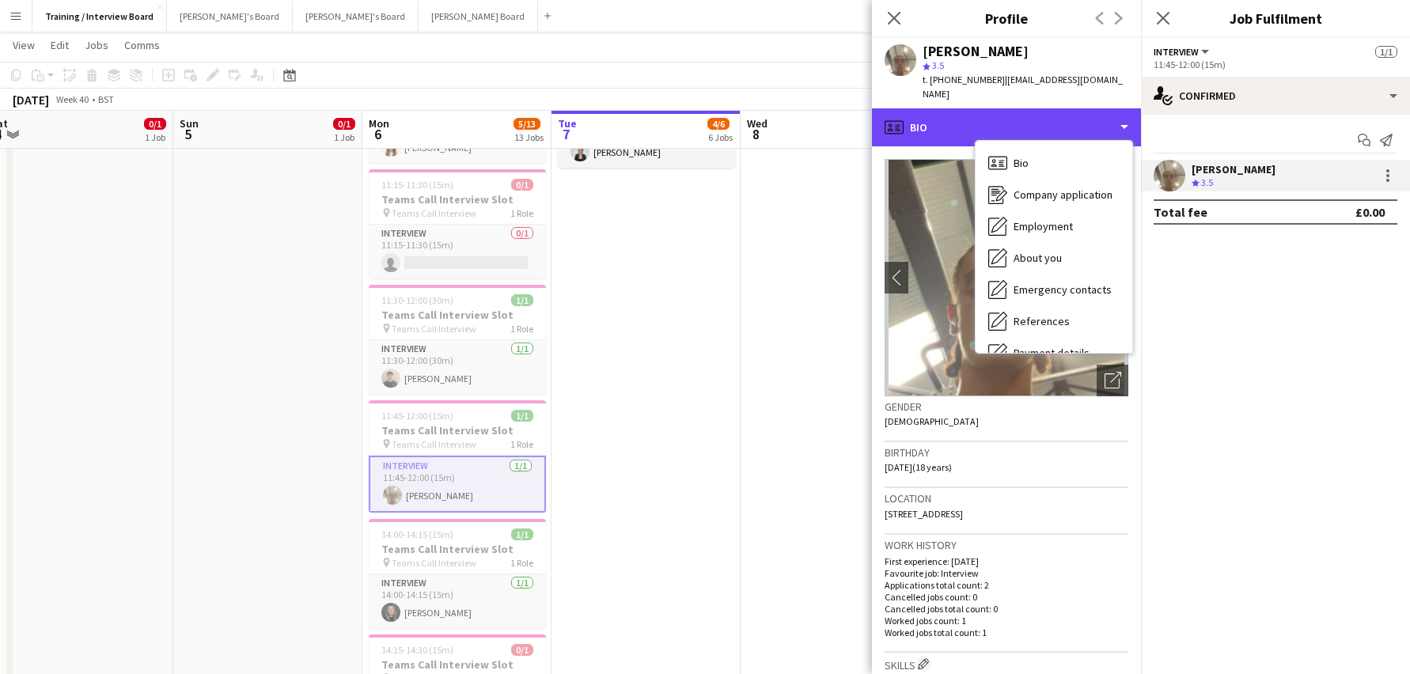
scroll to position [212, 0]
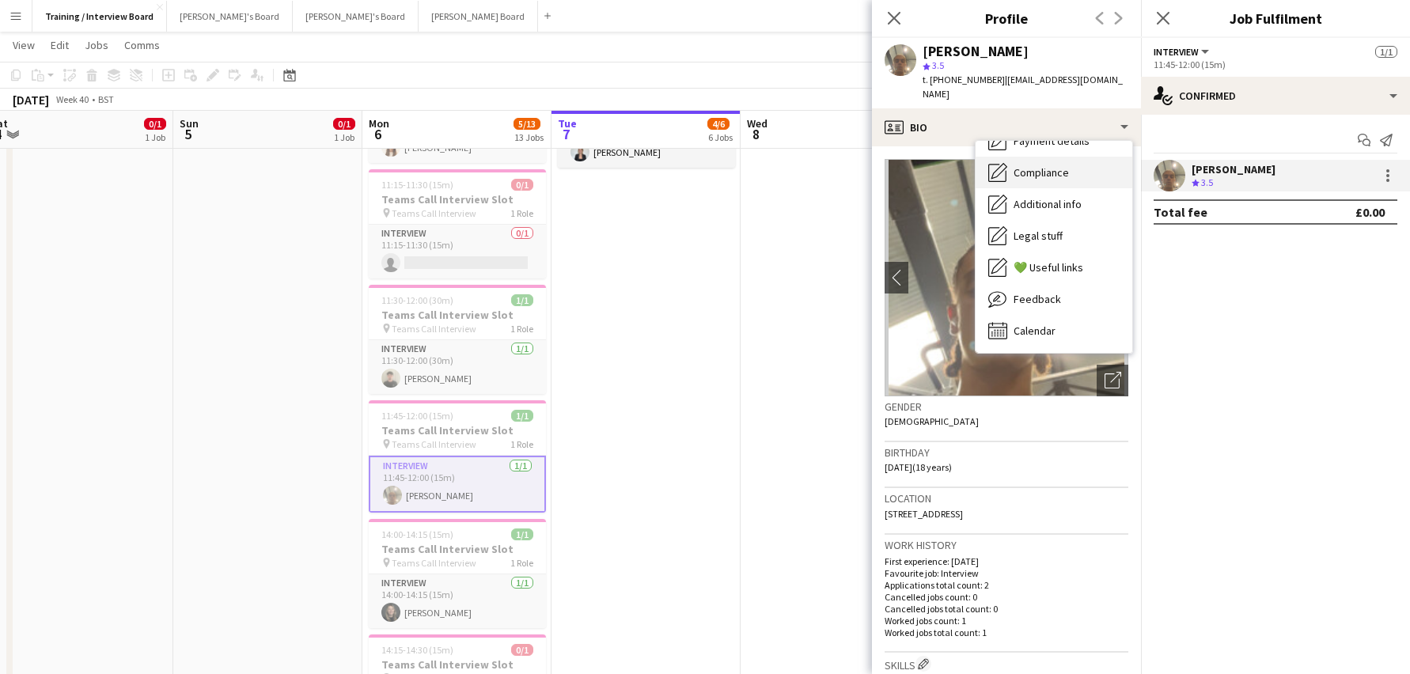
click at [1035, 165] on span "Compliance" at bounding box center [1041, 172] width 55 height 14
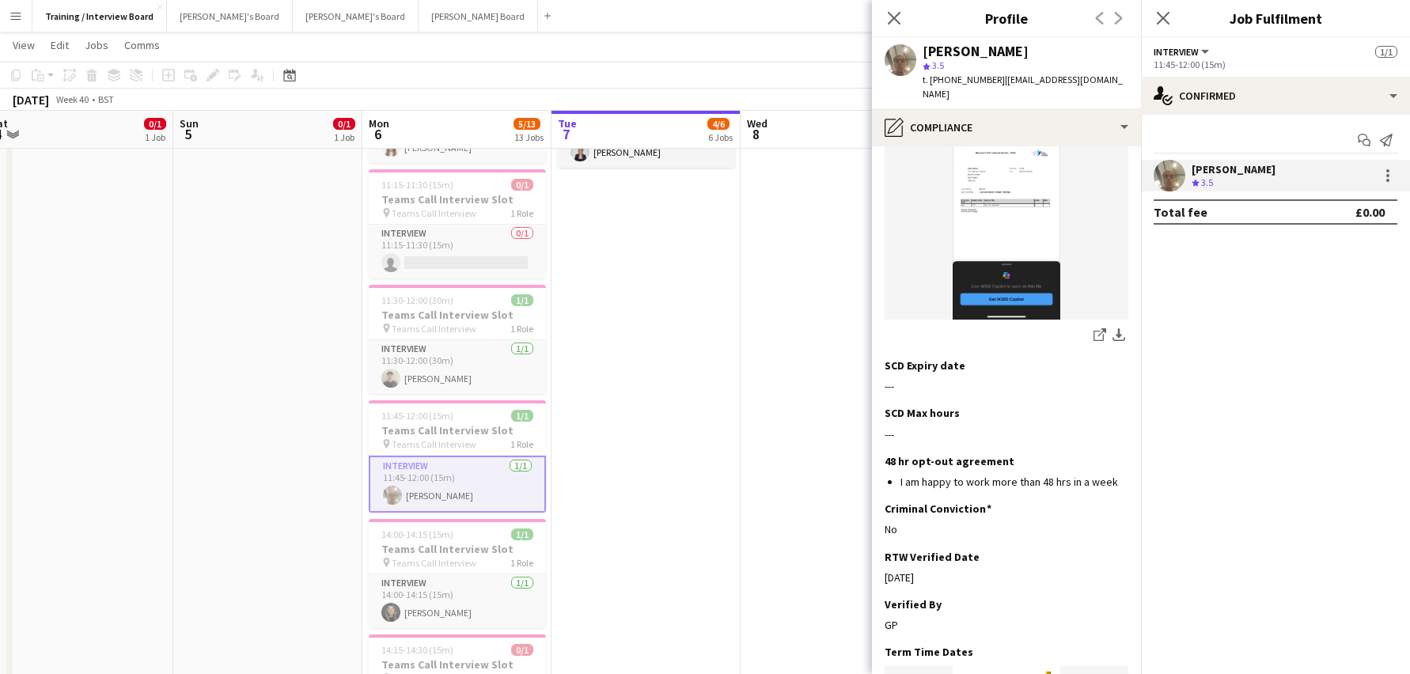
scroll to position [792, 0]
click at [896, 12] on icon "Close pop-in" at bounding box center [893, 17] width 15 height 15
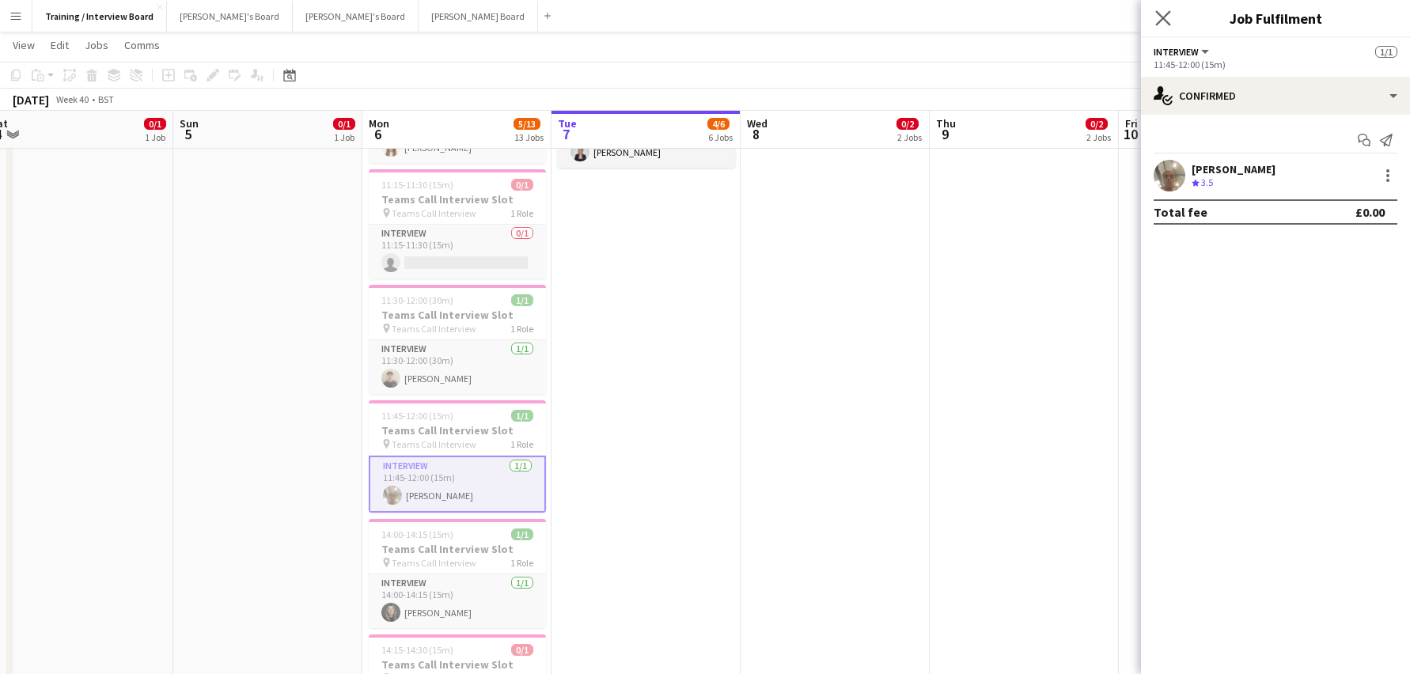
click at [1168, 9] on app-icon "Close pop-in" at bounding box center [1163, 18] width 23 height 23
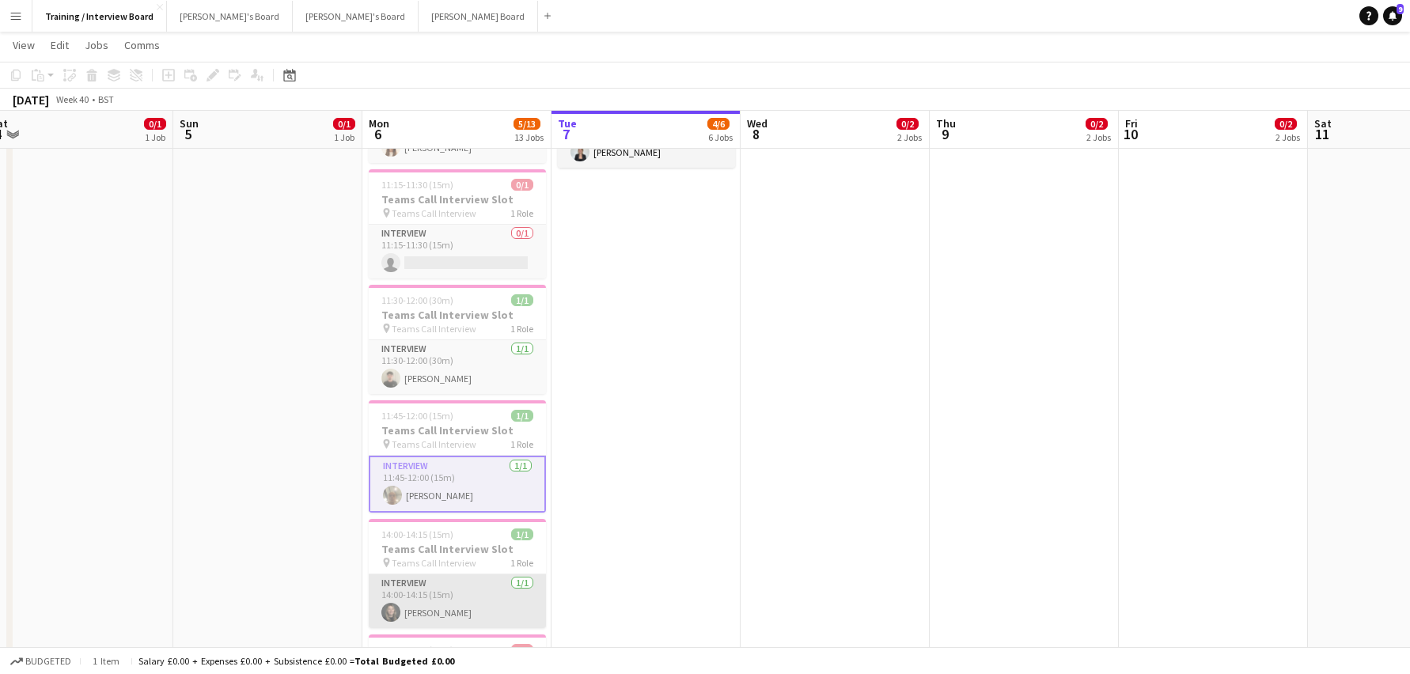
click at [445, 613] on app-card-role "Interview [DATE] 14:00-14:15 (15m) [PERSON_NAME]" at bounding box center [457, 602] width 177 height 54
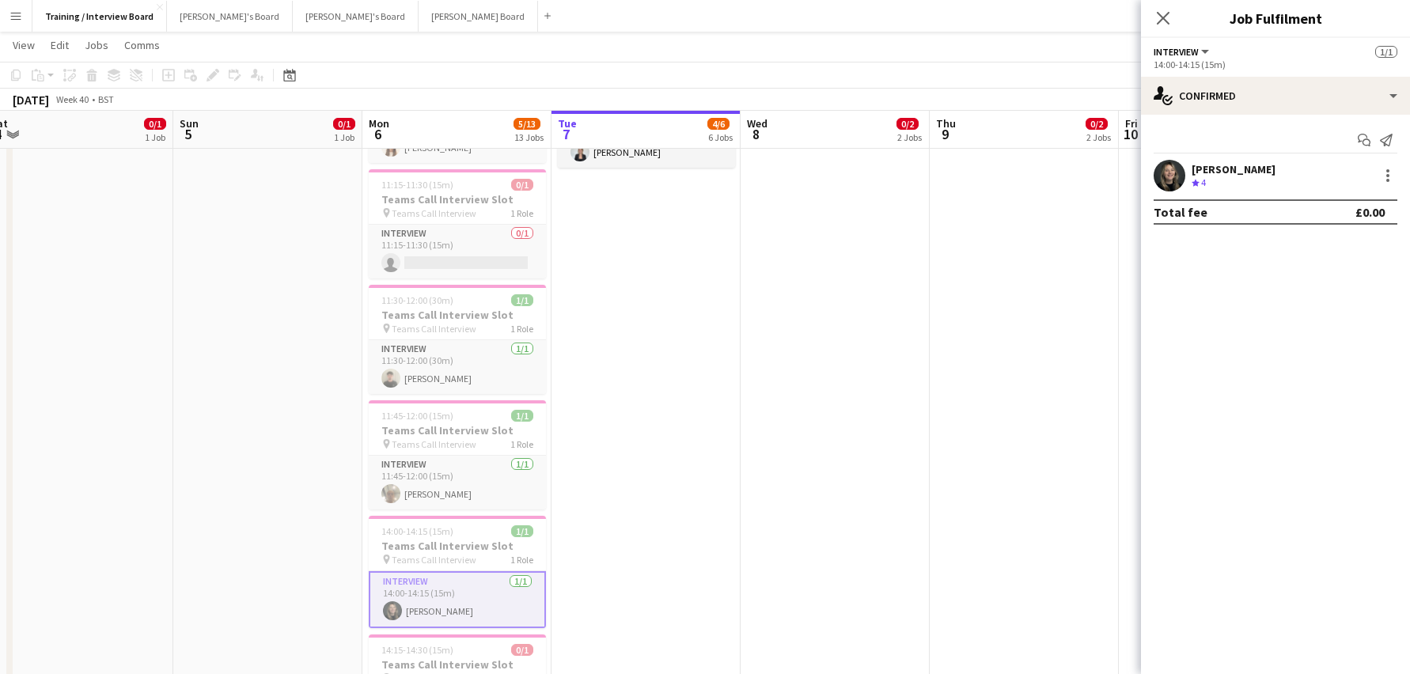
click at [1209, 179] on div "Crew rating 4" at bounding box center [1200, 183] width 17 height 13
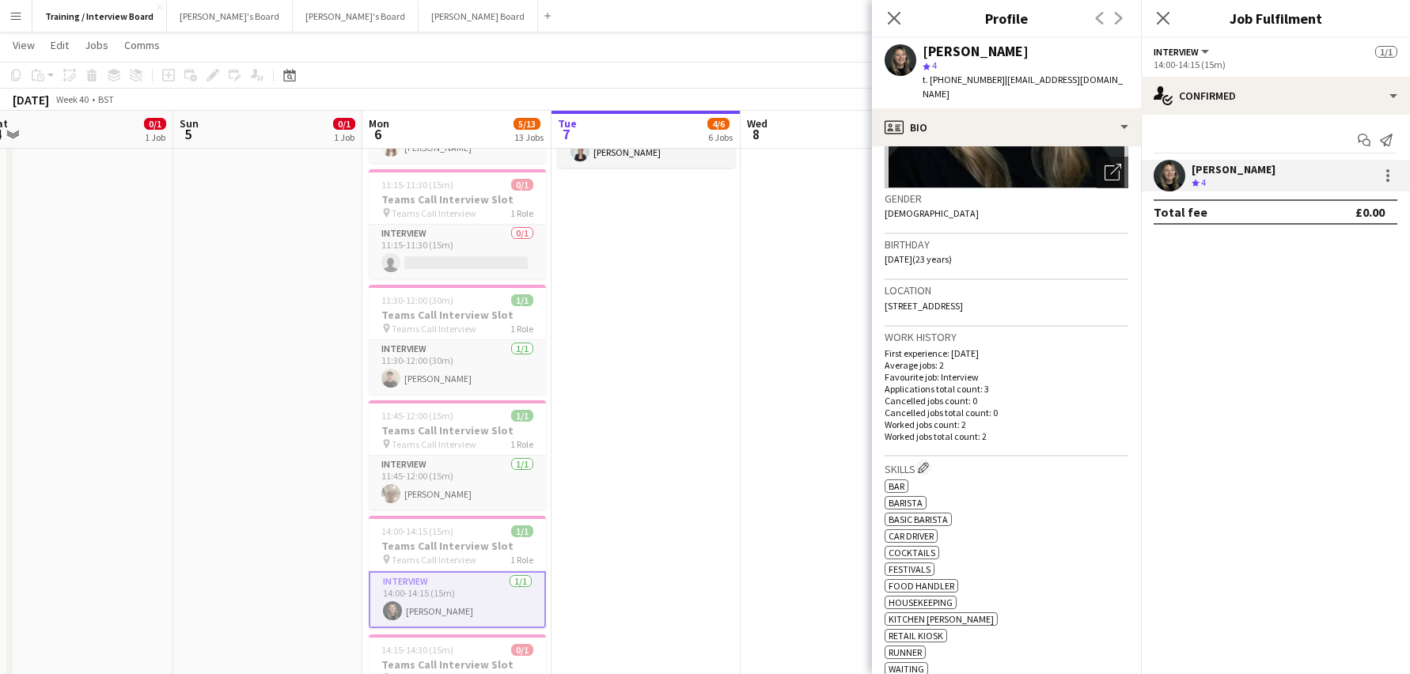
scroll to position [237, 0]
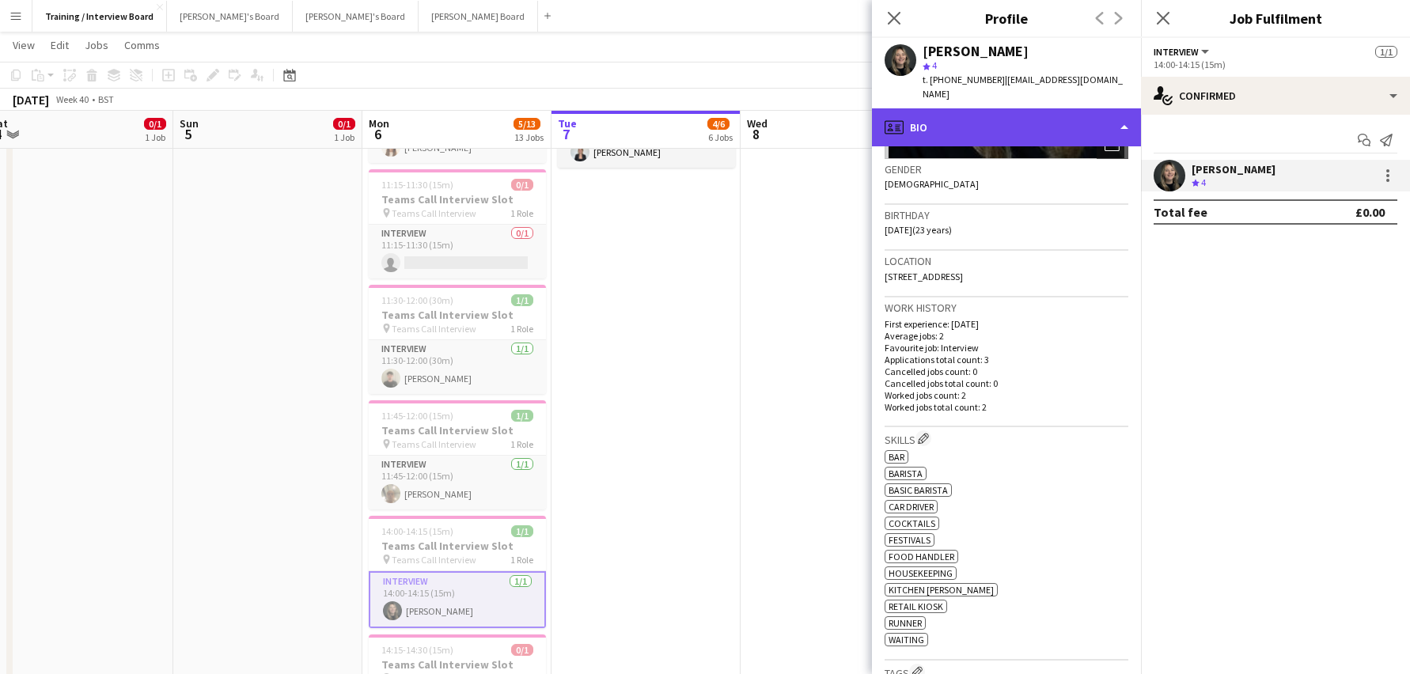
click at [1118, 110] on div "profile Bio" at bounding box center [1006, 127] width 269 height 38
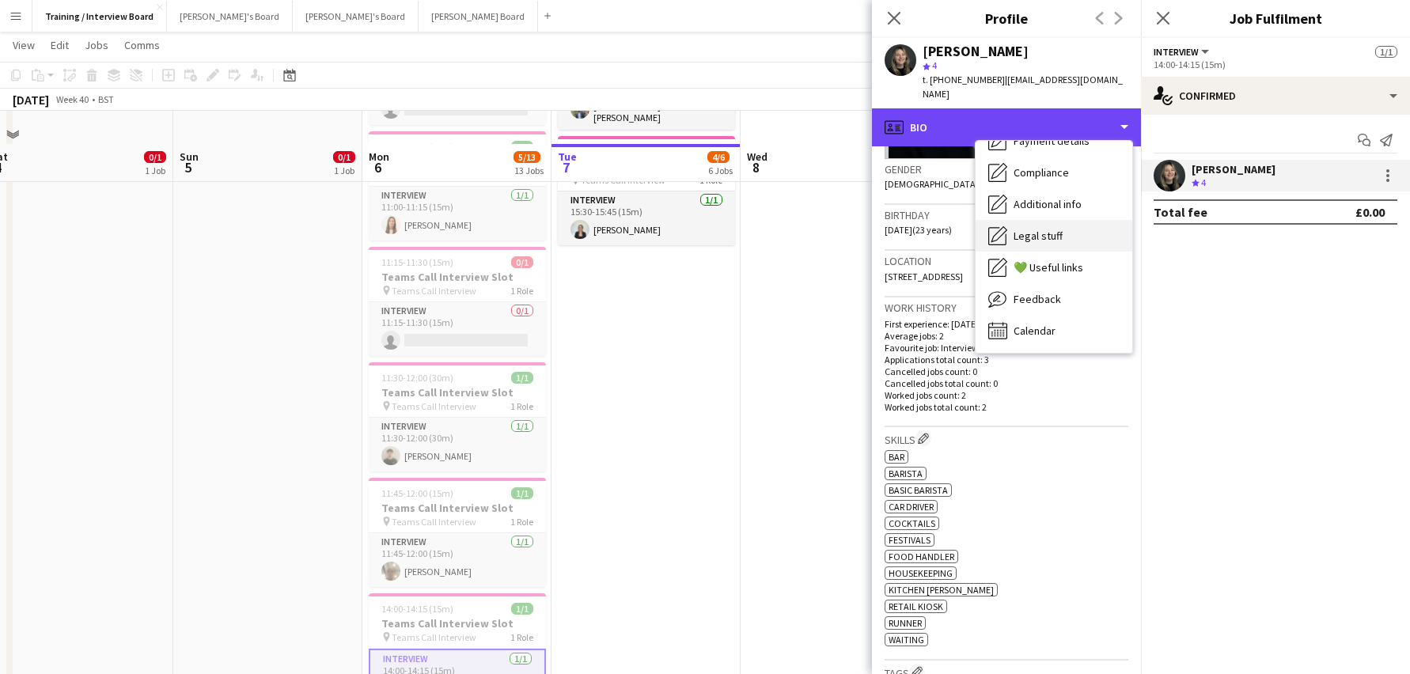
scroll to position [684, 0]
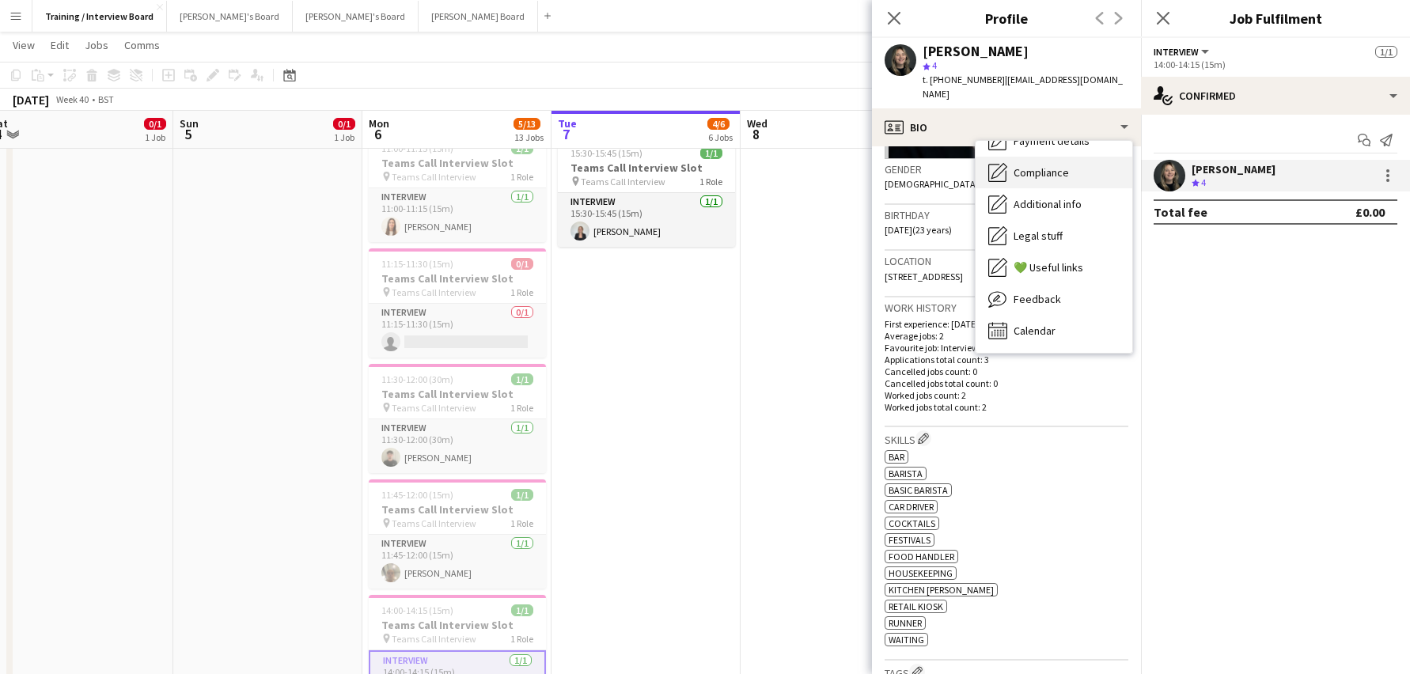
click at [1059, 165] on span "Compliance" at bounding box center [1041, 172] width 55 height 14
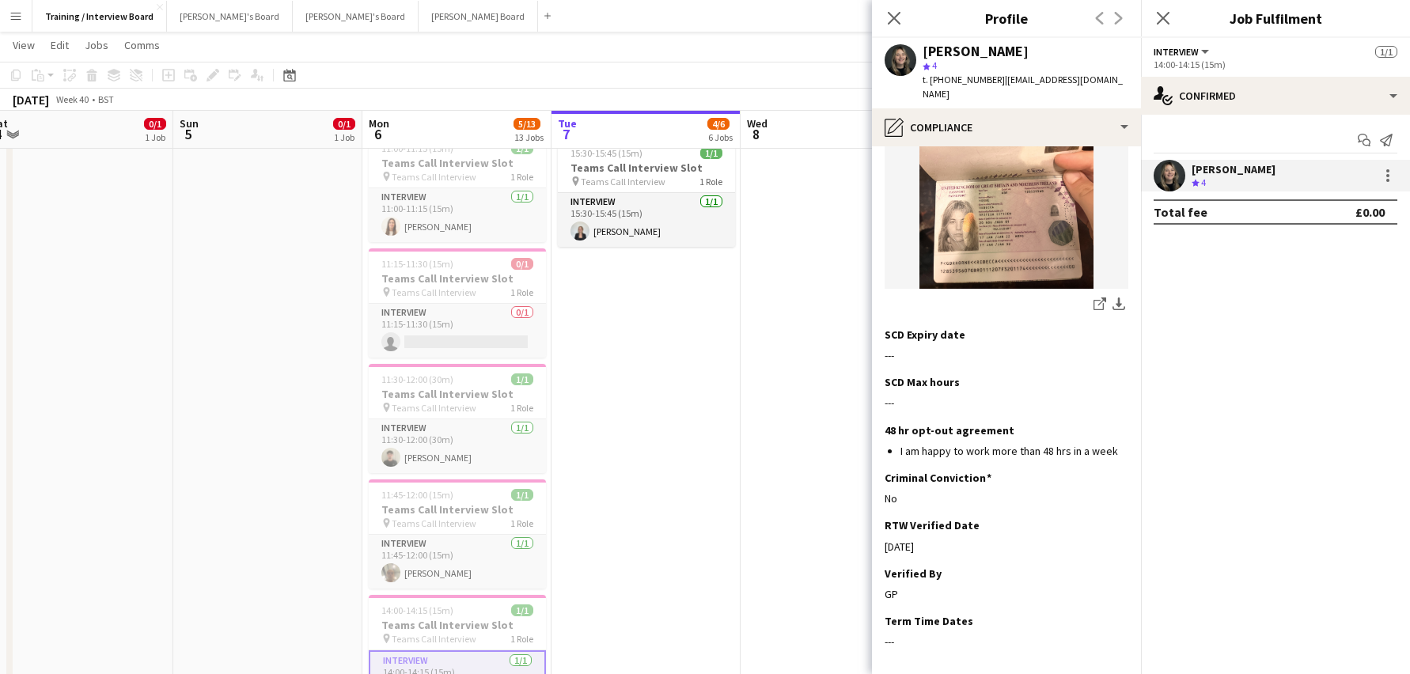
scroll to position [328, 0]
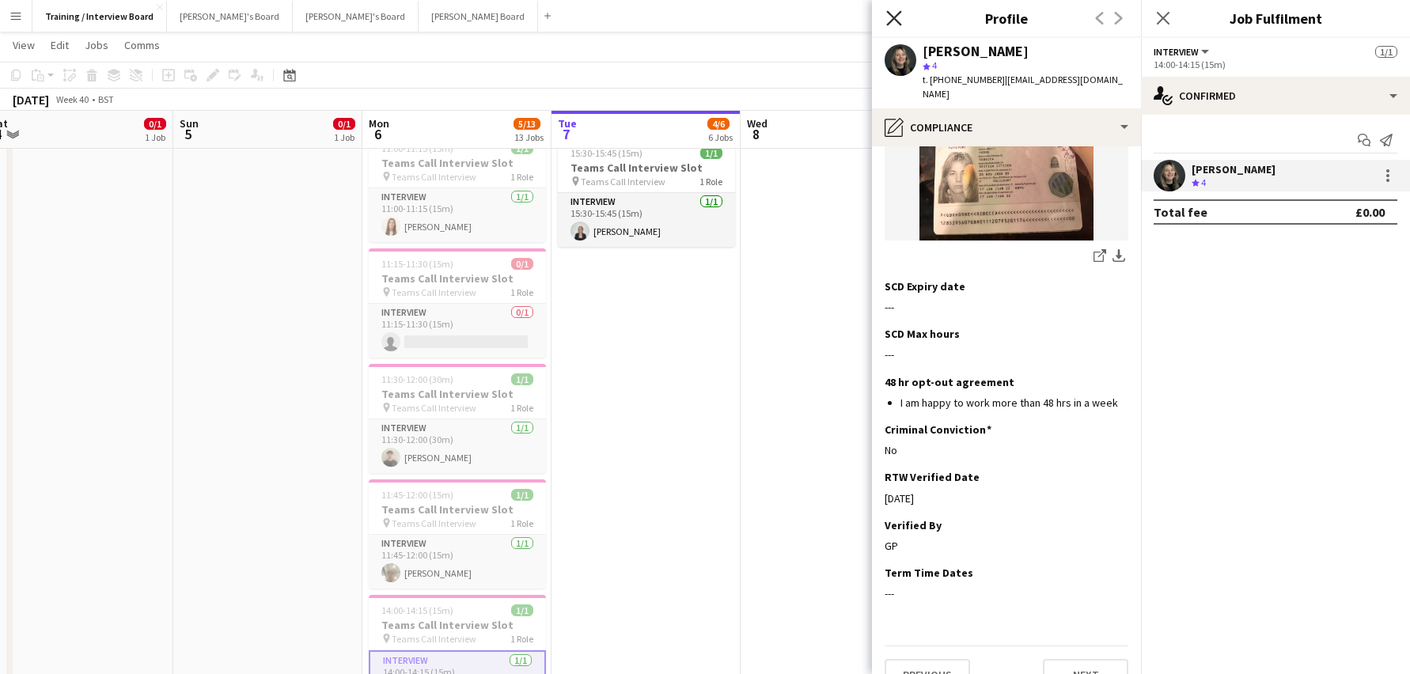
click at [887, 15] on icon "Close pop-in" at bounding box center [893, 17] width 15 height 15
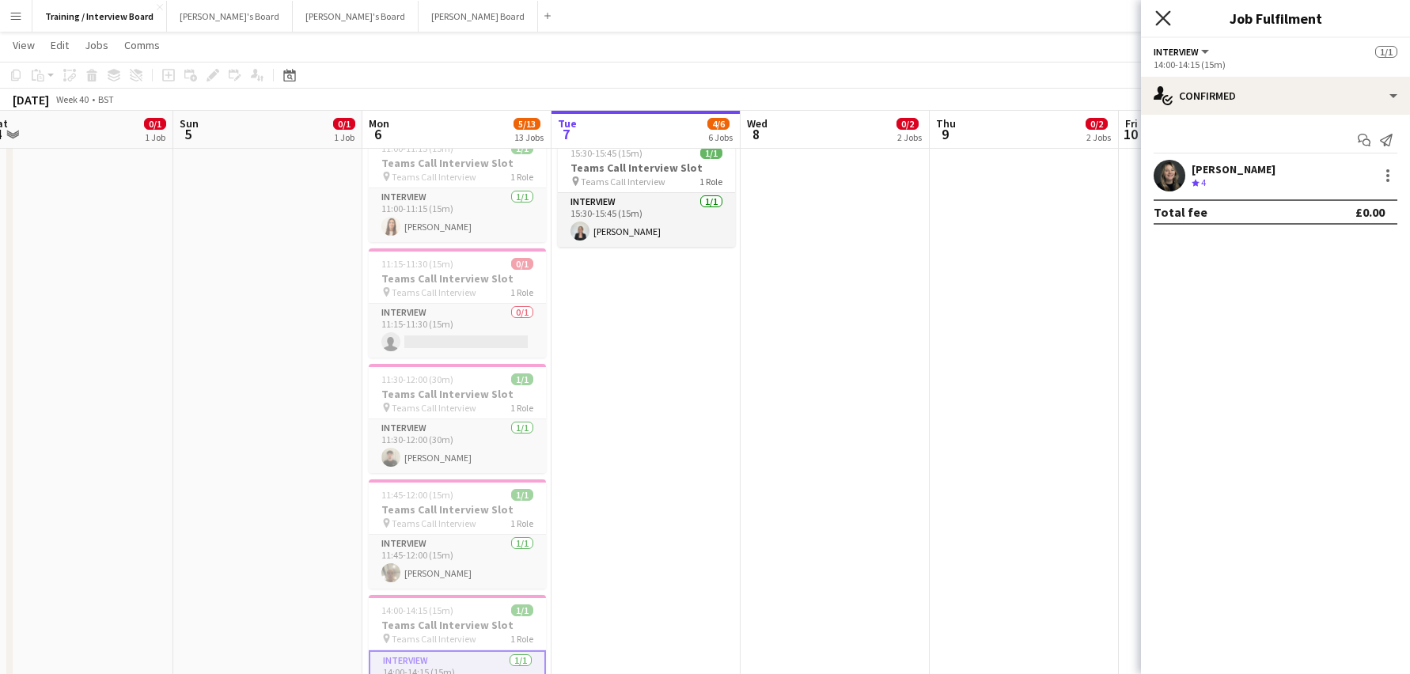
click at [1162, 20] on icon at bounding box center [1163, 17] width 15 height 15
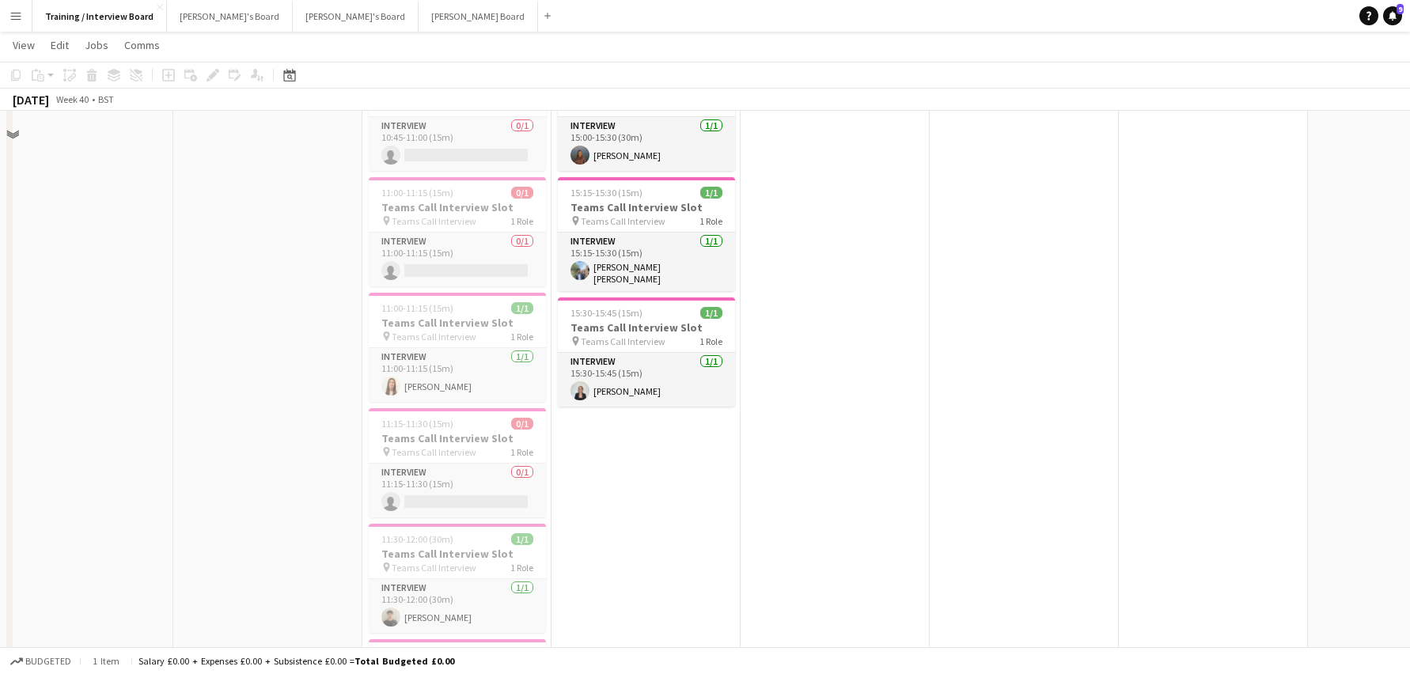
scroll to position [437, 0]
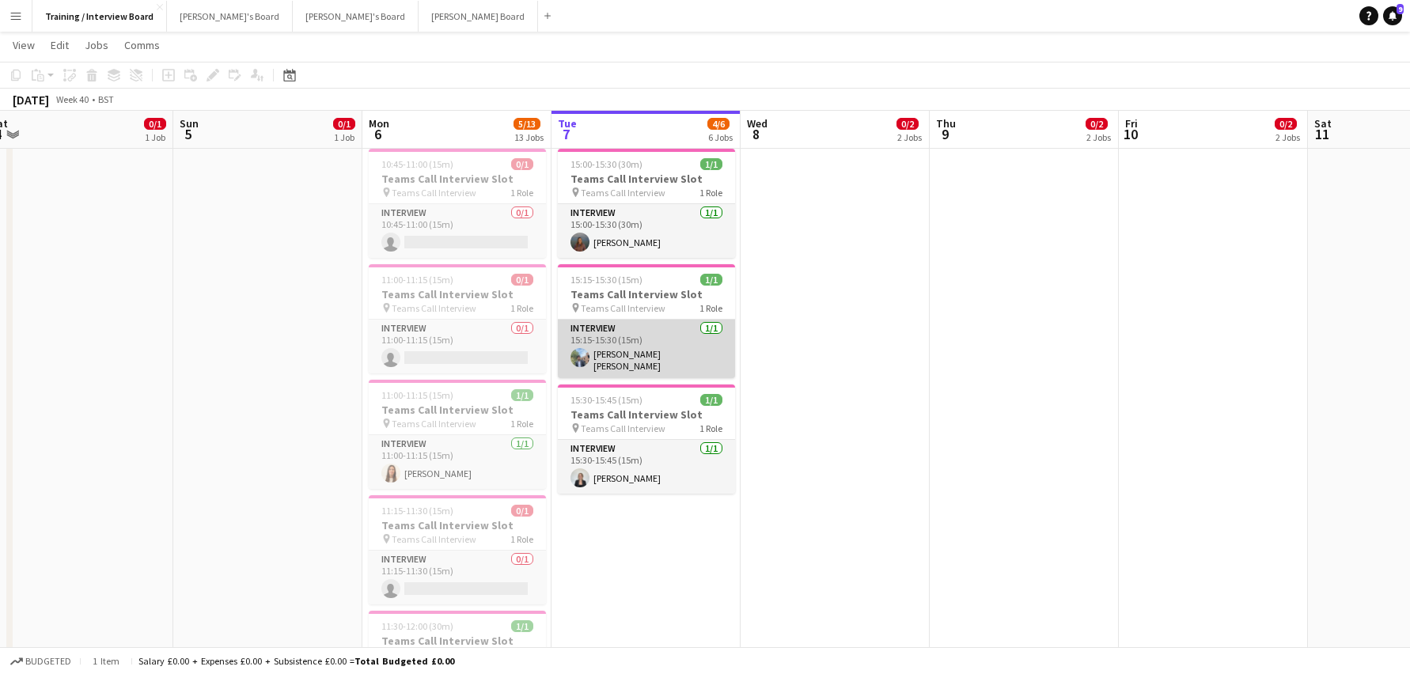
click at [654, 359] on app-card-role "Interview [DATE] 15:15-15:30 (15m) [PERSON_NAME] [PERSON_NAME]" at bounding box center [646, 349] width 177 height 59
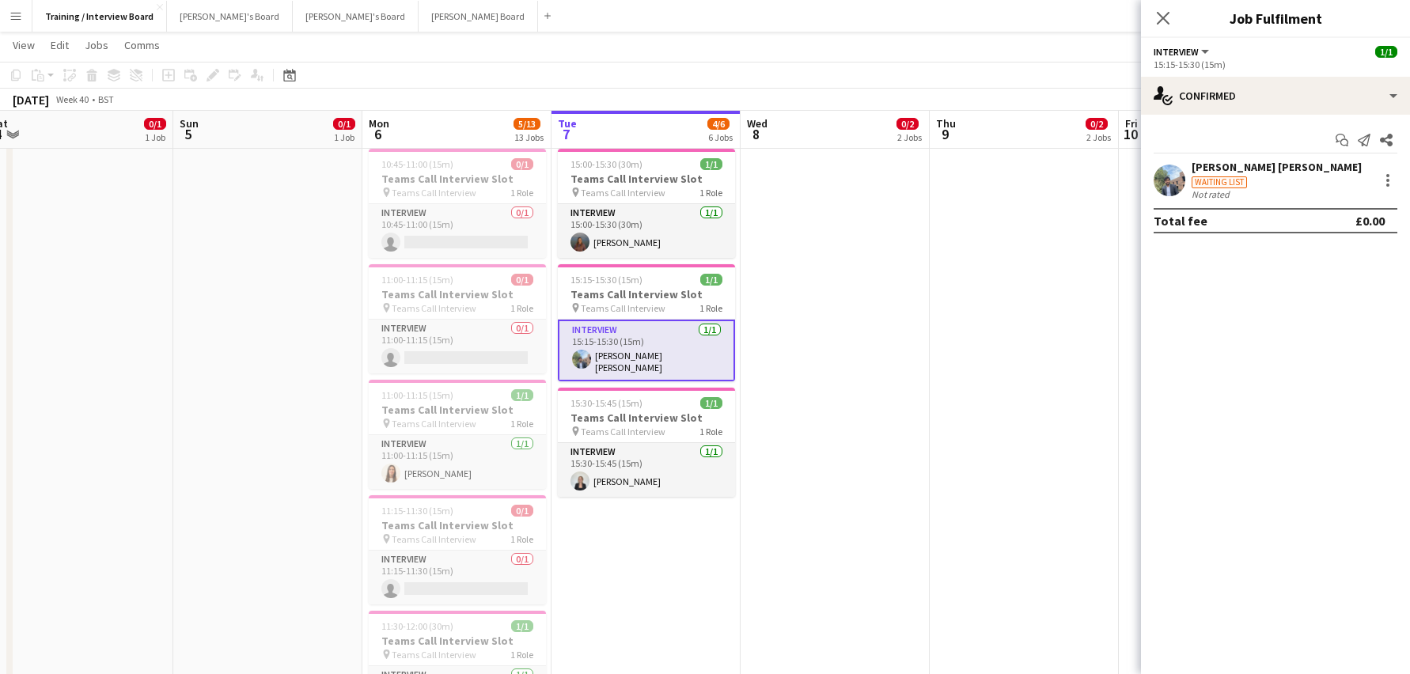
click at [1226, 166] on div "[PERSON_NAME] [PERSON_NAME]" at bounding box center [1277, 167] width 170 height 14
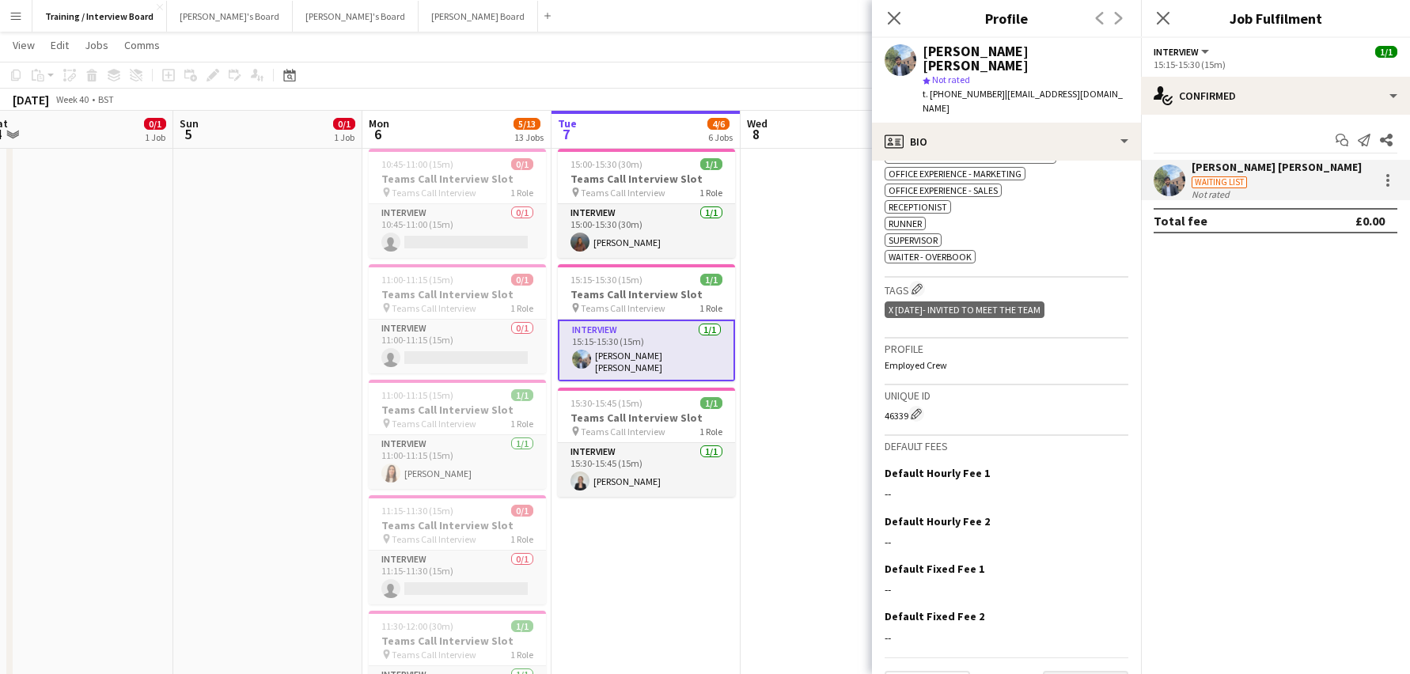
scroll to position [761, 0]
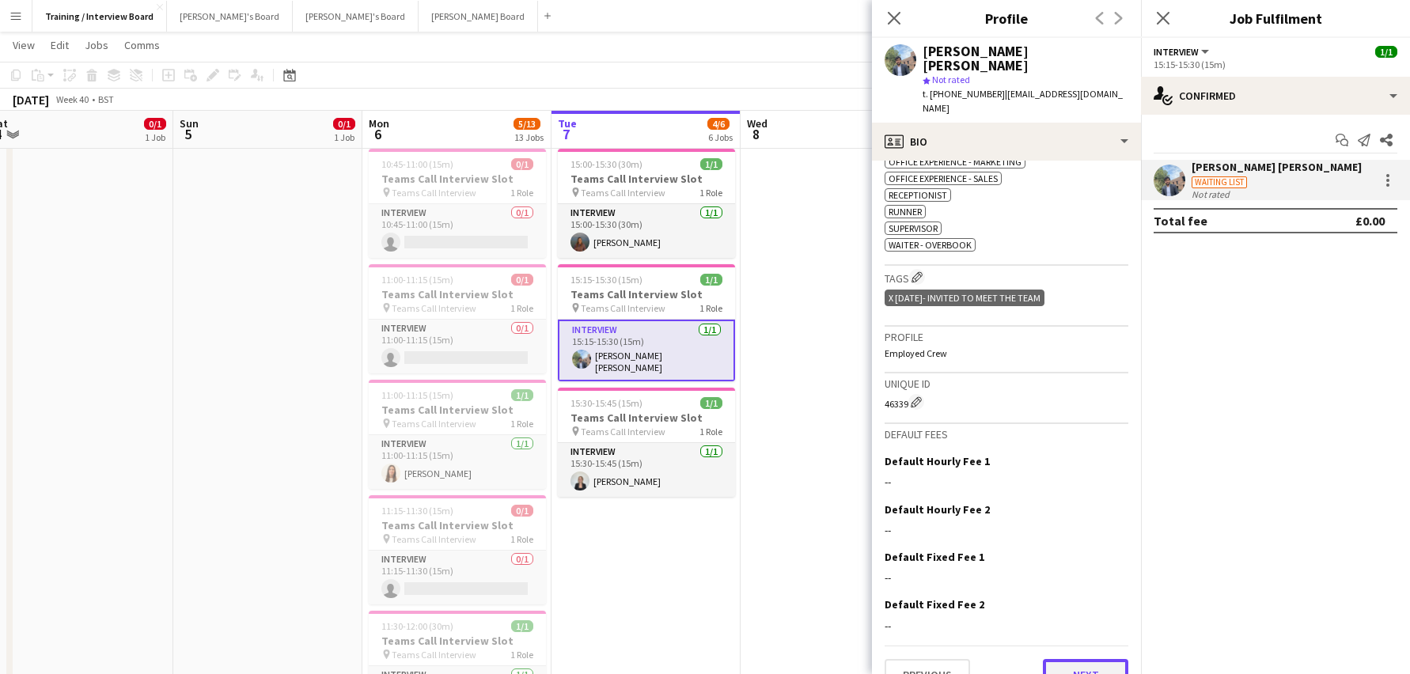
click at [1090, 659] on button "Next" at bounding box center [1085, 675] width 85 height 32
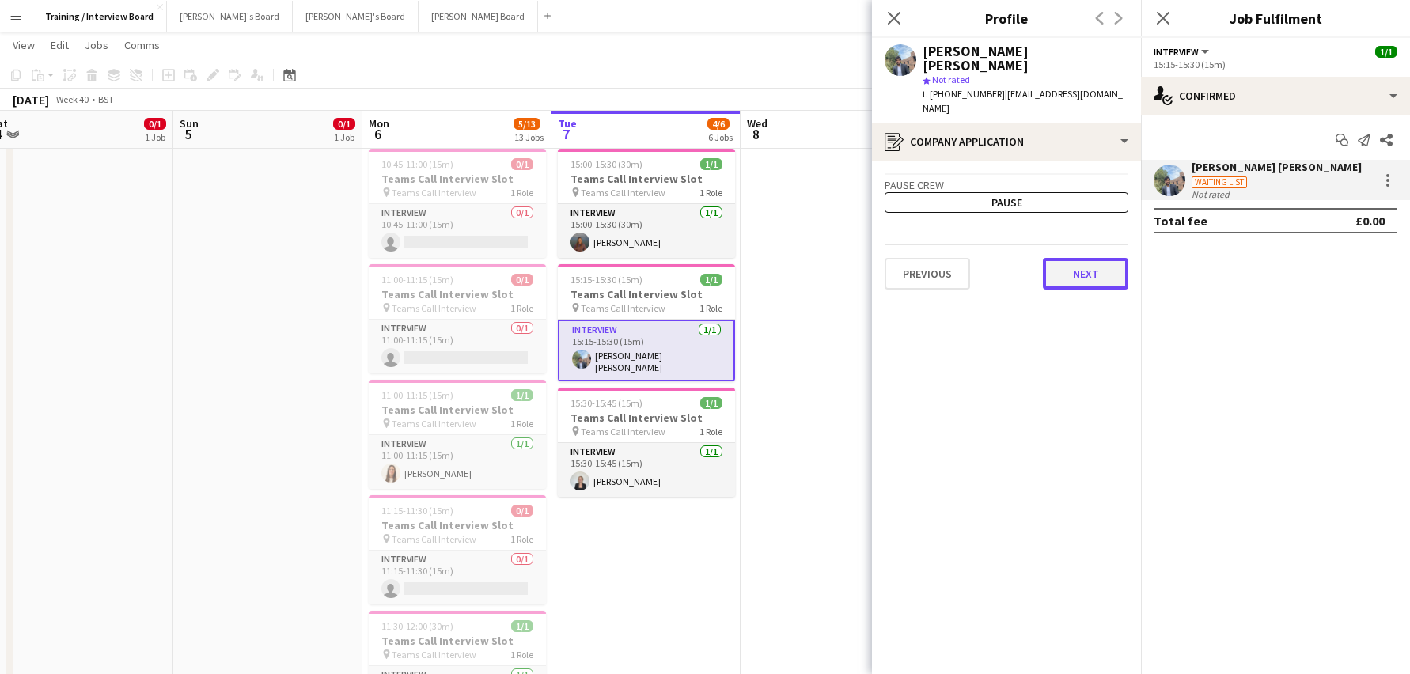
click at [1084, 258] on button "Next" at bounding box center [1085, 274] width 85 height 32
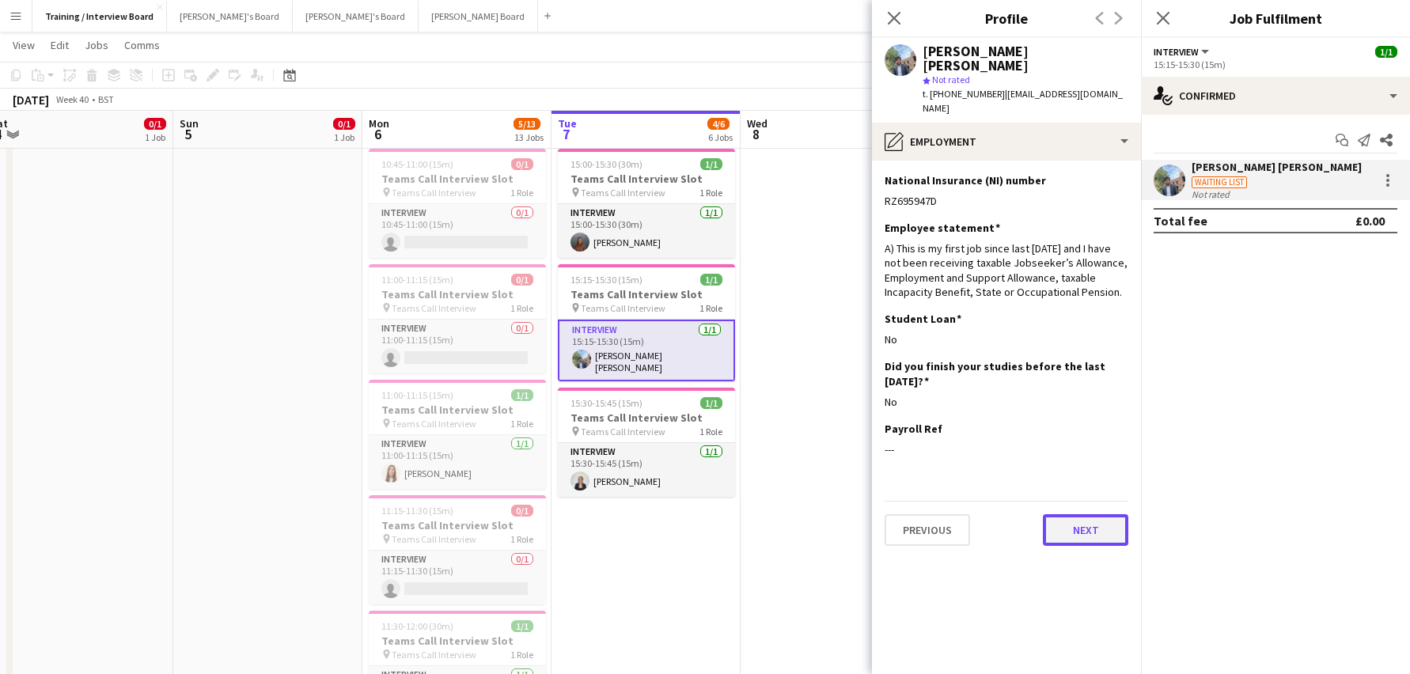
click at [1058, 514] on button "Next" at bounding box center [1085, 530] width 85 height 32
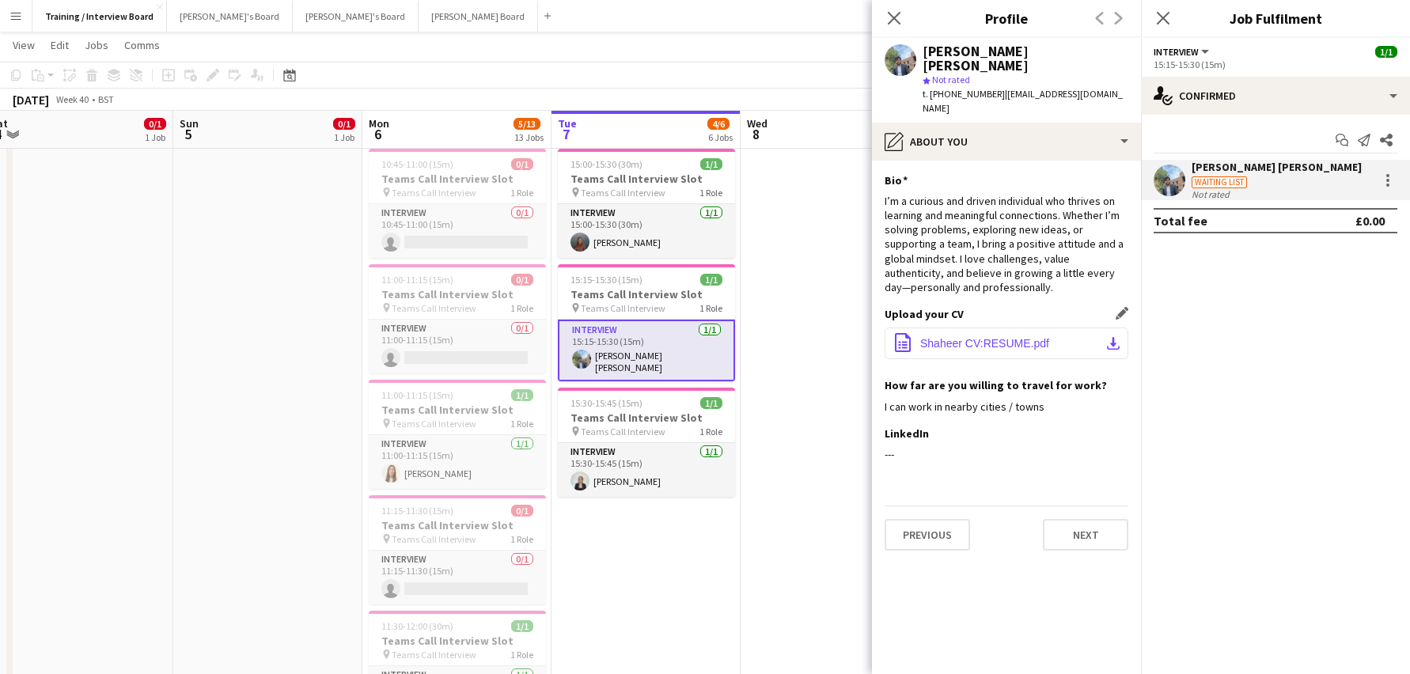
click at [1117, 337] on app-icon "download-bottom" at bounding box center [1113, 343] width 13 height 13
click at [1076, 519] on button "Next" at bounding box center [1085, 535] width 85 height 32
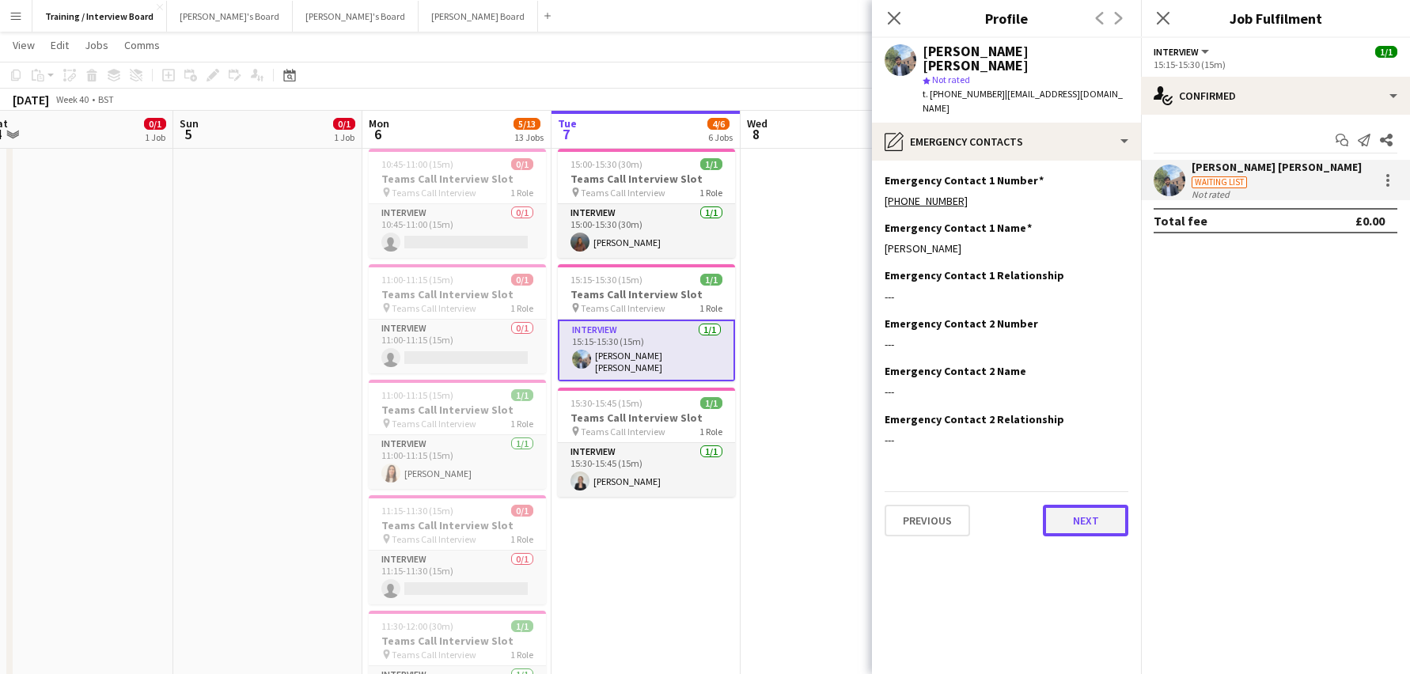
click at [1097, 505] on button "Next" at bounding box center [1085, 521] width 85 height 32
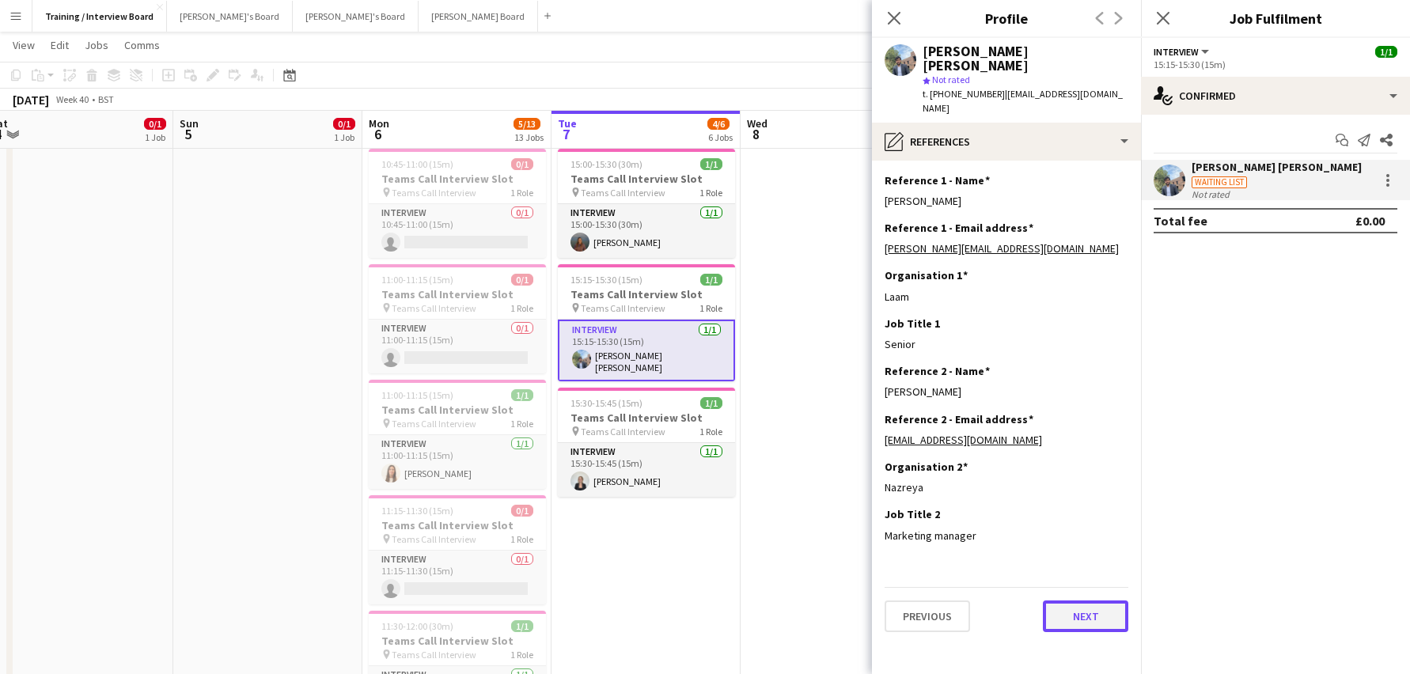
click at [1073, 601] on button "Next" at bounding box center [1085, 617] width 85 height 32
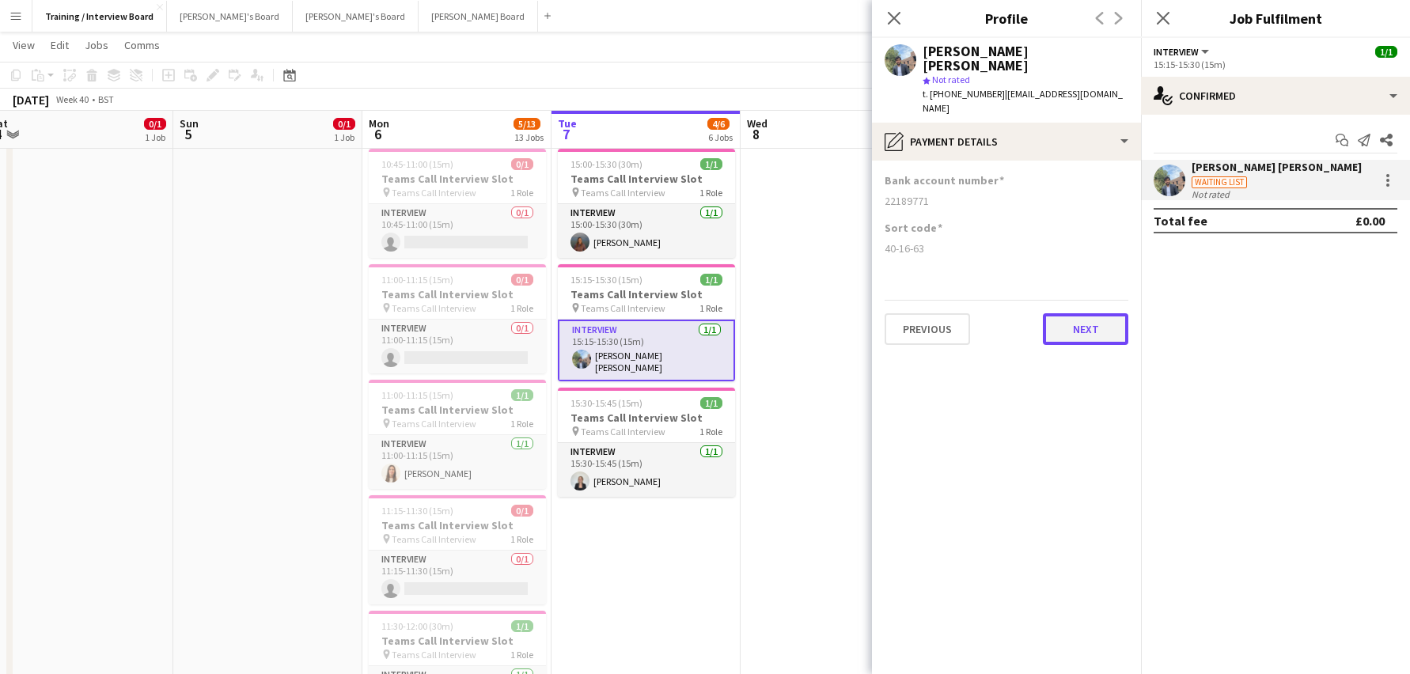
click at [1118, 313] on button "Next" at bounding box center [1085, 329] width 85 height 32
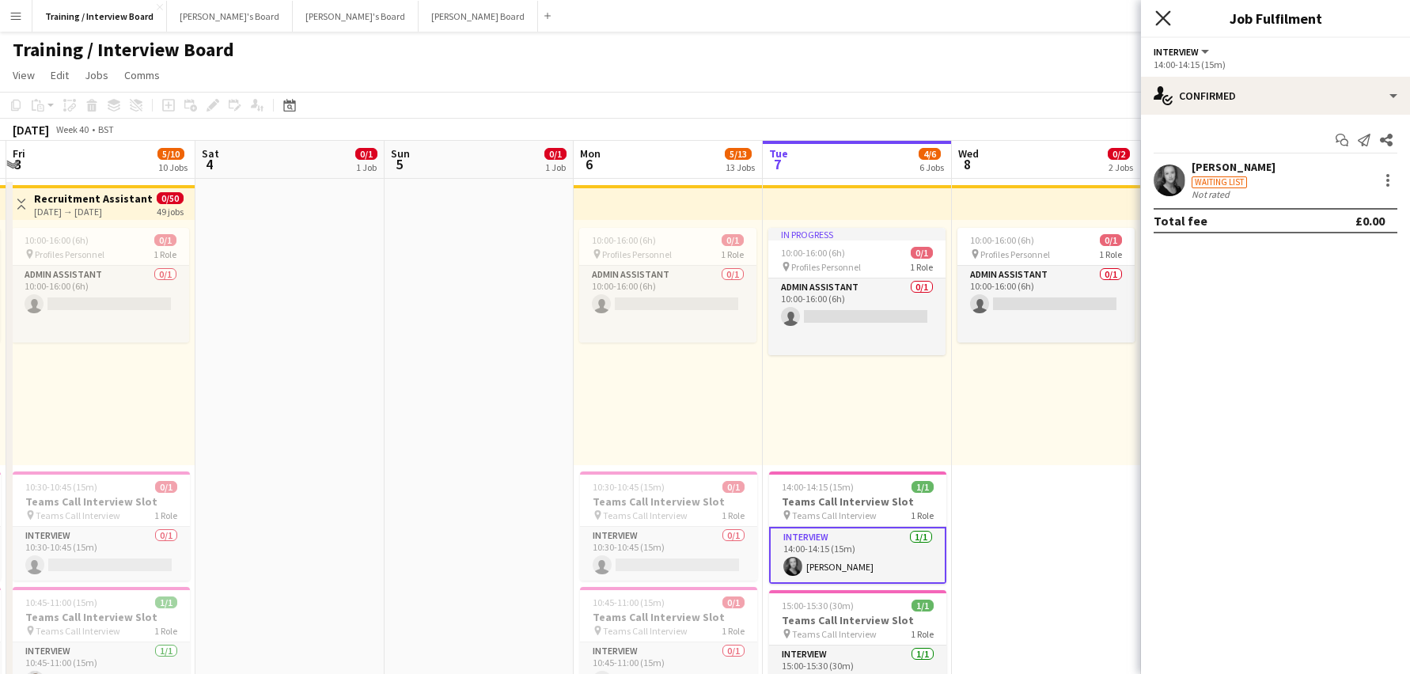
click at [1167, 17] on icon "Close pop-in" at bounding box center [1163, 17] width 15 height 15
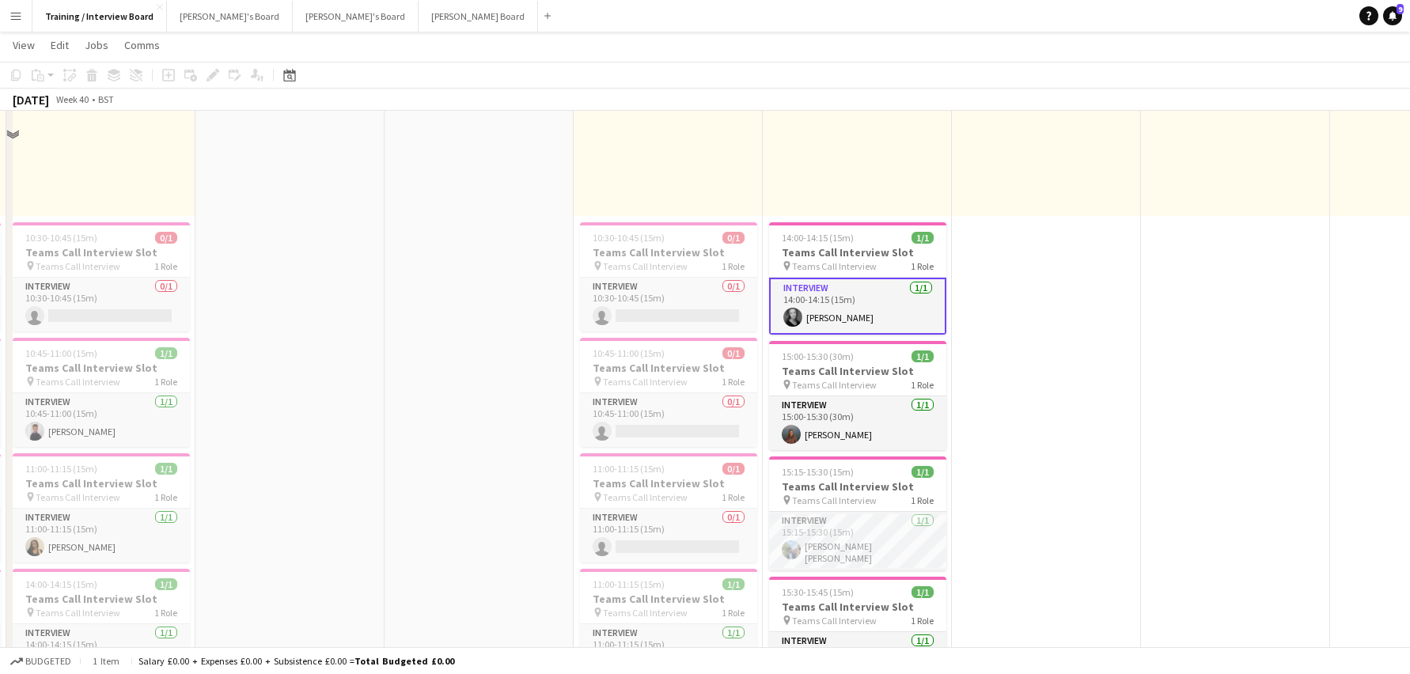
scroll to position [396, 0]
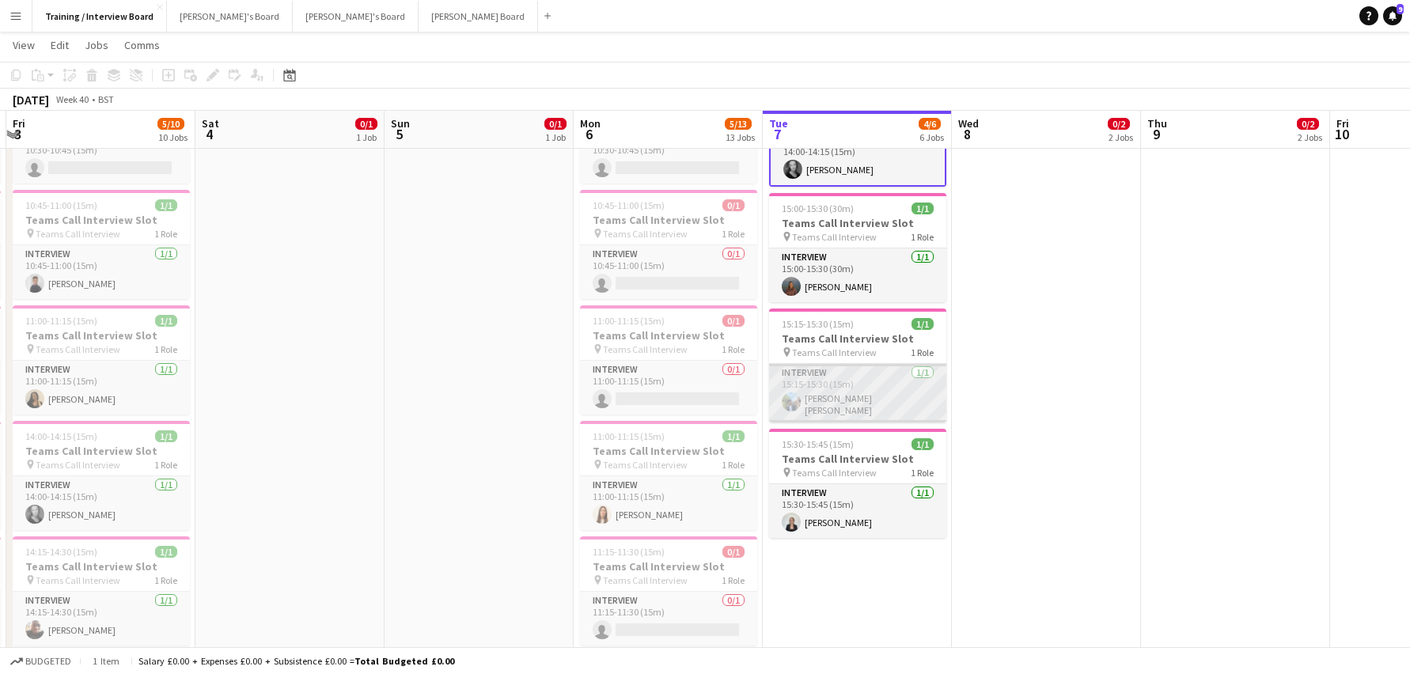
click at [886, 391] on app-card-role "Interview [DATE] 15:15-15:30 (15m) [PERSON_NAME] [PERSON_NAME]" at bounding box center [857, 393] width 177 height 59
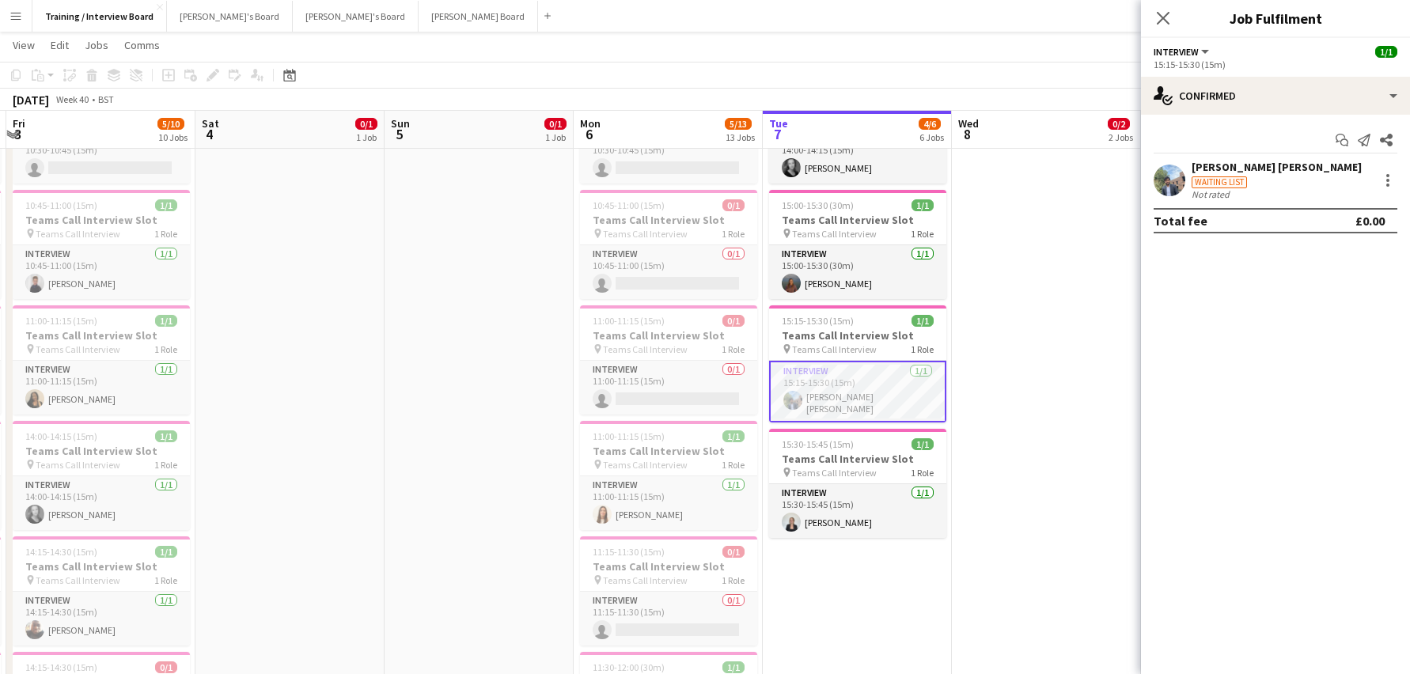
click at [1289, 169] on div "[PERSON_NAME] [PERSON_NAME]" at bounding box center [1277, 167] width 170 height 14
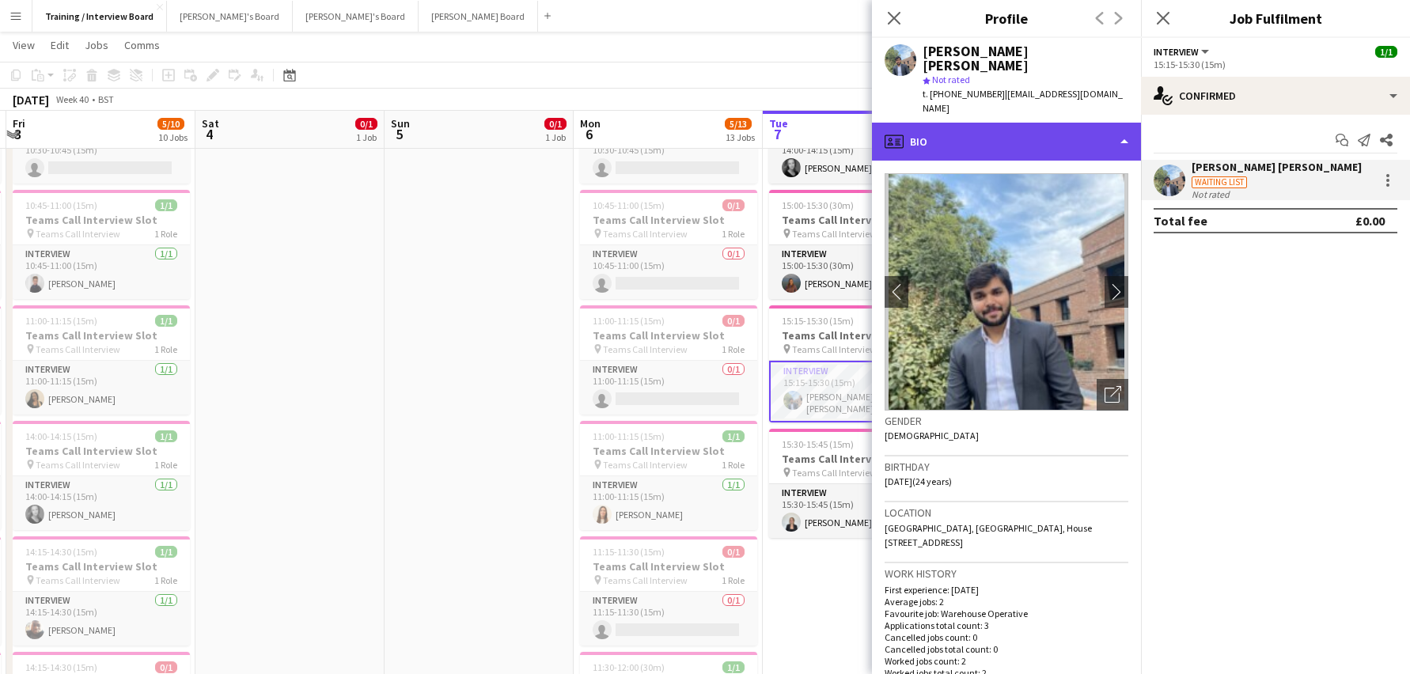
click at [1122, 123] on div "profile Bio" at bounding box center [1006, 142] width 269 height 38
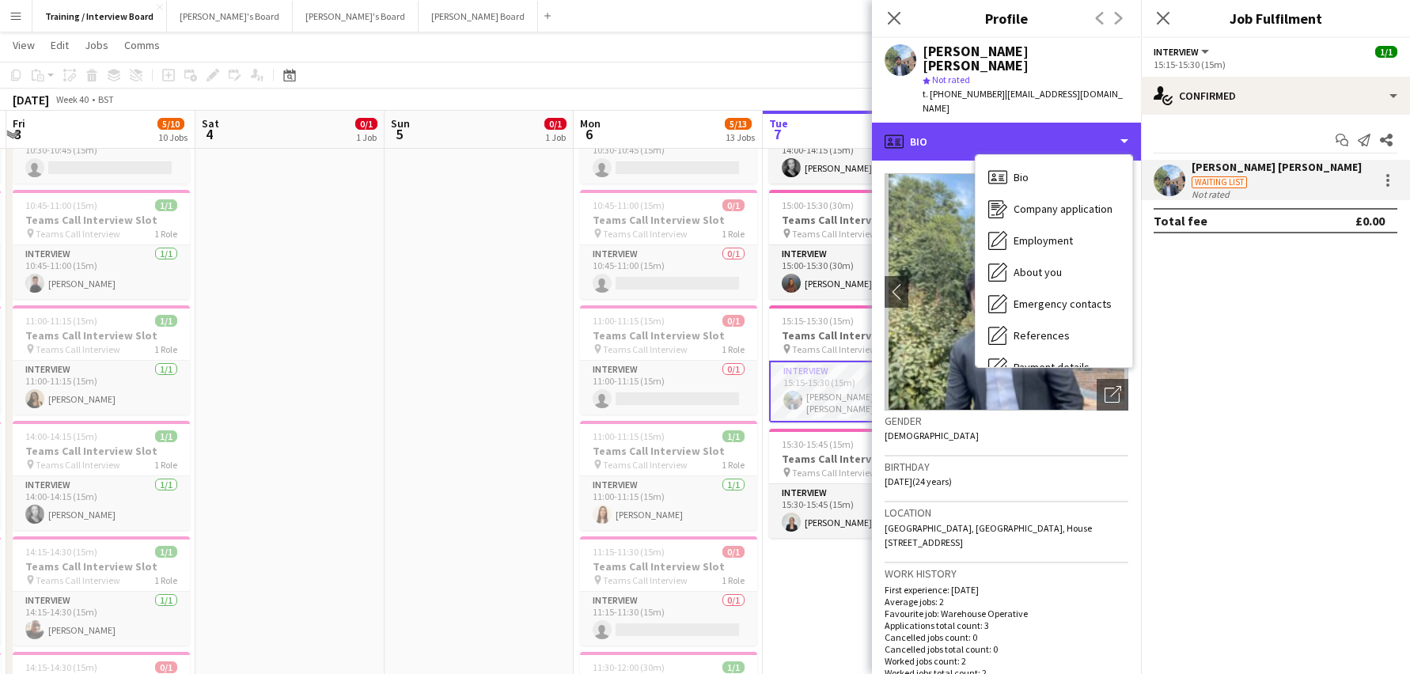
scroll to position [212, 0]
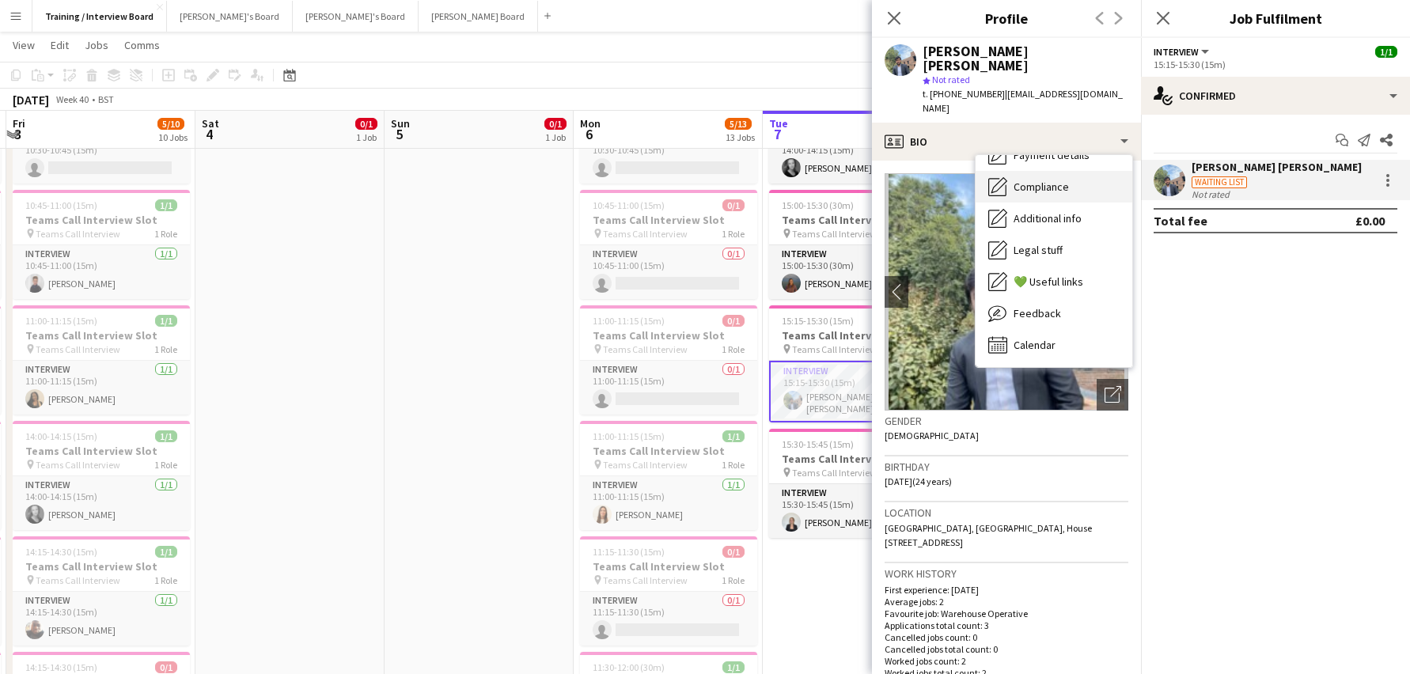
click at [1046, 180] on span "Compliance" at bounding box center [1041, 187] width 55 height 14
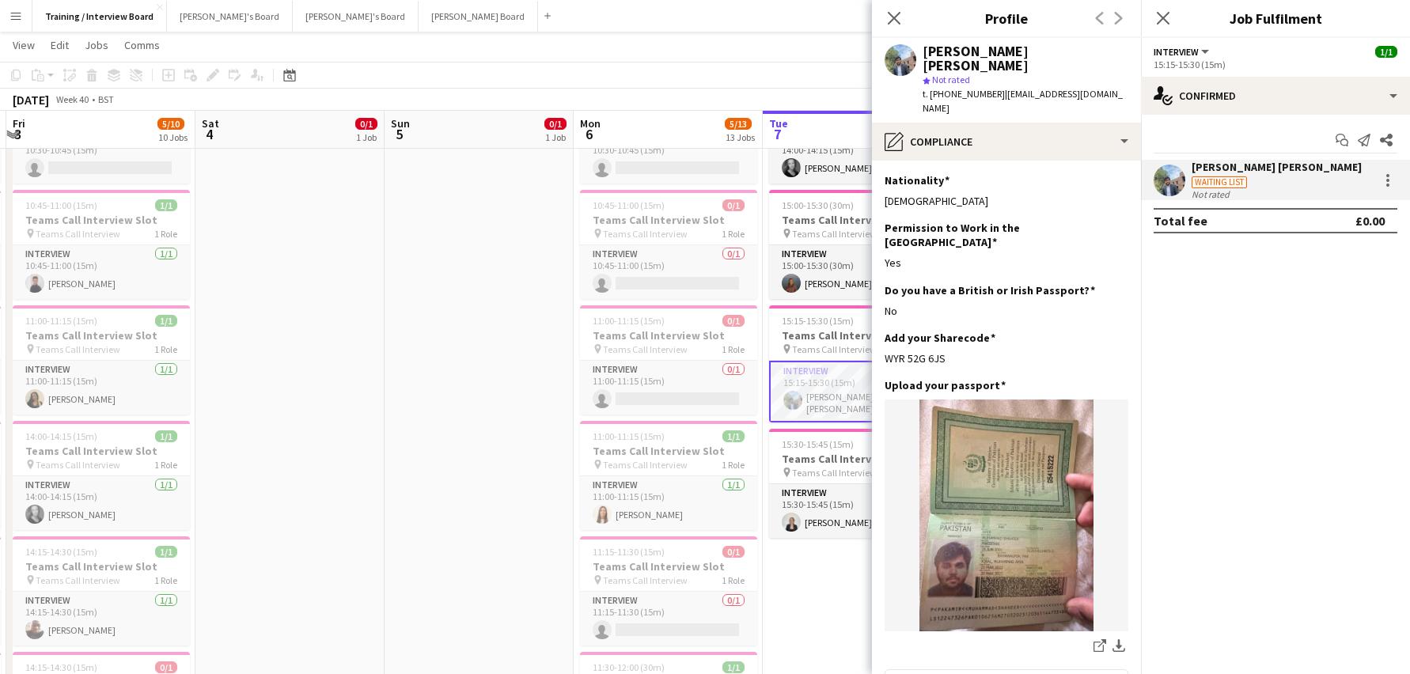
drag, startPoint x: 970, startPoint y: 313, endPoint x: 879, endPoint y: 319, distance: 91.2
click at [879, 319] on app-section-data-types "Nationality Edit this field Pakistani Permission to Work in the UK Edit this fi…" at bounding box center [1006, 418] width 269 height 514
copy div "WYR 52G 6JS"
click at [1006, 331] on div "Add your Sharecode Edit this field WYR 52G 6JS" at bounding box center [1007, 354] width 244 height 47
click at [1116, 378] on app-icon "Edit this field" at bounding box center [1122, 384] width 13 height 13
